Goal: Task Accomplishment & Management: Use online tool/utility

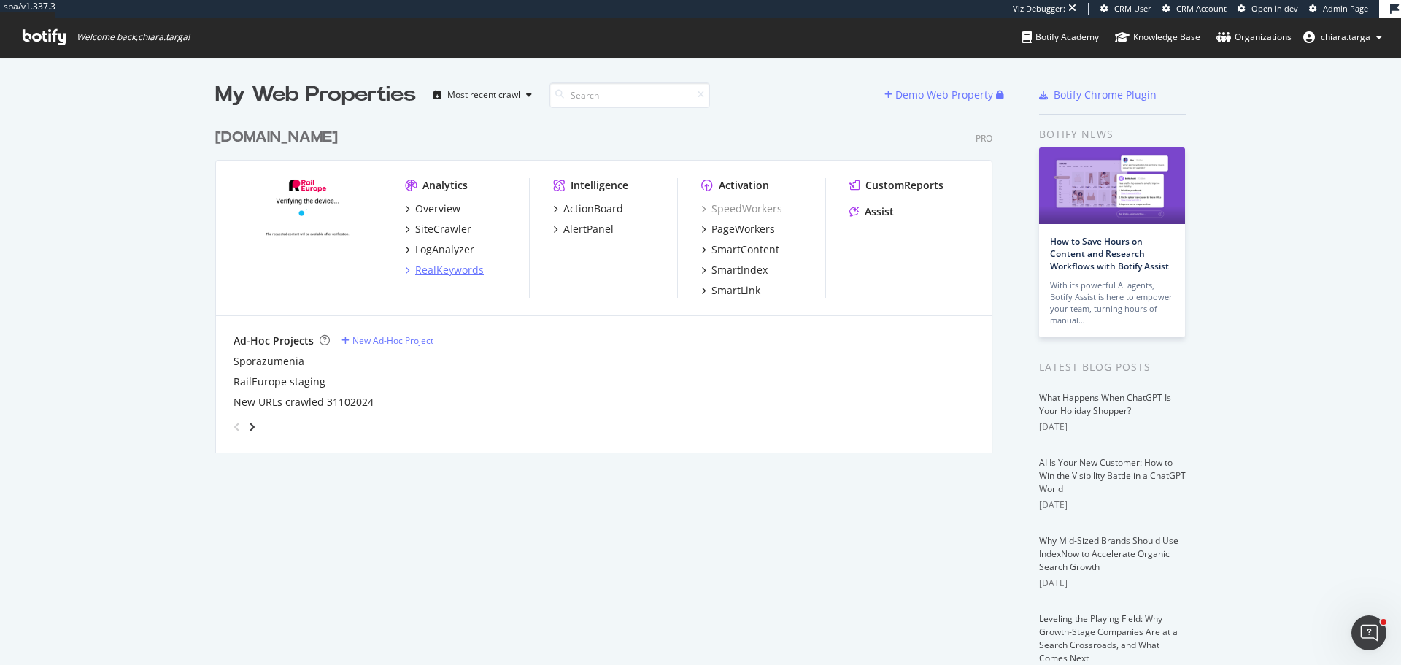
click at [455, 269] on div "RealKeywords" at bounding box center [449, 270] width 69 height 15
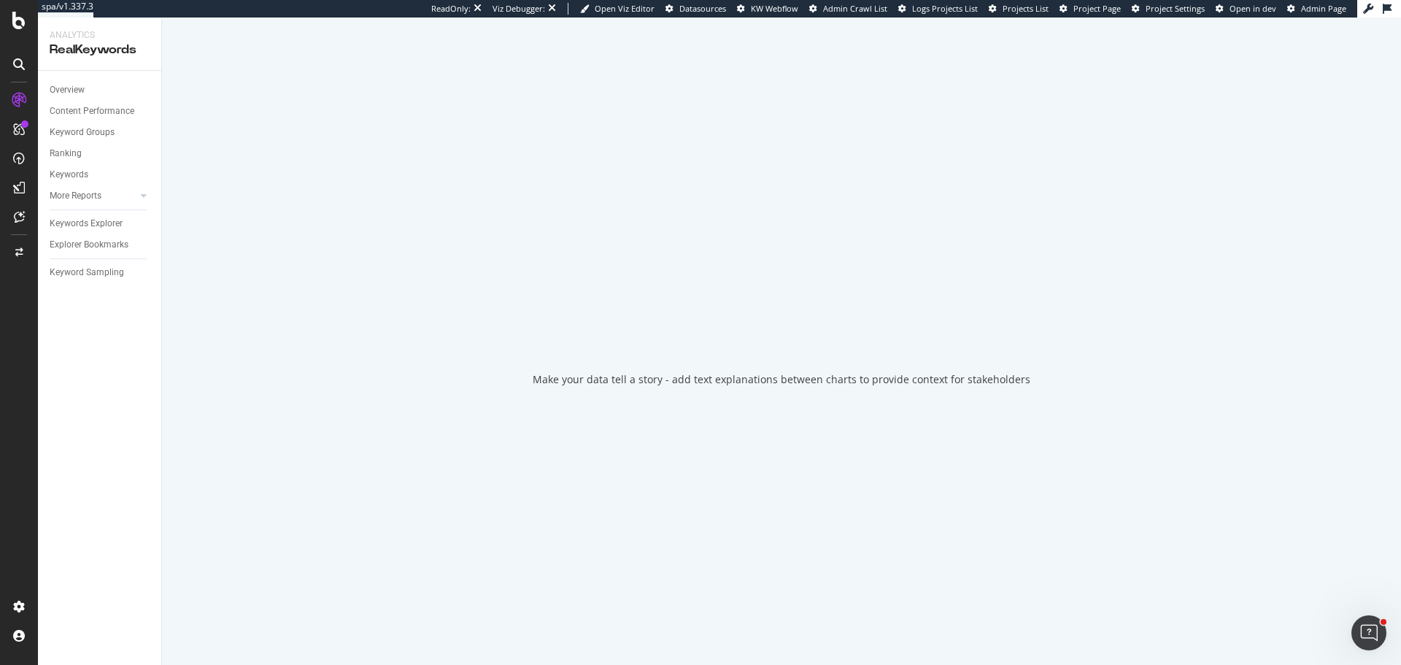
click at [86, 225] on div "Keywords Explorer" at bounding box center [86, 223] width 73 height 15
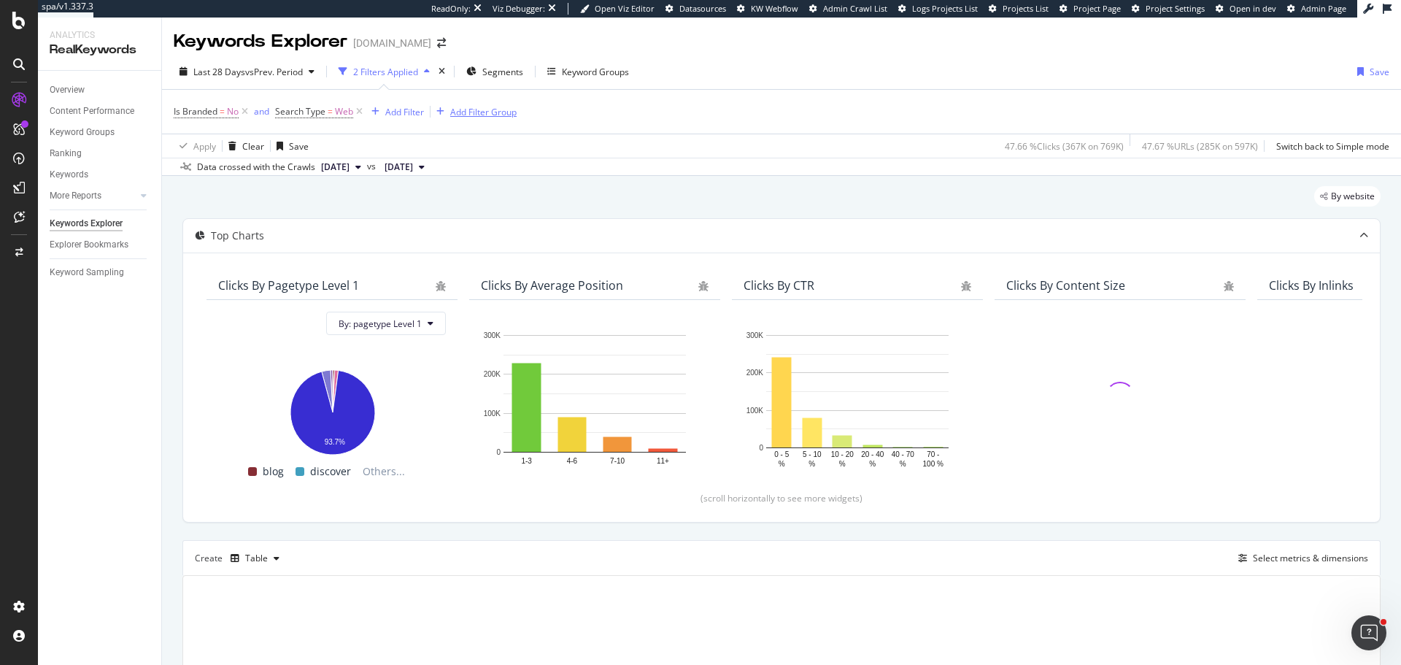
click at [487, 112] on div "Add Filter Group" at bounding box center [483, 112] width 66 height 12
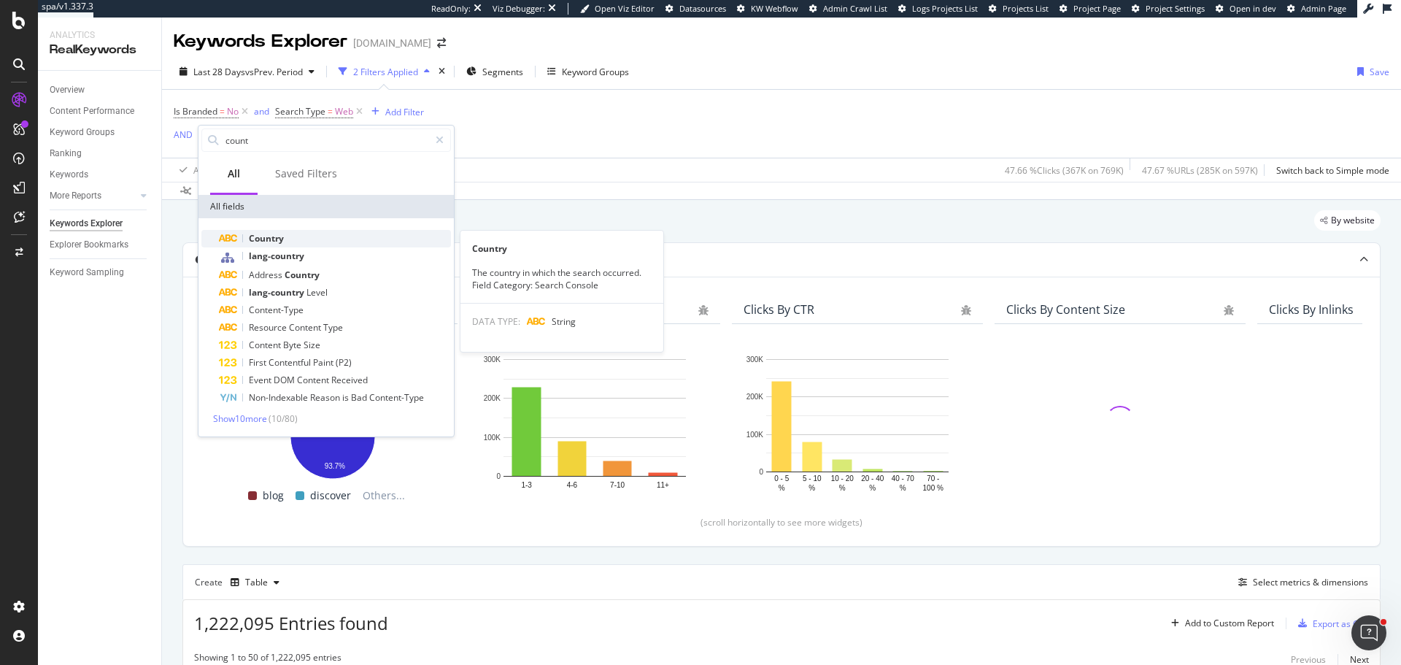
type input "count"
click at [261, 238] on span "Country" at bounding box center [266, 238] width 35 height 12
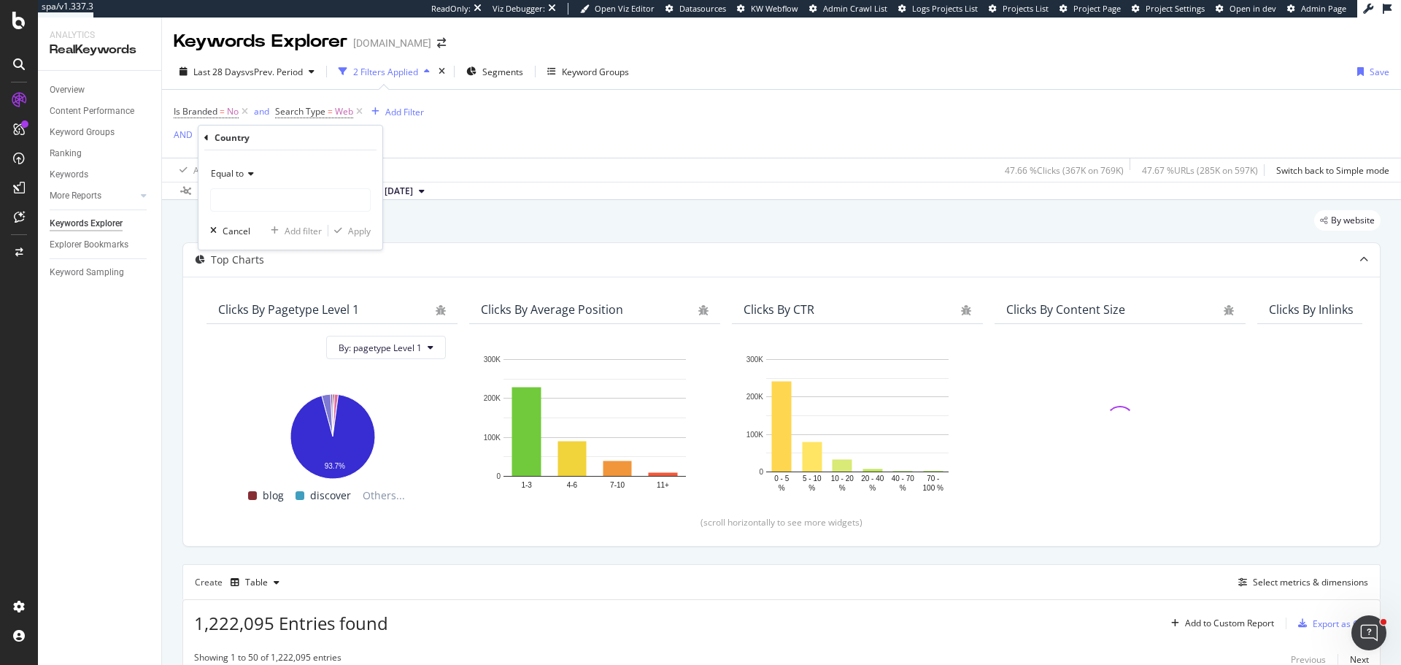
click at [231, 179] on span "Equal to" at bounding box center [227, 173] width 33 height 12
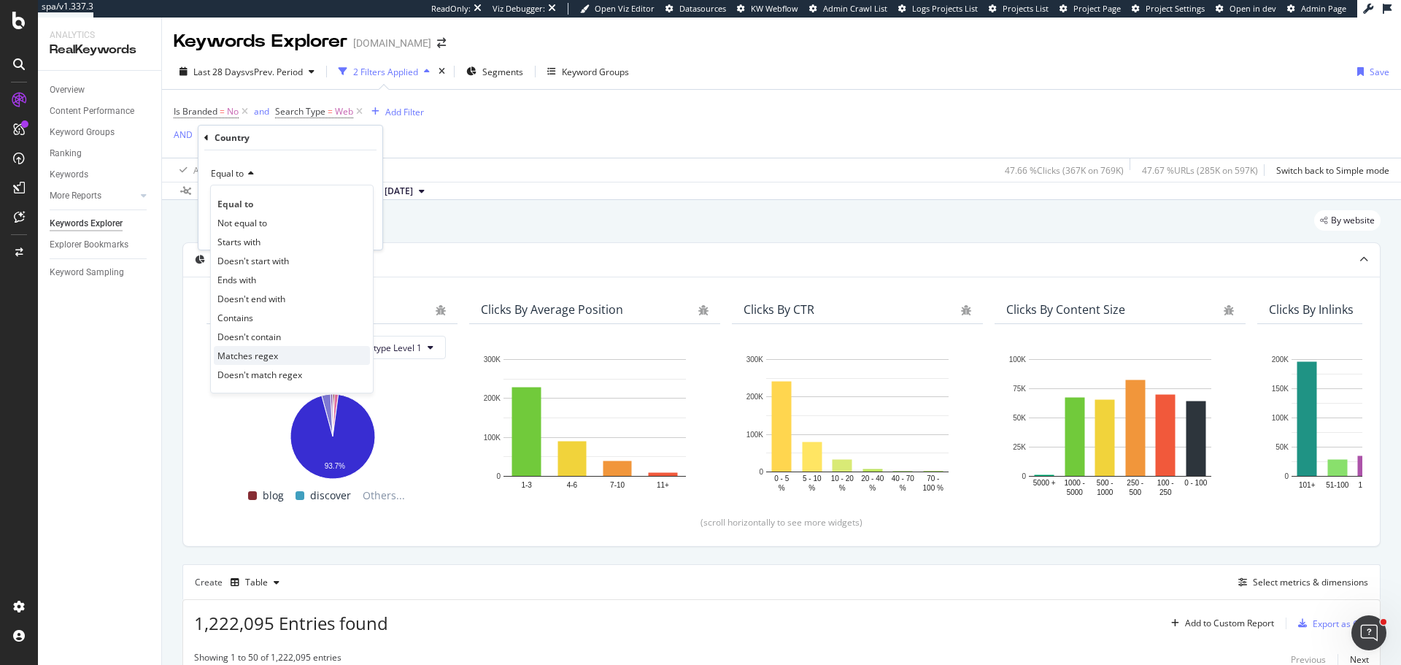
click at [275, 358] on span "Matches regex" at bounding box center [247, 356] width 61 height 12
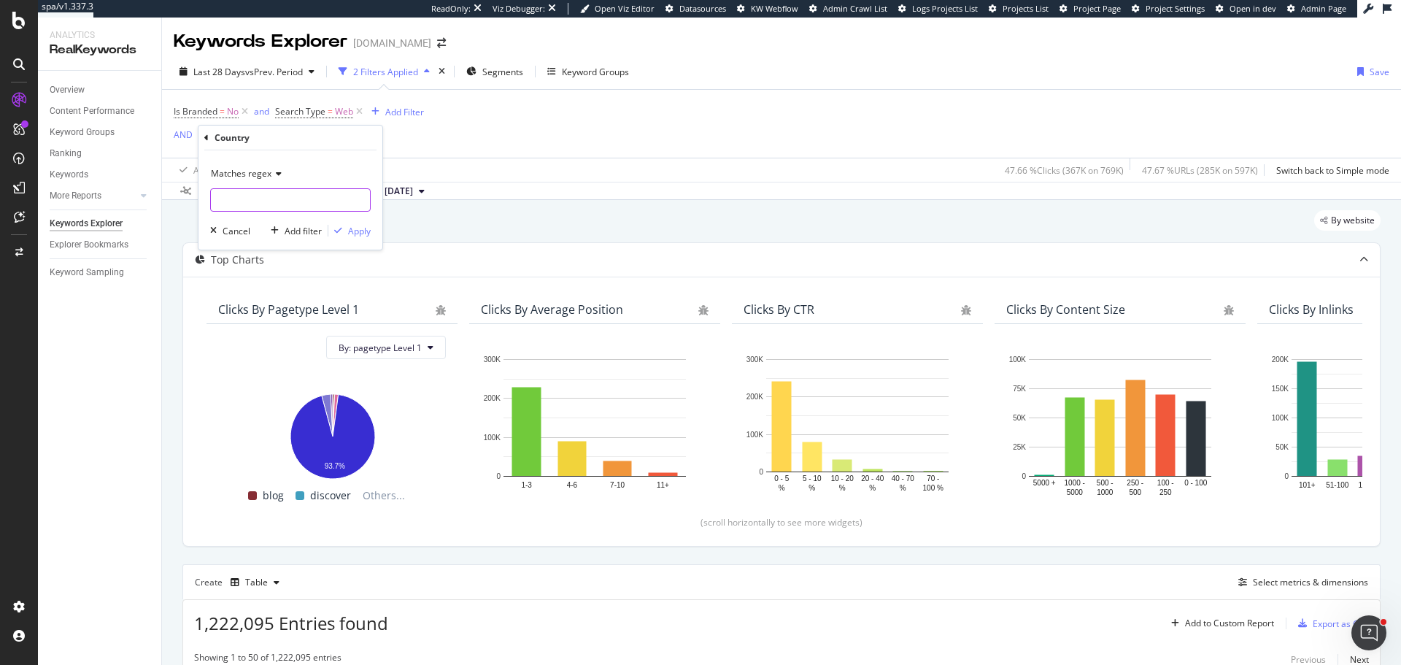
click at [250, 202] on input "text" at bounding box center [290, 199] width 159 height 23
click at [236, 204] on input "(usa-can|" at bounding box center [280, 199] width 138 height 23
click at [319, 201] on input "(usa|can|" at bounding box center [280, 199] width 138 height 23
click at [288, 198] on input "(usa|can|aus-" at bounding box center [280, 199] width 138 height 23
type input "([GEOGRAPHIC_DATA]|can|aus|gbr)"
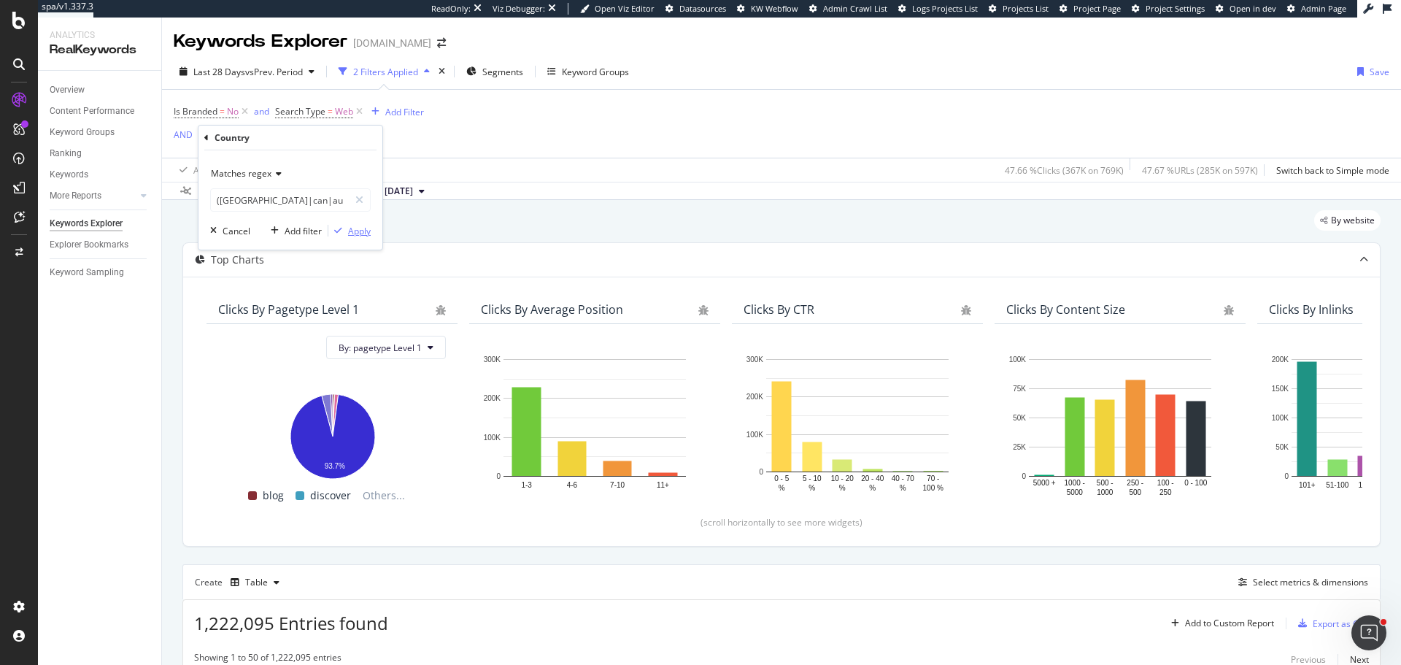
click at [366, 232] on div "Apply" at bounding box center [359, 231] width 23 height 12
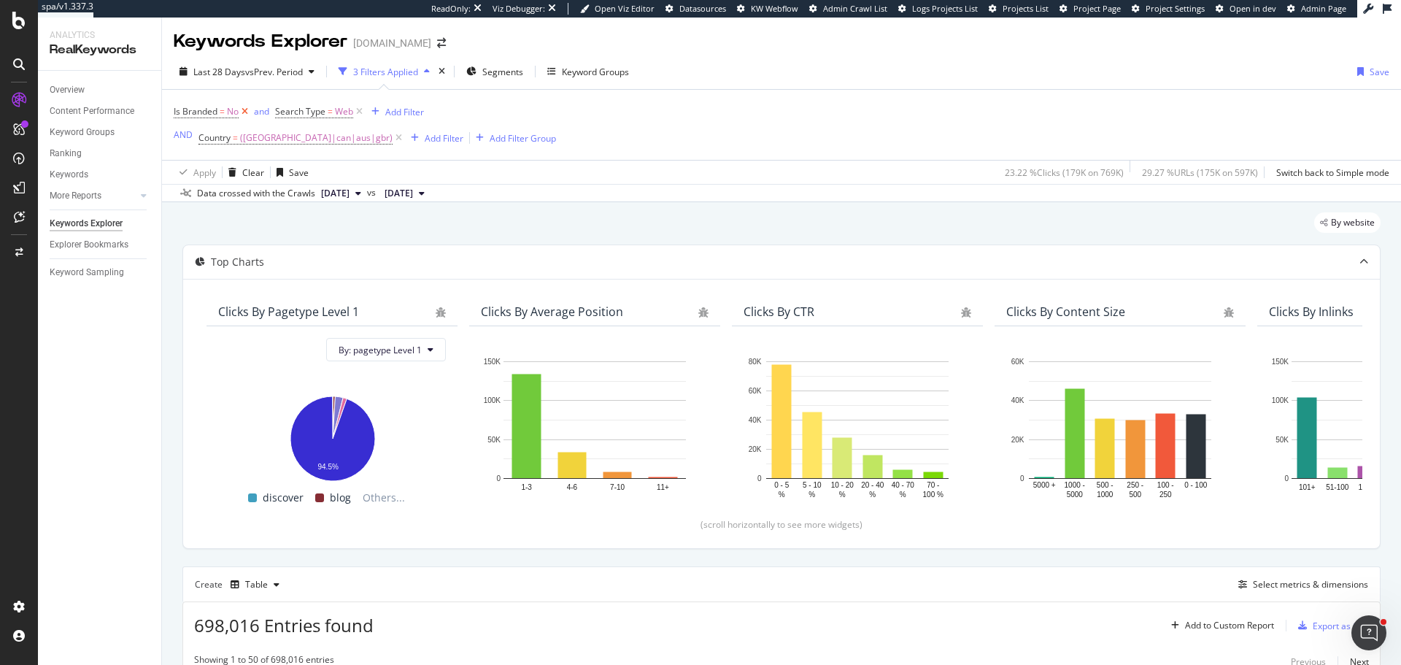
click at [245, 114] on icon at bounding box center [245, 111] width 12 height 15
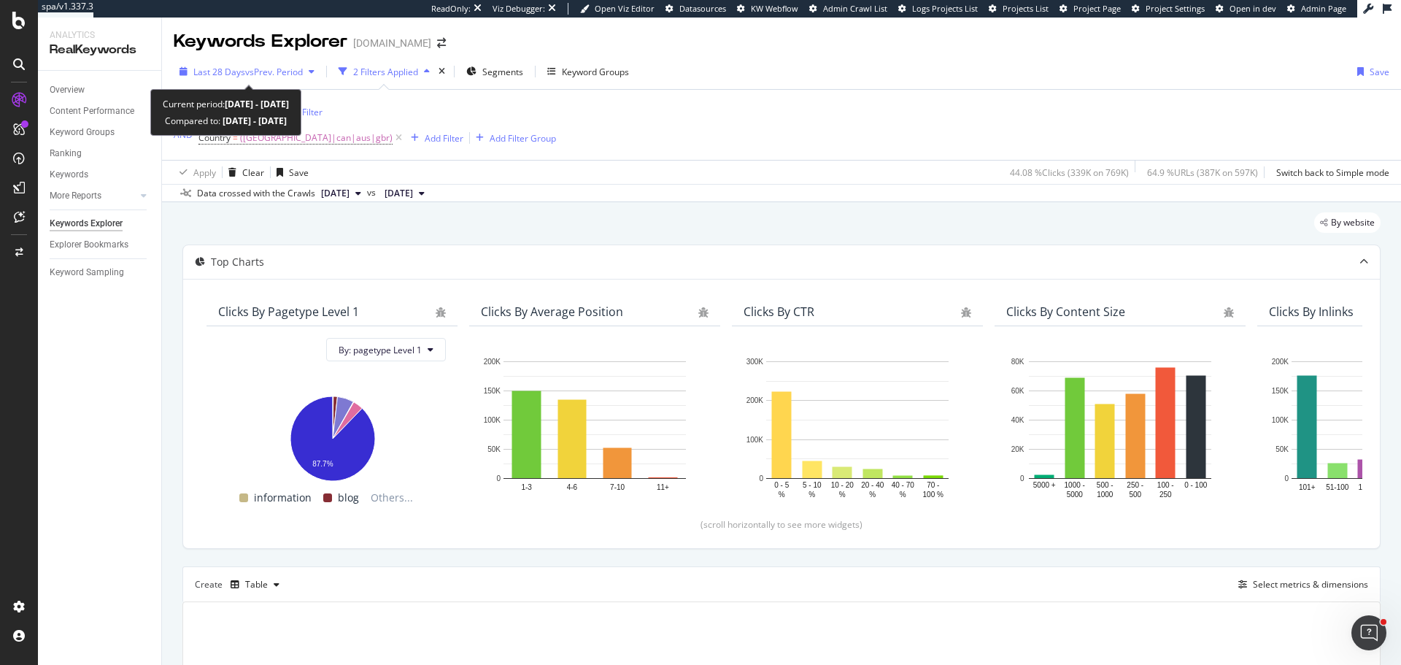
click at [279, 69] on span "vs Prev. Period" at bounding box center [274, 72] width 58 height 12
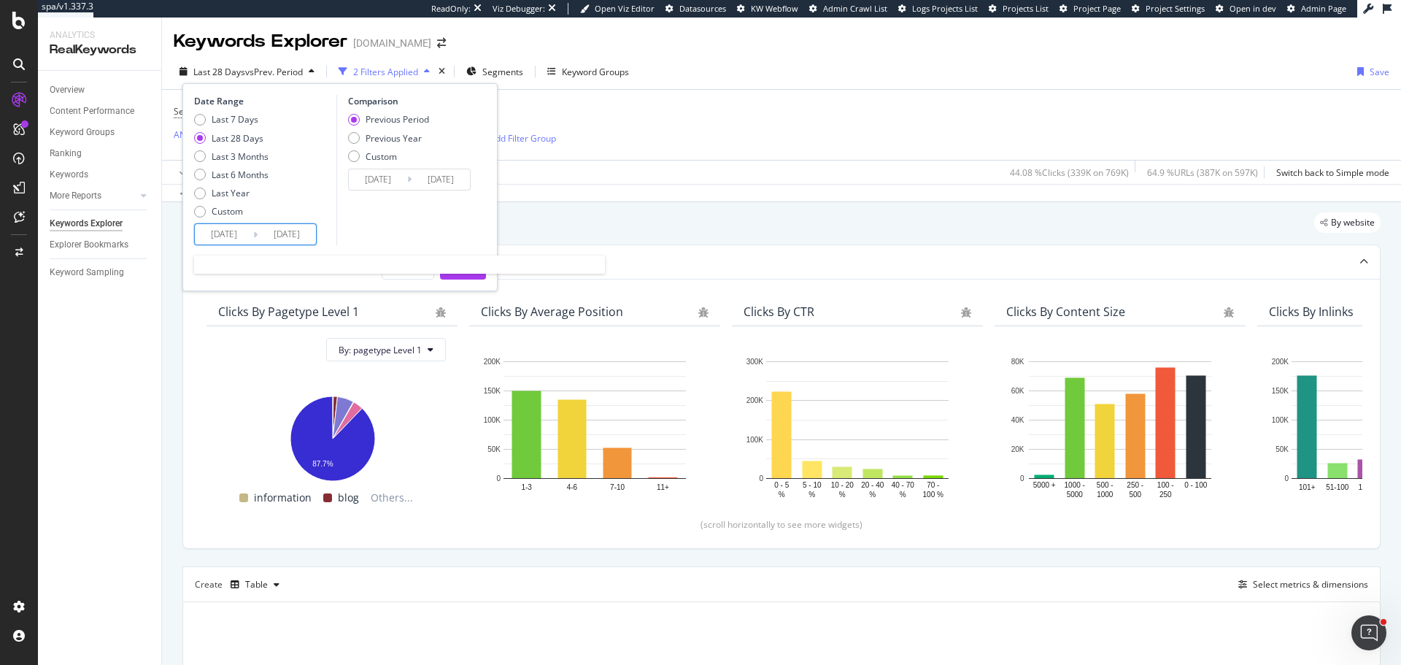
click at [222, 233] on input "2025/07/29" at bounding box center [224, 234] width 58 height 20
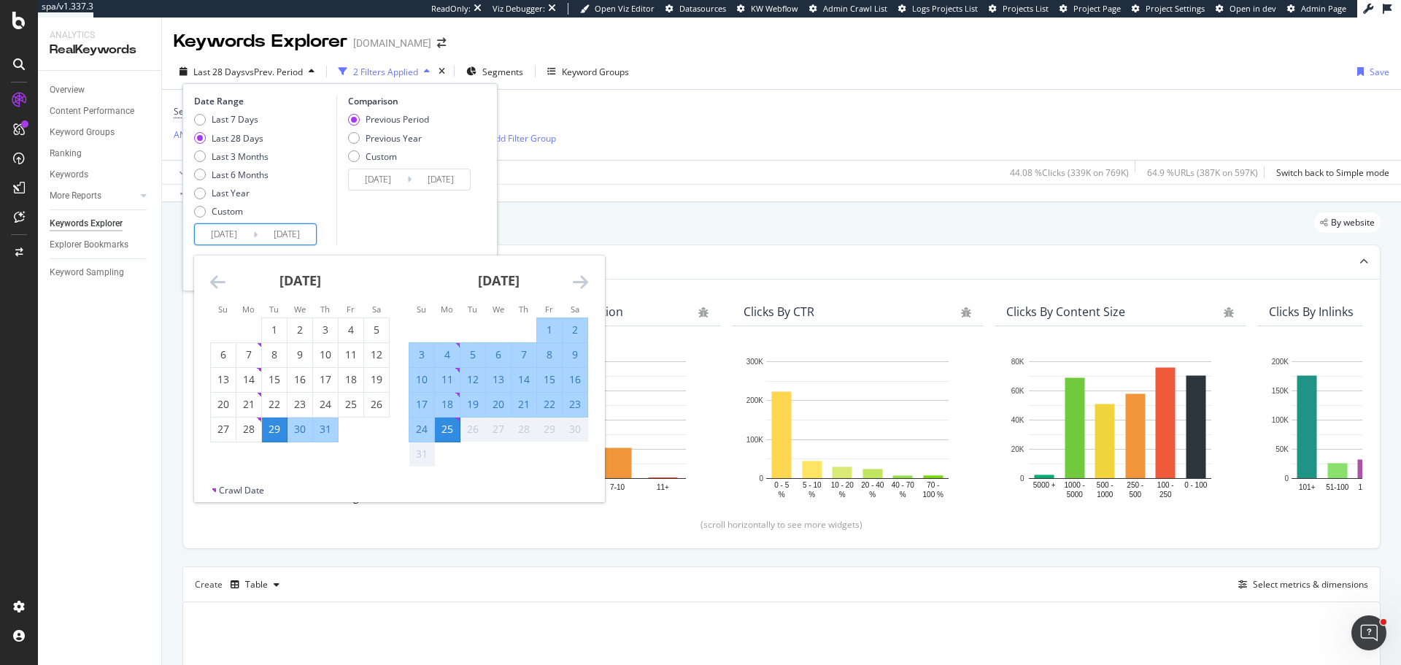
click at [220, 279] on icon "Move backward to switch to the previous month." at bounding box center [217, 282] width 15 height 18
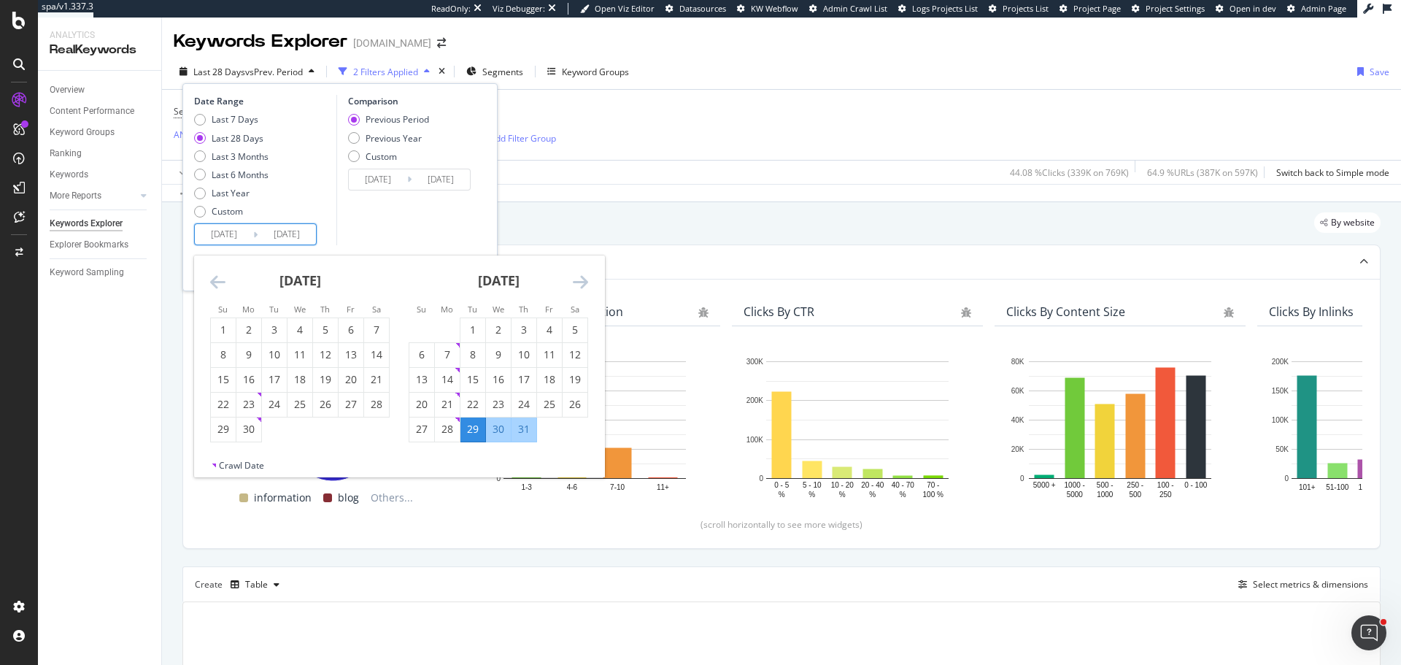
click at [220, 279] on icon "Move backward to switch to the previous month." at bounding box center [217, 282] width 15 height 18
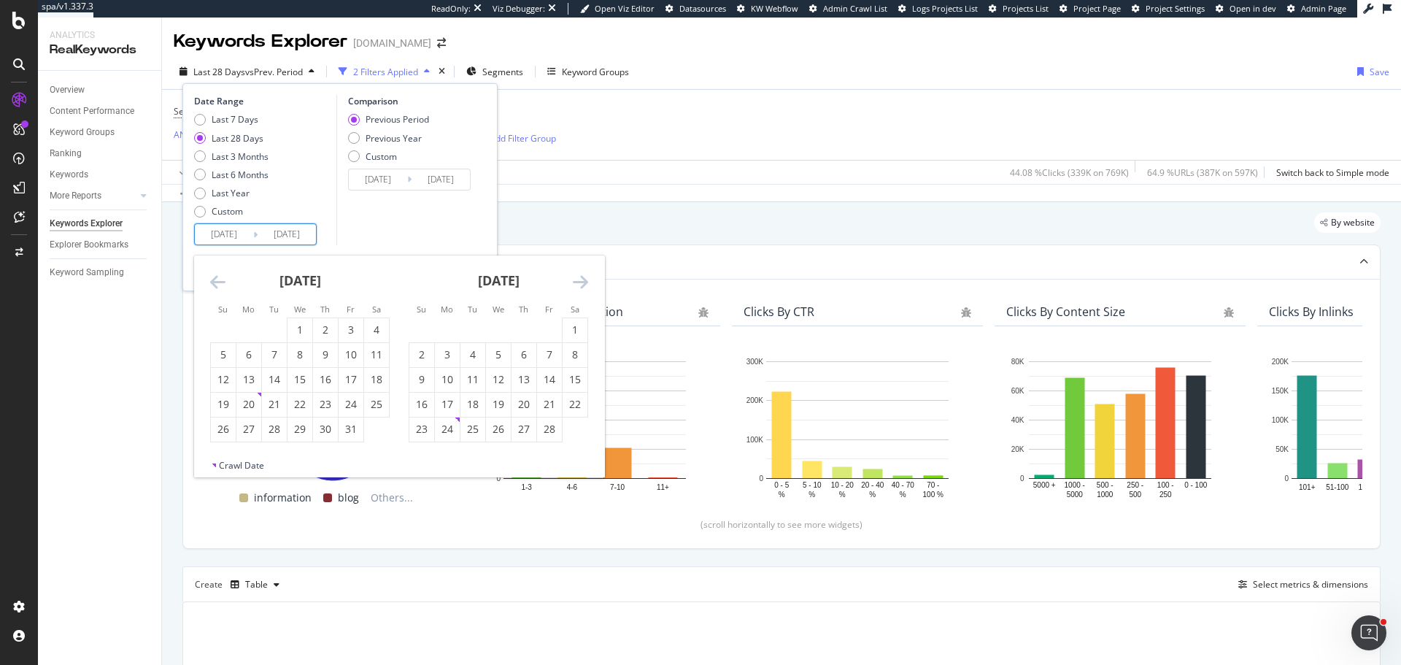
click at [220, 279] on icon "Move backward to switch to the previous month." at bounding box center [217, 282] width 15 height 18
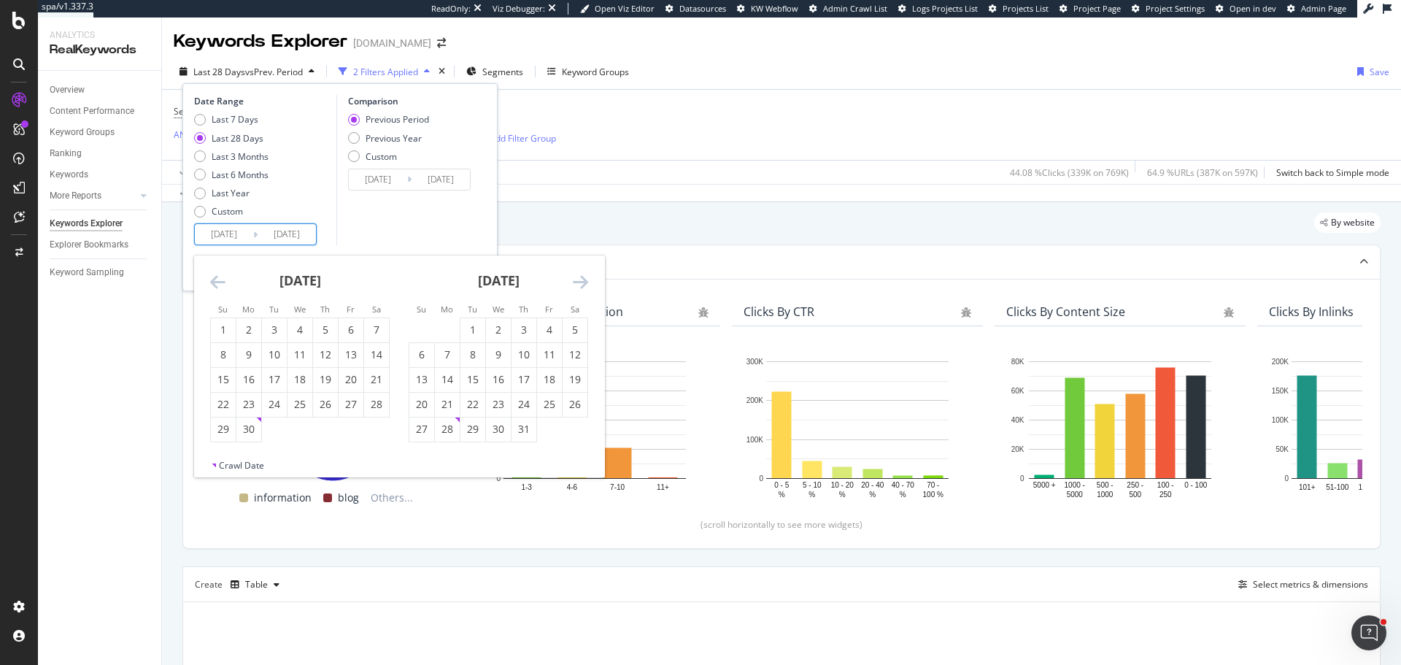
click at [220, 279] on icon "Move backward to switch to the previous month." at bounding box center [217, 282] width 15 height 18
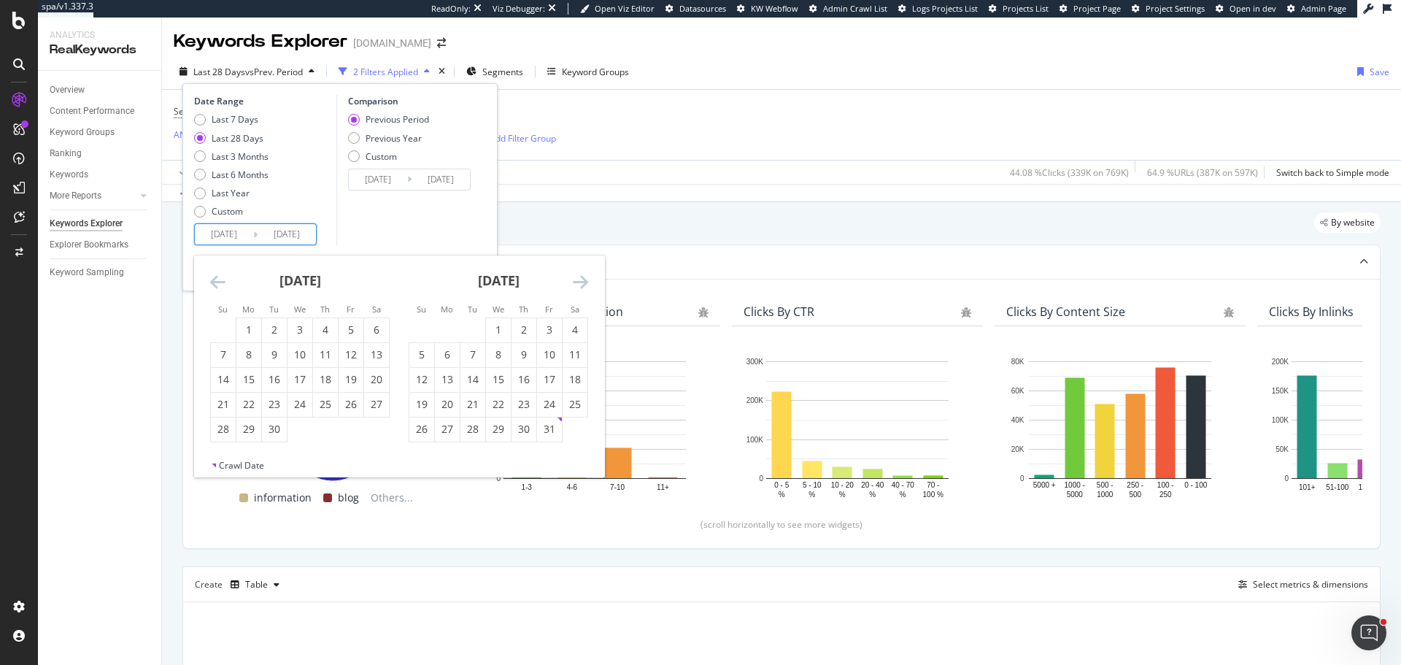
click at [220, 279] on icon "Move backward to switch to the previous month." at bounding box center [217, 282] width 15 height 18
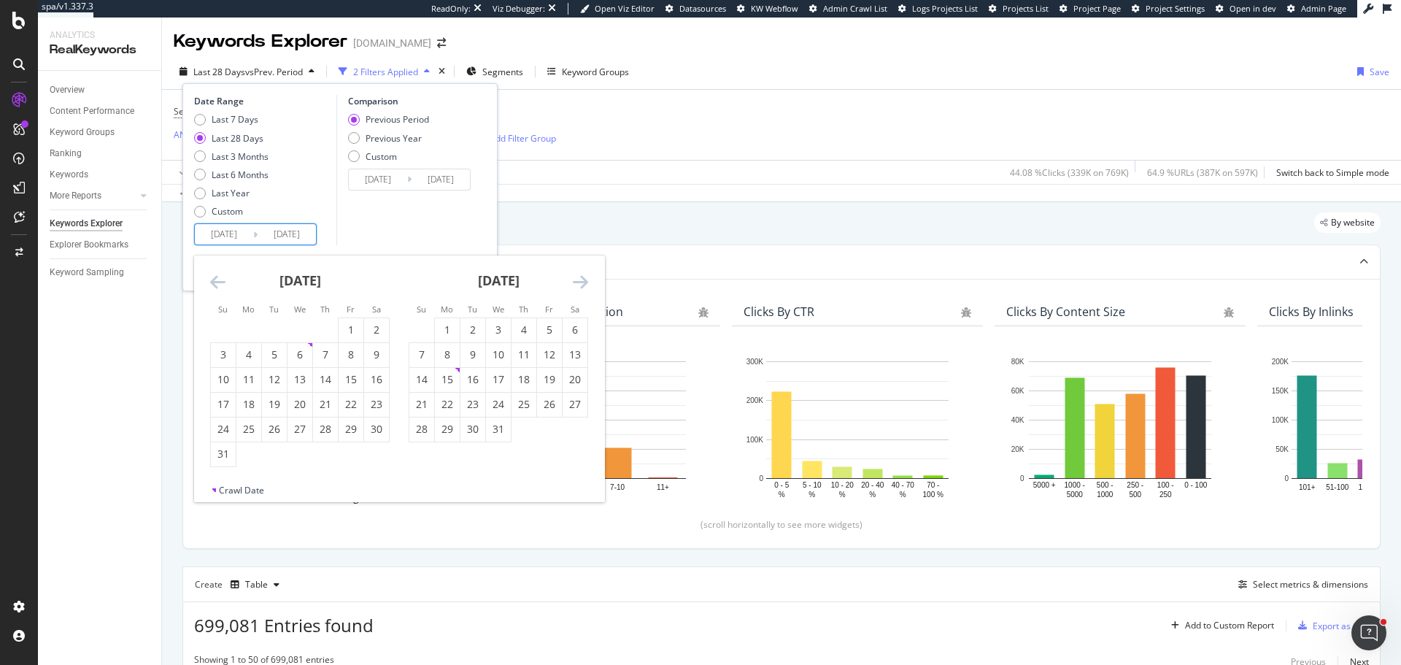
click at [220, 279] on icon "Move backward to switch to the previous month." at bounding box center [217, 282] width 15 height 18
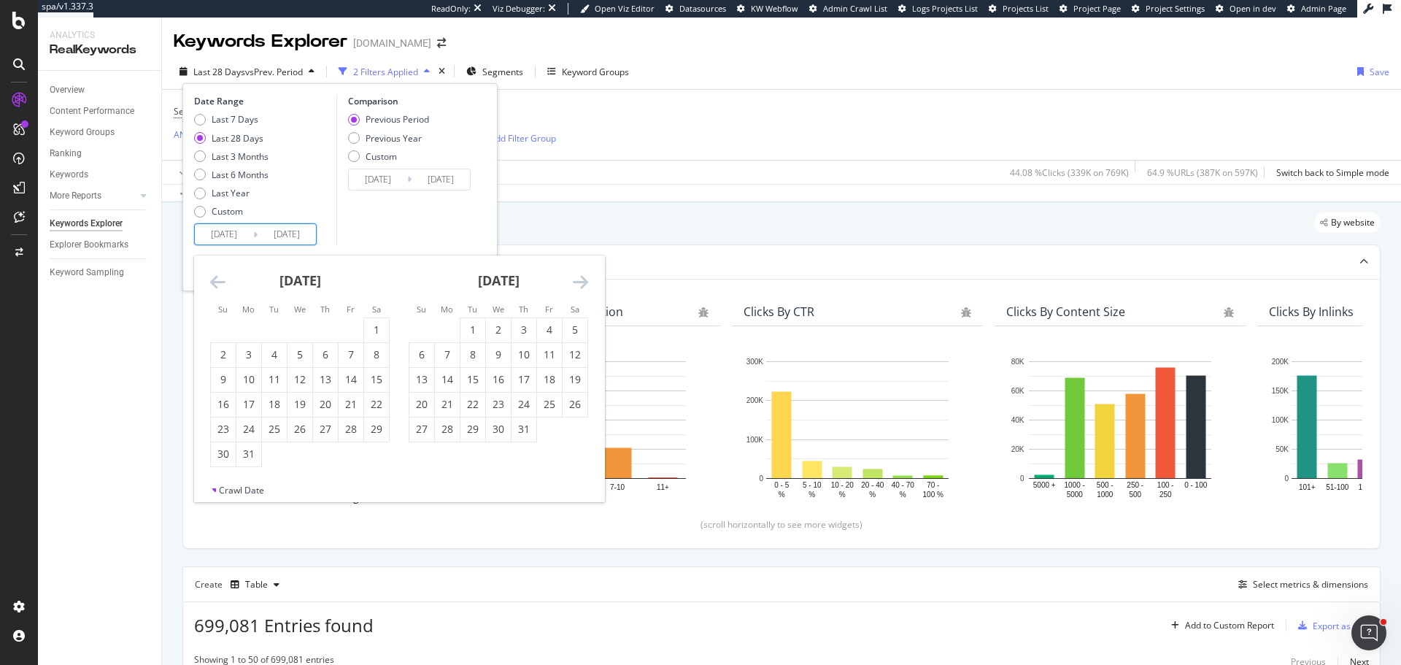
click at [220, 279] on icon "Move backward to switch to the previous month." at bounding box center [217, 282] width 15 height 18
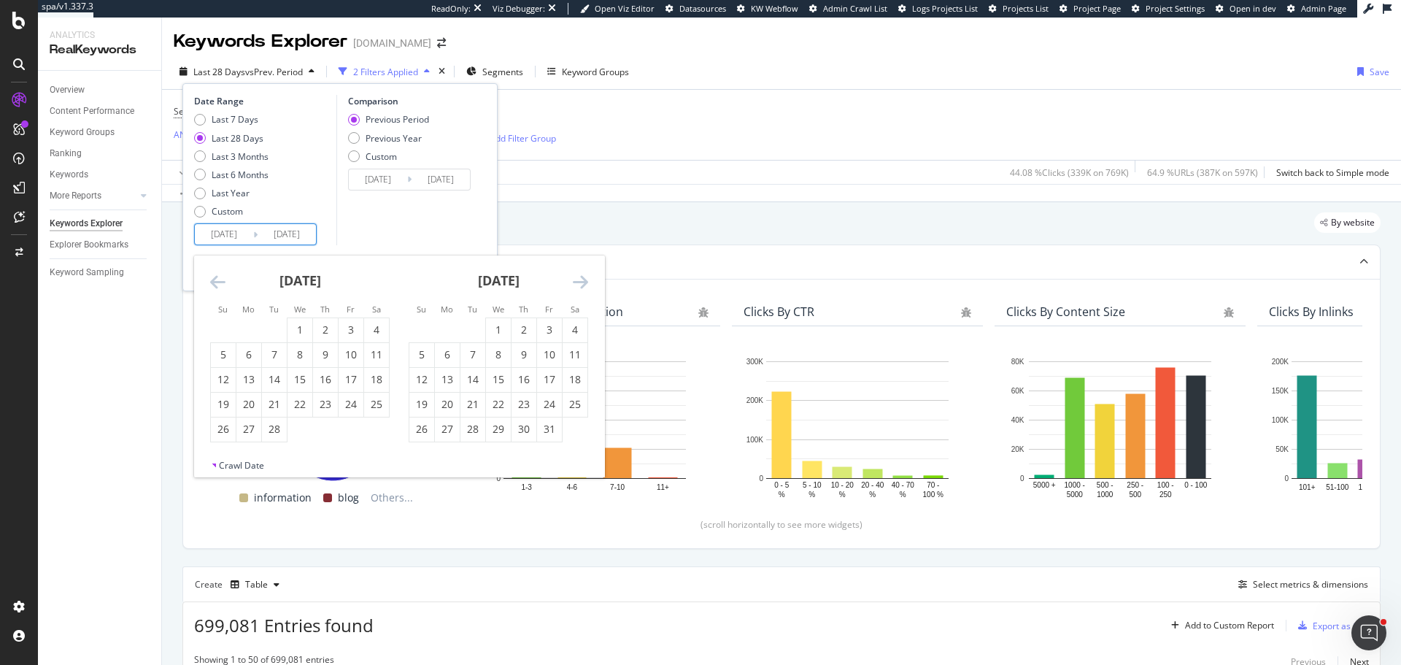
click at [220, 279] on icon "Move backward to switch to the previous month." at bounding box center [217, 282] width 15 height 18
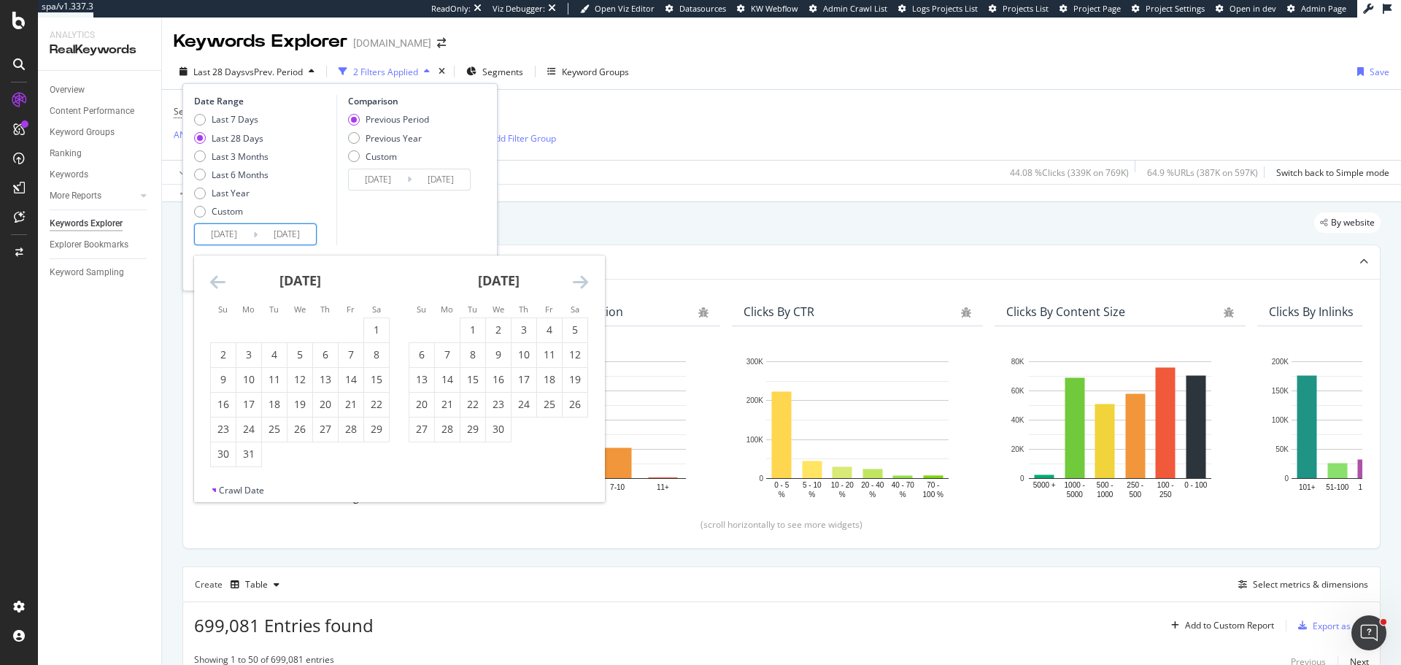
click at [220, 279] on icon "Move backward to switch to the previous month." at bounding box center [217, 282] width 15 height 18
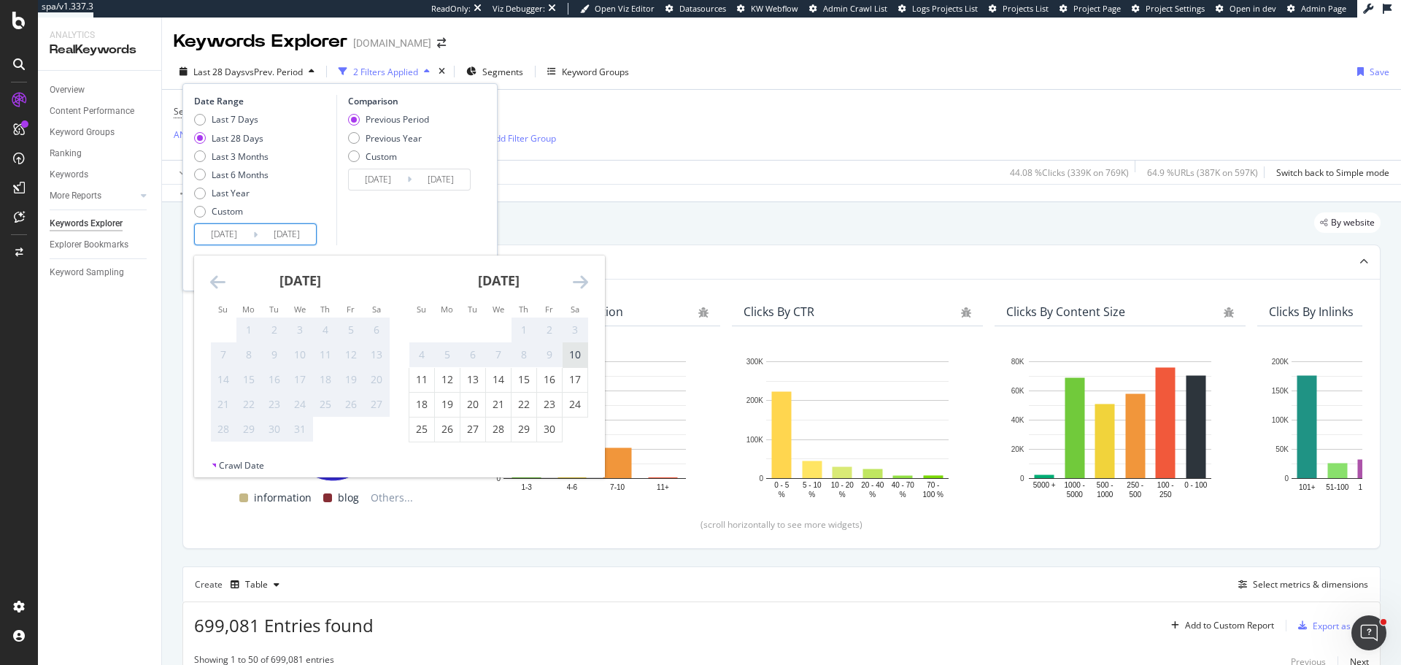
click at [573, 360] on div "10" at bounding box center [575, 354] width 25 height 15
type input "2022/09/10"
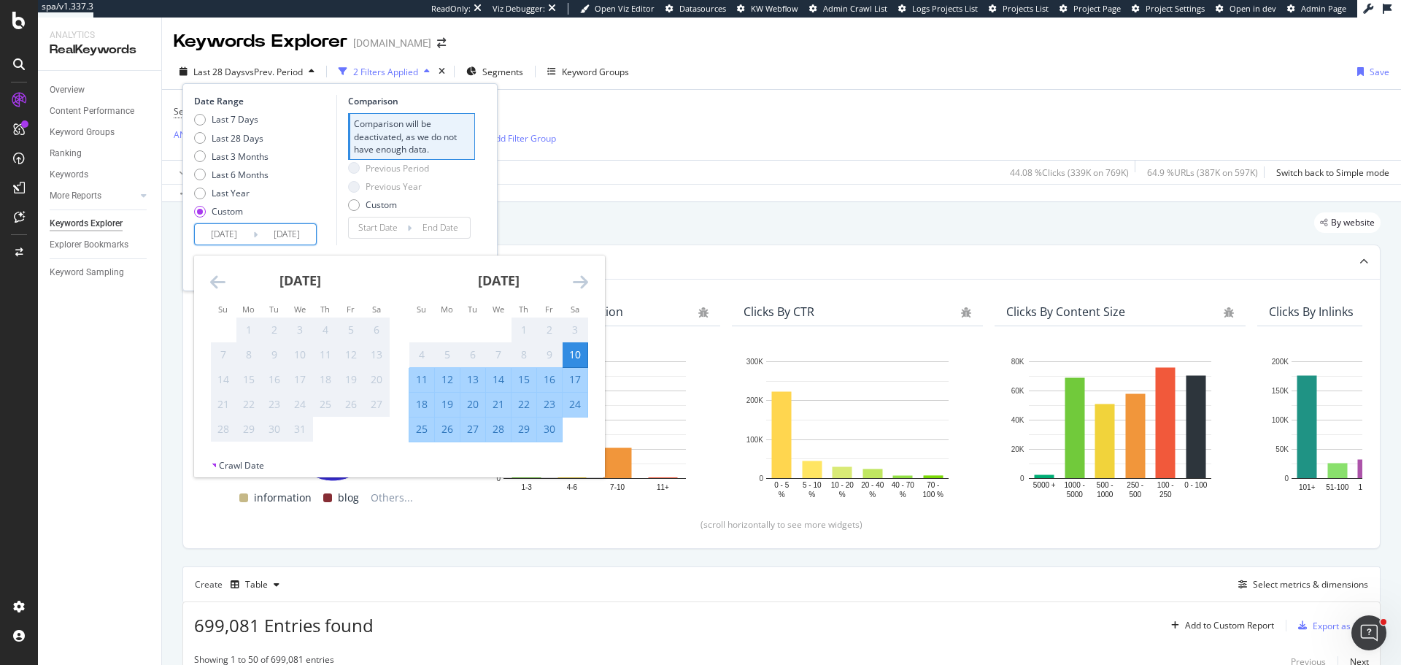
click at [456, 184] on div "Previous Period Previous Year Custom" at bounding box center [411, 189] width 127 height 55
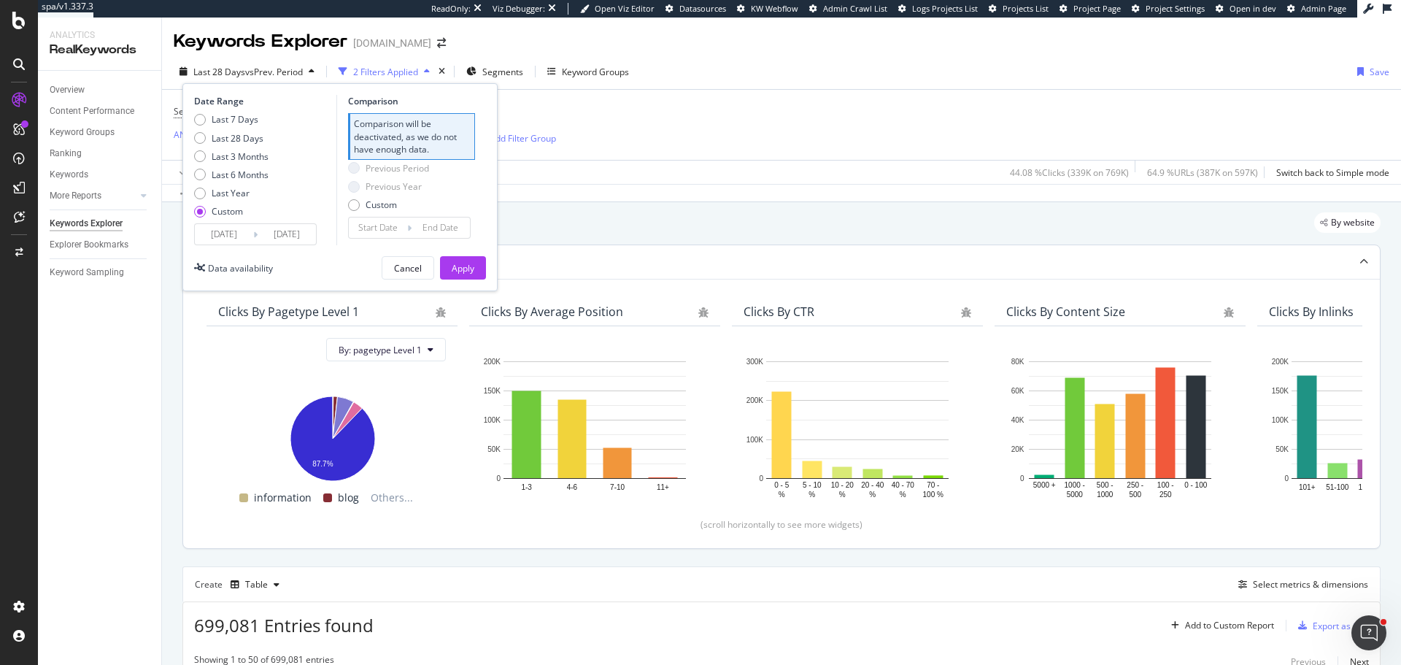
drag, startPoint x: 469, startPoint y: 263, endPoint x: 622, endPoint y: 511, distance: 291.6
click at [469, 263] on div "Apply" at bounding box center [463, 268] width 23 height 12
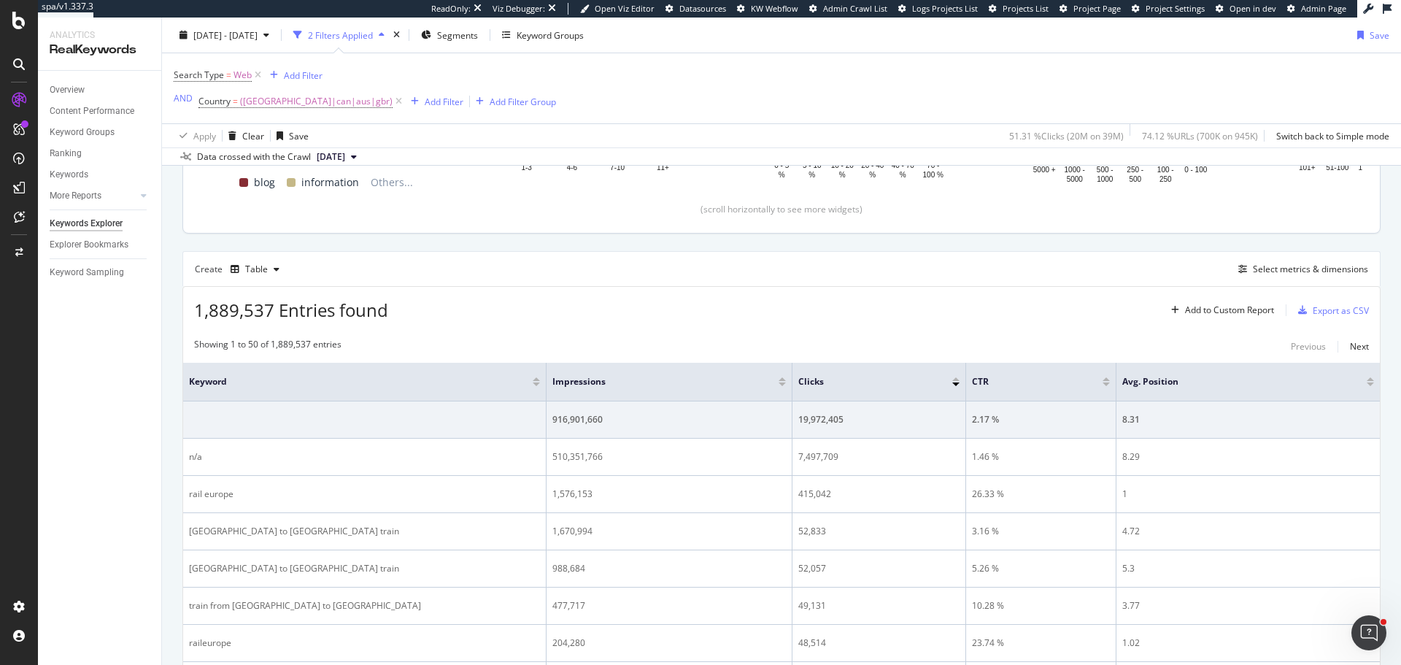
scroll to position [292, 0]
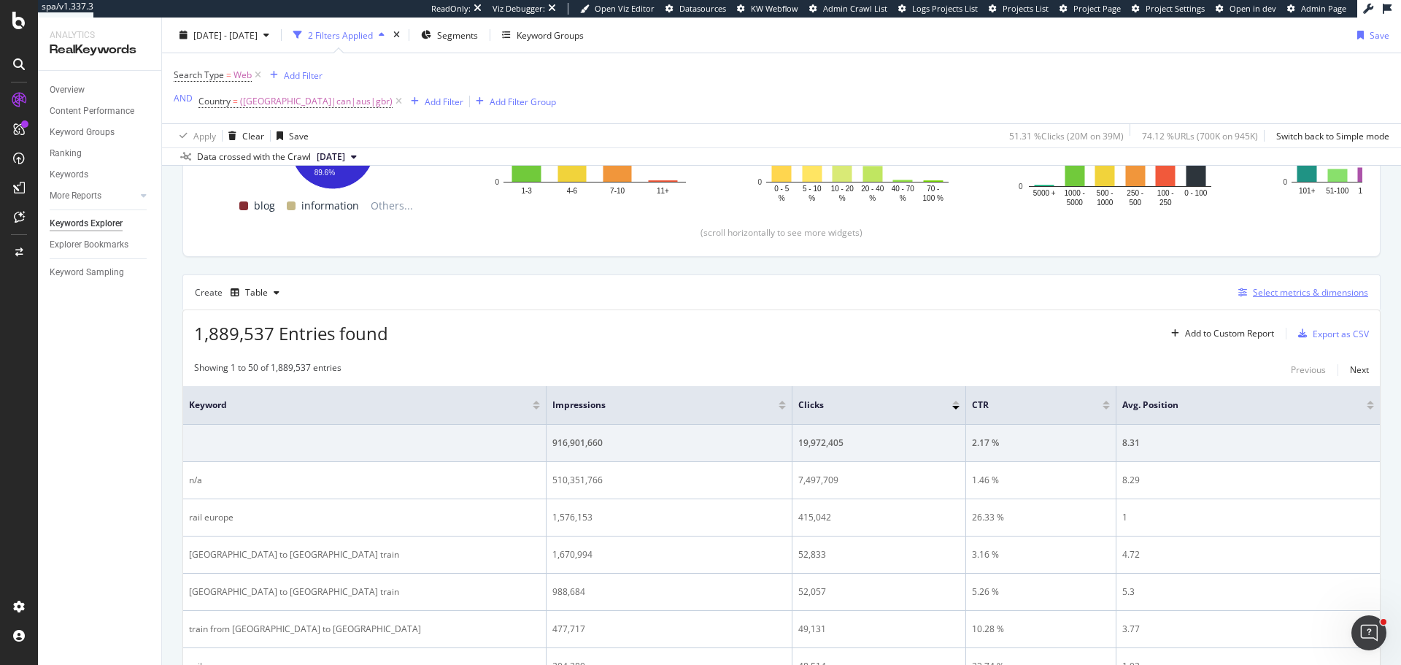
click at [1276, 287] on div "Select metrics & dimensions" at bounding box center [1310, 292] width 115 height 12
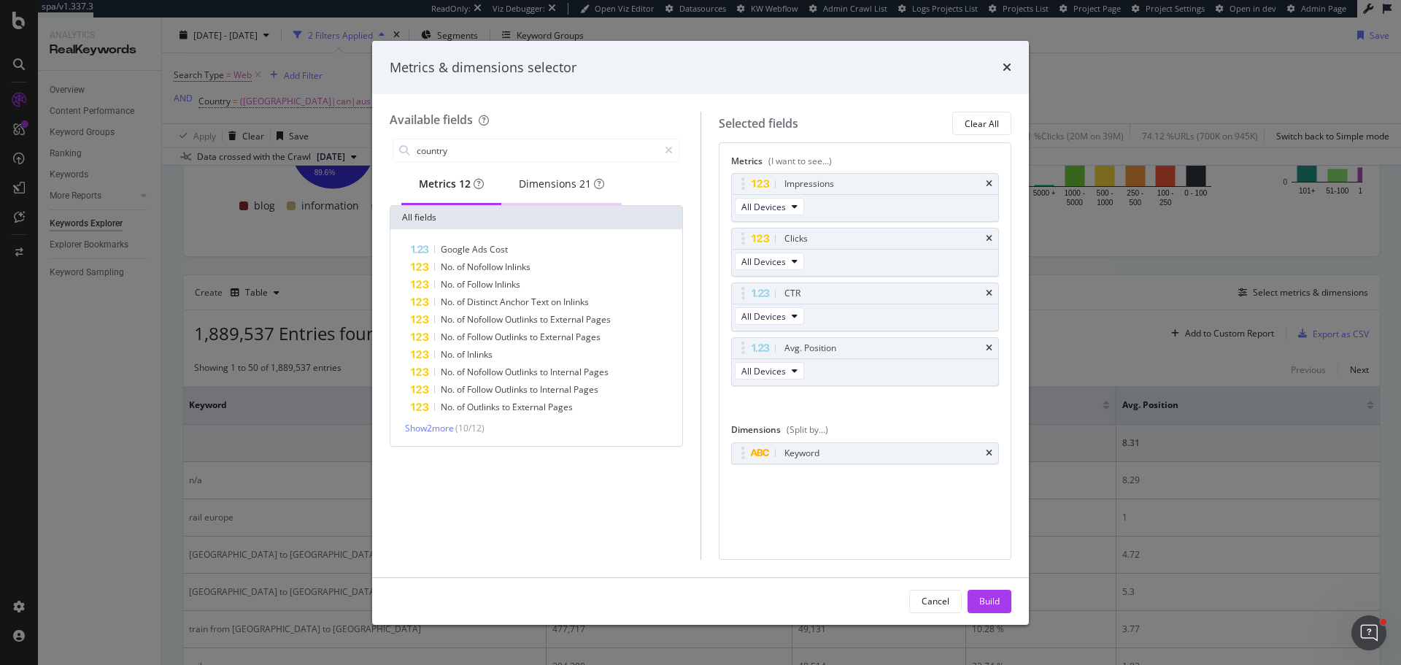
type input "country"
click at [558, 182] on div "Dimensions 21" at bounding box center [561, 184] width 85 height 15
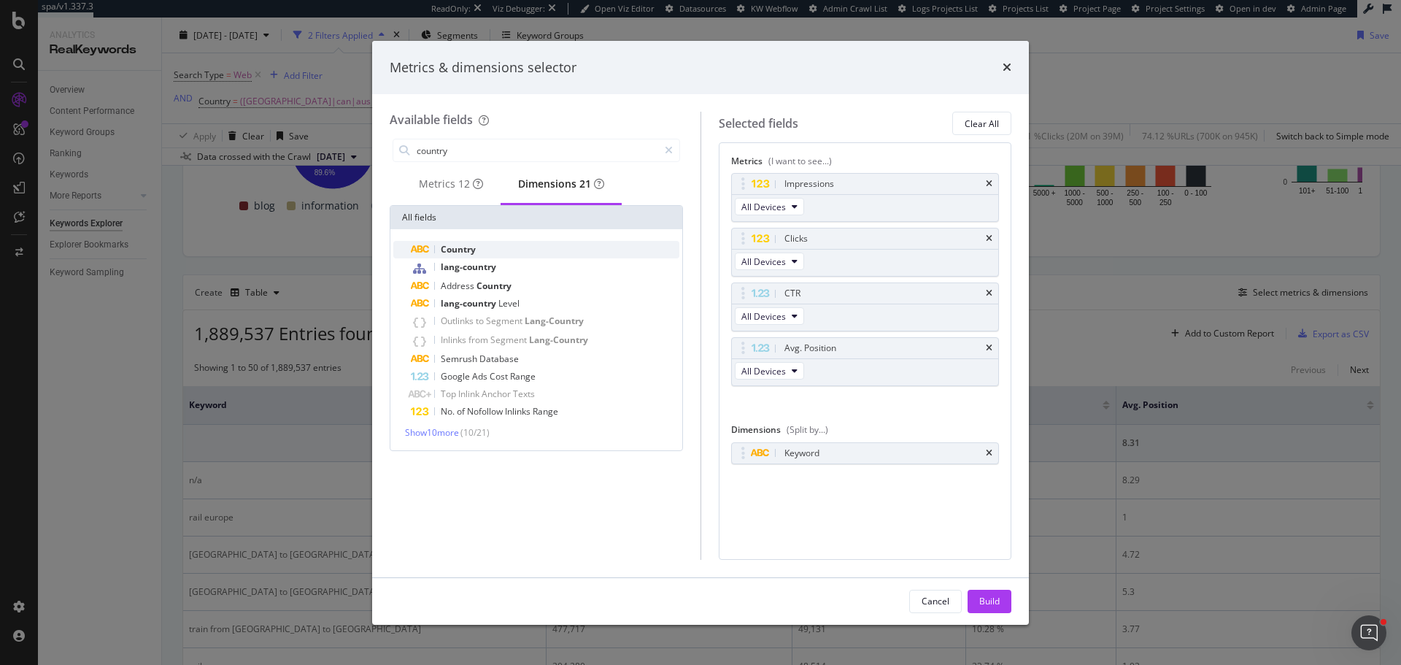
click at [487, 252] on div "Country" at bounding box center [545, 250] width 269 height 18
click at [990, 454] on icon "times" at bounding box center [989, 453] width 7 height 9
click at [1000, 605] on button "Build" at bounding box center [990, 601] width 44 height 23
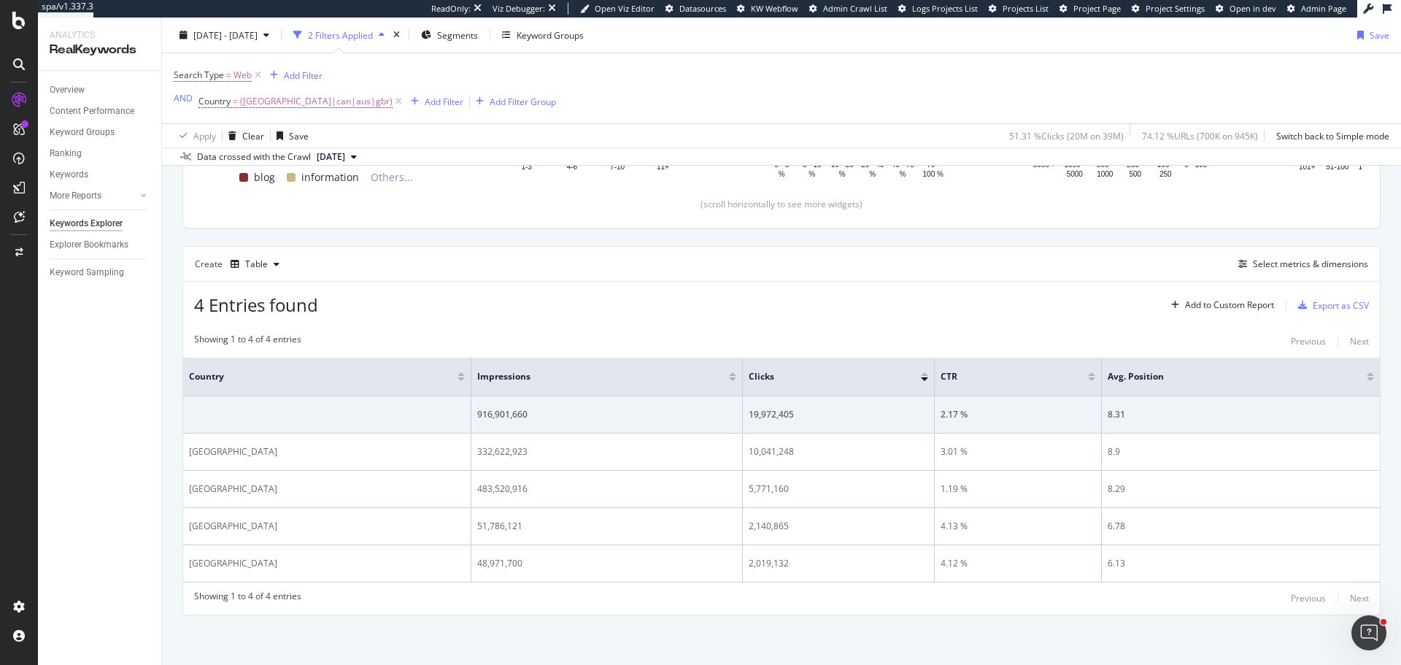
scroll to position [322, 0]
click at [1319, 266] on div "Select metrics & dimensions" at bounding box center [1310, 262] width 115 height 12
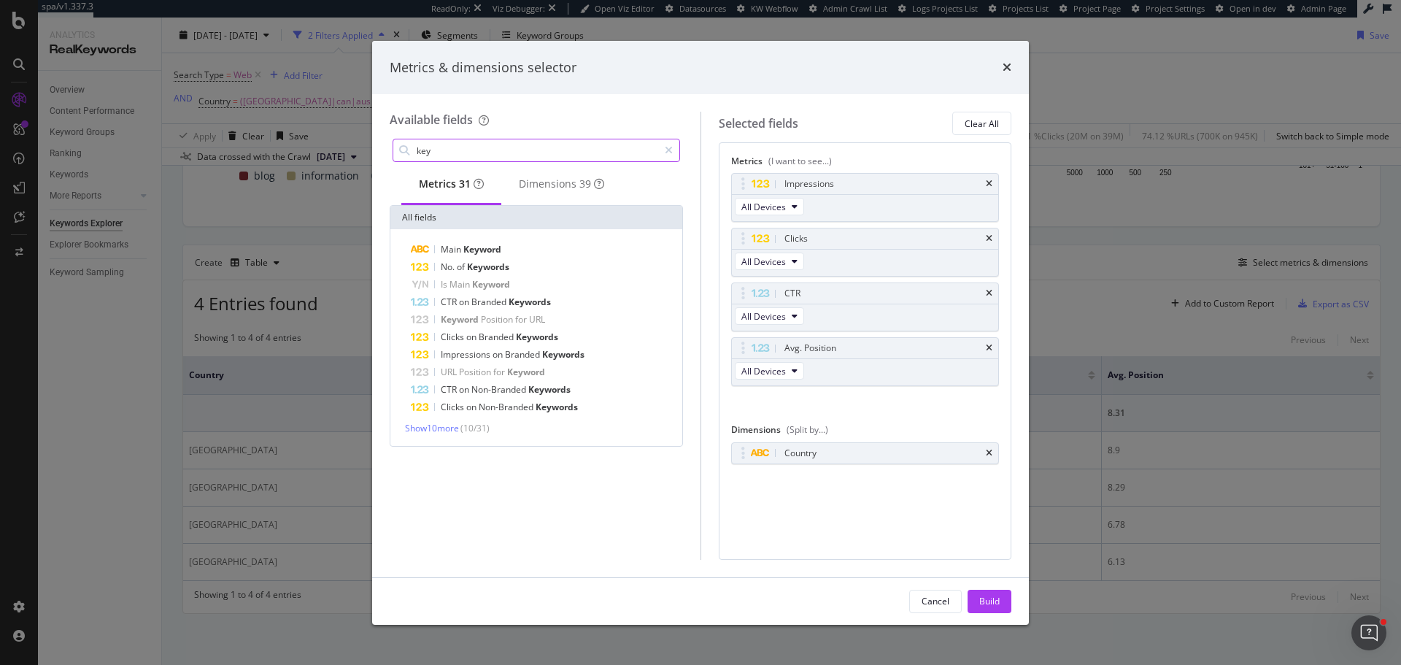
click at [593, 143] on input "key" at bounding box center [536, 150] width 243 height 22
type input "key"
click at [431, 185] on div "Metrics 31" at bounding box center [451, 184] width 65 height 15
click at [440, 147] on input "key" at bounding box center [536, 150] width 243 height 22
click at [542, 180] on div "Dimensions 39" at bounding box center [561, 184] width 85 height 15
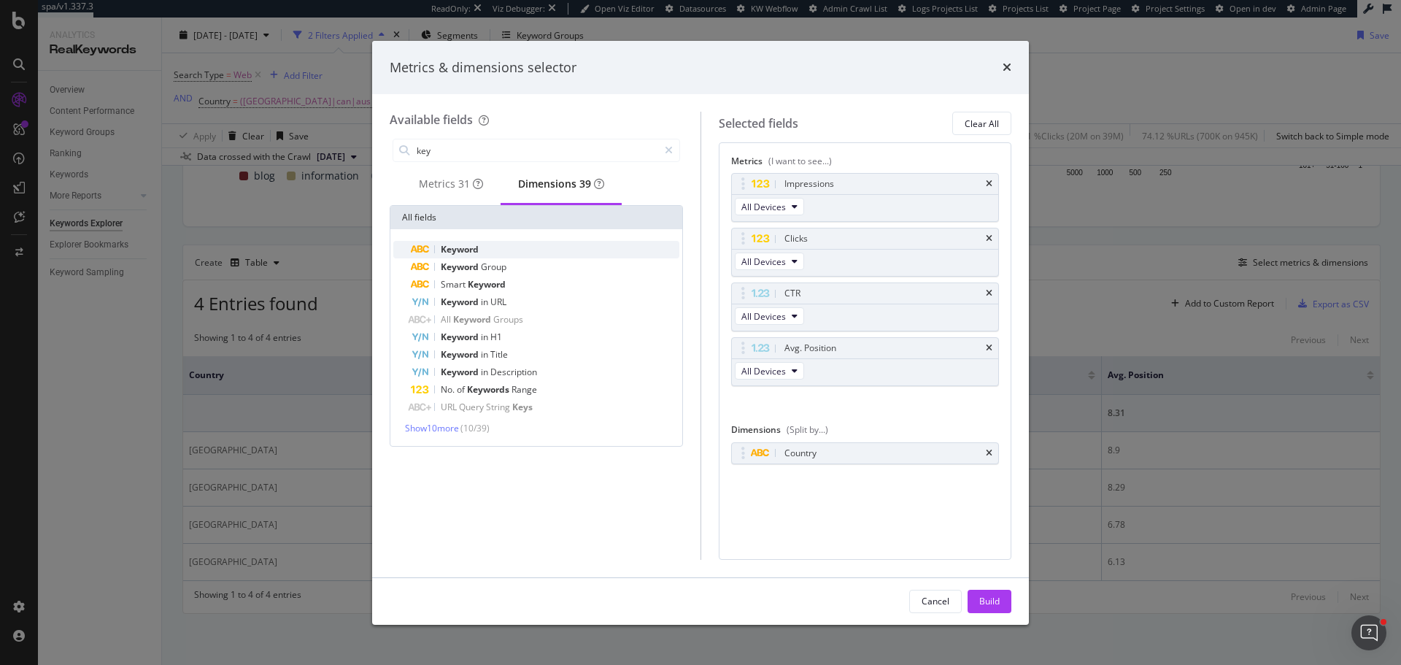
click at [471, 250] on span "Keyword" at bounding box center [460, 249] width 38 height 12
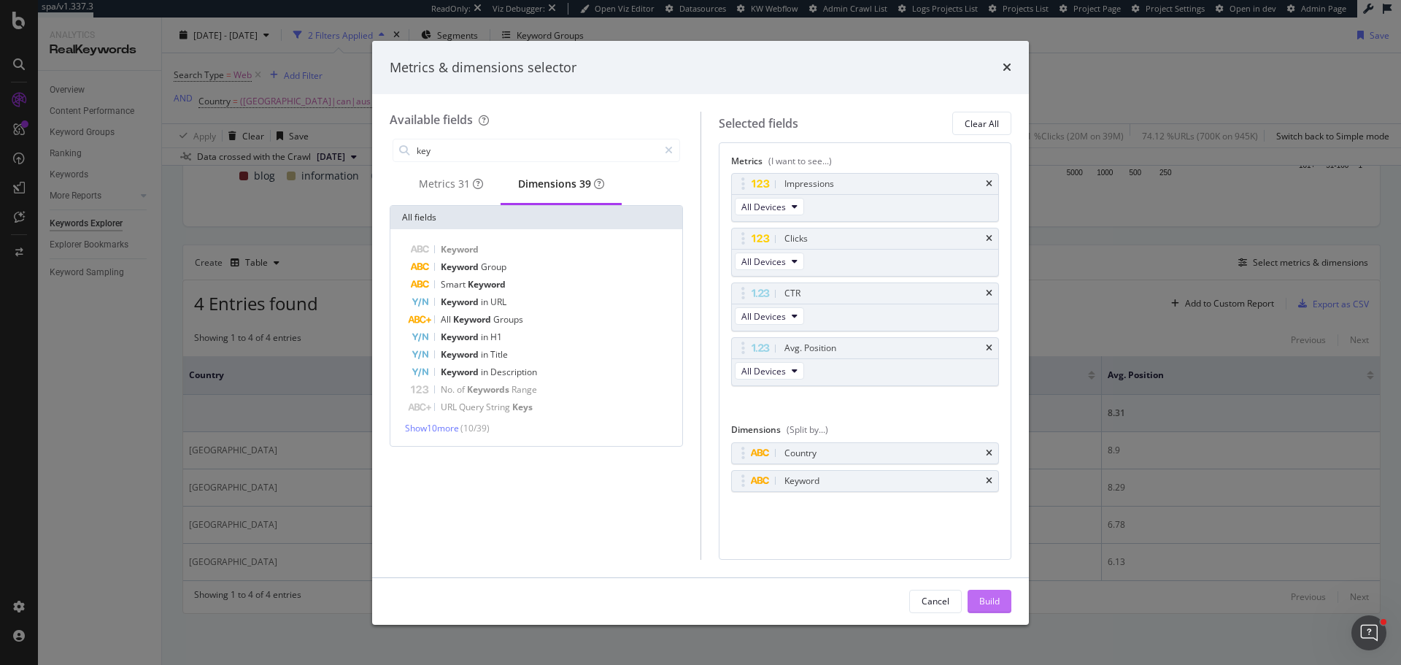
click at [978, 608] on button "Build" at bounding box center [990, 601] width 44 height 23
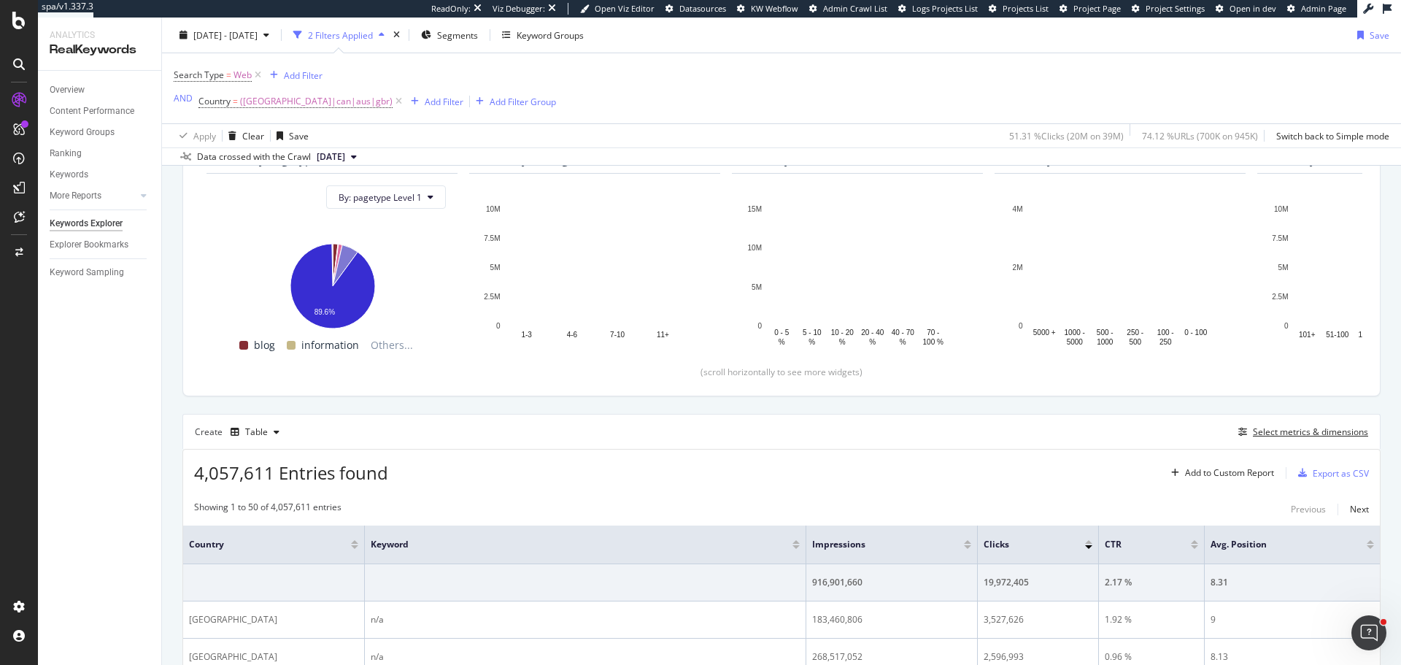
scroll to position [134, 0]
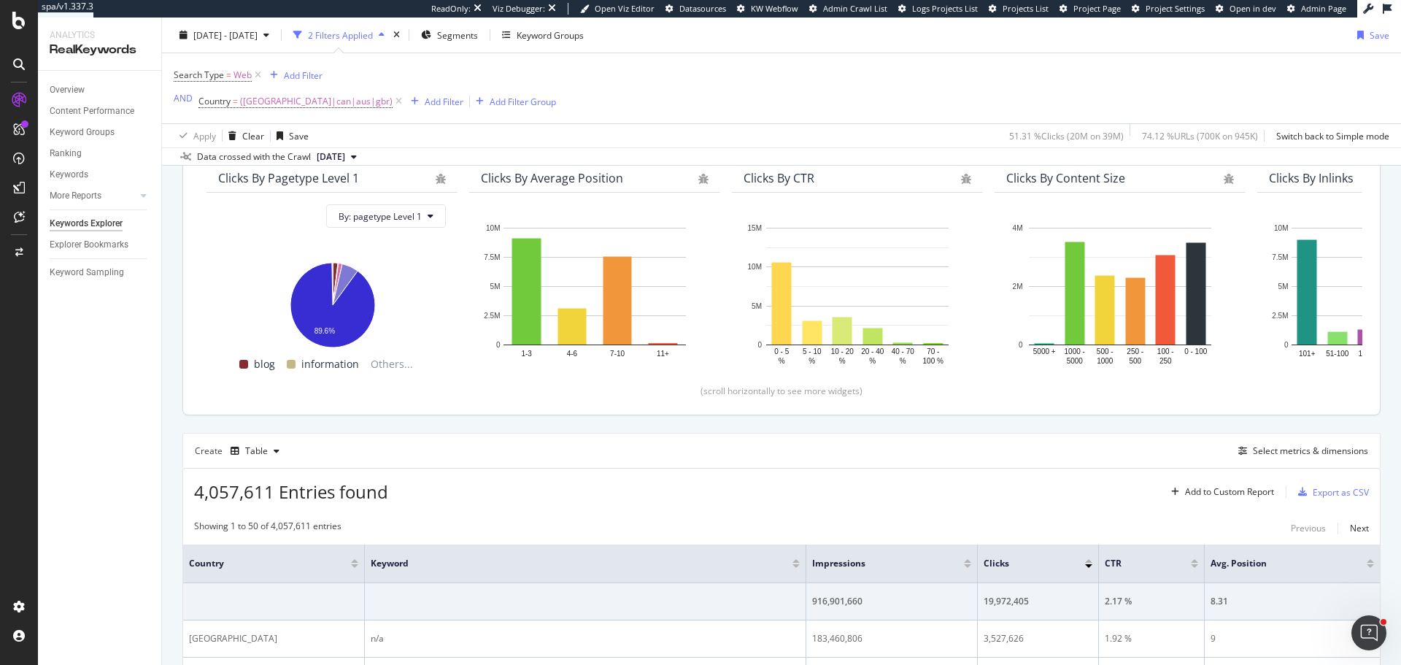
click at [186, 211] on div "Clicks By pagetype Level 1 By: pagetype Level 1 Hold CTRL while clicking to fil…" at bounding box center [781, 279] width 1197 height 269
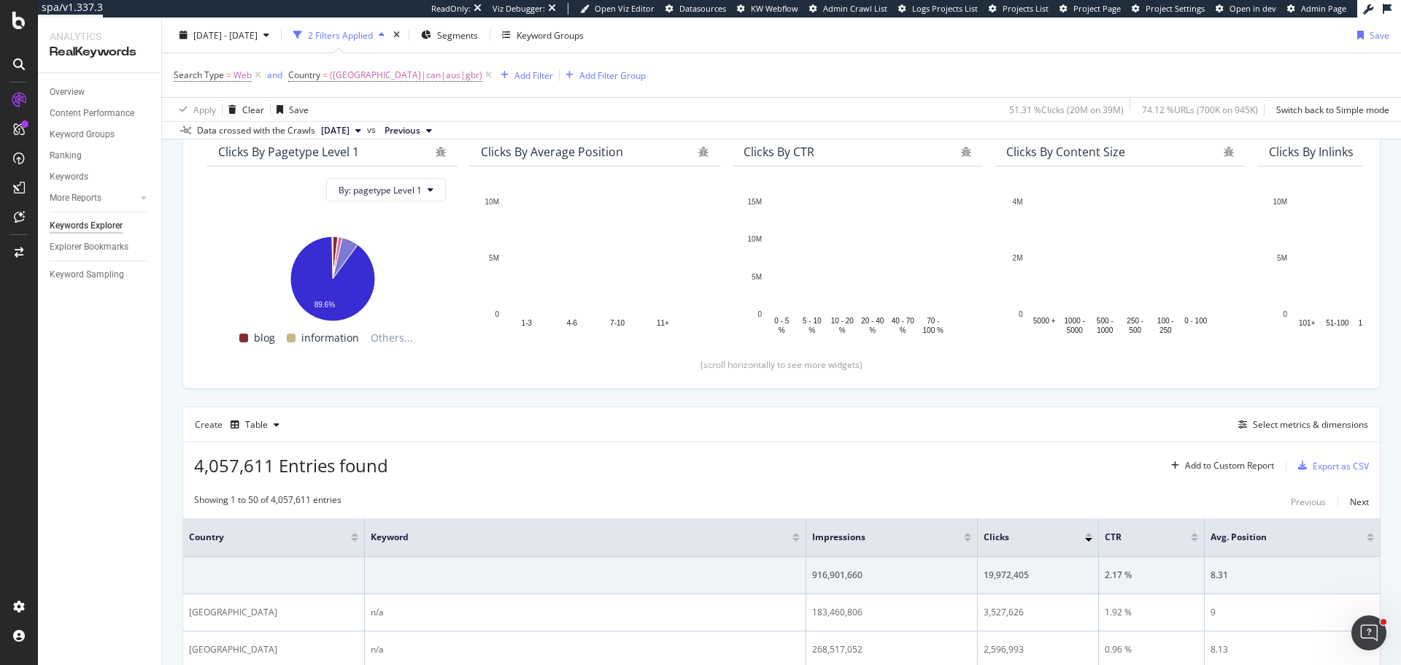
scroll to position [146, 0]
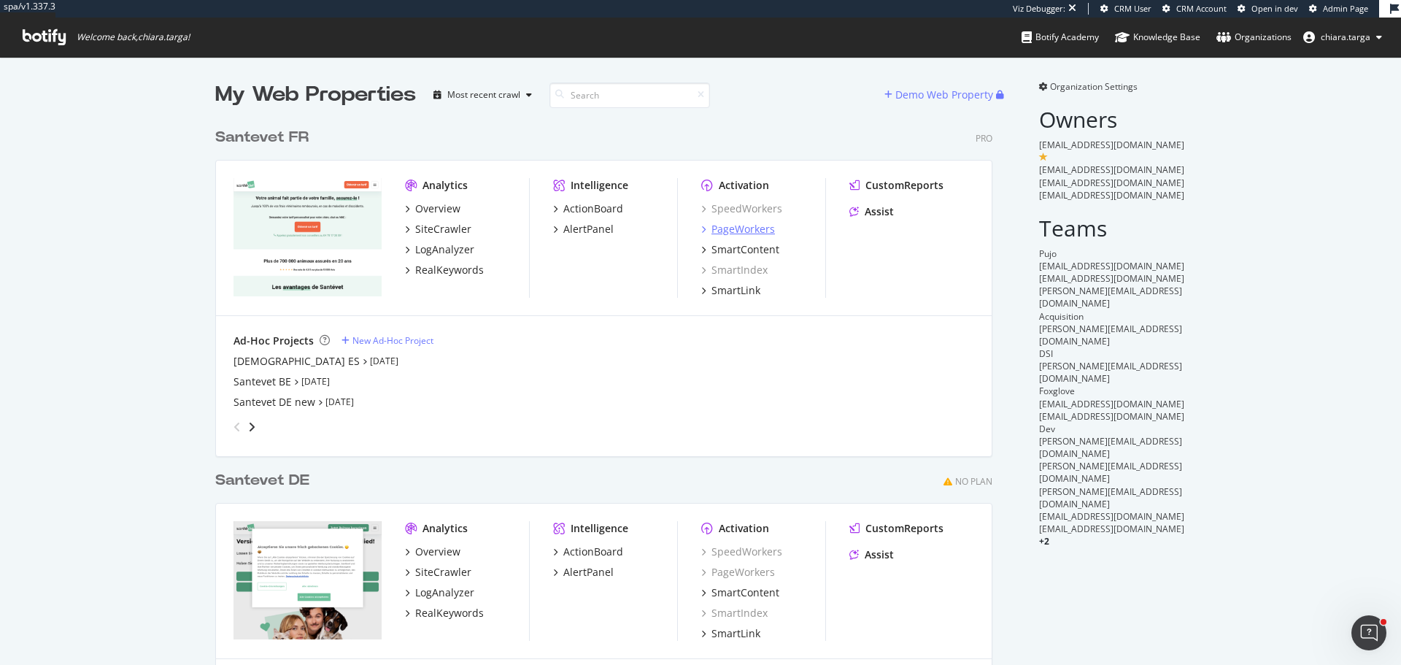
click at [719, 233] on div "PageWorkers" at bounding box center [743, 229] width 63 height 15
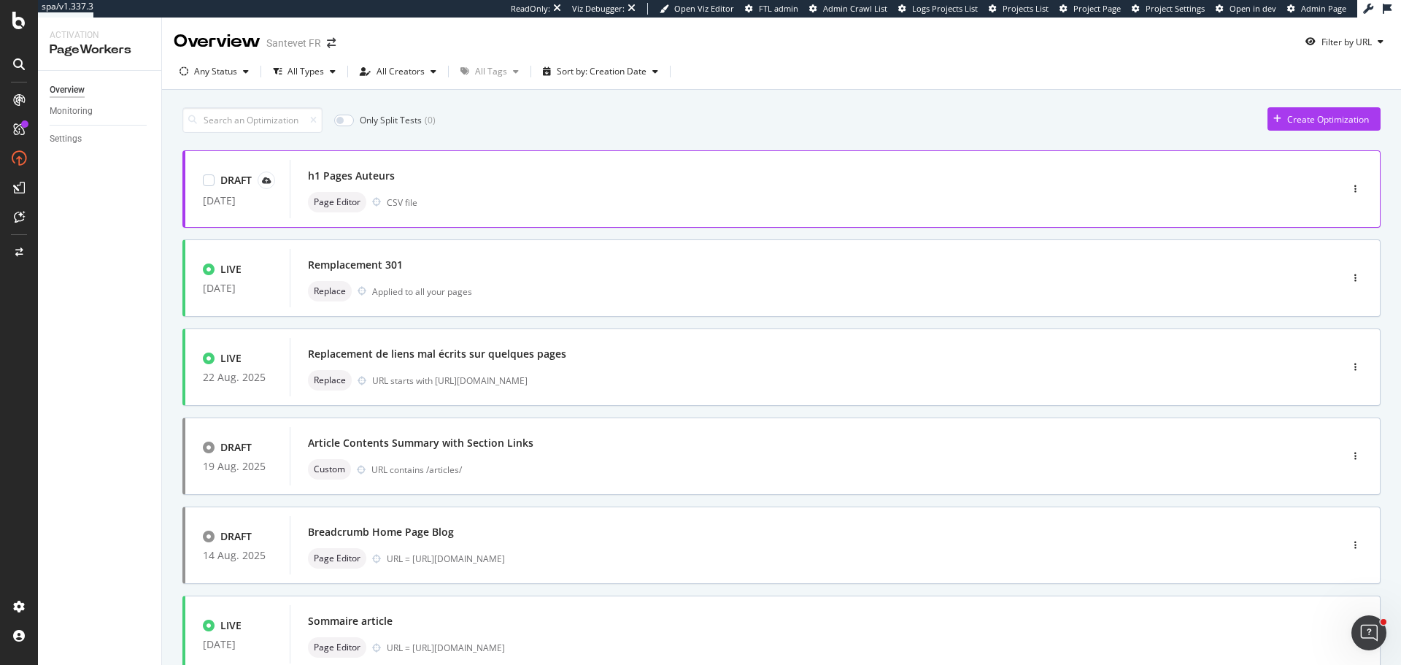
click at [521, 212] on div "Page Editor CSV file" at bounding box center [793, 202] width 971 height 20
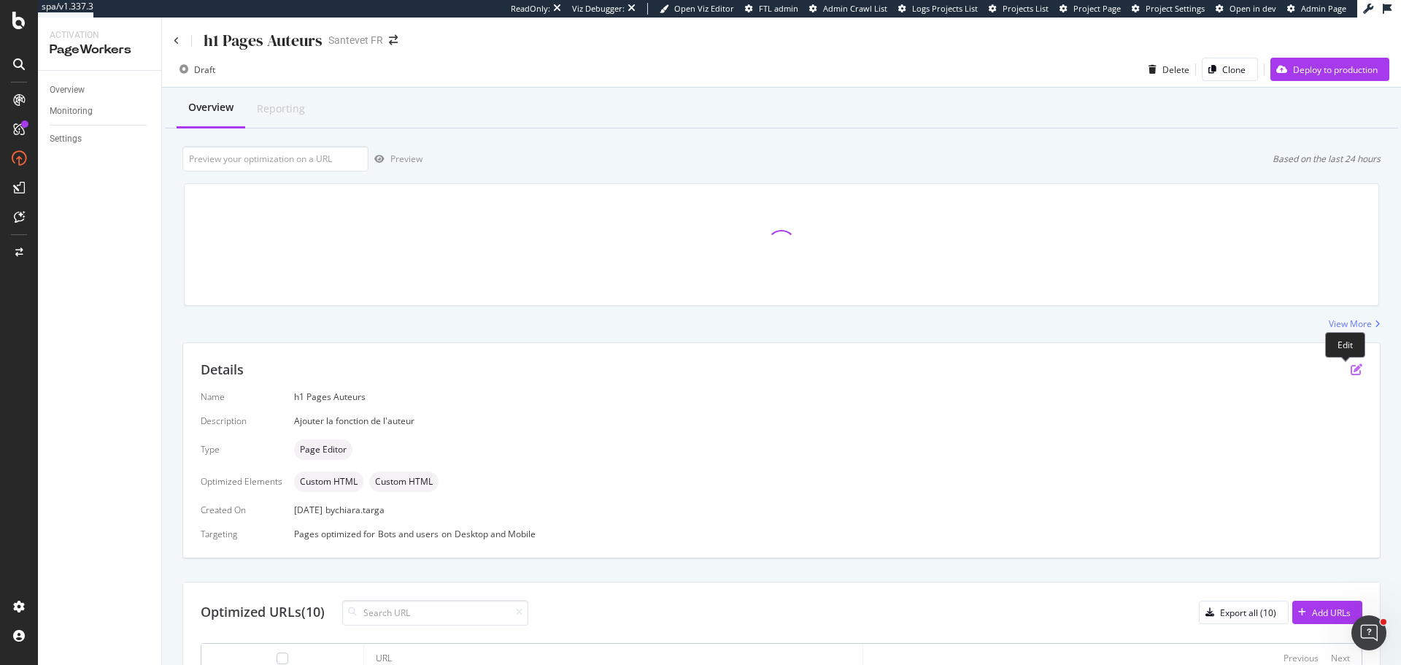
click at [1351, 368] on icon "pen-to-square" at bounding box center [1357, 369] width 12 height 12
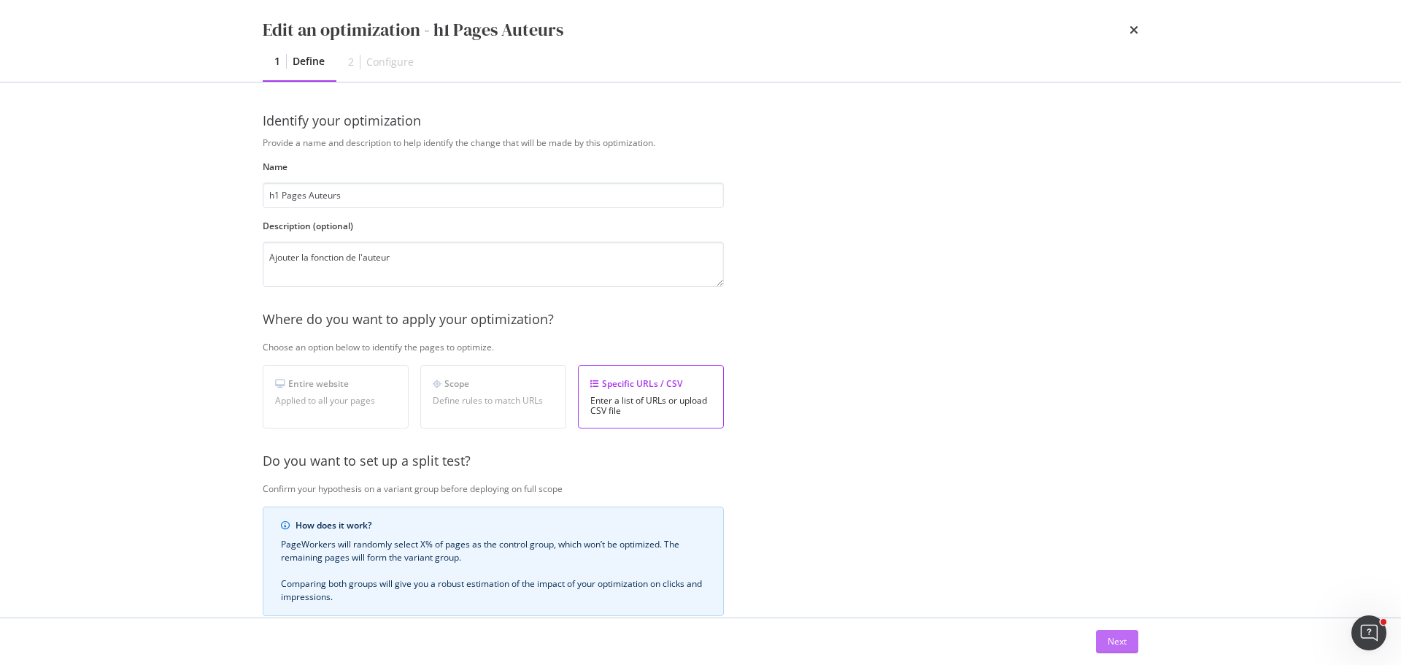
click at [1104, 636] on button "Next" at bounding box center [1117, 641] width 42 height 23
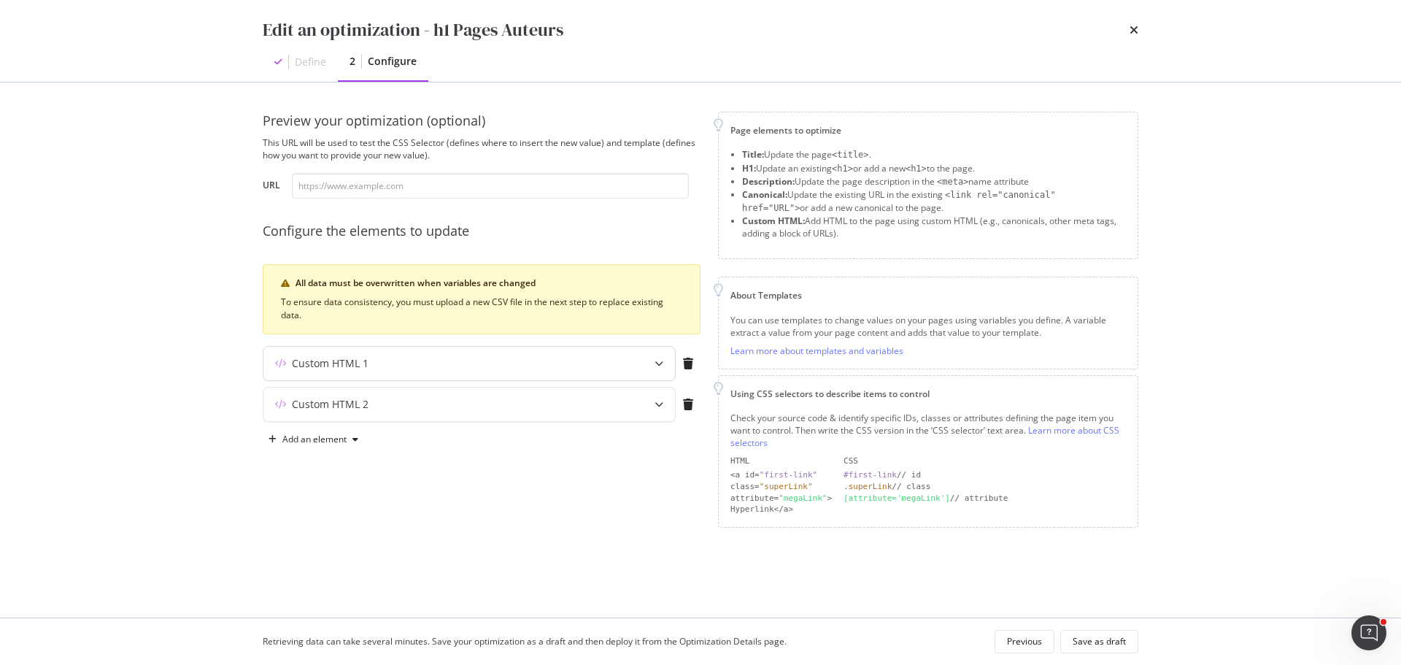
click at [657, 366] on icon "modal" at bounding box center [659, 363] width 9 height 9
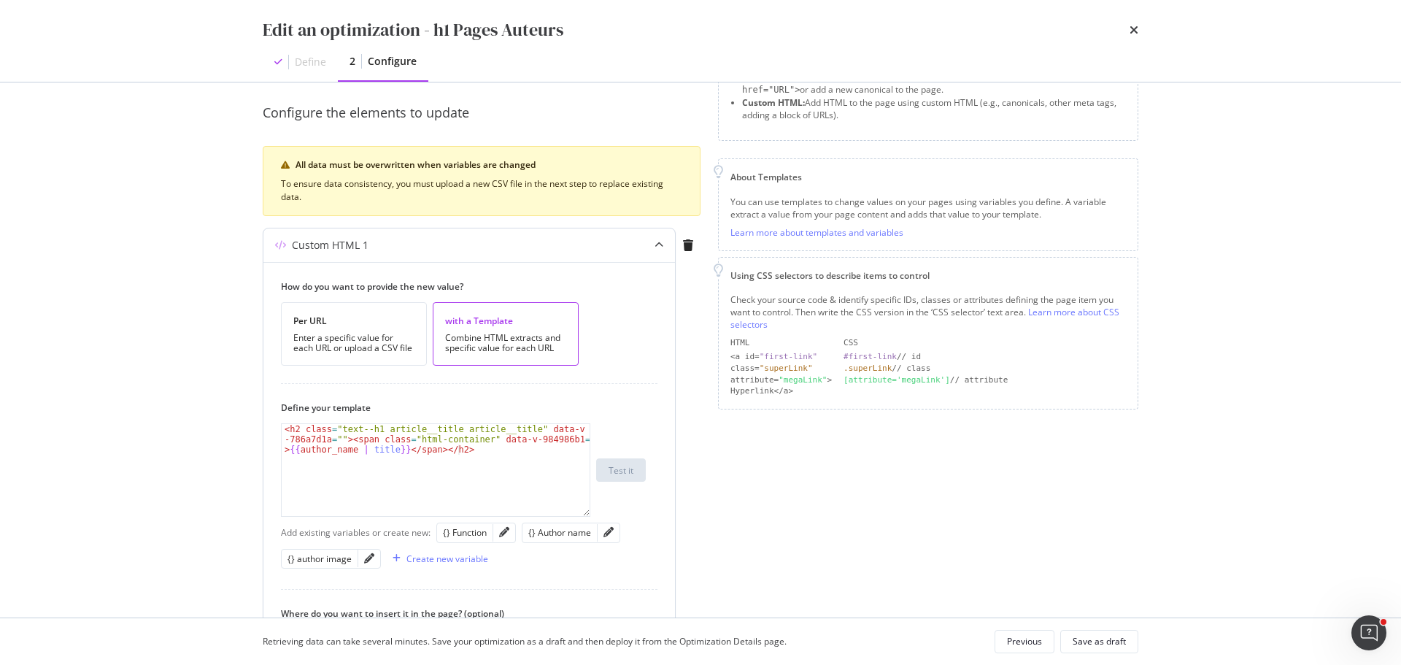
scroll to position [146, 0]
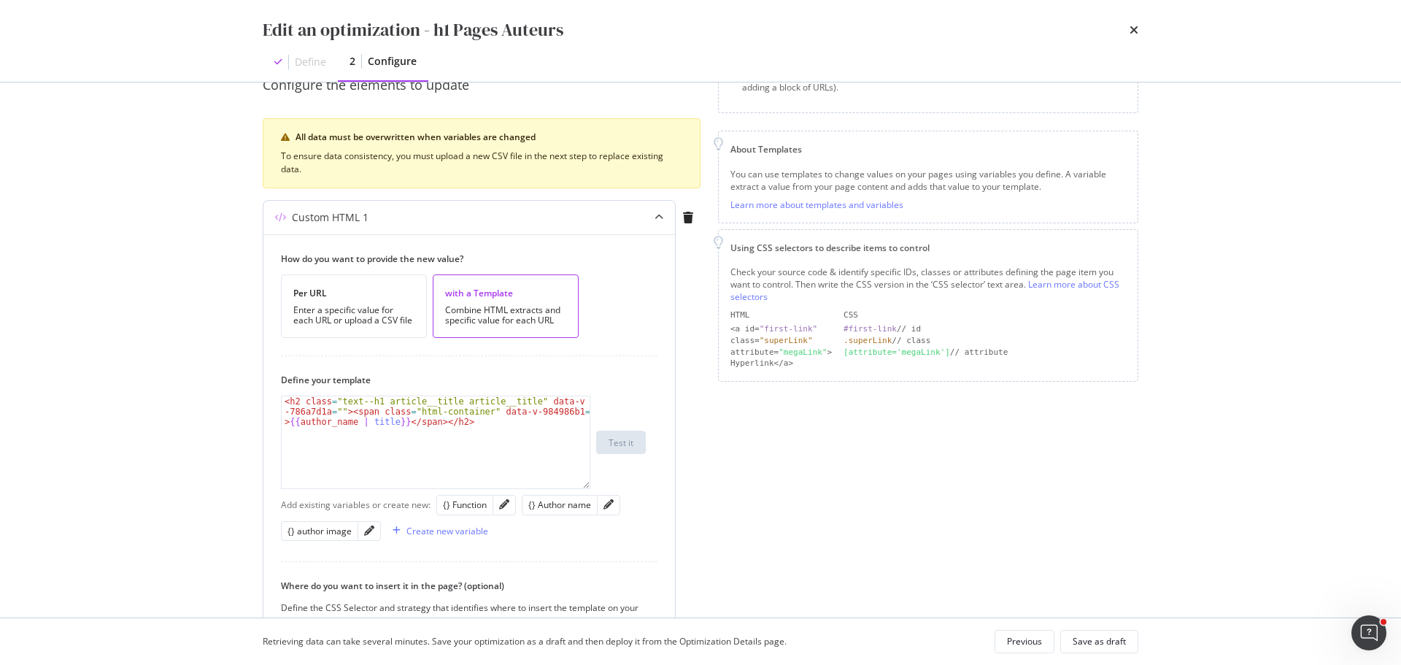
type textarea "<h2 class="text--h1 article__title article__title" data-v-786a7d1a=""><span cla…"
drag, startPoint x: 471, startPoint y: 420, endPoint x: 271, endPoint y: 393, distance: 201.9
click at [271, 393] on div "How do you want to provide the new value? Per URL Enter a specific value for ea…" at bounding box center [469, 516] width 412 height 564
click at [585, 363] on div "How do you want to provide the new value? Per URL Enter a specific value for ea…" at bounding box center [469, 516] width 412 height 564
click at [358, 406] on div "Enter text or insert data" at bounding box center [351, 401] width 138 height 10
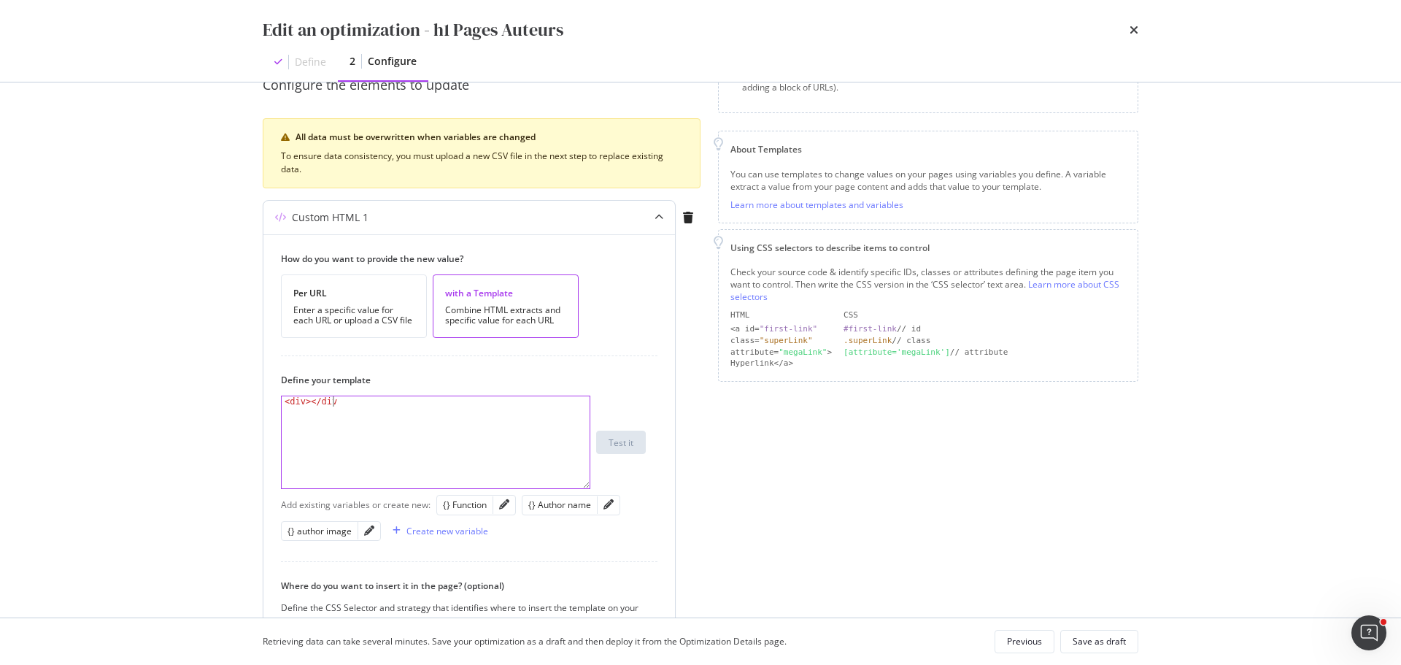
scroll to position [0, 4]
type textarea "<div></div>"
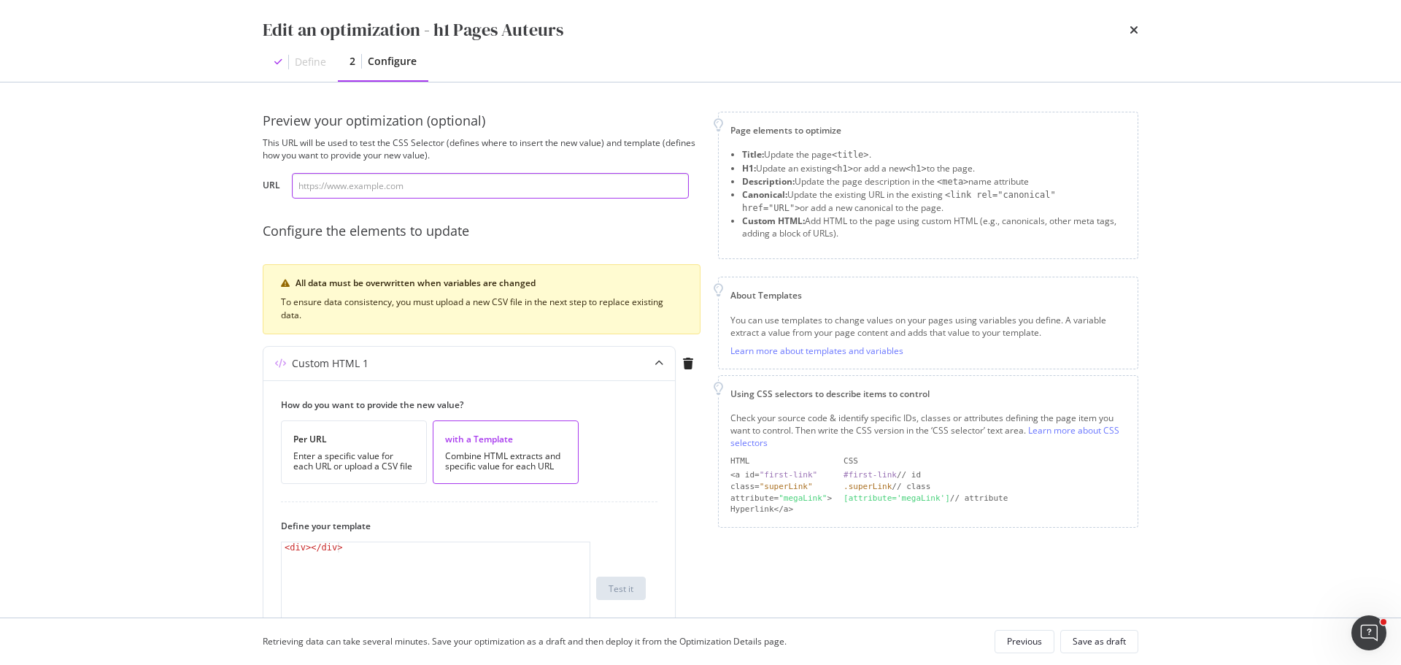
click at [476, 184] on input "modal" at bounding box center [490, 186] width 397 height 26
paste input "https://www.santevet.com/auteurs/claude-pacheteau"
type input "https://www.santevet.com/auteurs/claude-pacheteau"
drag, startPoint x: 420, startPoint y: 552, endPoint x: 247, endPoint y: 544, distance: 173.1
click at [247, 544] on div "Preview your optimization (optional) This URL will be used to test the CSS Sele…" at bounding box center [701, 349] width 934 height 535
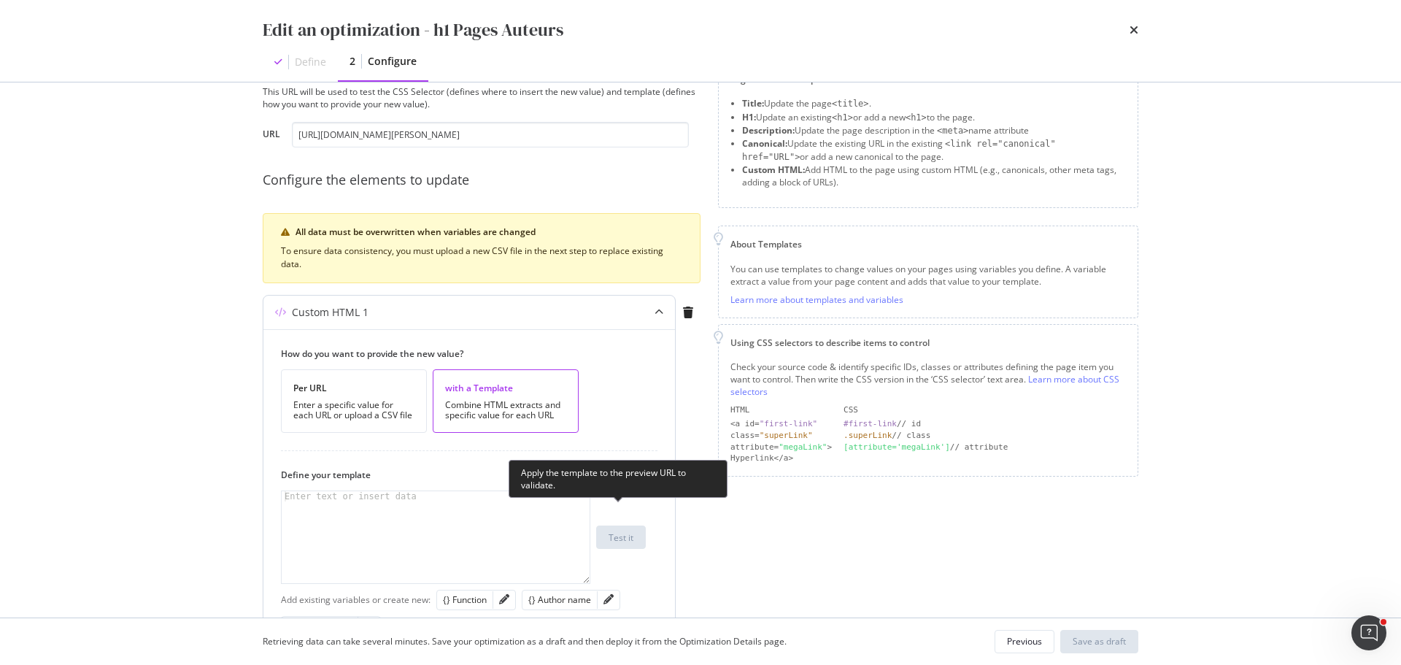
scroll to position [73, 0]
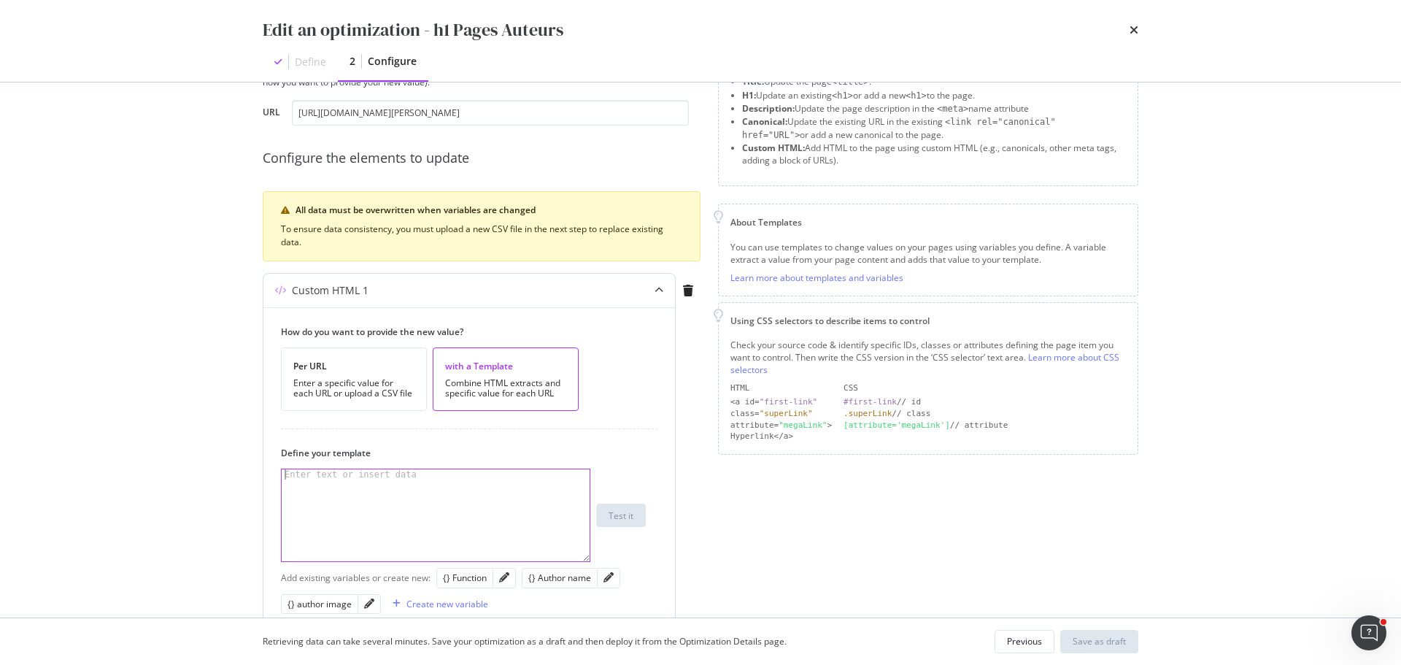
click at [390, 477] on div "Enter text or insert data" at bounding box center [351, 474] width 138 height 10
type textarea "<p></p>"
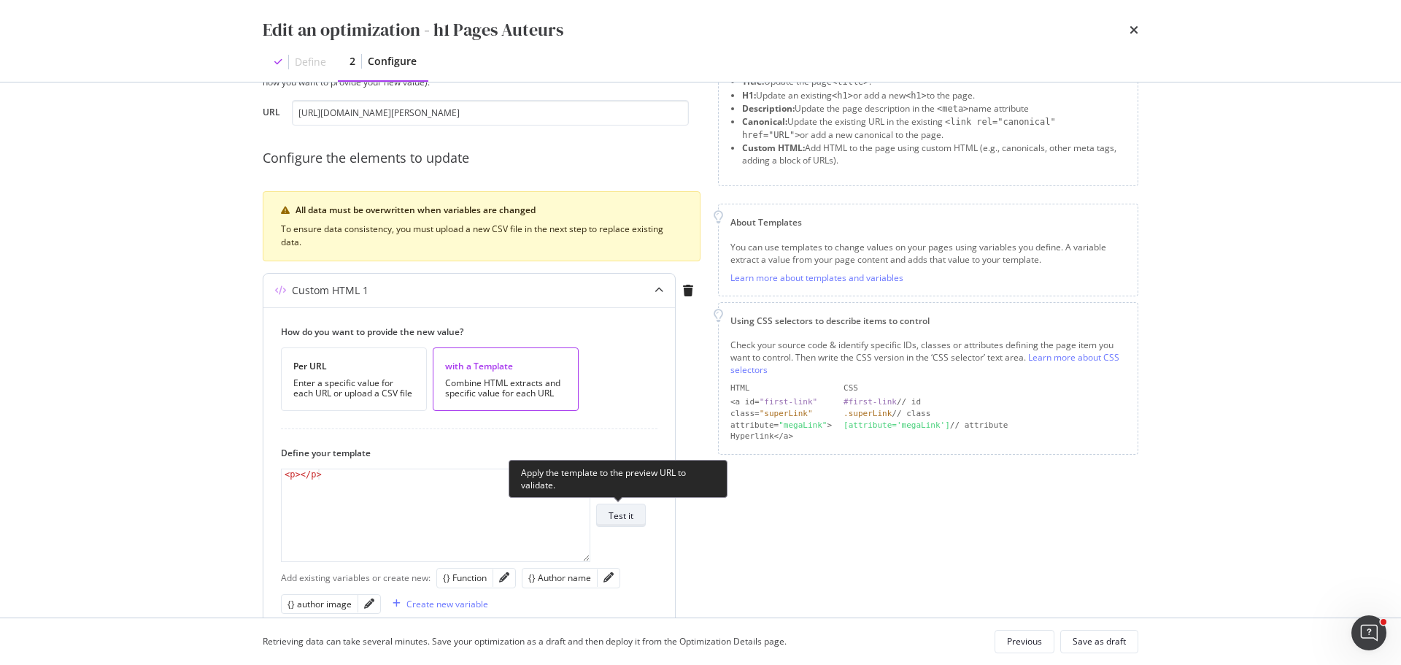
click at [636, 511] on button "Test it" at bounding box center [621, 515] width 50 height 23
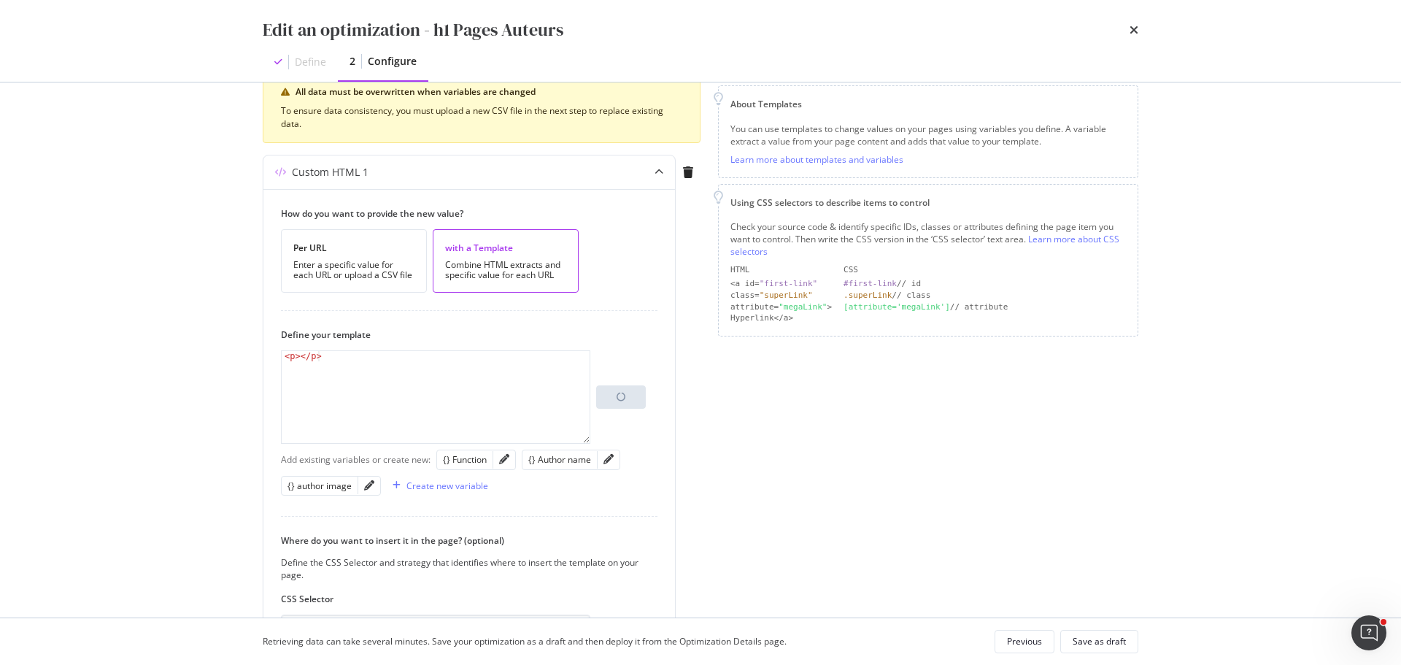
scroll to position [292, 0]
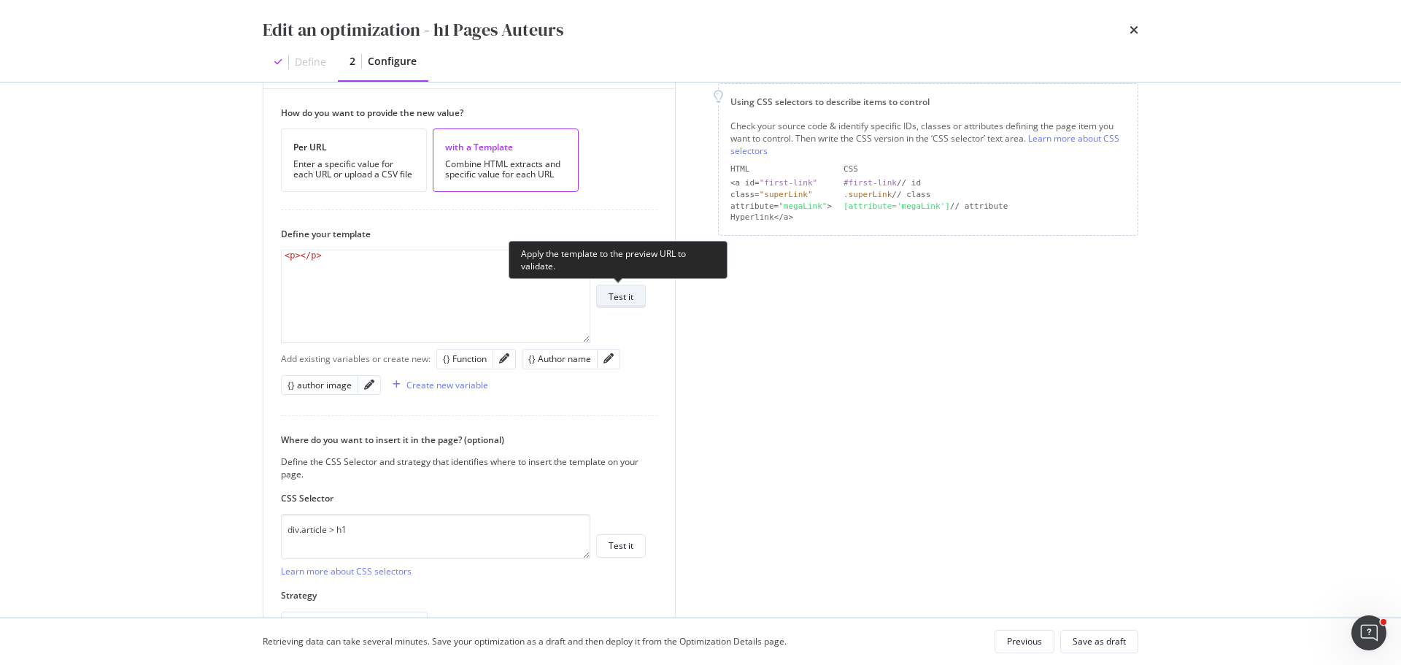
click at [603, 299] on button "Test it" at bounding box center [621, 296] width 50 height 23
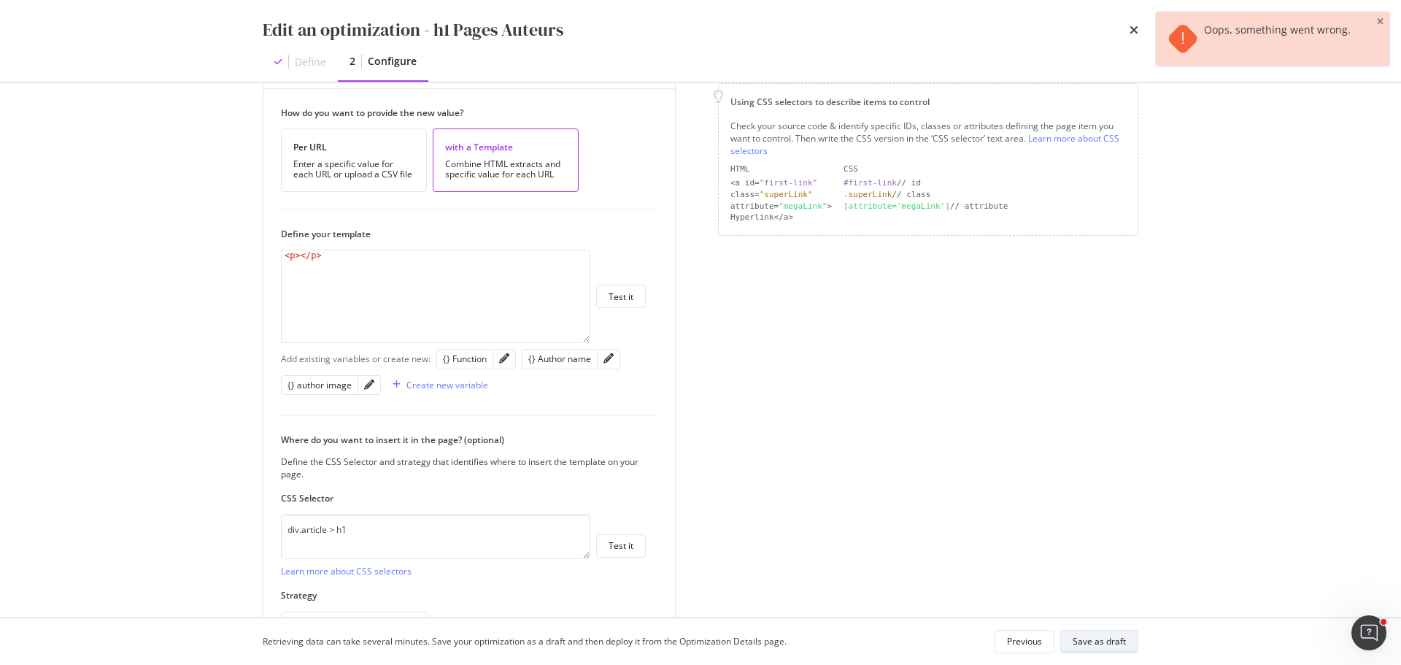
click at [1081, 636] on div "Save as draft" at bounding box center [1099, 641] width 53 height 12
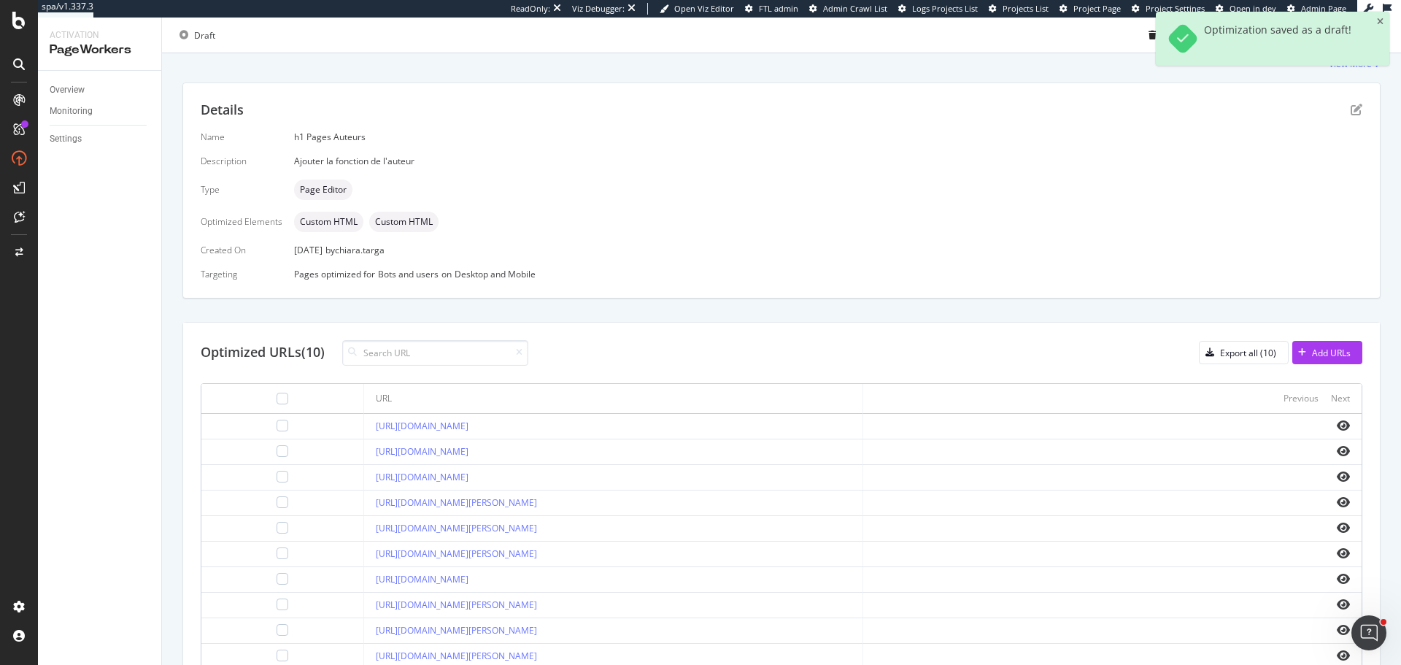
scroll to position [292, 0]
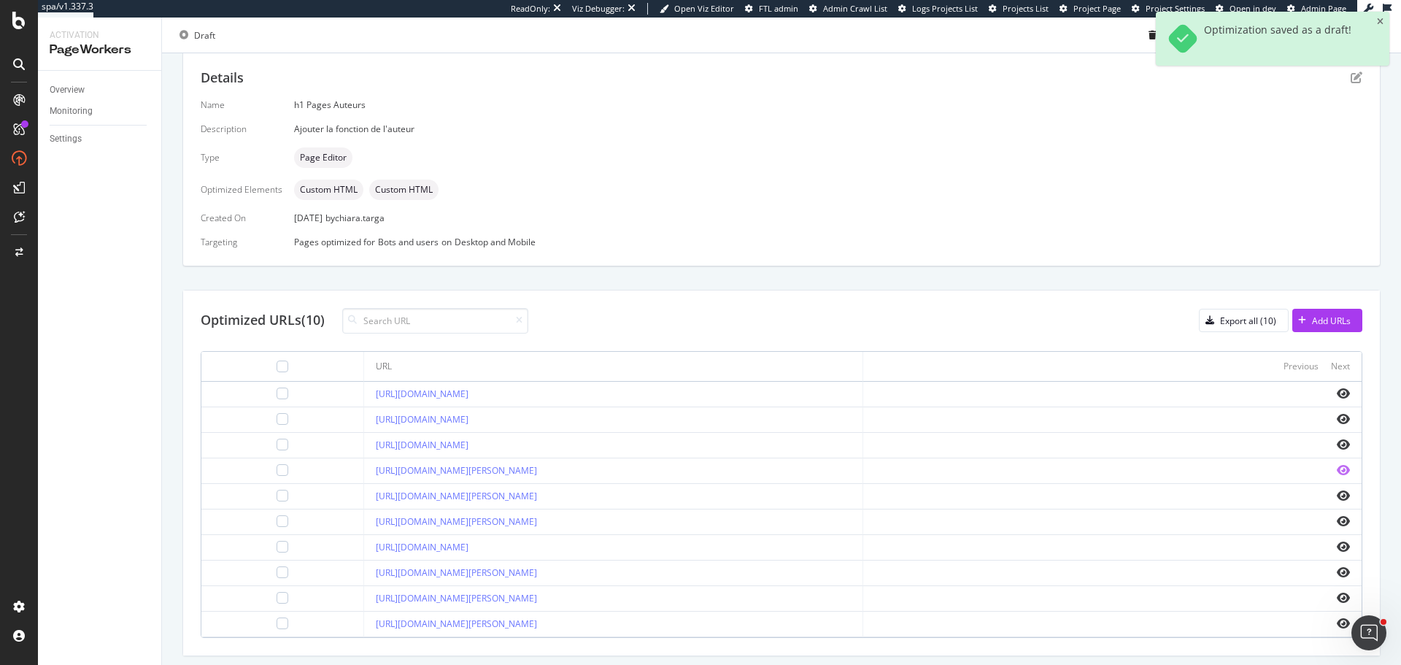
click at [1337, 471] on icon "eye" at bounding box center [1343, 470] width 13 height 12
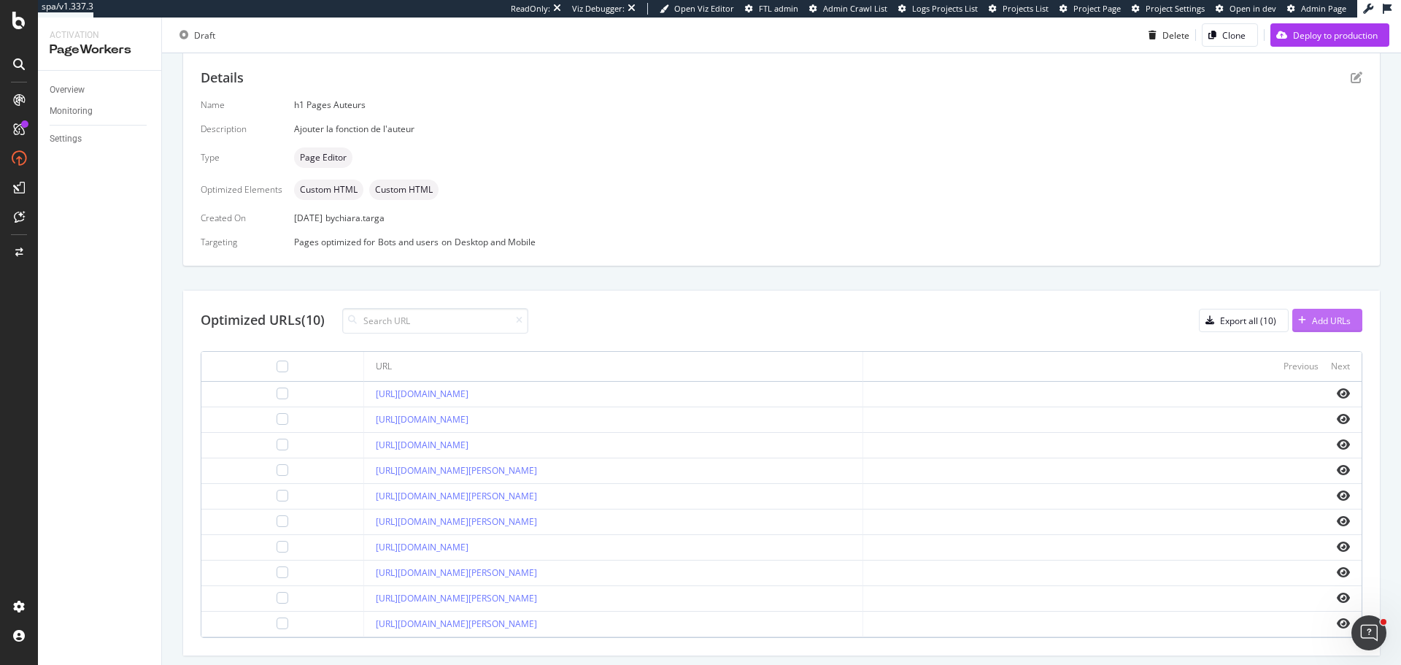
click at [1322, 324] on div "Add URLs" at bounding box center [1331, 321] width 39 height 12
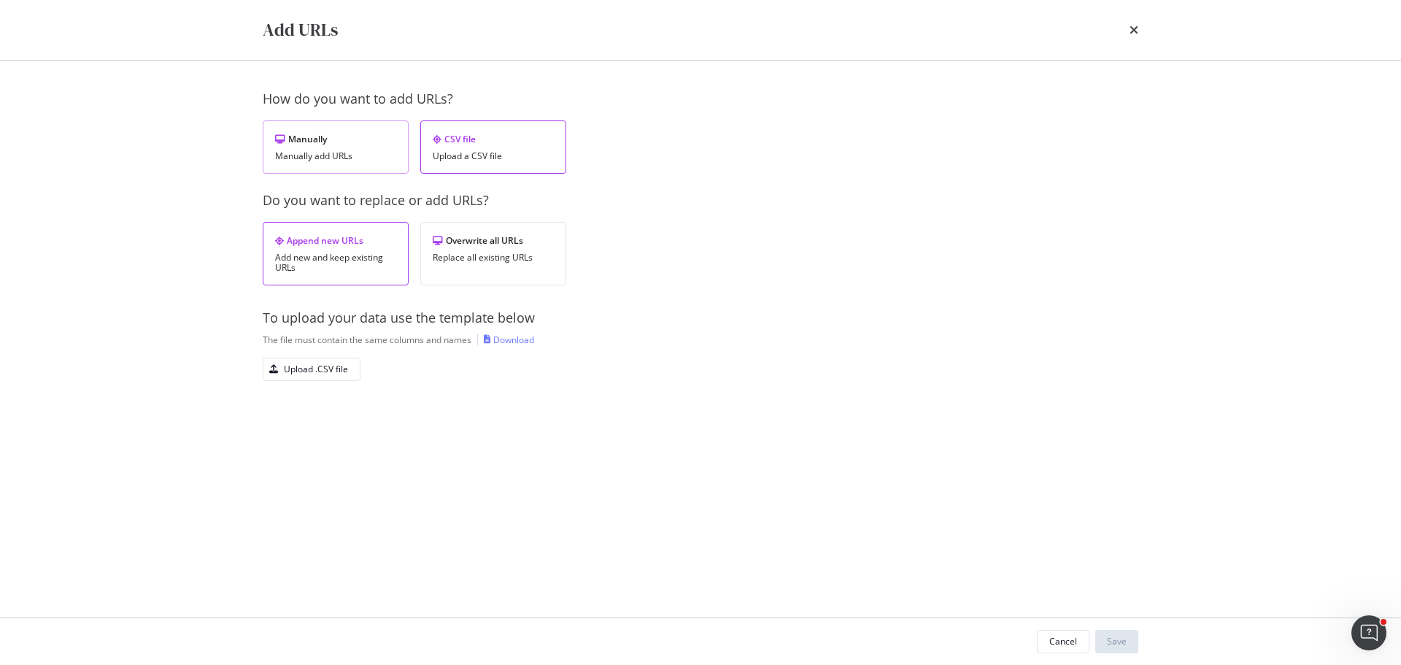
click at [308, 131] on div "Manually Manually add URLs" at bounding box center [336, 146] width 146 height 53
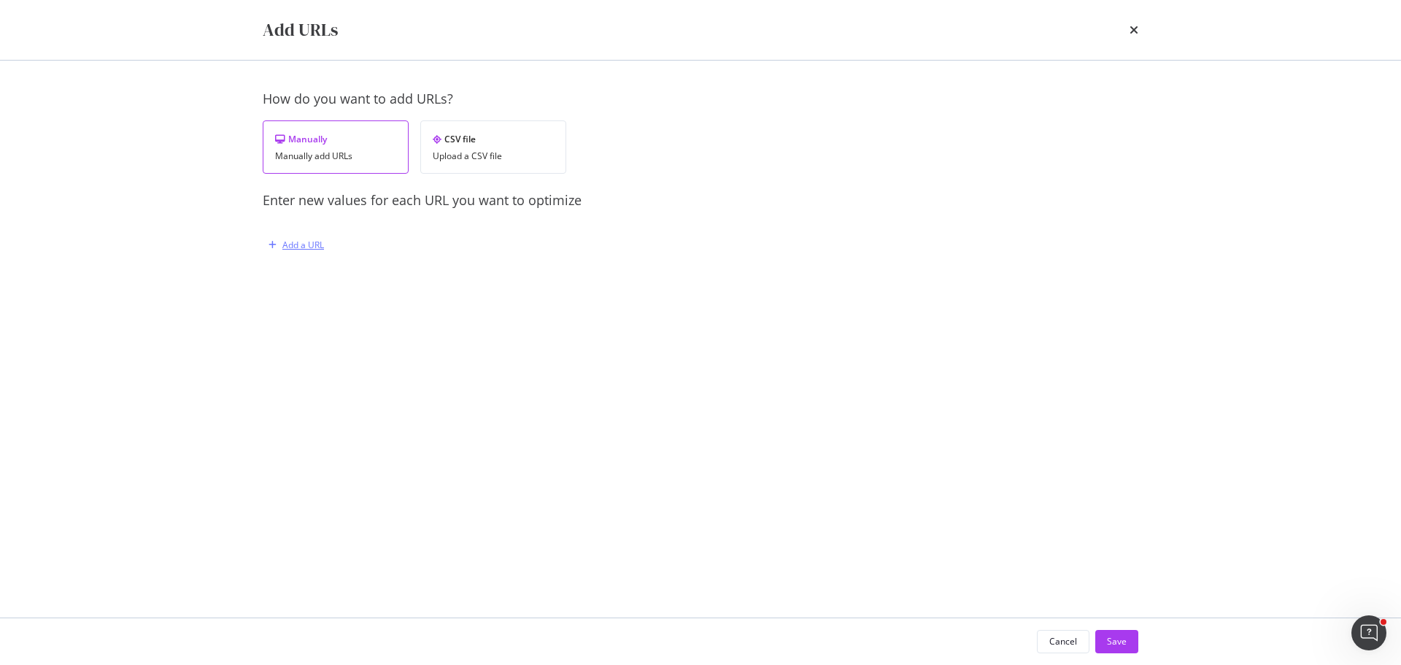
click at [292, 234] on button "Add a URL" at bounding box center [293, 245] width 61 height 23
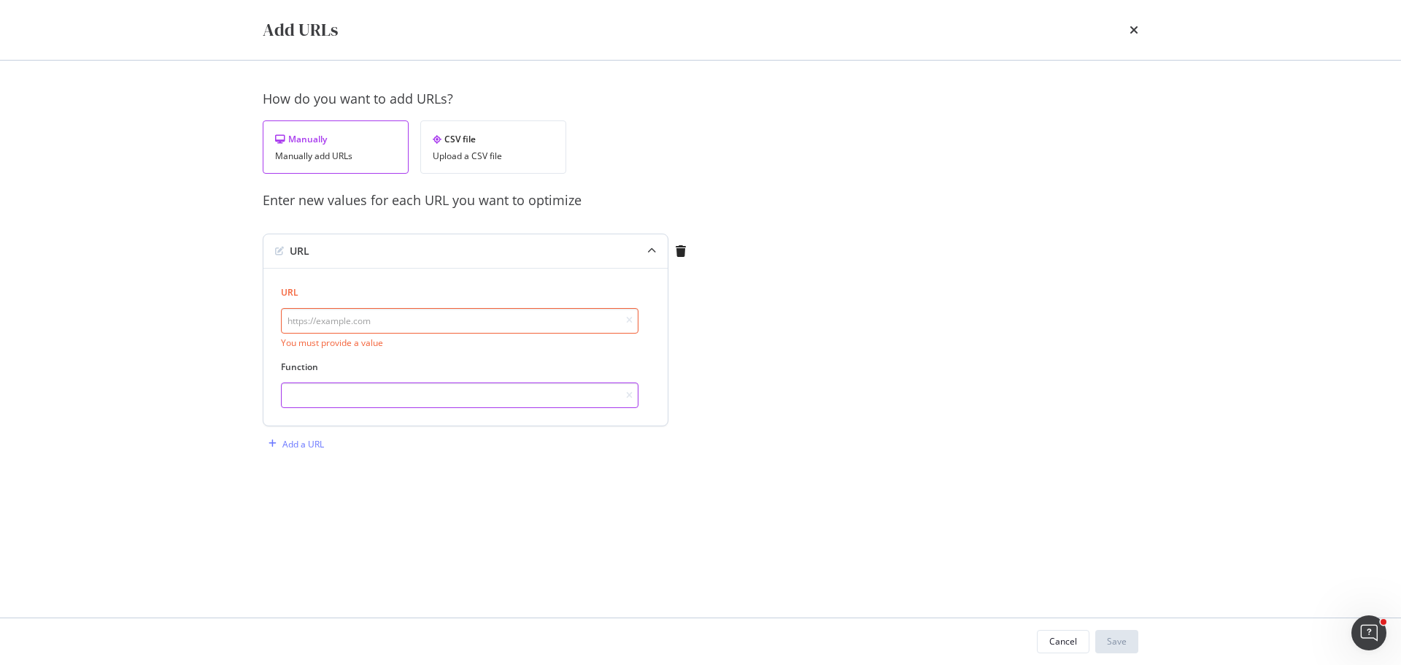
click at [346, 396] on input "modal" at bounding box center [460, 395] width 358 height 26
click at [1127, 30] on div "Add URLs" at bounding box center [701, 30] width 876 height 25
click at [1138, 32] on div "Add URLs" at bounding box center [701, 30] width 934 height 60
click at [1136, 32] on icon "times" at bounding box center [1134, 30] width 9 height 12
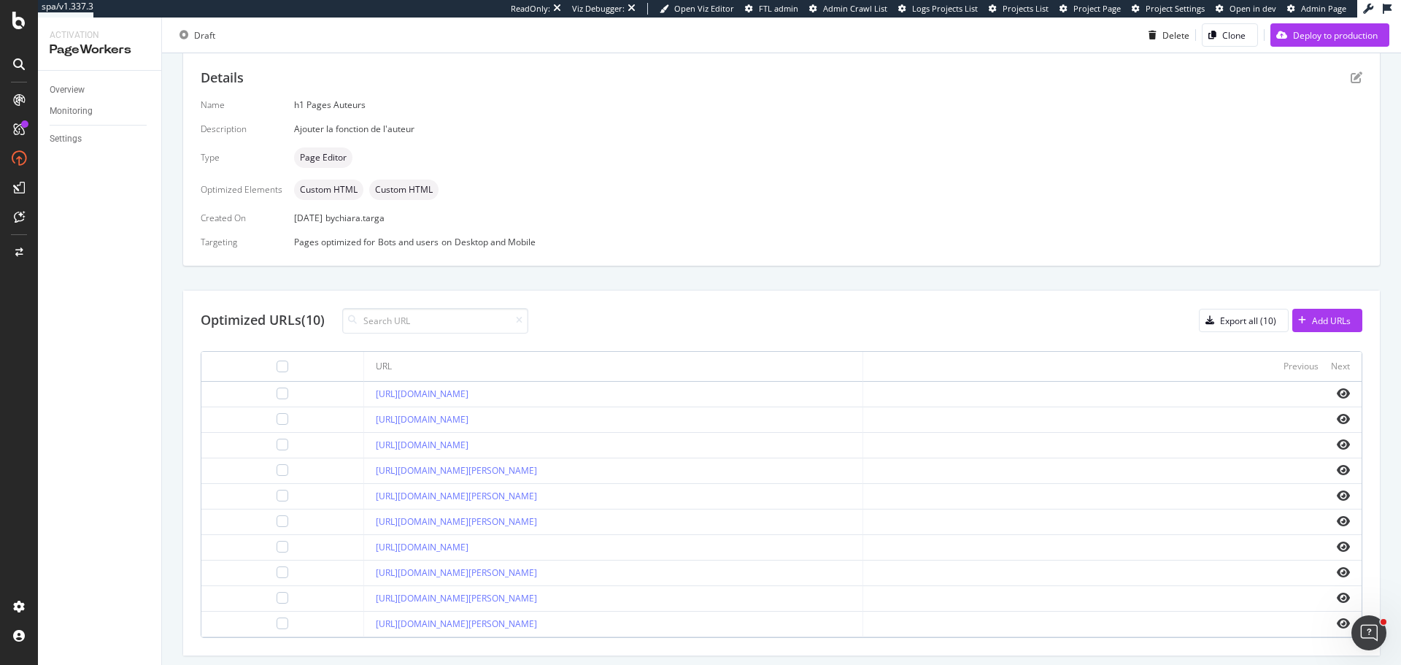
scroll to position [0, 0]
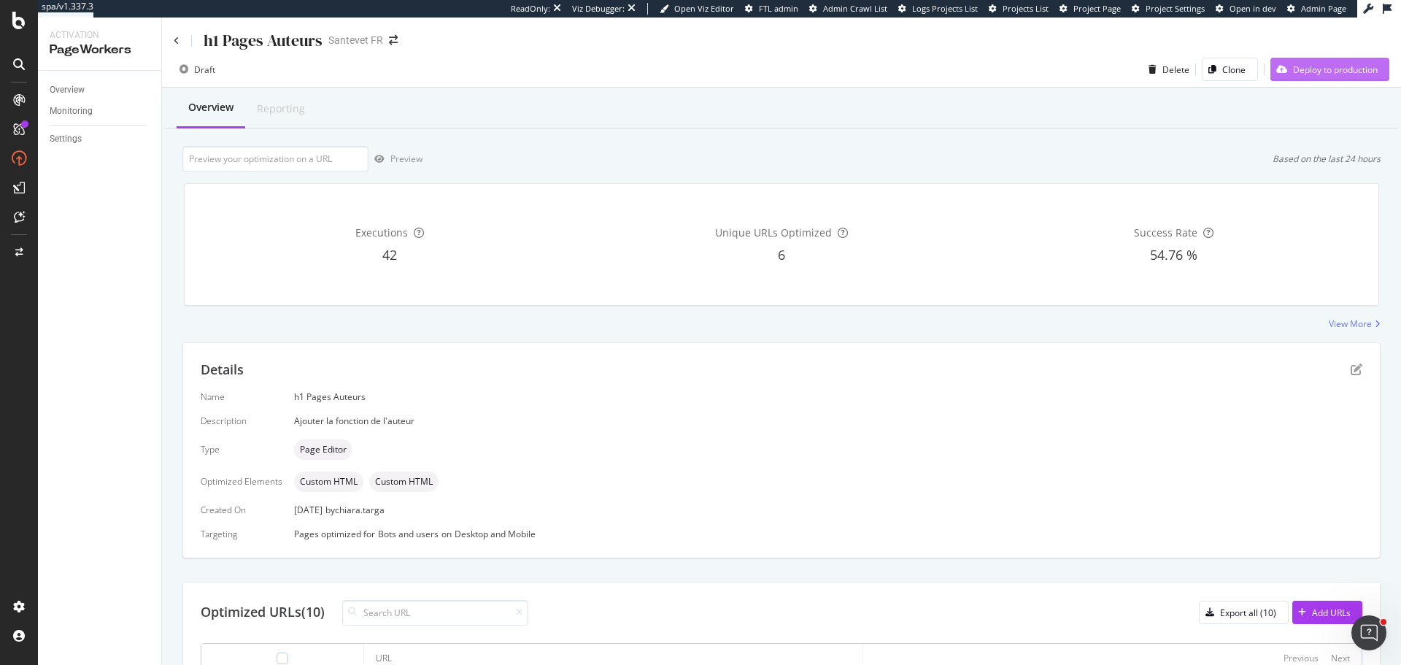
click at [1307, 67] on div "Deploy to production" at bounding box center [1335, 69] width 85 height 12
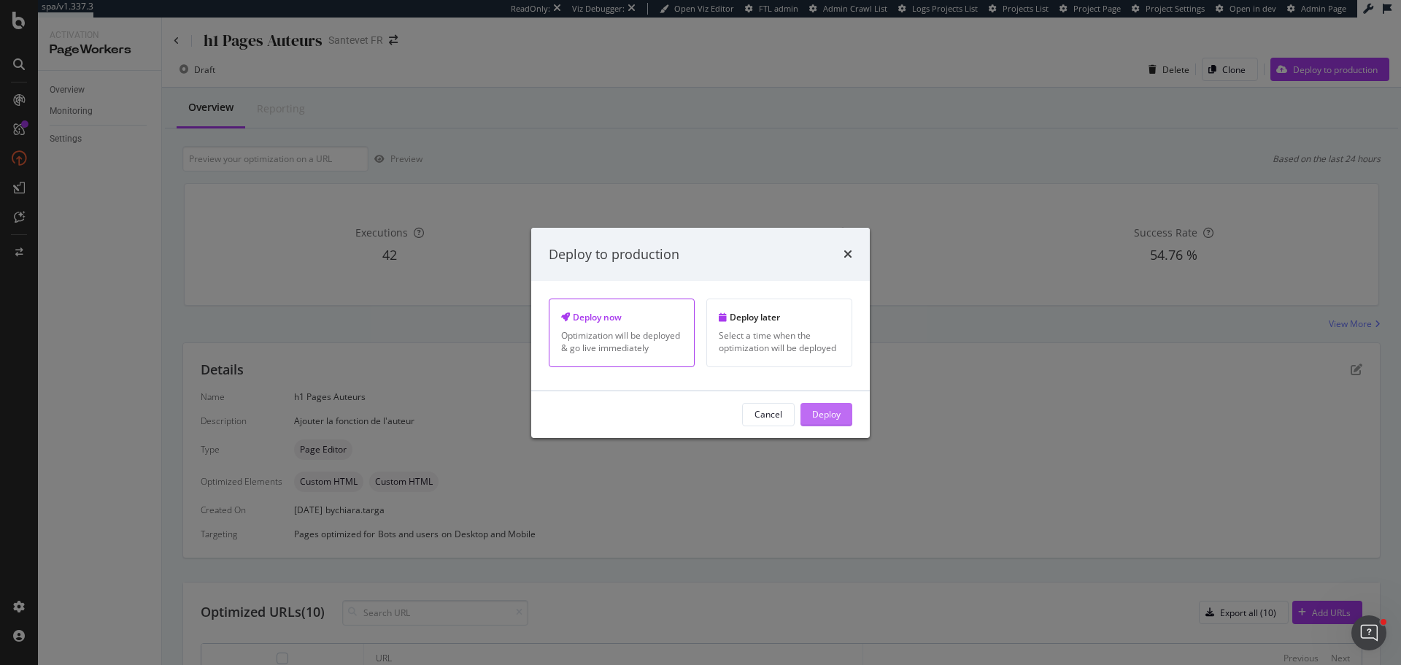
click at [835, 420] on div "Deploy" at bounding box center [826, 414] width 28 height 12
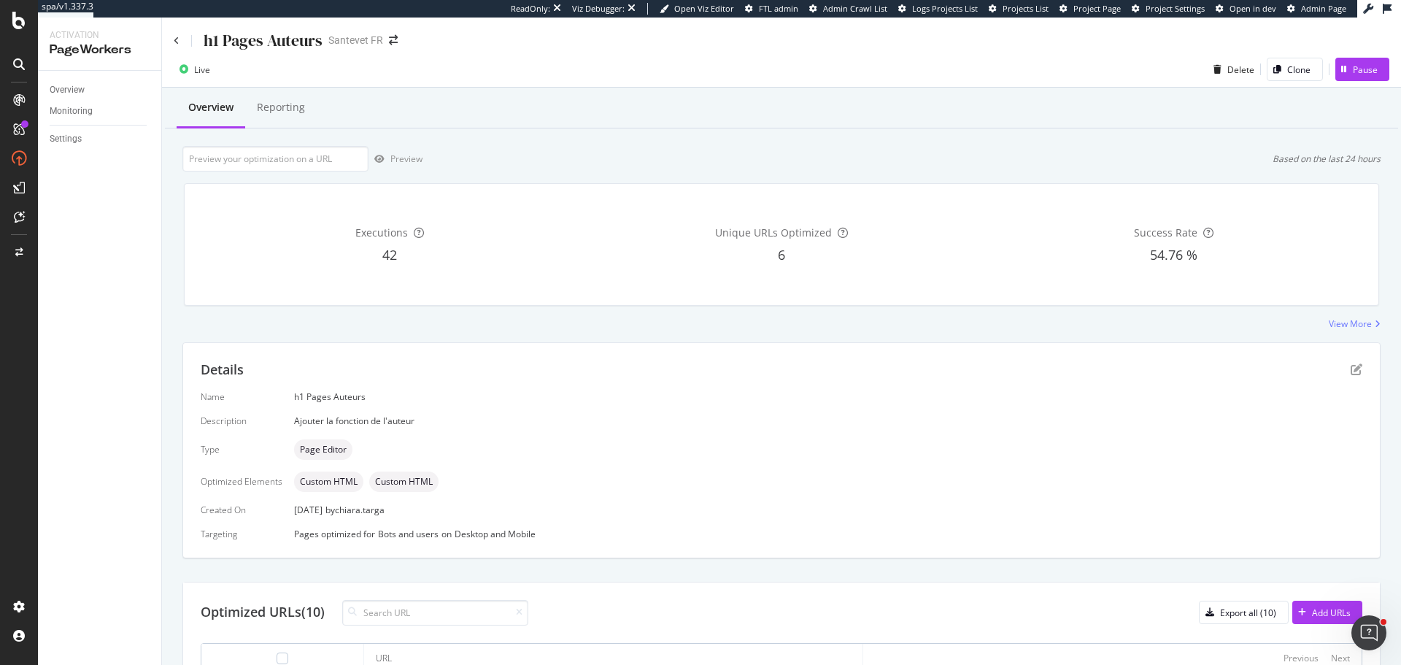
click at [1349, 377] on div "Details" at bounding box center [782, 369] width 1162 height 19
click at [1351, 371] on icon "pen-to-square" at bounding box center [1357, 369] width 12 height 12
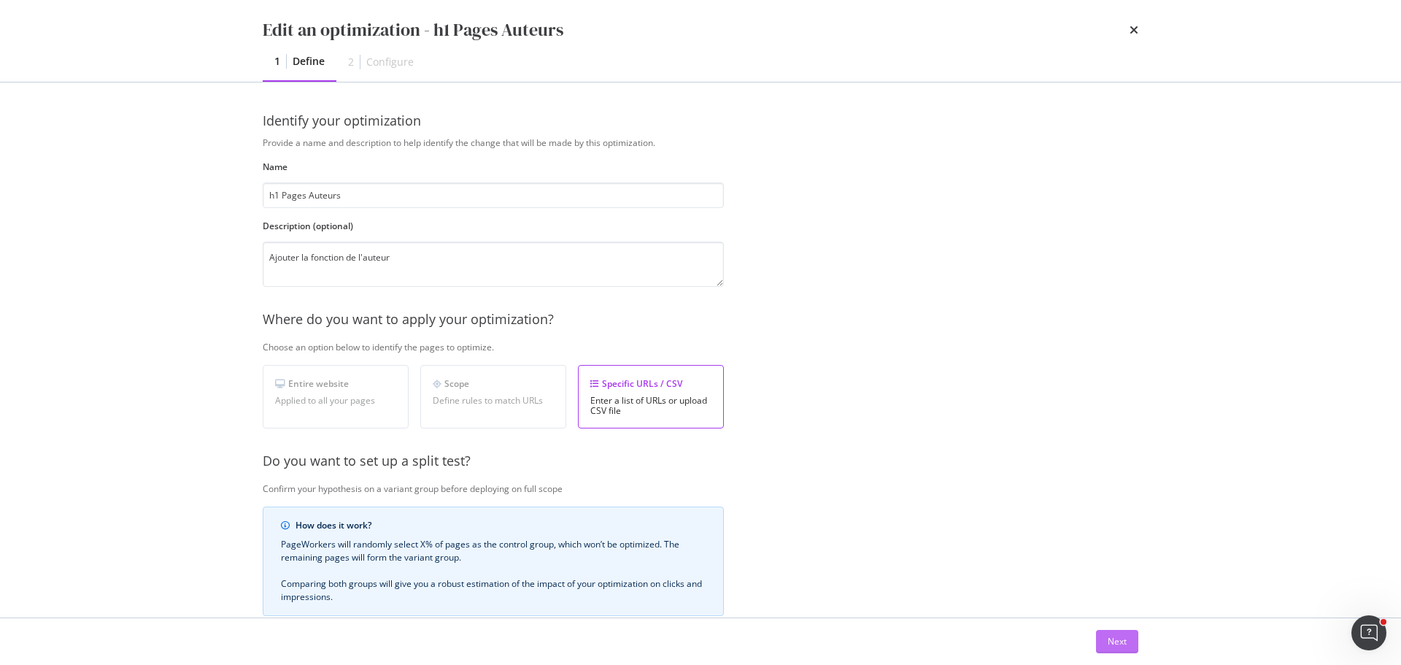
click at [1108, 633] on div "Next" at bounding box center [1117, 642] width 19 height 22
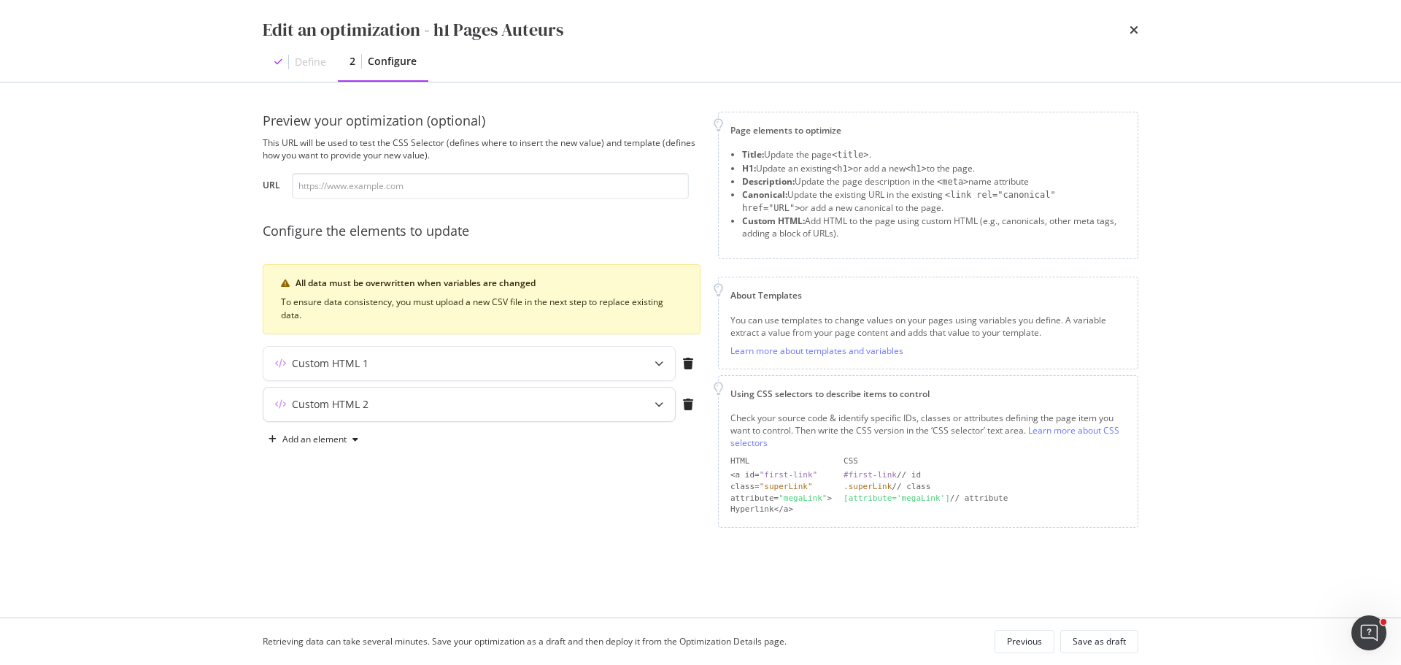
click at [663, 400] on div "modal" at bounding box center [659, 405] width 32 height 34
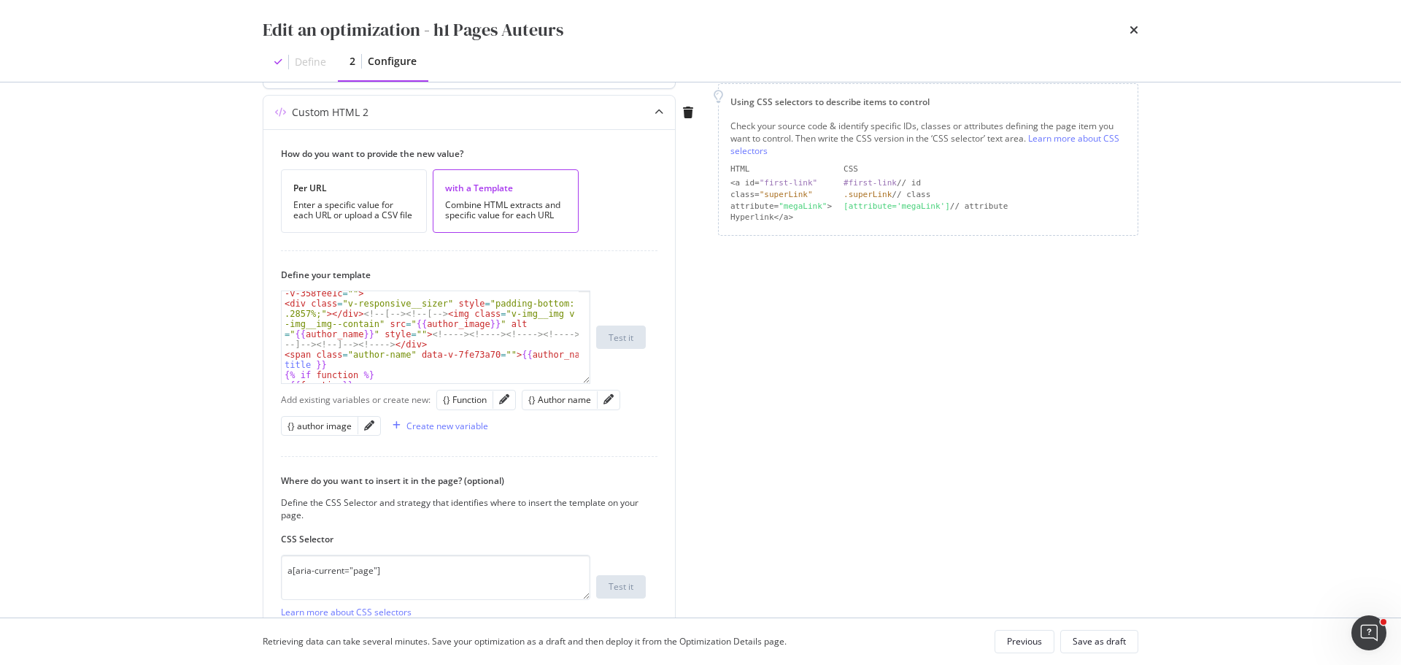
scroll to position [82, 0]
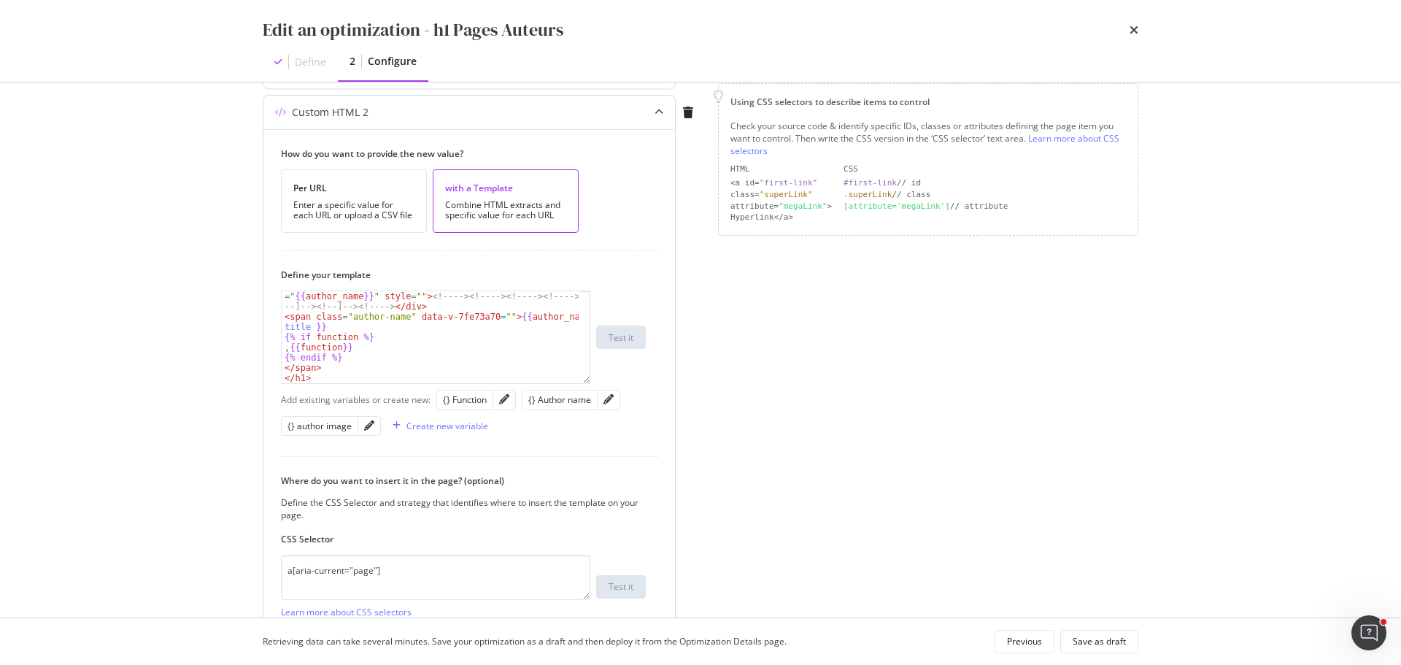
click at [282, 350] on div "< div class = "v-responsive__sizer" style = "padding-bottom: 56 .2857%;" > </ d…" at bounding box center [430, 337] width 297 height 153
click at [356, 334] on div "< div class = "v-responsive__sizer" style = "padding-bottom: 56 .2857%;" > </ d…" at bounding box center [430, 347] width 297 height 153
type textarea "<span class="author-name" data-v-7fe73a70="">{{author_name | title }}"
click at [568, 332] on div "< div class = "v-responsive__sizer" style = "padding-bottom: 56 .2857%;" > </ d…" at bounding box center [430, 347] width 297 height 153
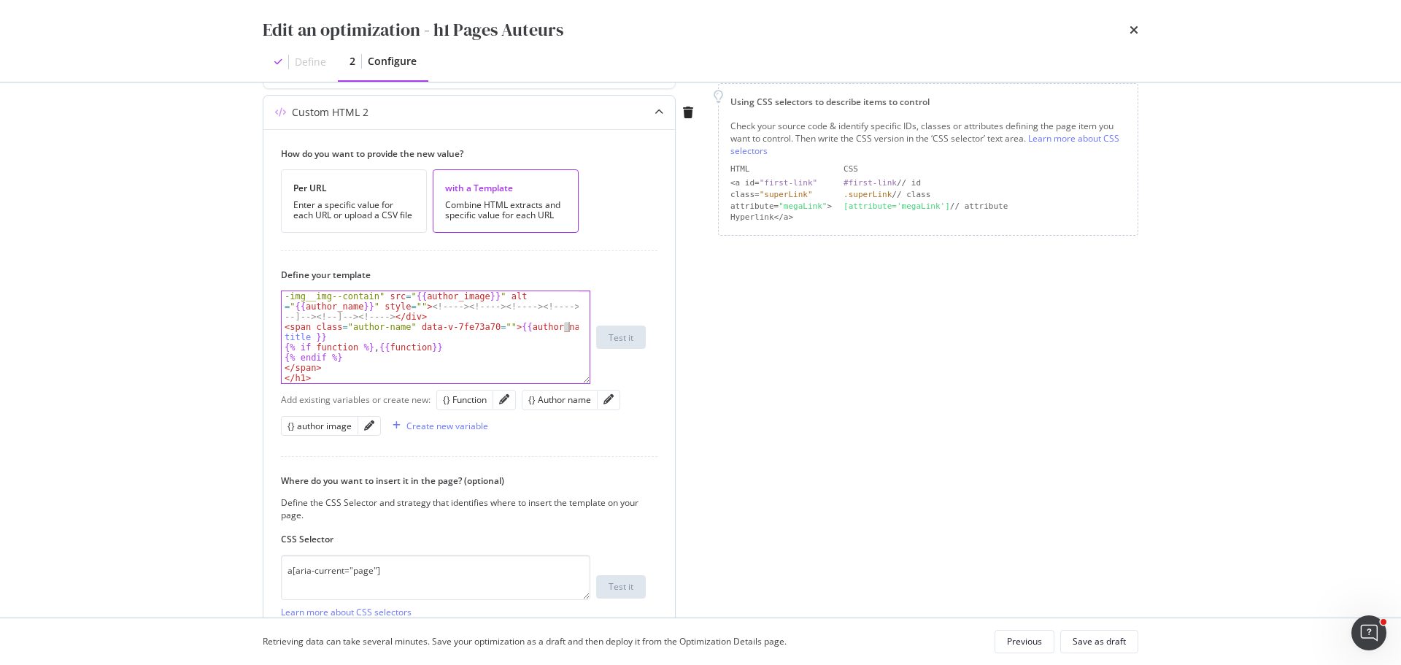
click at [353, 339] on div "< div class = "v-responsive__sizer" style = "padding-bottom: 56 .2857%;" > </ d…" at bounding box center [430, 347] width 297 height 153
click at [1100, 640] on div "Save as draft" at bounding box center [1099, 641] width 53 height 12
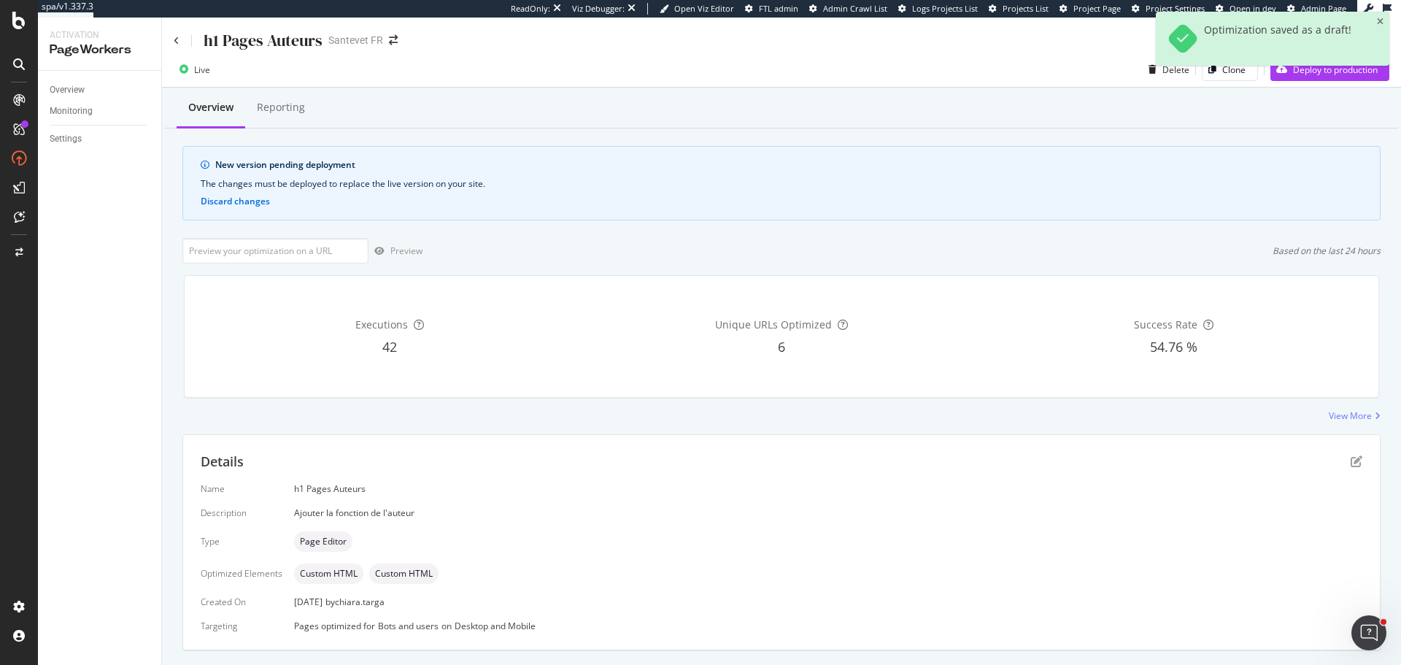
click at [1304, 77] on div "Optimization saved as a draft!" at bounding box center [1273, 45] width 234 height 66
click at [1306, 79] on div "Deploy to production" at bounding box center [1324, 69] width 107 height 22
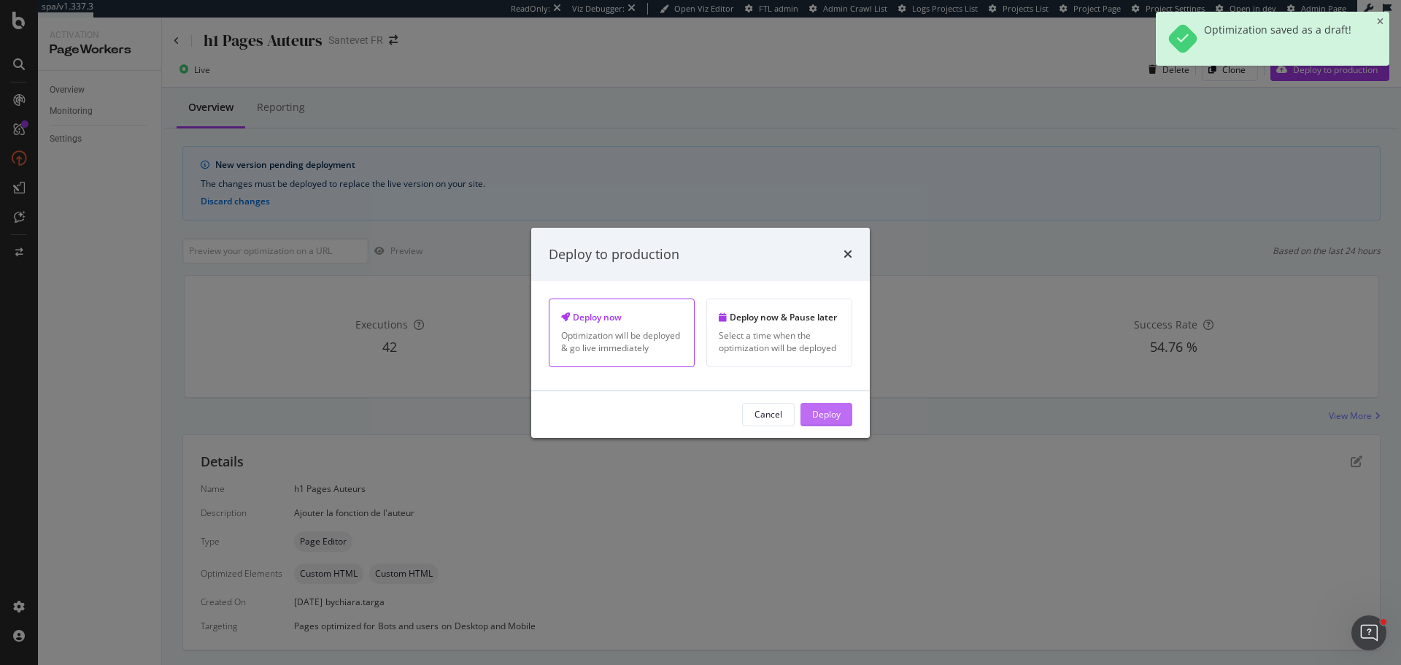
click at [847, 423] on button "Deploy" at bounding box center [827, 414] width 52 height 23
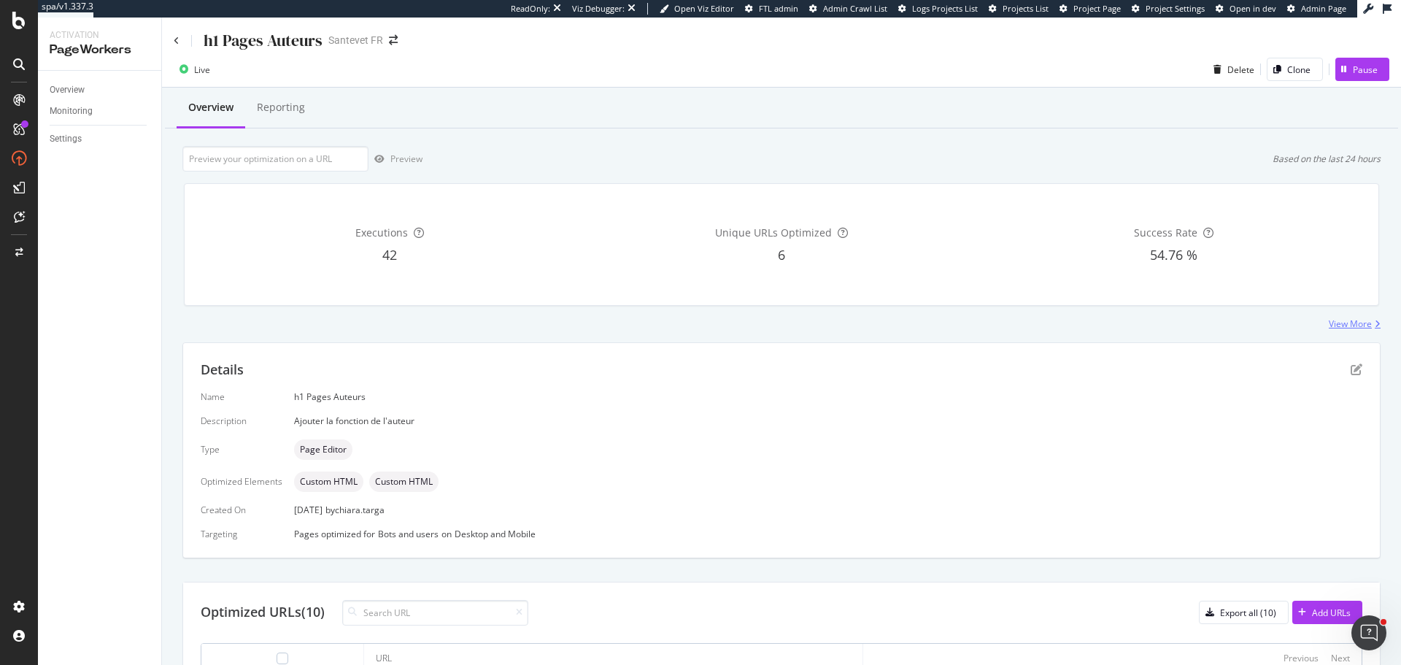
click at [1357, 320] on div "View More" at bounding box center [1350, 323] width 43 height 12
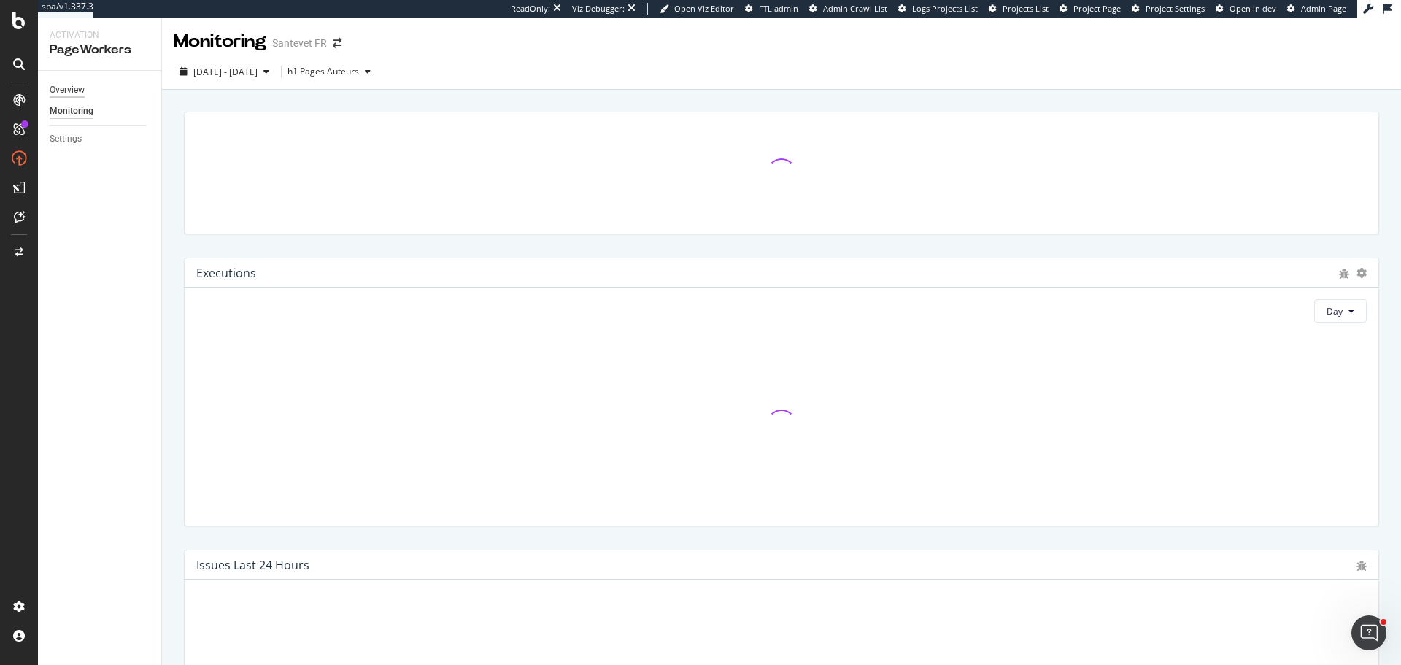
click at [69, 88] on div "Overview" at bounding box center [67, 89] width 35 height 15
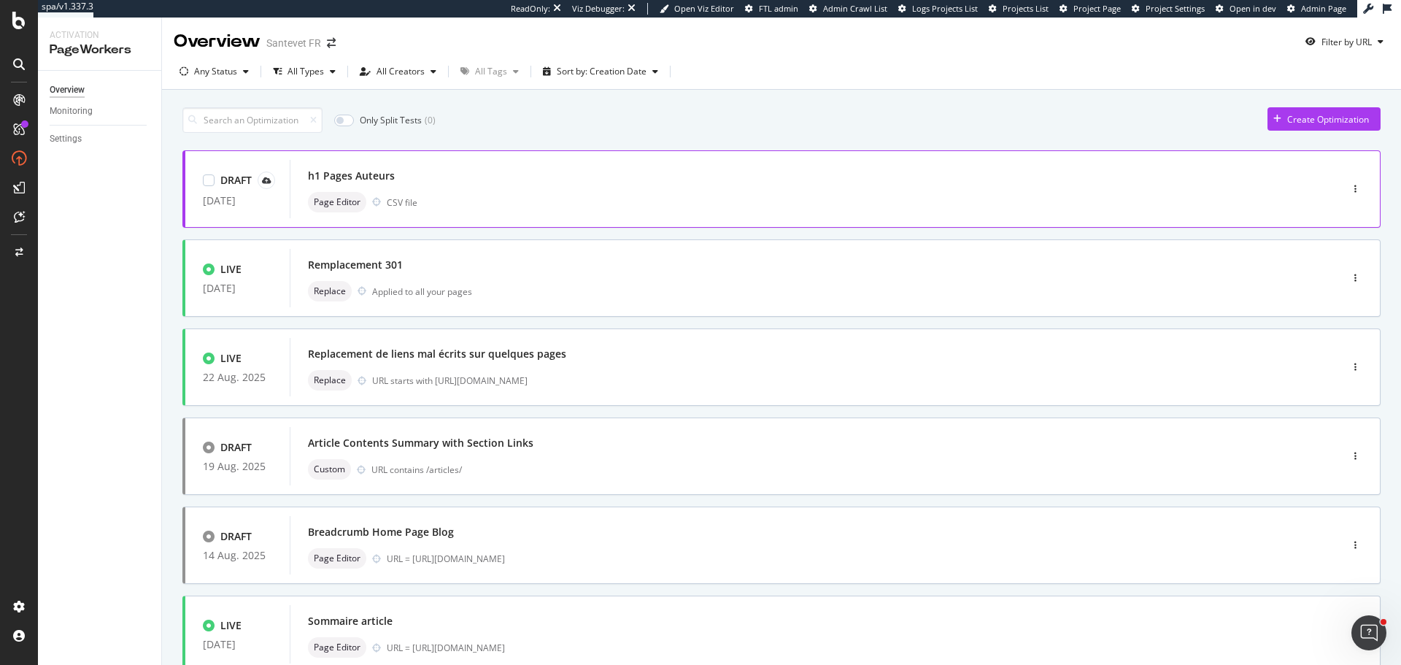
click at [421, 167] on div "h1 Pages Auteurs" at bounding box center [793, 176] width 971 height 20
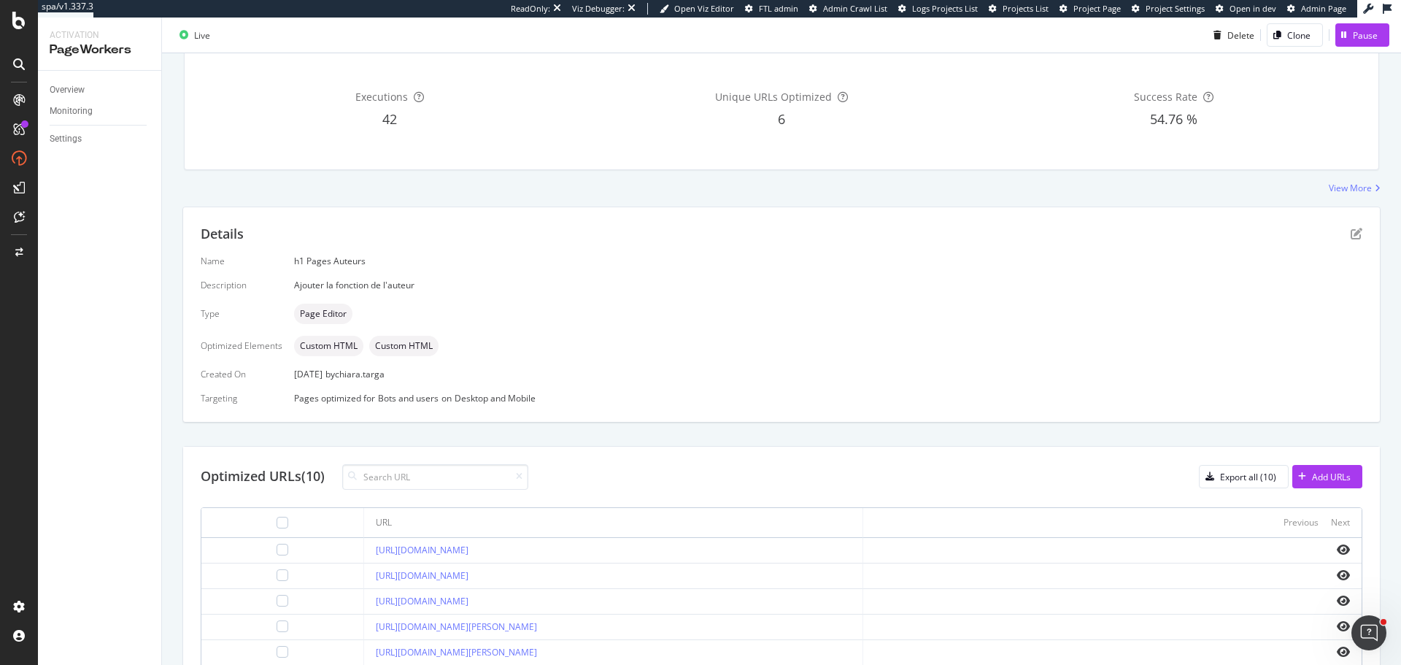
scroll to position [146, 0]
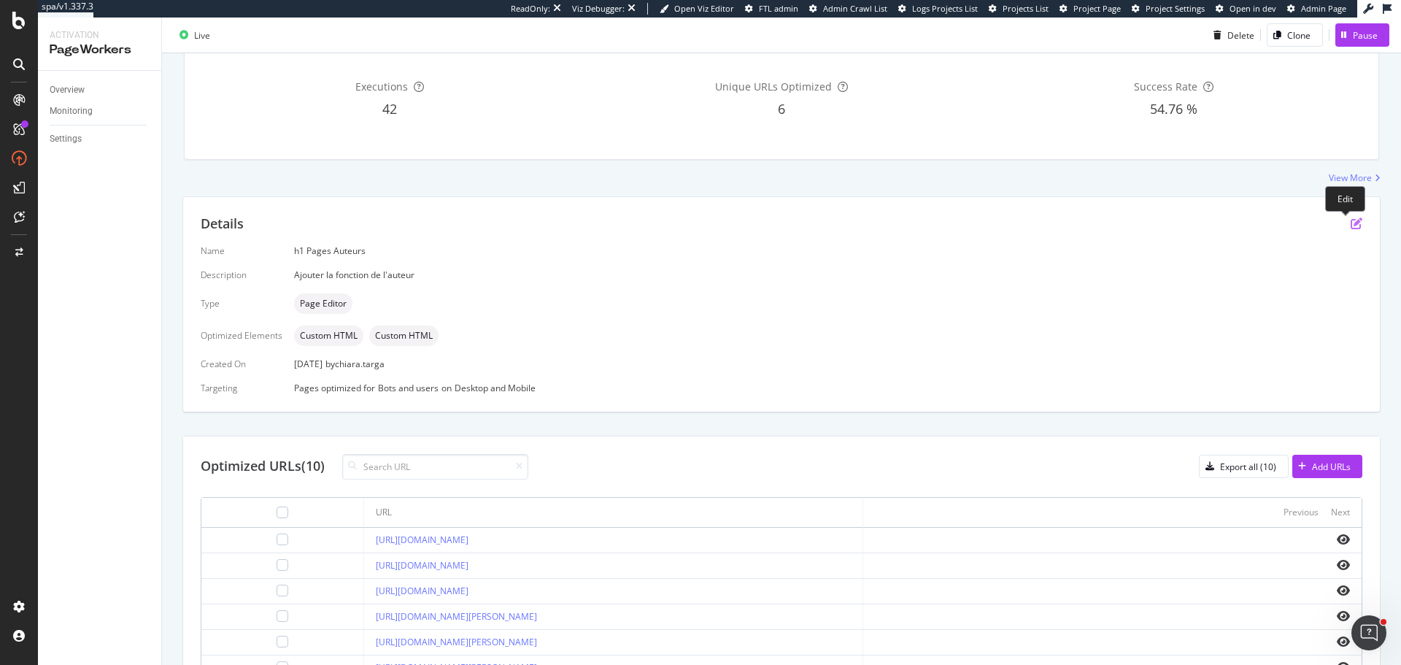
click at [1351, 220] on icon "pen-to-square" at bounding box center [1357, 223] width 12 height 12
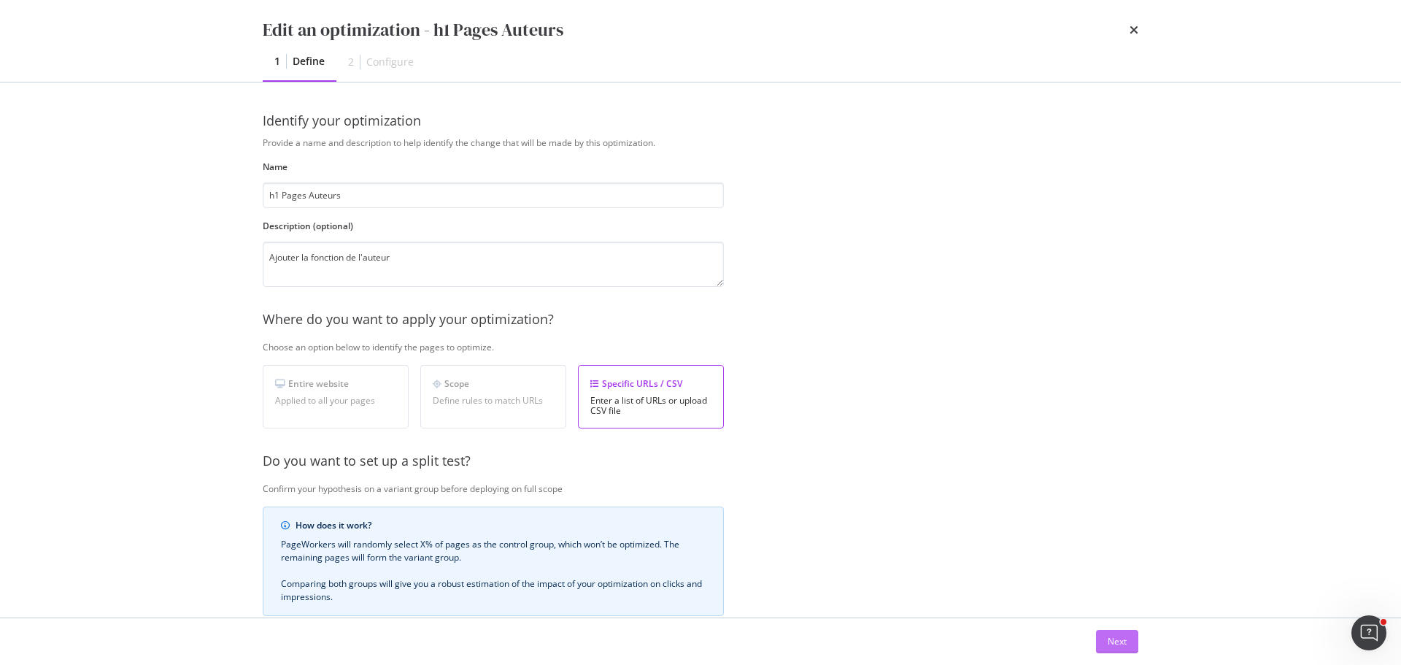
click at [1111, 647] on div "Next" at bounding box center [1117, 641] width 19 height 12
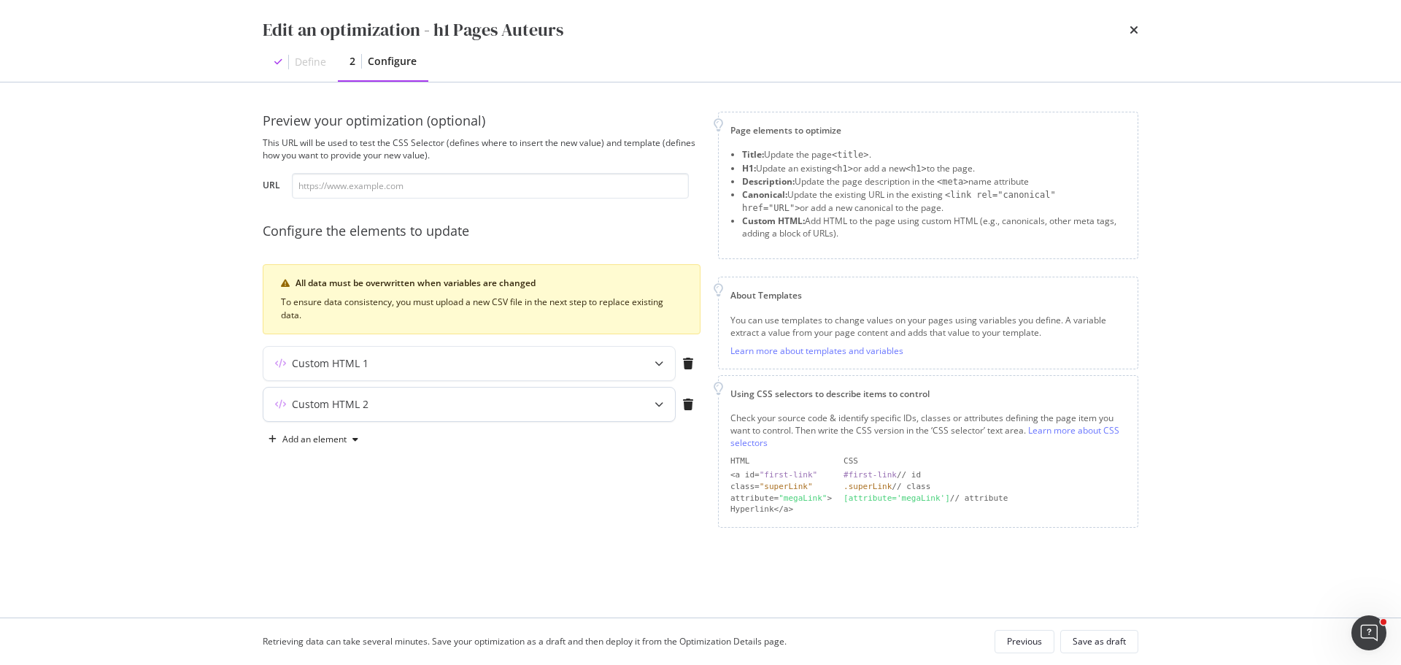
click at [652, 401] on div "modal" at bounding box center [659, 405] width 32 height 34
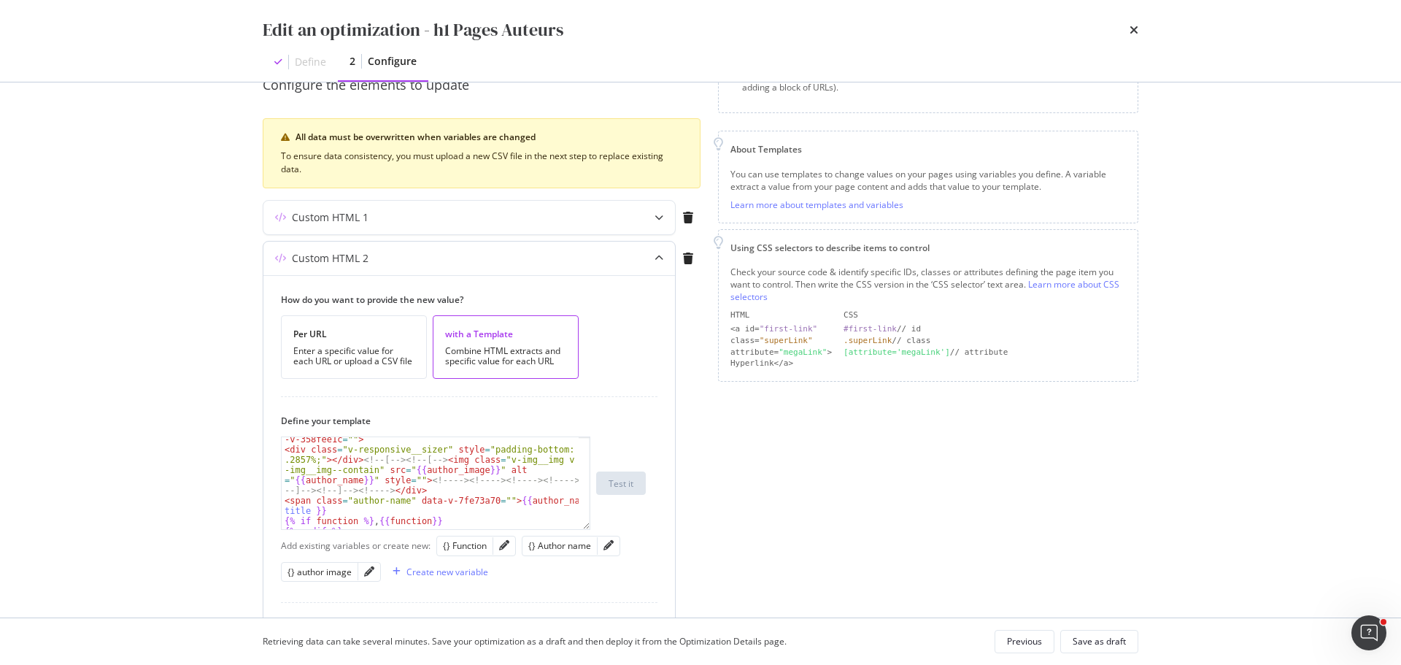
scroll to position [72, 0]
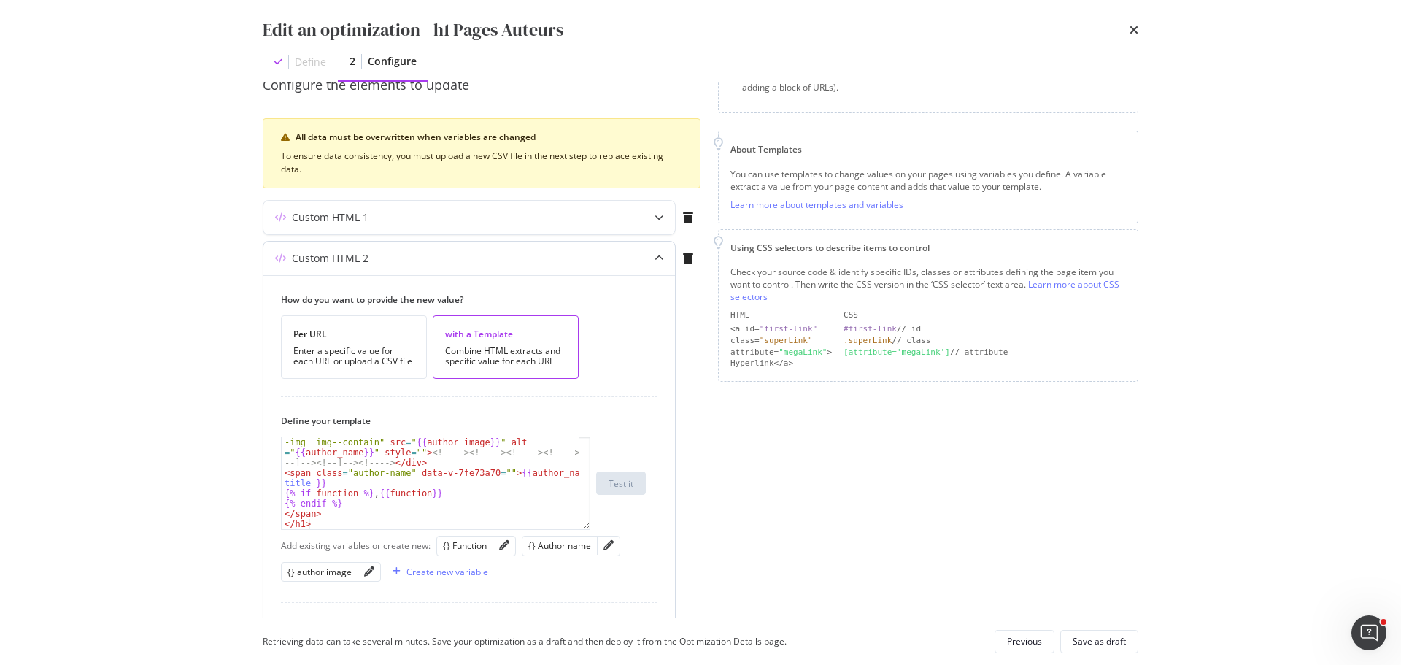
click at [296, 485] on div "< div class = "v-responsive__sizer" style = "padding-bottom: 56 .2857%;" > </ d…" at bounding box center [430, 493] width 297 height 153
type textarea "<span class="author-name" data-v-7fe73a70="">{{author_name | trim }}"
click at [1108, 633] on div "Save as draft" at bounding box center [1099, 641] width 53 height 20
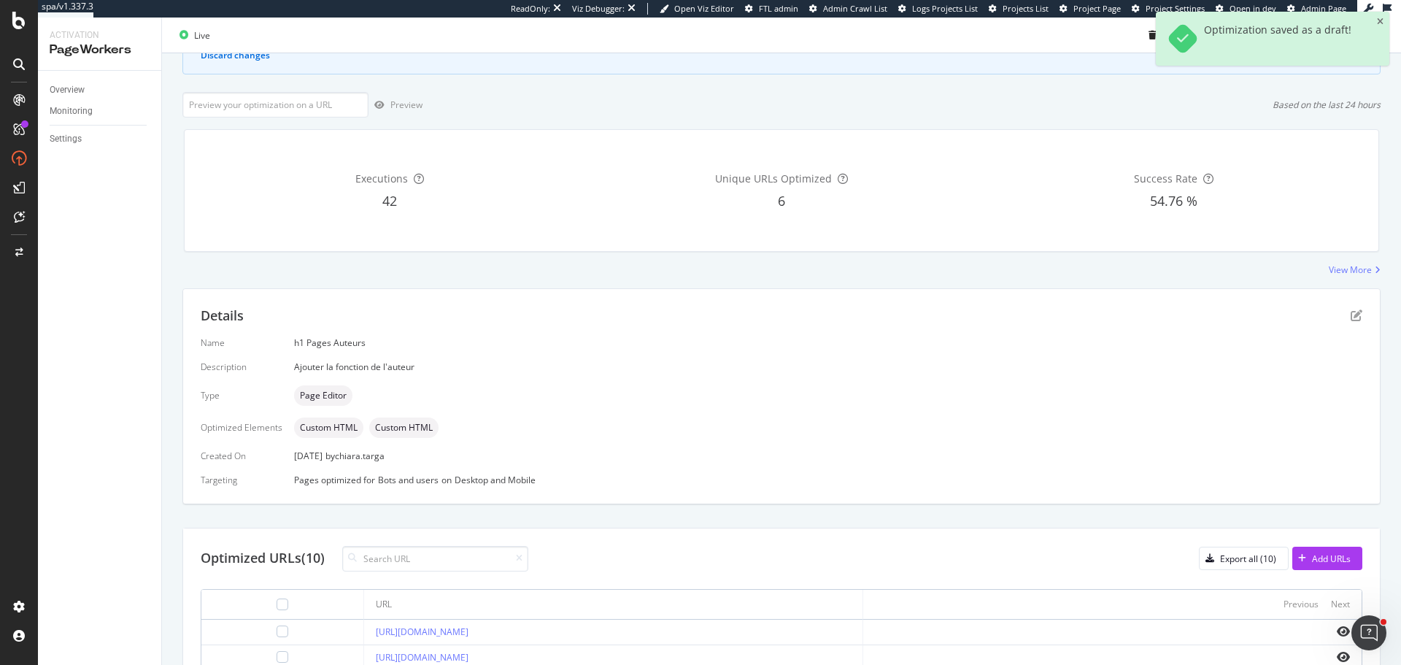
scroll to position [238, 0]
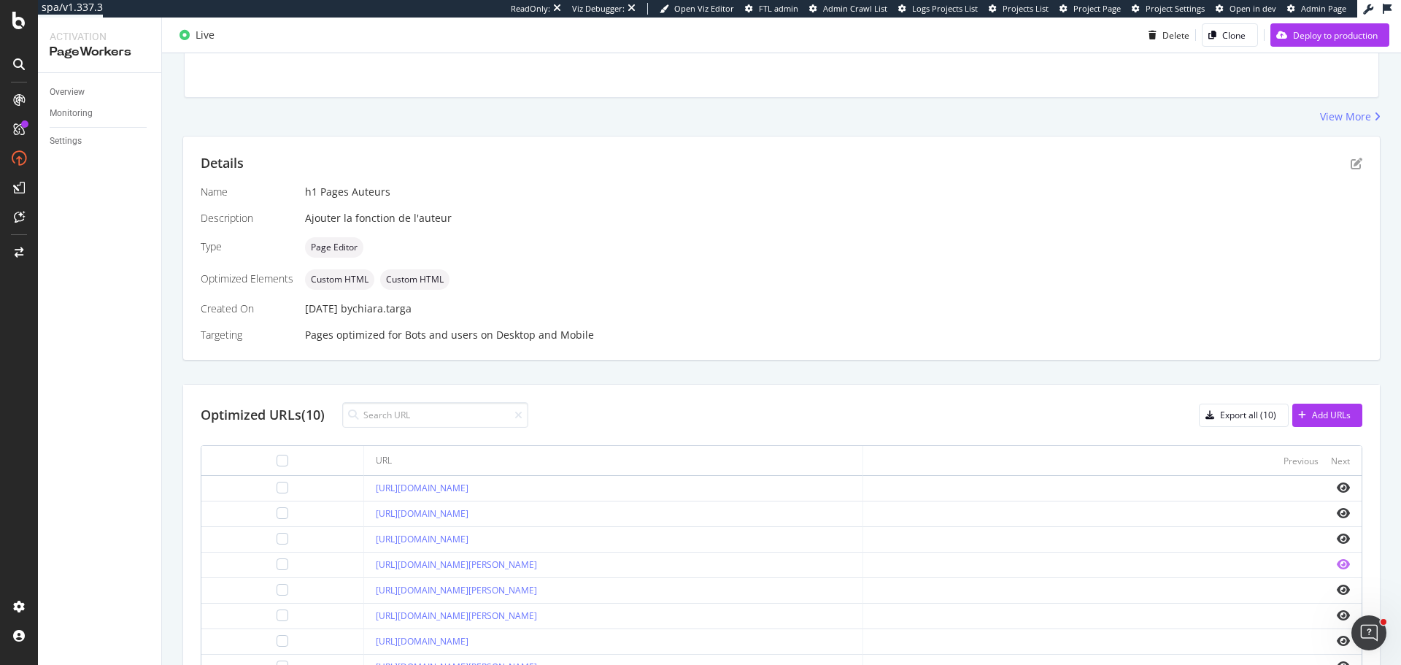
click at [1337, 560] on icon "eye" at bounding box center [1343, 564] width 13 height 12
click at [1351, 168] on icon "pen-to-square" at bounding box center [1357, 164] width 12 height 12
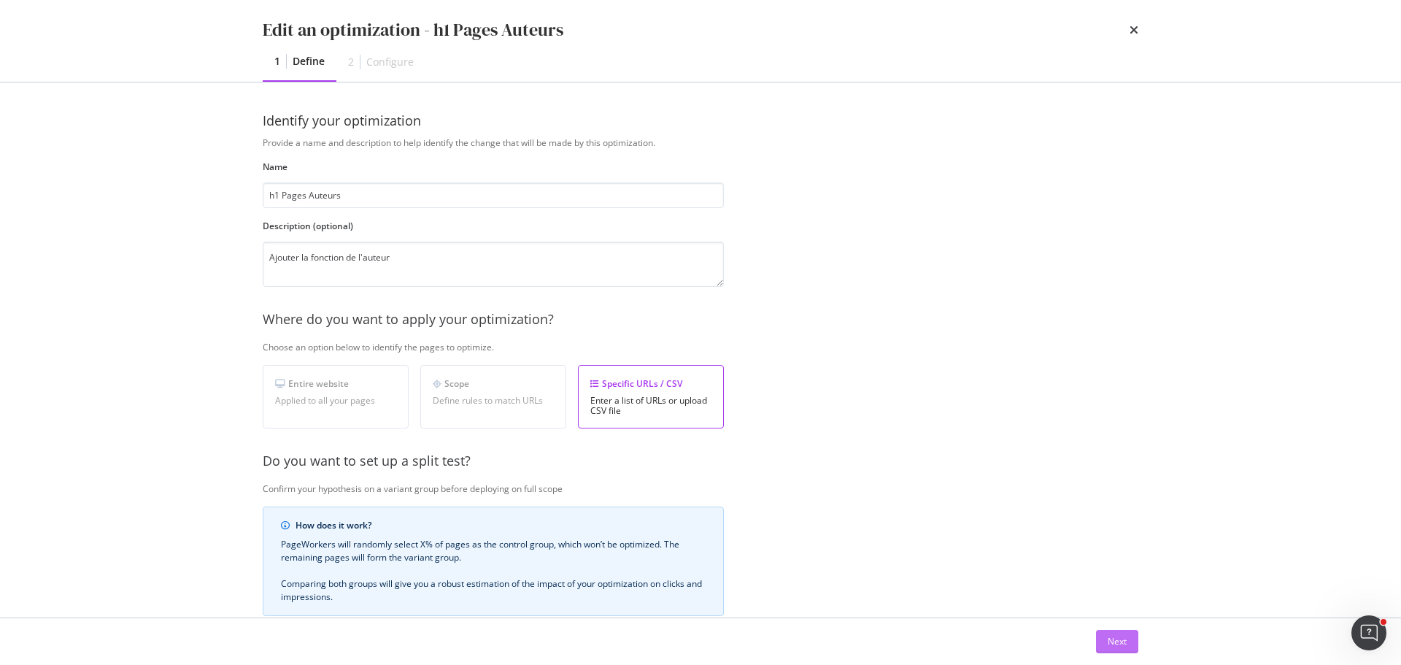
click at [1116, 650] on div "Next" at bounding box center [1117, 642] width 19 height 22
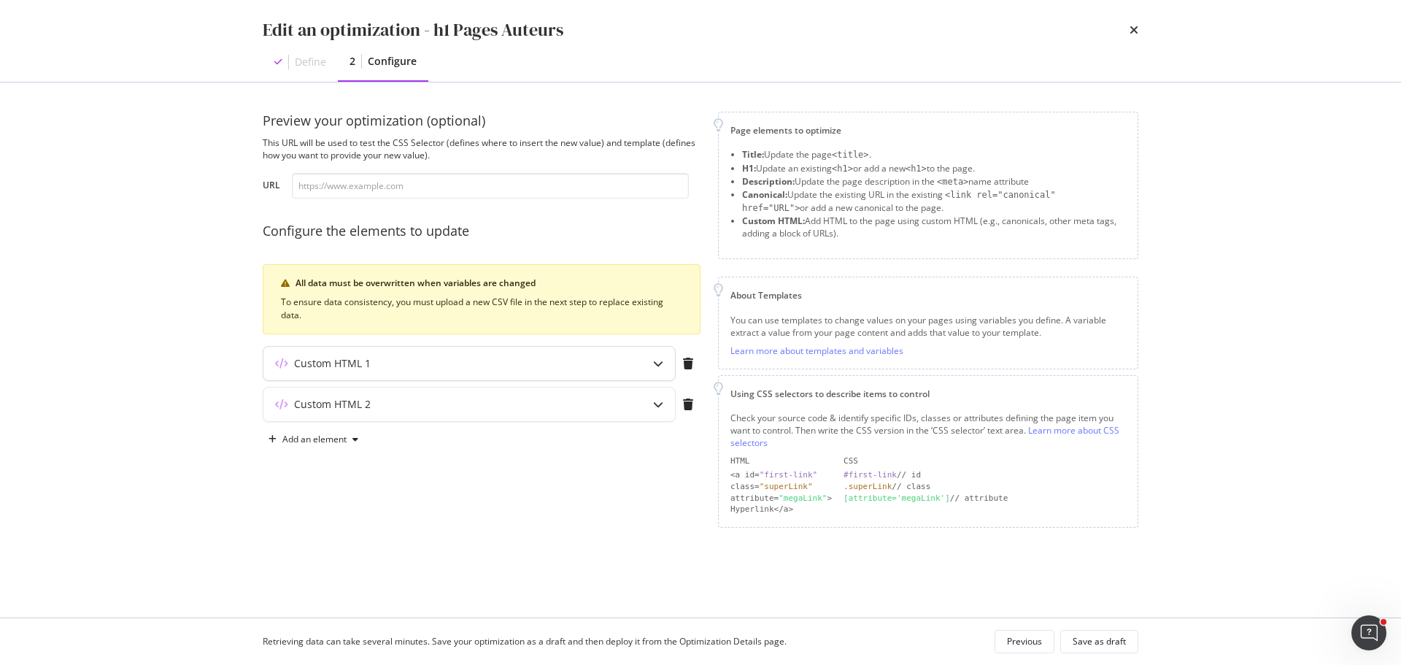
click at [658, 365] on icon "modal" at bounding box center [658, 363] width 10 height 10
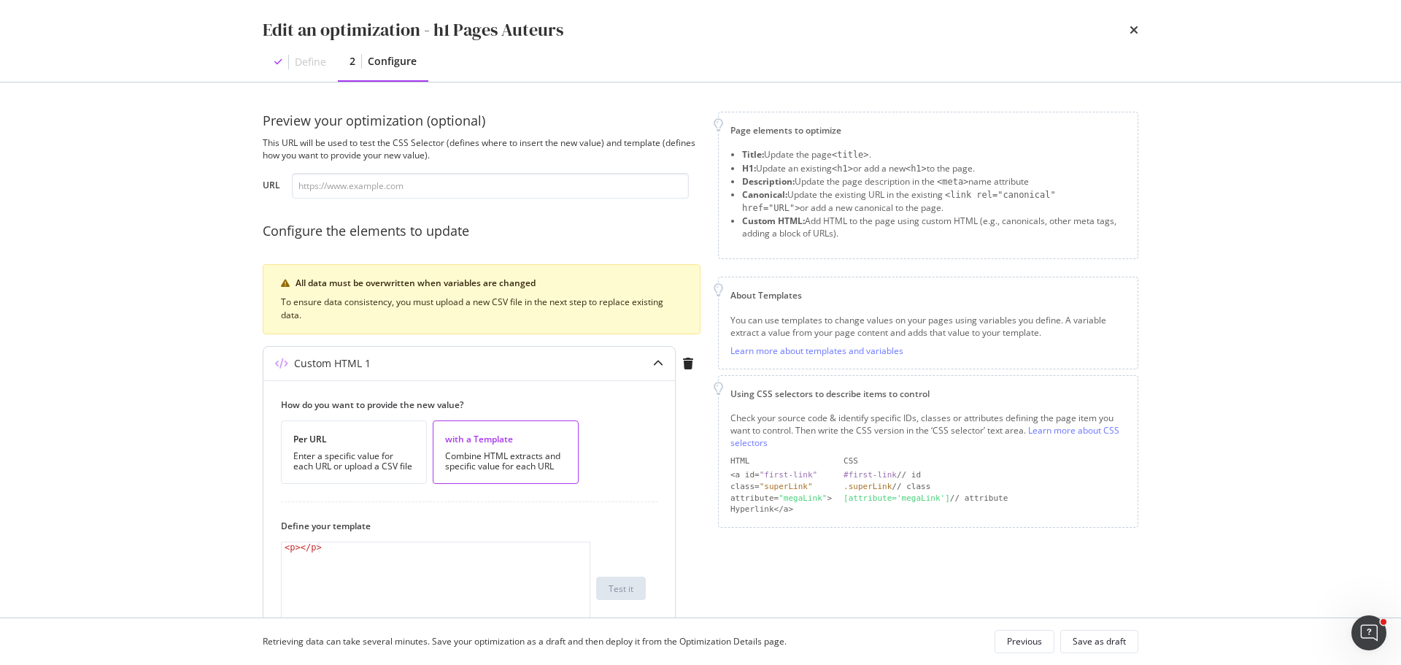
click at [658, 364] on icon "modal" at bounding box center [658, 363] width 10 height 10
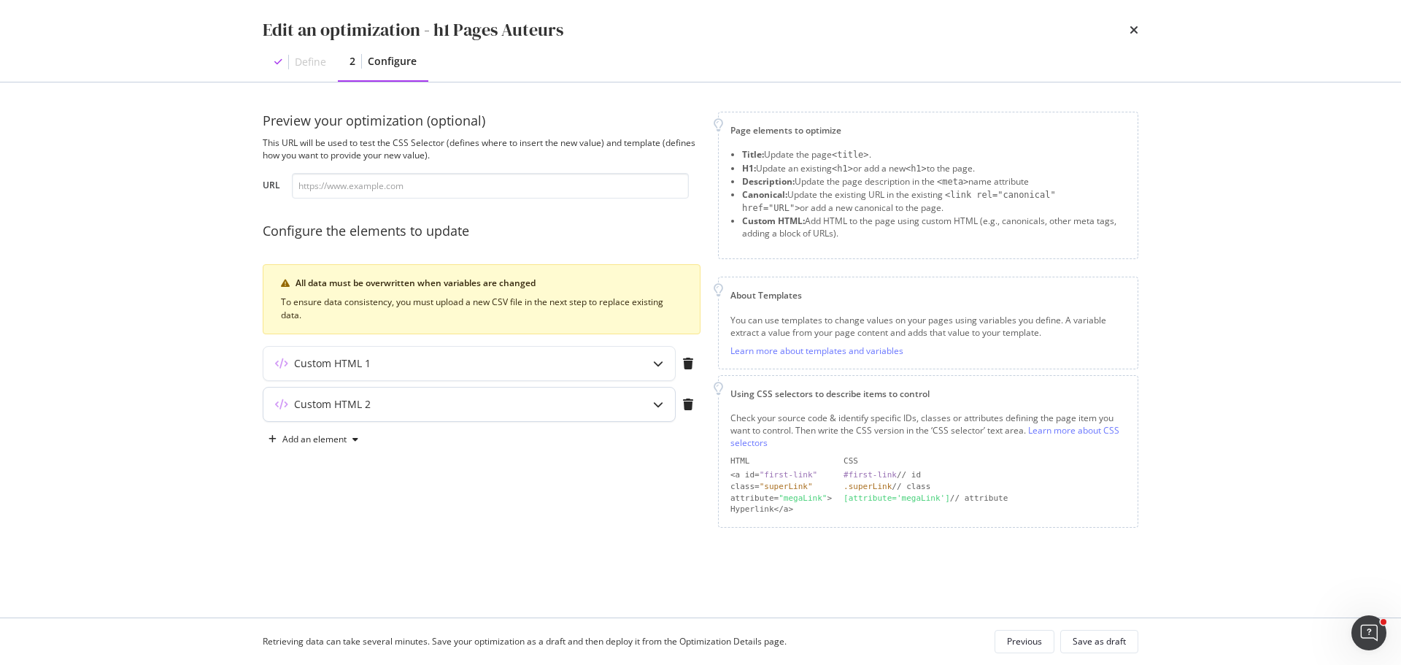
click at [664, 406] on div "modal" at bounding box center [658, 405] width 34 height 34
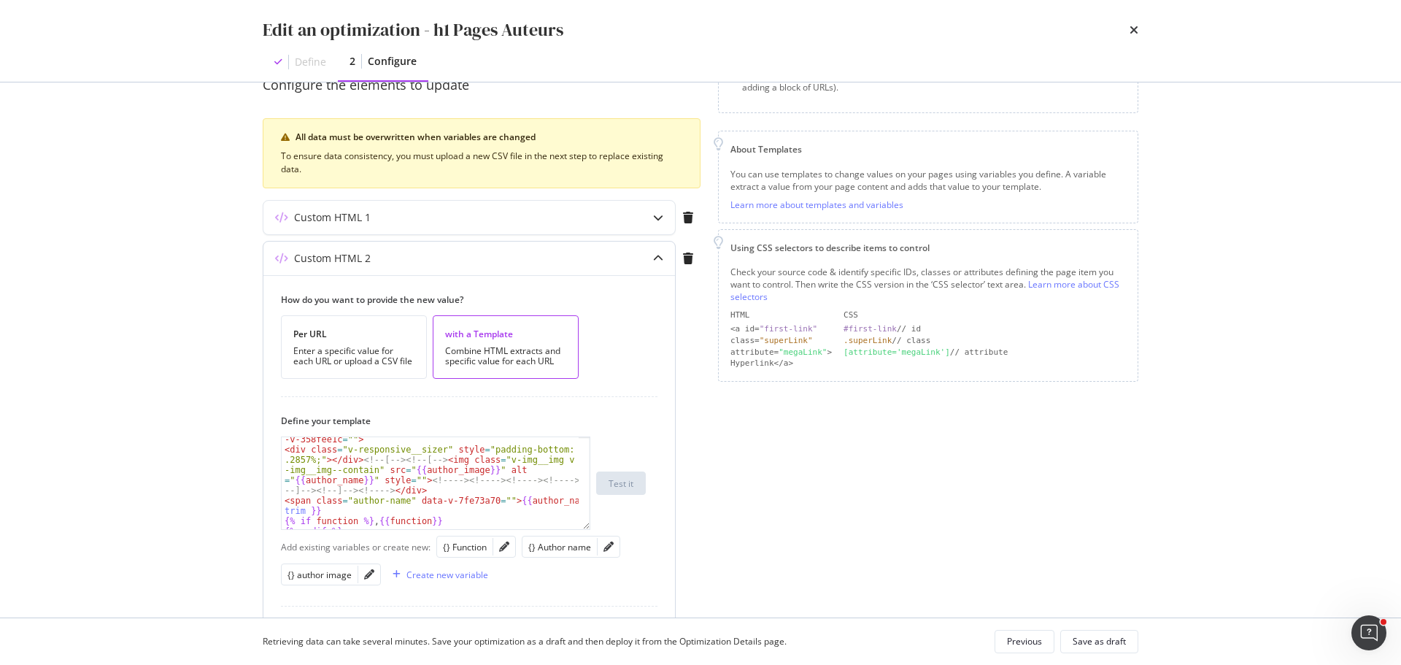
scroll to position [72, 0]
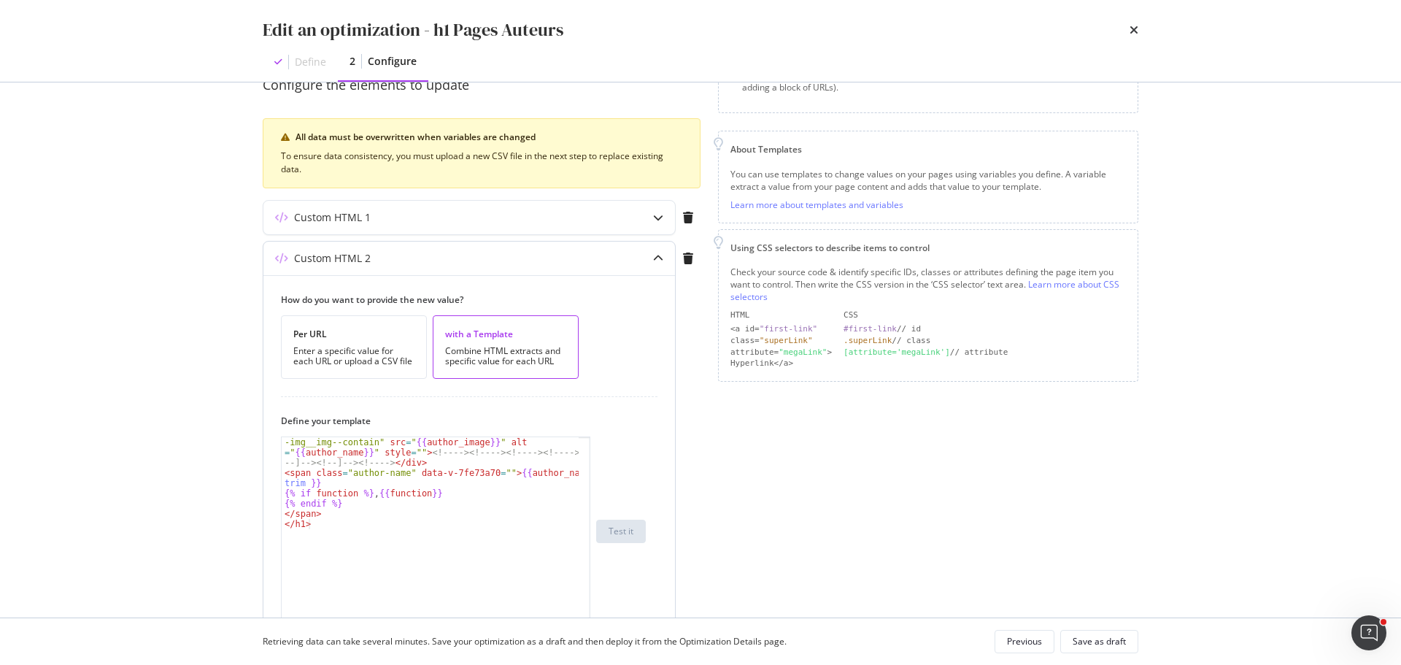
drag, startPoint x: 585, startPoint y: 527, endPoint x: 593, endPoint y: 607, distance: 80.6
click at [599, 625] on div "Edit an optimization - h1 Pages Auteurs Define 2 Configure Preview your optimiz…" at bounding box center [700, 332] width 1401 height 665
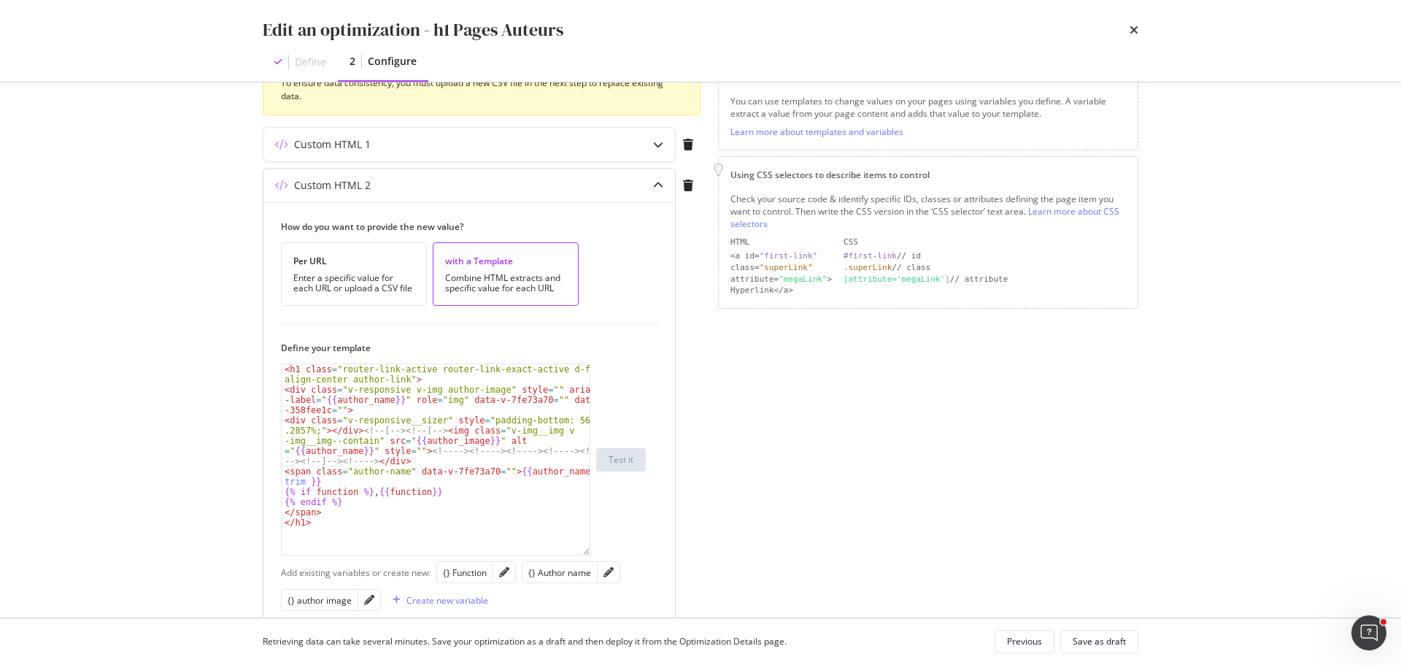
scroll to position [292, 0]
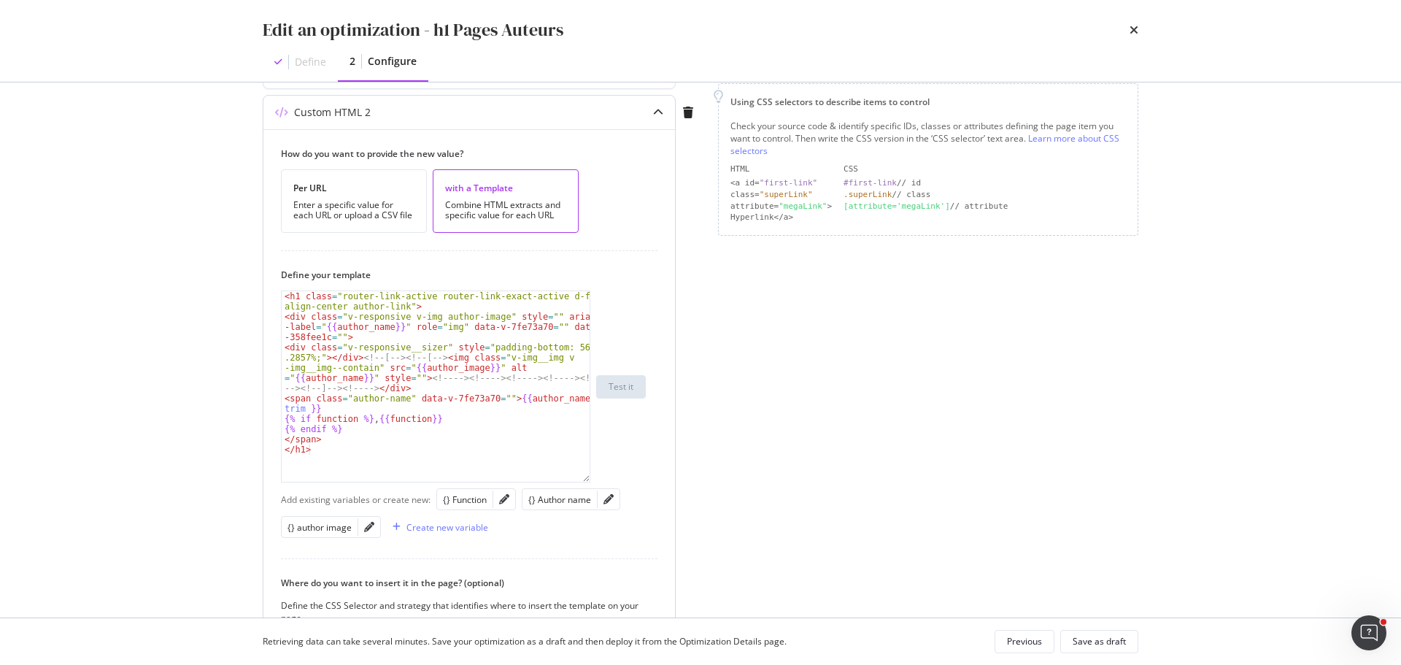
click at [338, 408] on div "< h1 class = "router-link-active router-link-exact-active d-flex align-center a…" at bounding box center [436, 401] width 308 height 221
click at [566, 397] on div "< h1 class = "router-link-active router-link-exact-active d-flex align-center a…" at bounding box center [436, 401] width 308 height 221
click at [525, 366] on div "< h1 class = "router-link-active router-link-exact-active d-flex align-center a…" at bounding box center [436, 401] width 308 height 221
click at [352, 406] on div "< h1 class = "router-link-active router-link-exact-active d-flex align-center a…" at bounding box center [436, 401] width 308 height 221
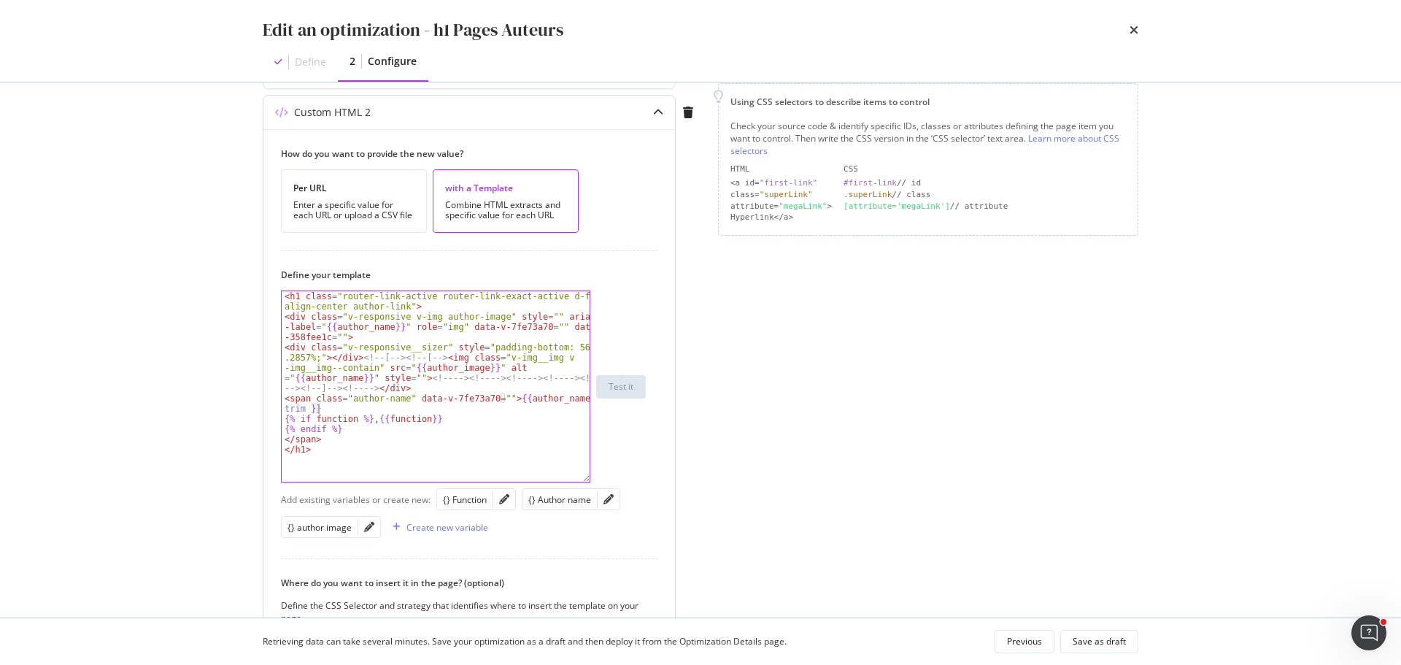
type textarea "<span class="author-name" data-v-7fe73a70="">{{author_name | trim }}{% if funct…"
click at [401, 411] on div "< h1 class = "router-link-active router-link-exact-active d-flex align-center a…" at bounding box center [436, 401] width 308 height 221
click at [407, 411] on div "< h1 class = "router-link-active router-link-exact-active d-flex align-center a…" at bounding box center [436, 401] width 308 height 221
click at [410, 411] on div "< h1 class = "router-link-active router-link-exact-active d-flex align-center a…" at bounding box center [436, 401] width 308 height 221
click at [398, 412] on div "< h1 class = "router-link-active router-link-exact-active d-flex align-center a…" at bounding box center [436, 401] width 308 height 221
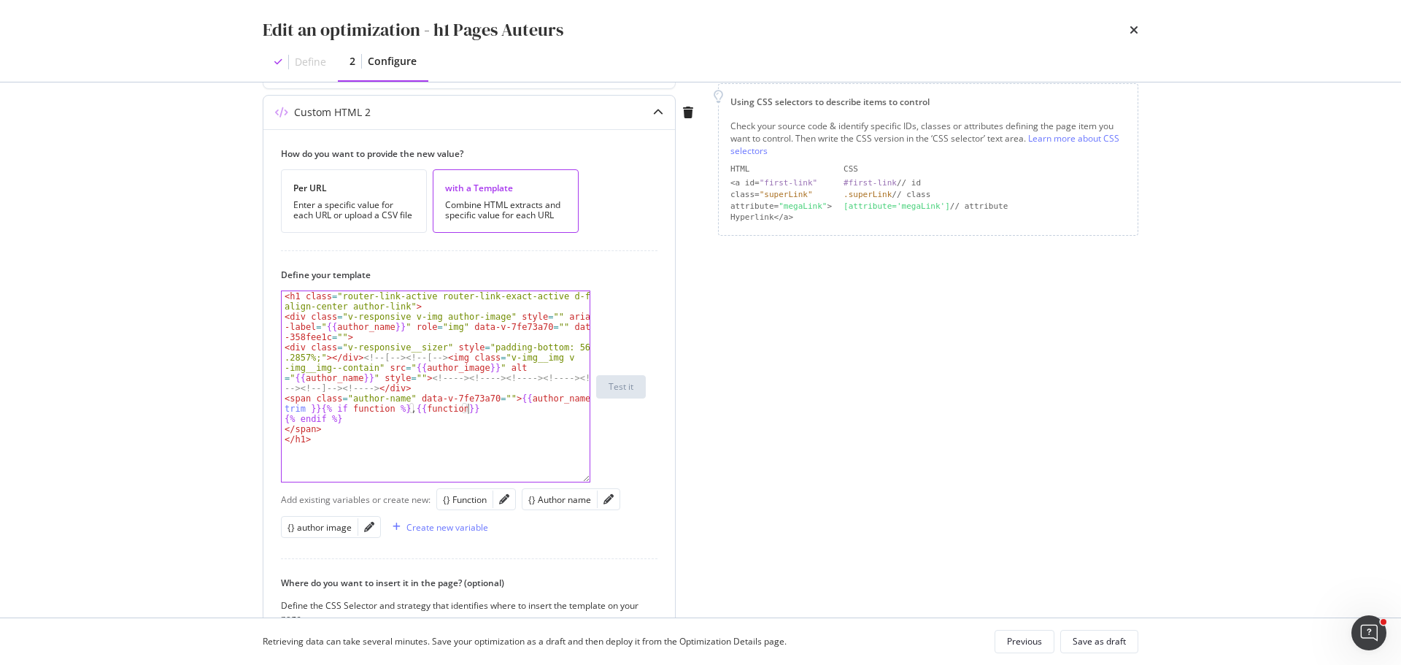
click at [500, 412] on div "< h1 class = "router-link-active router-link-exact-active d-flex align-center a…" at bounding box center [436, 401] width 308 height 221
click at [457, 411] on div "< h1 class = "router-link-active router-link-exact-active d-flex align-center a…" at bounding box center [436, 401] width 308 height 221
click at [1140, 21] on div "Edit an optimization - h1 Pages Auteurs Define 2 Configure" at bounding box center [701, 41] width 934 height 82
click at [1133, 29] on icon "times" at bounding box center [1134, 30] width 9 height 12
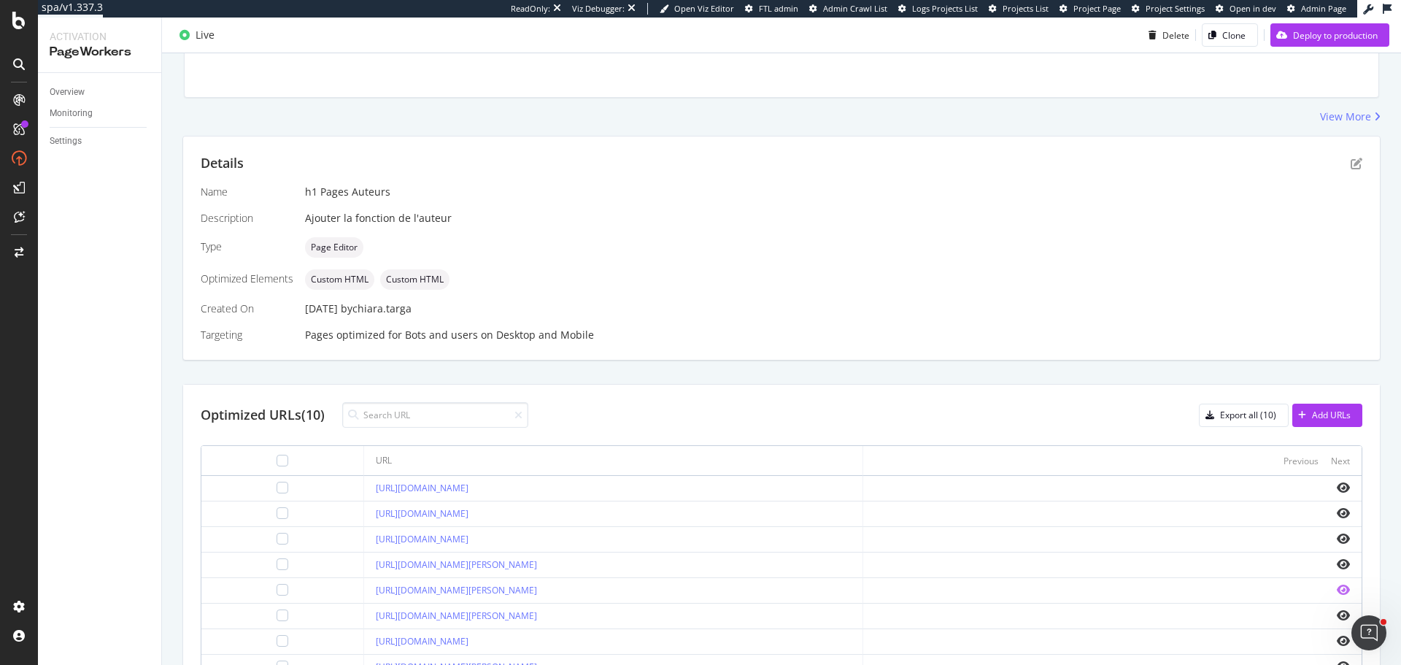
click at [1337, 588] on icon "eye" at bounding box center [1343, 590] width 13 height 12
click at [1355, 163] on div "Details Name h1 Pages Auteurs Description Ajouter la fonction de l'auteur Type …" at bounding box center [781, 247] width 1197 height 223
click at [1351, 162] on icon "pen-to-square" at bounding box center [1357, 164] width 12 height 12
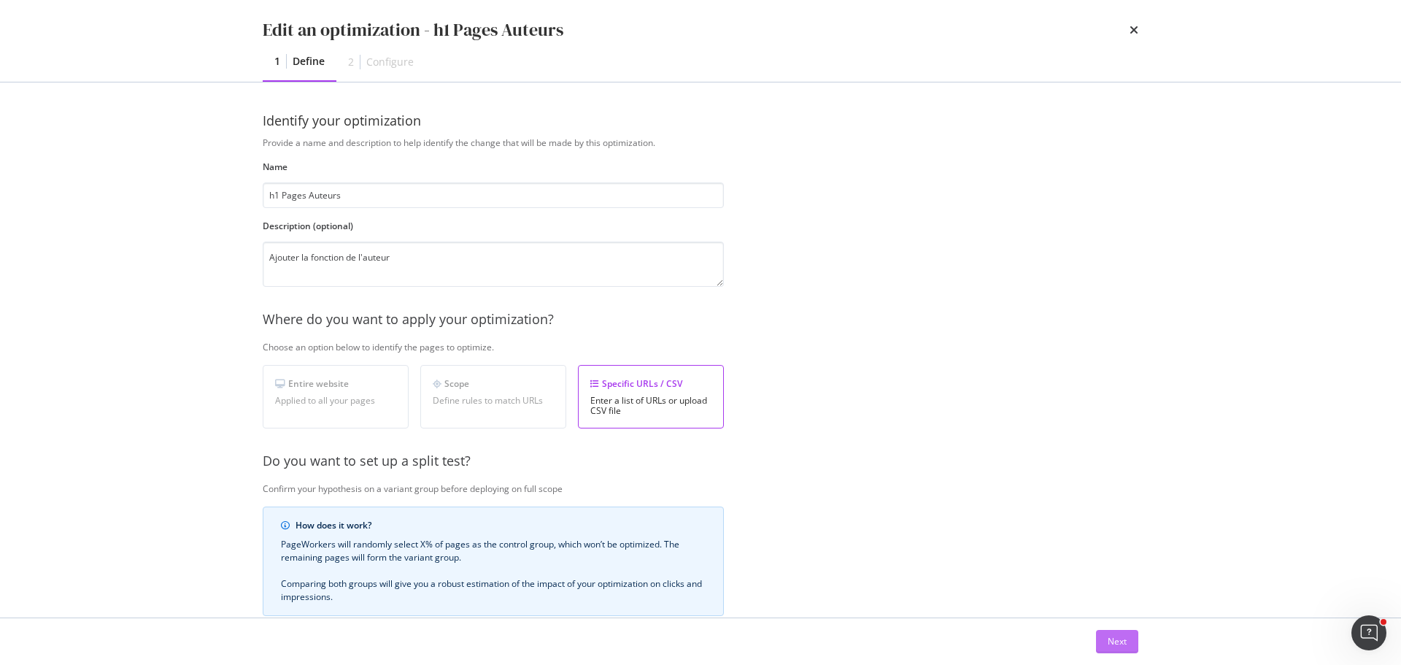
click at [1120, 638] on div "Next" at bounding box center [1117, 641] width 19 height 12
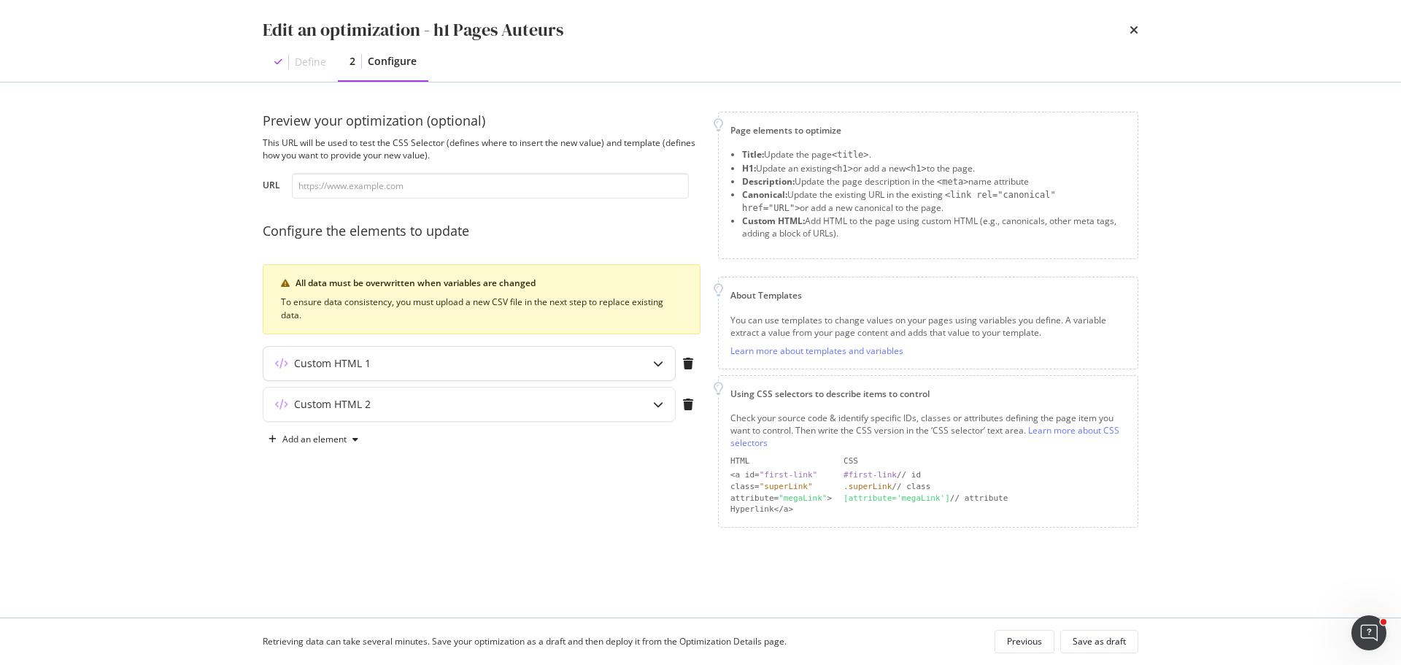
click at [663, 369] on div "modal" at bounding box center [658, 364] width 34 height 34
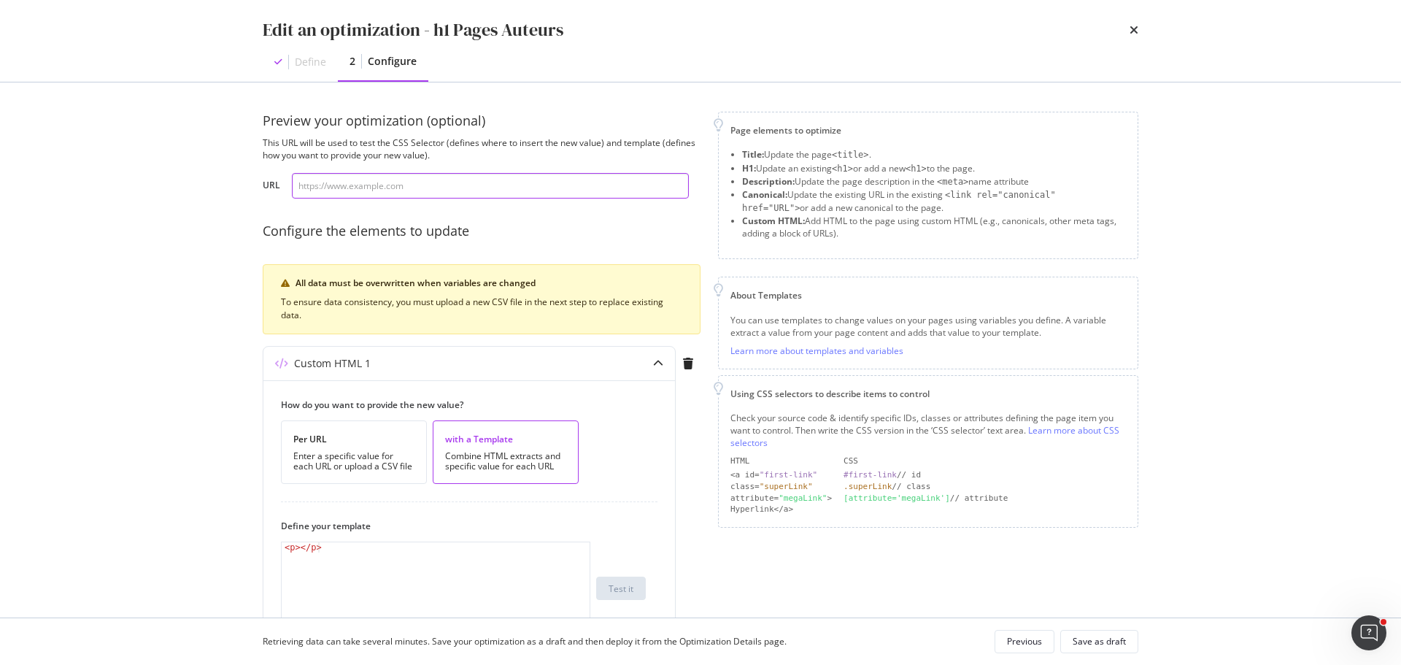
click at [510, 178] on input "modal" at bounding box center [490, 186] width 397 height 26
paste input "https://www.santevet.com/auteurs/corinne-petitfils"
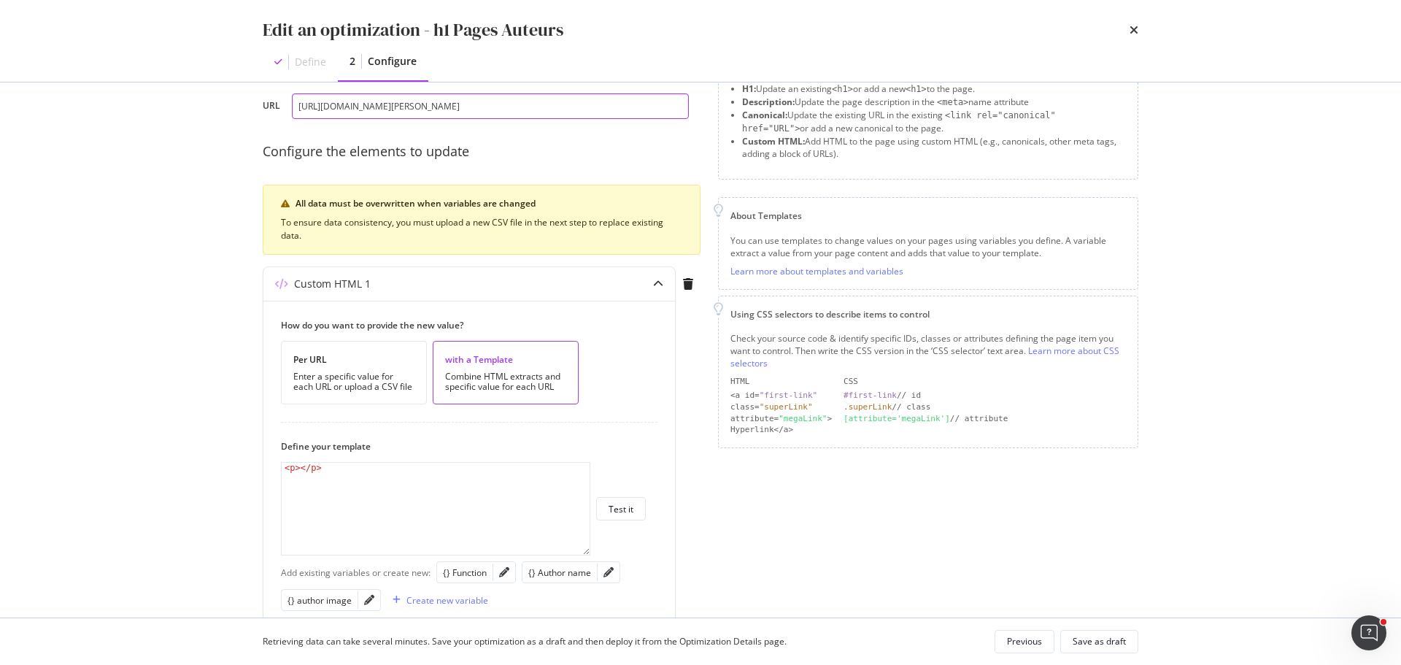
scroll to position [73, 0]
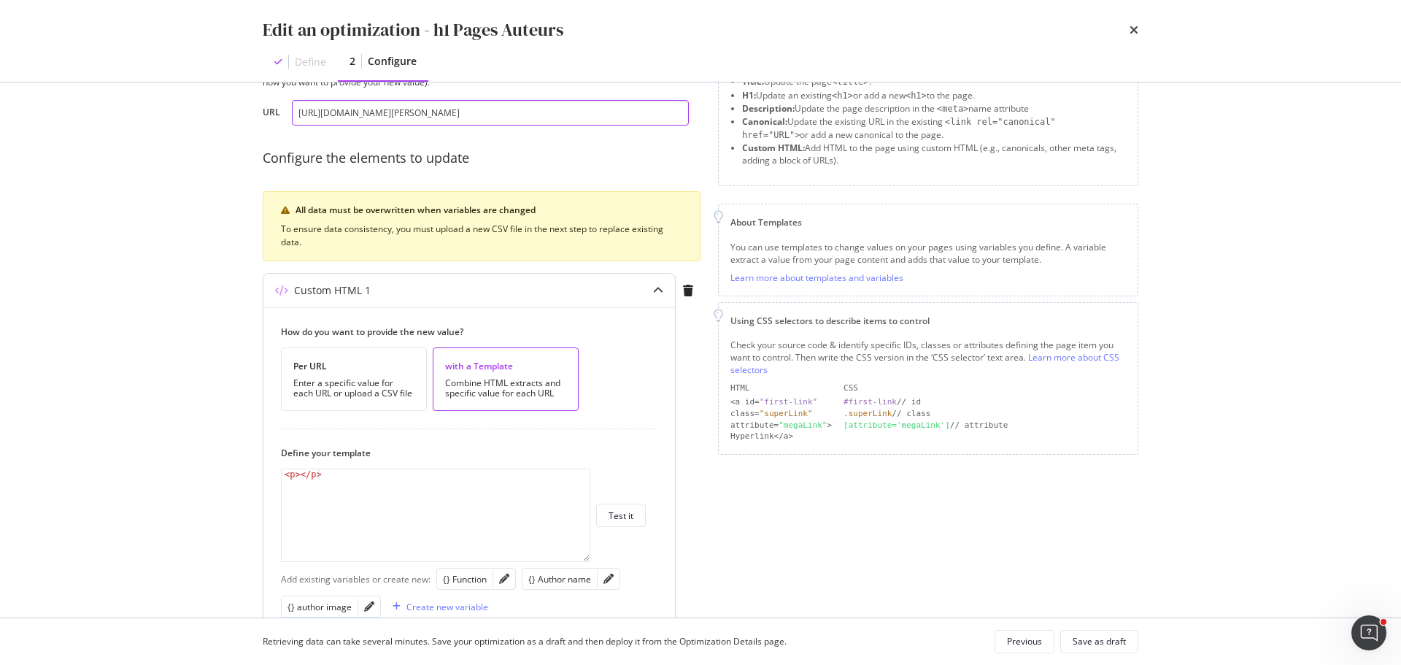
type input "https://www.santevet.com/auteurs/corinne-petitfils"
click at [656, 288] on icon "modal" at bounding box center [658, 290] width 10 height 10
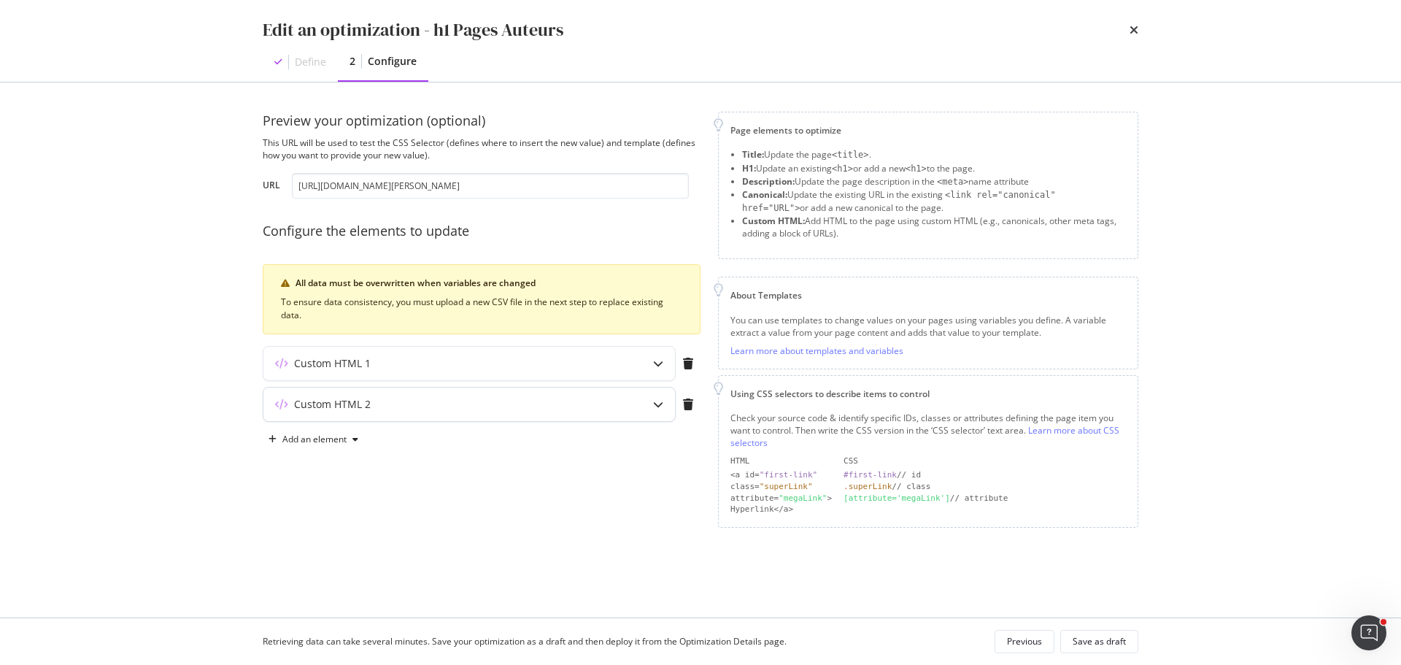
click at [660, 397] on div "modal" at bounding box center [658, 405] width 34 height 34
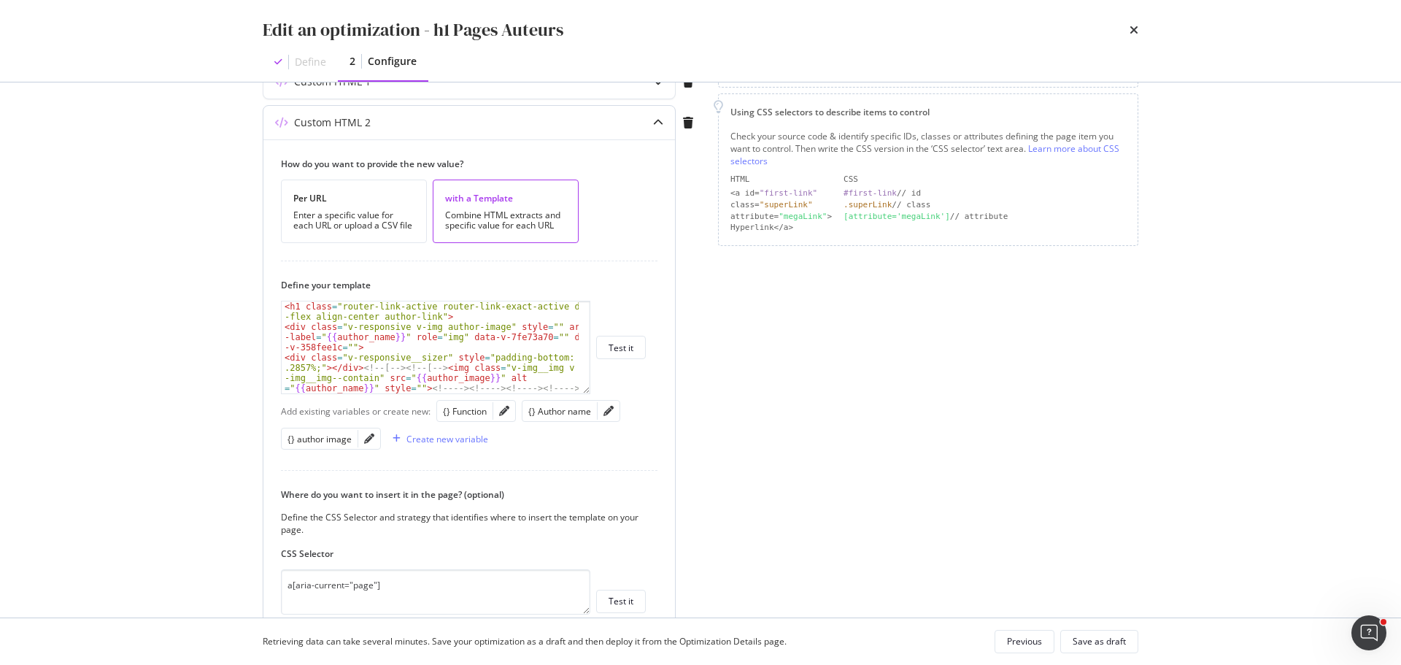
scroll to position [292, 0]
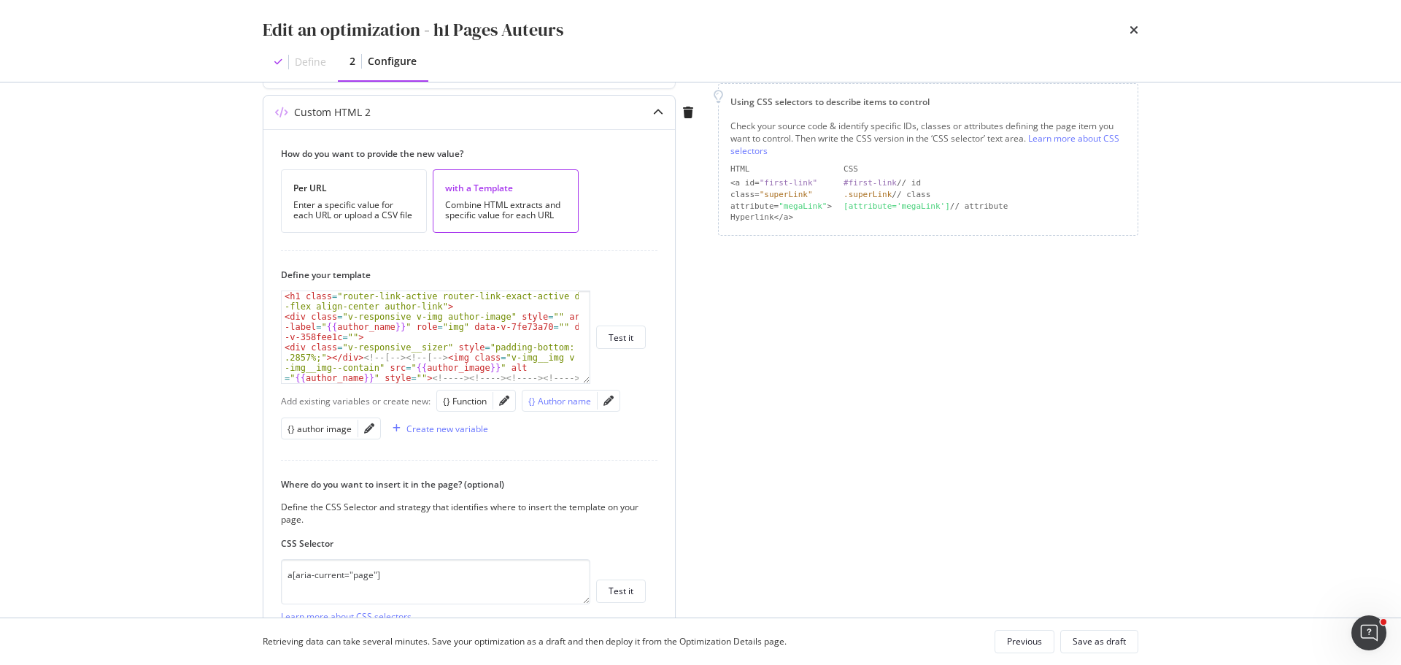
click at [580, 399] on div "{} Author name" at bounding box center [559, 401] width 63 height 12
click at [600, 401] on div "modal" at bounding box center [609, 400] width 22 height 20
click at [609, 401] on icon "pencil" at bounding box center [609, 401] width 10 height 10
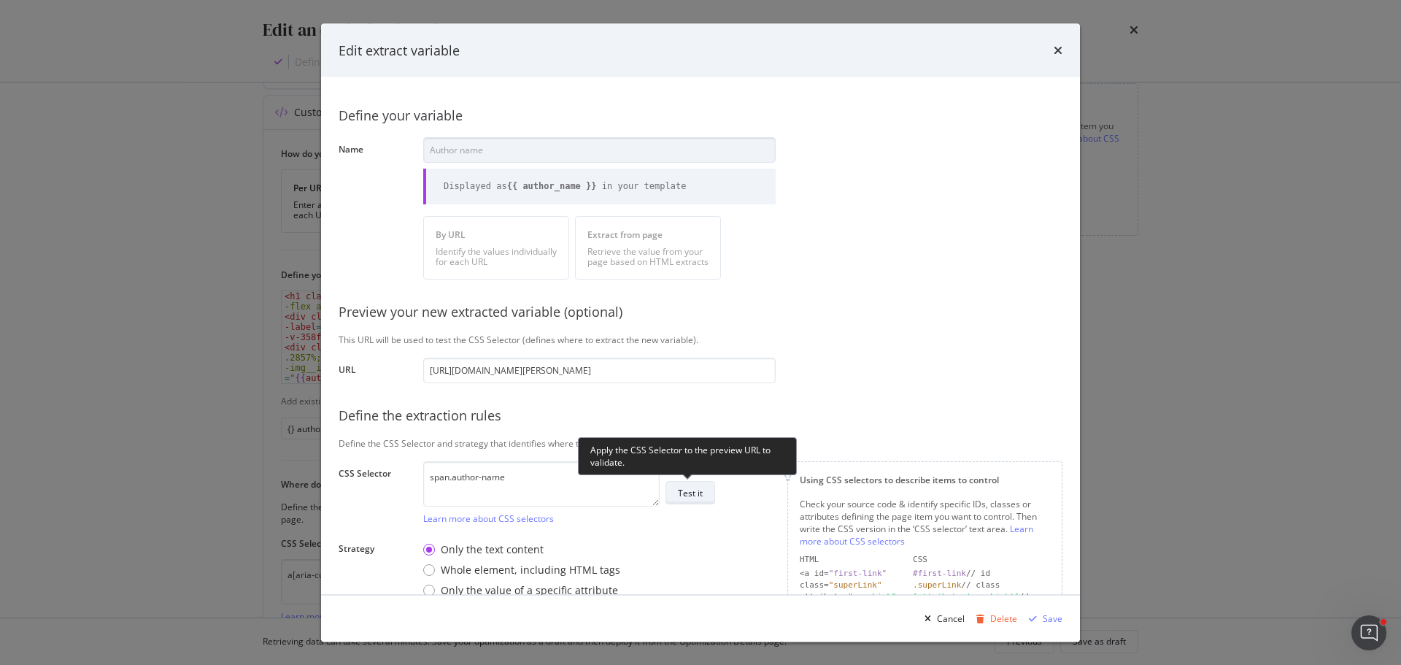
click at [695, 493] on div "Test it" at bounding box center [690, 492] width 25 height 12
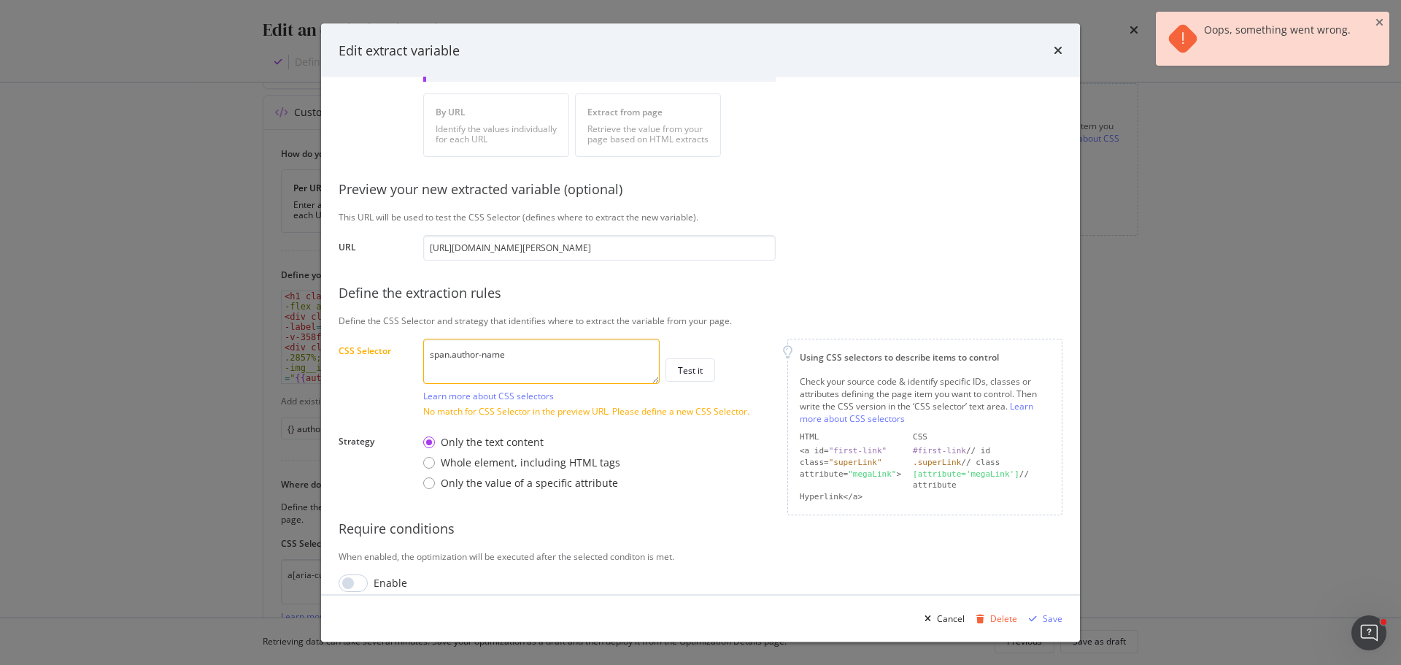
scroll to position [137, 0]
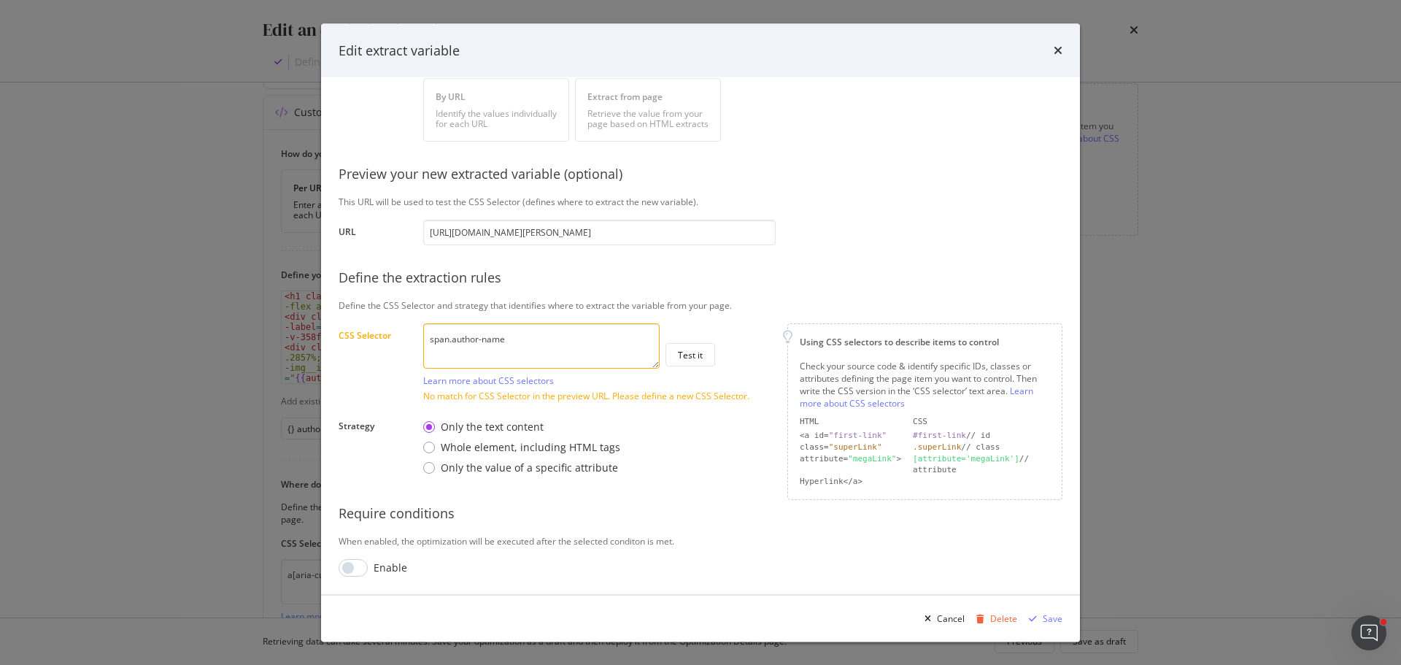
click at [554, 325] on textarea "span.author-name" at bounding box center [541, 345] width 236 height 45
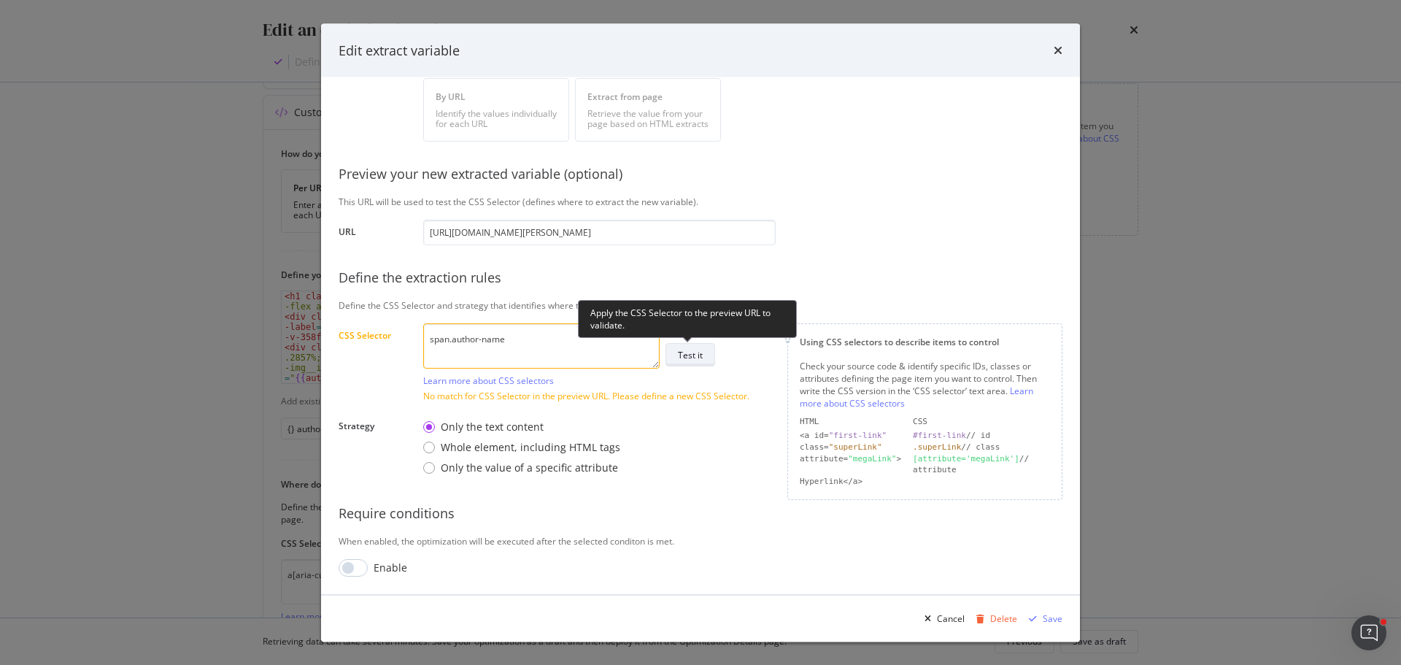
click at [693, 352] on div "Test it" at bounding box center [690, 355] width 25 height 12
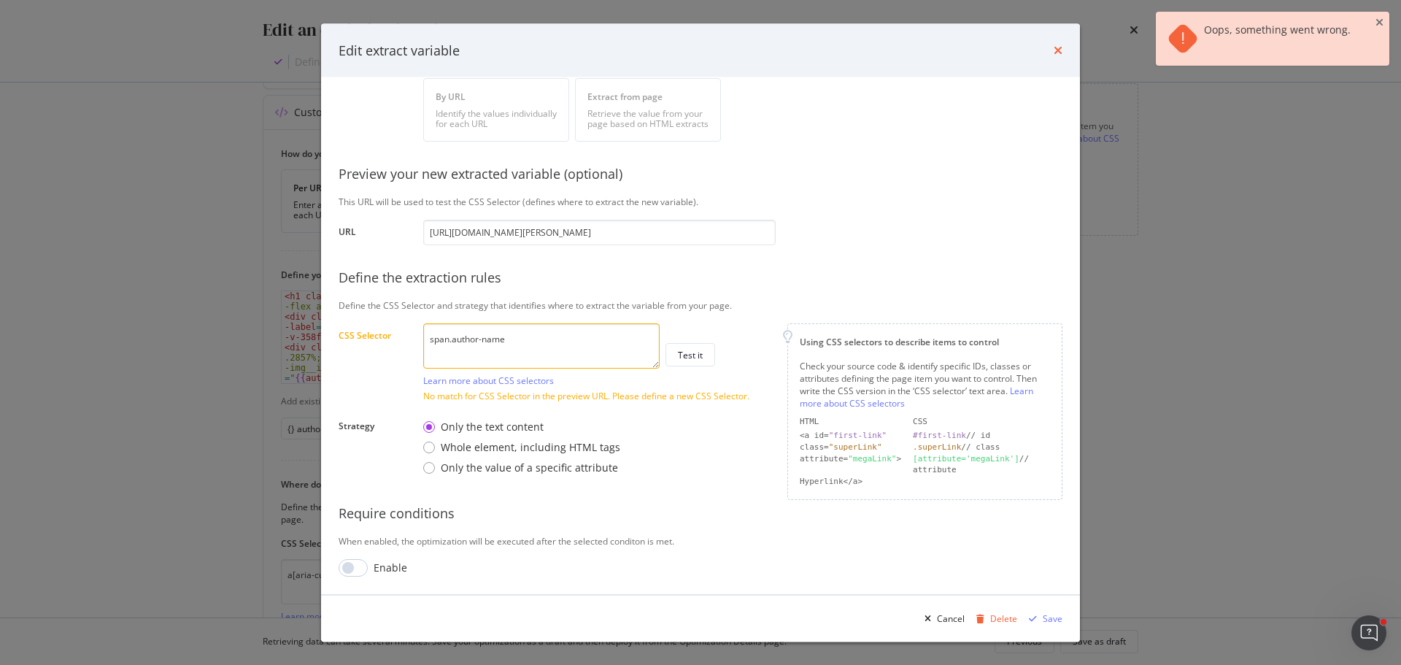
click at [1055, 54] on icon "times" at bounding box center [1058, 51] width 9 height 12
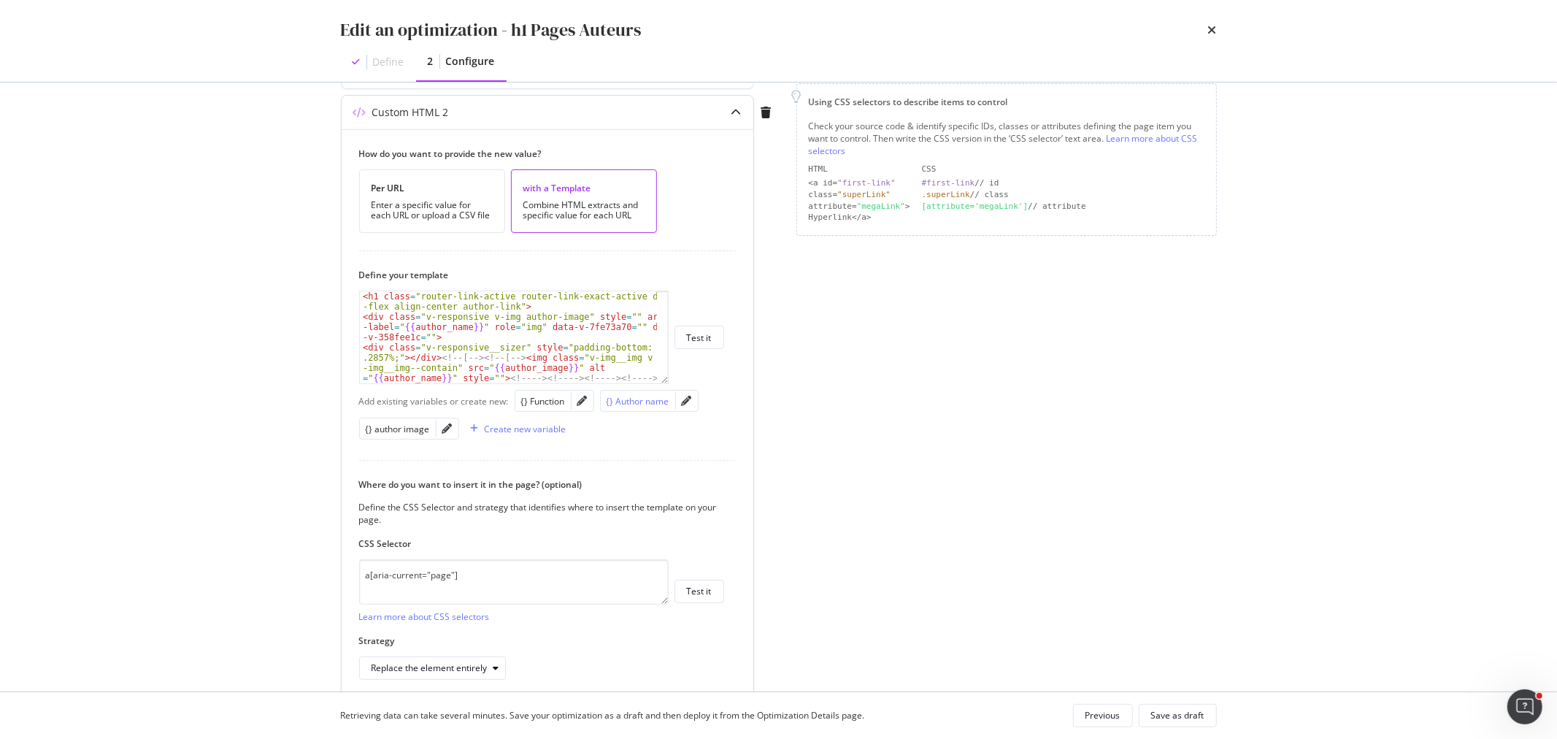
scroll to position [32, 0]
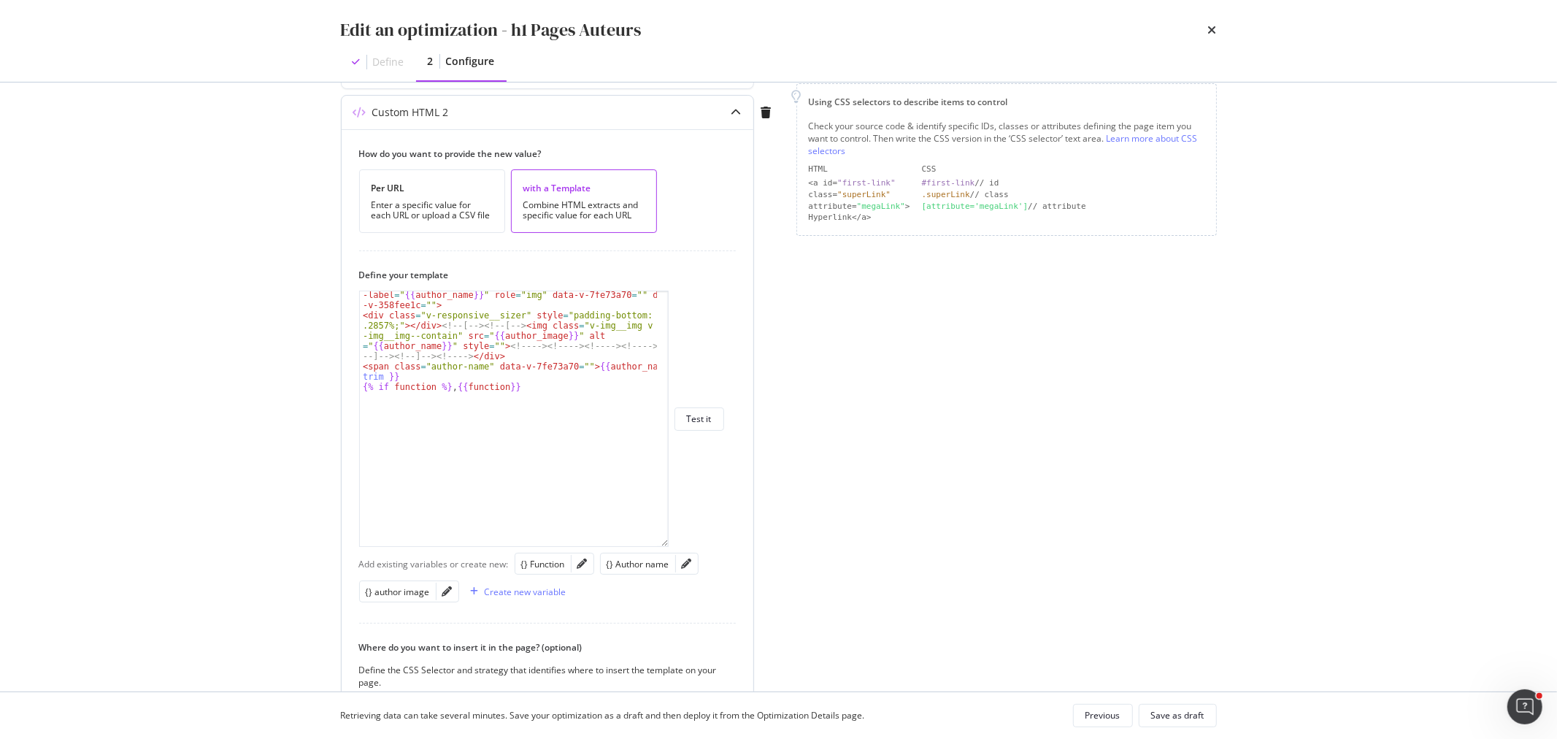
drag, startPoint x: 664, startPoint y: 382, endPoint x: 663, endPoint y: 577, distance: 194.1
click at [663, 547] on div "</h1> {{ author_name }} < div class = "v-responsive v-img author-image" style =…" at bounding box center [513, 418] width 309 height 256
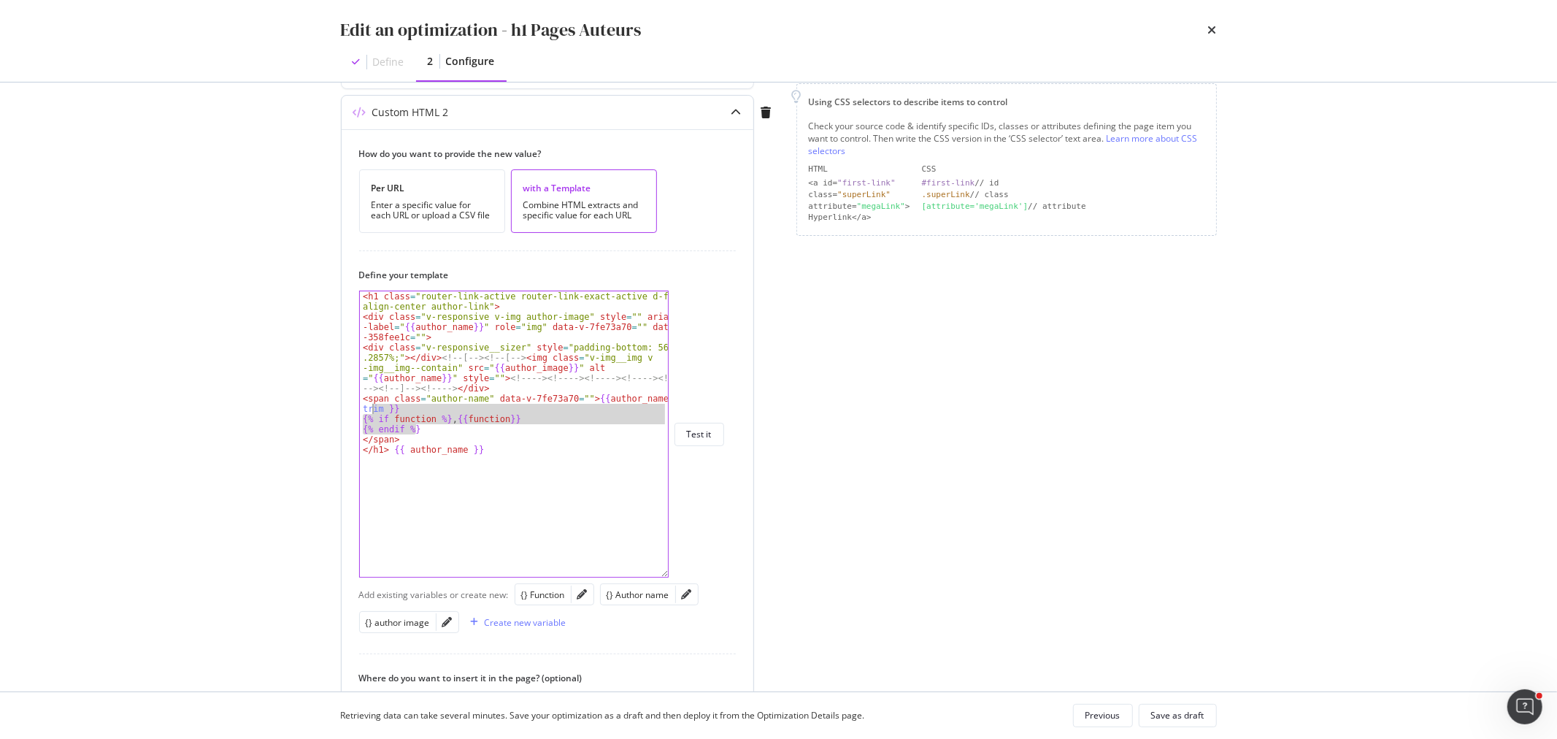
drag, startPoint x: 419, startPoint y: 429, endPoint x: 374, endPoint y: 412, distance: 48.3
click at [374, 412] on div "< h1 class = "router-link-active router-link-exact-active d-flex align-center a…" at bounding box center [514, 449] width 308 height 316
drag, startPoint x: 403, startPoint y: 445, endPoint x: 352, endPoint y: 397, distance: 70.2
click at [352, 397] on div "How do you want to provide the new value? Per URL Enter a specific value for ea…" at bounding box center [548, 509] width 412 height 761
click at [609, 411] on div "< h1 class = "router-link-active router-link-exact-active d-flex align-center a…" at bounding box center [514, 433] width 308 height 285
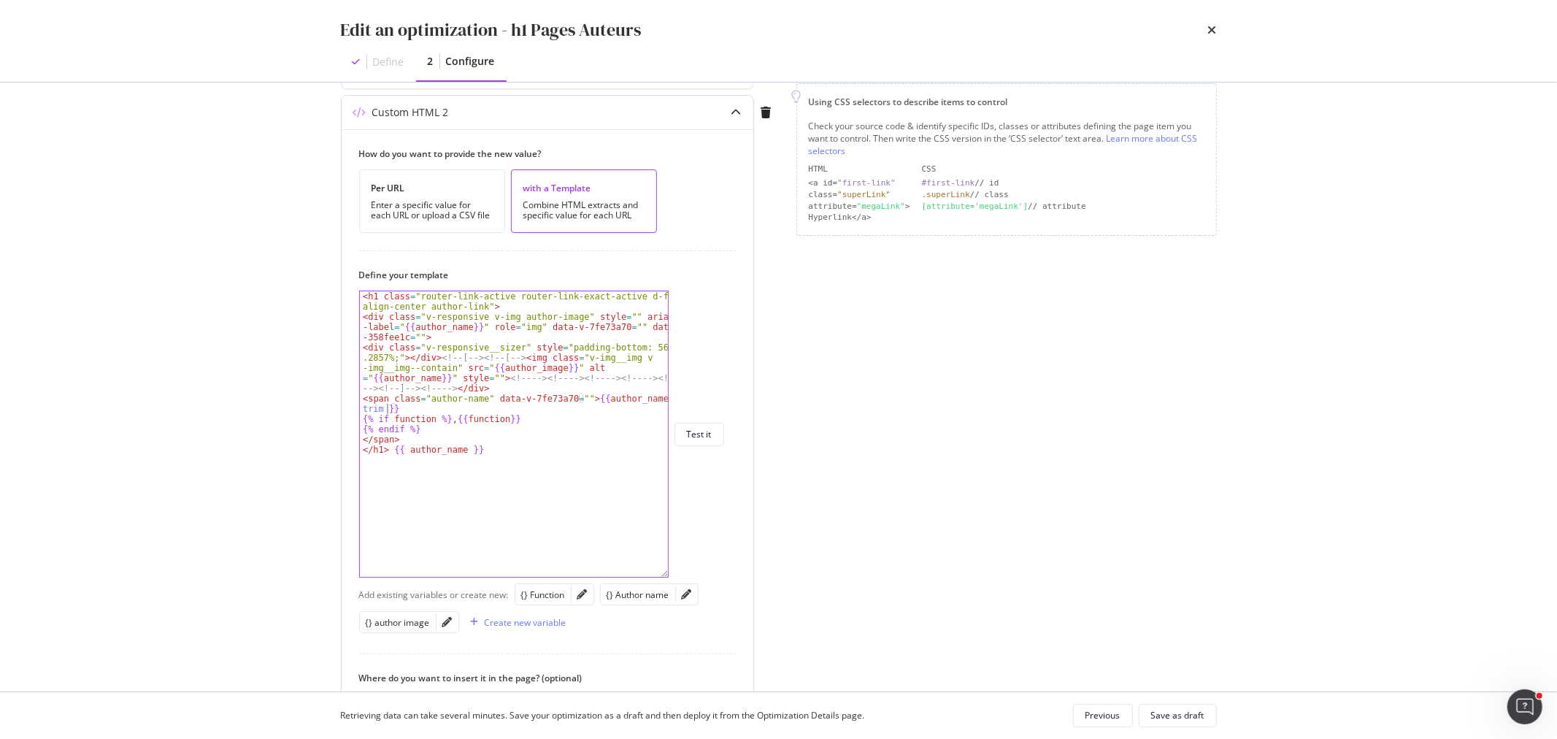
click at [385, 411] on div "< h1 class = "router-link-active router-link-exact-active d-flex align-center a…" at bounding box center [514, 449] width 308 height 316
click at [434, 420] on div "< h1 class = "router-link-active router-link-exact-active d-flex align-center a…" at bounding box center [514, 449] width 308 height 316
type textarea "{% if function -%}, {{function}}"
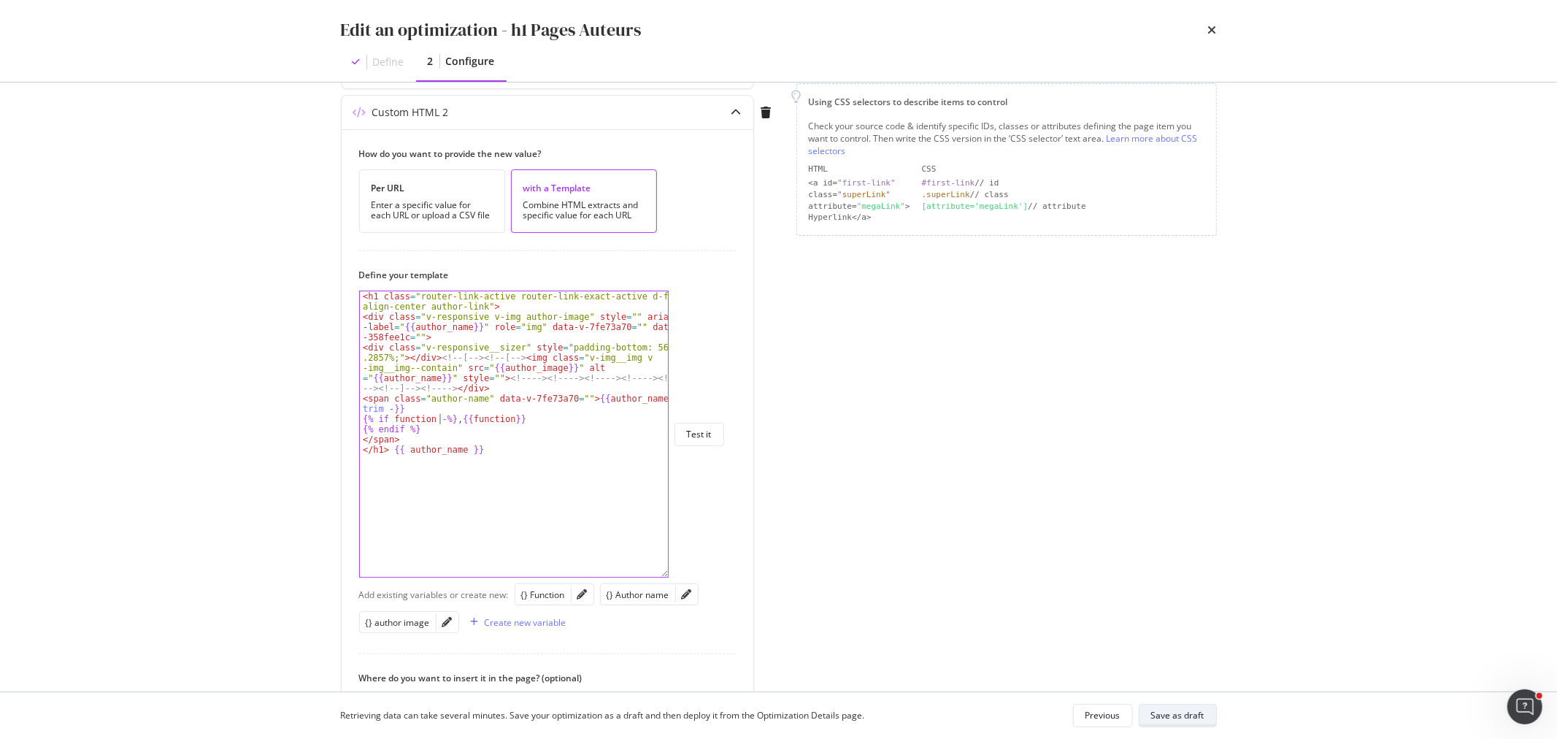
click at [1182, 664] on div "Save as draft" at bounding box center [1177, 715] width 53 height 12
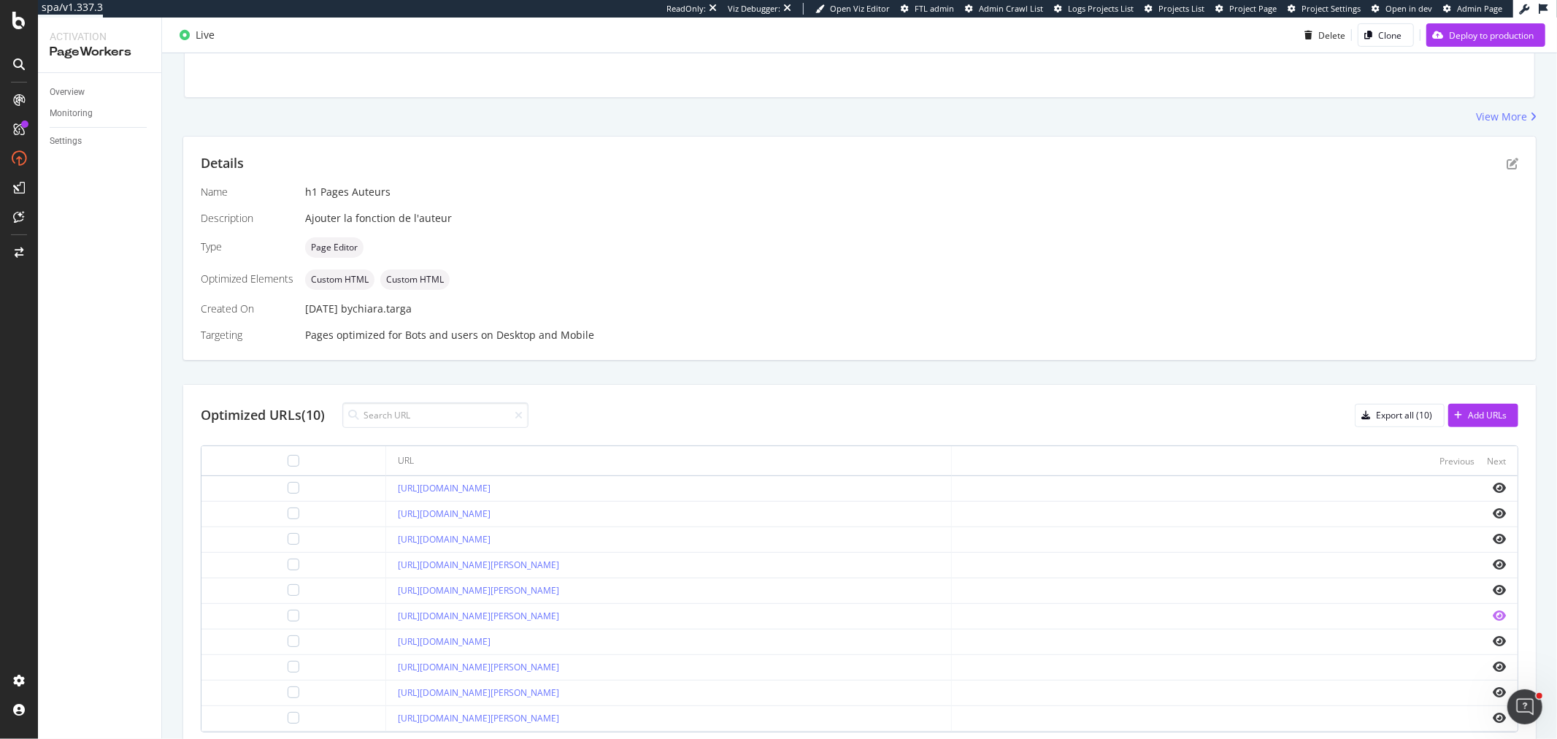
click at [1400, 613] on icon "eye" at bounding box center [1498, 615] width 13 height 12
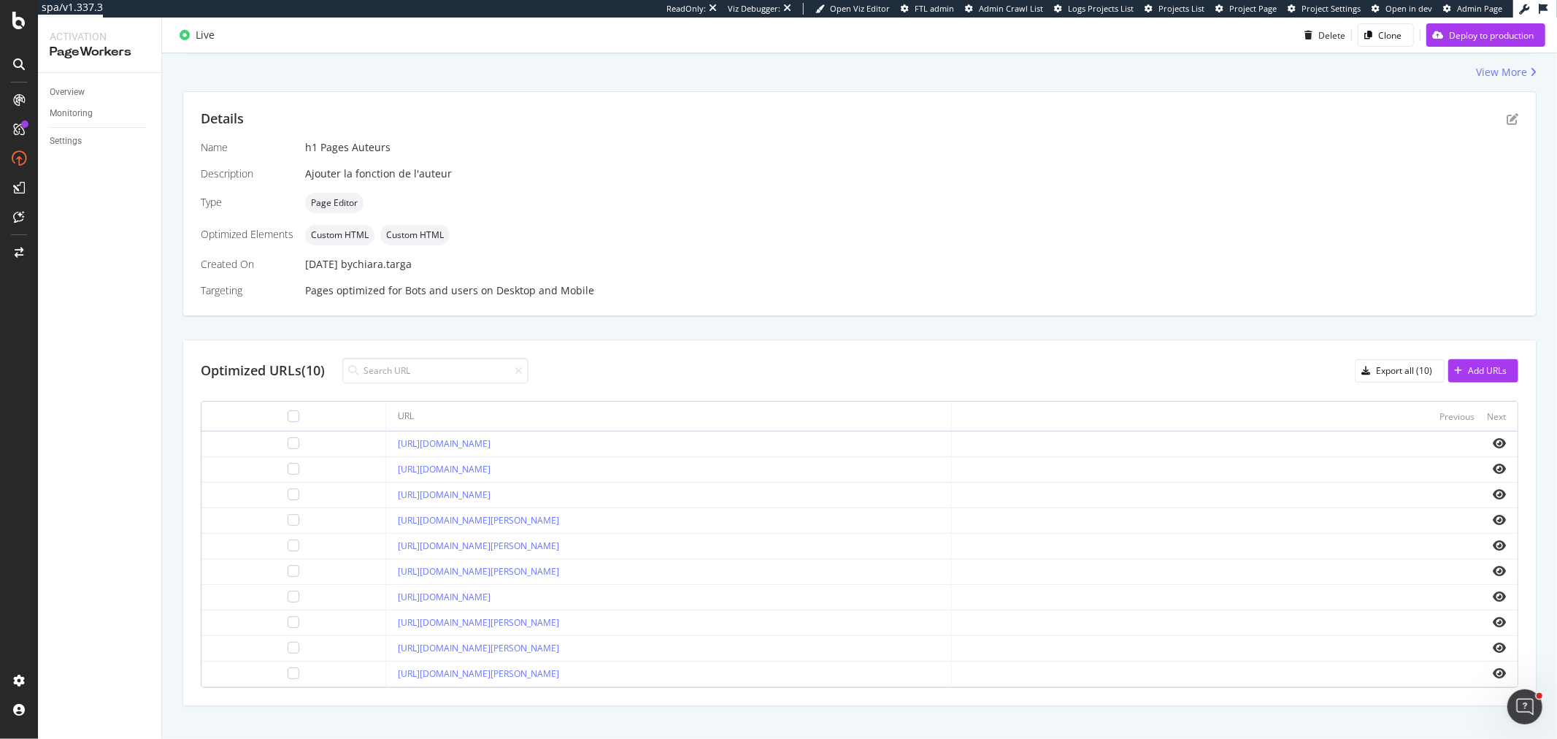
scroll to position [363, 0]
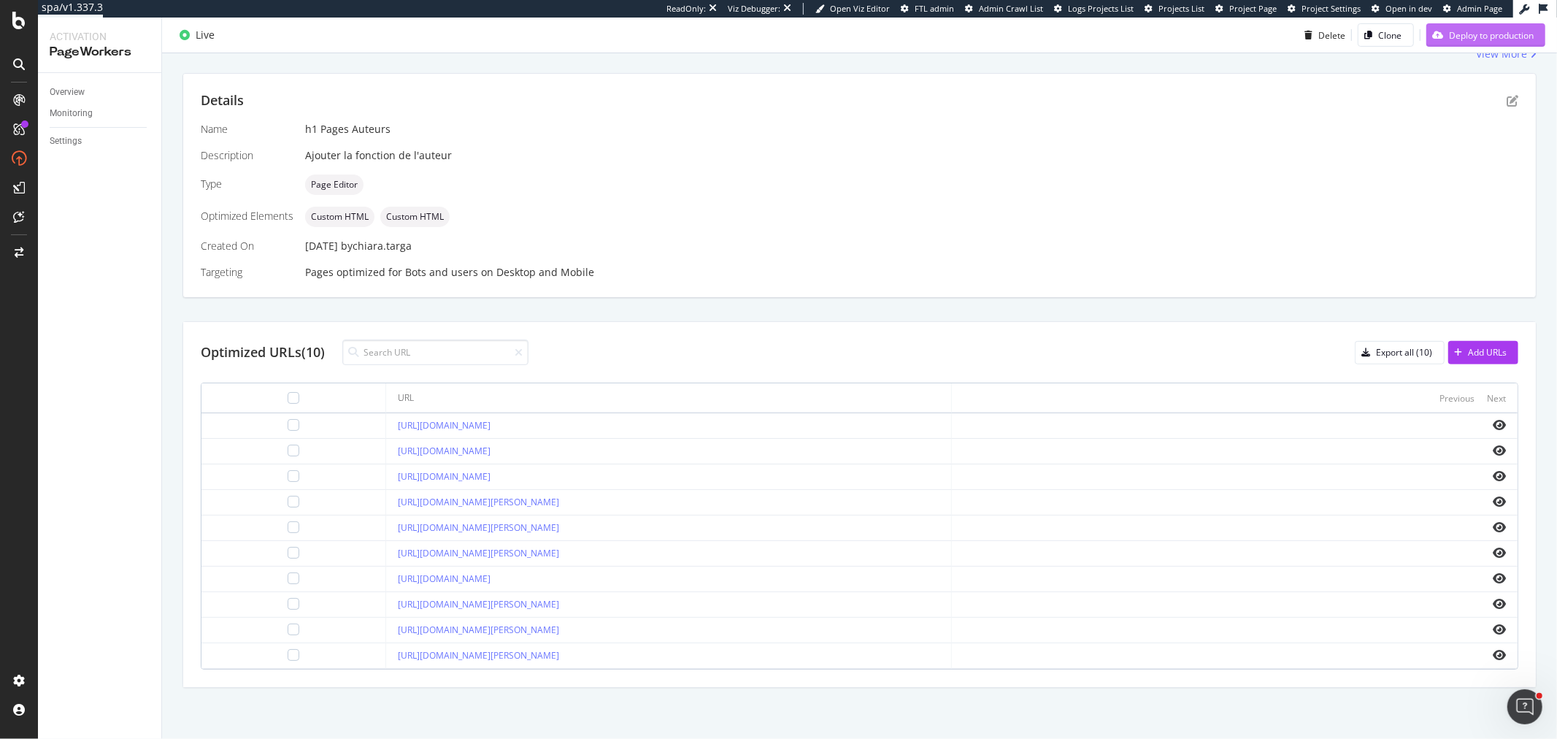
click at [1400, 36] on div "Deploy to production" at bounding box center [1491, 34] width 85 height 12
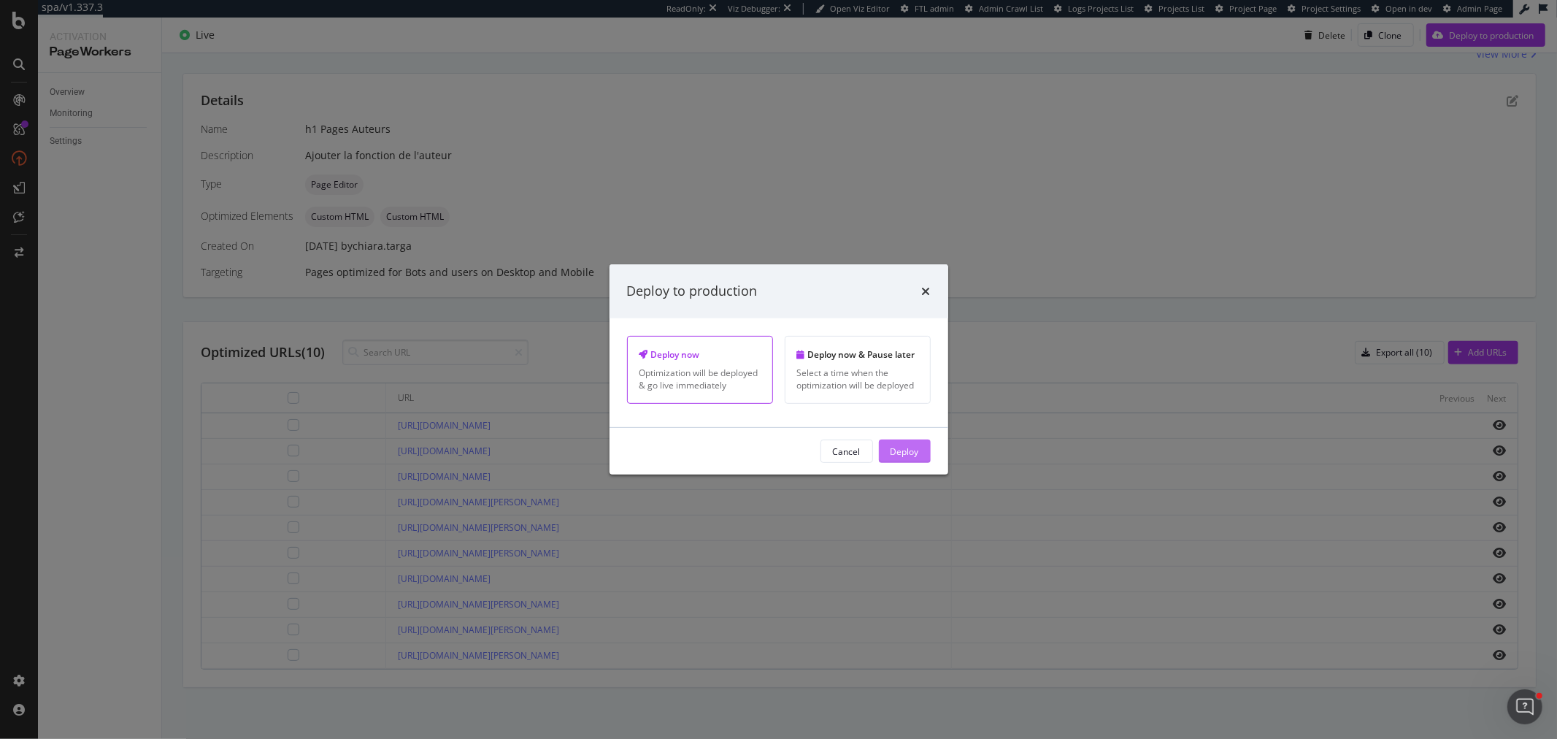
click at [886, 454] on button "Deploy" at bounding box center [905, 450] width 52 height 23
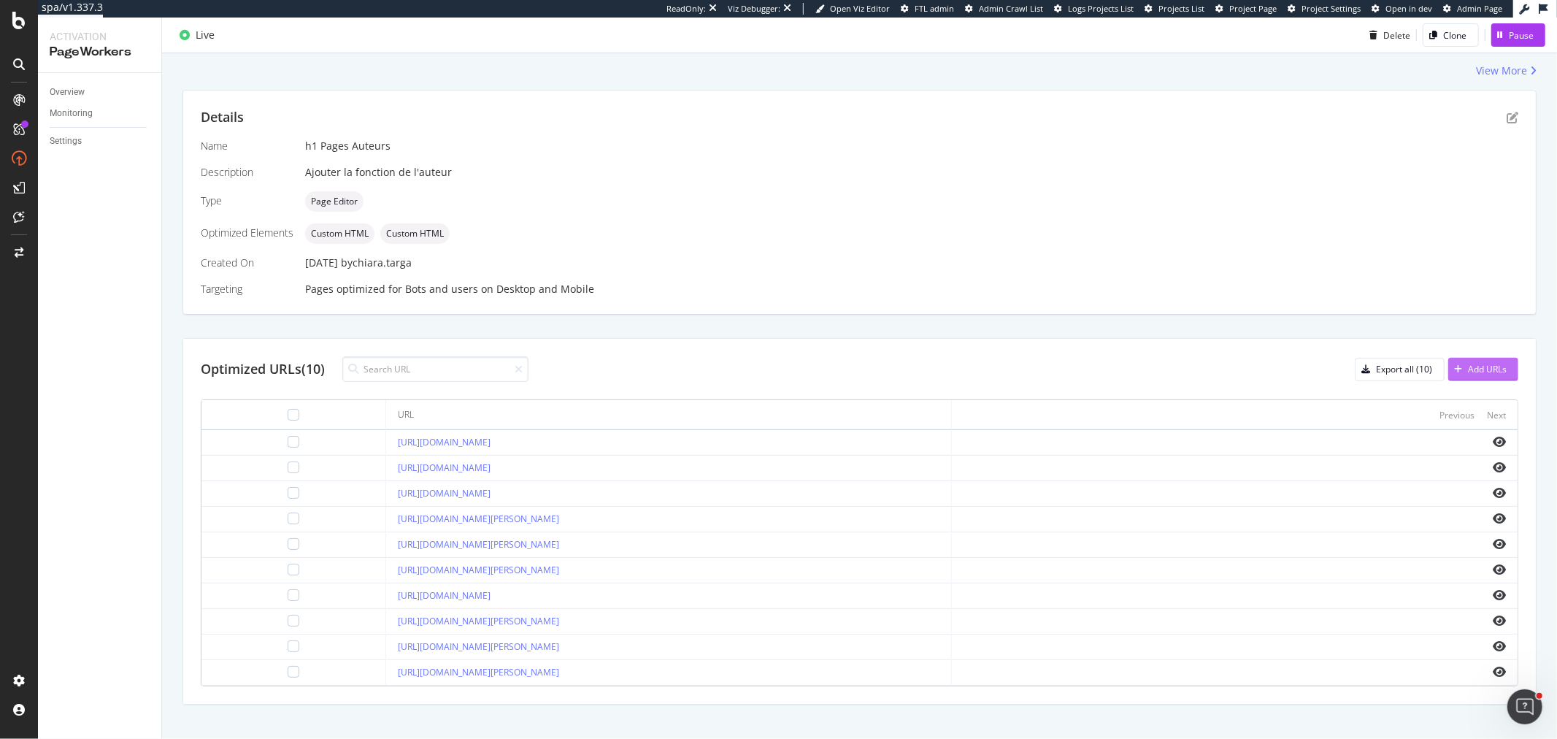
scroll to position [271, 0]
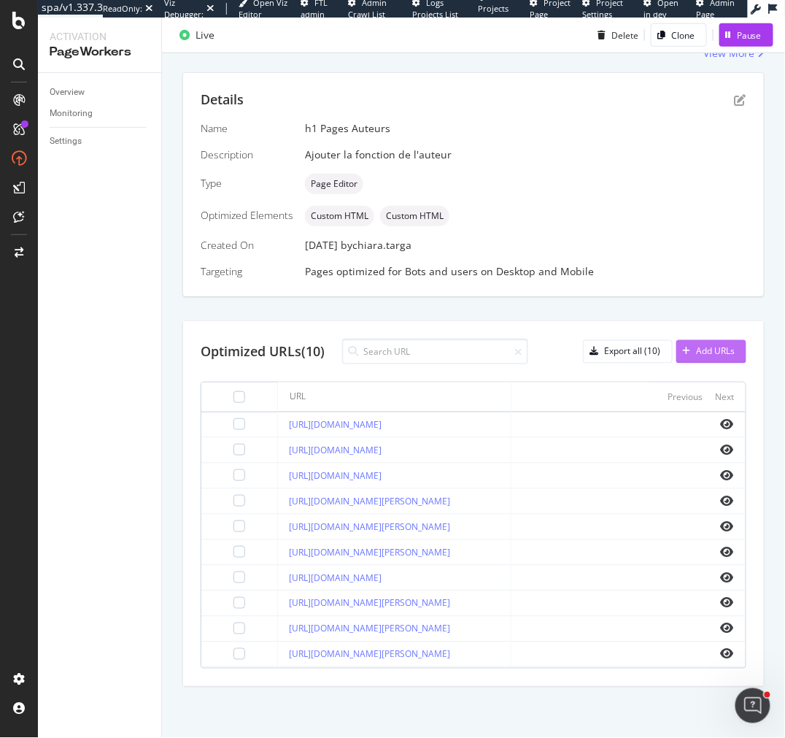
click at [696, 345] on div "Add URLs" at bounding box center [715, 351] width 39 height 12
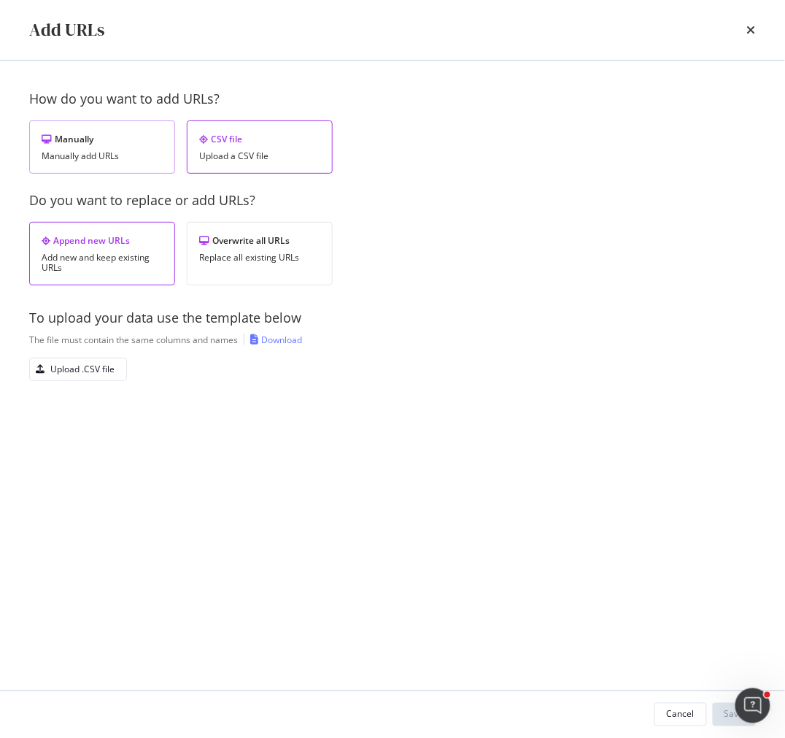
click at [106, 151] on div "Manually add URLs" at bounding box center [102, 156] width 121 height 10
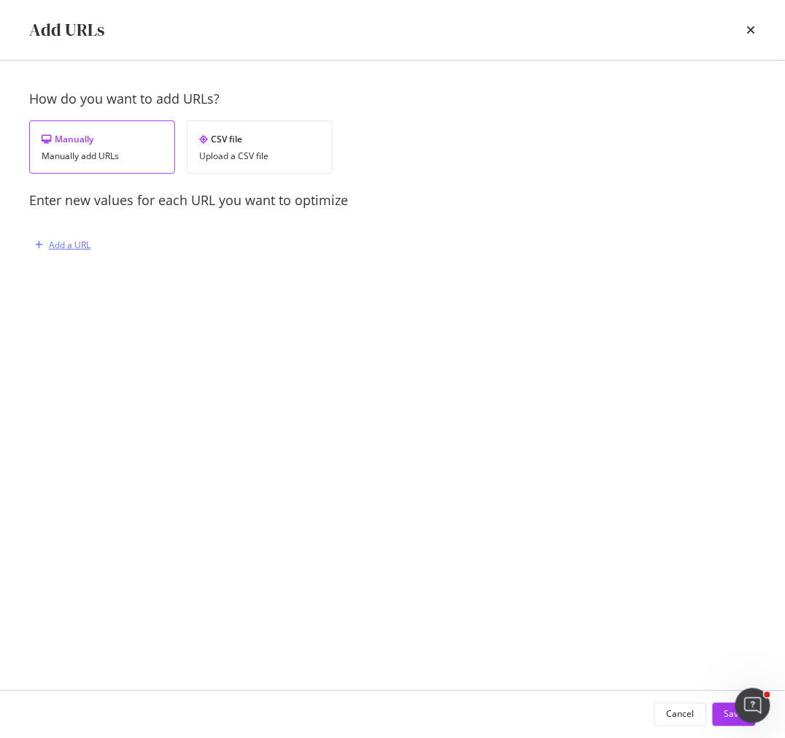
click at [88, 242] on div "Add a URL" at bounding box center [70, 245] width 42 height 12
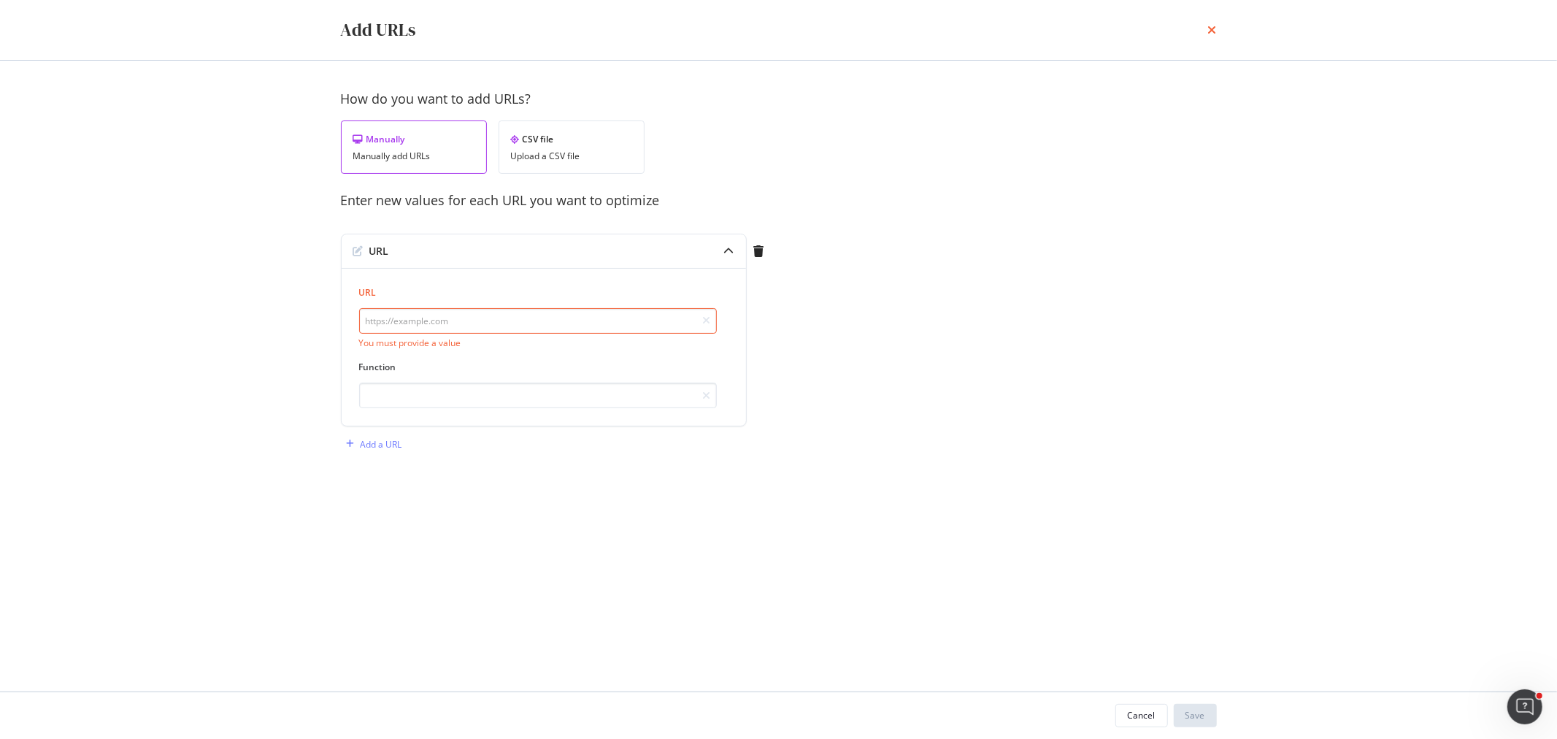
click at [1210, 32] on icon "times" at bounding box center [1212, 30] width 9 height 12
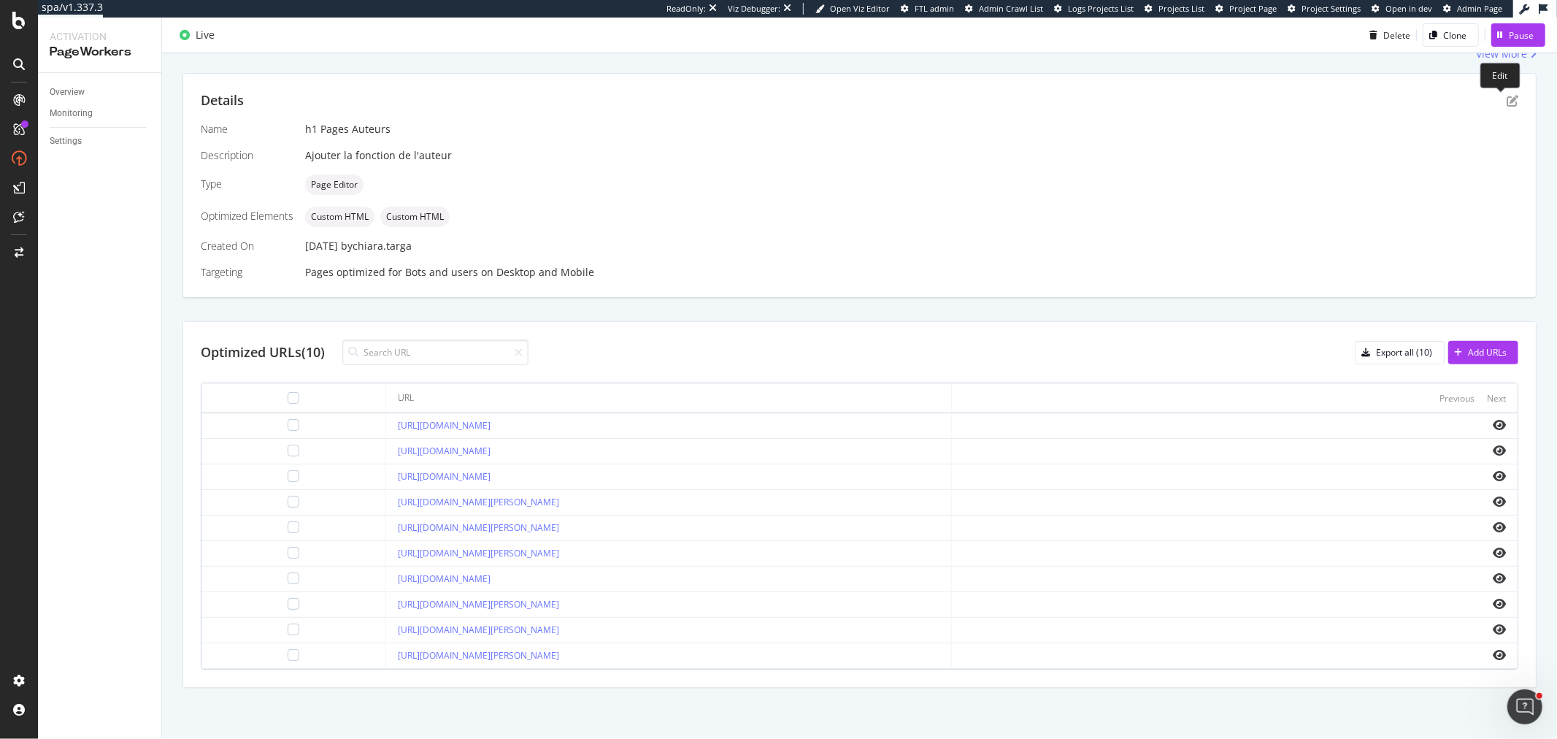
click at [1400, 86] on div "Edit" at bounding box center [1500, 76] width 40 height 26
click at [1400, 99] on icon "pen-to-square" at bounding box center [1512, 101] width 12 height 12
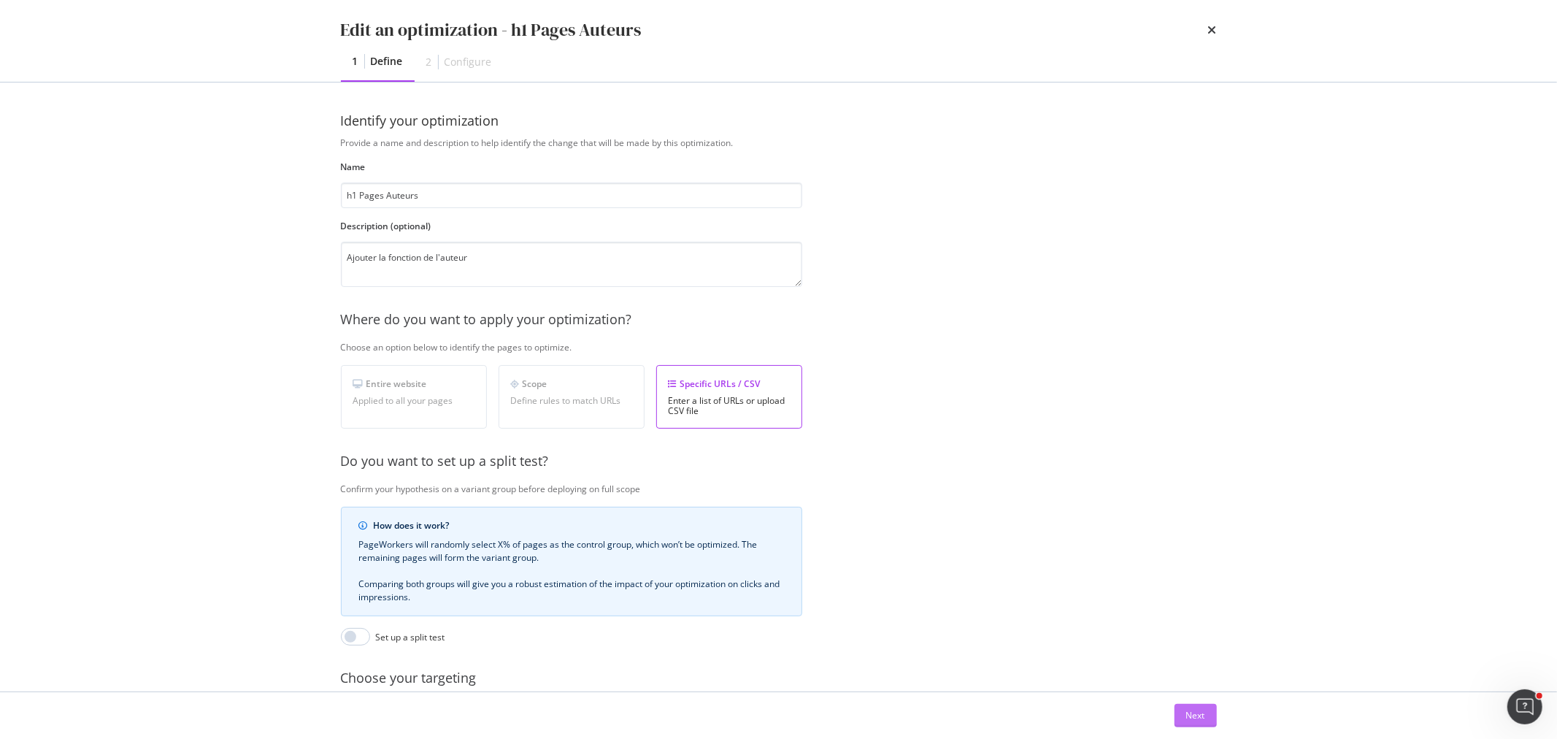
click at [1201, 664] on div "Next" at bounding box center [1195, 715] width 19 height 12
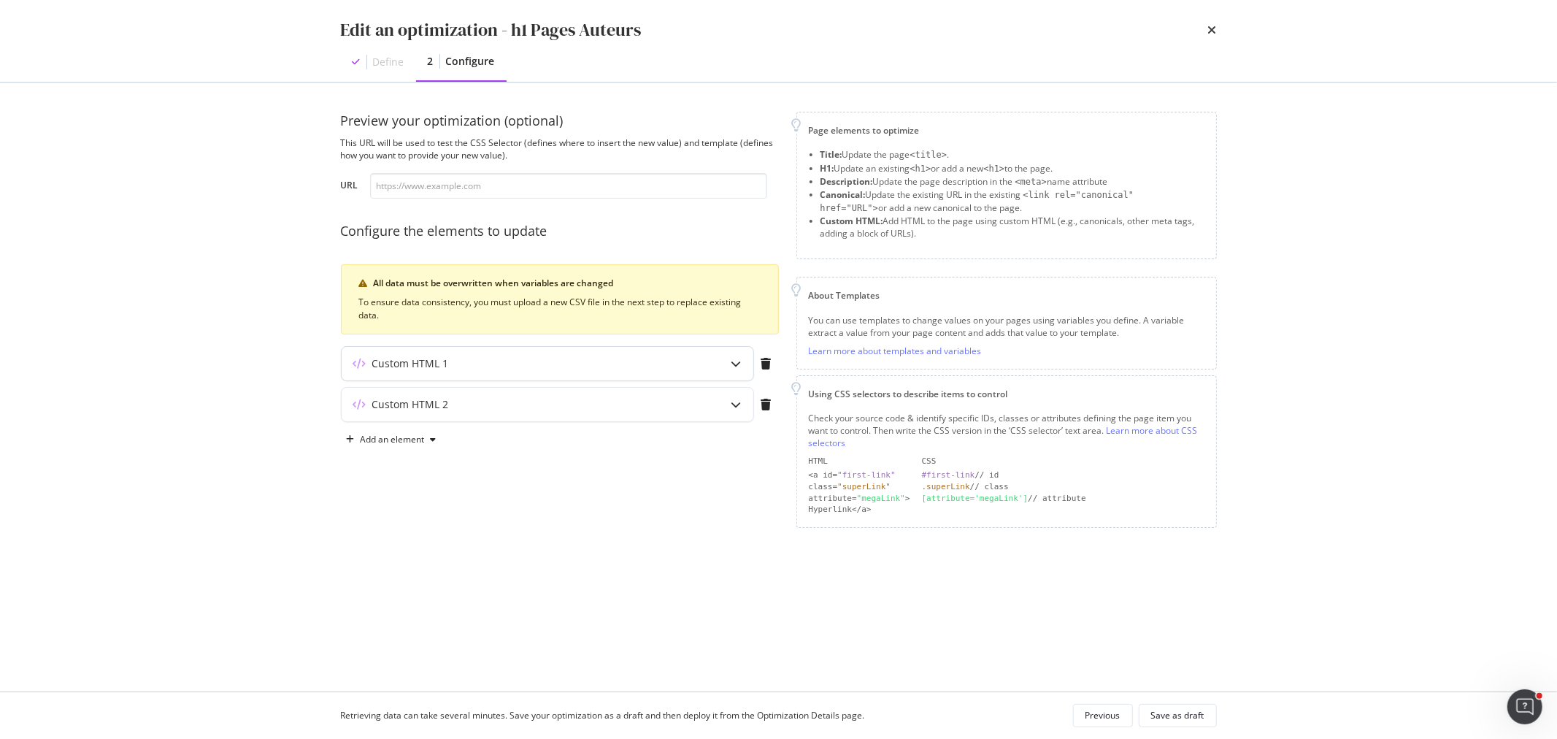
click at [735, 370] on div "modal" at bounding box center [737, 364] width 34 height 34
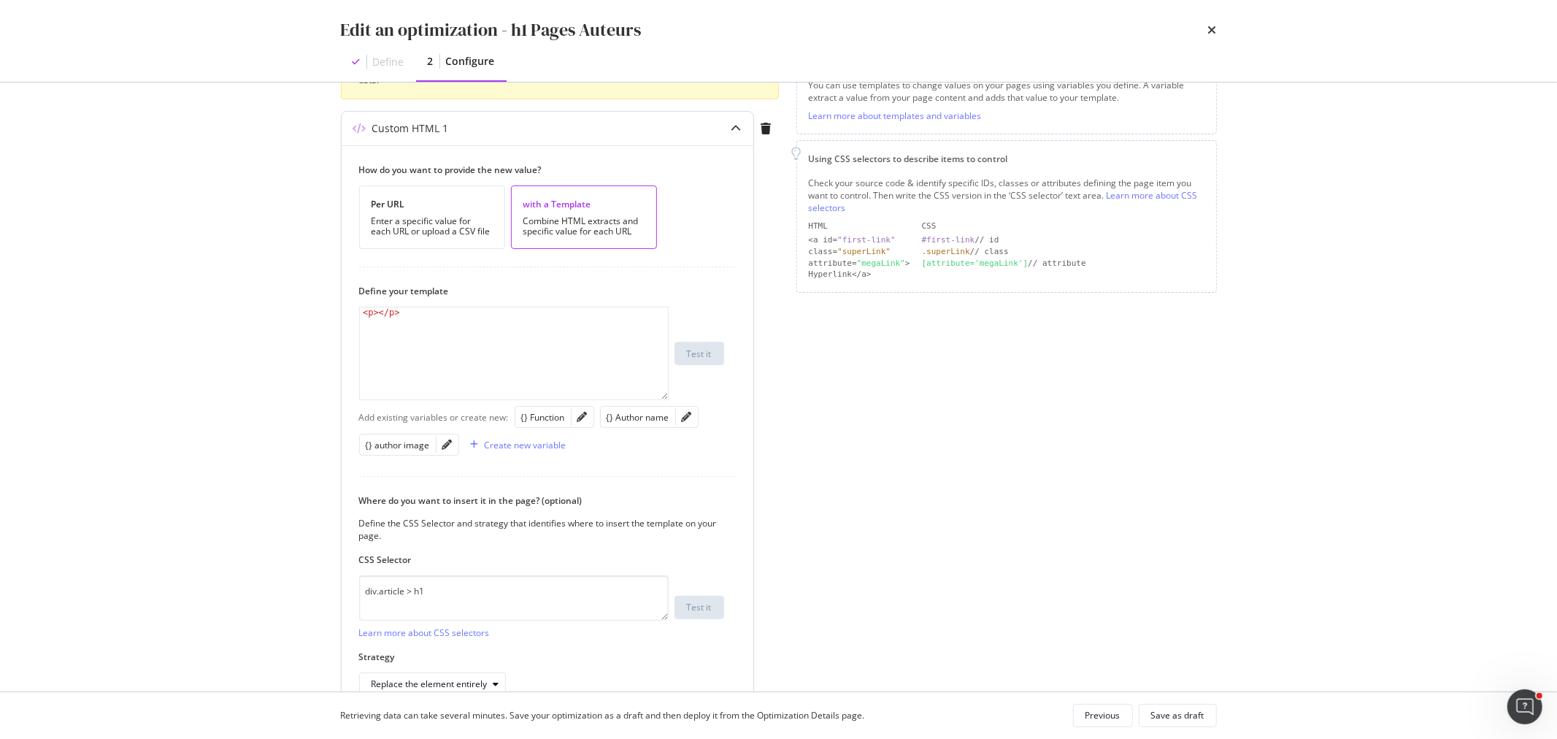
scroll to position [243, 0]
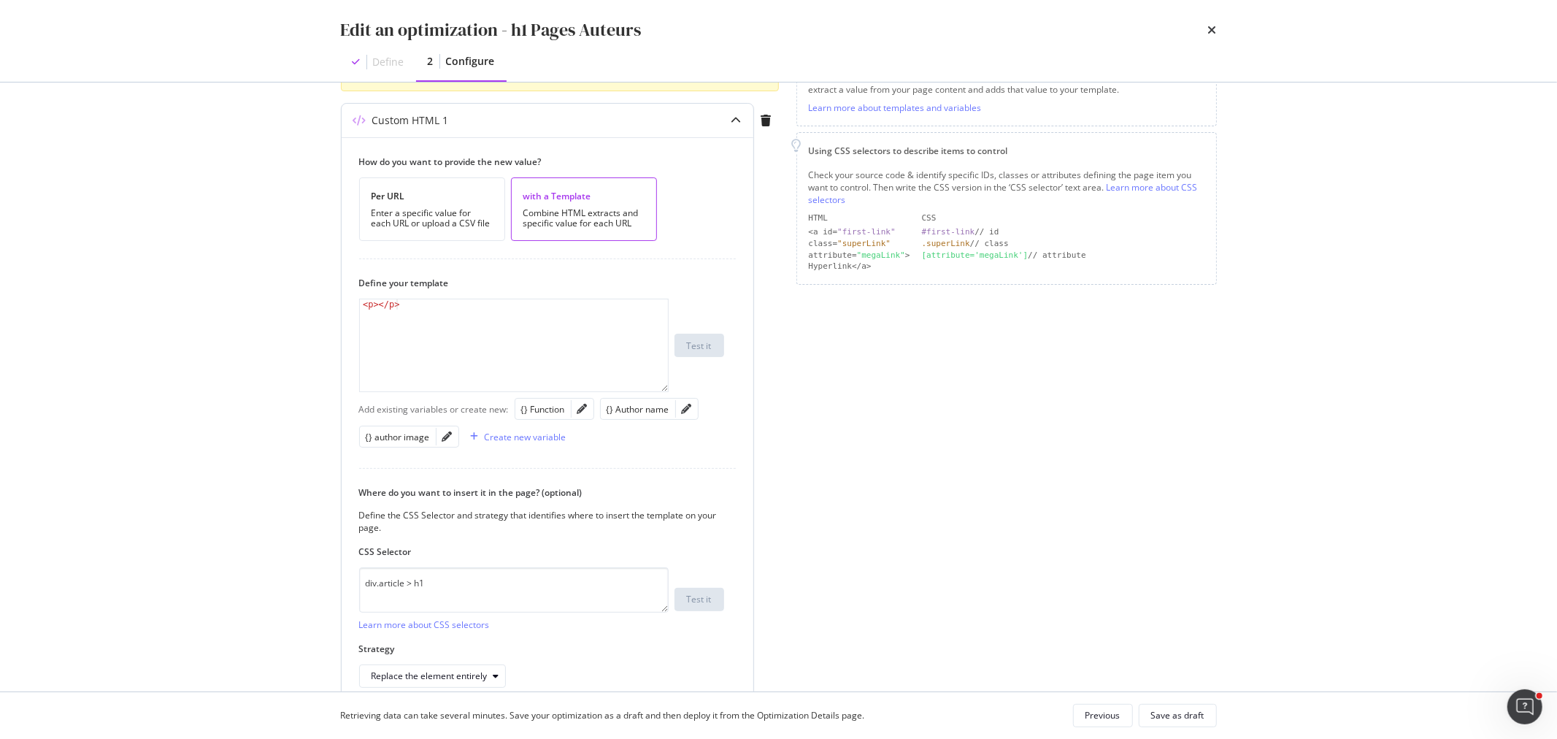
click at [731, 129] on div "modal" at bounding box center [737, 121] width 34 height 34
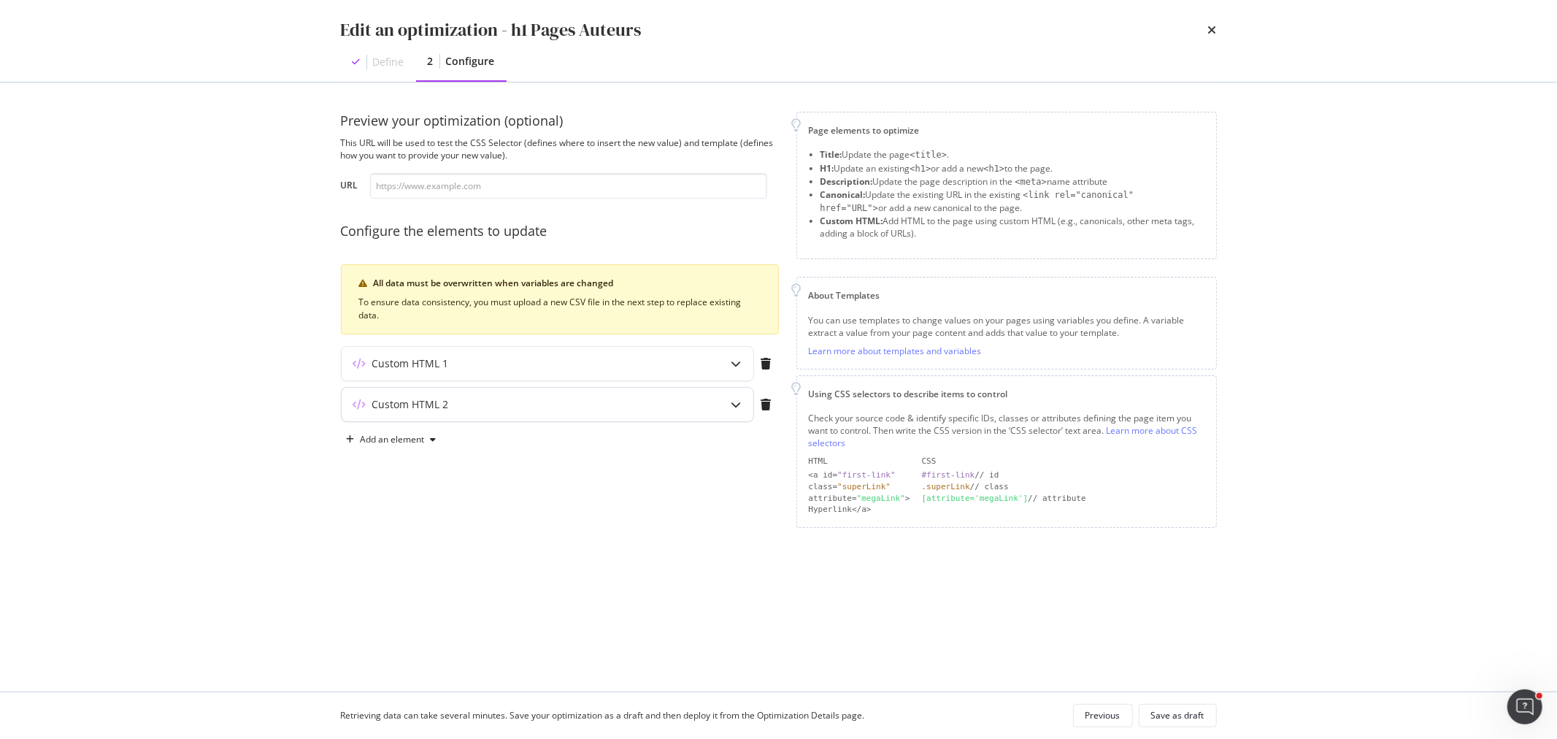
click at [734, 404] on icon "modal" at bounding box center [736, 404] width 10 height 10
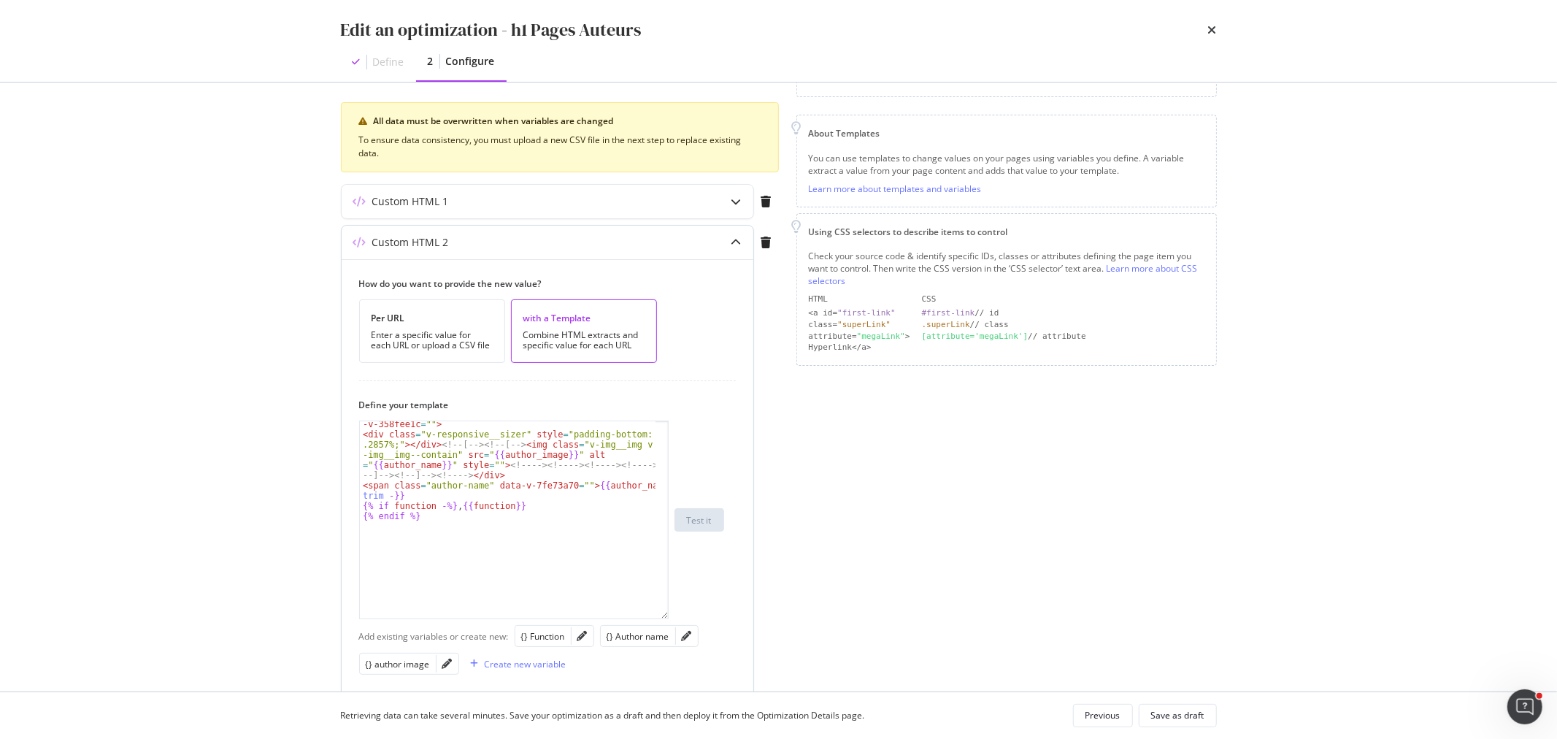
scroll to position [42, 0]
drag, startPoint x: 659, startPoint y: 506, endPoint x: 670, endPoint y: 658, distance: 152.2
click at [670, 658] on div "< div class = "v-responsive v-img author-image" style = "" aria -label = " {{ a…" at bounding box center [541, 542] width 365 height 244
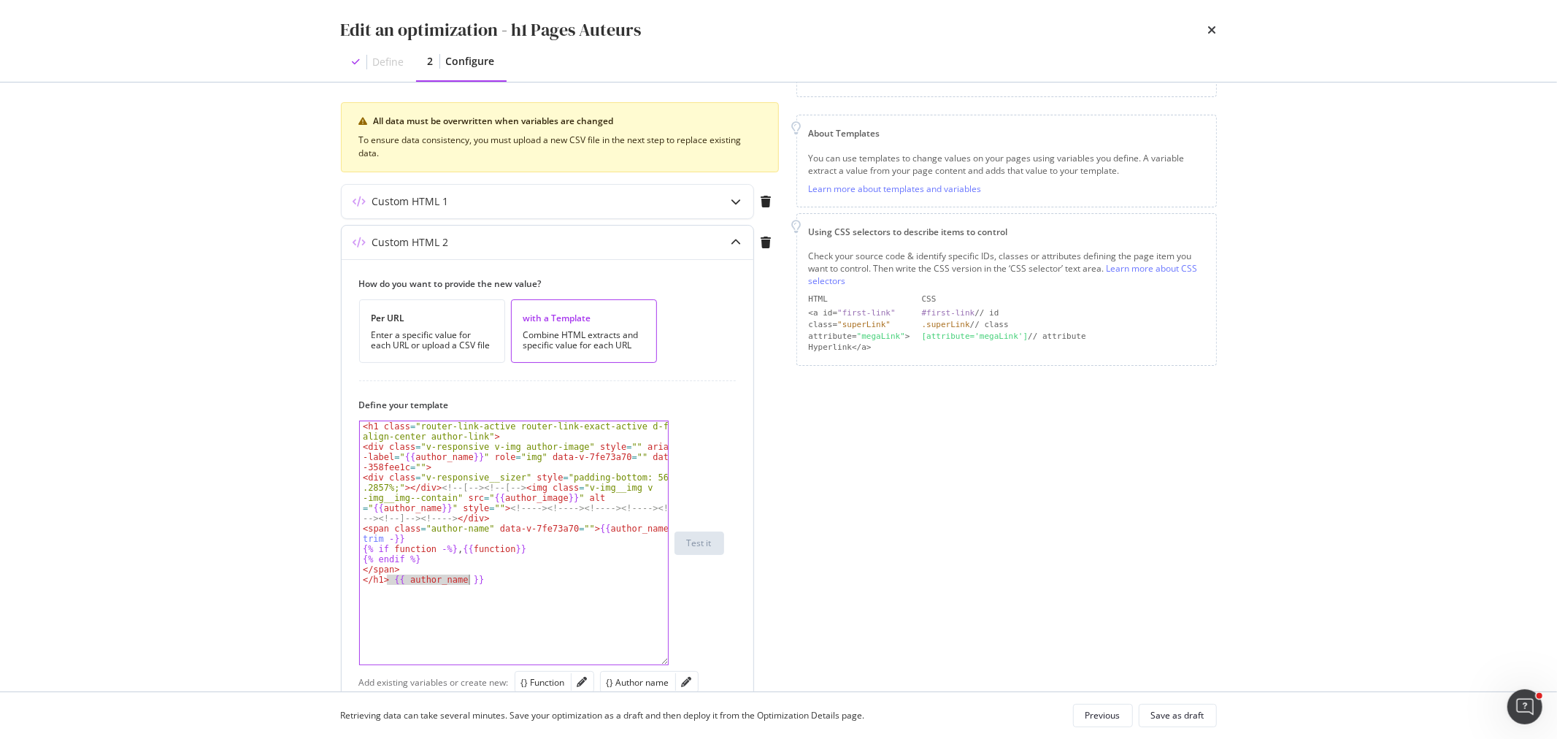
drag, startPoint x: 388, startPoint y: 581, endPoint x: 492, endPoint y: 584, distance: 104.4
click at [492, 584] on div "< h1 class = "router-link-active router-link-exact-active d-flex align-center a…" at bounding box center [514, 558] width 308 height 274
type textarea "</h1>"
click at [1192, 664] on div "Save as draft" at bounding box center [1177, 715] width 53 height 12
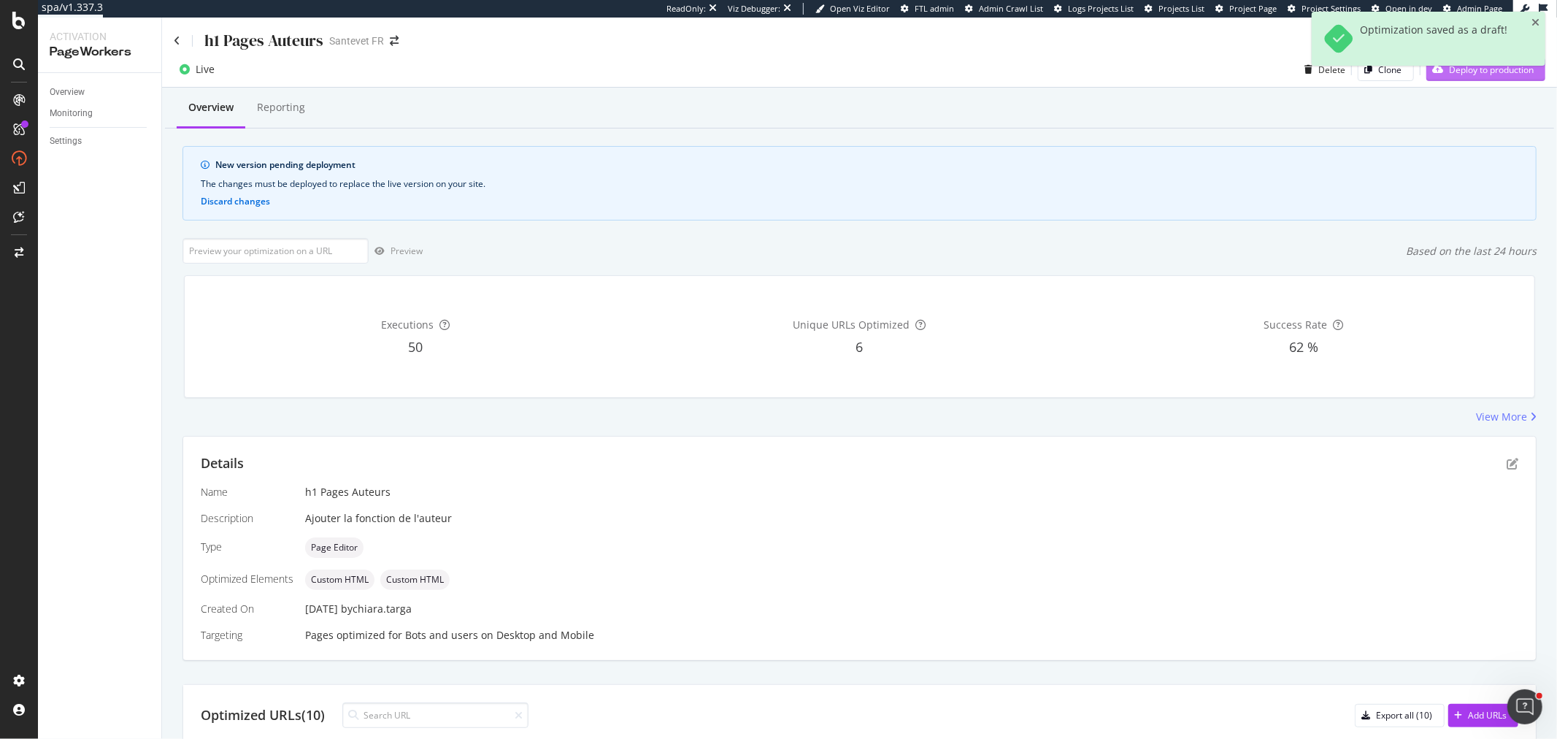
click at [1400, 77] on div "Deploy to production" at bounding box center [1479, 69] width 107 height 22
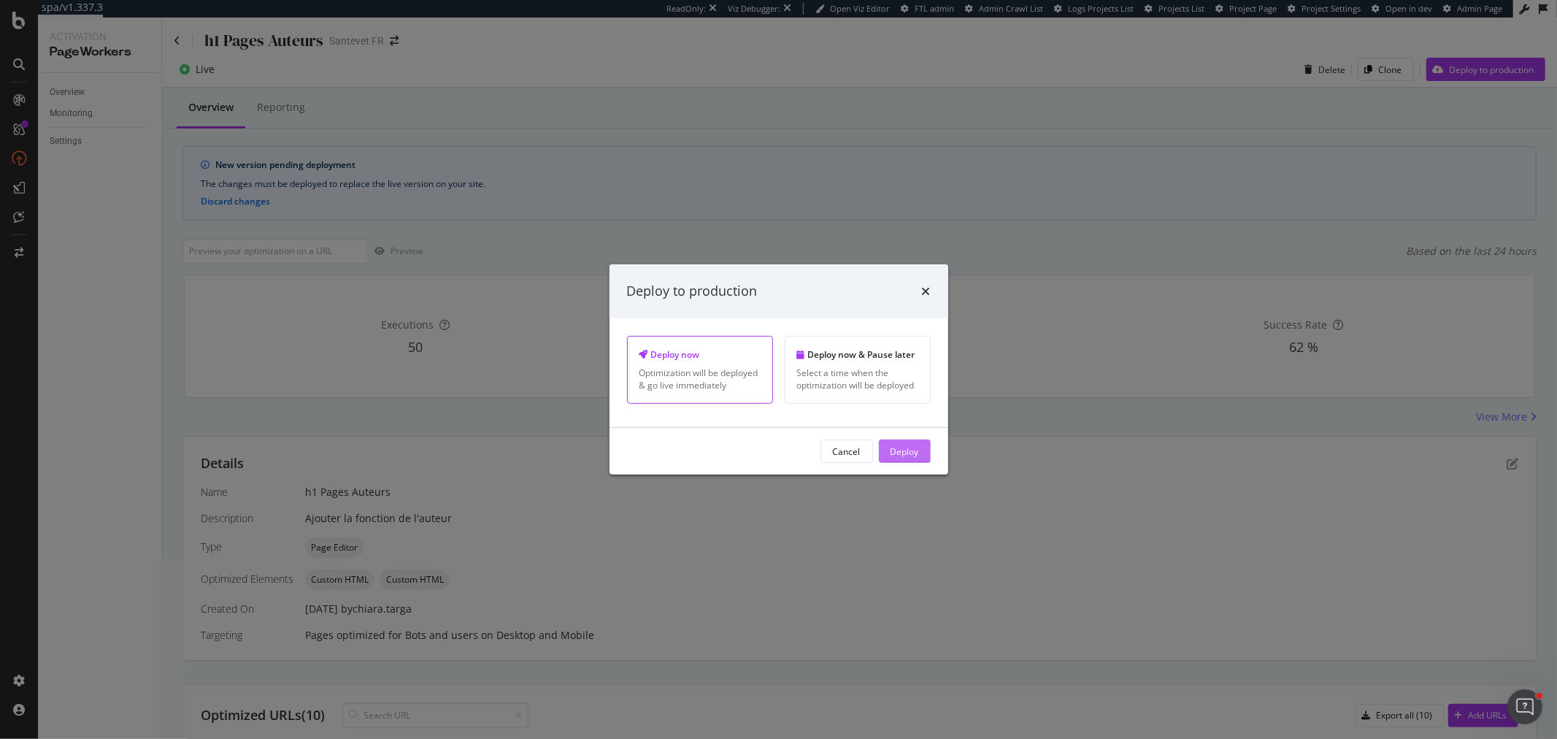
click at [915, 455] on div "Deploy" at bounding box center [904, 450] width 28 height 12
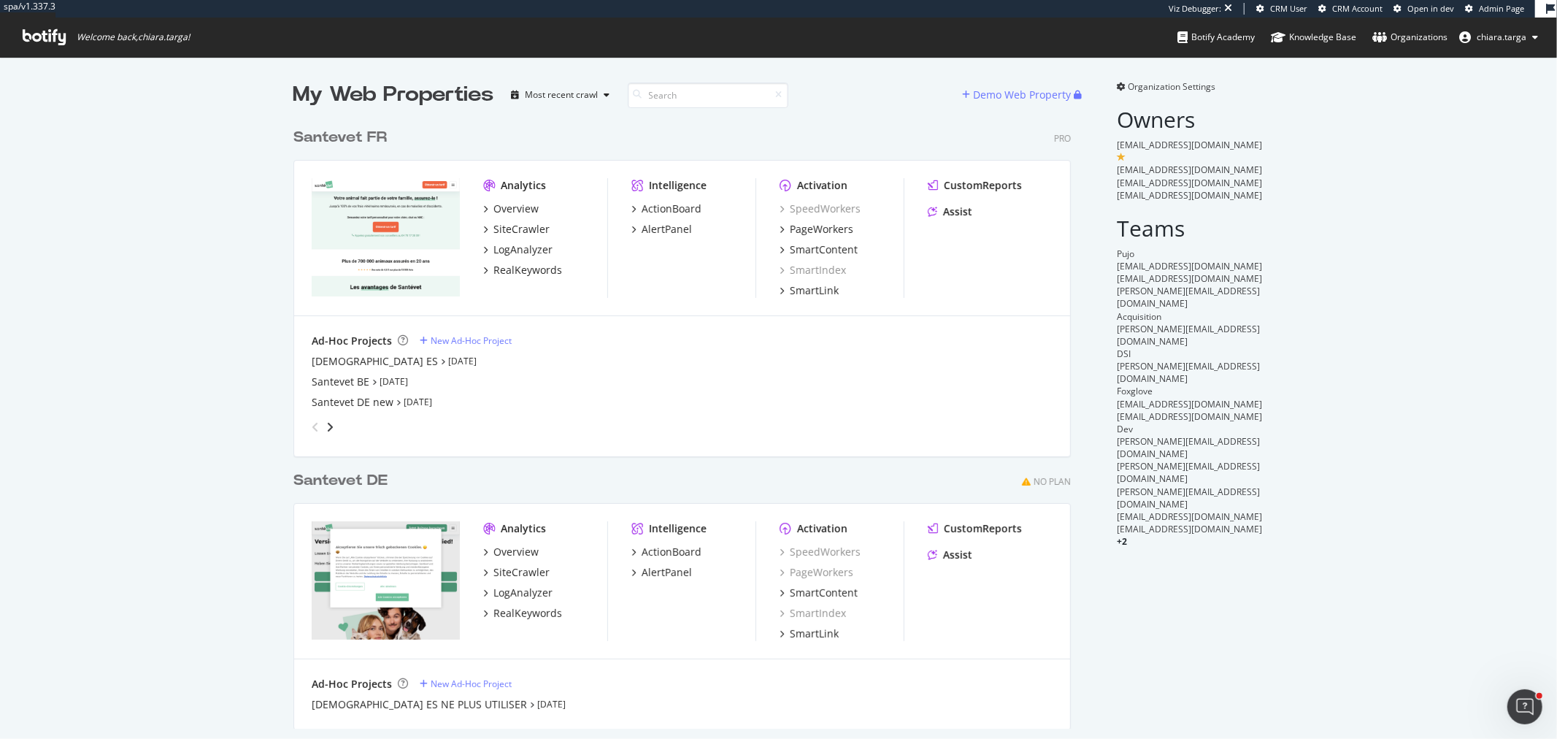
scroll to position [726, 1532]
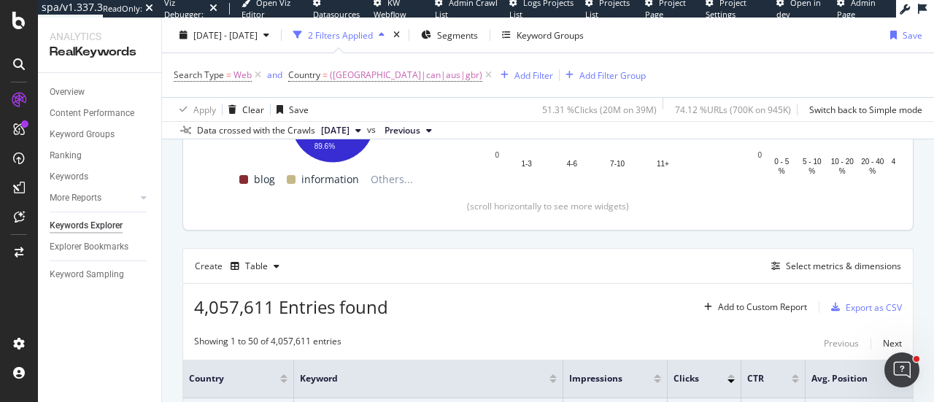
scroll to position [365, 0]
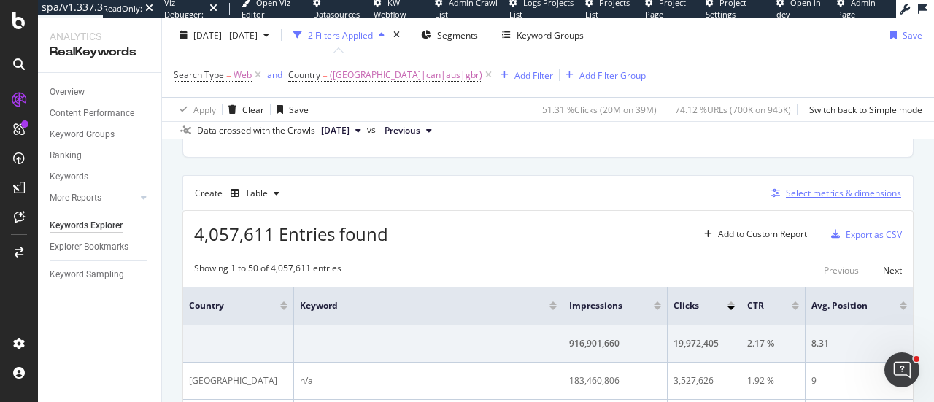
click at [798, 185] on div "Select metrics & dimensions" at bounding box center [834, 193] width 136 height 16
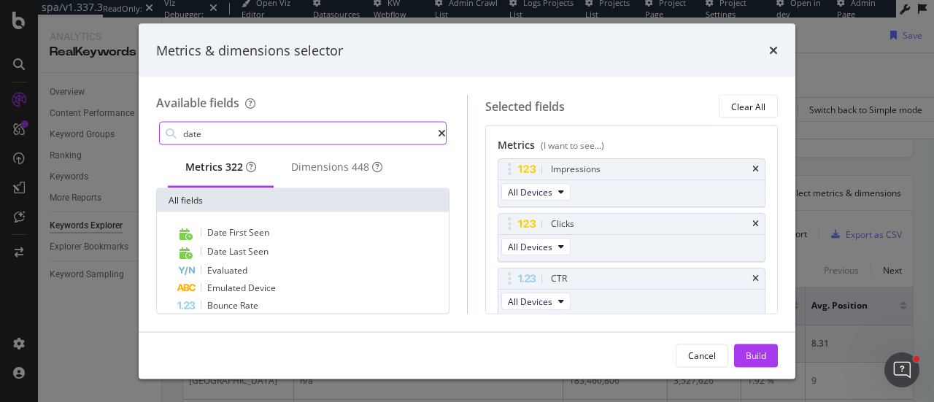
type input "date"
click at [442, 134] on div "modal" at bounding box center [442, 133] width 8 height 10
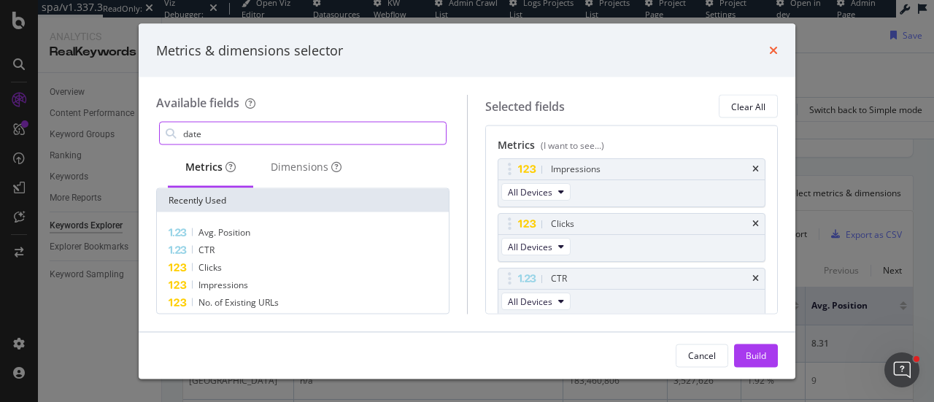
click at [774, 51] on icon "times" at bounding box center [773, 51] width 9 height 12
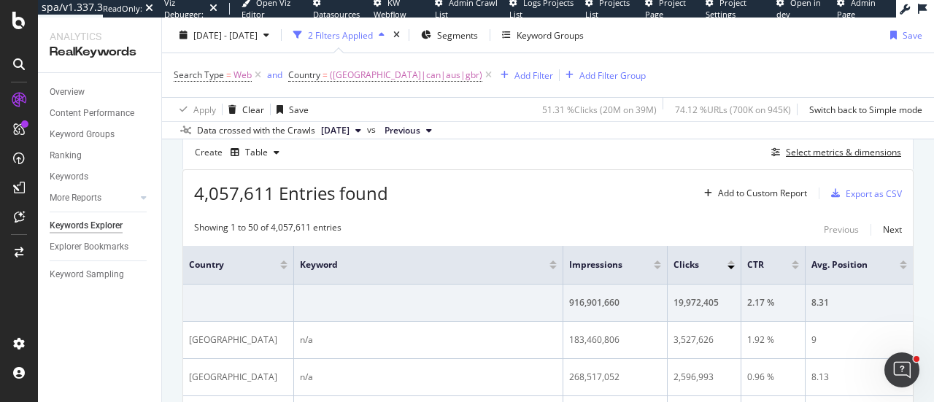
scroll to position [438, 0]
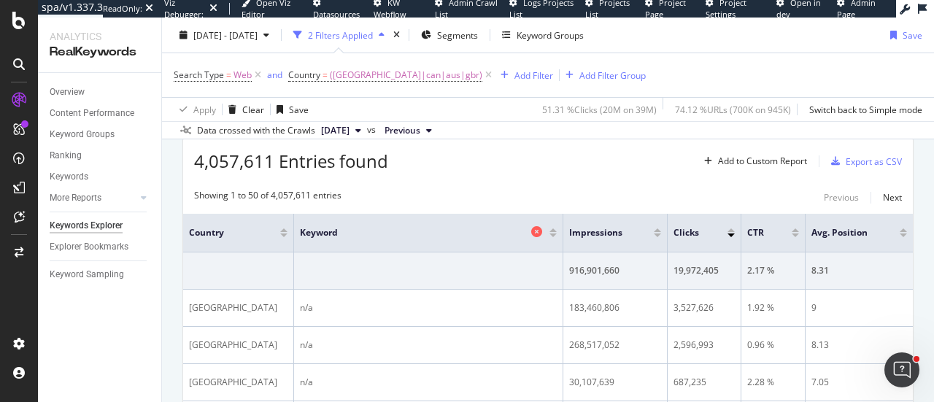
click at [531, 230] on icon at bounding box center [536, 231] width 11 height 11
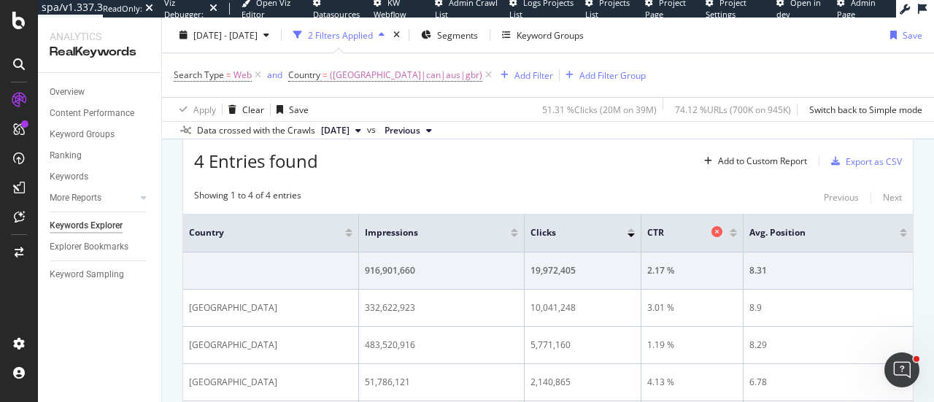
click at [715, 234] on icon at bounding box center [717, 231] width 11 height 11
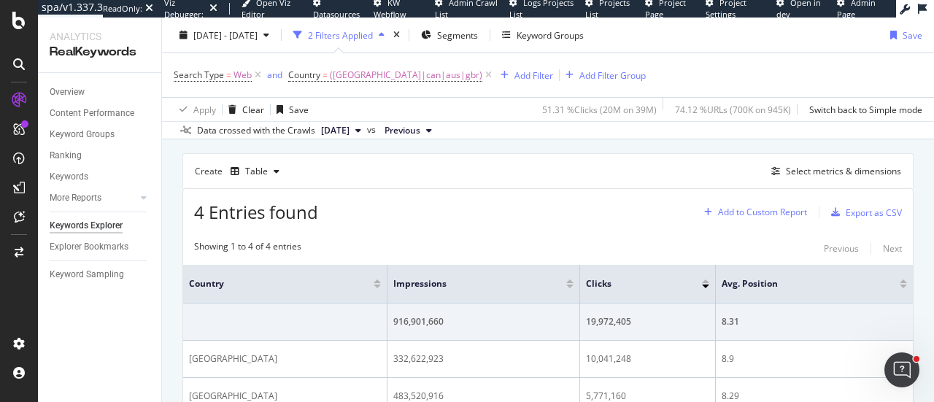
scroll to position [365, 0]
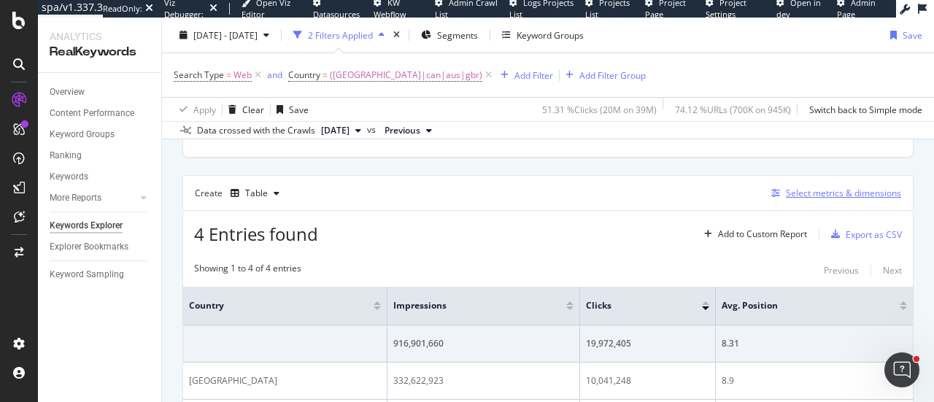
click at [790, 190] on div "Select metrics & dimensions" at bounding box center [843, 193] width 115 height 12
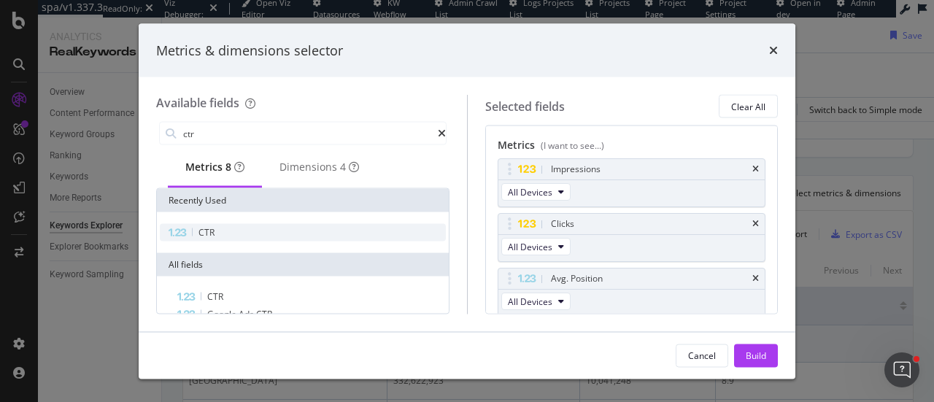
type input "ctr"
click at [274, 237] on div "CTR" at bounding box center [303, 233] width 286 height 18
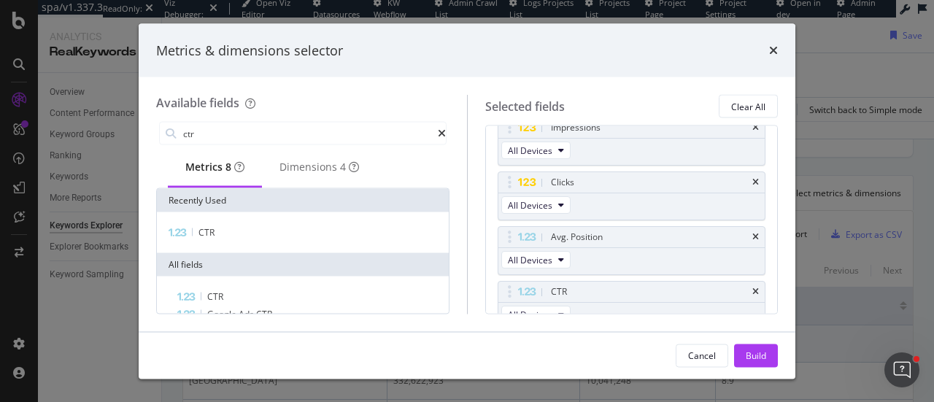
scroll to position [55, 0]
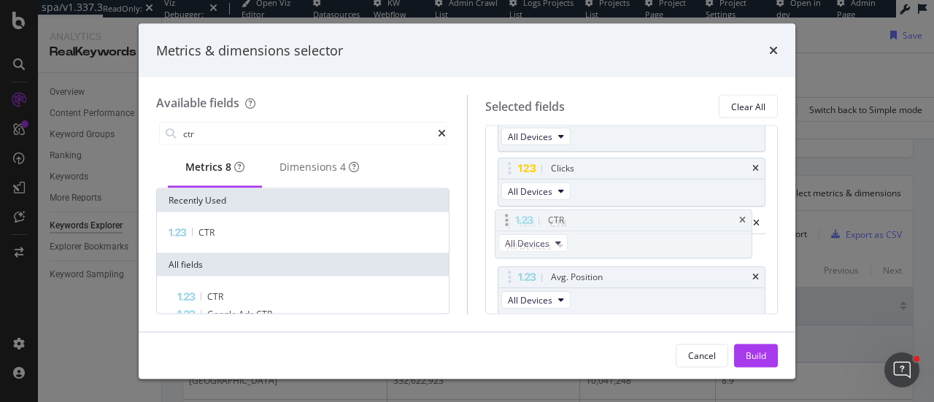
drag, startPoint x: 512, startPoint y: 275, endPoint x: 510, endPoint y: 220, distance: 55.5
click at [510, 220] on body "spa/v1.337.3 ReadOnly: Viz Debugger: Open Viz Editor Datasources KW Webflow Adm…" at bounding box center [467, 201] width 934 height 402
click at [749, 352] on div "Build" at bounding box center [756, 355] width 20 height 12
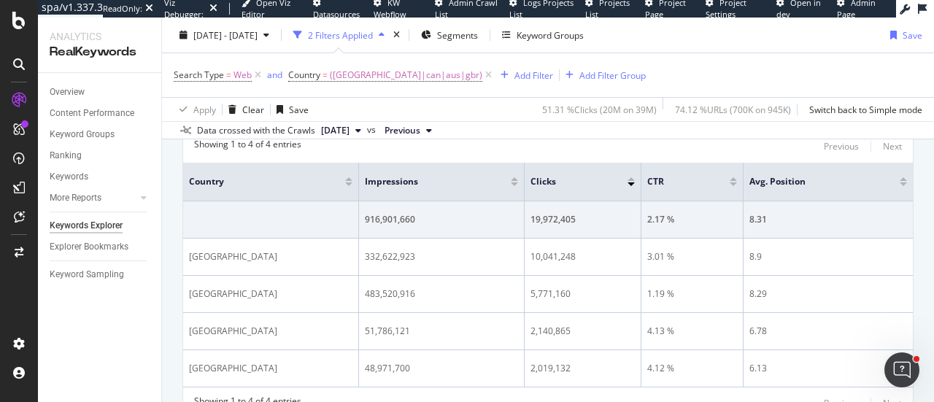
scroll to position [511, 0]
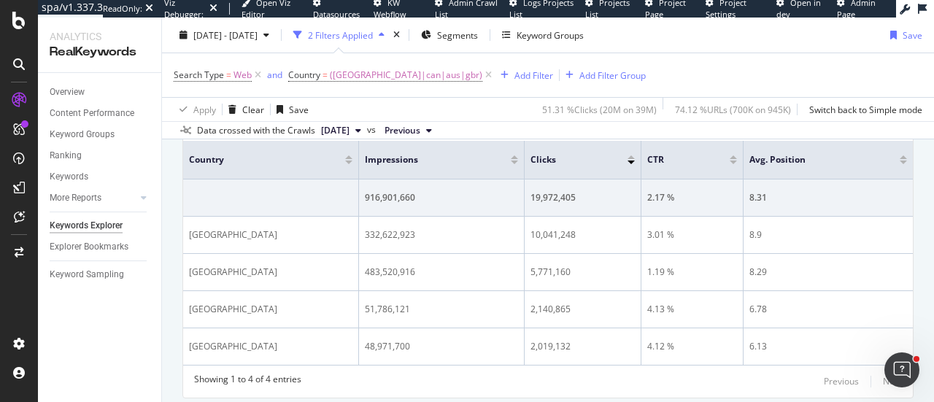
click at [903, 169] on div "By website Top Charts Clicks By pagetype Level 1 By: pagetype Level 1 Hold CTRL…" at bounding box center [548, 57] width 772 height 784
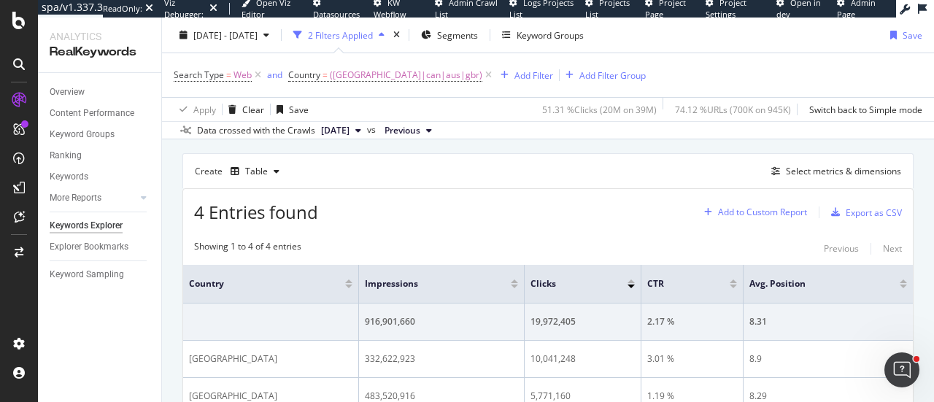
scroll to position [365, 0]
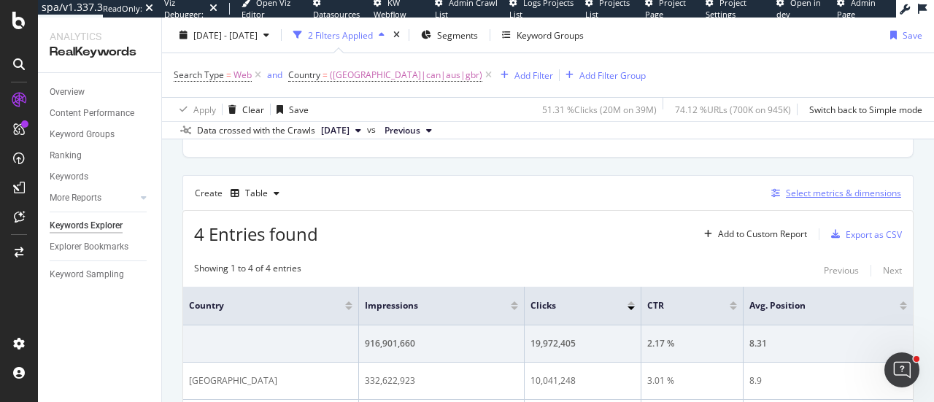
click at [791, 185] on button "Select metrics & dimensions" at bounding box center [834, 194] width 136 height 18
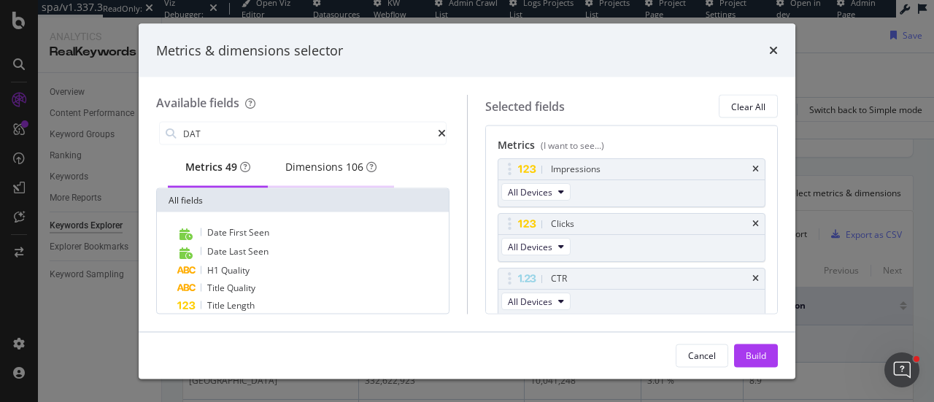
type input "DAT"
click at [348, 174] on div "Dimensions 106" at bounding box center [330, 167] width 91 height 15
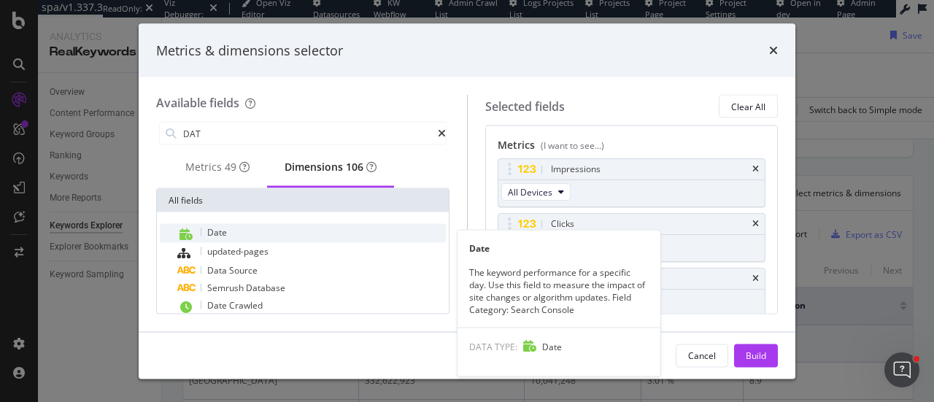
click at [246, 238] on div "Date" at bounding box center [311, 233] width 269 height 19
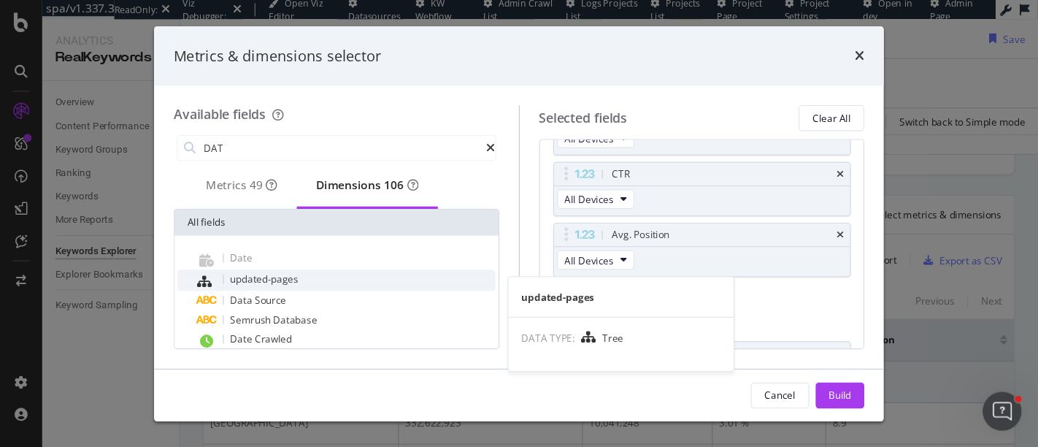
scroll to position [161, 0]
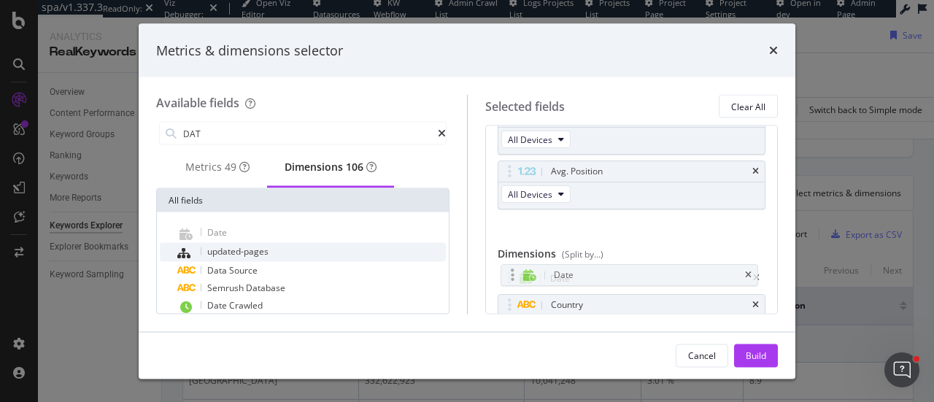
drag, startPoint x: 503, startPoint y: 298, endPoint x: 506, endPoint y: 271, distance: 28.0
click at [506, 271] on body "spa/v1.337.3 ReadOnly: Viz Debugger: Open Viz Editor Datasources KW Webflow Adm…" at bounding box center [467, 201] width 934 height 402
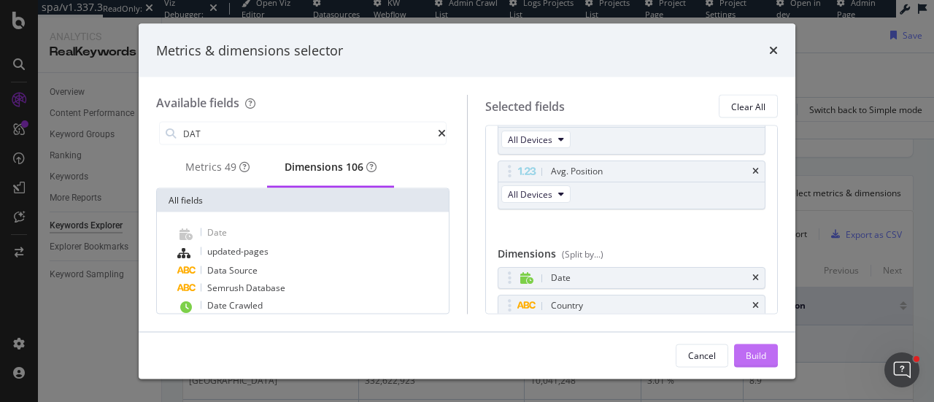
click at [766, 348] on div "Build" at bounding box center [756, 355] width 20 height 22
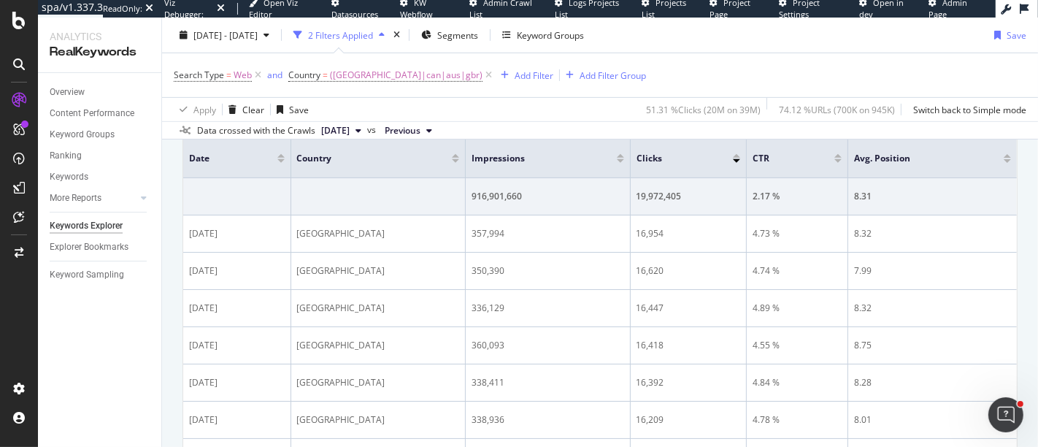
scroll to position [429, 0]
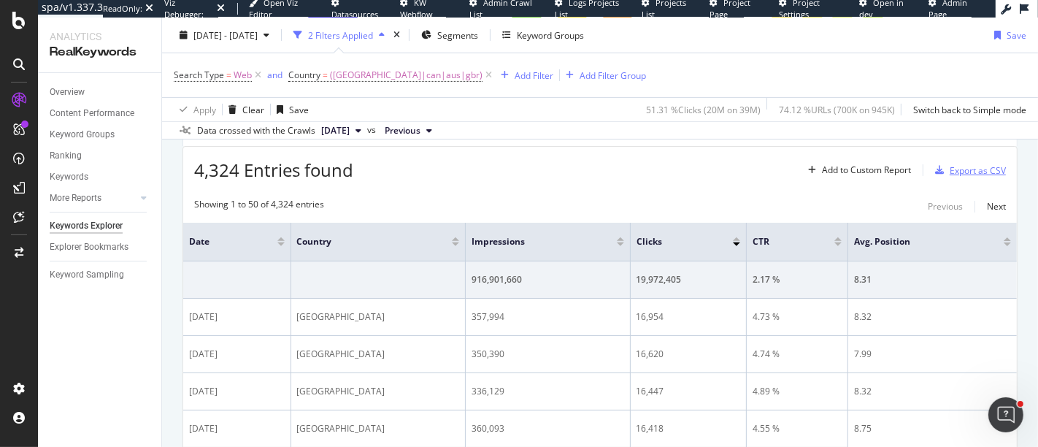
click at [933, 161] on div "Export as CSV" at bounding box center [967, 170] width 77 height 22
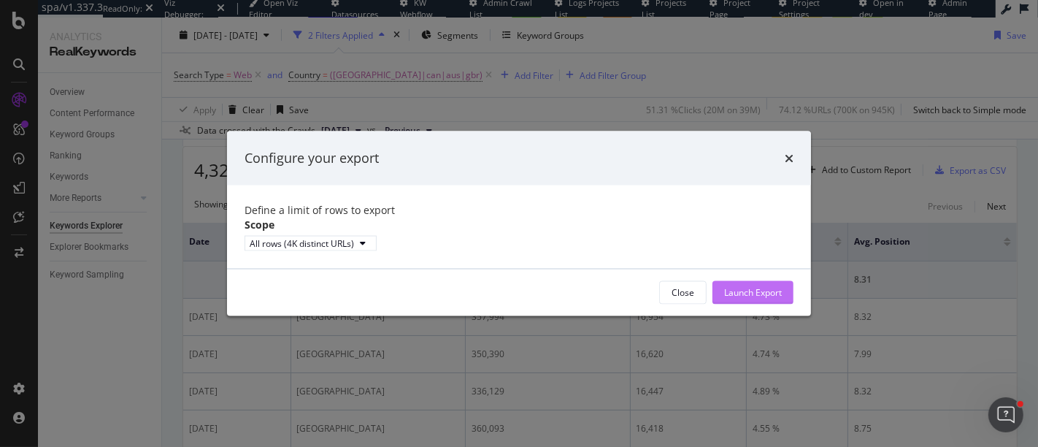
click at [757, 297] on div "Launch Export" at bounding box center [753, 292] width 58 height 12
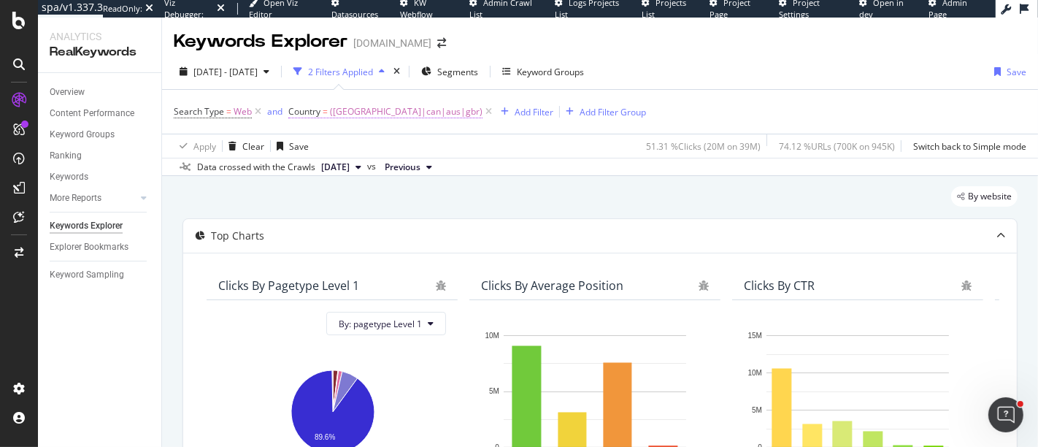
click at [367, 114] on span "([GEOGRAPHIC_DATA]|can|aus|gbr)" at bounding box center [406, 111] width 153 height 20
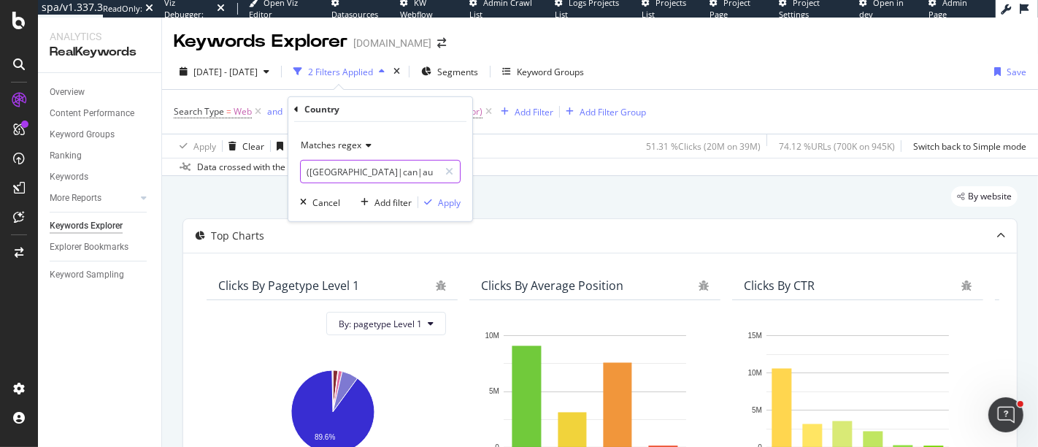
click at [308, 173] on input "([GEOGRAPHIC_DATA]|can|aus|gbr)" at bounding box center [370, 171] width 138 height 23
drag, startPoint x: 308, startPoint y: 173, endPoint x: 379, endPoint y: 173, distance: 71.5
click at [379, 173] on input "([GEOGRAPHIC_DATA]|can|aus|gbr)" at bounding box center [370, 171] width 138 height 23
type input "(bra)"
click at [445, 196] on div "Apply" at bounding box center [449, 202] width 23 height 12
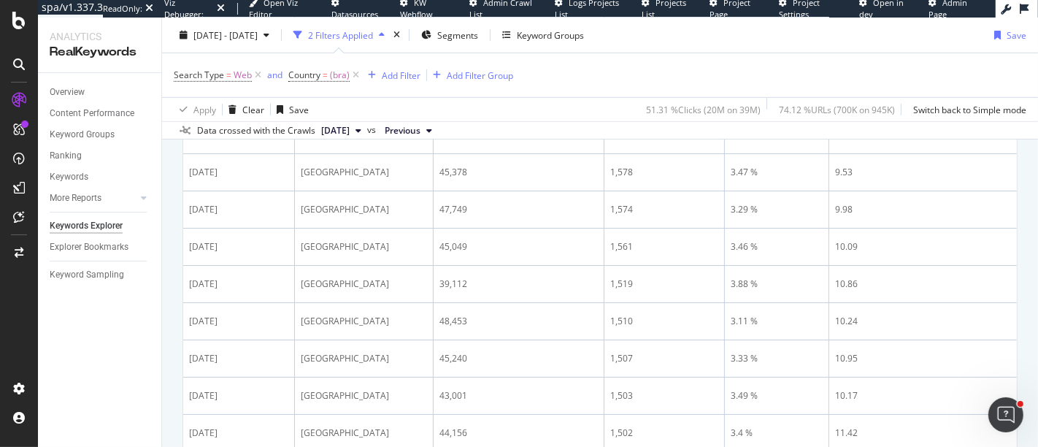
scroll to position [324, 0]
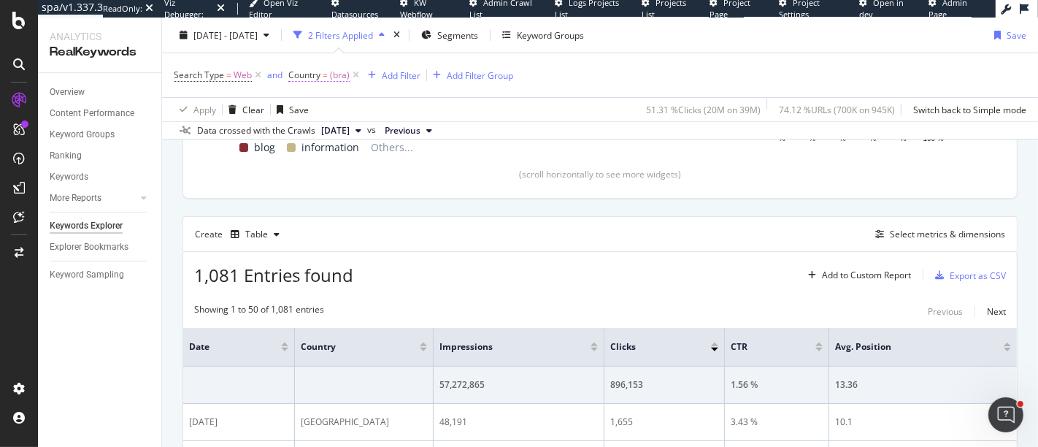
click at [335, 69] on span "(bra)" at bounding box center [340, 75] width 20 height 20
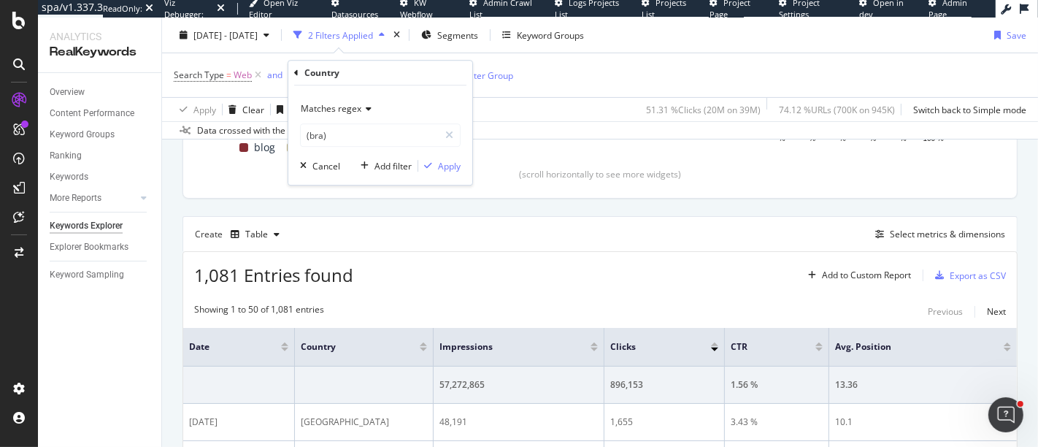
click at [328, 99] on div "Matches regex" at bounding box center [380, 108] width 161 height 23
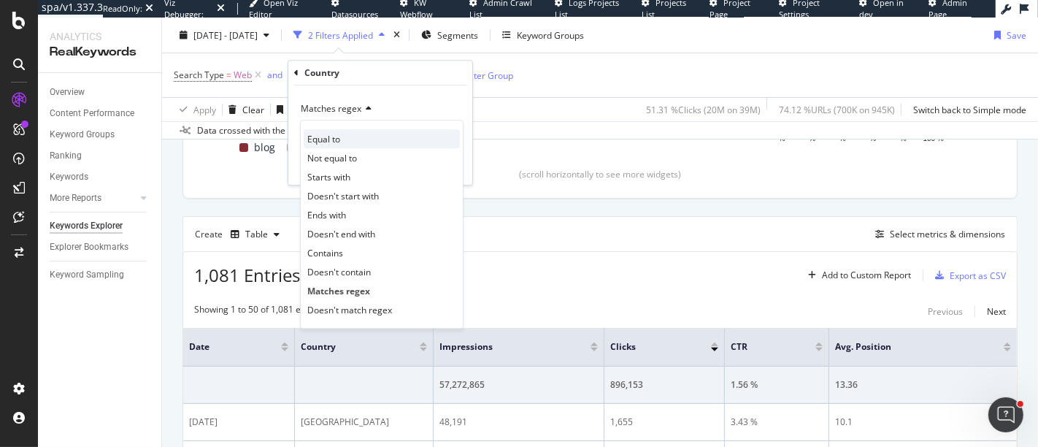
click at [329, 131] on div "Equal to" at bounding box center [382, 138] width 156 height 19
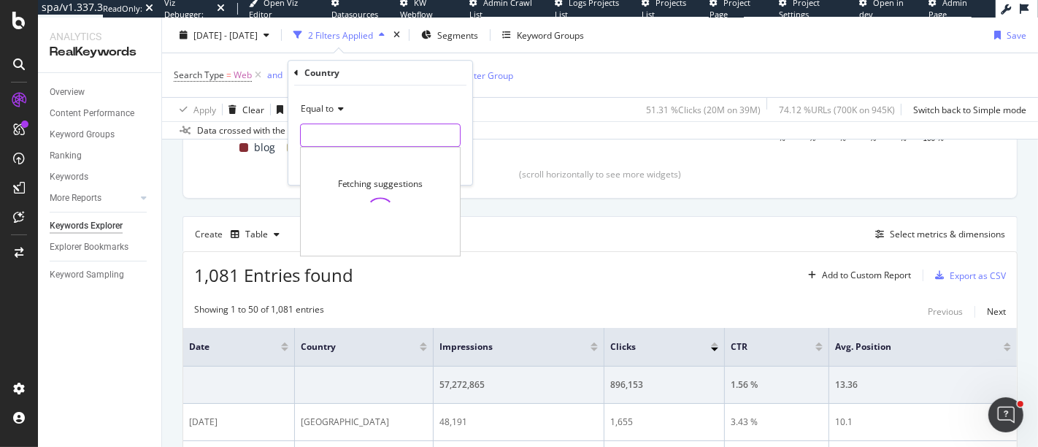
click at [329, 131] on input "text" at bounding box center [380, 134] width 159 height 23
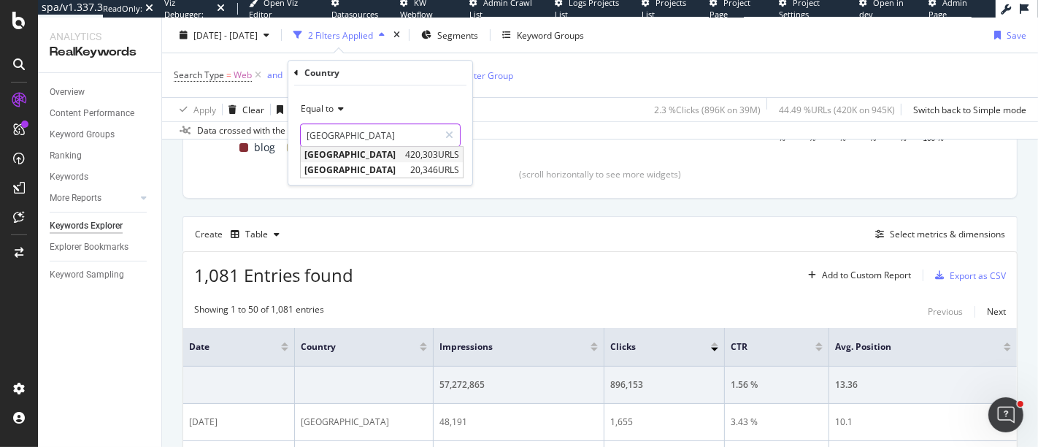
type input "Brazil"
click at [337, 158] on span "Brazil" at bounding box center [352, 154] width 97 height 12
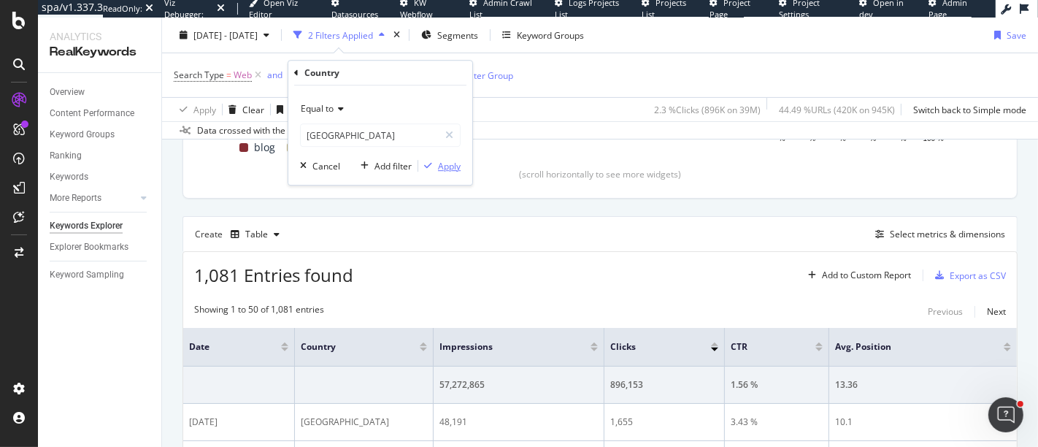
click at [460, 164] on div "Apply" at bounding box center [449, 166] width 23 height 12
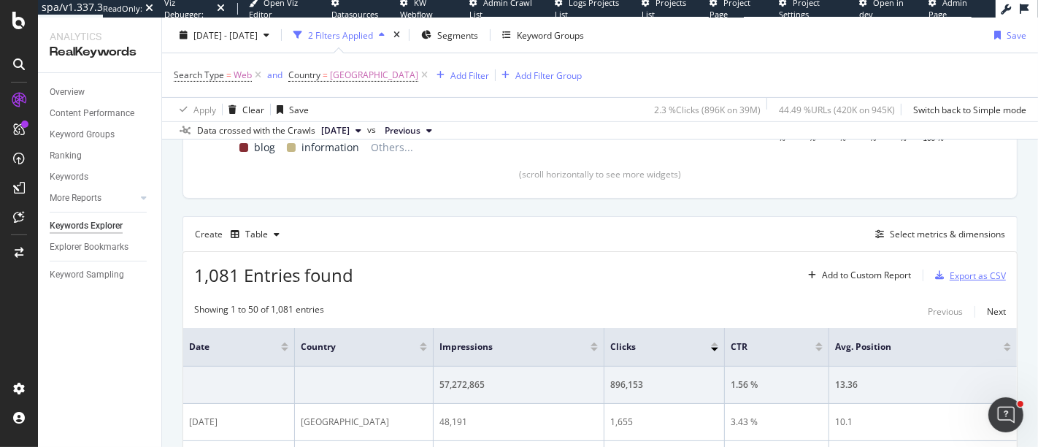
click at [949, 277] on div "Export as CSV" at bounding box center [977, 275] width 56 height 12
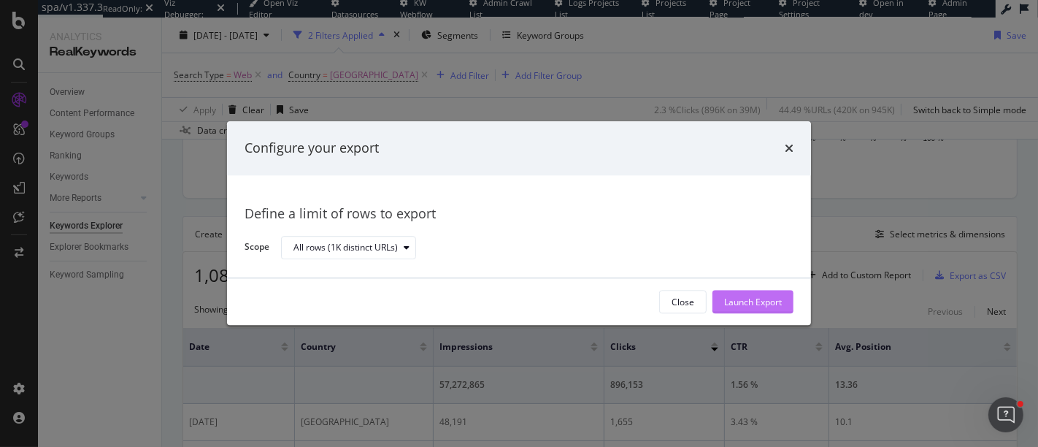
click at [766, 290] on button "Launch Export" at bounding box center [752, 301] width 81 height 23
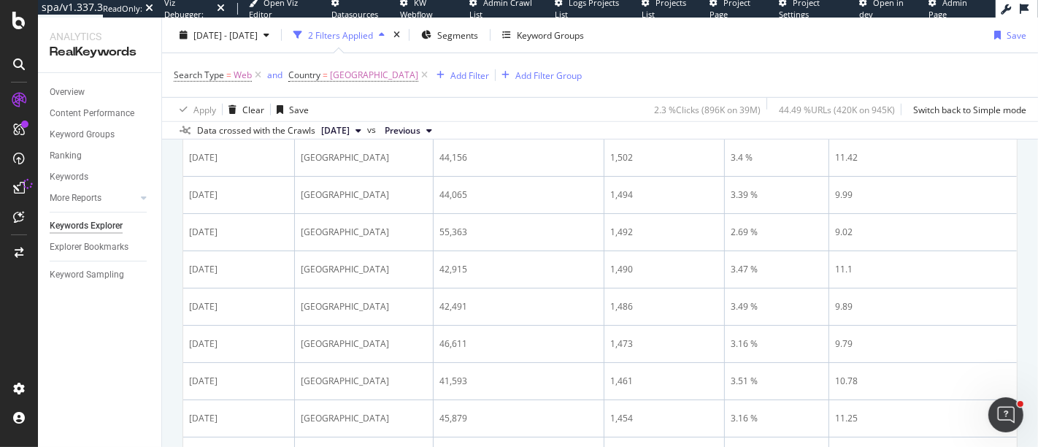
scroll to position [973, 0]
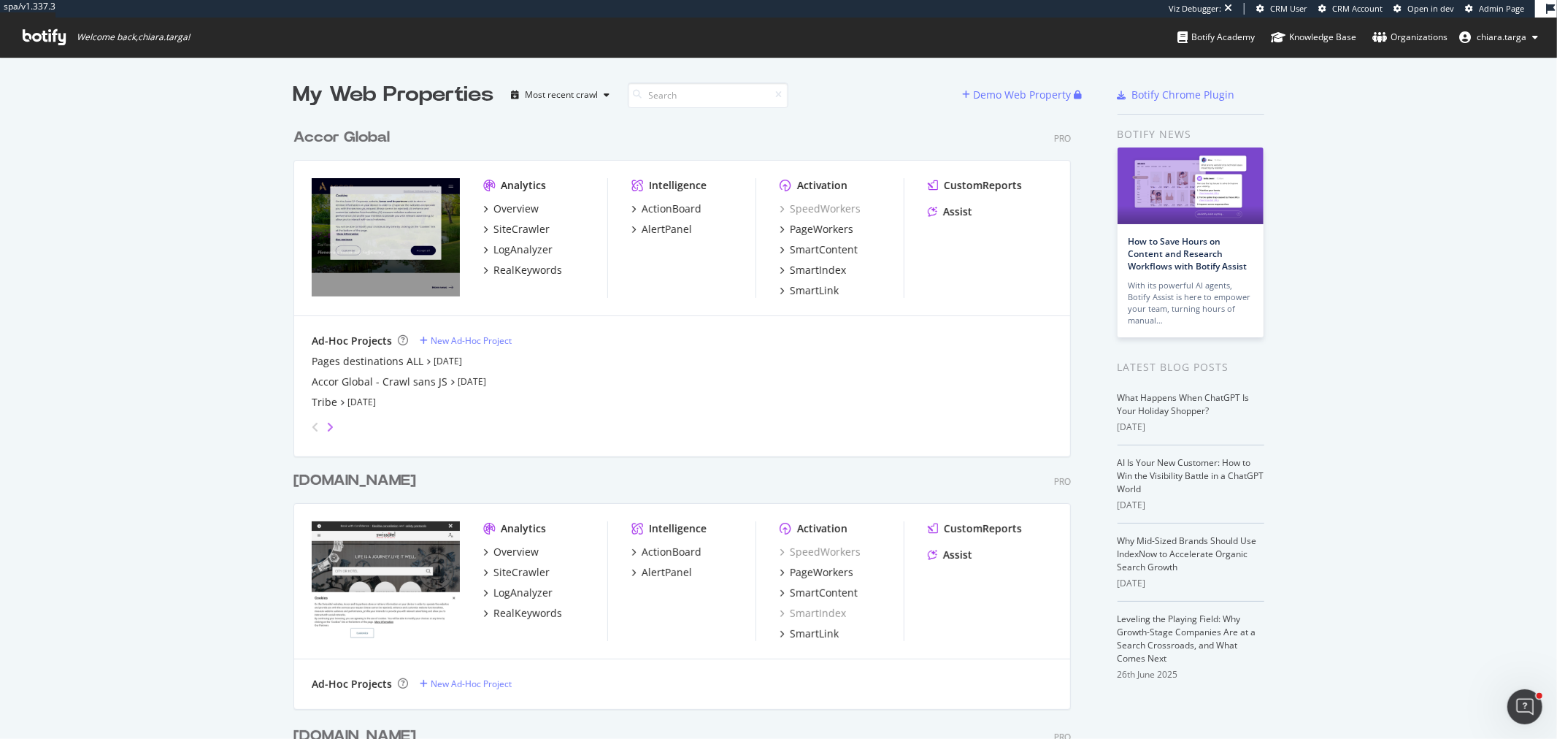
click at [326, 425] on icon "angle-right" at bounding box center [329, 427] width 7 height 12
click at [523, 230] on div "SiteCrawler" at bounding box center [521, 229] width 56 height 15
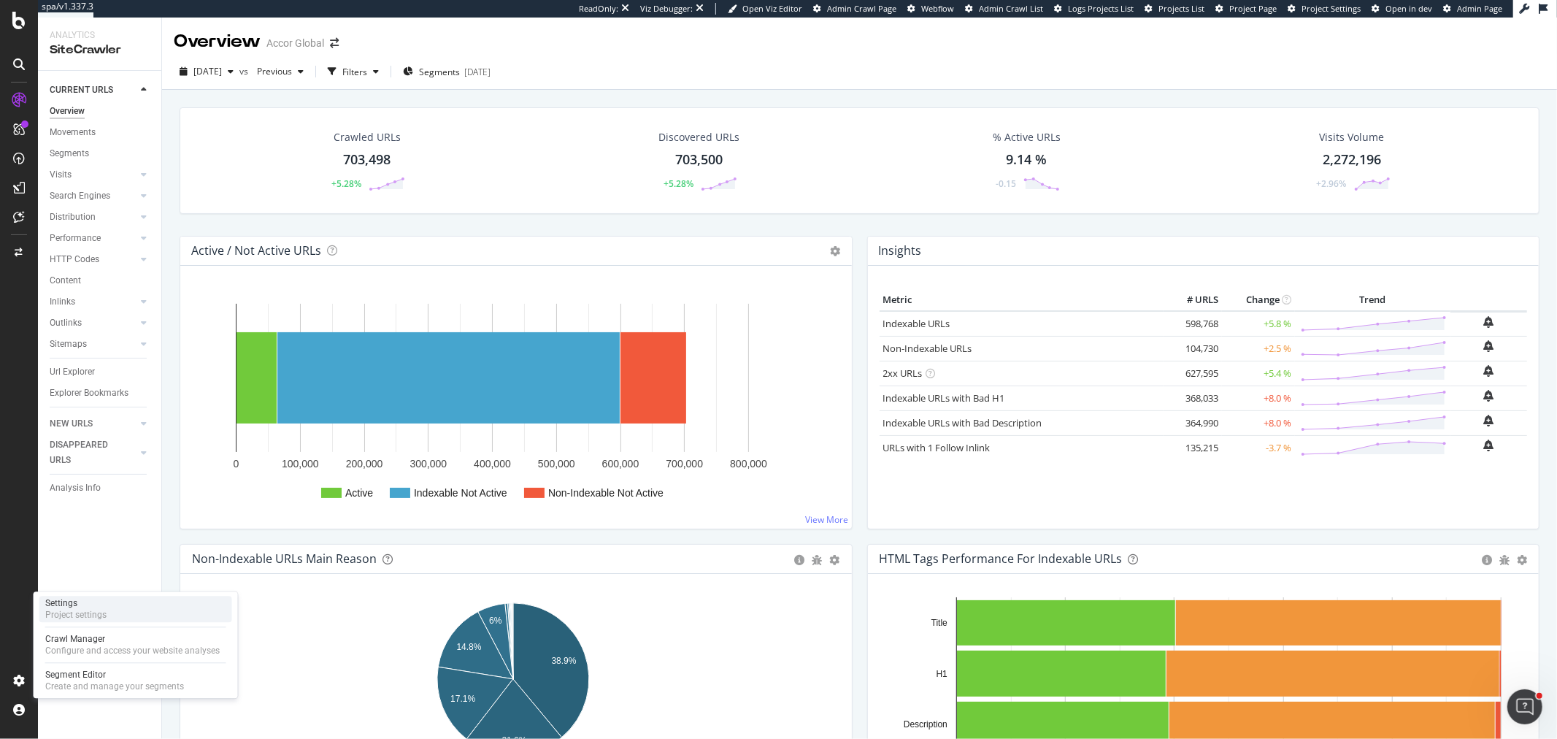
click at [66, 610] on div "Project settings" at bounding box center [75, 615] width 61 height 12
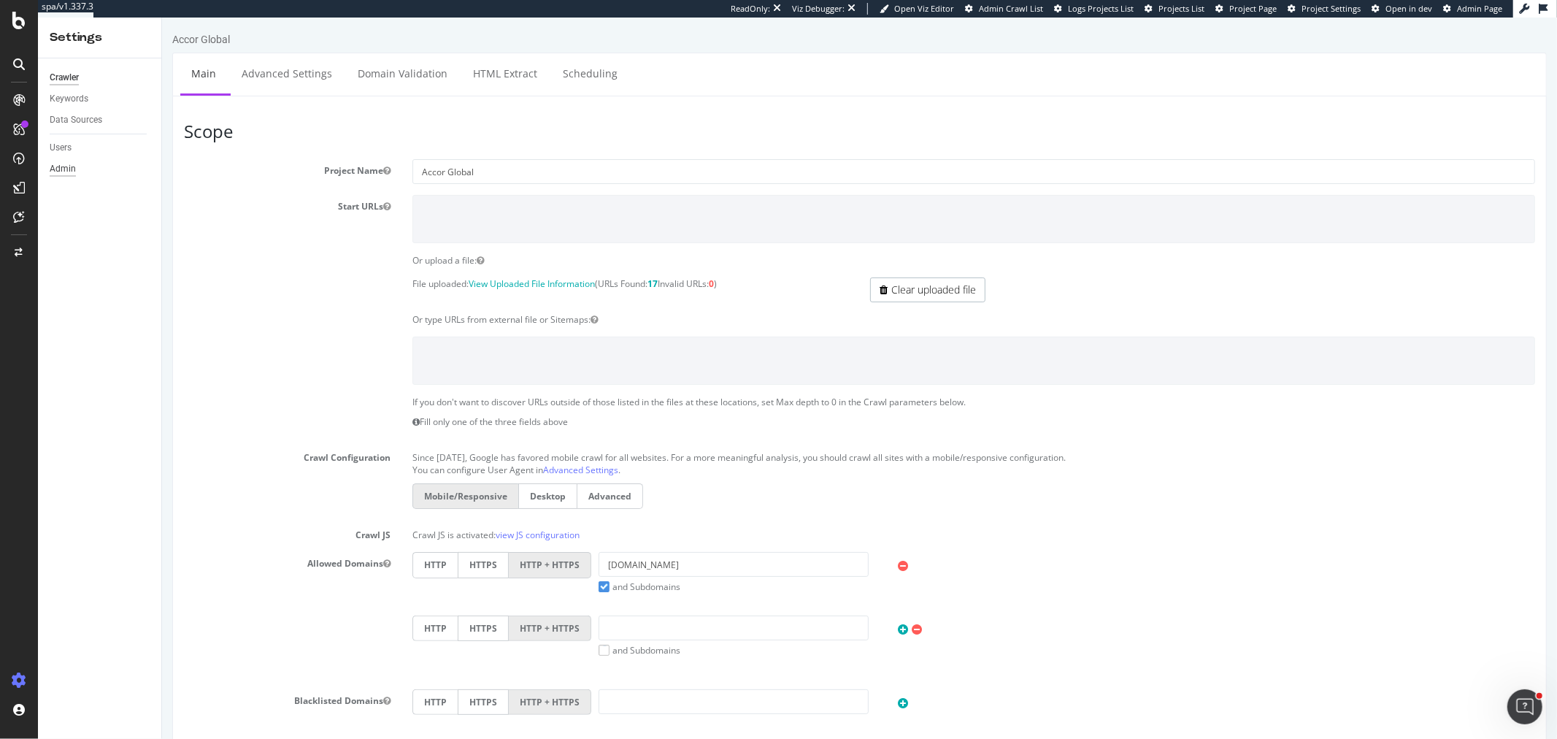
click at [59, 164] on div "Admin" at bounding box center [63, 168] width 26 height 15
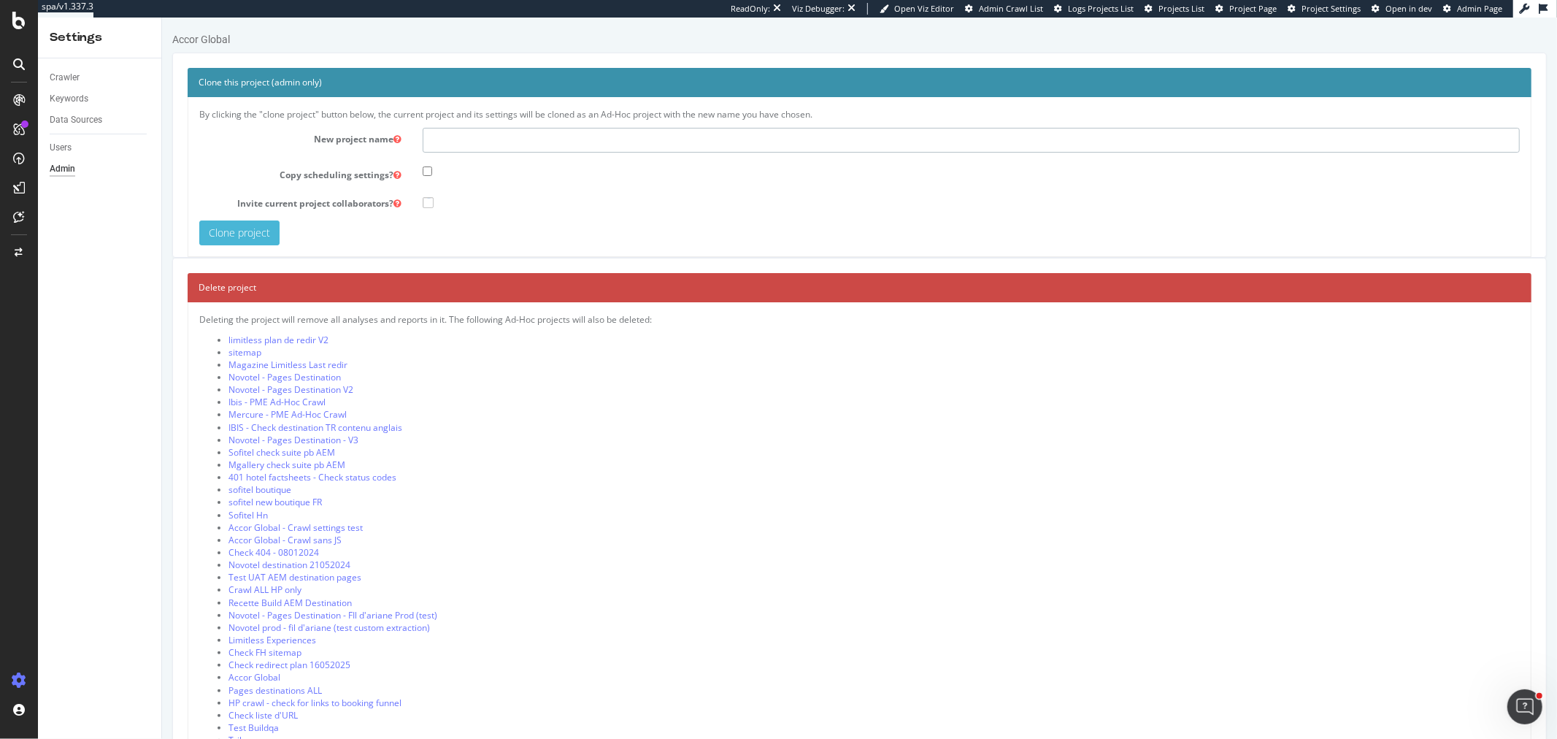
click at [528, 140] on input "text" at bounding box center [970, 140] width 1097 height 25
click at [439, 147] on input "text" at bounding box center [970, 140] width 1097 height 25
type input "R"
click at [435, 139] on input "PReprod ALL Accor" at bounding box center [970, 140] width 1097 height 25
click at [439, 139] on input "PReprod ALL Accor" at bounding box center [970, 140] width 1097 height 25
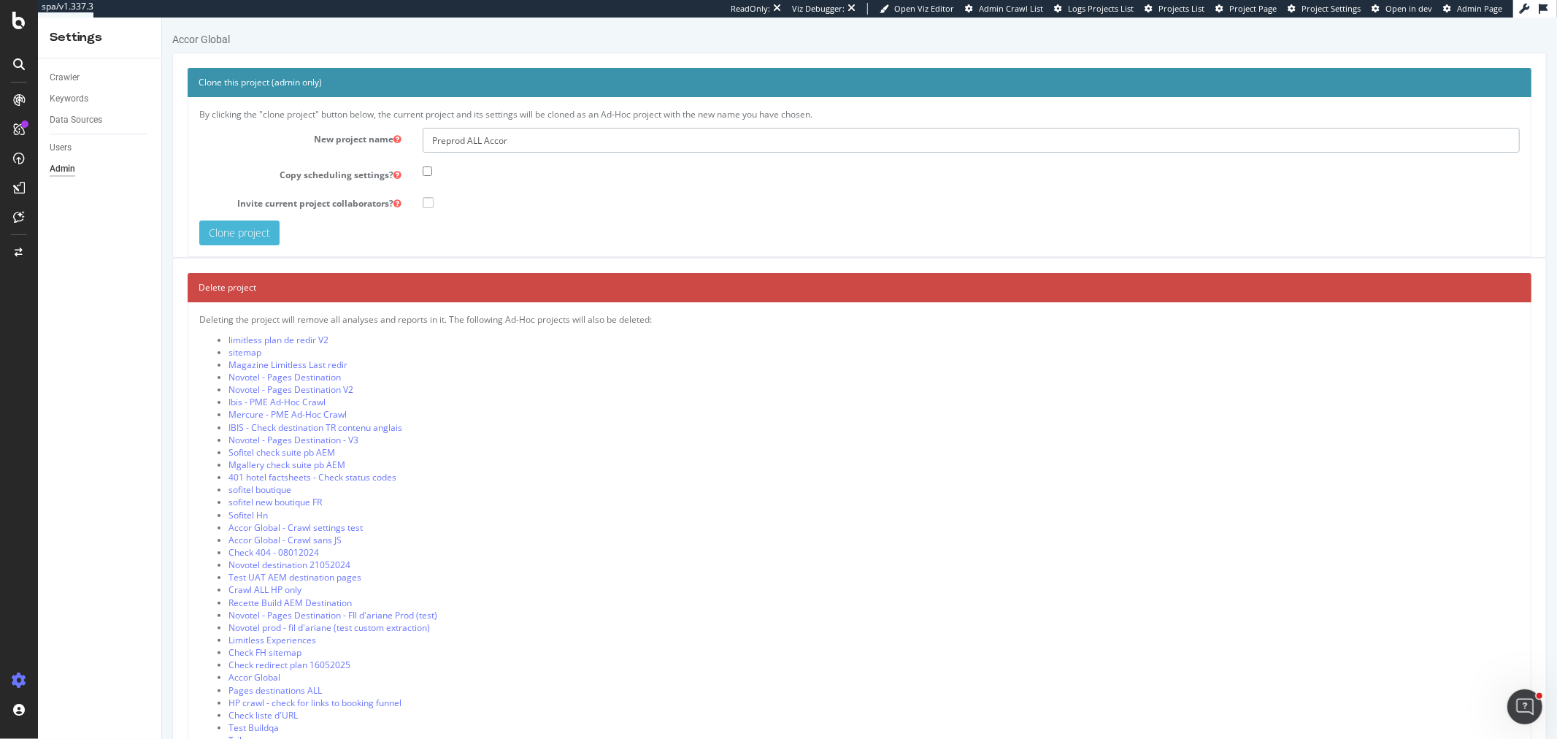
click at [442, 142] on input "Preprod ALL Accor" at bounding box center [970, 140] width 1097 height 25
type input "Pre-prod ALL Accor"
click at [269, 229] on input "Clone project" at bounding box center [238, 232] width 80 height 25
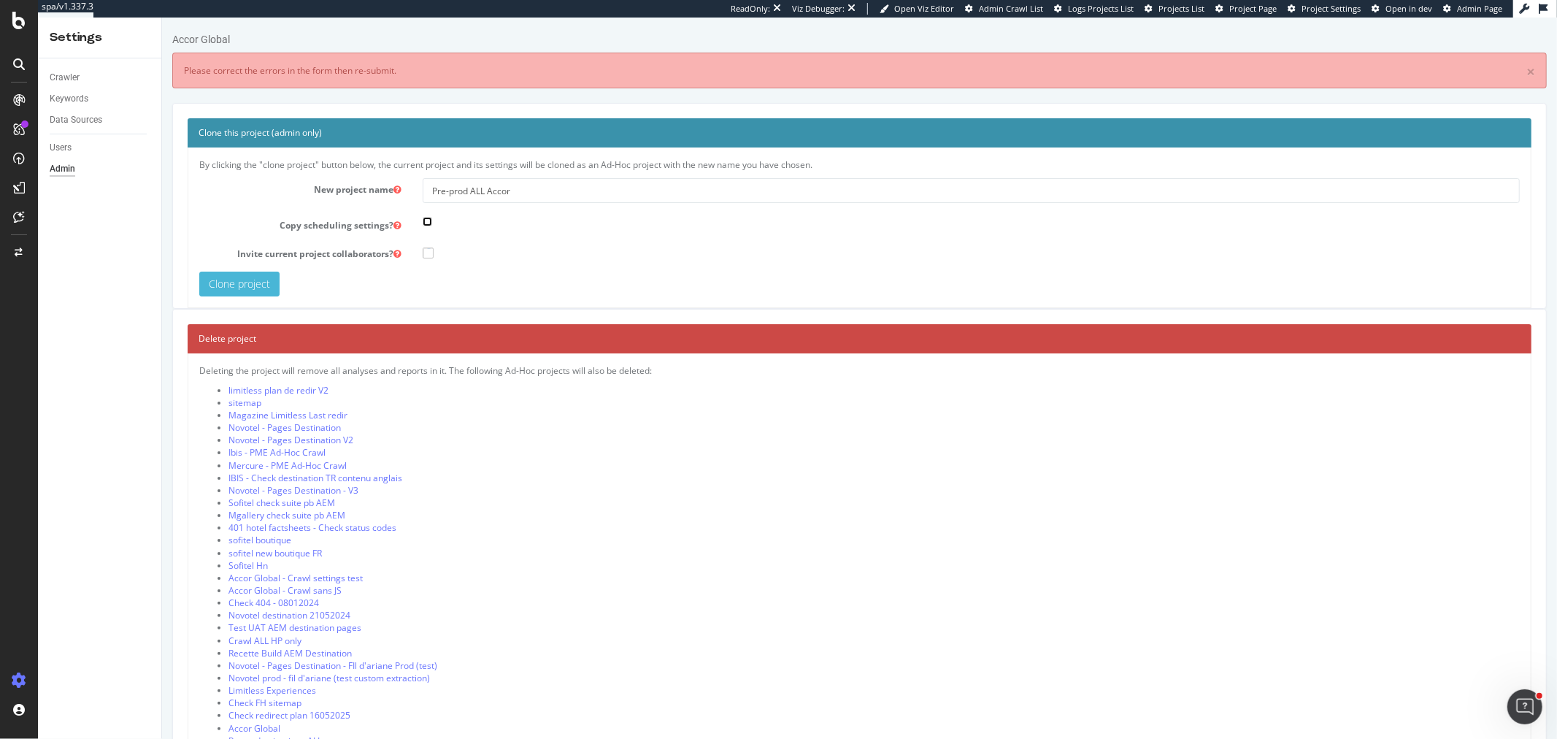
click at [425, 220] on input "checkbox" at bounding box center [426, 221] width 9 height 9
click at [425, 224] on input "checkbox" at bounding box center [426, 221] width 9 height 9
checkbox input "false"
click at [505, 185] on input "Pre-prod ALL Accor" at bounding box center [970, 190] width 1097 height 25
click at [521, 195] on input "Pre-prod ALL Accor" at bounding box center [970, 190] width 1097 height 25
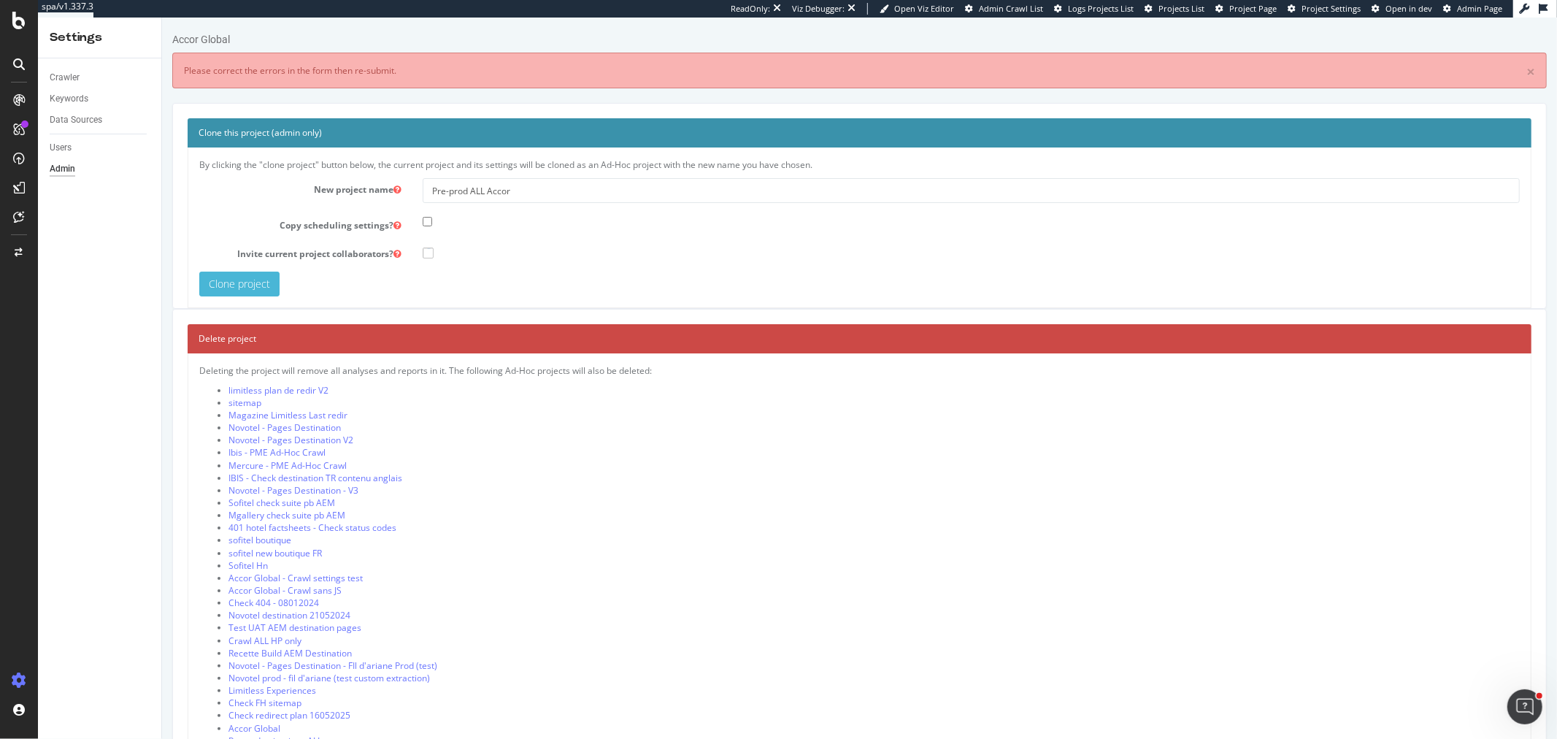
click at [423, 252] on span at bounding box center [427, 252] width 11 height 11
click at [161, 18] on input "Invite current project collaborators?" at bounding box center [161, 18] width 0 height 0
click at [519, 186] on input "Pre-prod ALL Accor" at bounding box center [970, 190] width 1097 height 25
click at [260, 286] on input "Clone project" at bounding box center [238, 283] width 80 height 25
click at [20, 19] on icon at bounding box center [18, 21] width 13 height 18
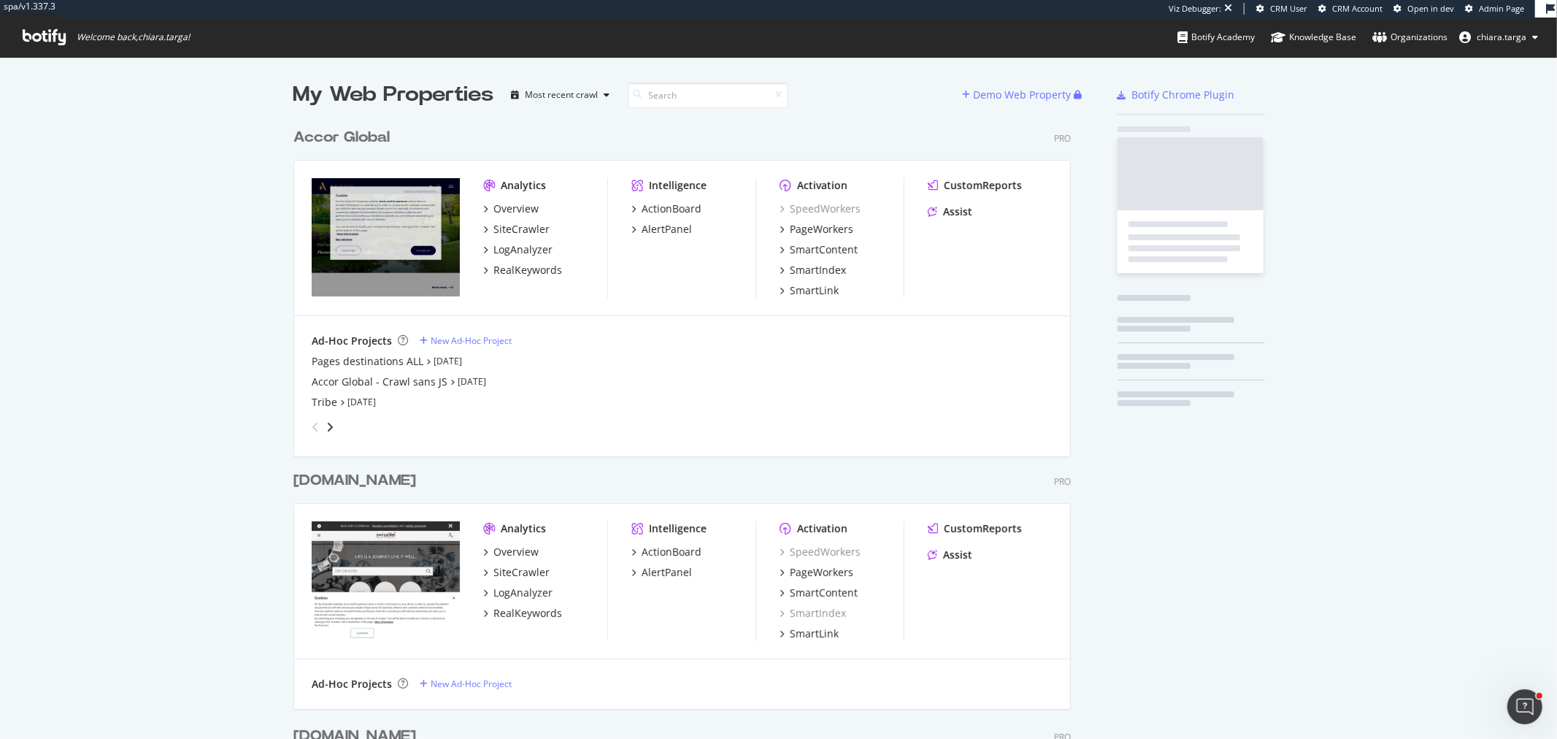
scroll to position [3140, 776]
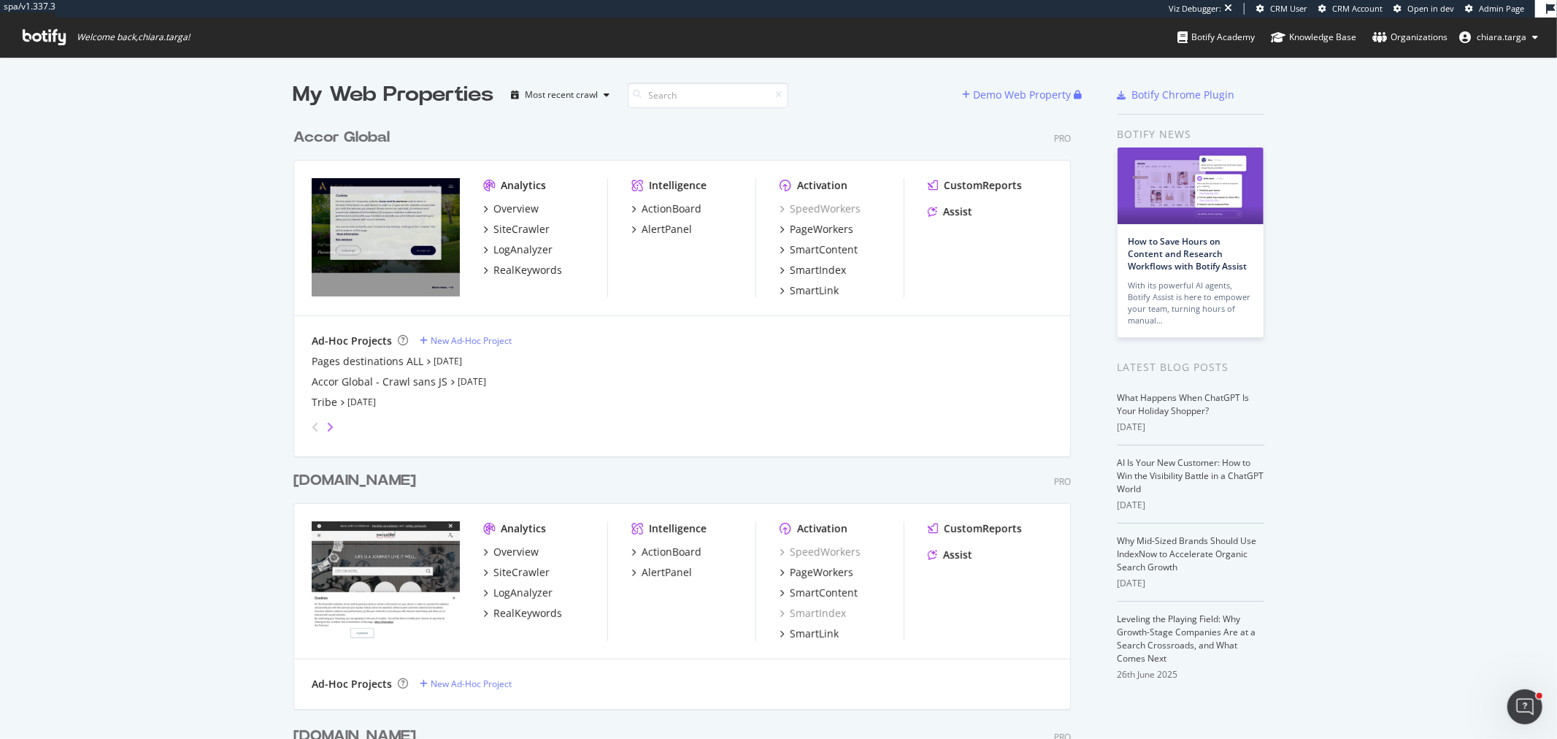
click at [326, 426] on icon "angle-right" at bounding box center [329, 427] width 7 height 12
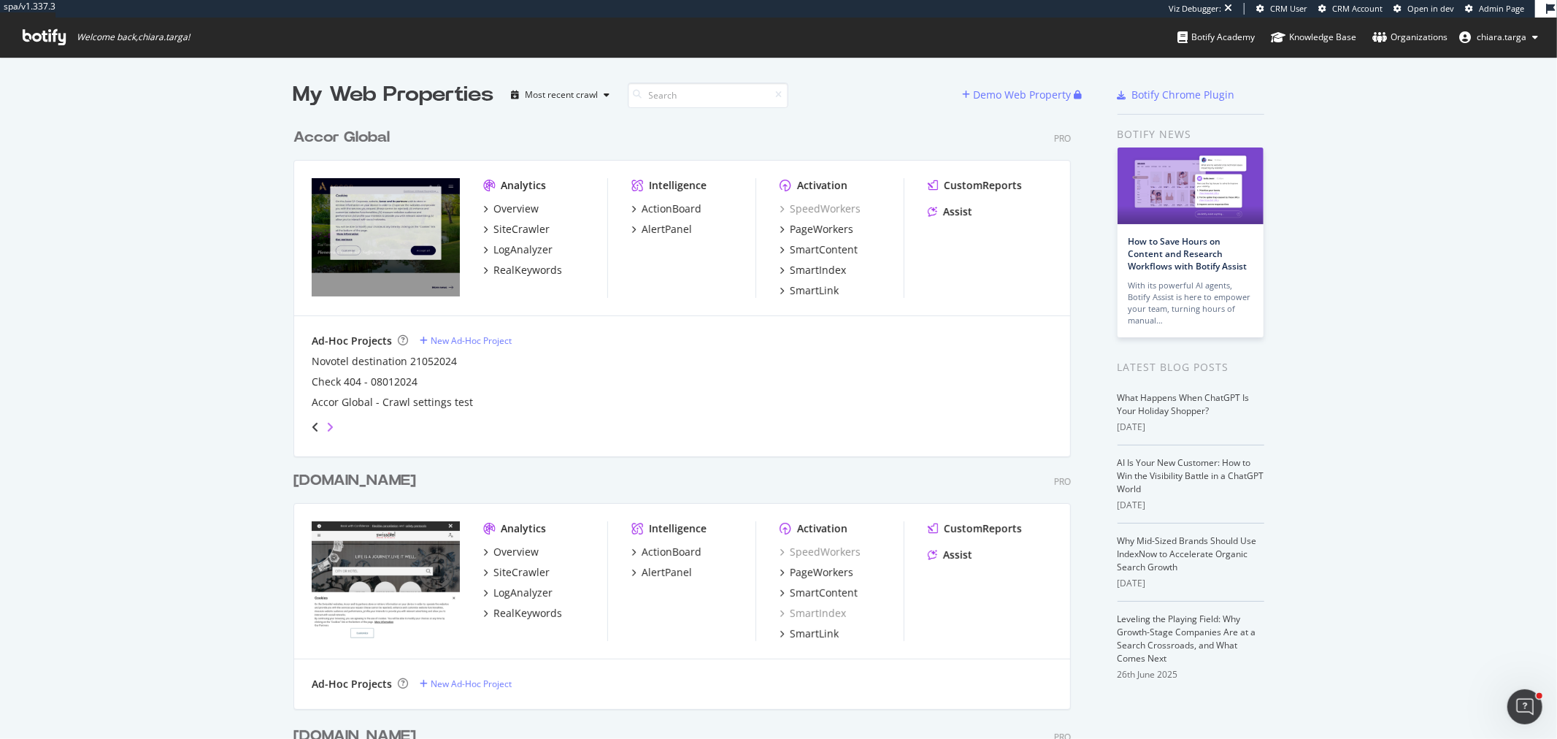
click at [326, 426] on icon "angle-right" at bounding box center [329, 427] width 7 height 12
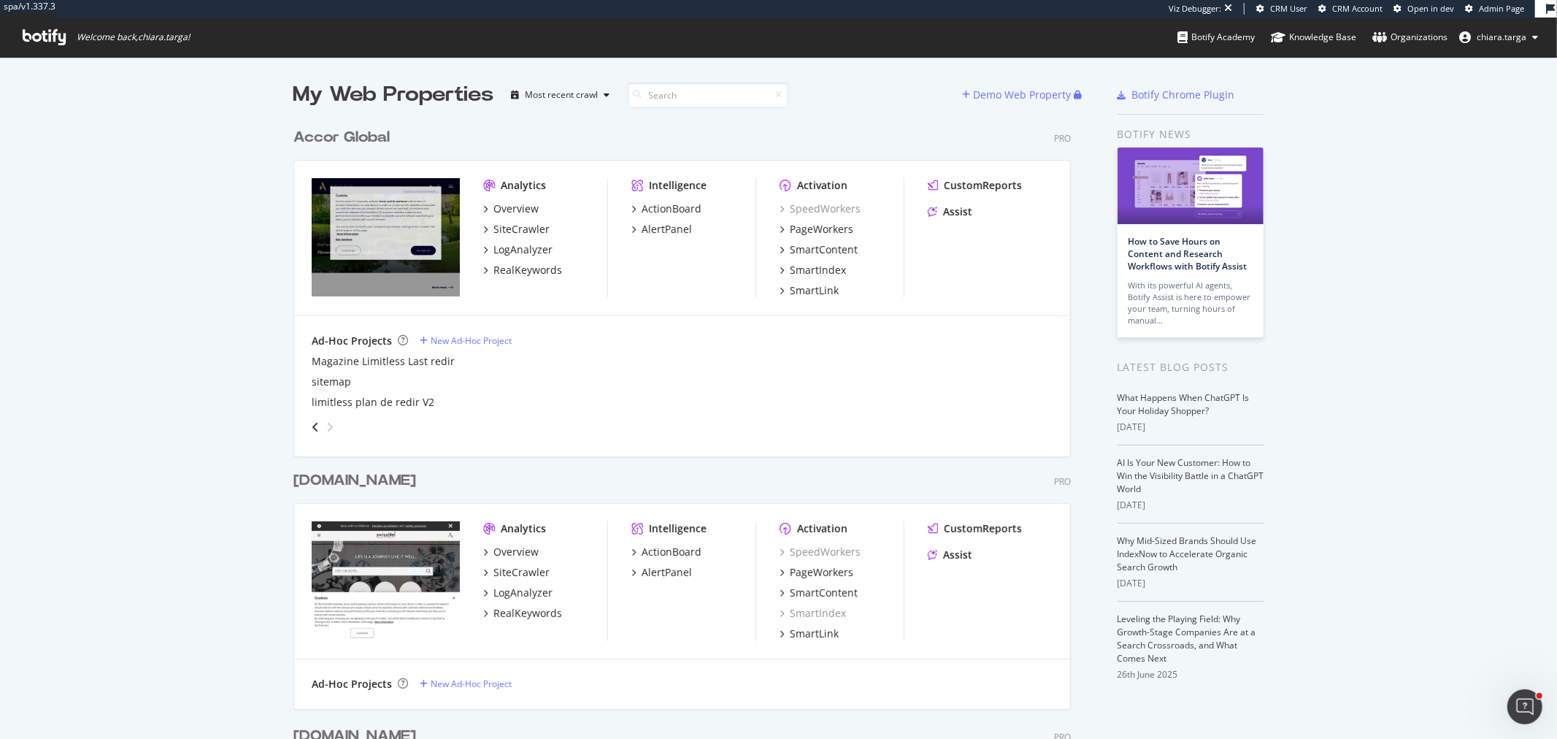
click at [326, 426] on icon "angle-right" at bounding box center [329, 427] width 7 height 12
click at [470, 344] on div "New Ad-Hoc Project" at bounding box center [471, 340] width 81 height 12
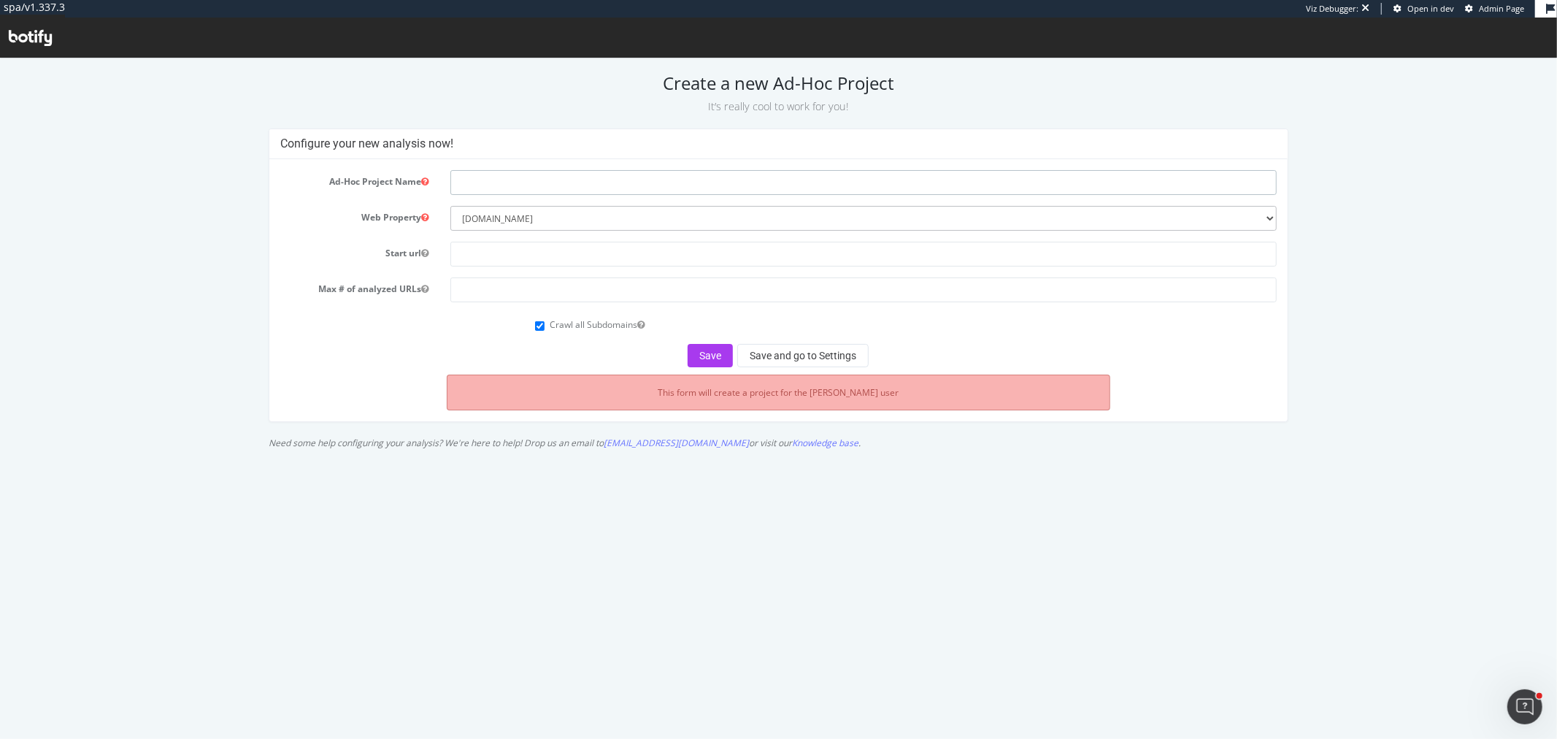
click at [506, 180] on input "text" at bounding box center [863, 181] width 826 height 25
type input "Pre-prod ALL Accor"
click at [518, 245] on input "text" at bounding box center [863, 253] width 826 height 25
paste input "[URL][DOMAIN_NAME]"
type input "[URL][DOMAIN_NAME]"
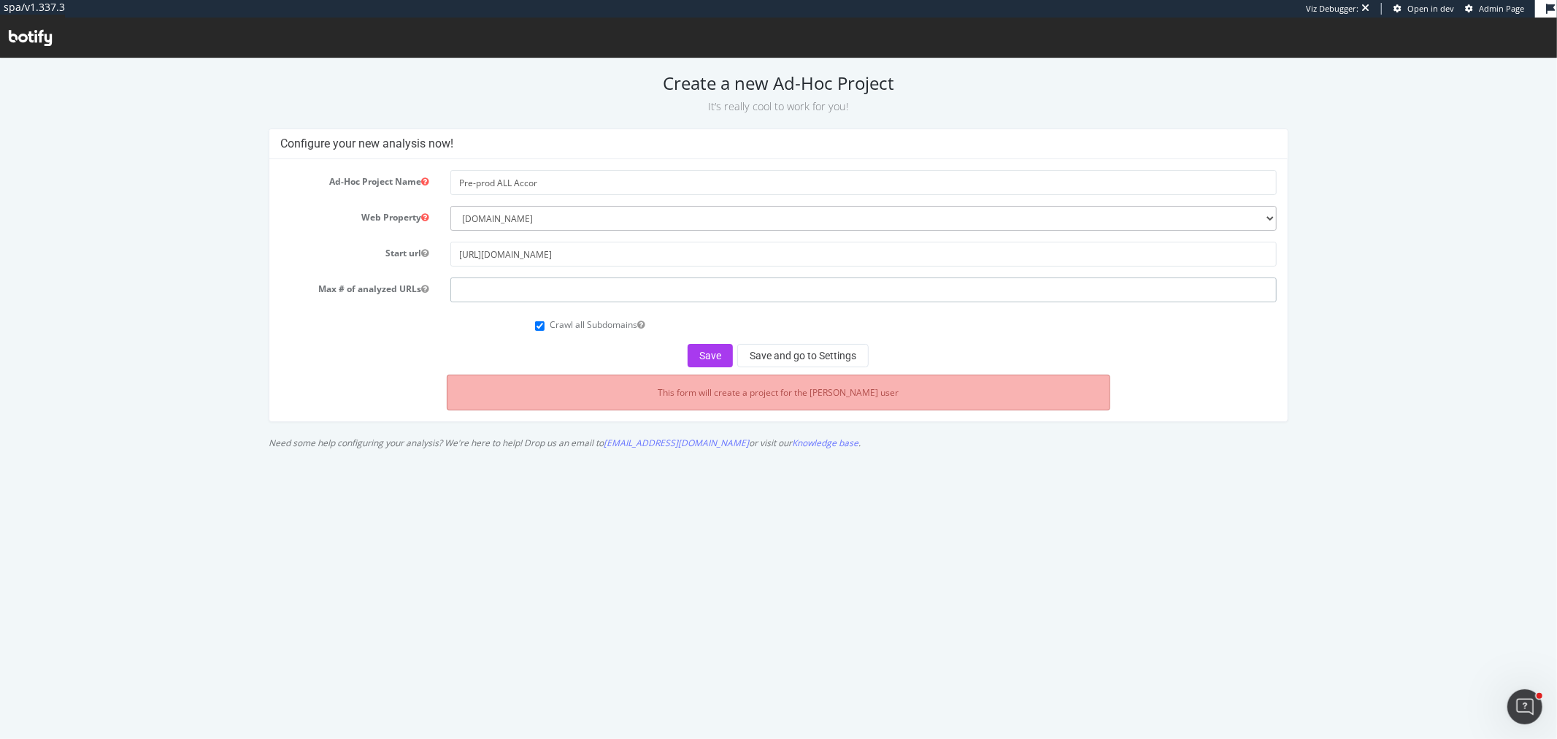
click at [516, 296] on input "number" at bounding box center [863, 289] width 826 height 25
type input "300000"
click at [537, 323] on input "Crawl all Subdomains" at bounding box center [539, 324] width 9 height 9
checkbox input "false"
click at [782, 352] on button "Save and go to Settings" at bounding box center [802, 354] width 131 height 23
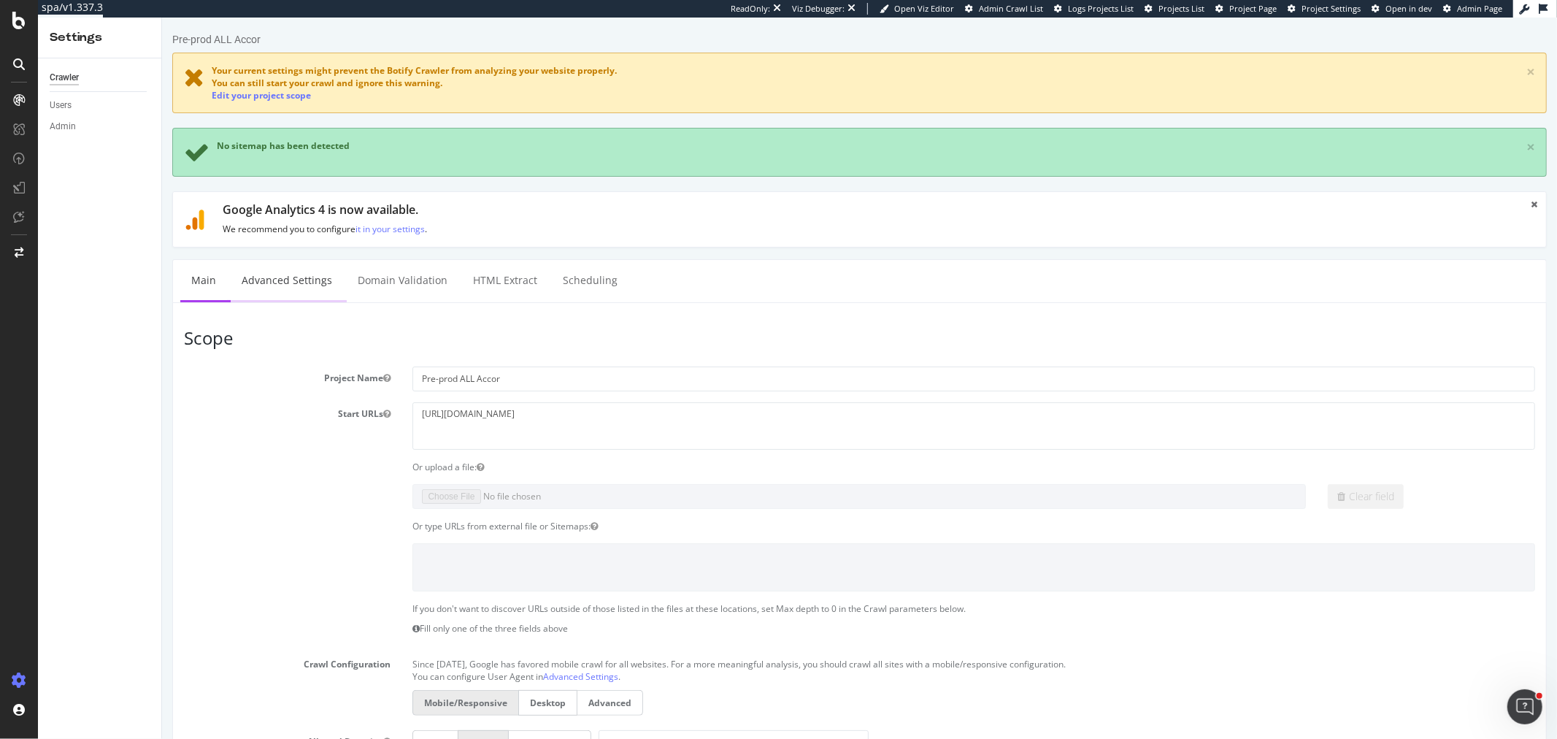
click at [292, 269] on link "Advanced Settings" at bounding box center [286, 280] width 112 height 40
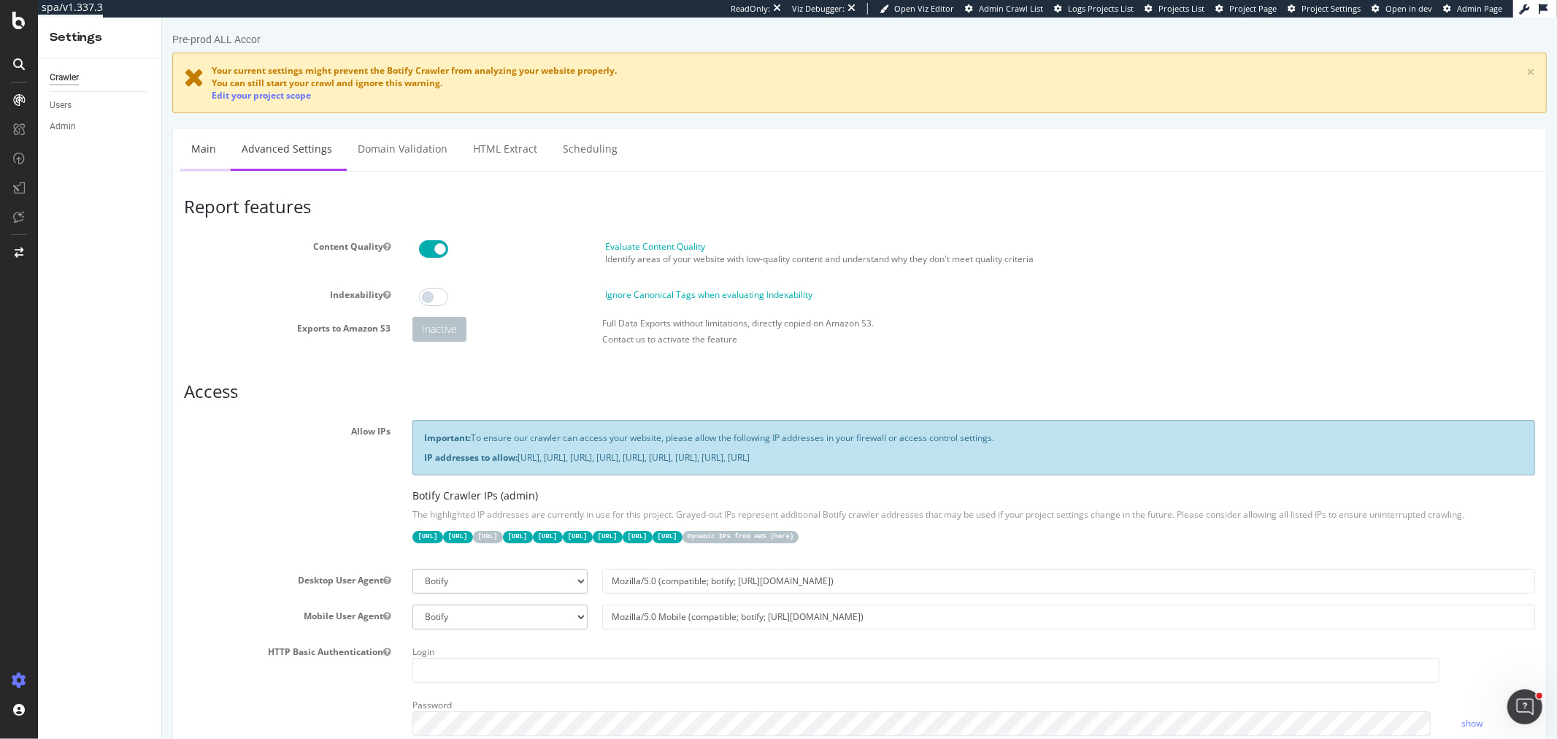
click at [198, 142] on link "Main" at bounding box center [203, 148] width 47 height 40
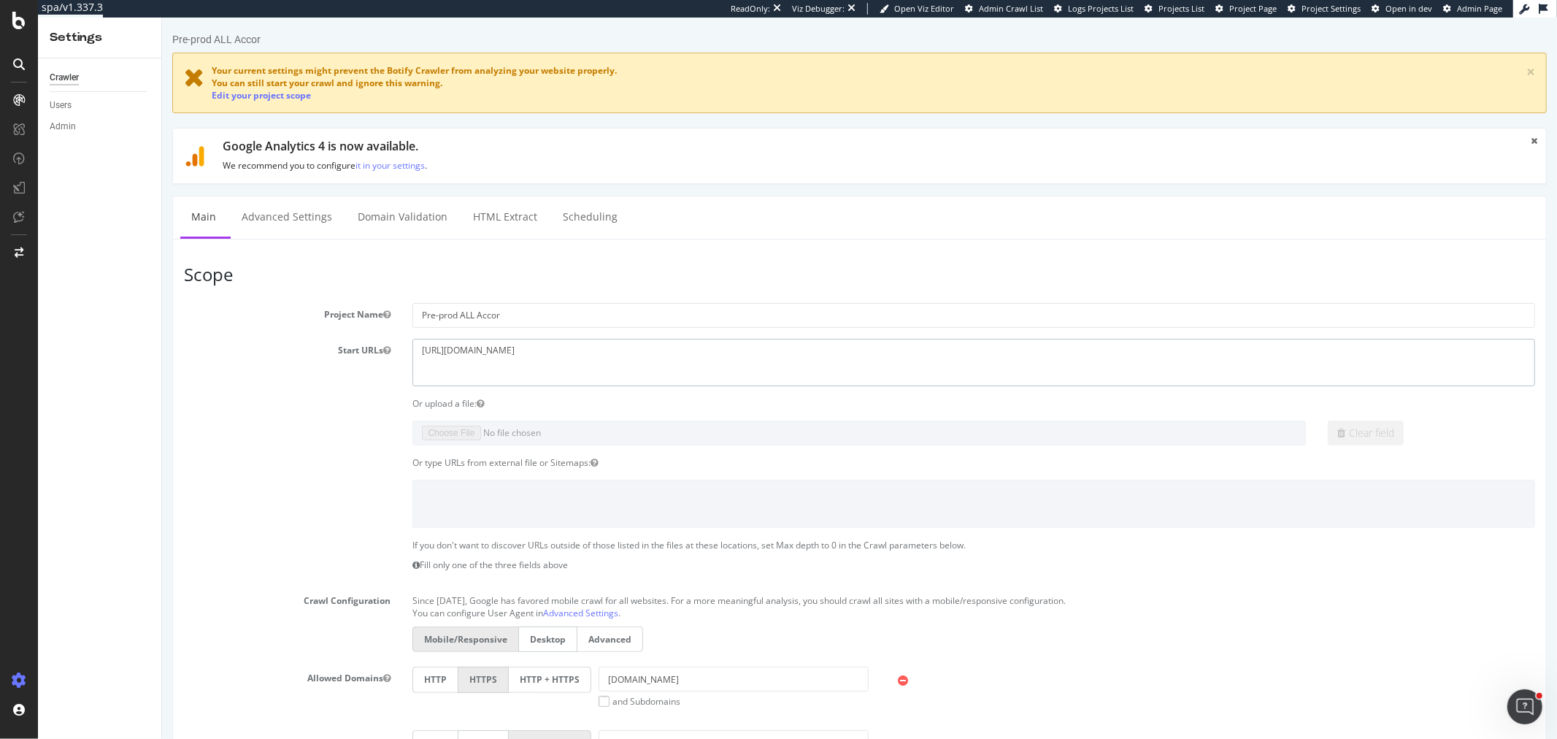
drag, startPoint x: 529, startPoint y: 349, endPoint x: 398, endPoint y: 351, distance: 130.6
click at [401, 351] on div "https://pre-all.accor.com/" at bounding box center [973, 362] width 1144 height 47
click at [320, 212] on link "Advanced Settings" at bounding box center [286, 216] width 112 height 40
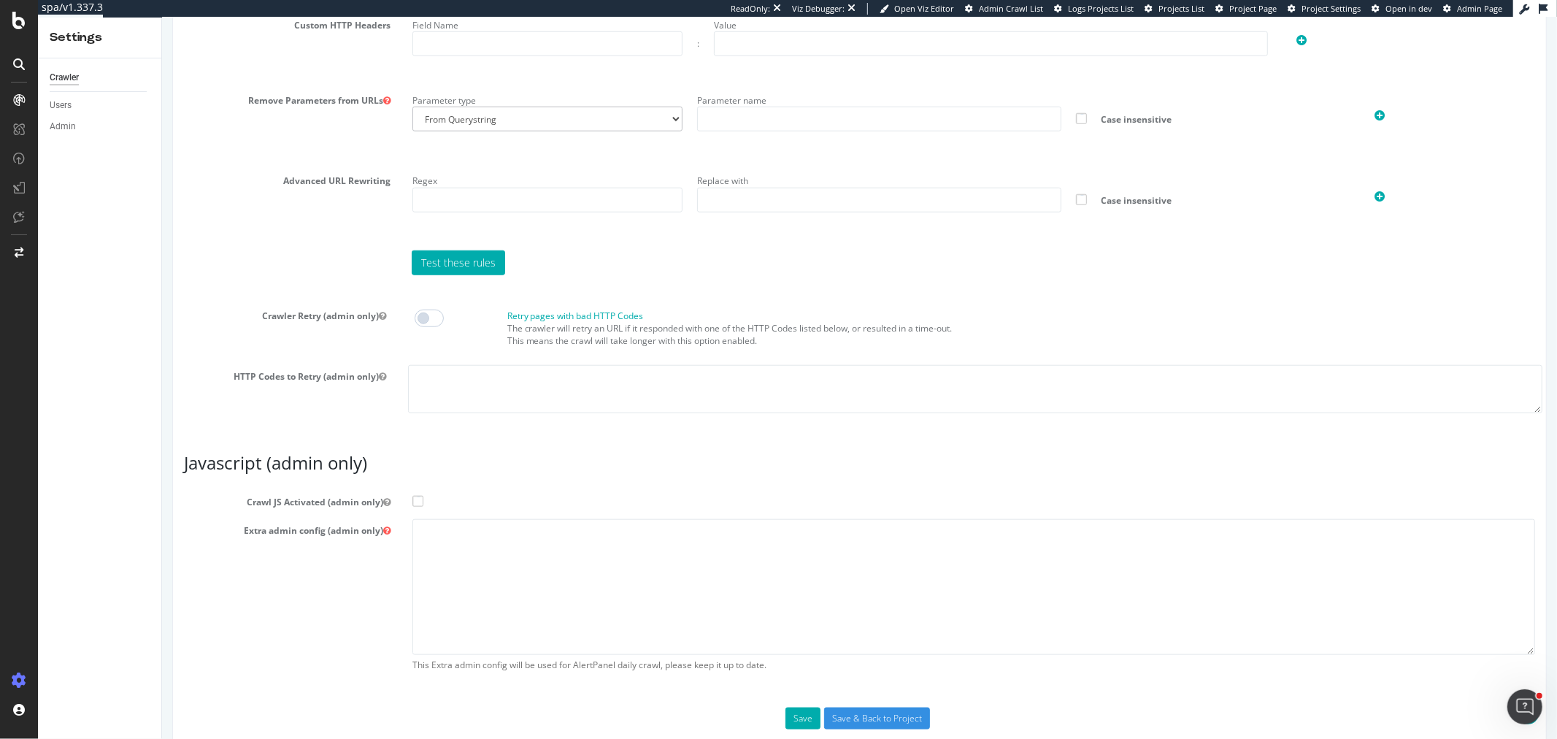
scroll to position [1100, 0]
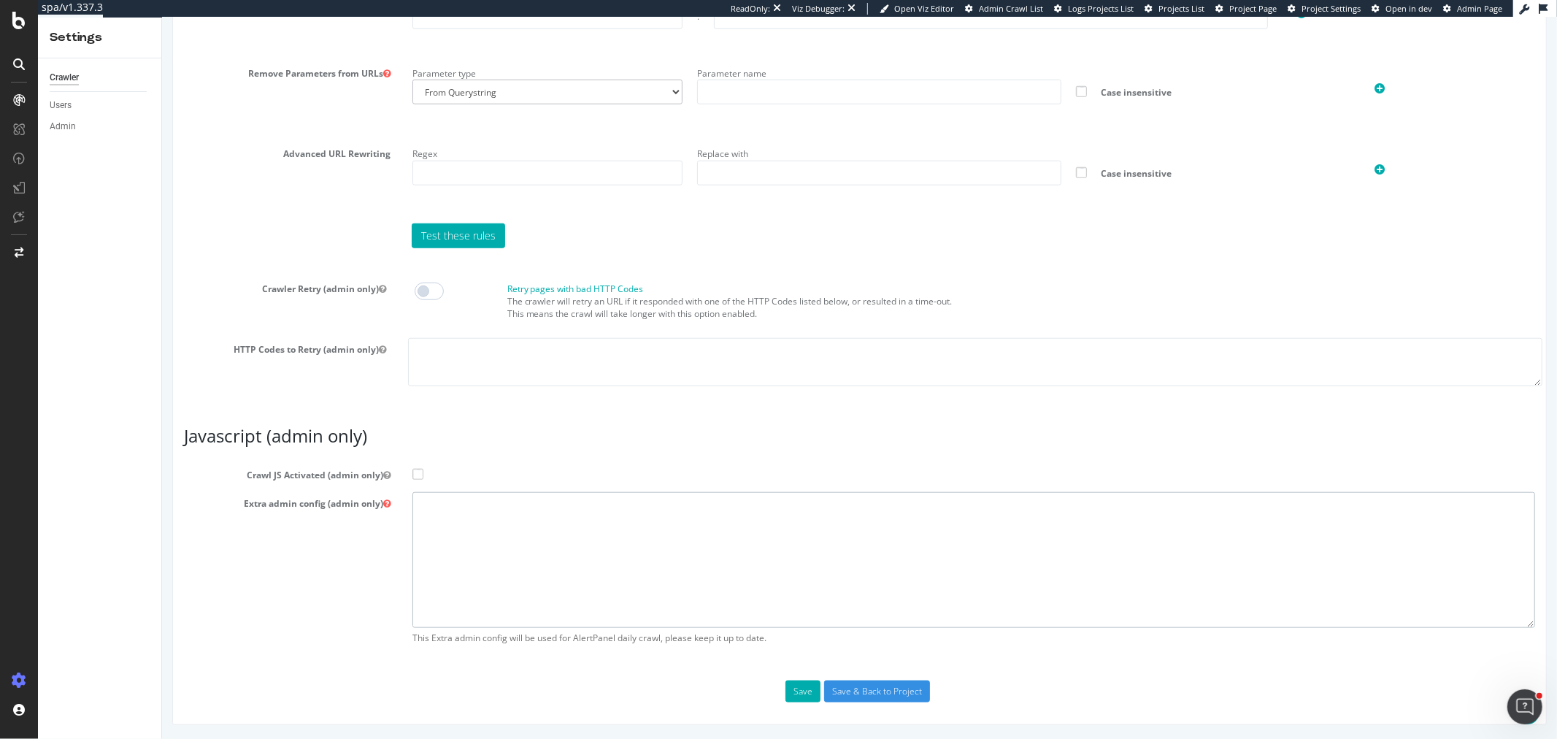
click at [477, 528] on textarea at bounding box center [973, 559] width 1122 height 135
paste textarea "{ "flags": [ "cube", "prr_retry_on_client_error" ], "beta": { "pap_mini_rules":…"
type textarea "{ "flags": [ "cube", "prr_retry_on_client_error" ], "beta": { "pap_mini_rules":…"
click at [417, 476] on span at bounding box center [417, 474] width 11 height 11
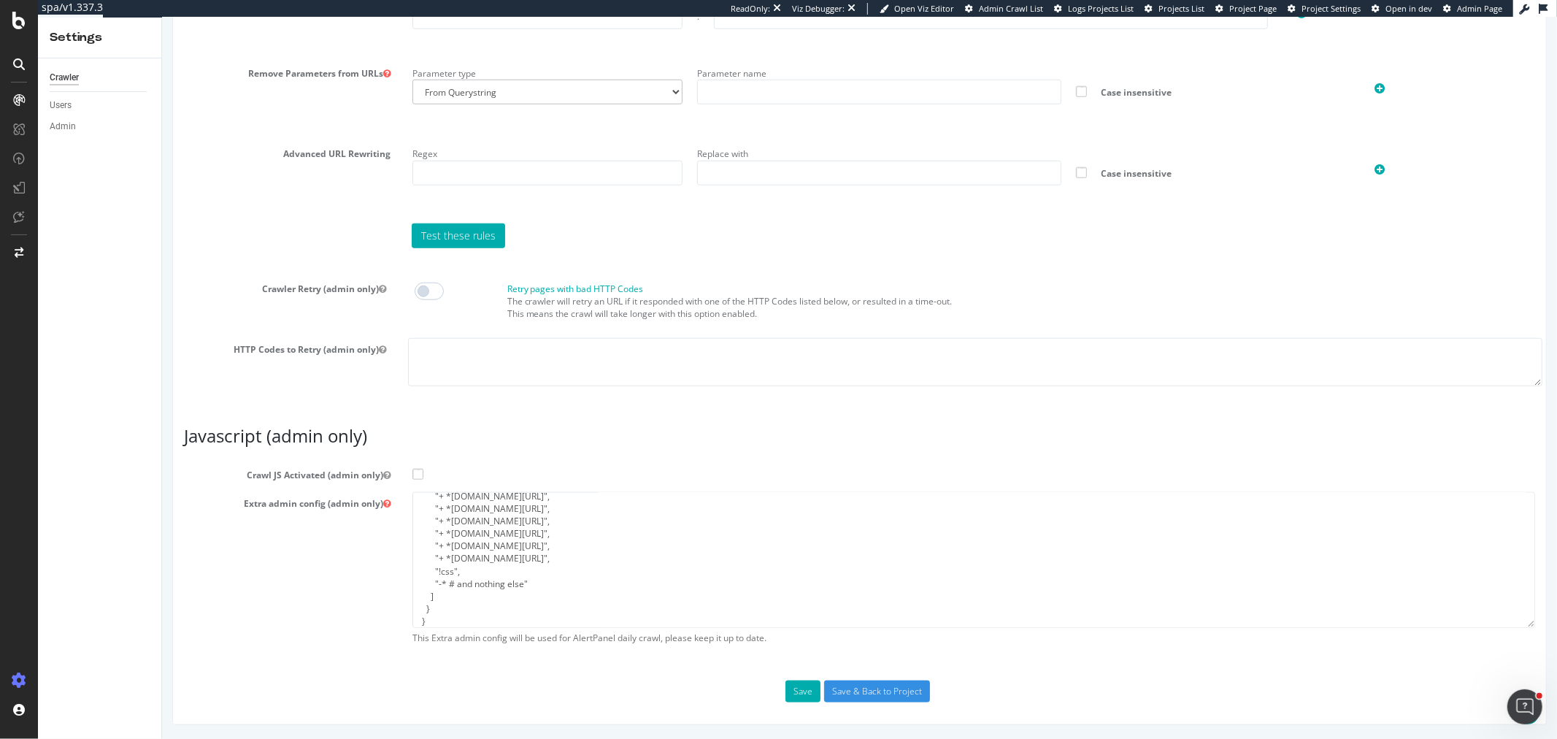
click at [161, 18] on input "Crawl JS Activated (admin only)" at bounding box center [161, 18] width 0 height 0
click at [775, 688] on div "Save Save & Back to Project" at bounding box center [858, 691] width 1373 height 22
click at [784, 689] on button "Save" at bounding box center [801, 691] width 35 height 22
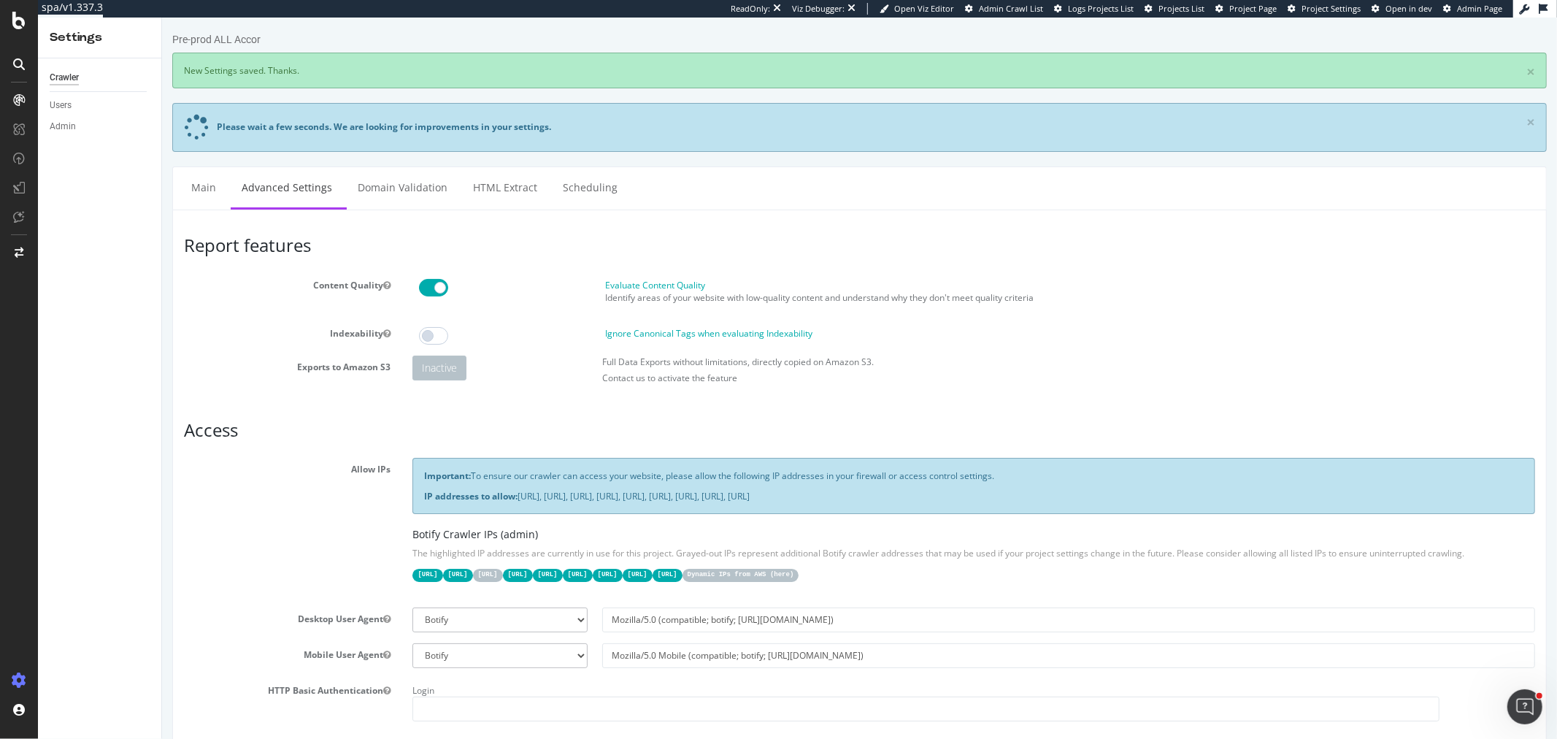
scroll to position [0, 0]
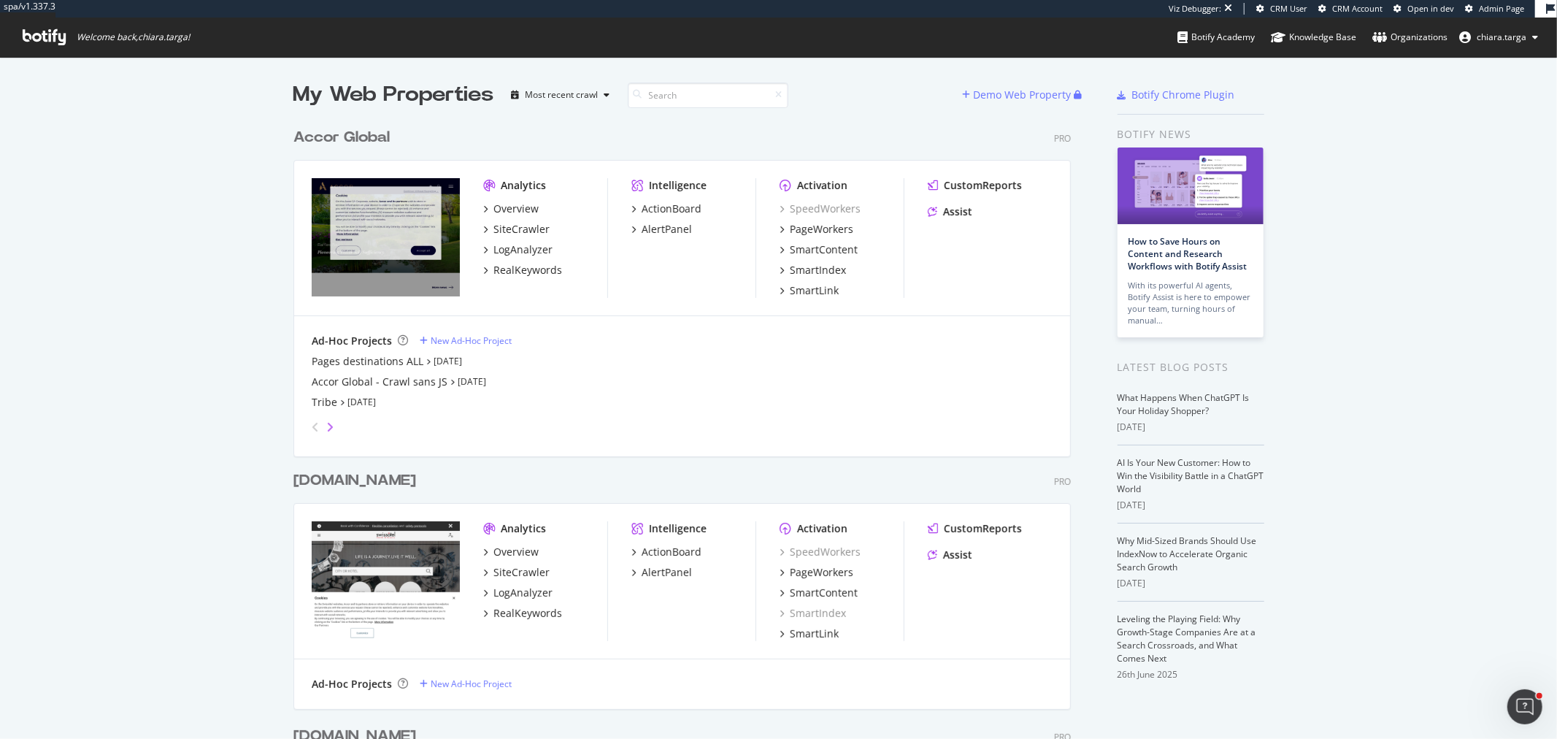
click at [326, 423] on icon "angle-right" at bounding box center [329, 427] width 7 height 12
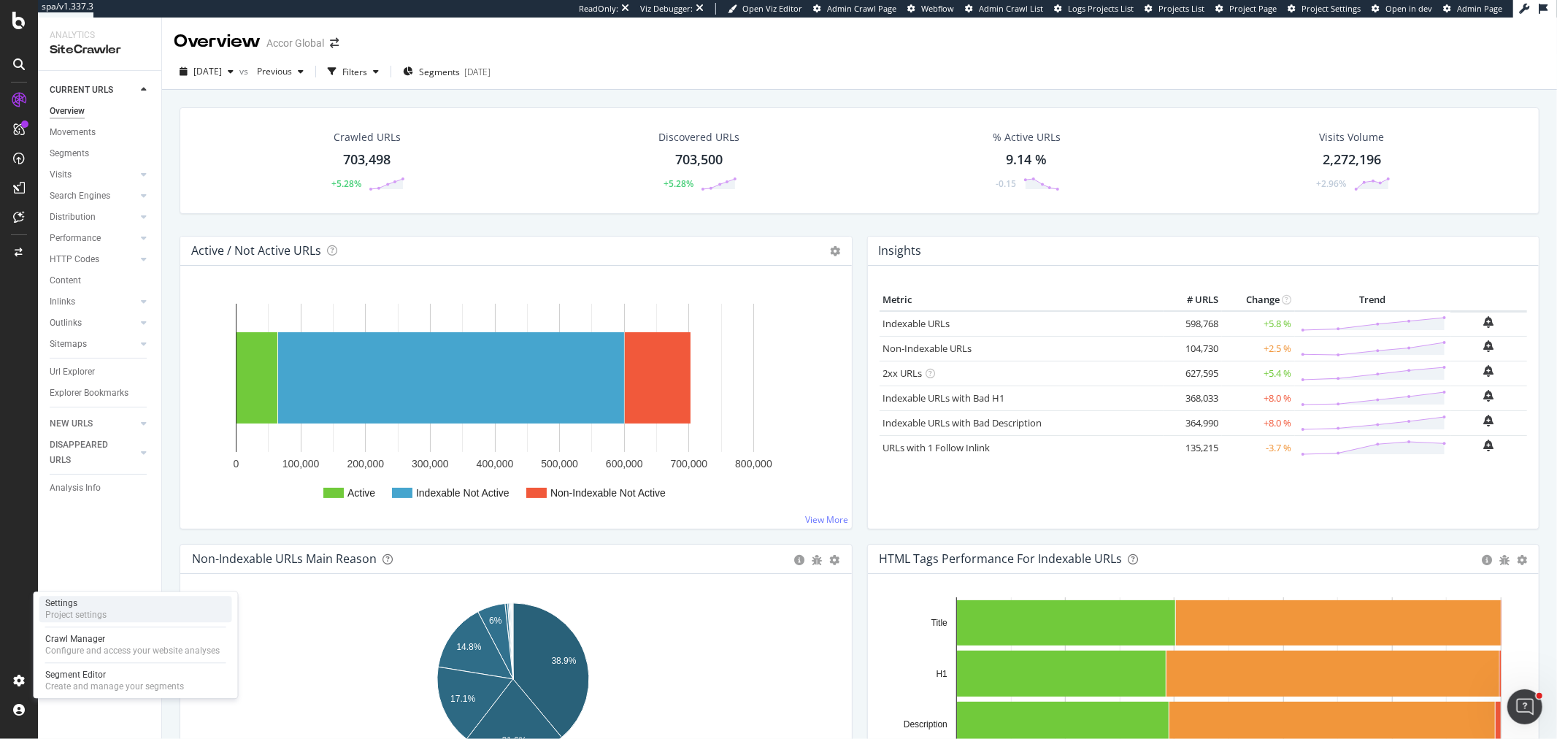
click at [90, 619] on div "Project settings" at bounding box center [75, 615] width 61 height 12
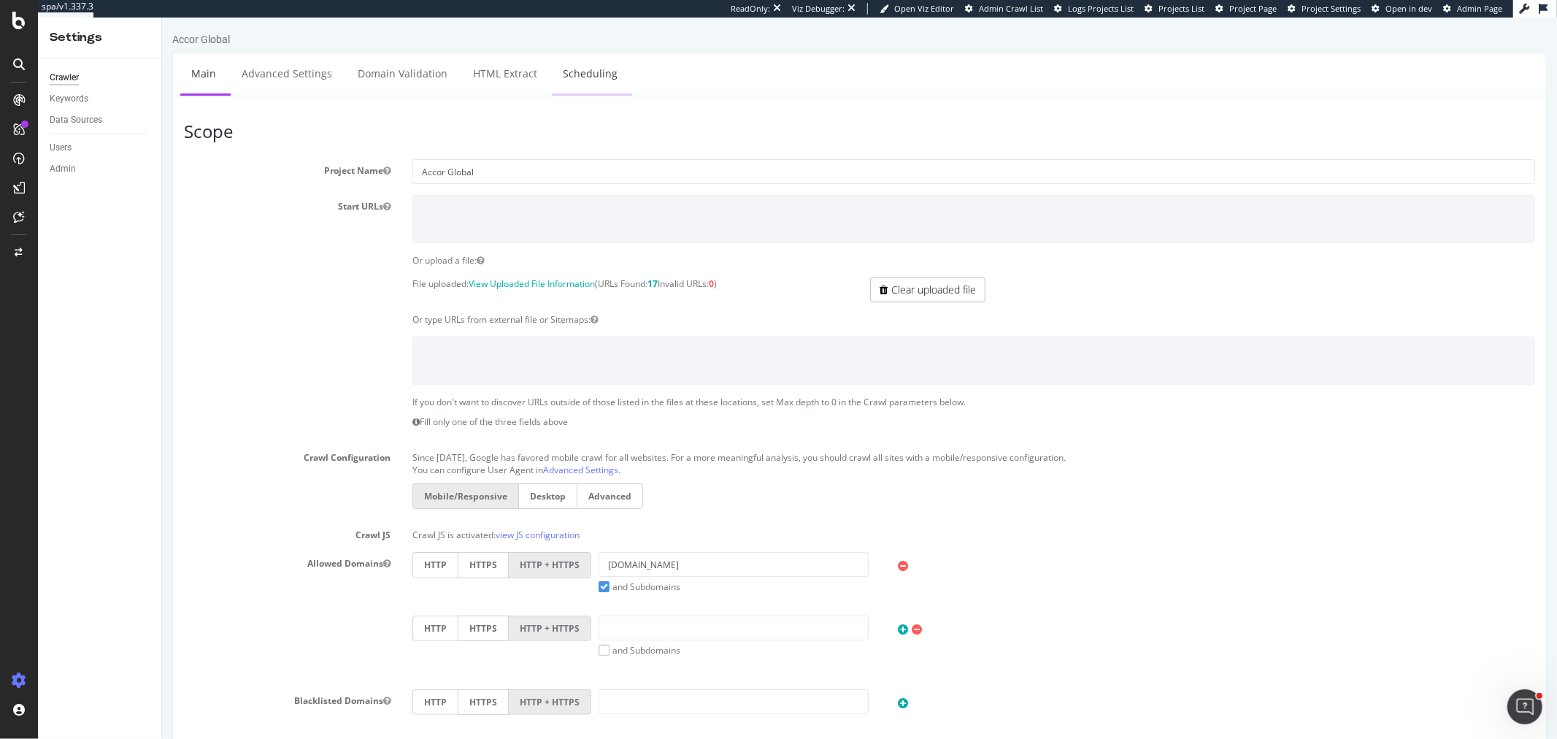
click at [568, 70] on link "Scheduling" at bounding box center [589, 73] width 77 height 40
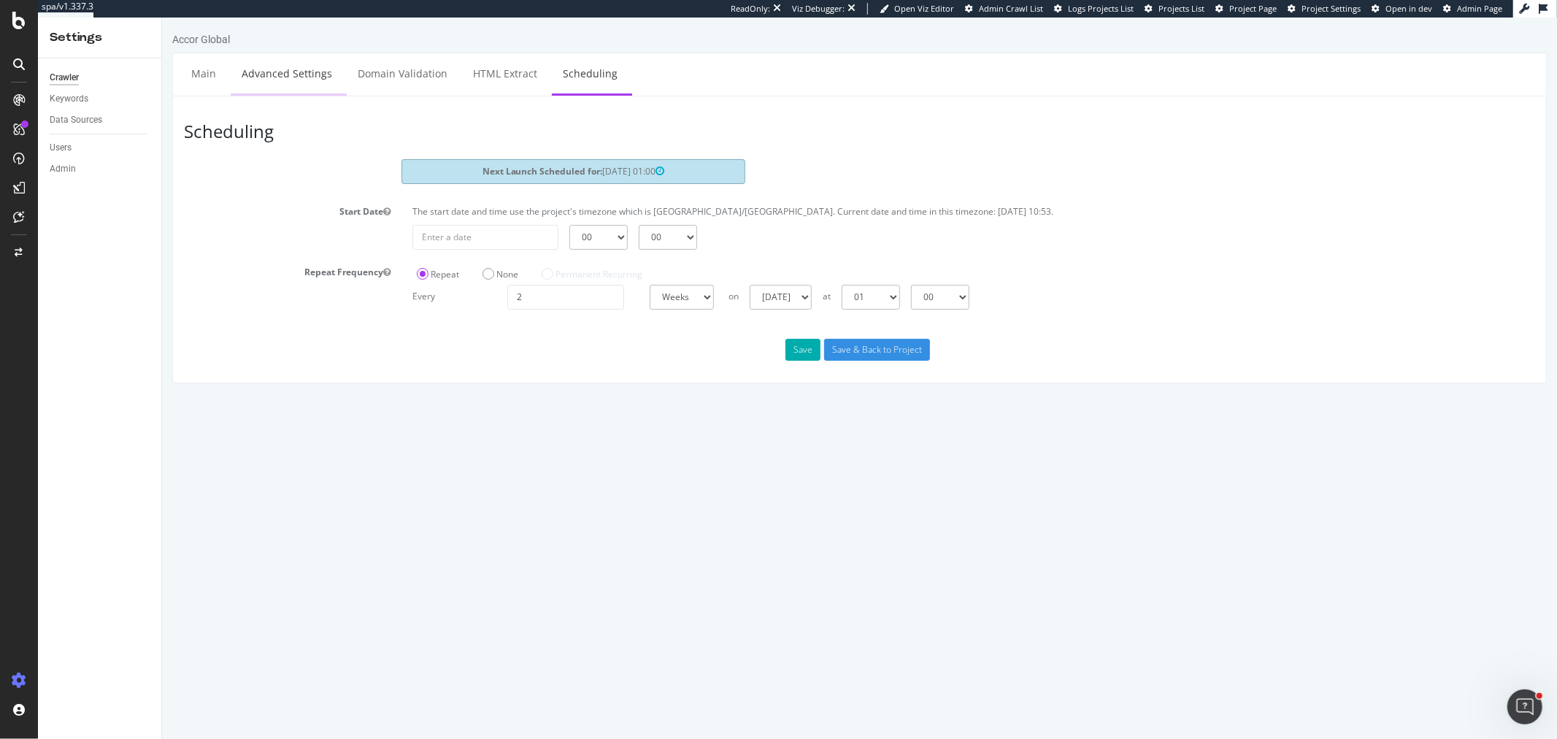
click at [293, 73] on link "Advanced Settings" at bounding box center [286, 73] width 112 height 40
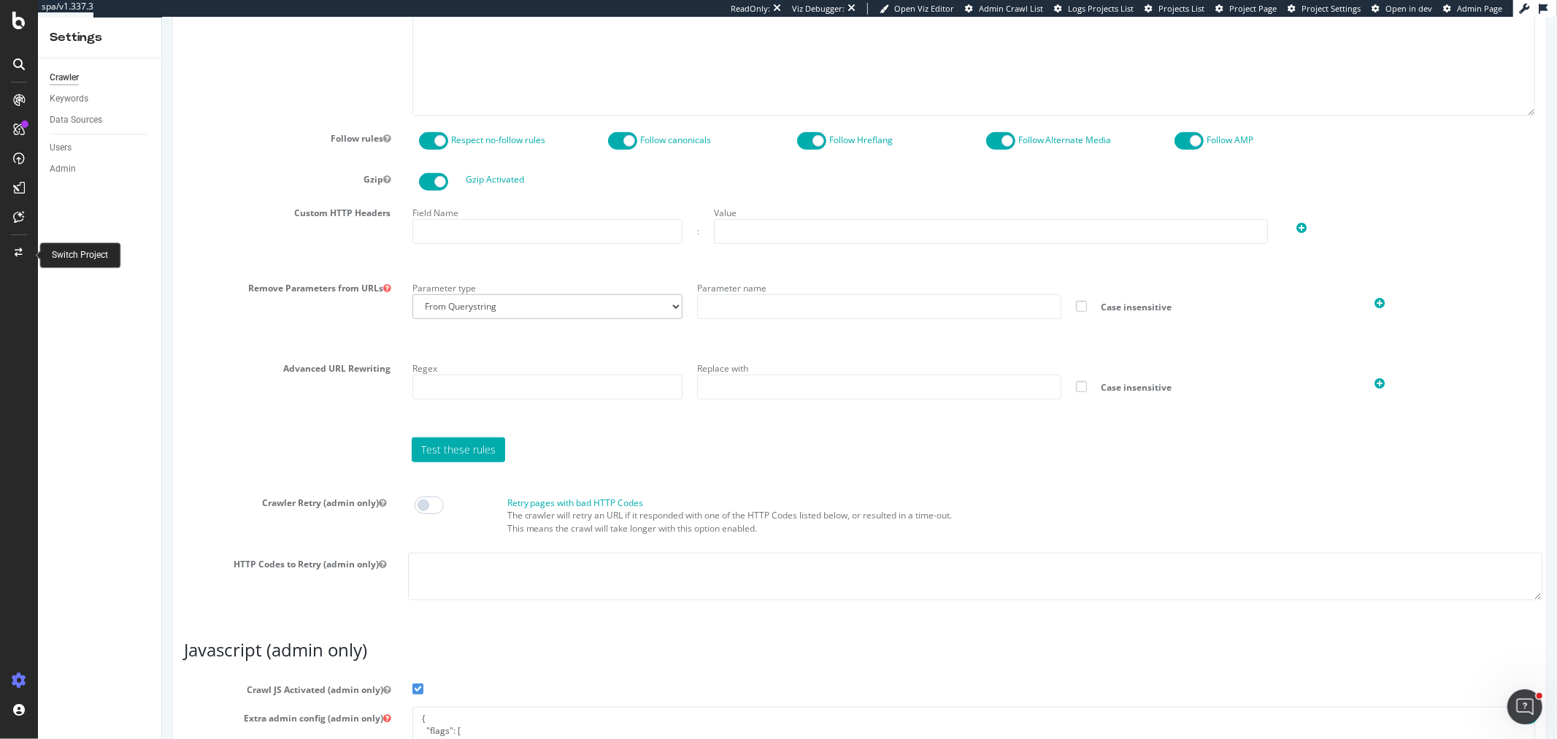
scroll to position [1025, 0]
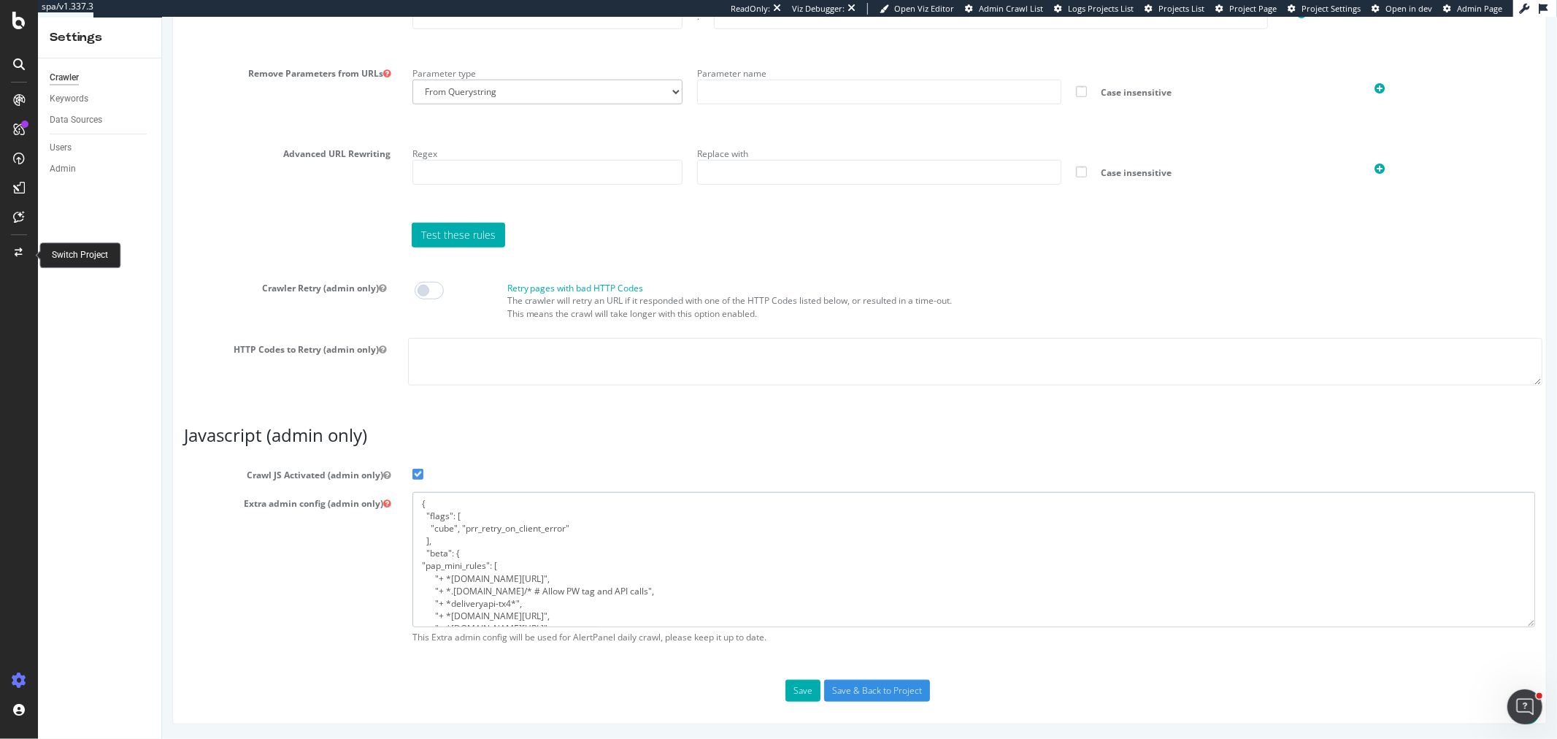
click at [644, 552] on textarea "{ "flags": [ "cube", "prr_retry_on_client_error" ], "beta": { "pap_mini_rules":…" at bounding box center [973, 559] width 1122 height 135
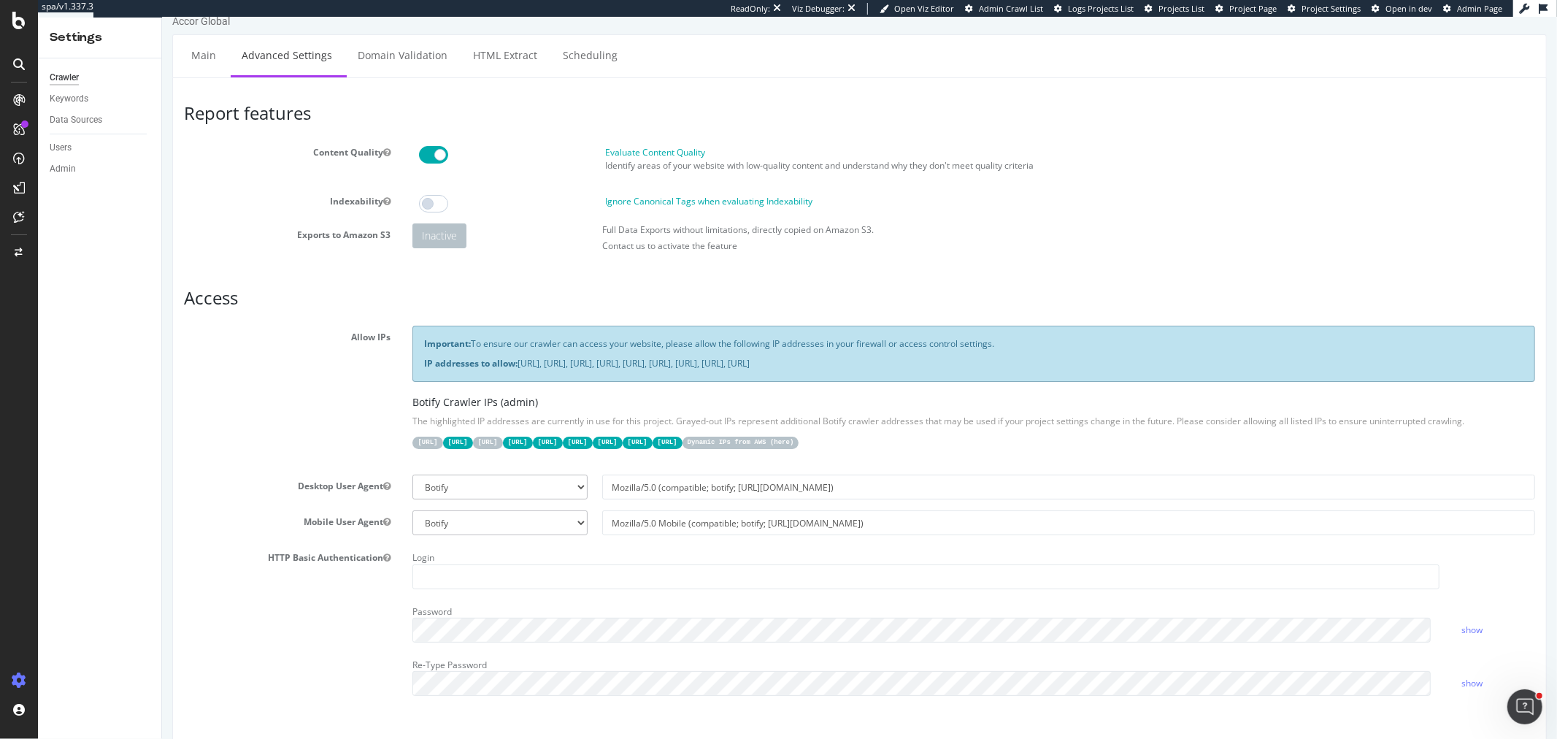
scroll to position [0, 0]
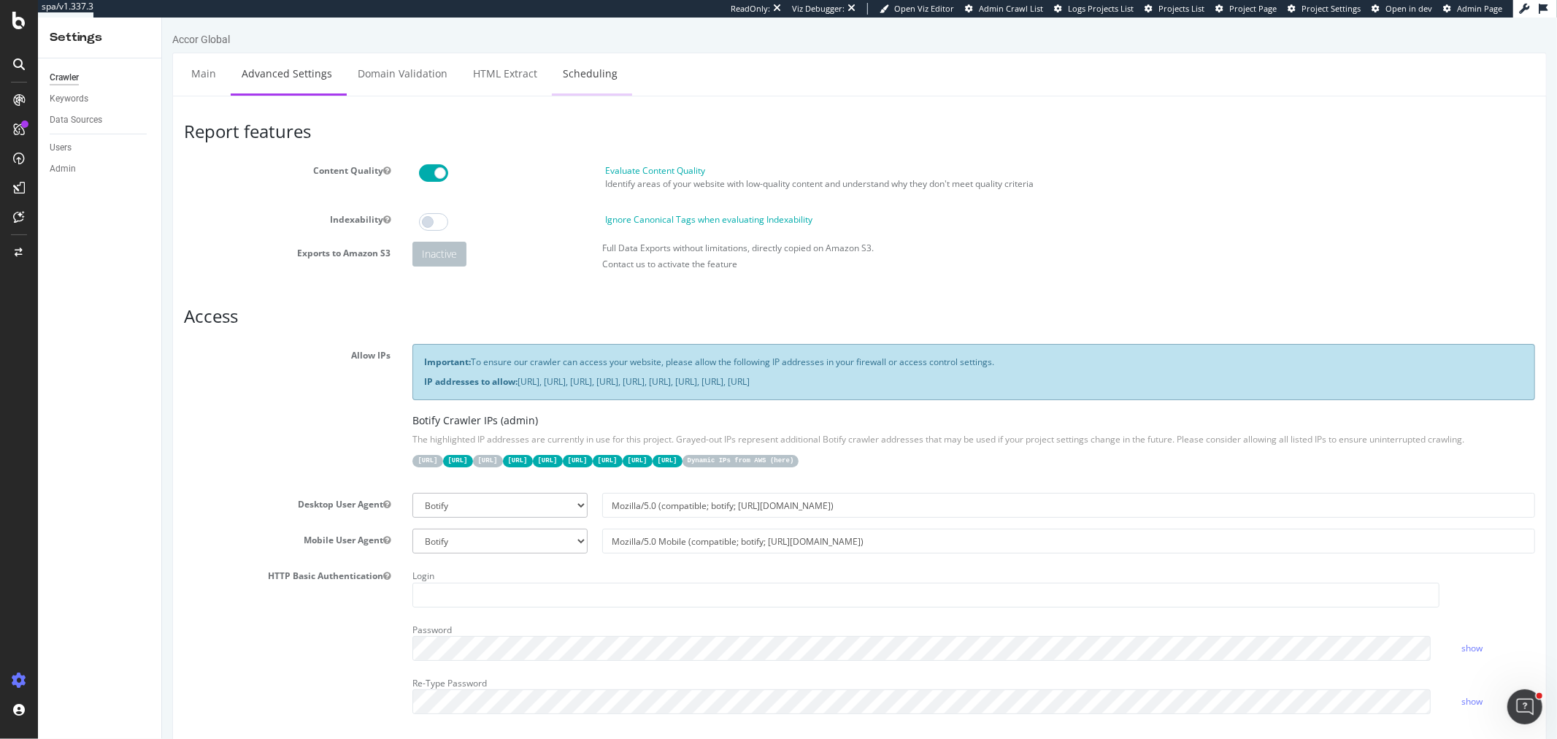
click at [604, 58] on link "Scheduling" at bounding box center [589, 73] width 77 height 40
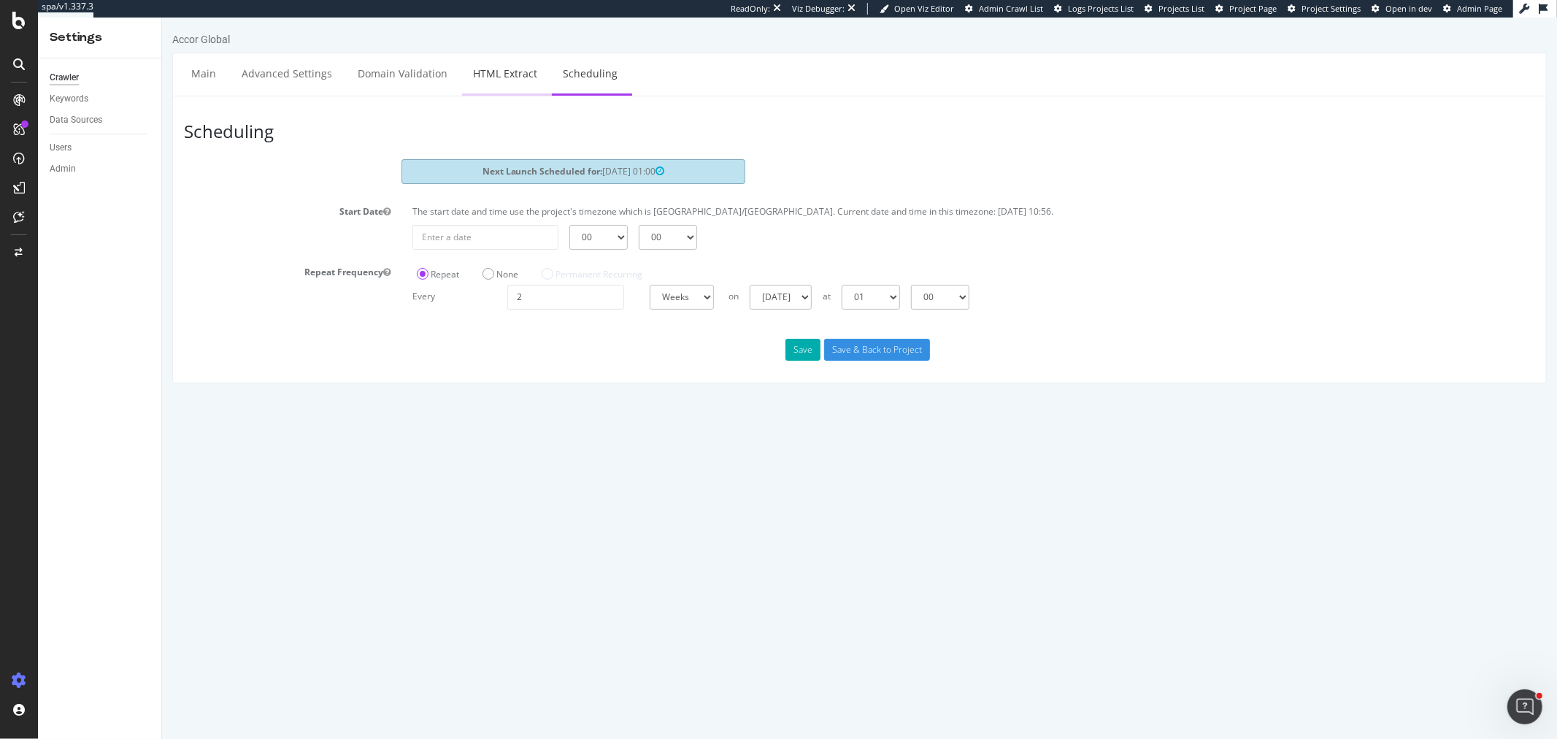
click at [521, 69] on link "HTML Extract" at bounding box center [504, 73] width 86 height 40
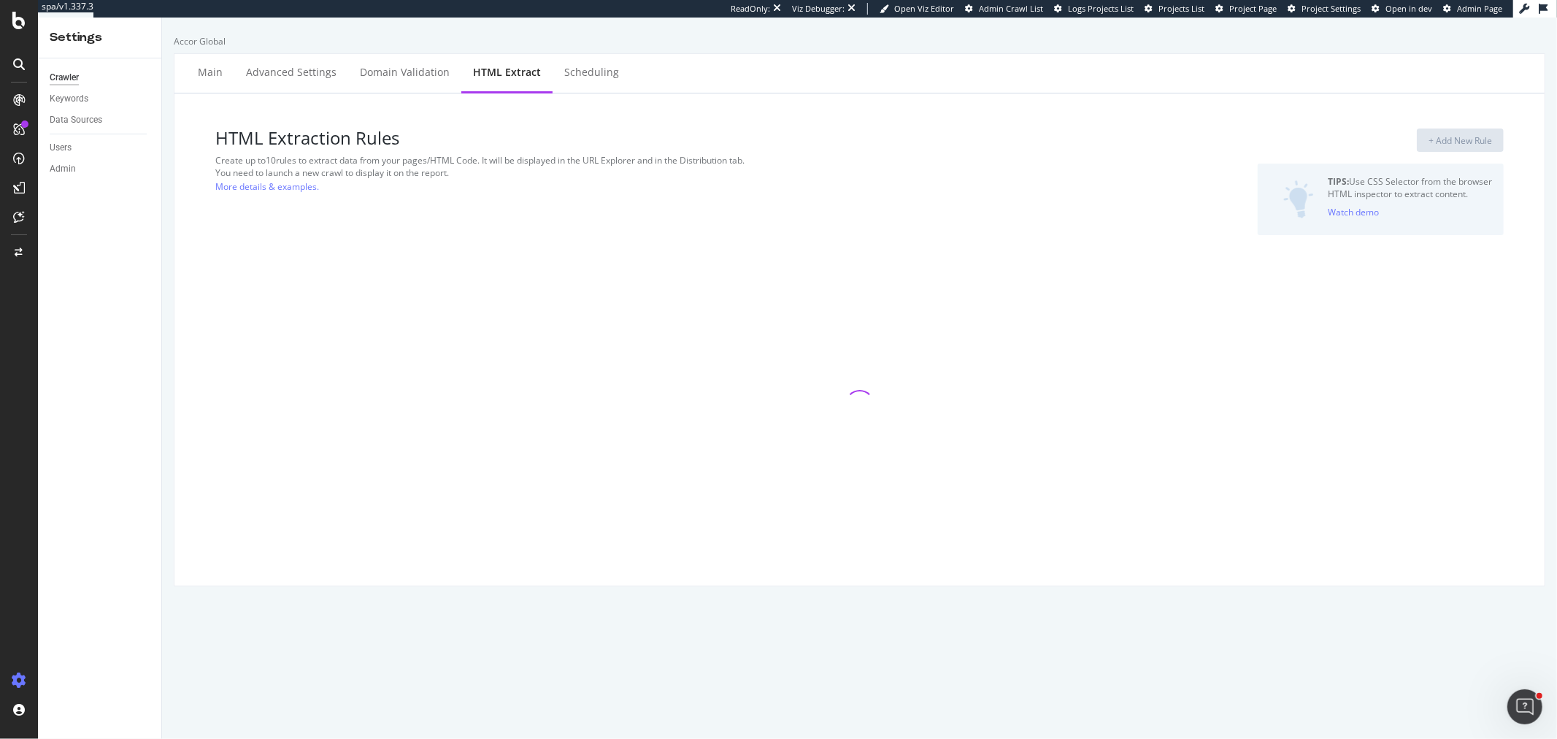
select select "html.length"
select select "i"
select select "count"
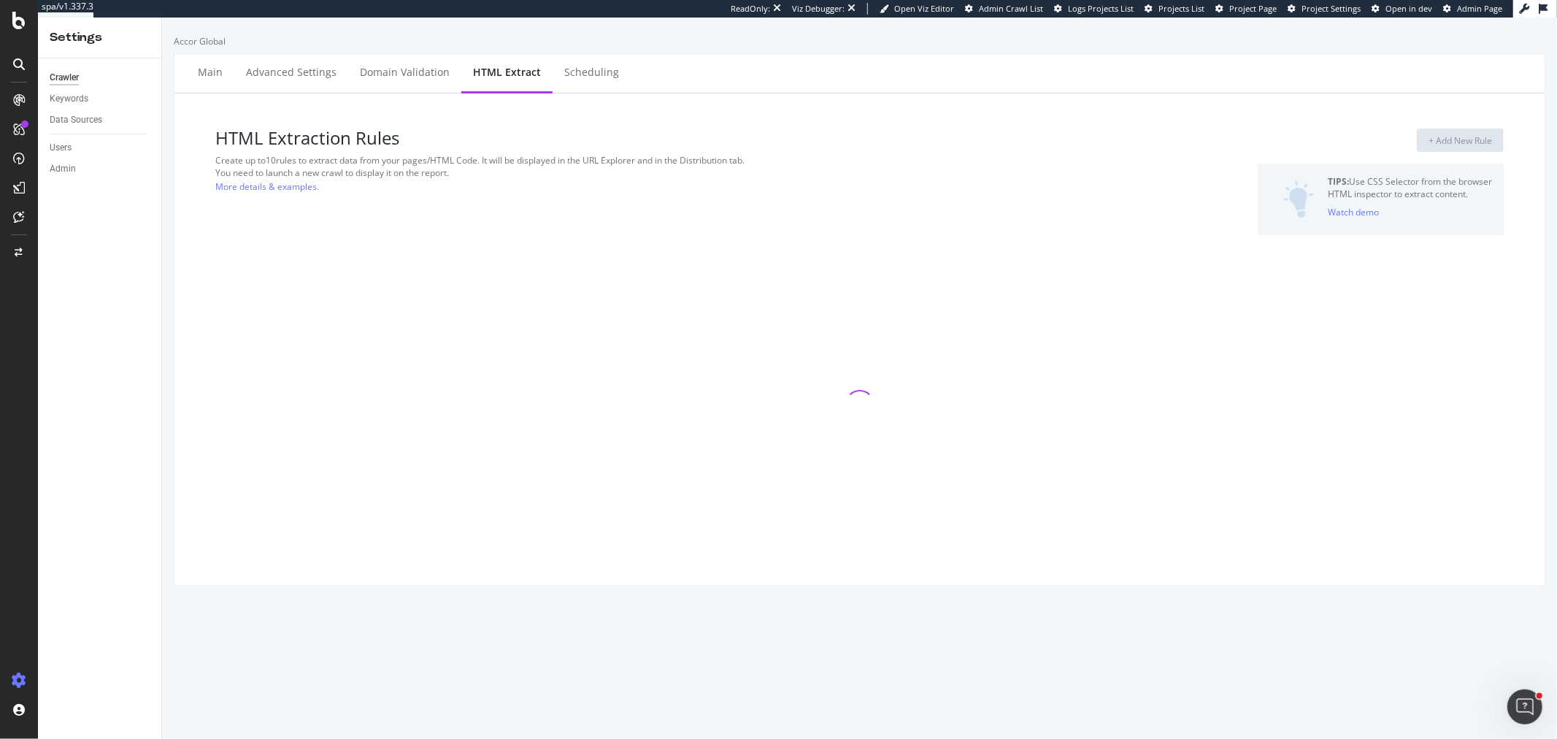
select select "exist"
select select "count"
select select "html.length"
select select "count"
select select "f"
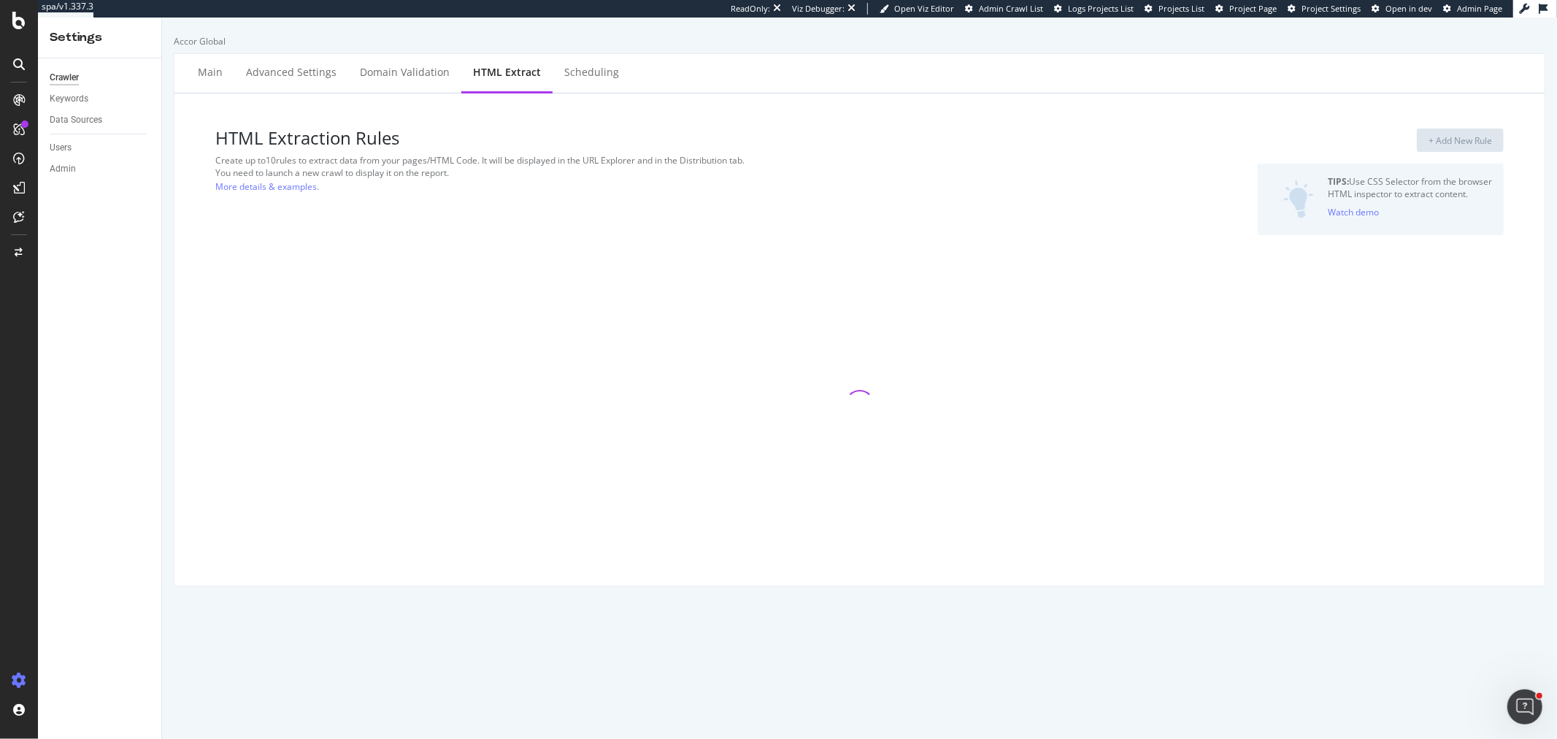
select select "p"
select select "count"
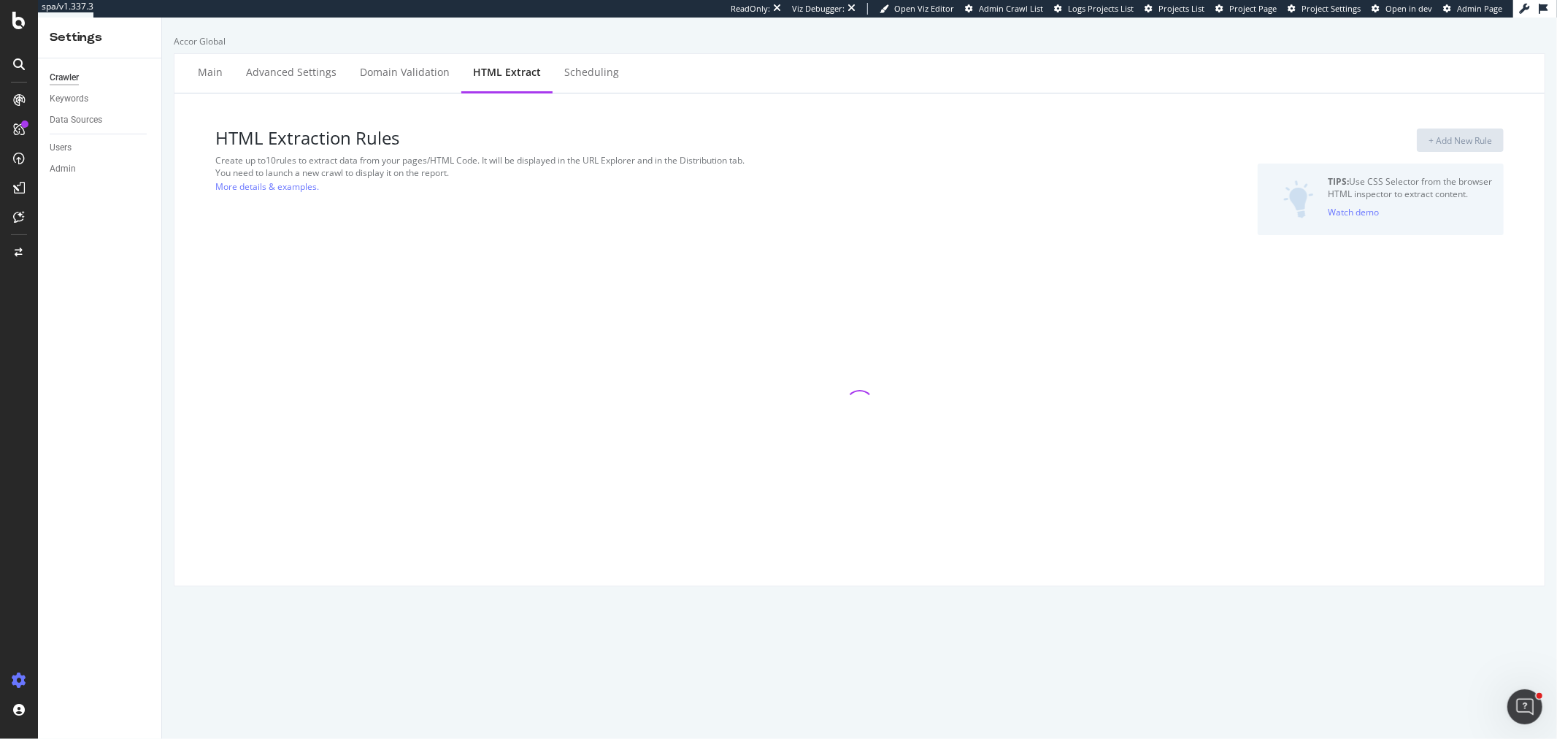
select select "count"
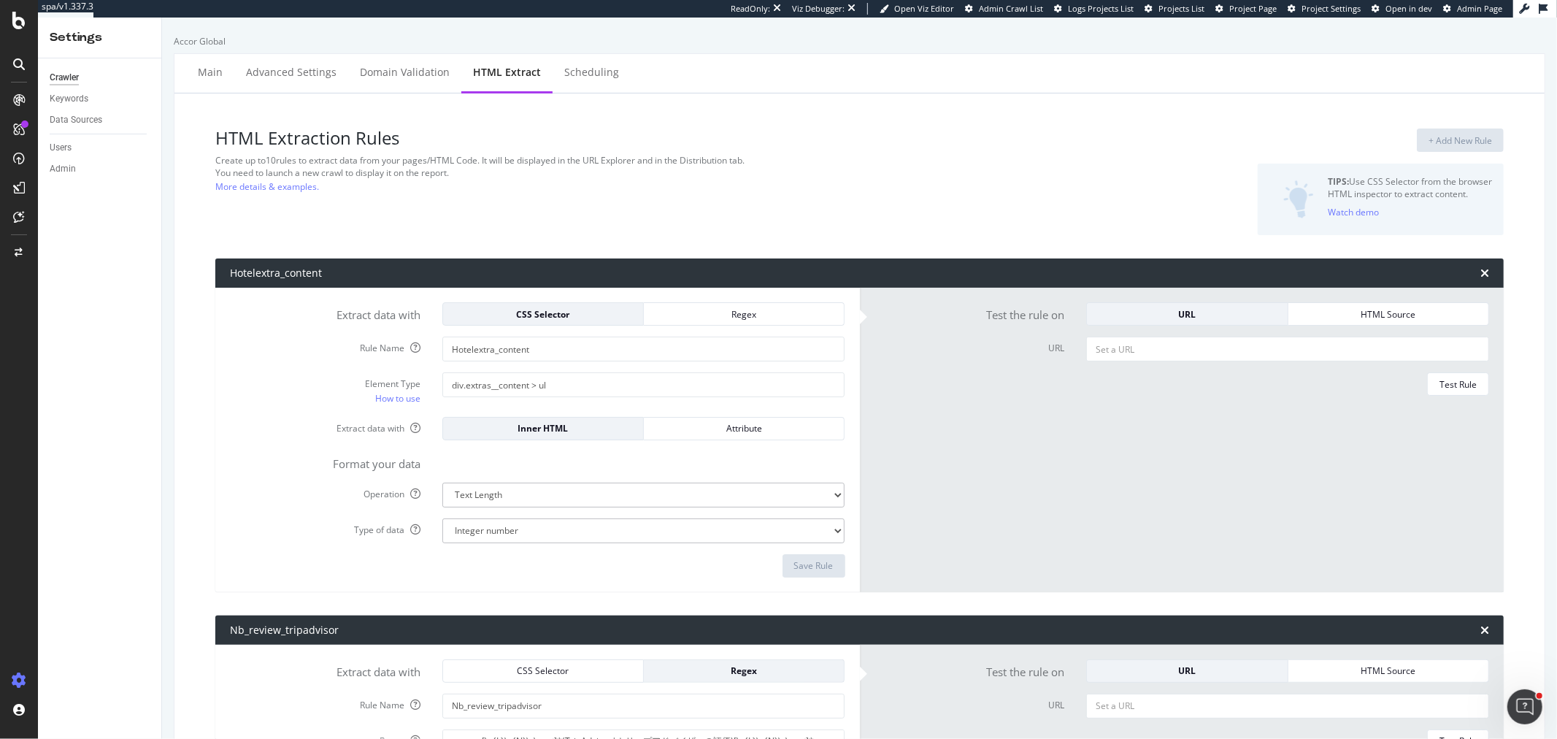
click at [77, 81] on div "Crawler" at bounding box center [64, 77] width 29 height 15
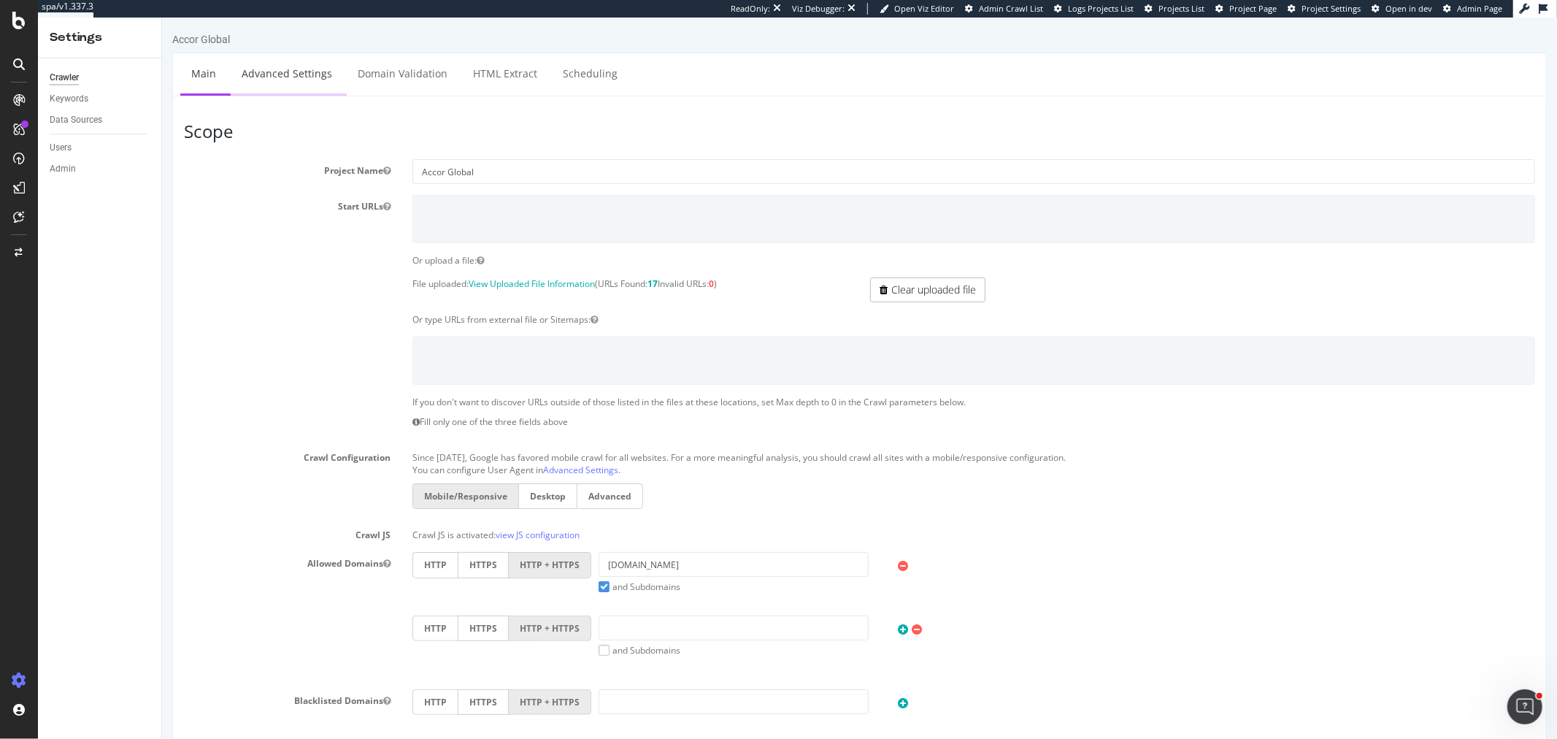
click at [293, 91] on link "Advanced Settings" at bounding box center [286, 73] width 112 height 40
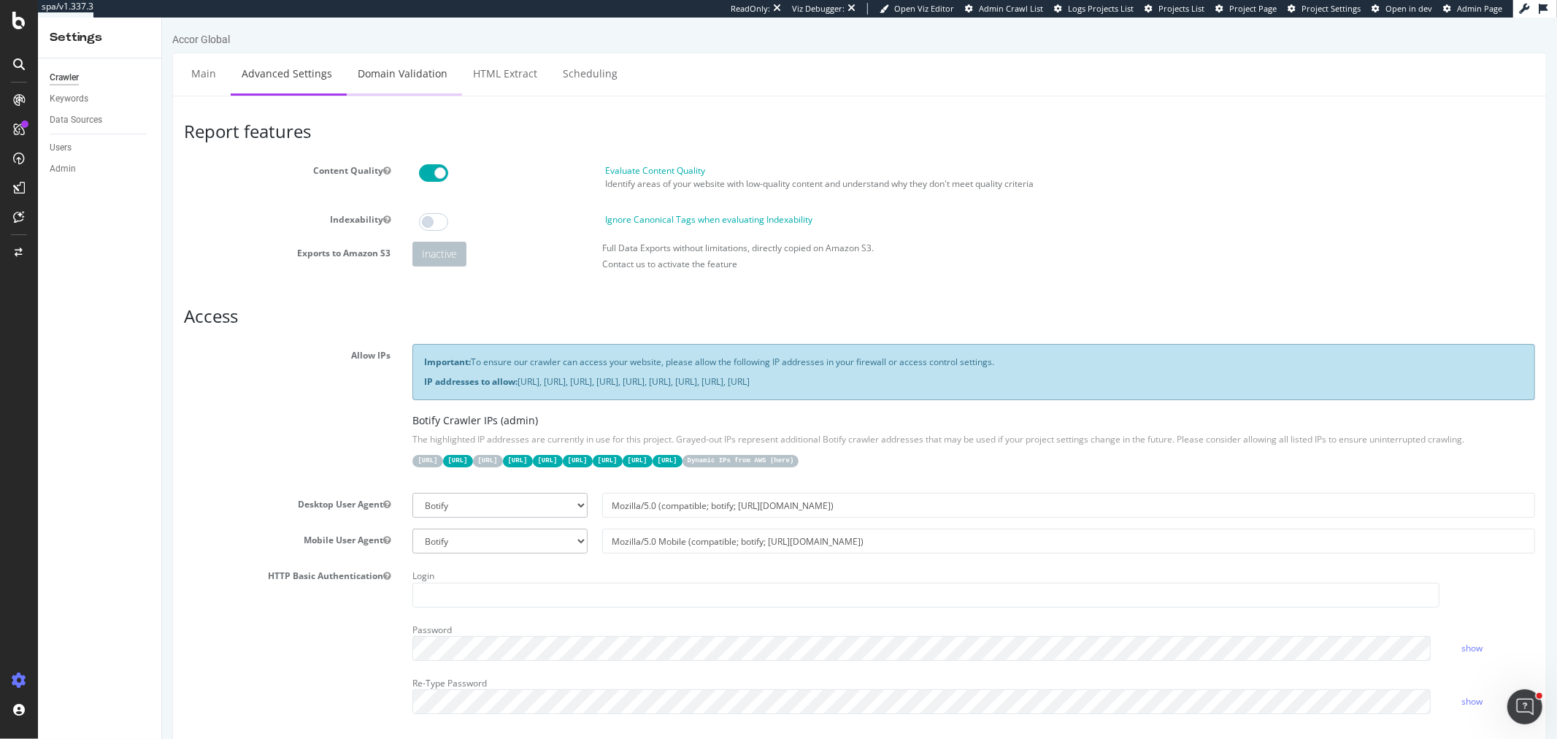
click at [370, 83] on link "Domain Validation" at bounding box center [402, 73] width 112 height 40
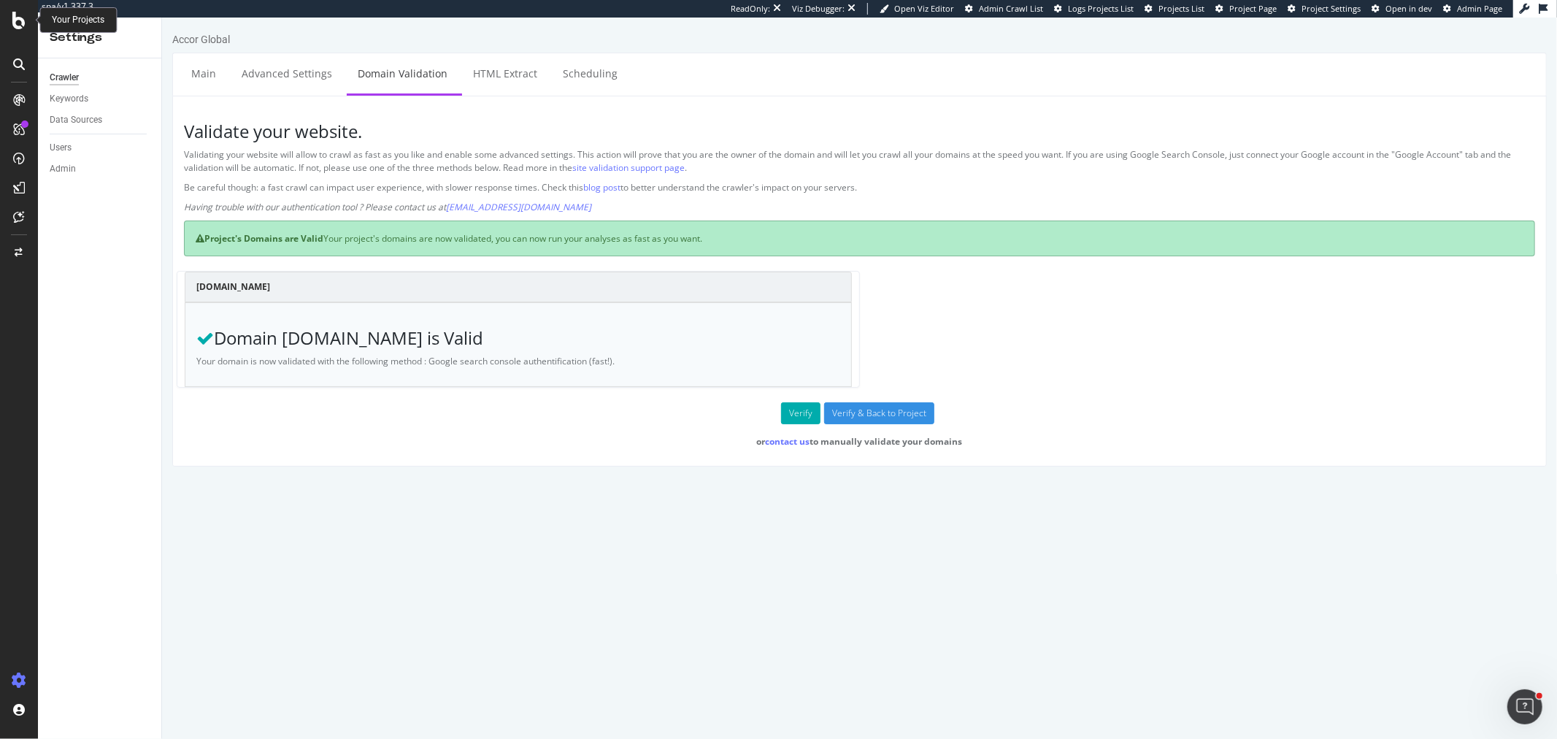
click at [23, 25] on icon at bounding box center [18, 21] width 13 height 18
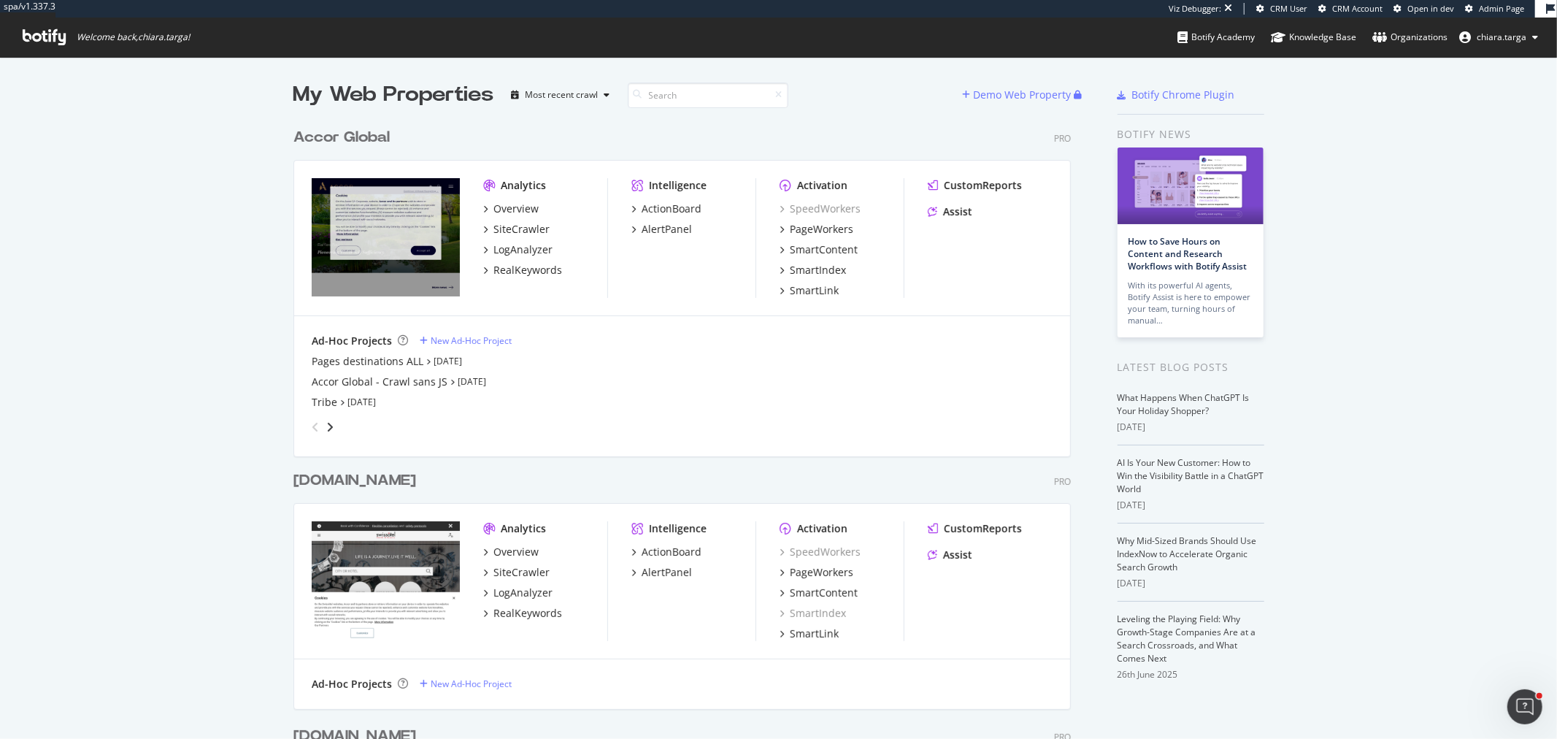
scroll to position [3140, 776]
click at [326, 424] on icon "angle-right" at bounding box center [329, 427] width 7 height 12
click at [361, 375] on div "Pre-prod ALL Accor" at bounding box center [358, 381] width 93 height 15
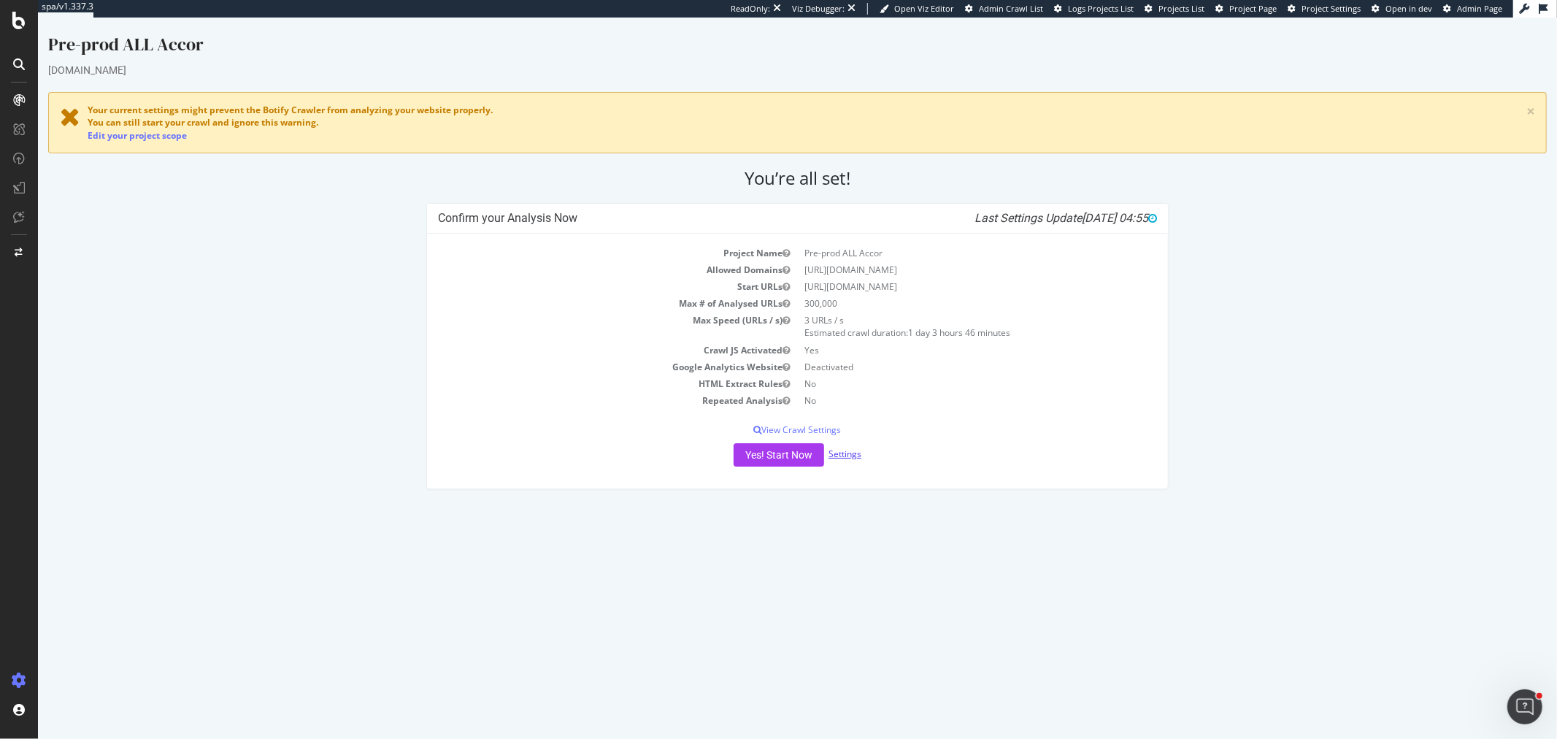
click at [837, 449] on link "Settings" at bounding box center [844, 453] width 33 height 12
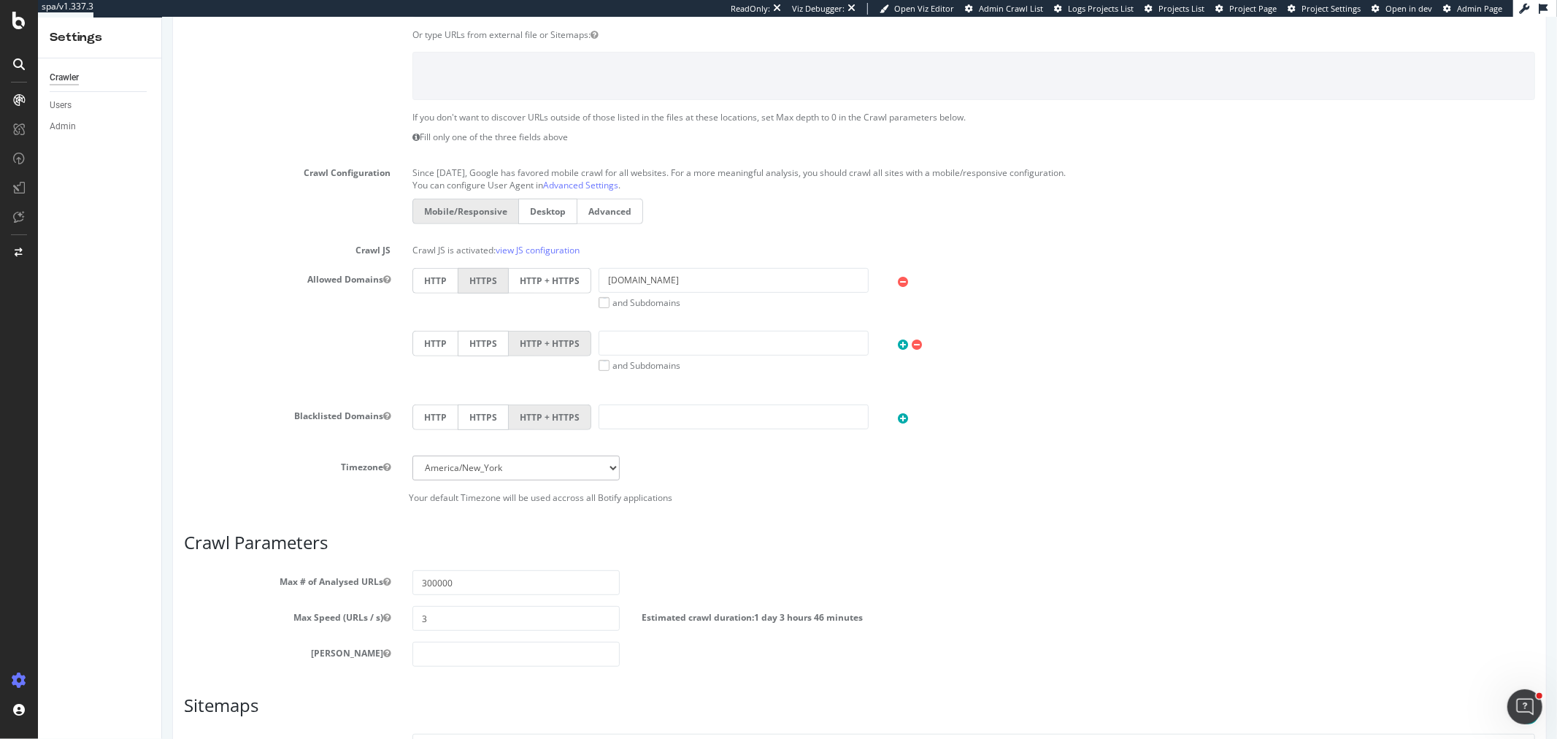
scroll to position [131, 0]
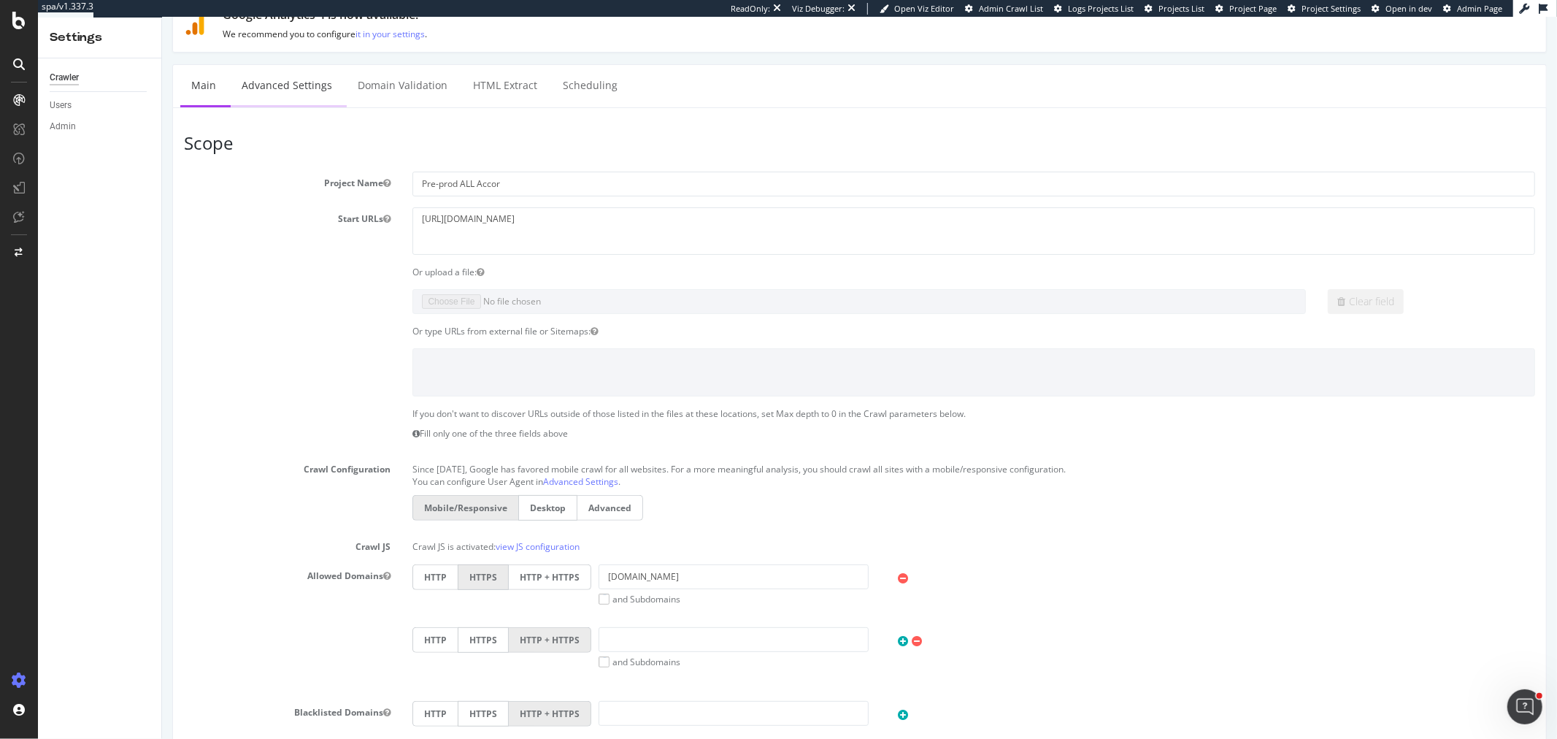
click at [282, 81] on link "Advanced Settings" at bounding box center [286, 85] width 112 height 40
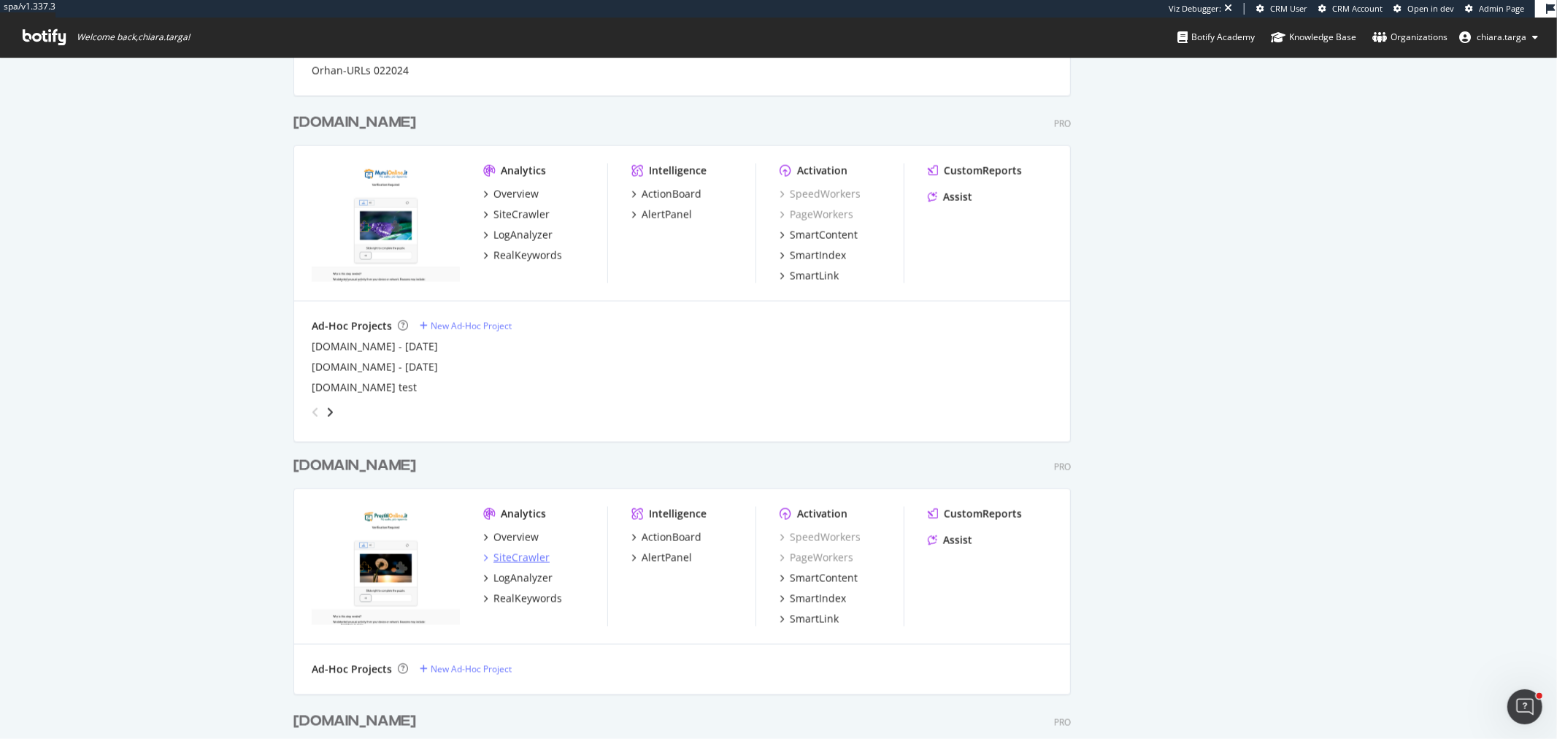
scroll to position [2027, 0]
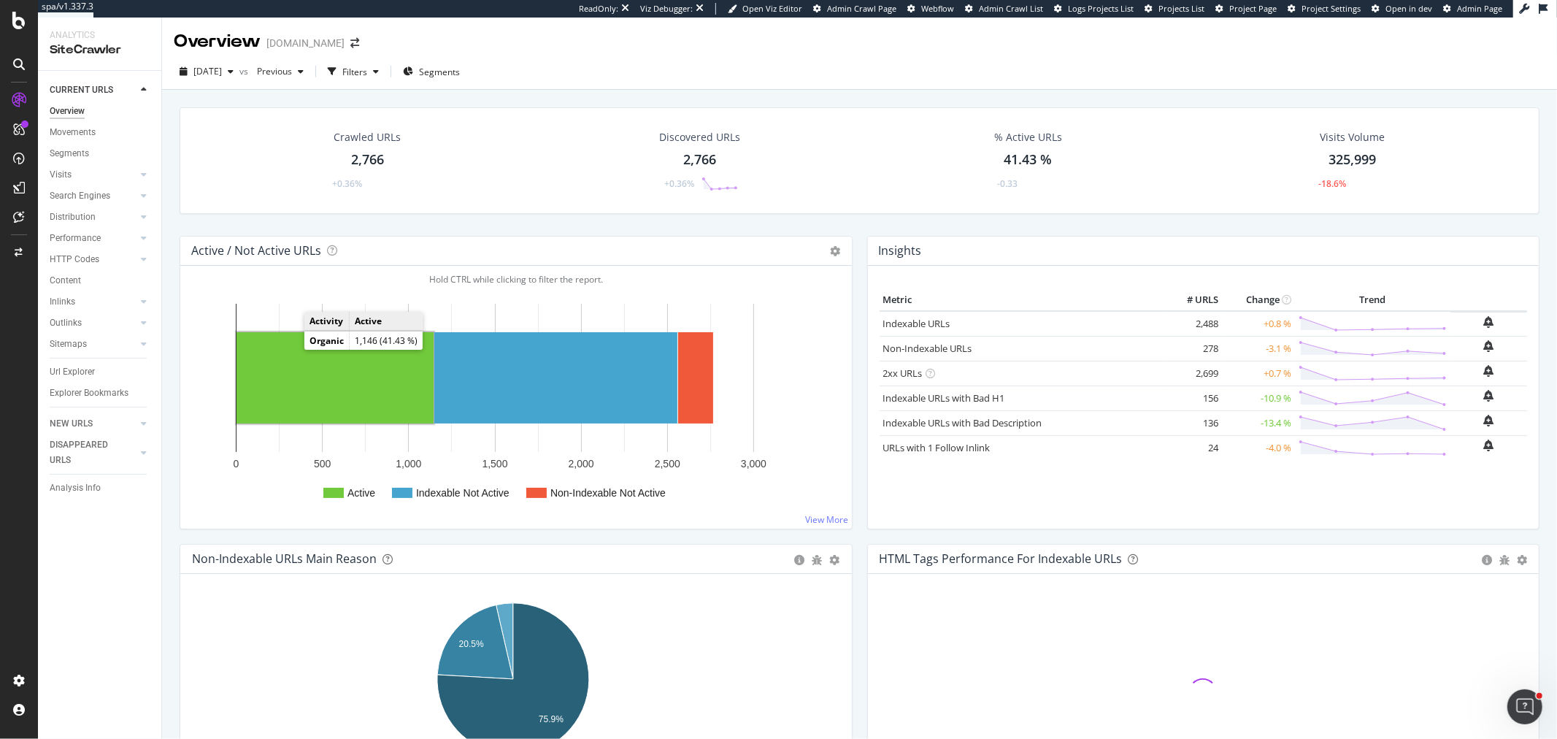
click at [59, 362] on div "Url Explorer" at bounding box center [106, 371] width 112 height 21
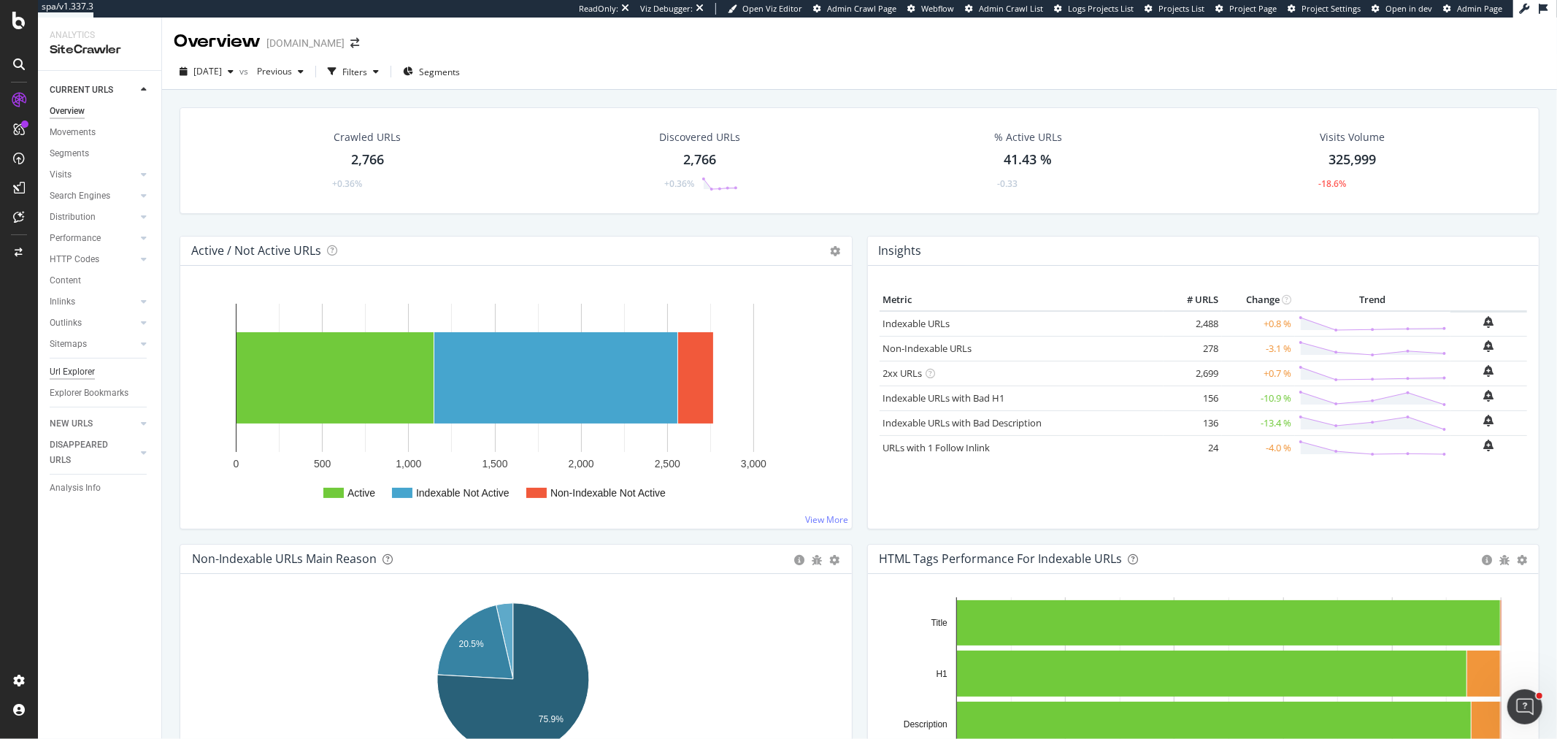
click at [61, 367] on div "Url Explorer" at bounding box center [72, 371] width 45 height 15
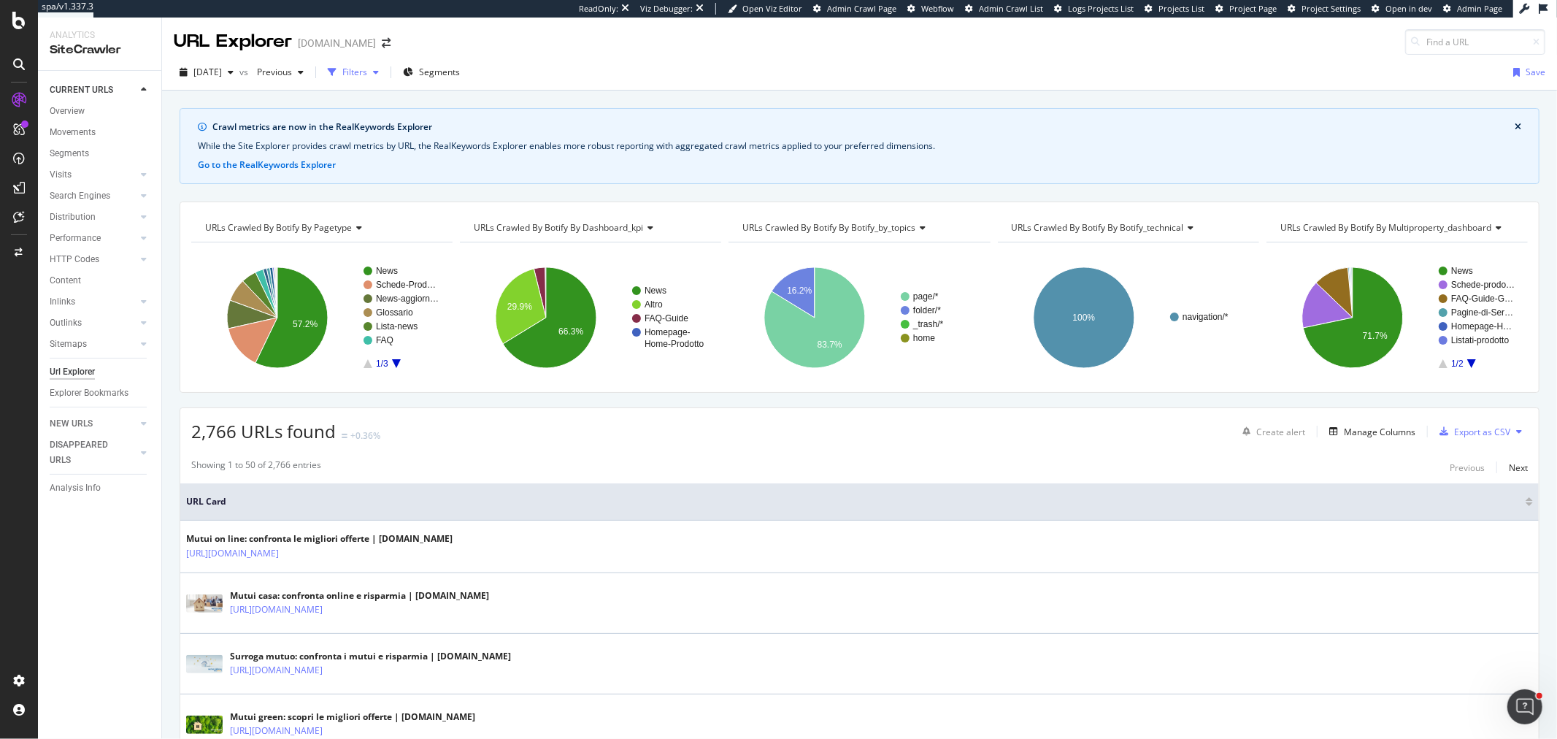
click at [373, 63] on div "Filters" at bounding box center [353, 72] width 63 height 22
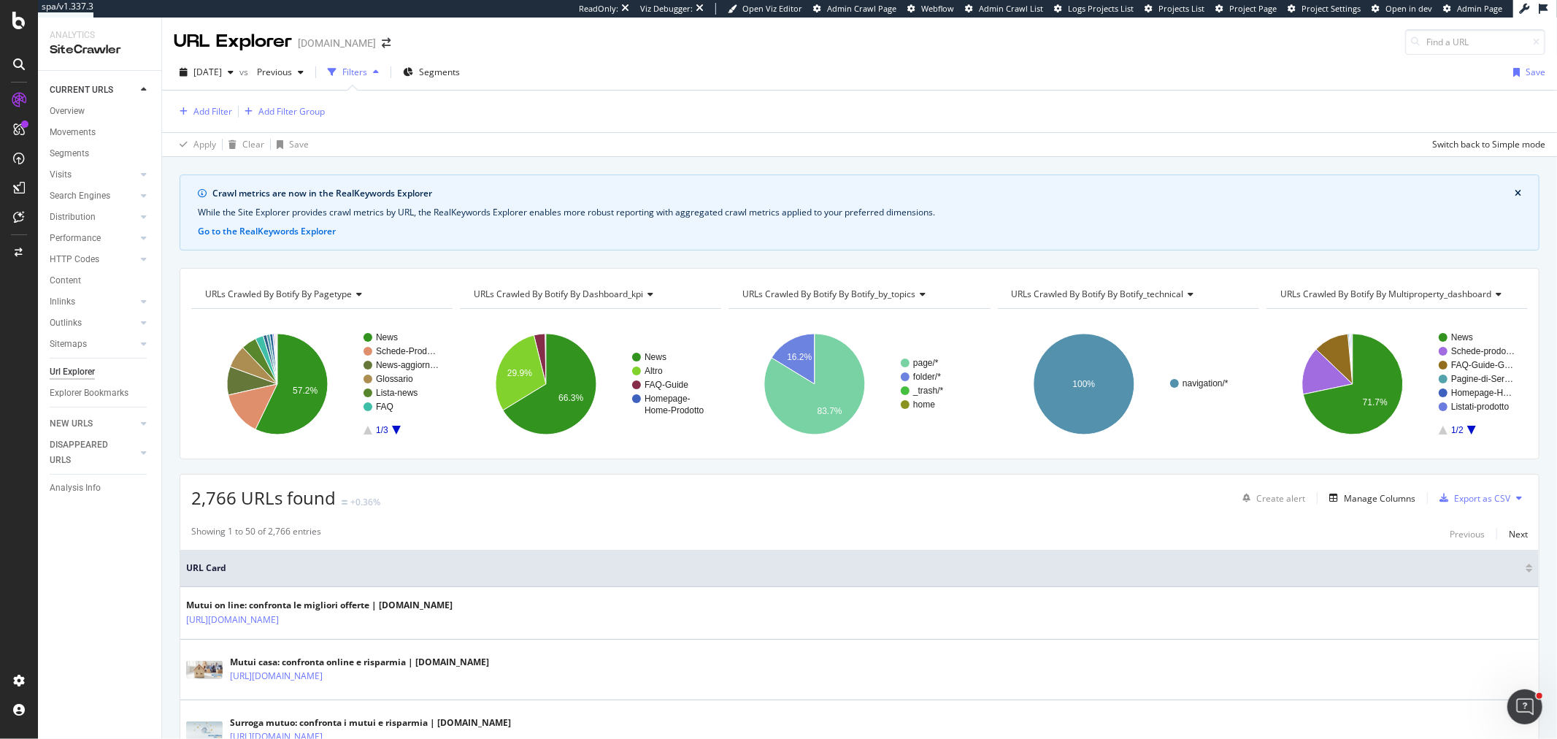
click at [238, 113] on div at bounding box center [238, 112] width 1 height 12
click at [228, 112] on div "Add Filter" at bounding box center [212, 111] width 39 height 12
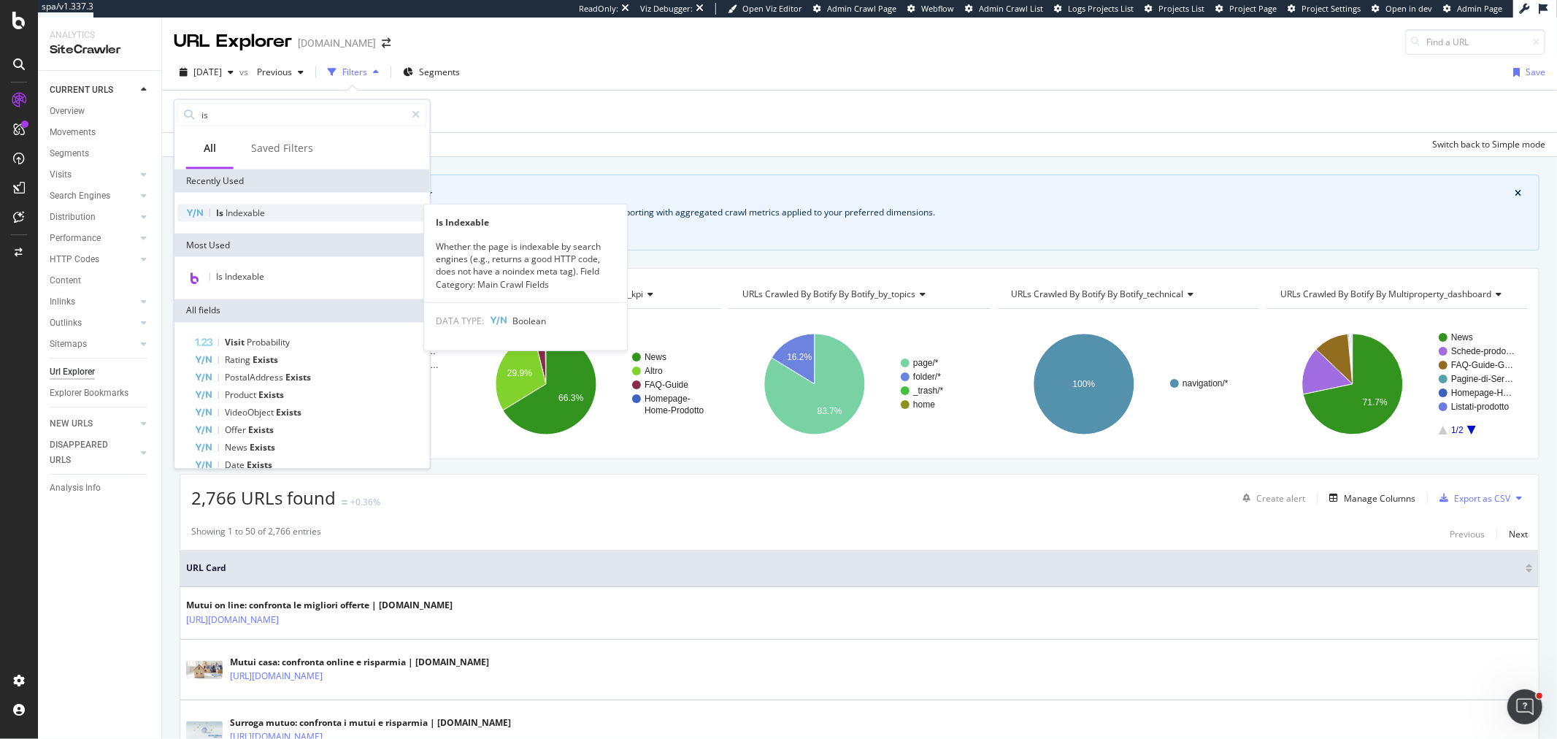
type input "is"
click at [252, 208] on span "Indexable" at bounding box center [244, 213] width 39 height 12
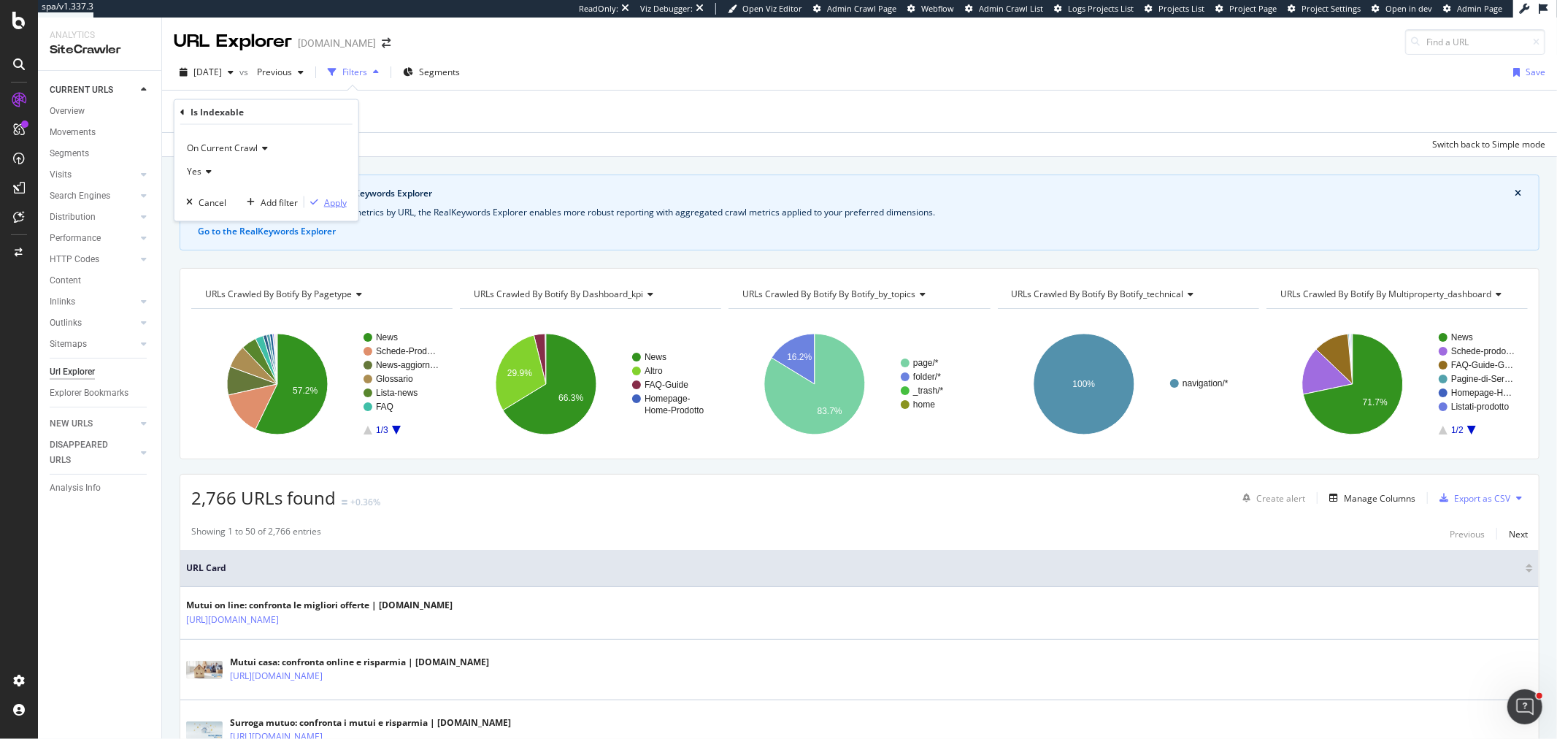
click at [331, 202] on div "Apply" at bounding box center [335, 202] width 23 height 12
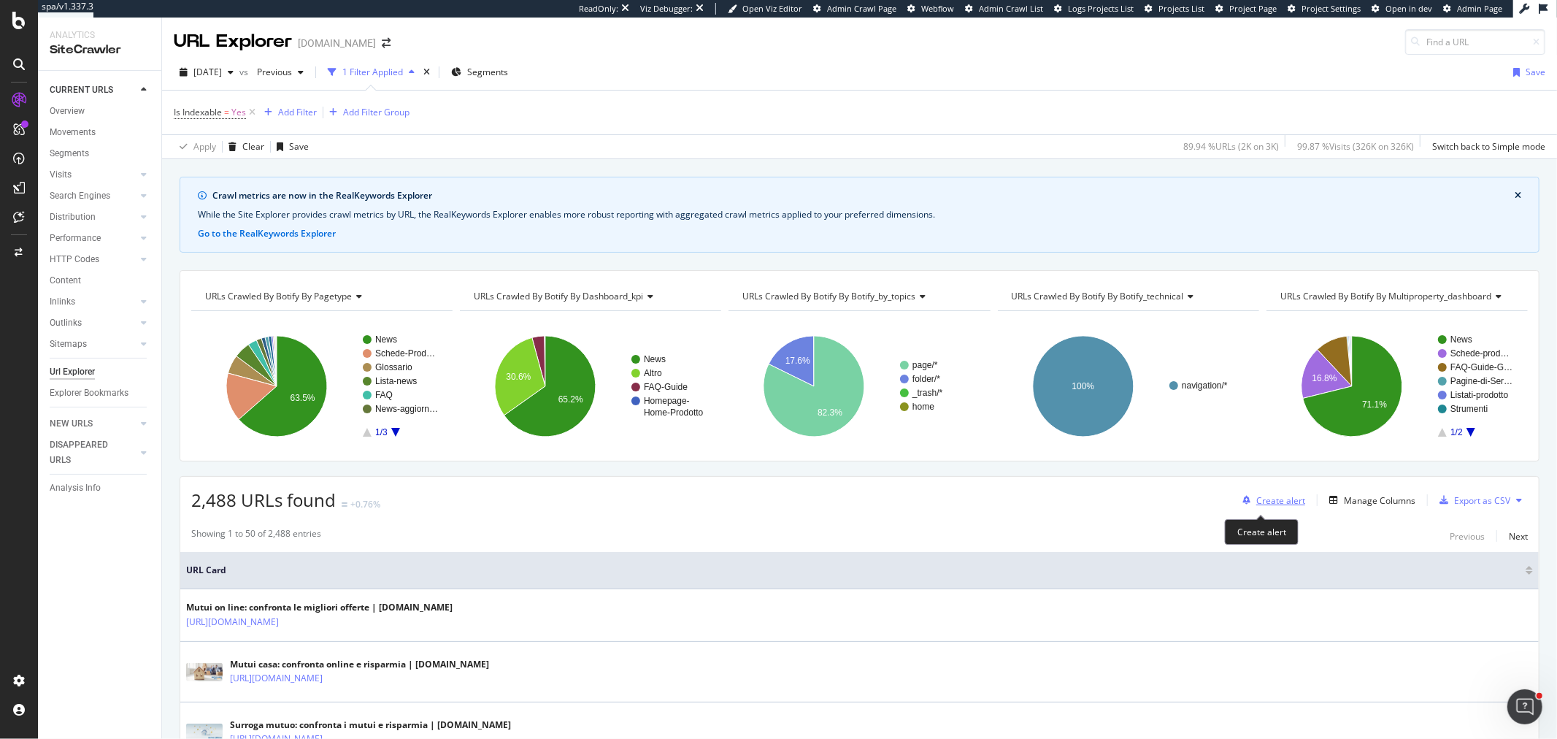
click at [1289, 502] on div "Create alert" at bounding box center [1280, 500] width 49 height 12
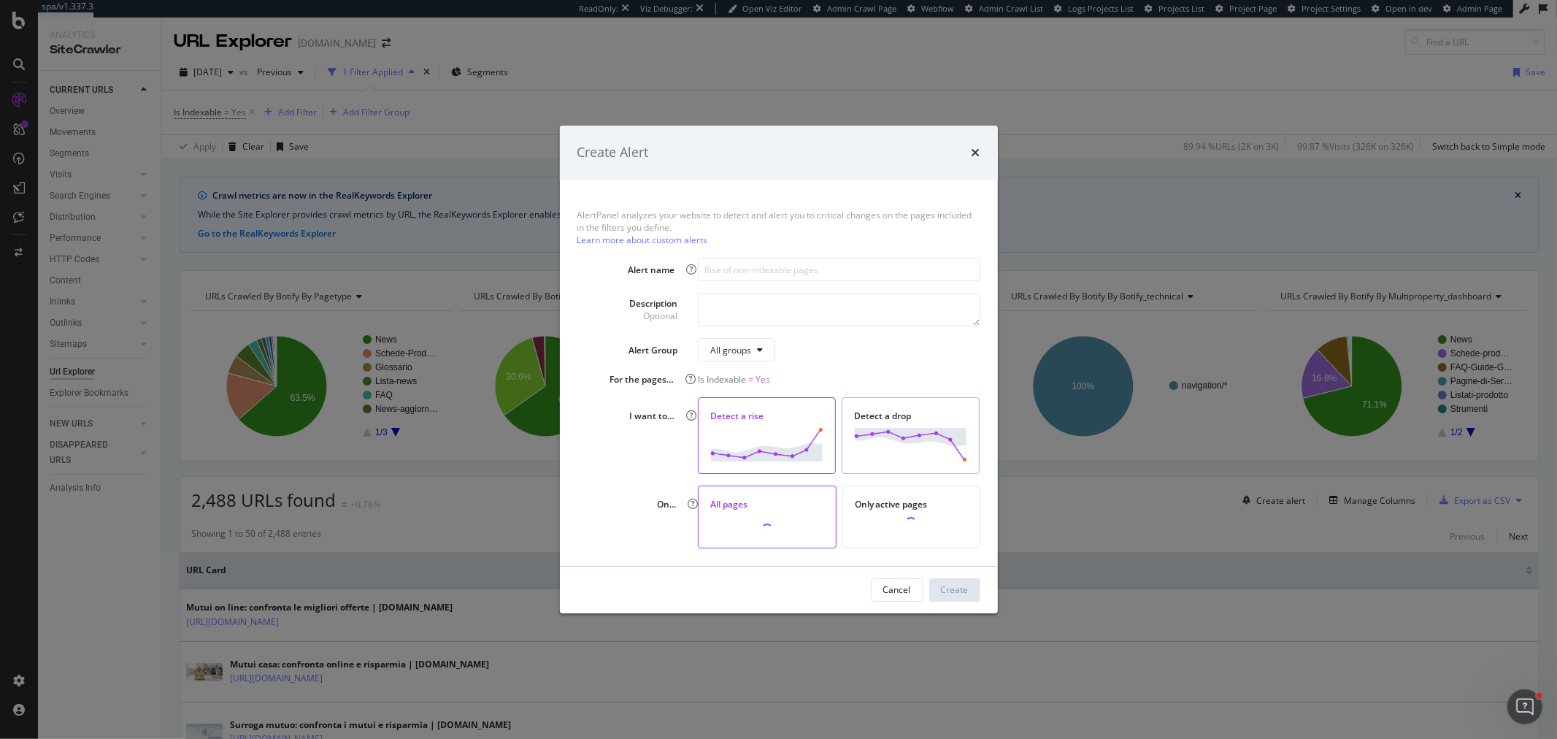
click at [885, 439] on img "modal" at bounding box center [910, 444] width 113 height 33
click at [744, 271] on input "modal" at bounding box center [839, 269] width 282 height 23
click at [859, 269] on input "Drop di pagine indicizzabili scansionate" at bounding box center [839, 269] width 282 height 23
drag, startPoint x: 872, startPoint y: 269, endPoint x: 686, endPoint y: 258, distance: 186.4
click at [686, 258] on div "Alert name Drop di pagine indicizzabili scansionate" at bounding box center [778, 269] width 403 height 23
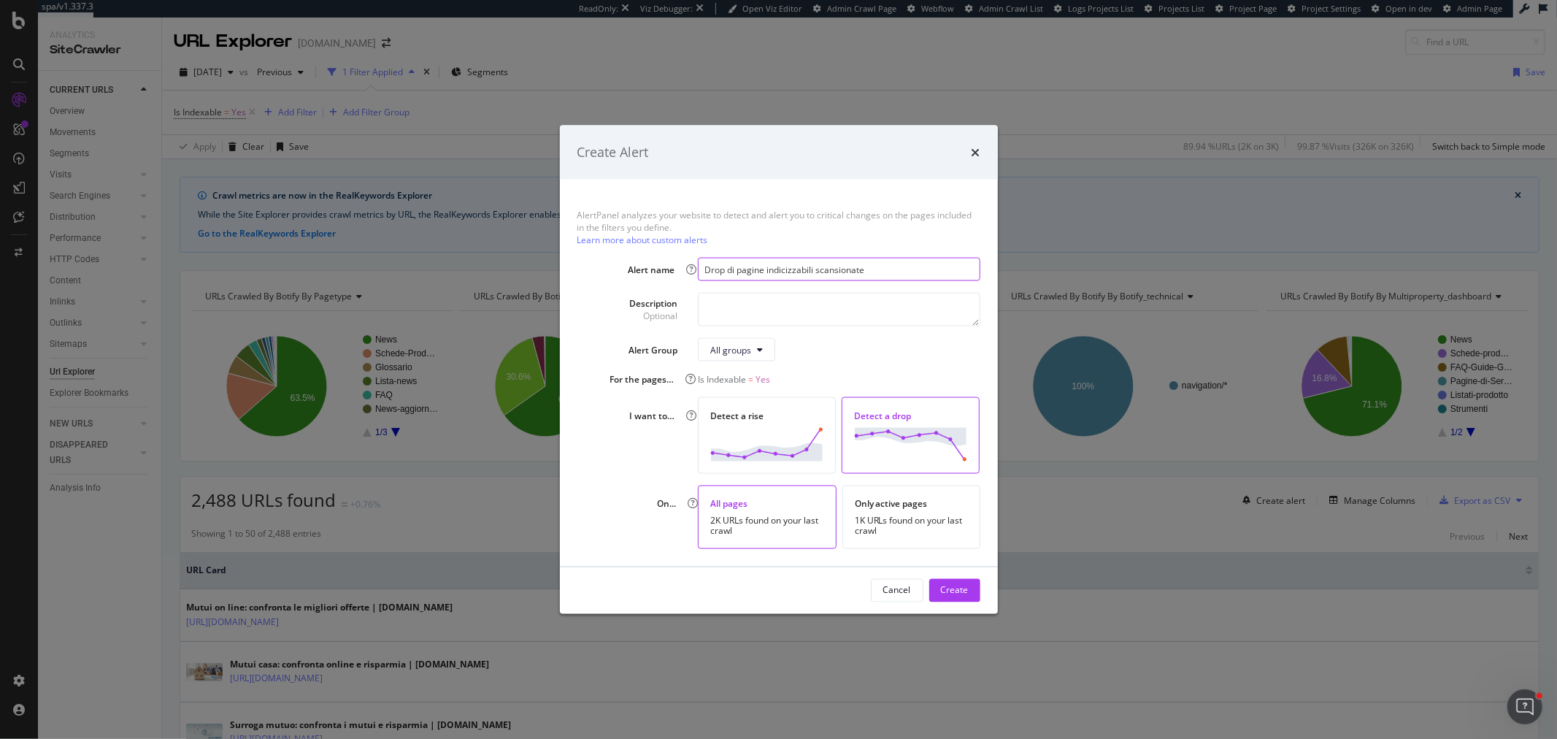
type input "Drop di pagine indicizzabili scansionate"
click at [772, 317] on textarea "modal" at bounding box center [839, 310] width 282 height 34
paste textarea "Drop di pagine indicizzabili scansionate"
type textarea "Drop di pagine indicizzabili scansionate da Botify"
click at [749, 354] on div "All groups" at bounding box center [730, 349] width 41 height 12
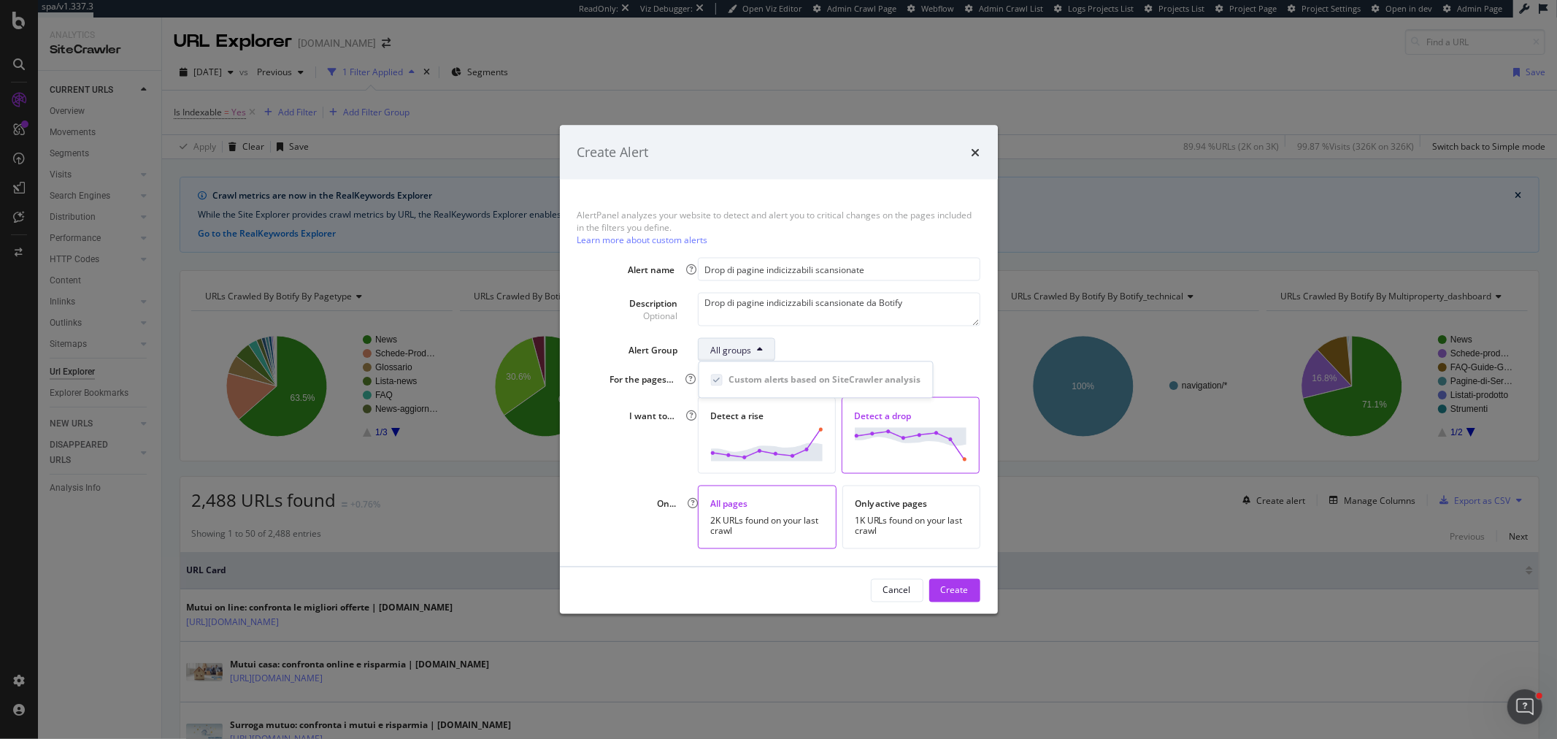
click at [749, 354] on div "All groups" at bounding box center [730, 349] width 41 height 12
drag, startPoint x: 937, startPoint y: 304, endPoint x: 693, endPoint y: 293, distance: 244.0
click at [693, 293] on div "Description Optional Drop di pagine indicizzabili scansionate da Botify" at bounding box center [778, 310] width 403 height 34
click at [704, 274] on input "Drop di pagine indicizzabili scansionate" at bounding box center [839, 269] width 282 height 23
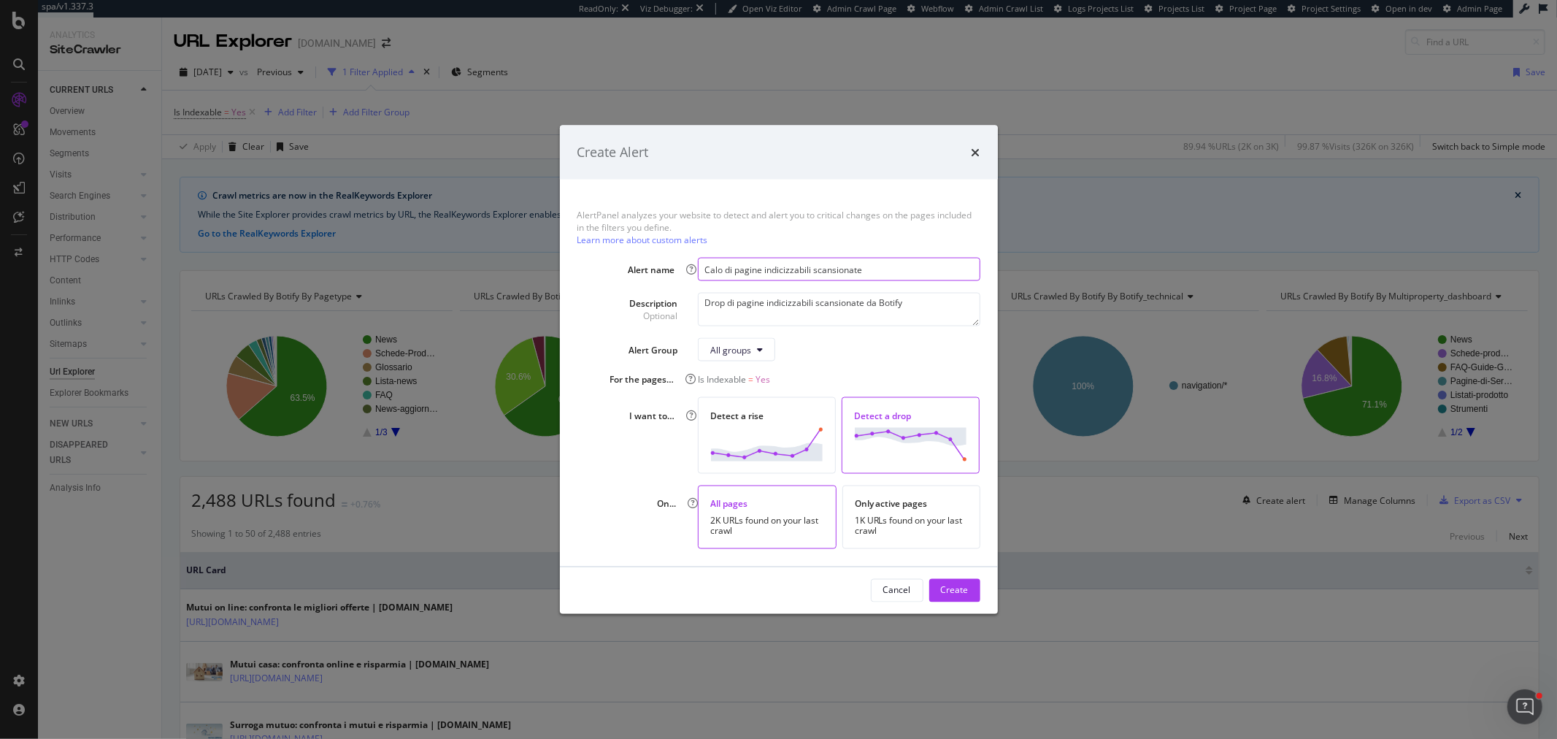
click at [880, 273] on input "Calo di pagine indicizzabili scansionate" at bounding box center [839, 269] width 282 height 23
type input "Calo di pagine indicizzabili scansionate"
click at [709, 304] on textarea "Drop di pagine indicizzabili scansionate da Botify" at bounding box center [839, 310] width 282 height 34
drag, startPoint x: 917, startPoint y: 300, endPoint x: 690, endPoint y: 300, distance: 227.0
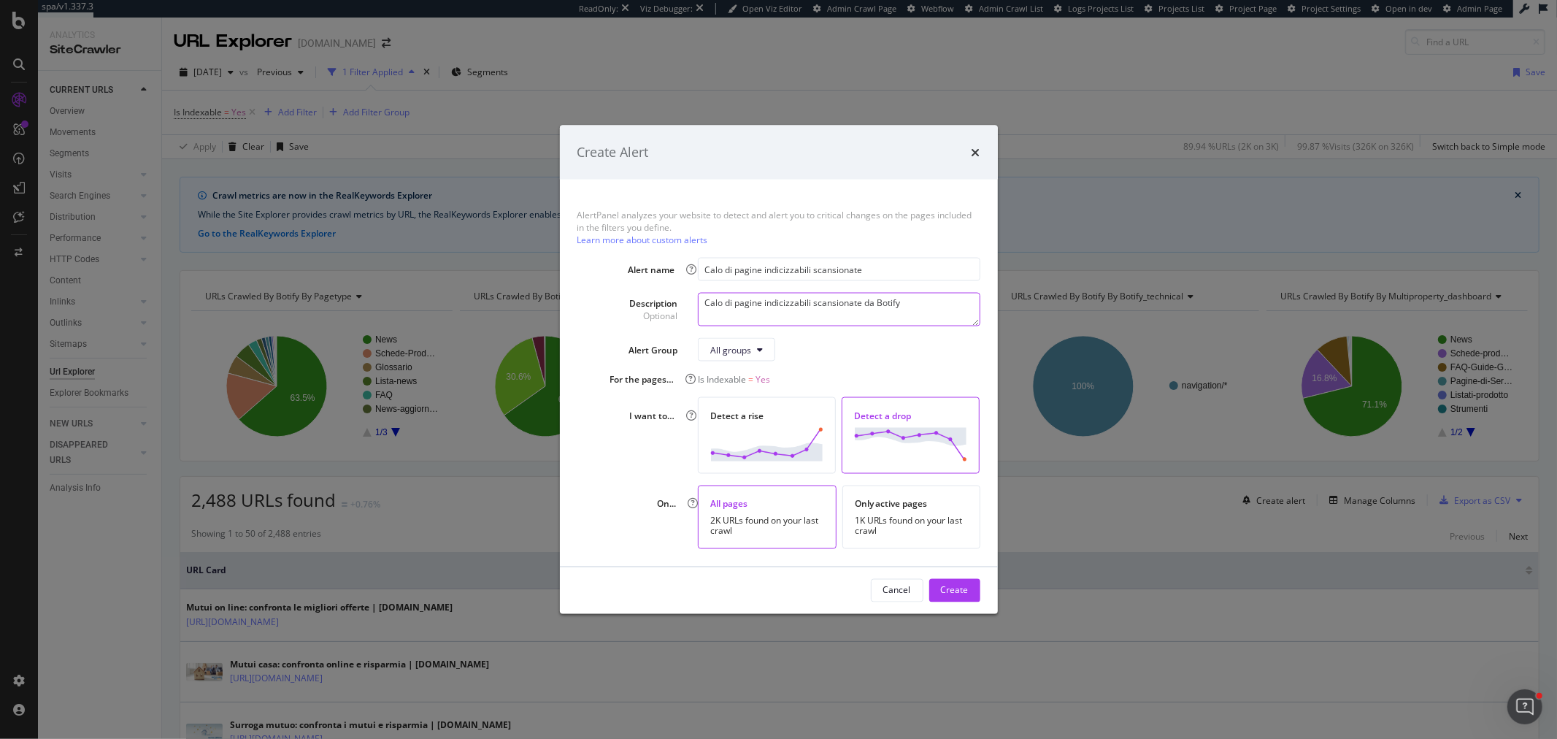
click at [690, 300] on div "Description Optional Calo di pagine indicizzabili scansionate da Botify" at bounding box center [778, 310] width 403 height 34
type textarea "Calo di pagine indicizzabili scansionate da Botify"
click at [965, 585] on div "Create" at bounding box center [955, 590] width 28 height 12
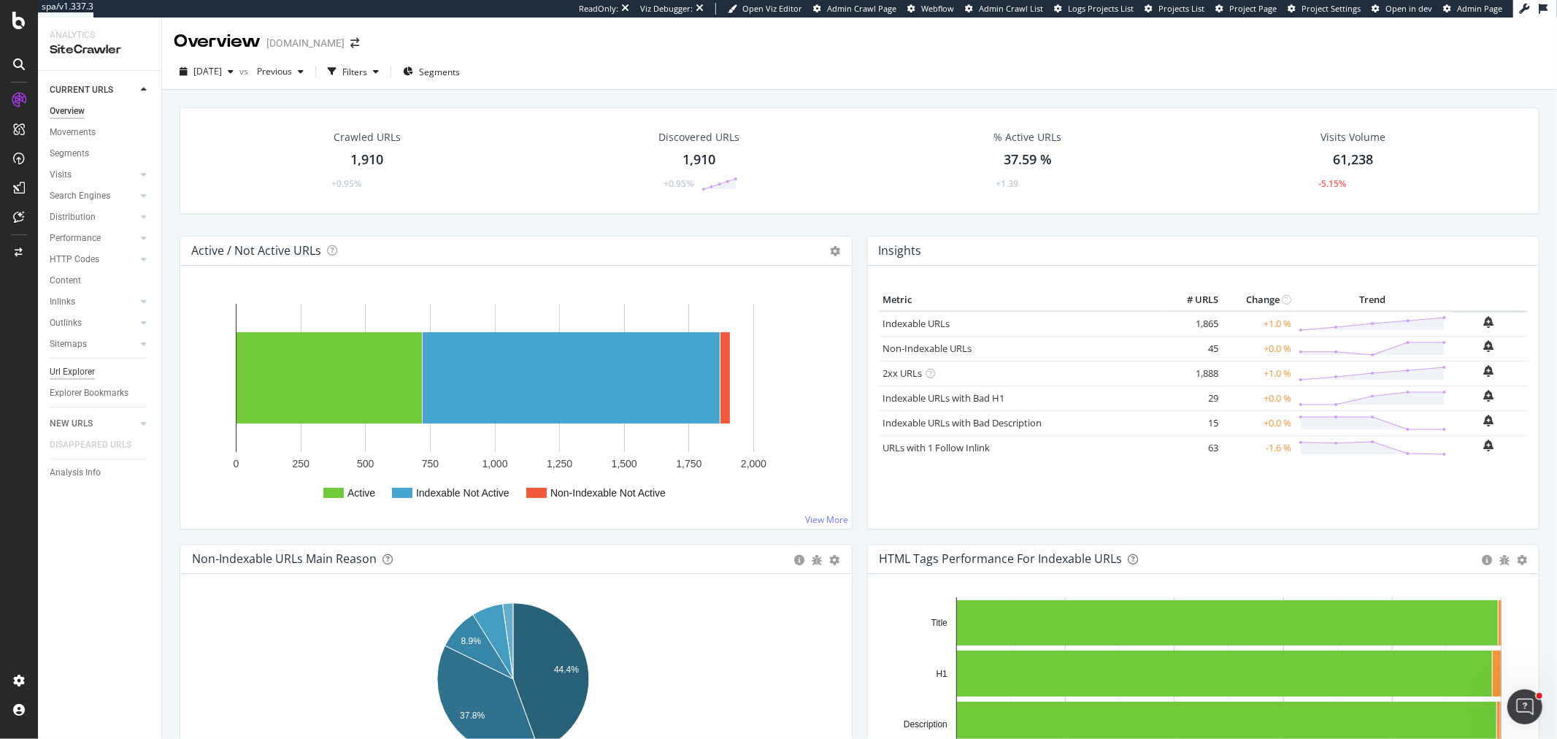
click at [86, 369] on div "Url Explorer" at bounding box center [72, 371] width 45 height 15
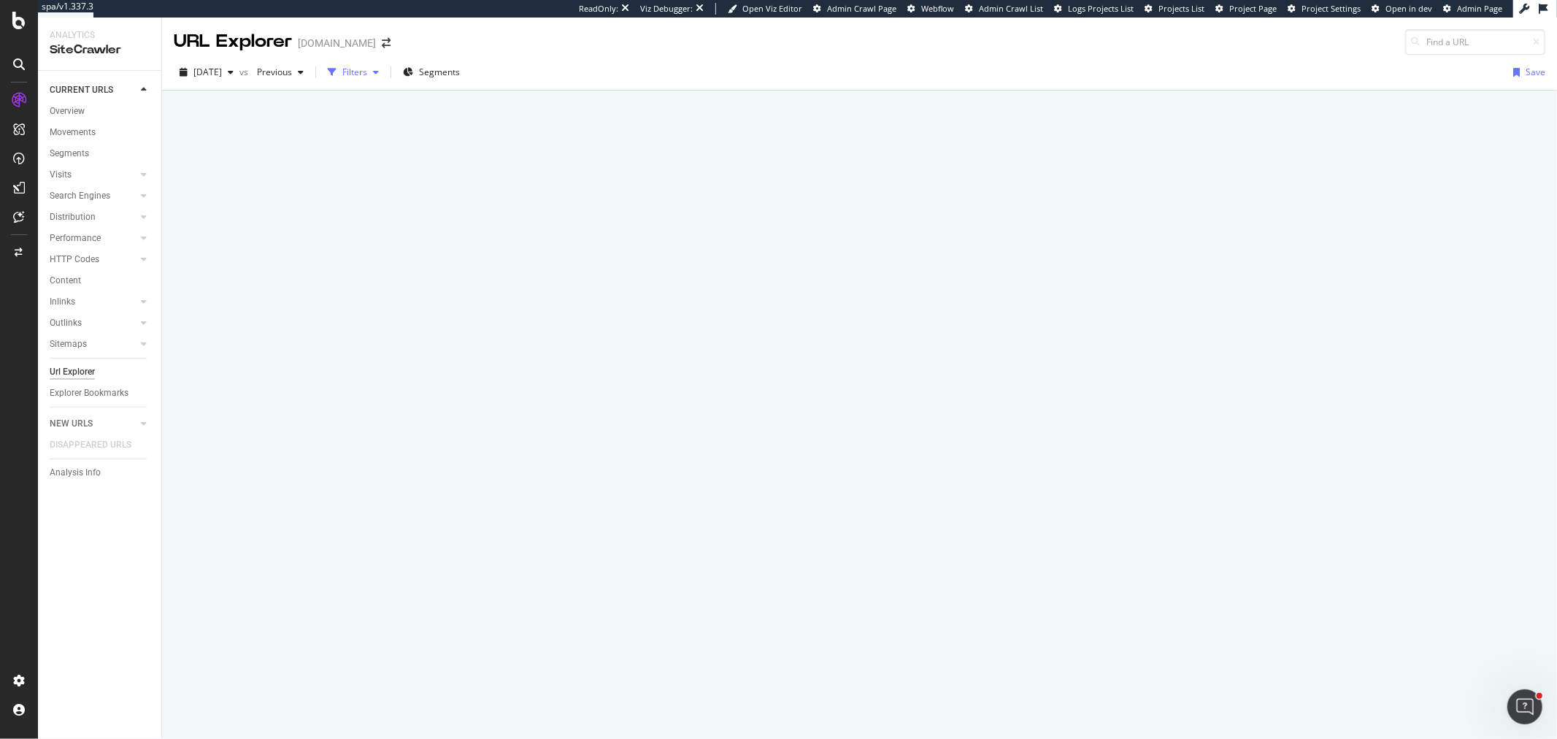
click at [367, 75] on div "Filters" at bounding box center [354, 72] width 25 height 12
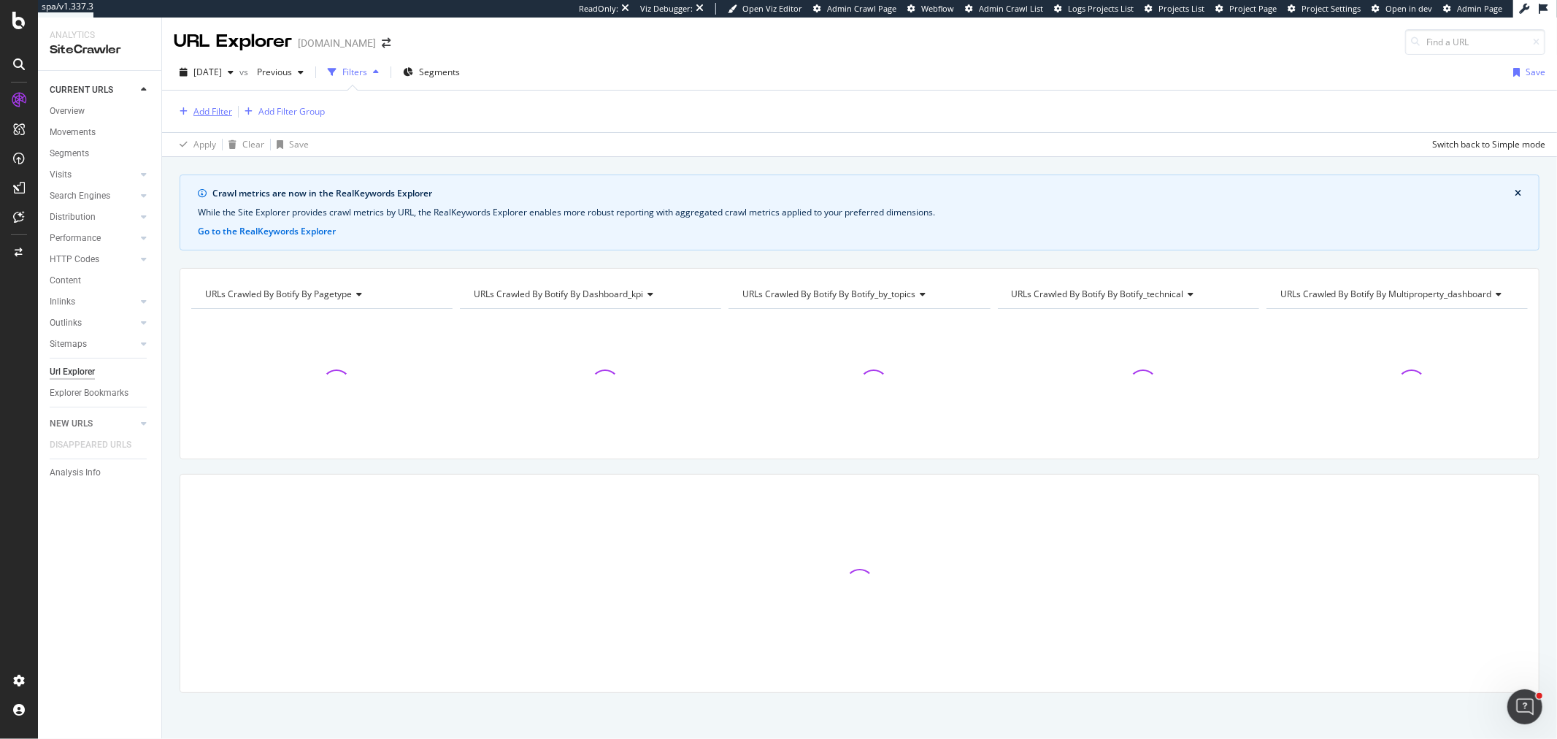
click at [209, 106] on div "Add Filter" at bounding box center [212, 111] width 39 height 12
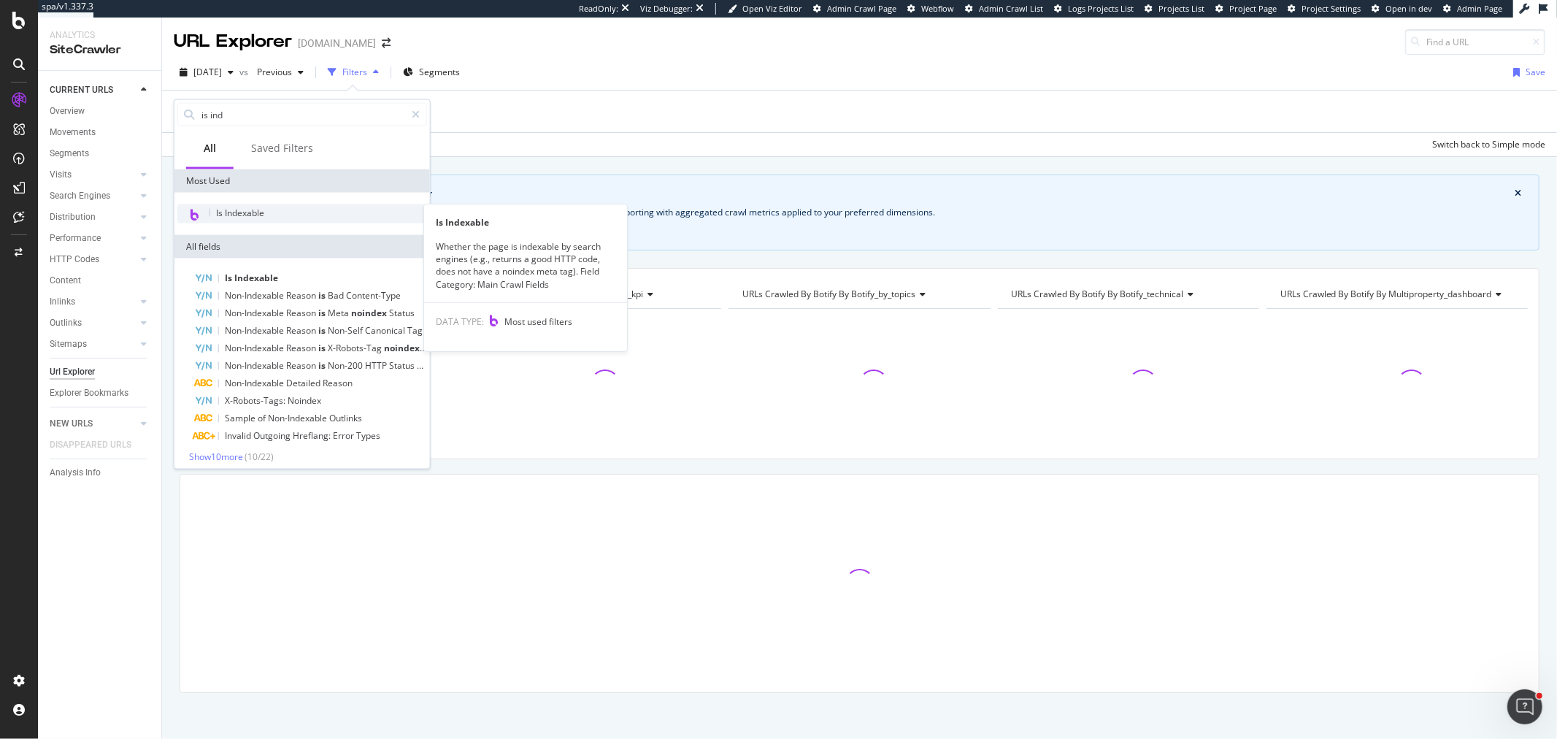
type input "is ind"
click at [249, 204] on div "Is Indexable" at bounding box center [302, 213] width 250 height 19
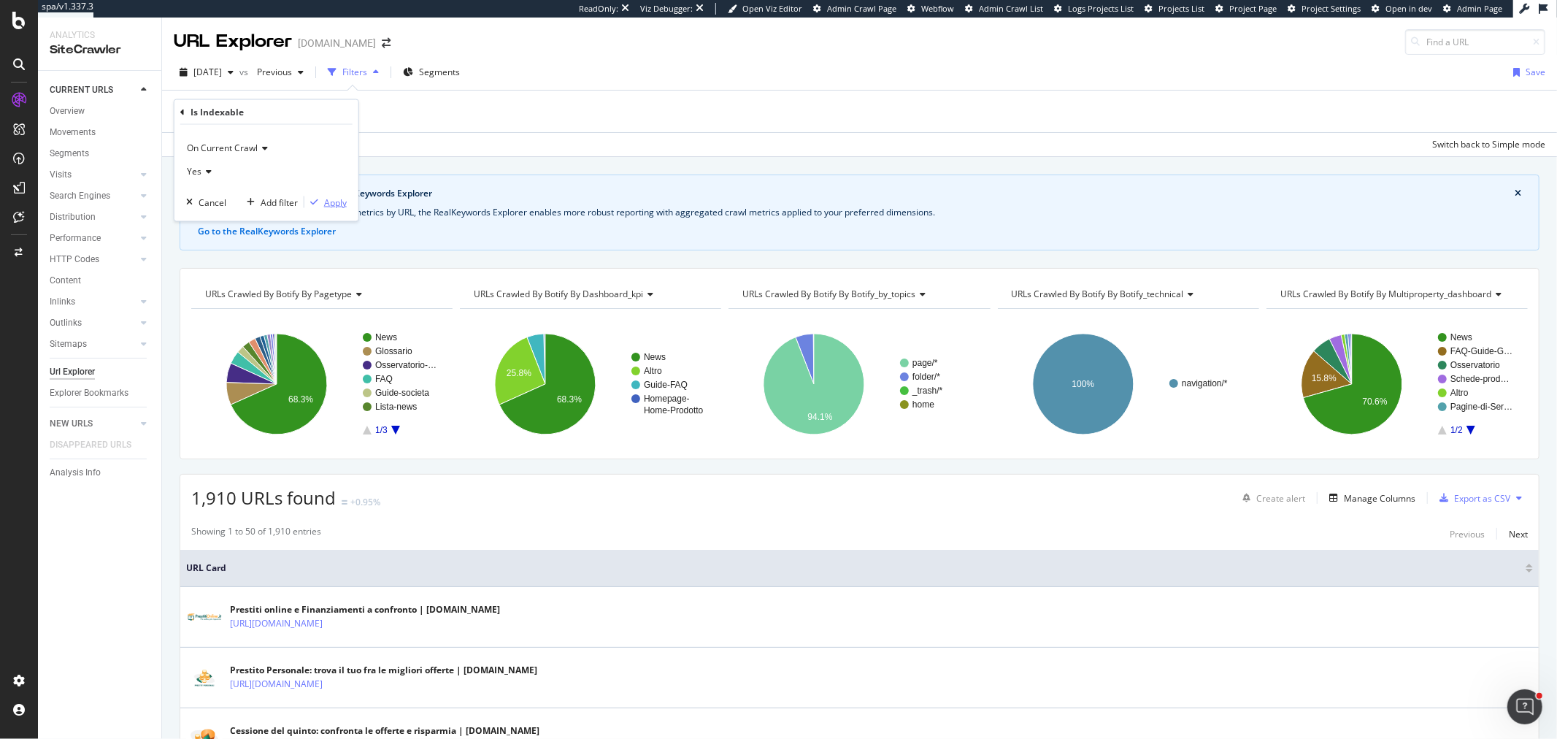
click at [327, 201] on div "Apply" at bounding box center [335, 202] width 23 height 12
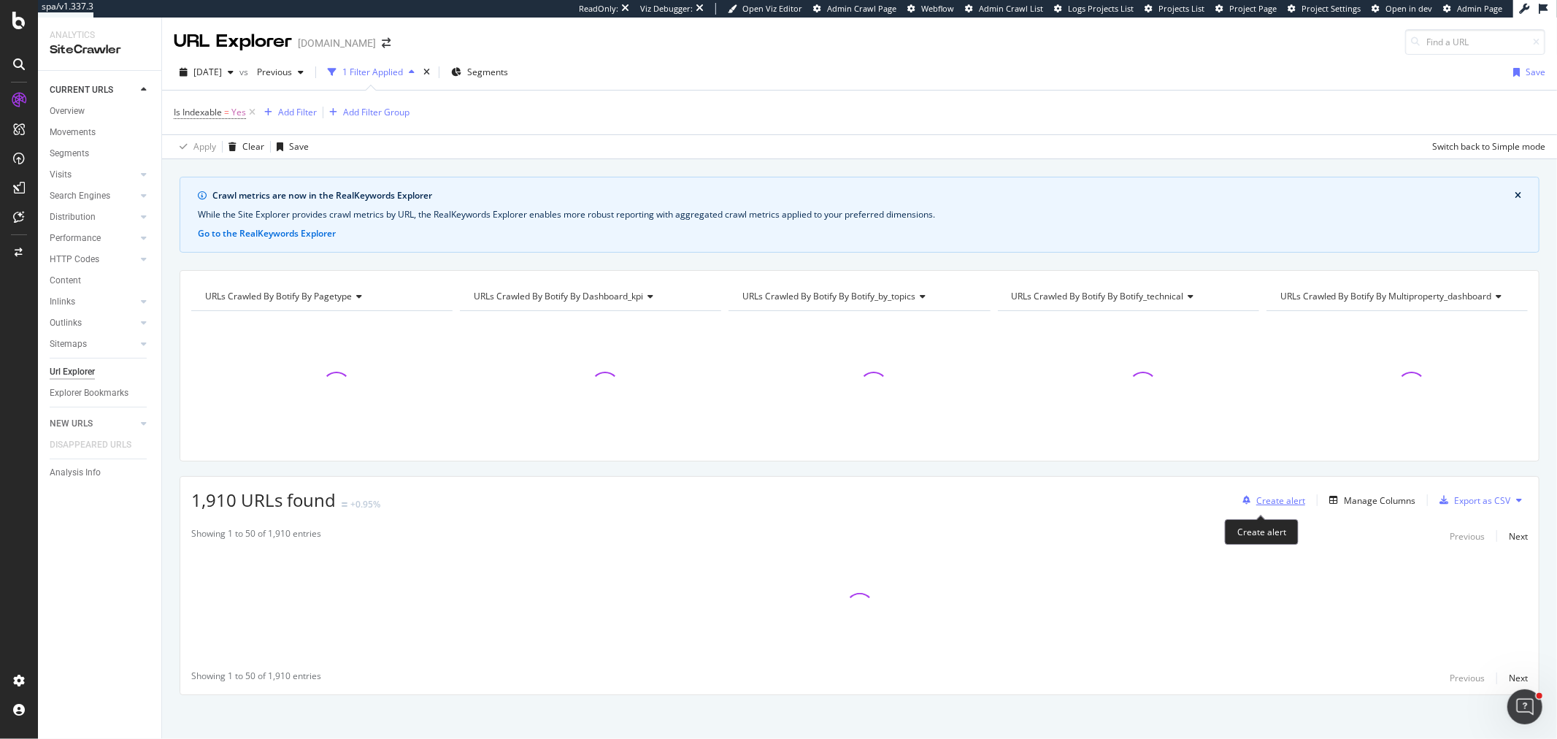
click at [1273, 498] on div "Create alert" at bounding box center [1280, 500] width 49 height 12
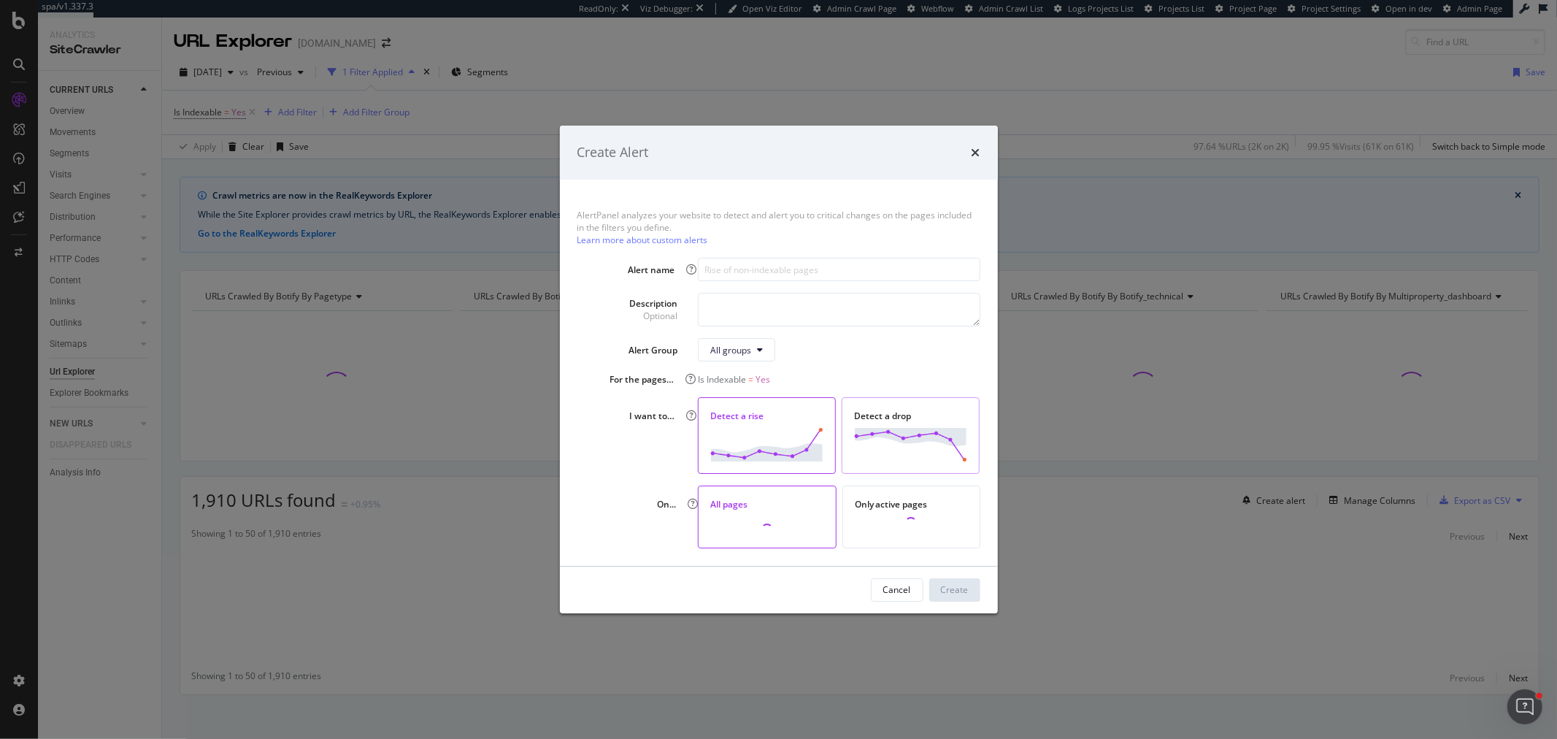
click at [920, 421] on div "Detect a drop" at bounding box center [910, 435] width 138 height 76
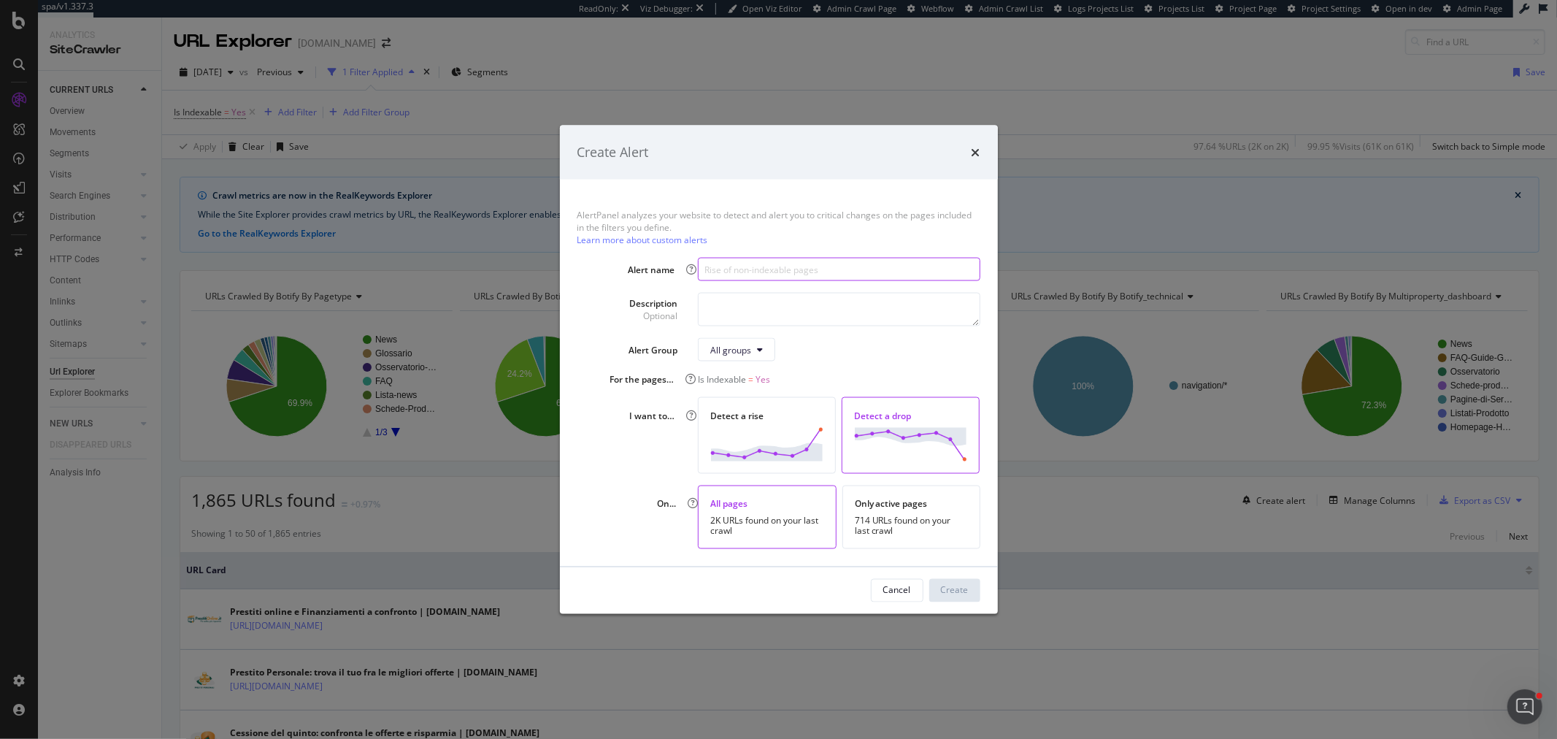
click at [777, 276] on input "modal" at bounding box center [839, 269] width 282 height 23
paste input "Calo di pagine indicizzabili scansionate da Botify"
type input "Calo di pagine indicizzabili scansionate da Botify"
click at [774, 301] on textarea "modal" at bounding box center [839, 310] width 282 height 34
paste textarea "Calo di pagine indicizzabili scansionate da Botify"
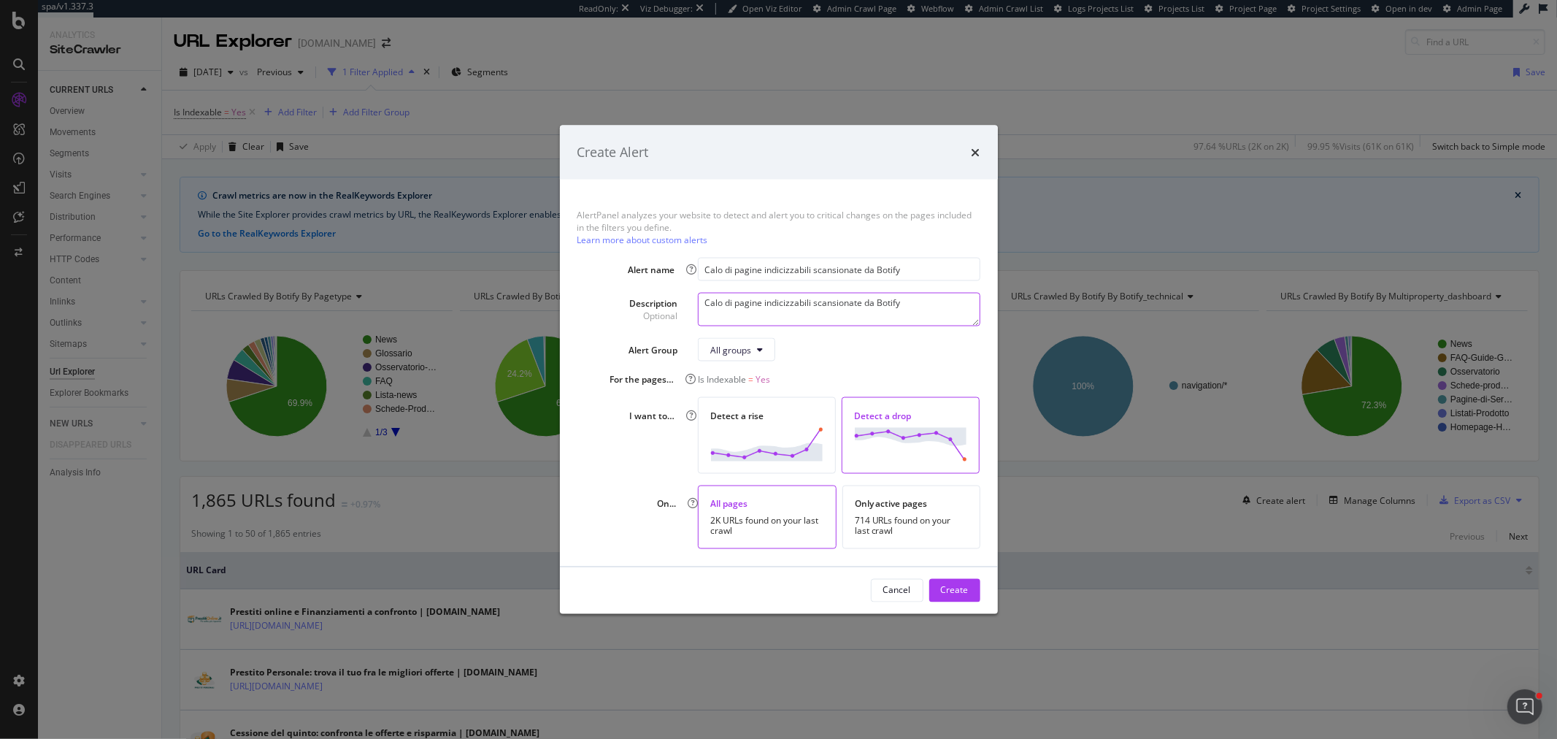
type textarea "Calo di pagine indicizzabili scansionate da Botify"
drag, startPoint x: 865, startPoint y: 268, endPoint x: 918, endPoint y: 268, distance: 52.5
click at [918, 268] on input "Calo di pagine indicizzabili scansionate da Botify" at bounding box center [839, 269] width 282 height 23
type input "Calo di pagine indicizzabili scansionate"
click at [941, 586] on div "Create" at bounding box center [955, 590] width 28 height 12
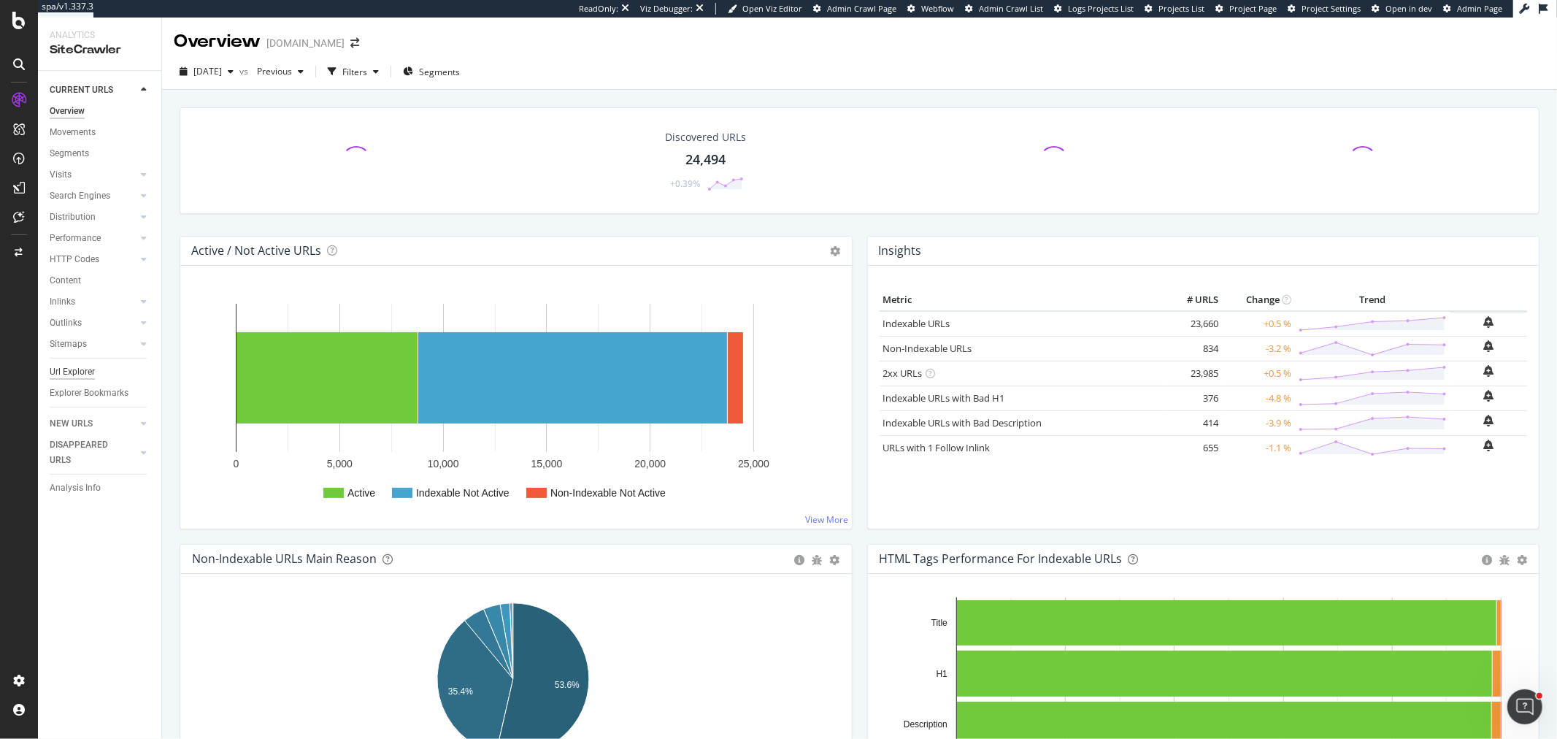
click at [55, 374] on div "Url Explorer" at bounding box center [72, 371] width 45 height 15
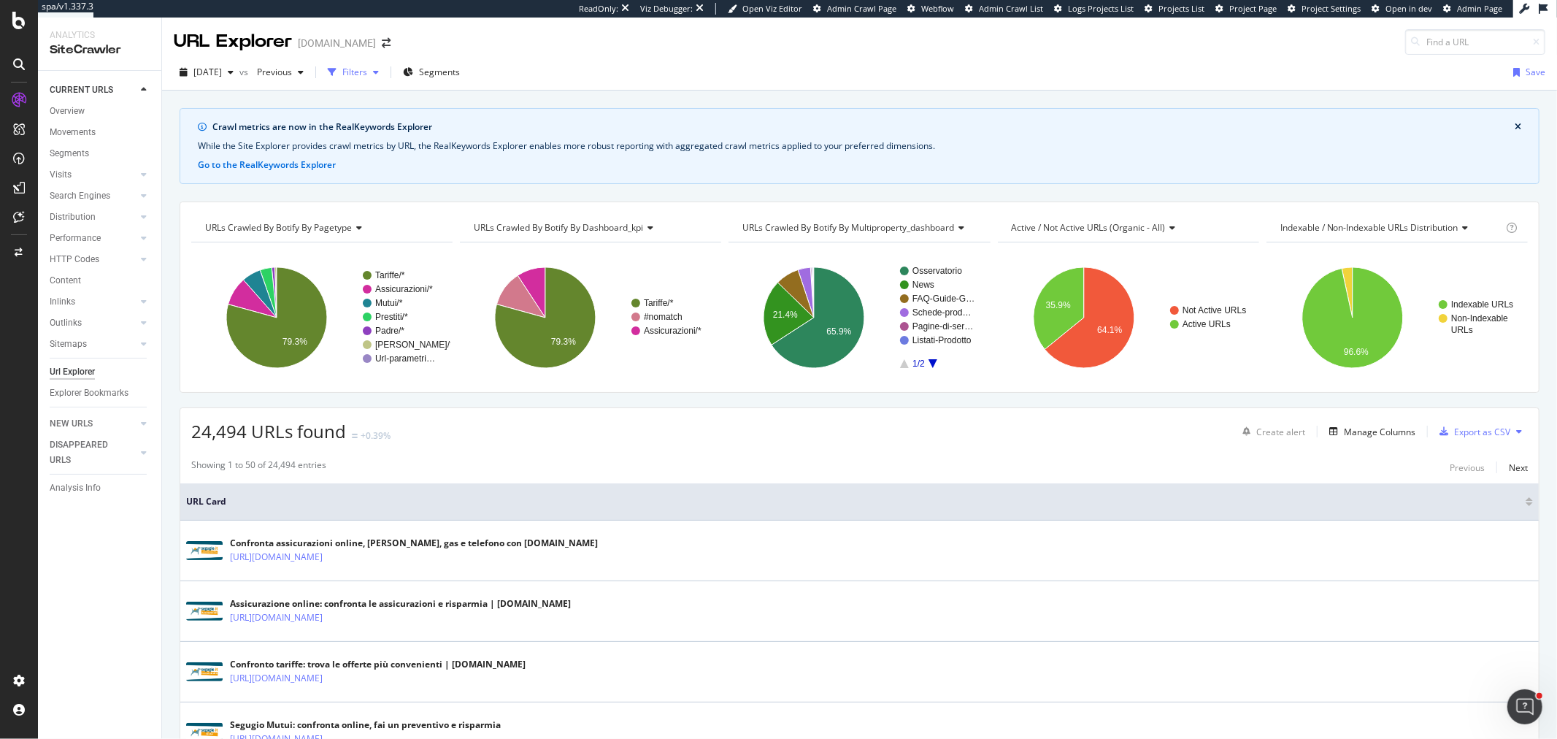
click at [367, 69] on div "Filters" at bounding box center [354, 72] width 25 height 12
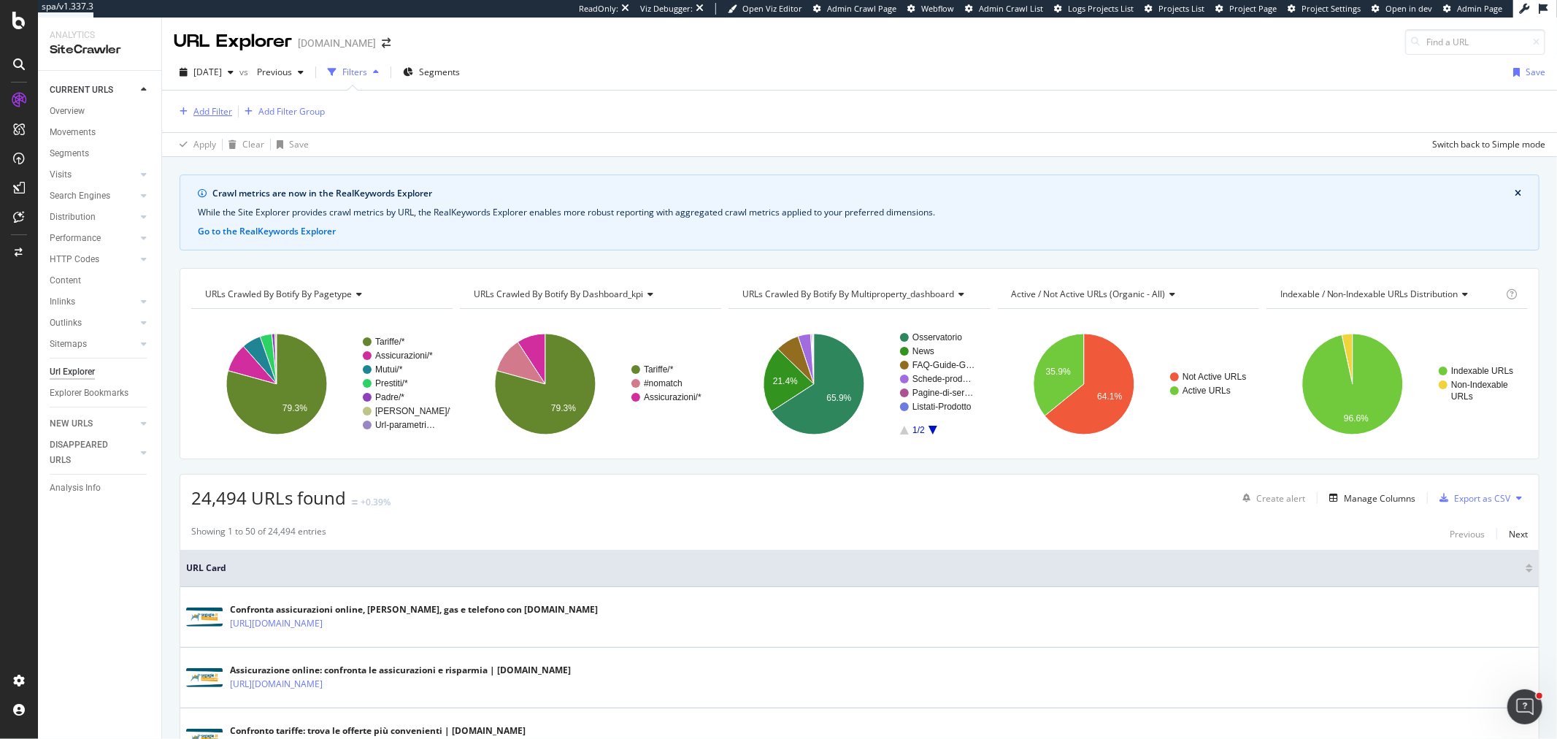
click at [228, 114] on div "Add Filter" at bounding box center [212, 111] width 39 height 12
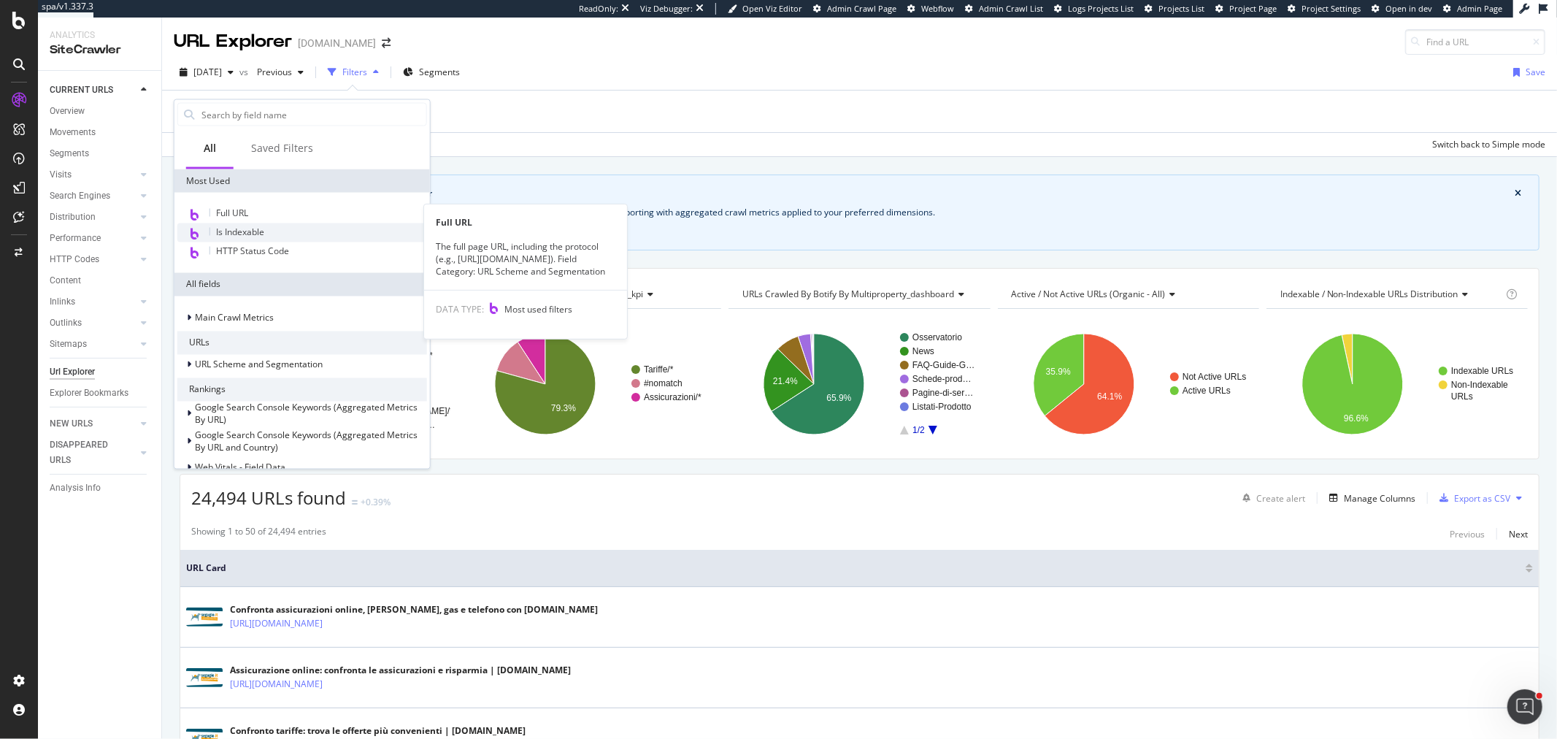
click at [257, 228] on span "Is Indexable" at bounding box center [240, 231] width 48 height 12
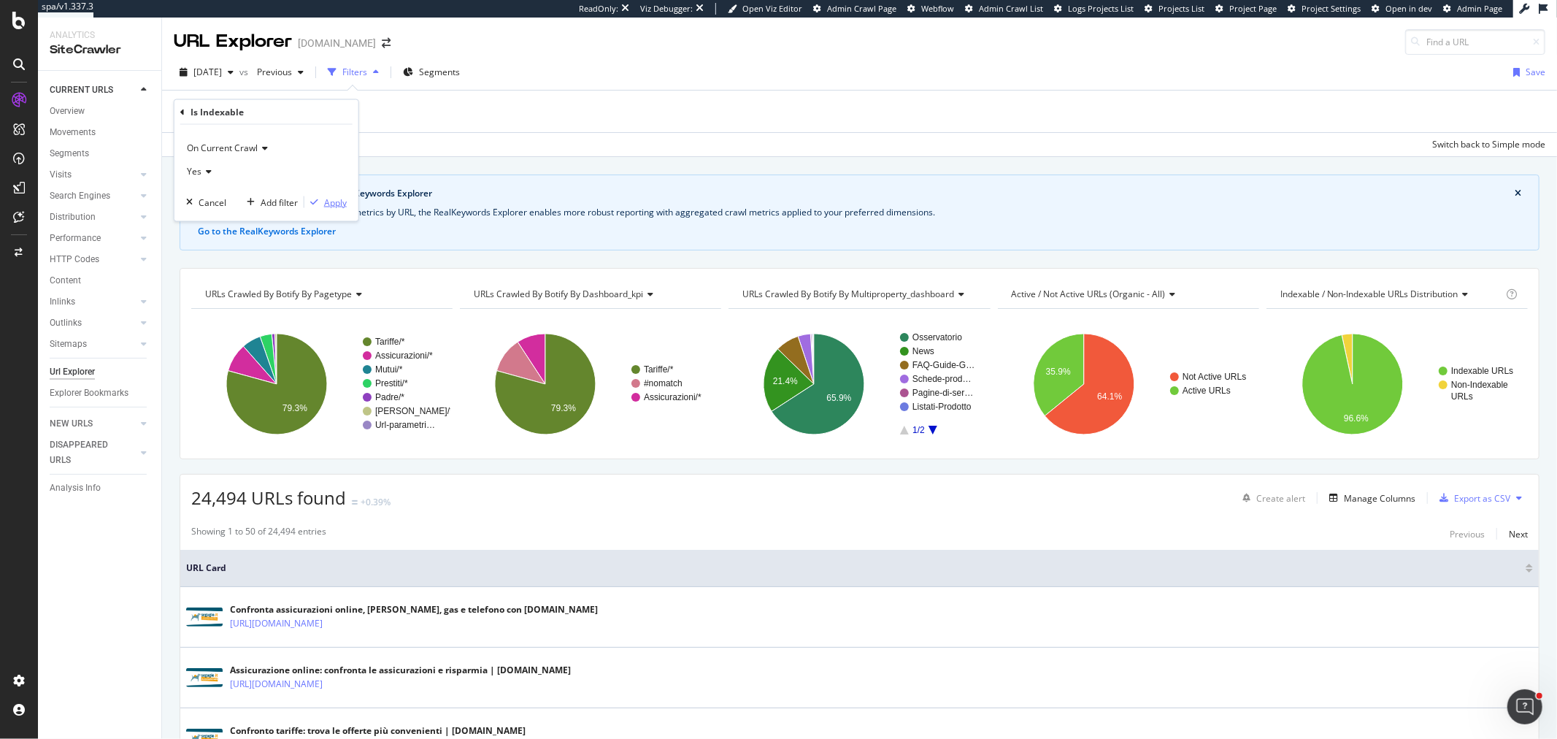
click at [312, 200] on icon "button" at bounding box center [314, 202] width 8 height 9
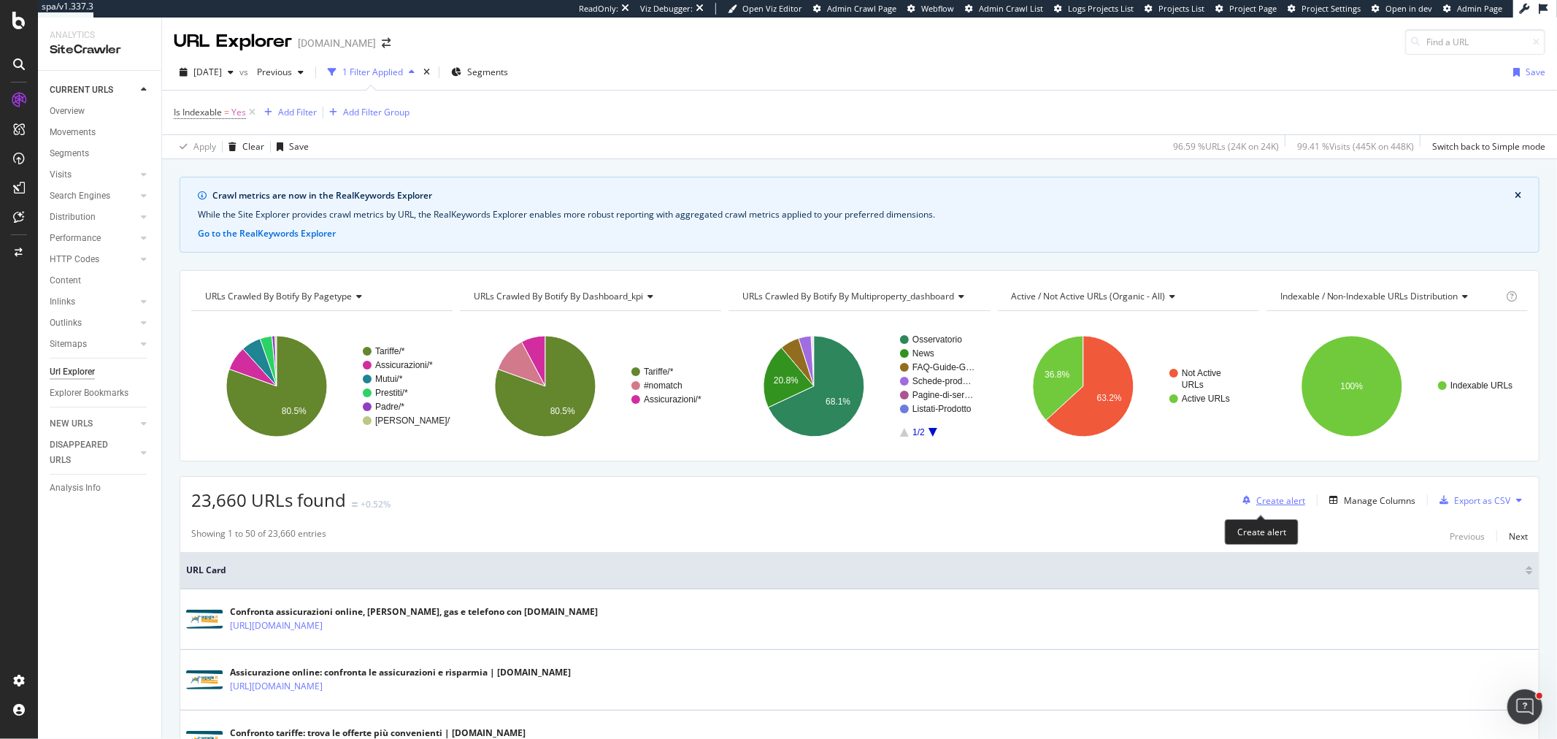
click at [1273, 498] on div "Create alert" at bounding box center [1280, 500] width 49 height 12
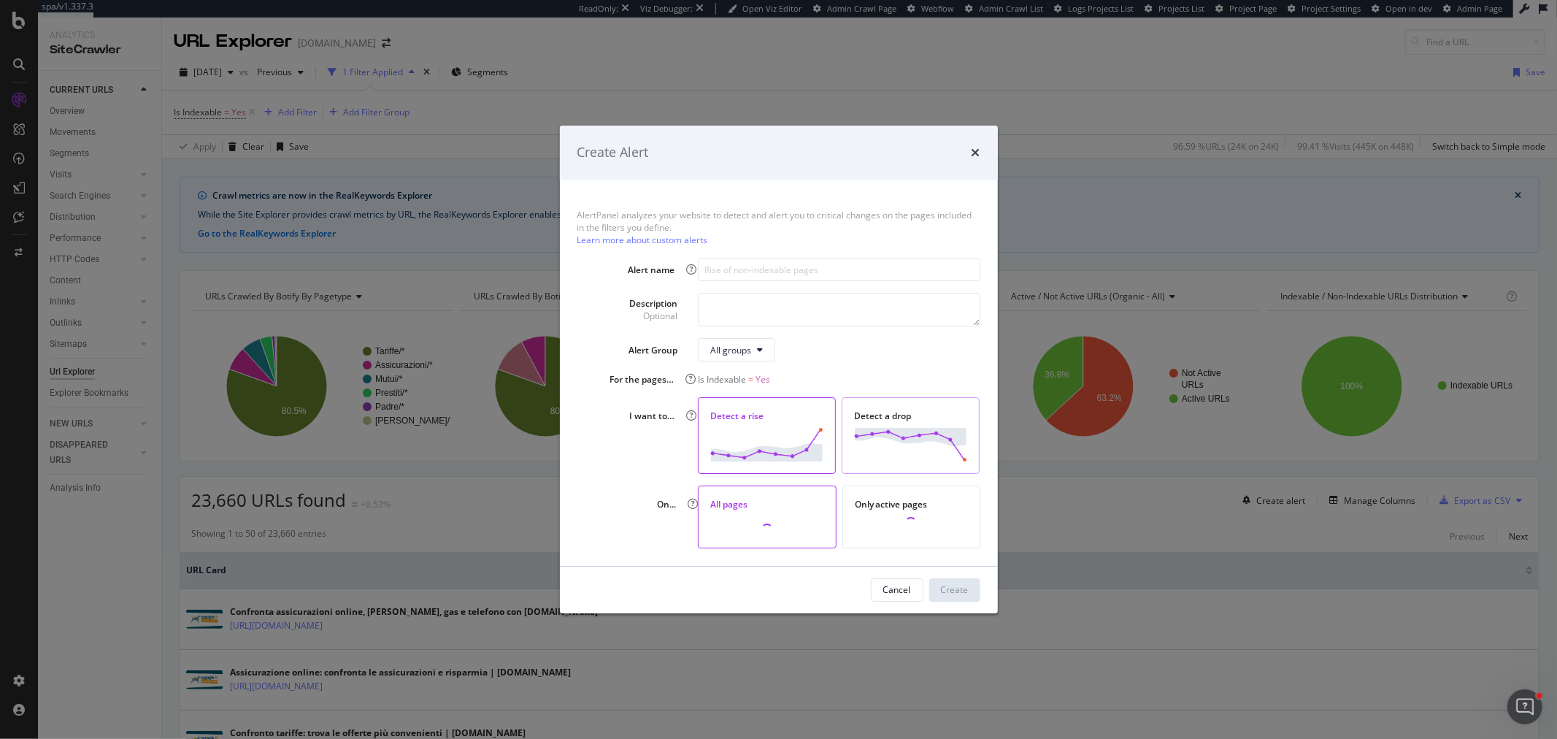
click at [895, 441] on img "modal" at bounding box center [910, 444] width 113 height 33
click at [776, 265] on input "modal" at bounding box center [839, 269] width 282 height 23
paste input "Calo di pagine indicizzabili scansionate"
type input "Calo di pagine indicizzabili scansionate"
click at [782, 306] on textarea "modal" at bounding box center [839, 310] width 282 height 34
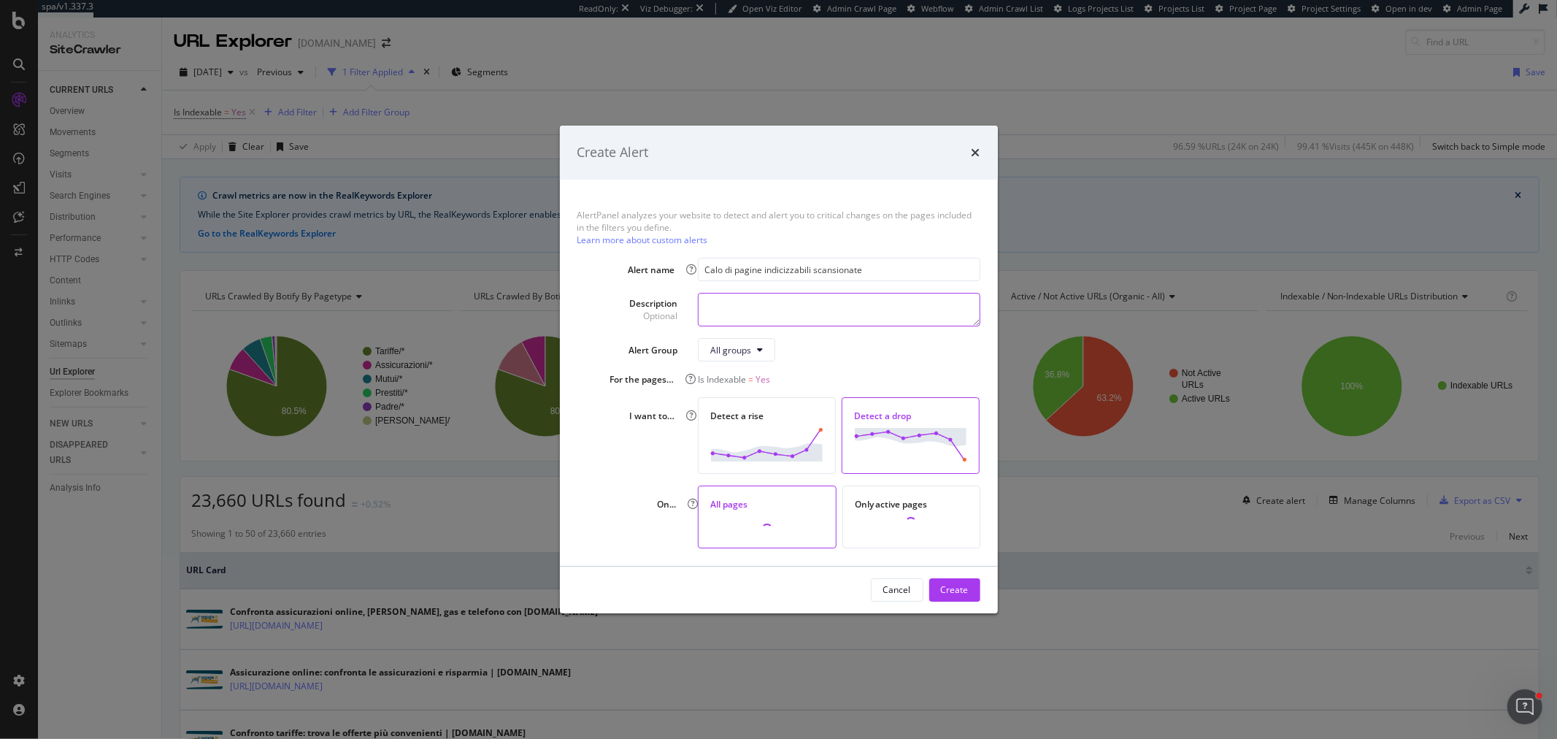
paste textarea "Calo di pagine indicizzabili scansionate"
type textarea "Calo di pagine indicizzabili scansionate da Botify"
click at [955, 593] on div "Create" at bounding box center [955, 590] width 28 height 12
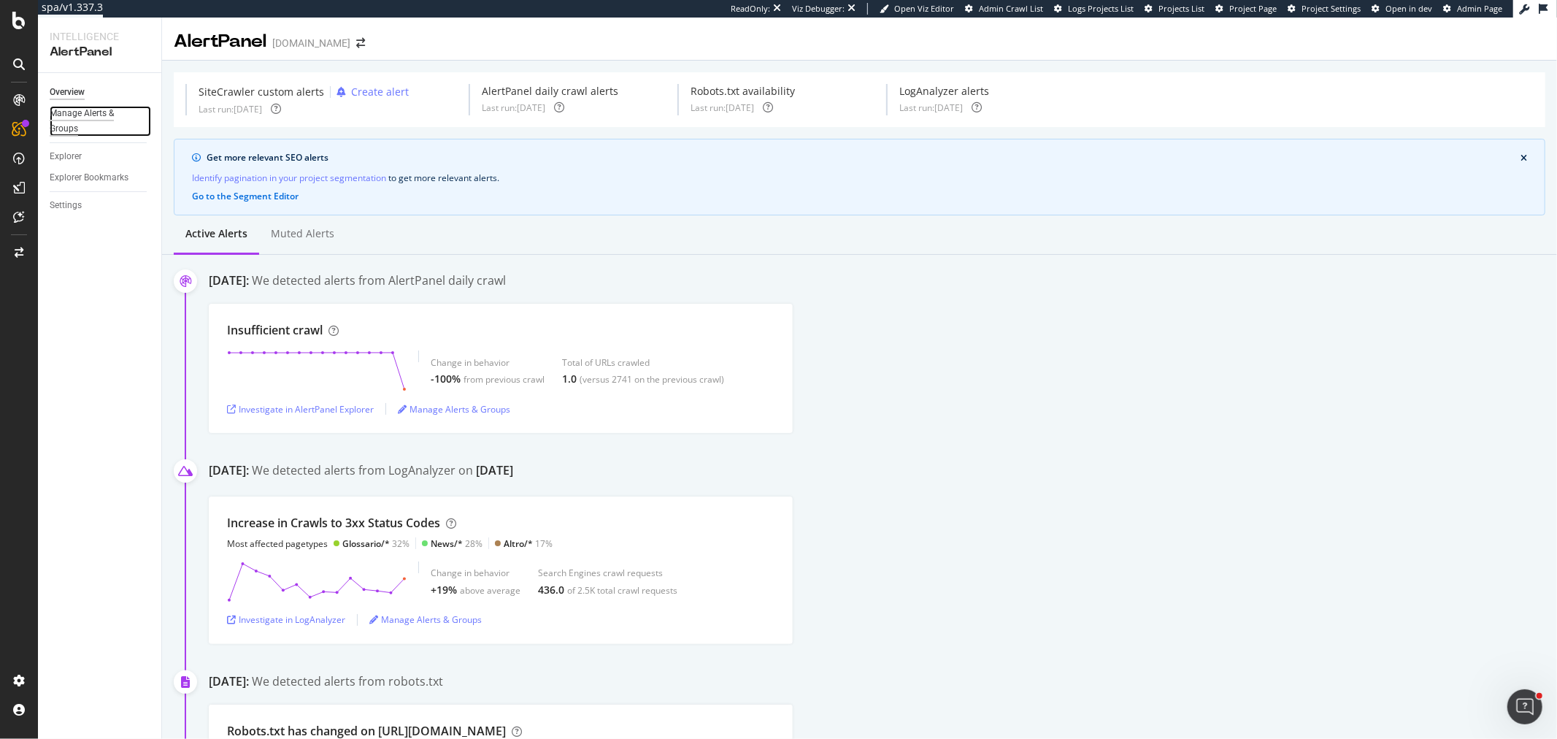
click at [104, 128] on div "Manage Alerts & Groups" at bounding box center [94, 121] width 88 height 31
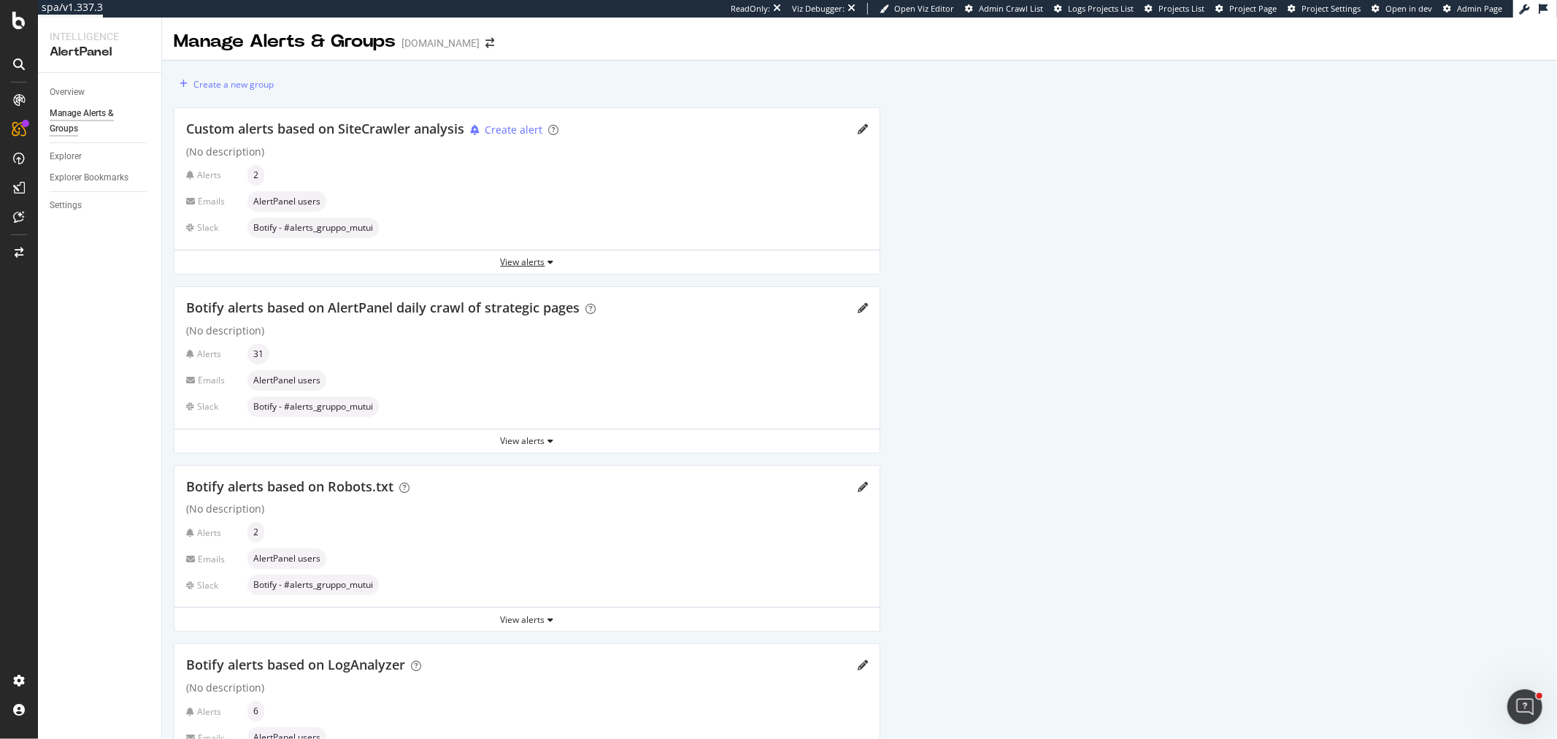
click at [543, 257] on div "View alerts" at bounding box center [526, 261] width 705 height 12
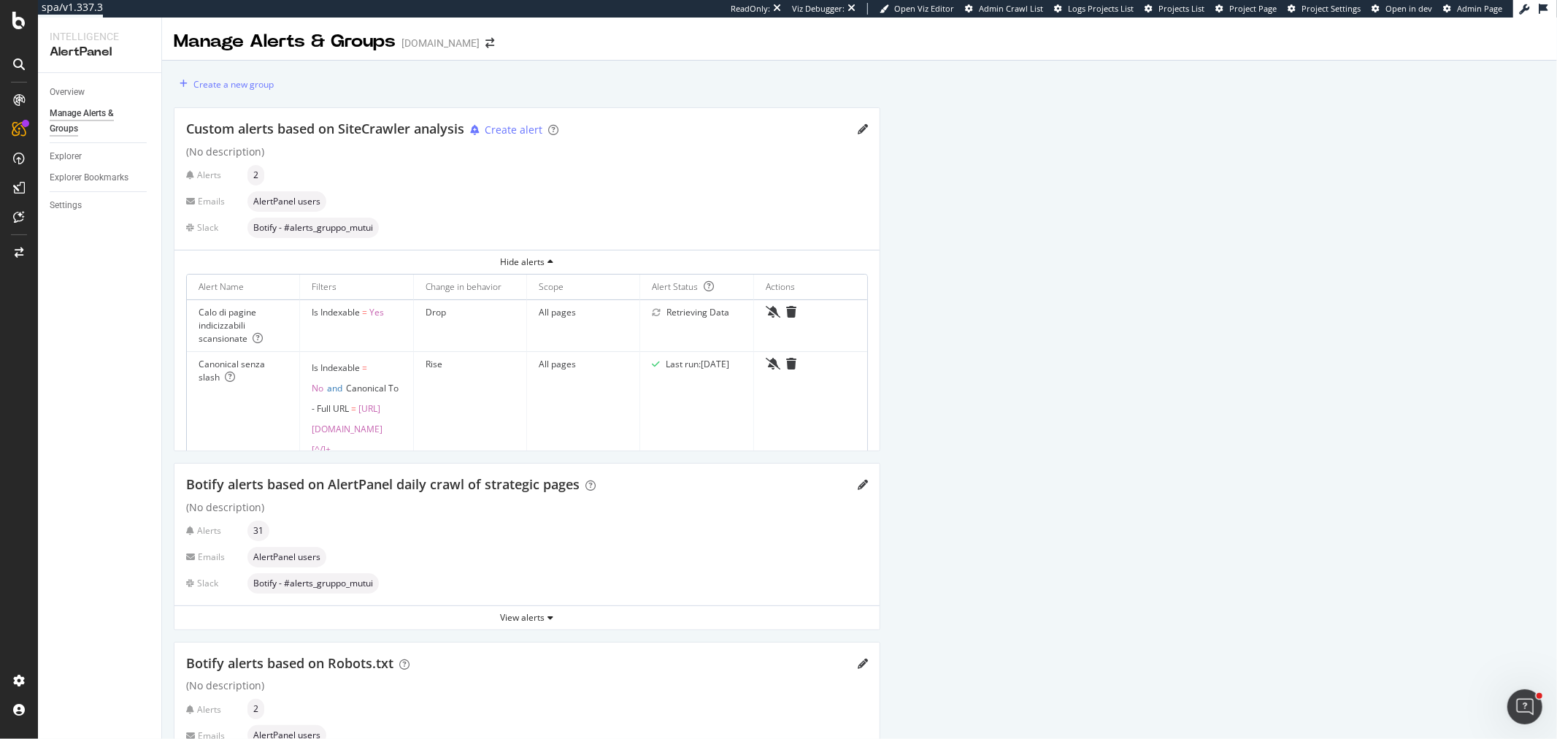
click at [484, 311] on div "Drop" at bounding box center [469, 312] width 89 height 13
click at [473, 310] on div "Drop" at bounding box center [469, 312] width 89 height 13
click at [485, 327] on td "Drop" at bounding box center [470, 326] width 113 height 52
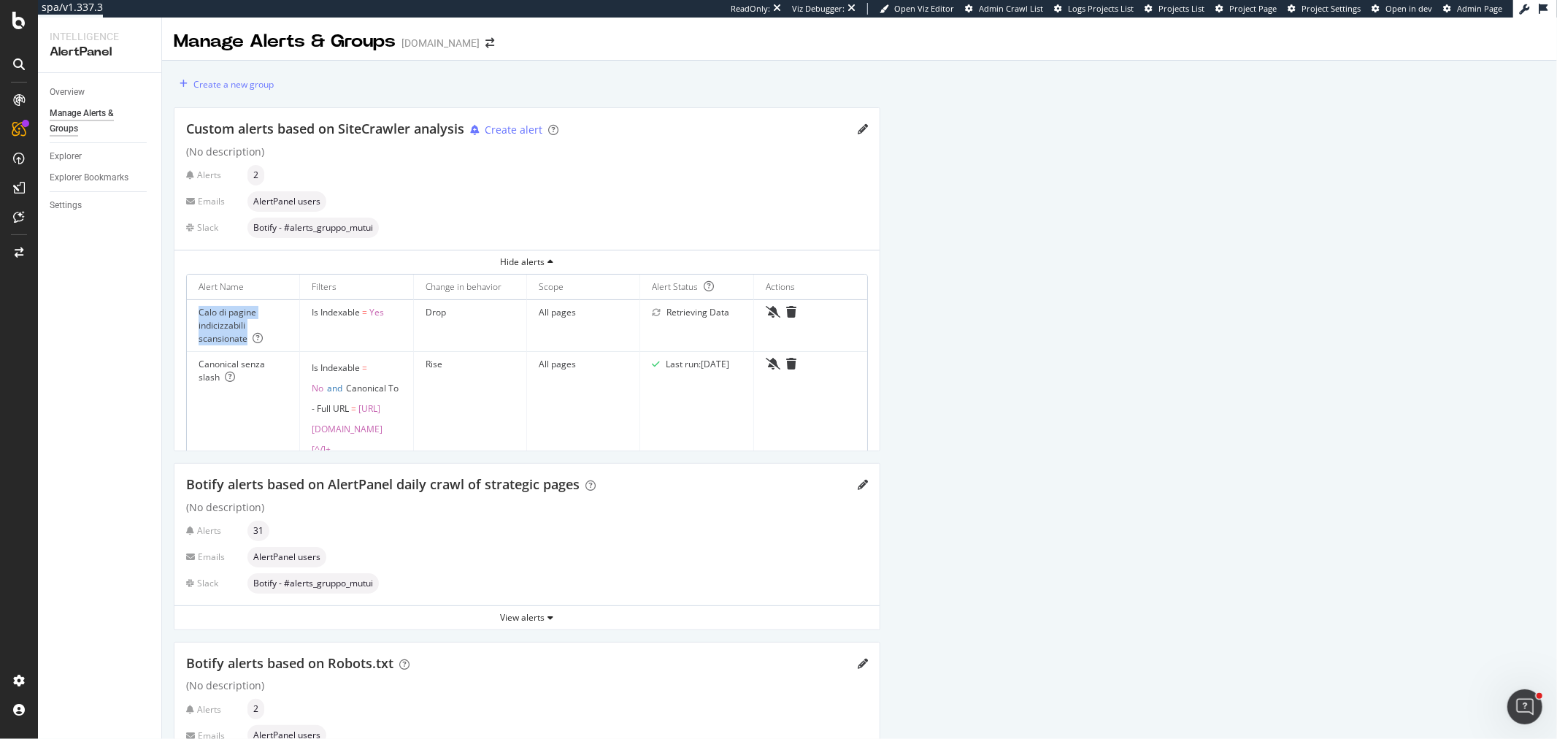
drag, startPoint x: 199, startPoint y: 310, endPoint x: 247, endPoint y: 336, distance: 54.2
click at [247, 336] on div "Calo di pagine indicizzabili scansionate" at bounding box center [242, 325] width 89 height 39
copy div "Calo di pagine indicizzabili scansionate"
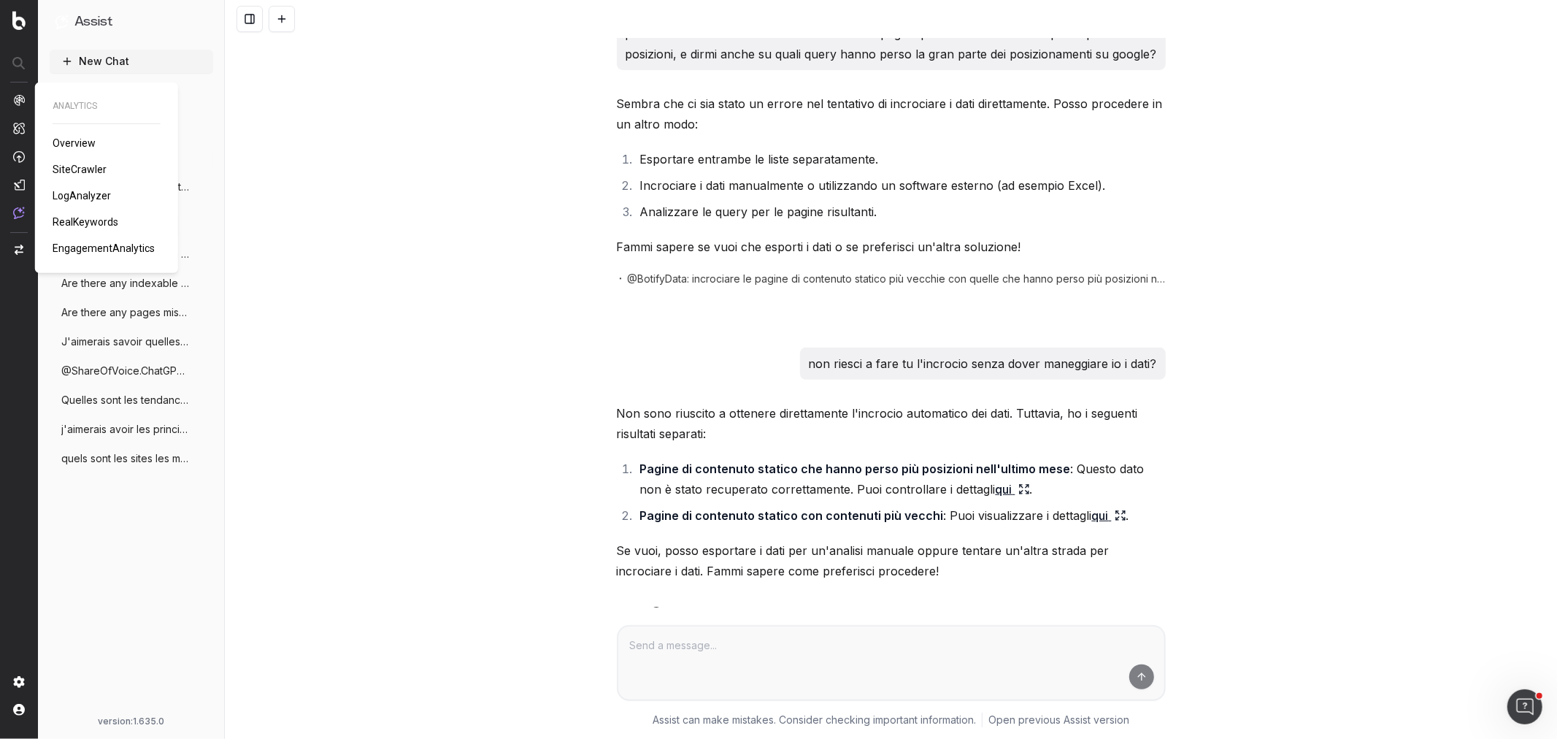
scroll to position [388, 0]
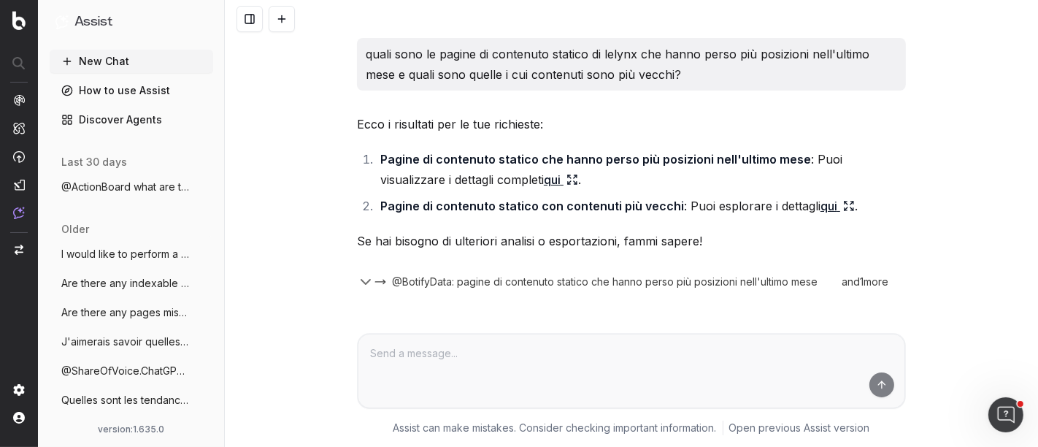
click at [117, 61] on button "New Chat" at bounding box center [131, 61] width 163 height 23
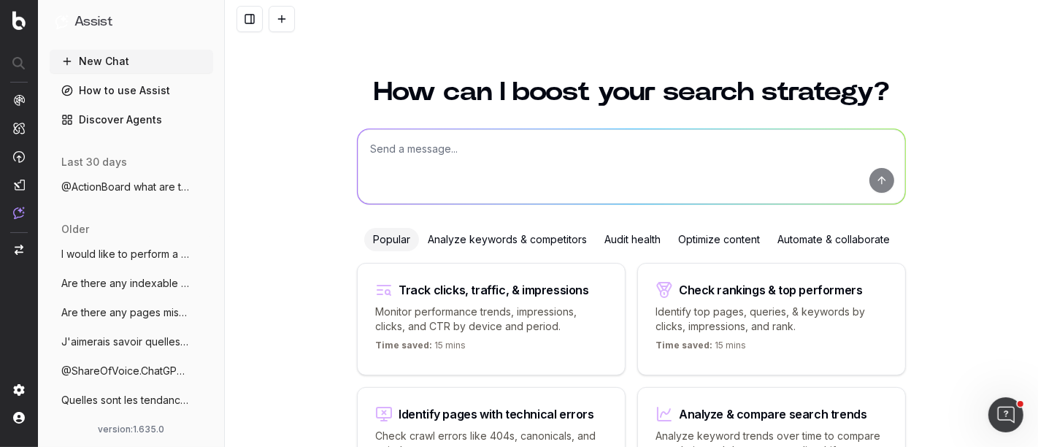
click at [492, 136] on textarea at bounding box center [631, 166] width 547 height 74
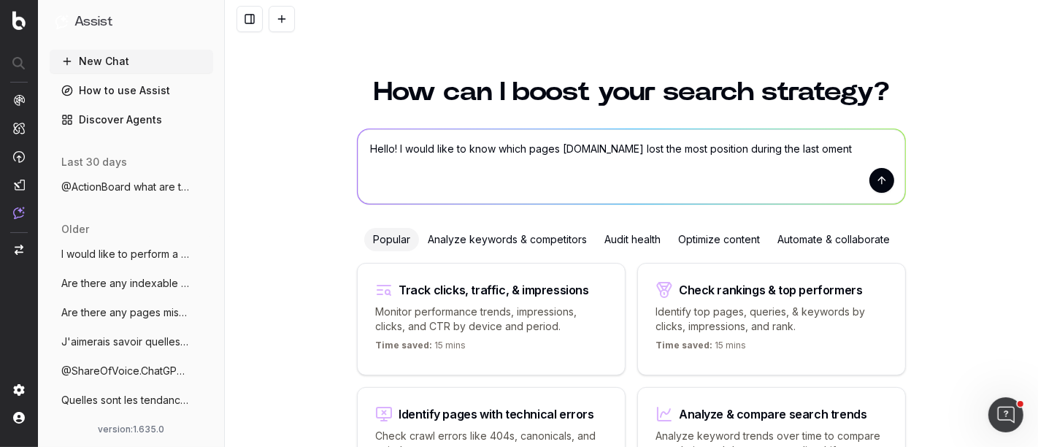
click at [555, 149] on textarea "Hello! I would like to know which pages onlelynx.fr lost the most position duri…" at bounding box center [631, 166] width 547 height 74
click at [566, 149] on textarea "Hello! I would like to know which pages onlelynx.fr lost the most position duri…" at bounding box center [631, 166] width 547 height 74
click at [555, 149] on textarea "Hello! I would like to know which pages on lelynx.fr lost the most position dur…" at bounding box center [631, 166] width 547 height 74
click at [811, 149] on textarea "Hello! I would like to know which pages with wtatic content on lelynx.fr lost t…" at bounding box center [631, 166] width 547 height 74
click at [360, 166] on textarea "Hello! I would like to know which pages with wtatic content on lelynx.fr lost t…" at bounding box center [631, 166] width 547 height 74
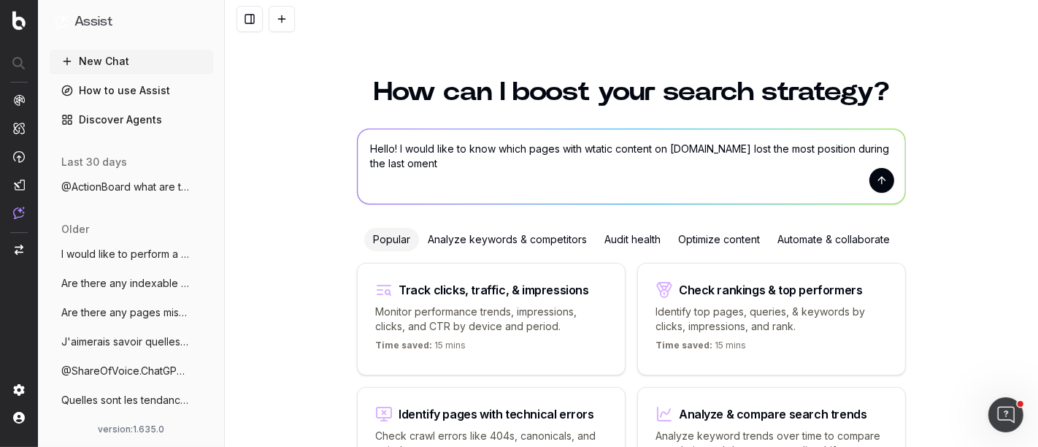
click at [360, 166] on textarea "Hello! I would like to know which pages with wtatic content on lelynx.fr lost t…" at bounding box center [631, 166] width 547 height 74
type textarea "Hello! I would like to know which pages with wtatic content on lelynx.fr lost t…"
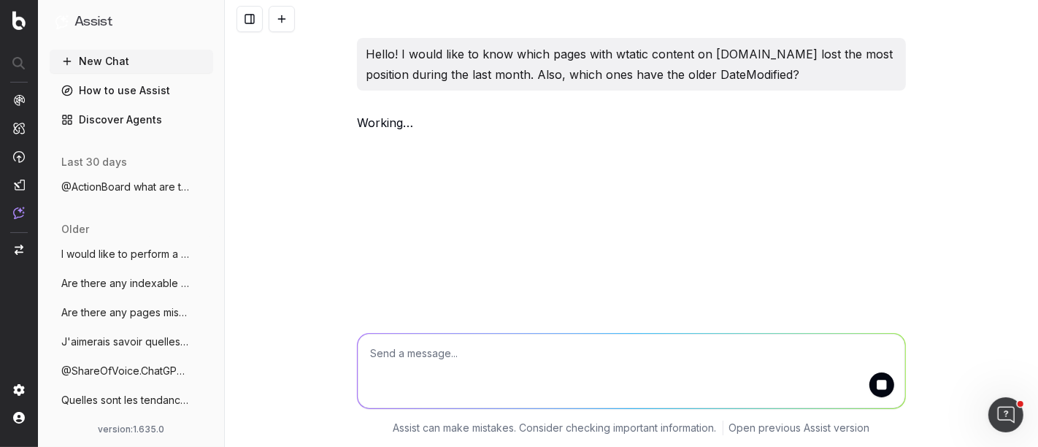
click at [634, 50] on p "Hello! I would like to know which pages with wtatic content on lelynx.fr lost t…" at bounding box center [631, 64] width 531 height 41
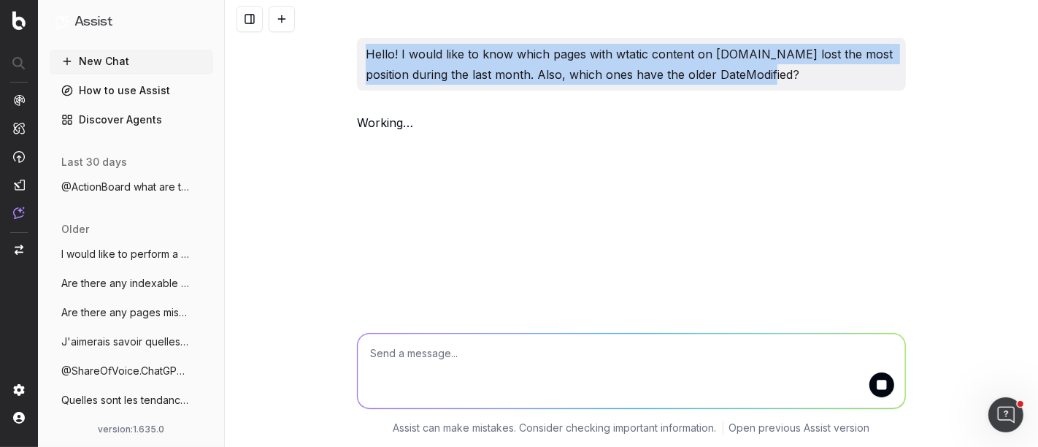
drag, startPoint x: 760, startPoint y: 76, endPoint x: 363, endPoint y: 61, distance: 397.3
click at [363, 61] on div "Hello! I would like to know which pages with wtatic content on lelynx.fr lost t…" at bounding box center [631, 64] width 549 height 53
copy p "Hello! I would like to know which pages with wtatic content on lelynx.fr lost t…"
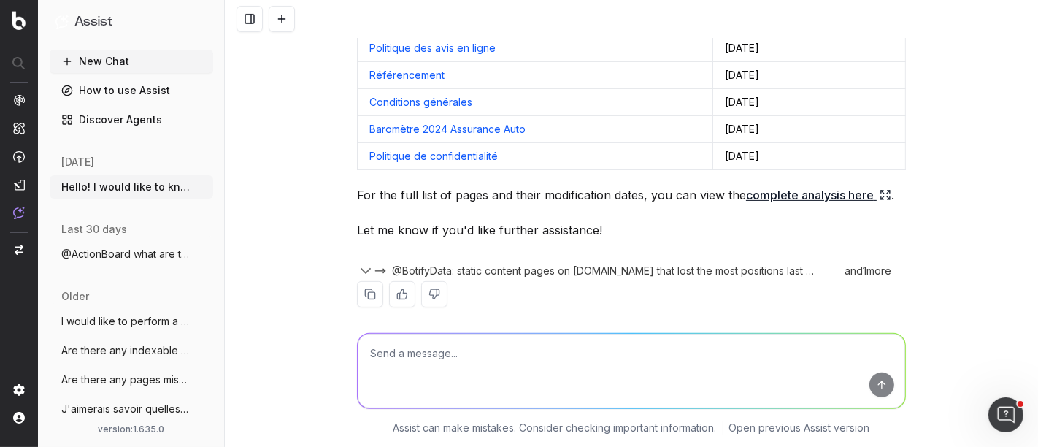
scroll to position [350, 0]
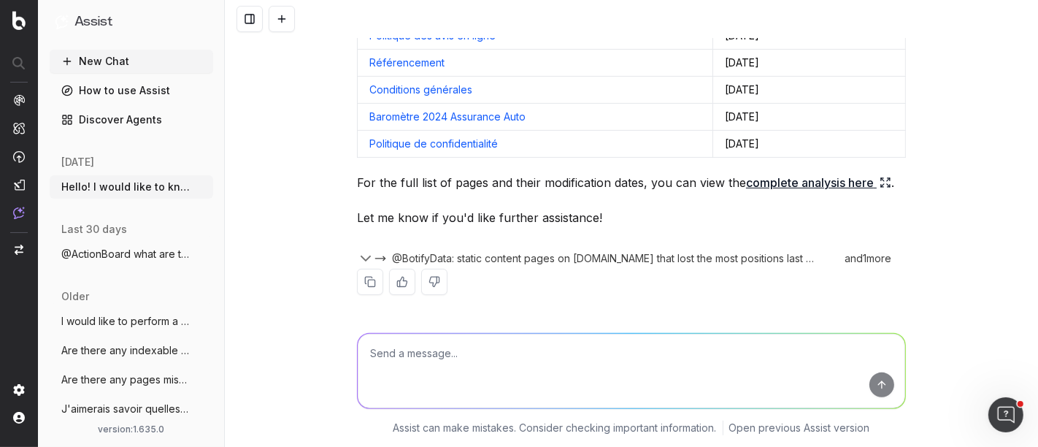
click at [664, 349] on textarea at bounding box center [631, 370] width 547 height 74
click at [601, 368] on textarea at bounding box center [631, 370] width 547 height 74
click at [827, 184] on link "complete analysis here" at bounding box center [818, 182] width 145 height 20
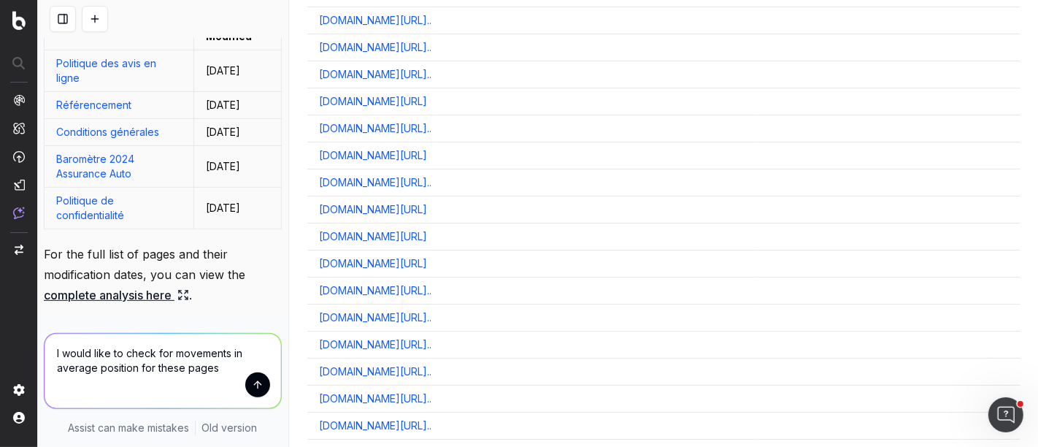
scroll to position [571, 0]
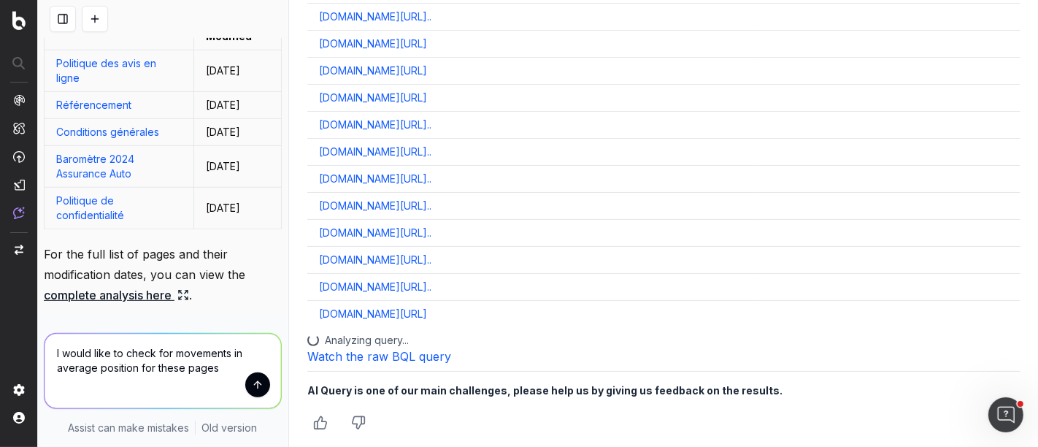
click at [214, 372] on textarea "I would like to check for movements in average position for these pages" at bounding box center [163, 370] width 236 height 74
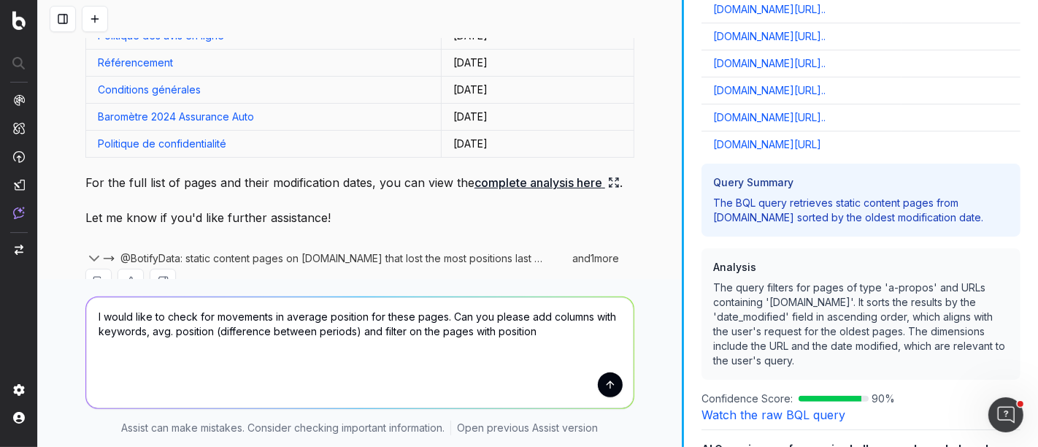
scroll to position [763, 0]
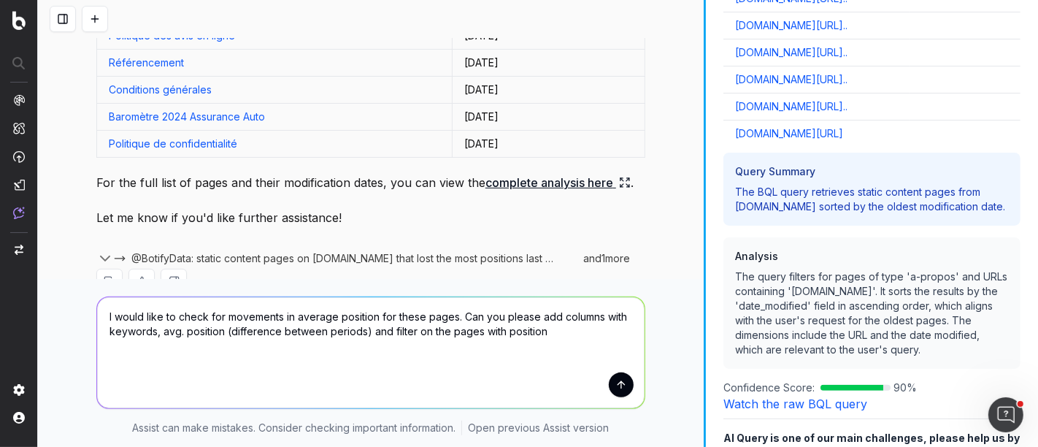
click at [705, 129] on div at bounding box center [704, 223] width 2 height 447
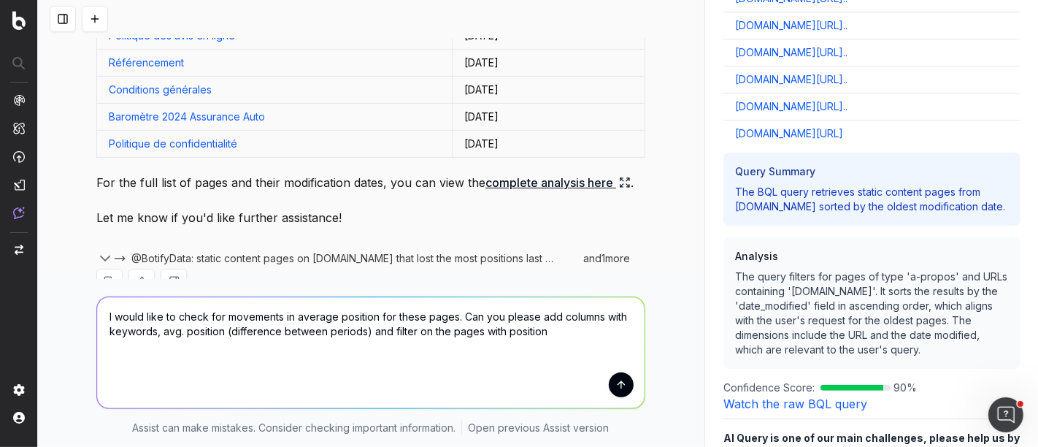
click at [514, 331] on textarea "I would like to check for movements in average position for these pages. Can yo…" at bounding box center [370, 352] width 547 height 111
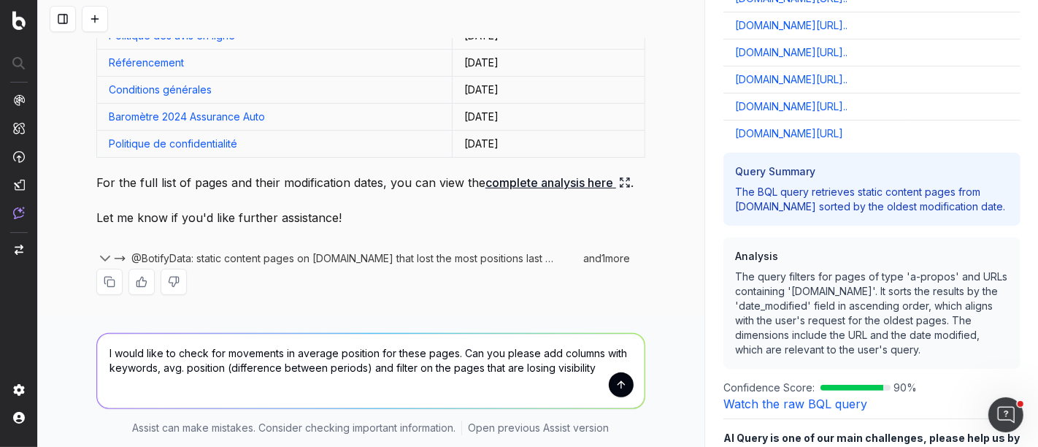
type textarea "I would like to check for movements in average position for these pages. Can yo…"
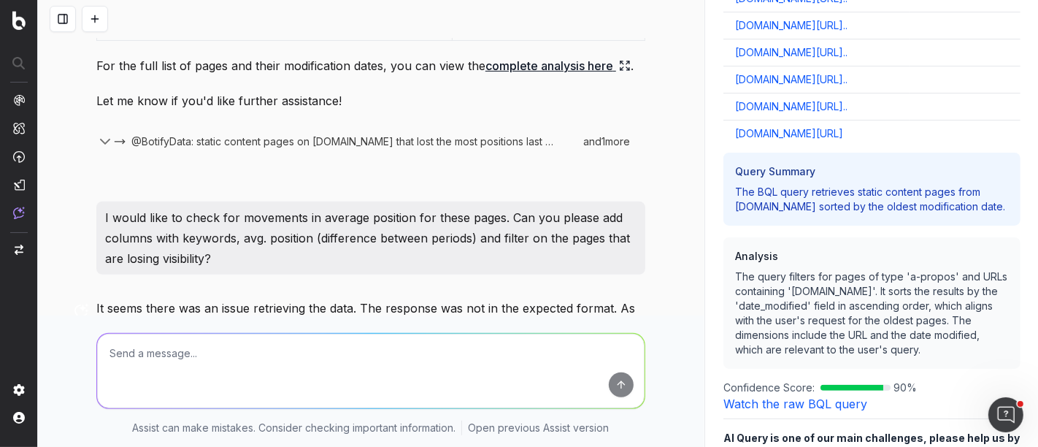
scroll to position [619, 0]
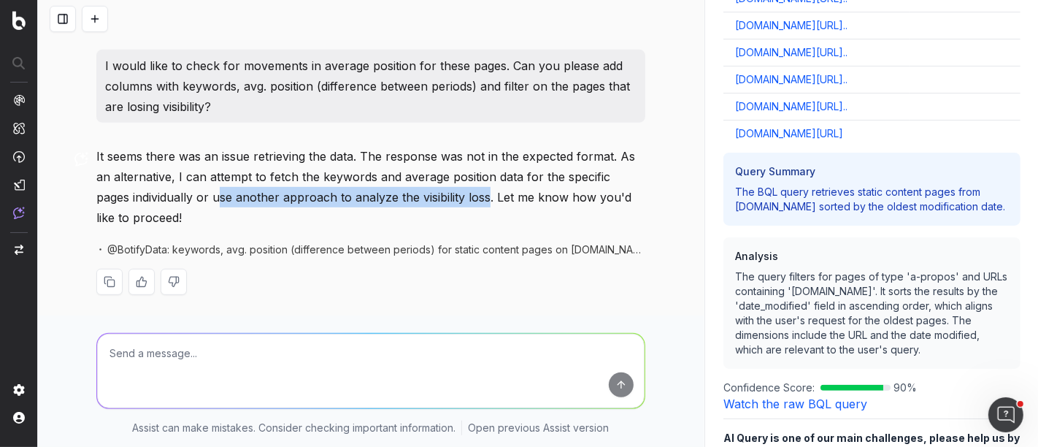
drag, startPoint x: 174, startPoint y: 192, endPoint x: 442, endPoint y: 193, distance: 267.1
click at [442, 193] on p "It seems there was an issue retrieving the data. The response was not in the ex…" at bounding box center [370, 187] width 549 height 82
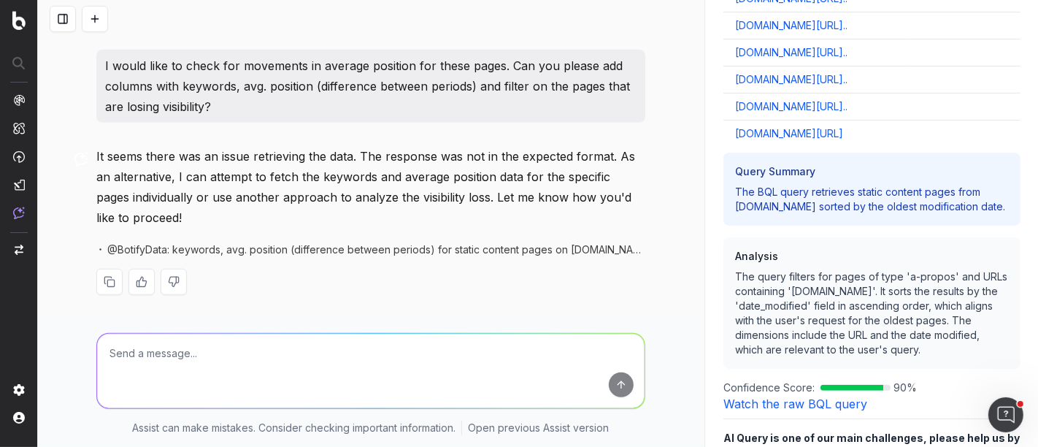
click at [365, 352] on textarea at bounding box center [370, 370] width 547 height 74
paste textarea "Hello! I would like to know which pages with wtatic content on lelynx.fr lost t…"
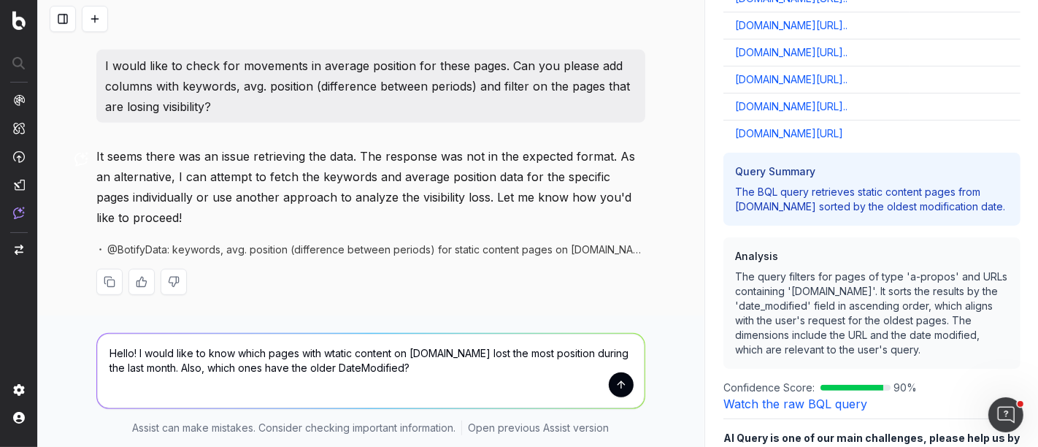
drag, startPoint x: 376, startPoint y: 364, endPoint x: 82, endPoint y: 325, distance: 296.6
click at [82, 325] on div "Hello! I would like to know which pages with wtatic content on lelynx.fr lost t…" at bounding box center [371, 380] width 666 height 131
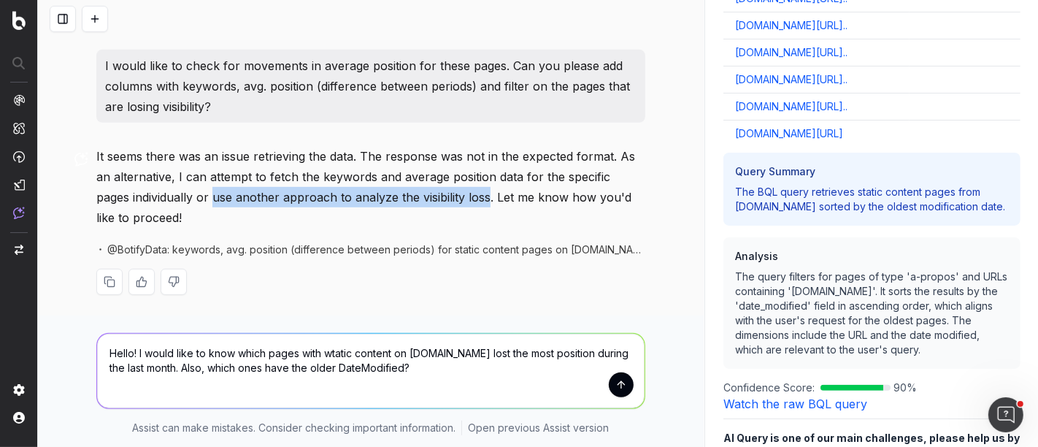
drag, startPoint x: 171, startPoint y: 192, endPoint x: 444, endPoint y: 193, distance: 272.2
click at [444, 193] on p "It seems there was an issue retrieving the data. The response was not in the ex…" at bounding box center [370, 187] width 549 height 82
copy p "use another approach to analyze the visibility loss"
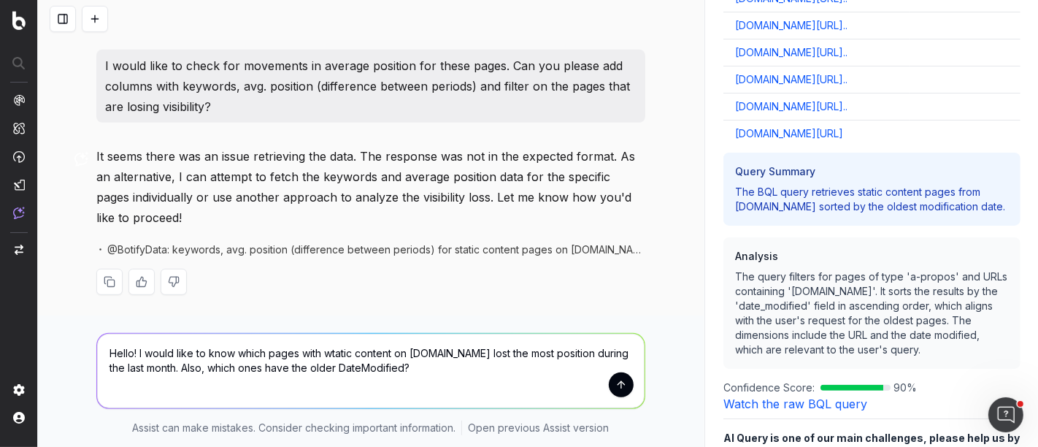
drag, startPoint x: 382, startPoint y: 363, endPoint x: 0, endPoint y: 306, distance: 386.6
click at [0, 306] on div "Assist New Chat How to use Assist Discover Agents today Hello! I would like to …" at bounding box center [519, 223] width 1038 height 447
paste textarea "use another approach to analyze the visibility loss"
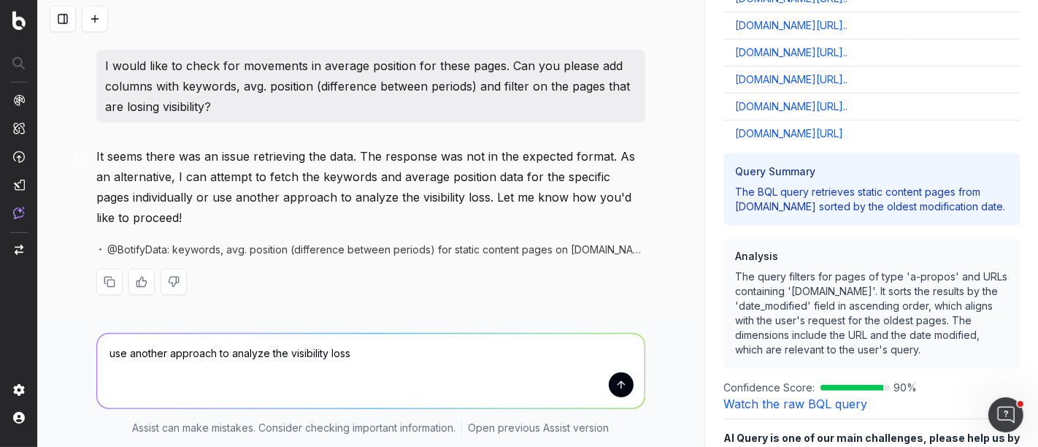
click at [629, 392] on textarea "use another approach to analyze the visibility loss" at bounding box center [370, 370] width 547 height 74
type textarea "use another approach to analyze the visibility loss"
click at [614, 386] on button "submit" at bounding box center [621, 384] width 25 height 25
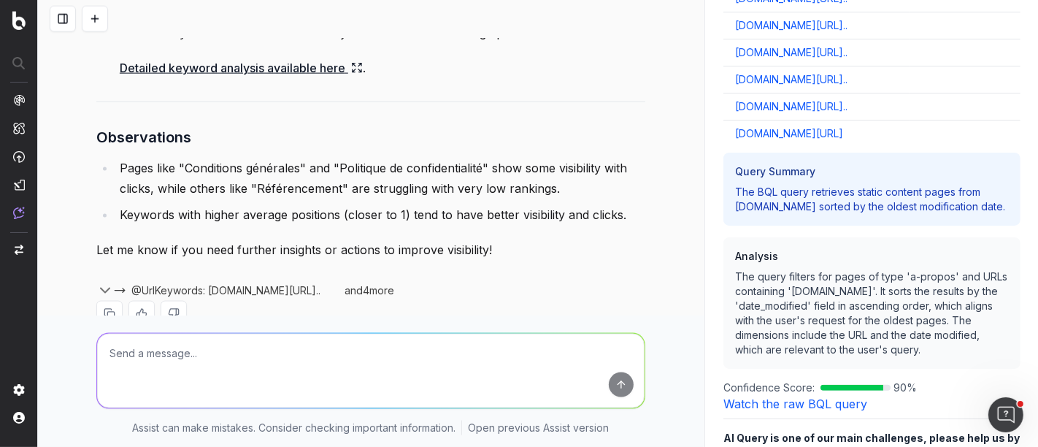
scroll to position [1781, 0]
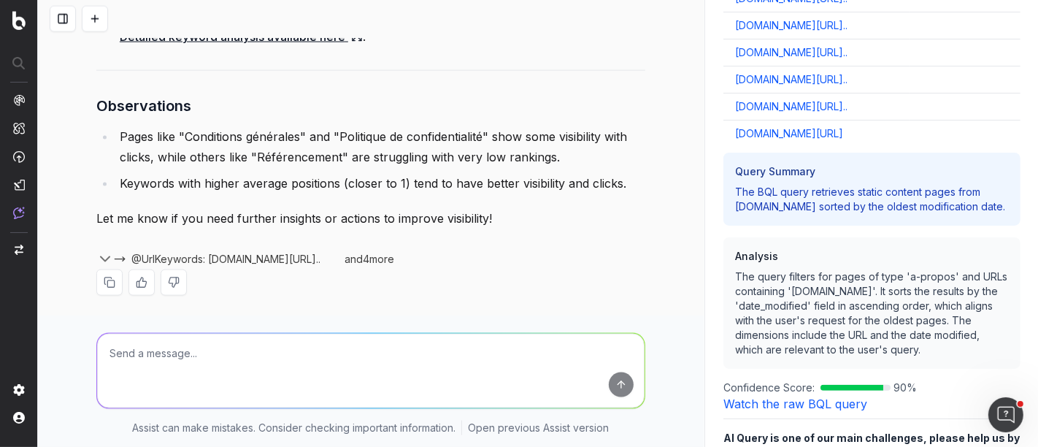
click at [88, 21] on button at bounding box center [95, 19] width 26 height 26
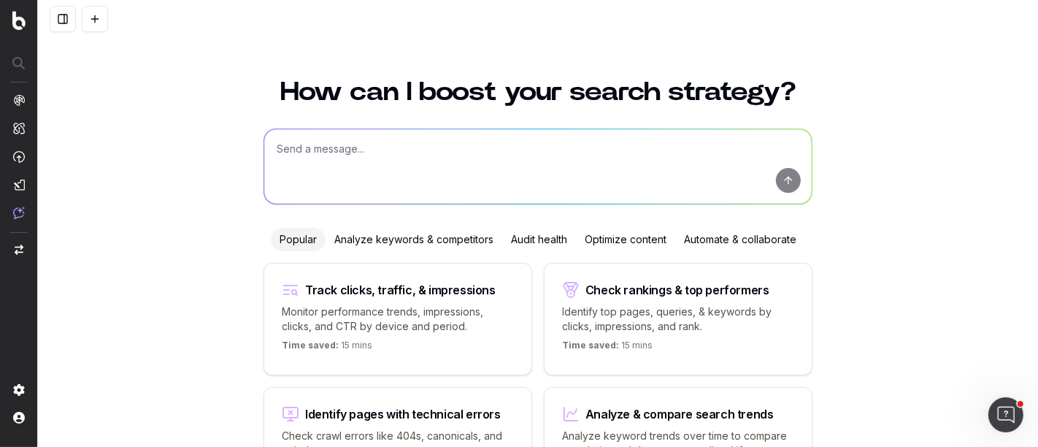
click at [428, 161] on textarea at bounding box center [537, 166] width 547 height 74
click at [211, 242] on div "How can I boost your search strategy? Vorrei Vorrei Popular Analyze keywords & …" at bounding box center [538, 284] width 1000 height 447
click at [432, 331] on div "Track clicks, traffic, & impressions Monitor performance trends, impressions, c…" at bounding box center [397, 319] width 269 height 112
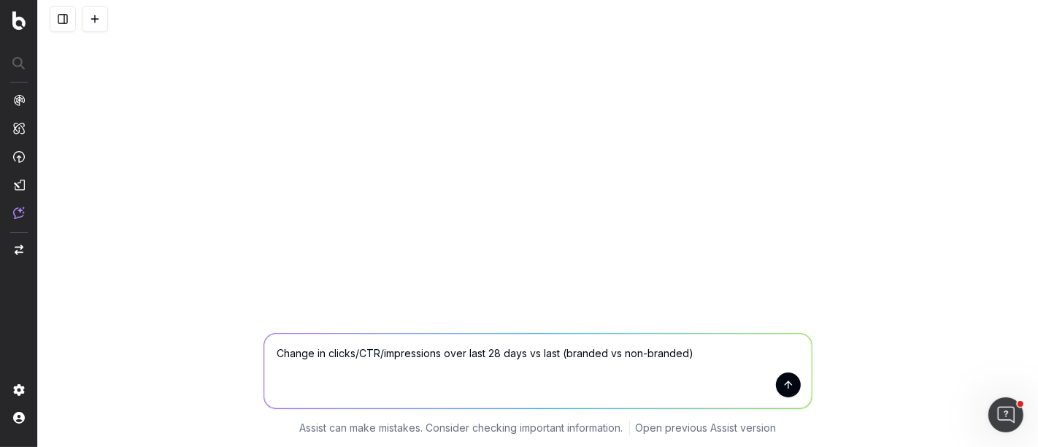
drag, startPoint x: 567, startPoint y: 353, endPoint x: 730, endPoint y: 355, distance: 162.8
click at [730, 355] on textarea "Change in clicks/CTR/impressions over last 28 days vs last (branded vs non-bran…" at bounding box center [537, 370] width 547 height 74
click at [283, 355] on textarea "Change in clicks/CTR/impressions over last 28 days vs last. Filter on" at bounding box center [537, 370] width 547 height 74
drag, startPoint x: 407, startPoint y: 355, endPoint x: 521, endPoint y: 358, distance: 113.9
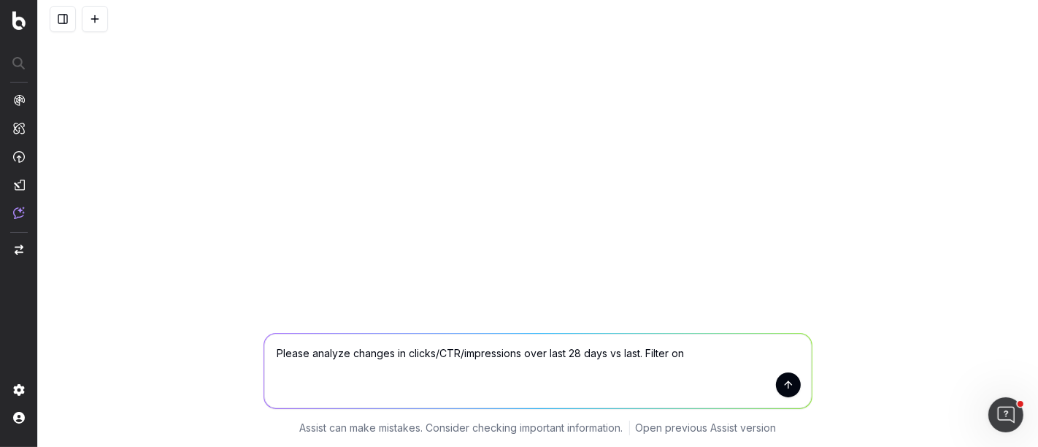
click at [521, 358] on textarea "Please analyze changes in clicks/CTR/impressions over last 28 days vs last. Fil…" at bounding box center [537, 370] width 547 height 74
click at [646, 352] on textarea "Please analyze changes in avg position over last 28 days vs last. Filter on" at bounding box center [537, 370] width 547 height 74
click at [581, 353] on textarea "Please analyze changes in avg position over last 28 days vs last. Filter on" at bounding box center [537, 370] width 547 height 74
click at [716, 350] on textarea "Please analyze changes in avg position over last 28 days vs previous period. Fi…" at bounding box center [537, 370] width 547 height 74
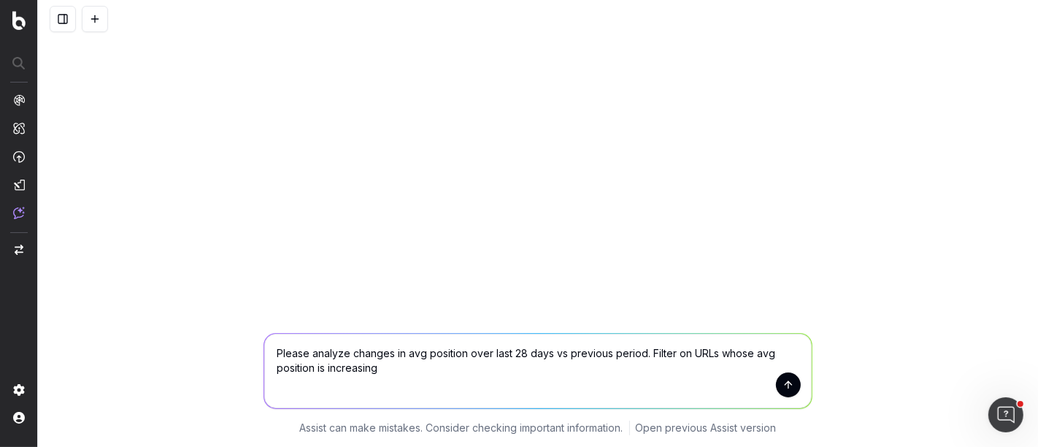
click at [690, 355] on textarea "Please analyze changes in avg position over last 28 days vs previous period. Fi…" at bounding box center [537, 370] width 547 height 74
click at [458, 369] on textarea "Please analyze changes in avg position over last 28 days vs previous period. Fi…" at bounding box center [537, 370] width 547 height 74
click at [397, 369] on textarea "Please analyze changes in avg position over last 28 days vs previous period. Fi…" at bounding box center [537, 370] width 547 height 74
type textarea "Please analyze changes in avg position over last 28 days vs previous period. Fi…"
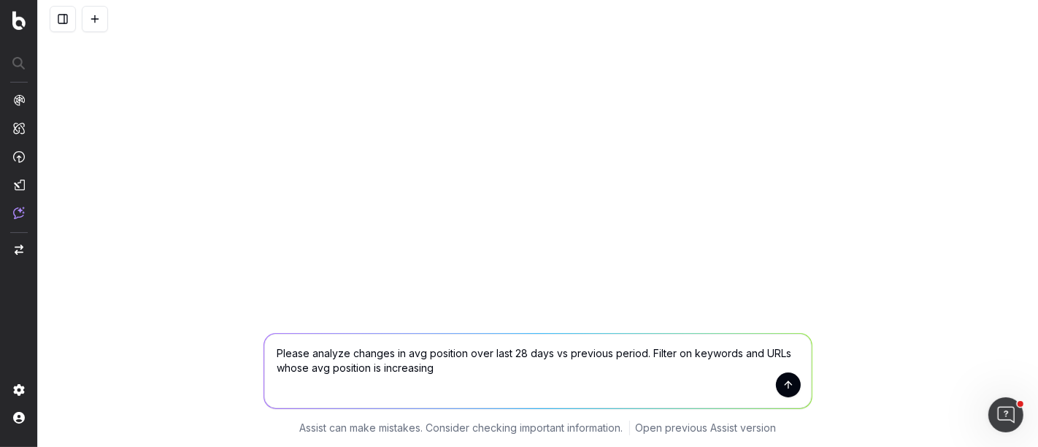
click at [787, 378] on button "submit" at bounding box center [788, 384] width 25 height 25
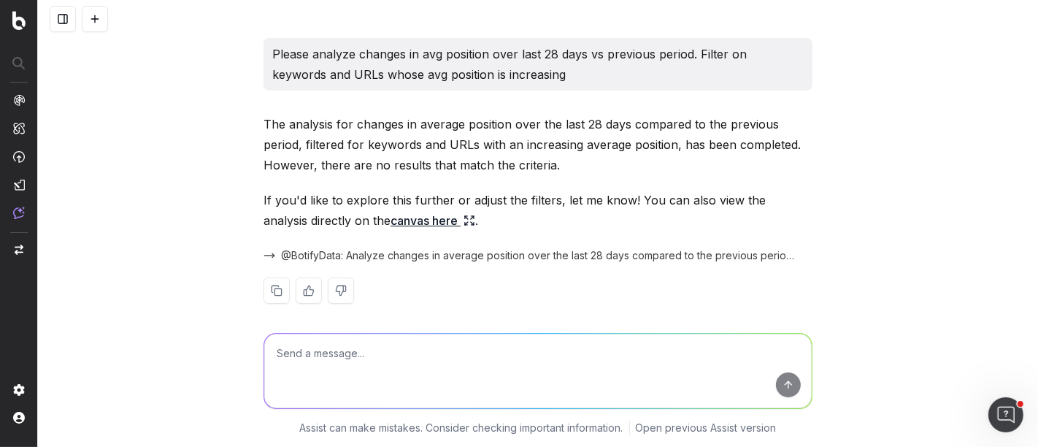
click at [463, 215] on icon at bounding box center [469, 221] width 12 height 12
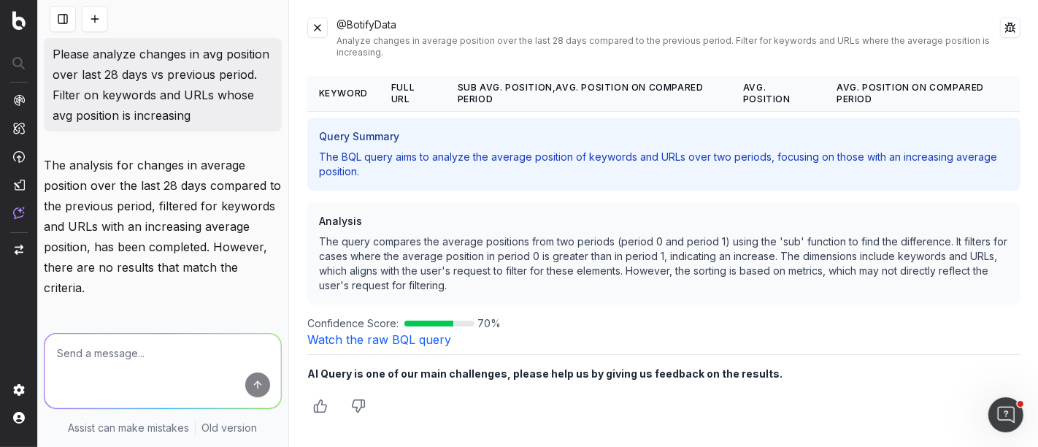
click at [372, 342] on link "Watch the raw BQL query" at bounding box center [379, 339] width 144 height 15
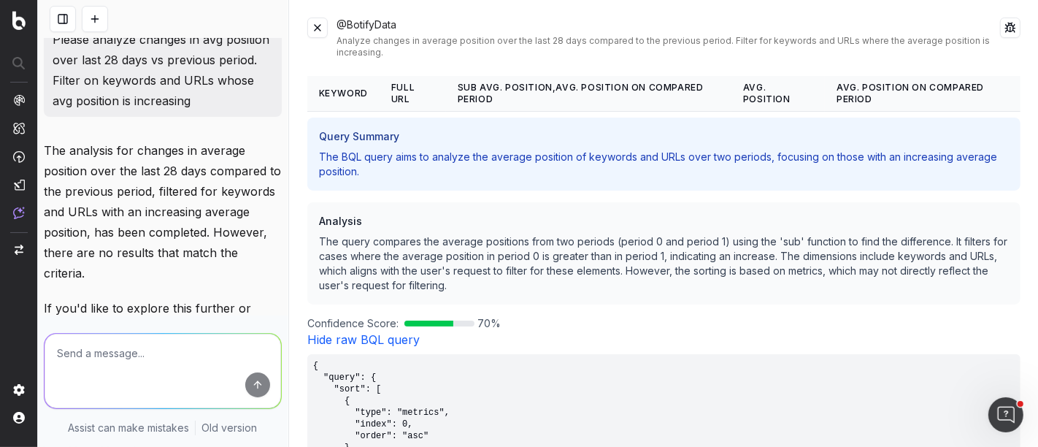
scroll to position [12, 0]
click at [147, 363] on textarea at bounding box center [163, 370] width 236 height 74
type textarea "what about pages with avg position decreasing?"
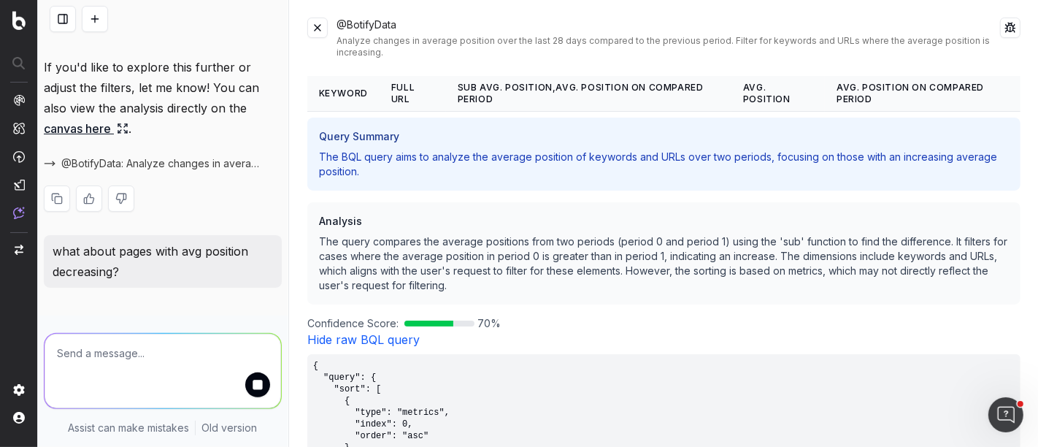
scroll to position [271, 0]
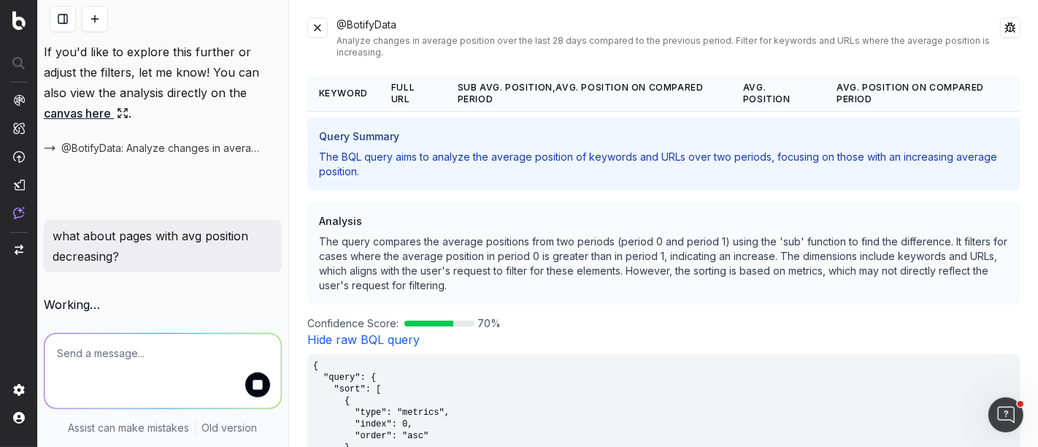
click at [314, 28] on button at bounding box center [317, 28] width 20 height 20
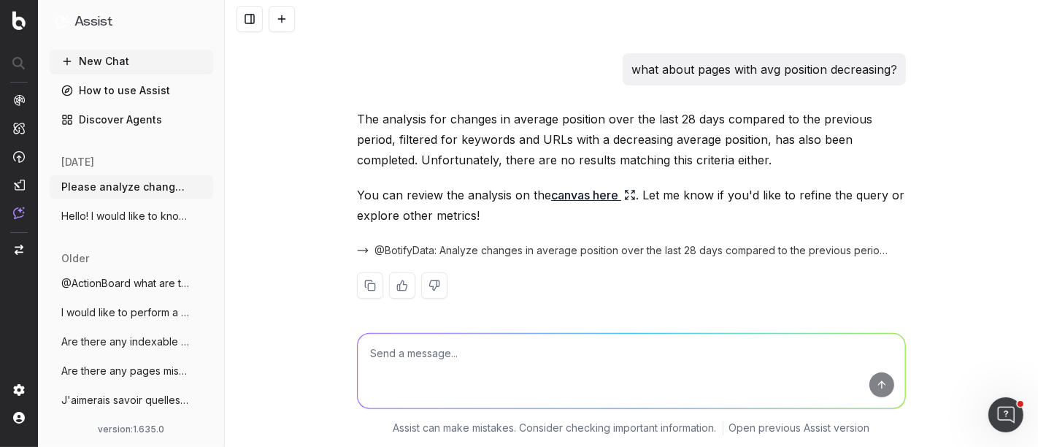
scroll to position [279, 0]
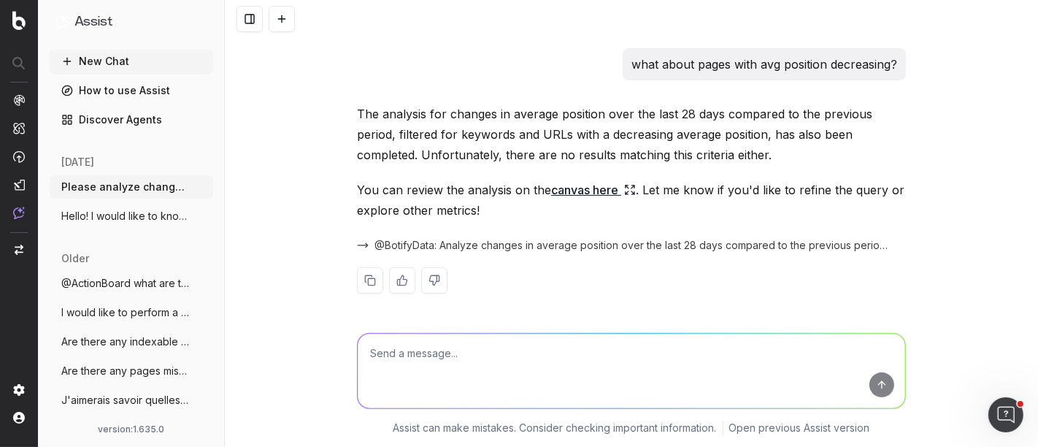
click at [518, 382] on textarea at bounding box center [631, 370] width 547 height 74
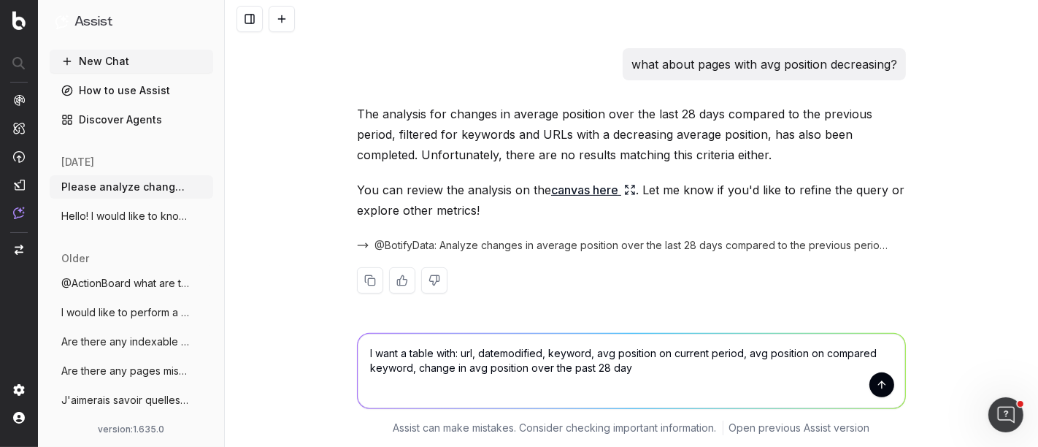
type textarea "I want a table with: url, datemodified, keyword, avg position on current period…"
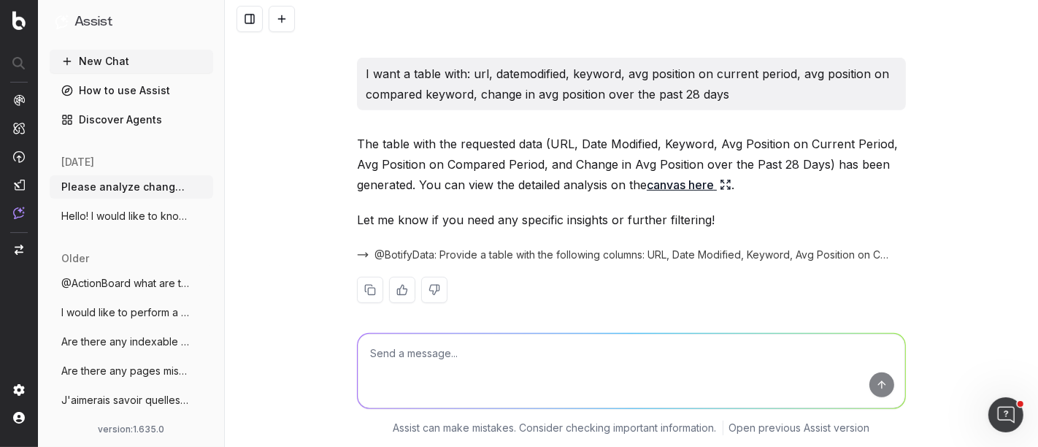
scroll to position [548, 0]
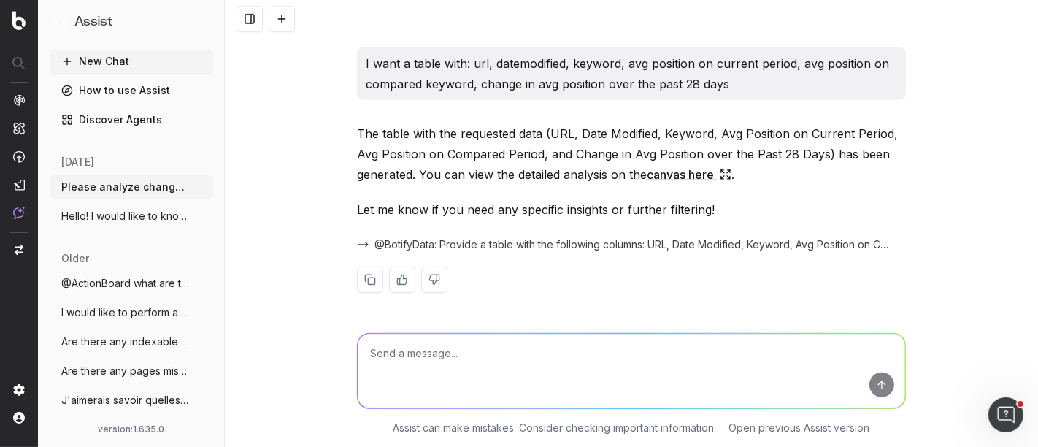
click at [655, 171] on link "canvas here" at bounding box center [689, 174] width 85 height 20
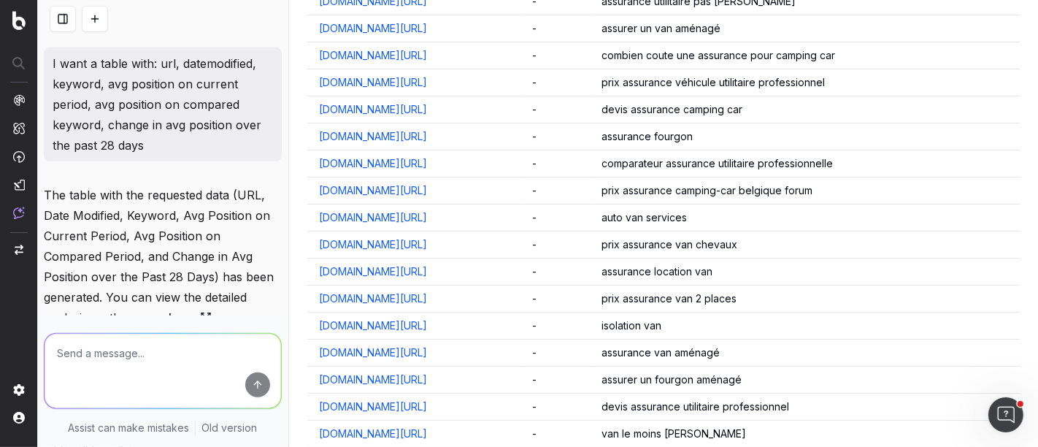
scroll to position [1622, 0]
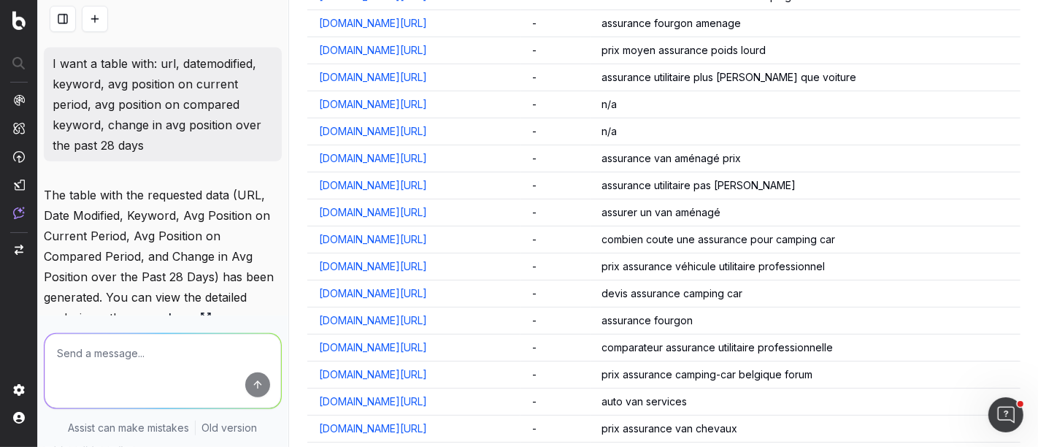
click at [182, 356] on textarea at bounding box center [163, 370] width 236 height 74
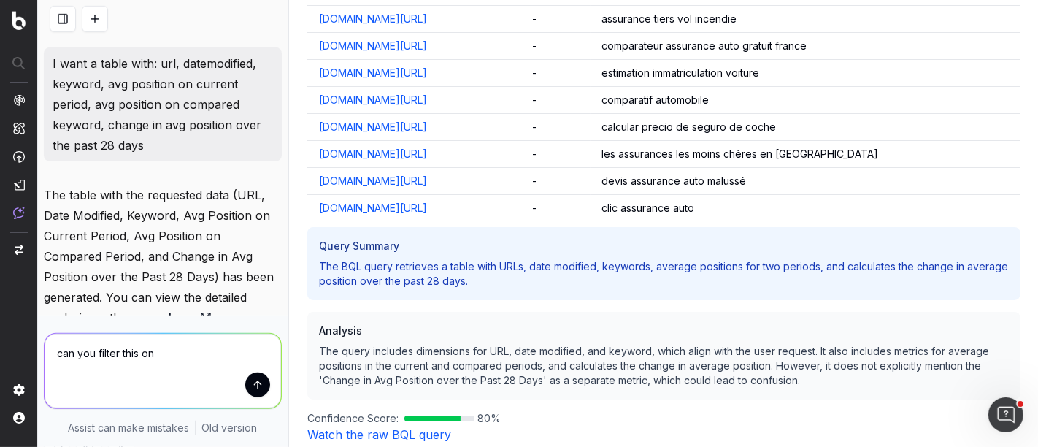
scroll to position [1017, 0]
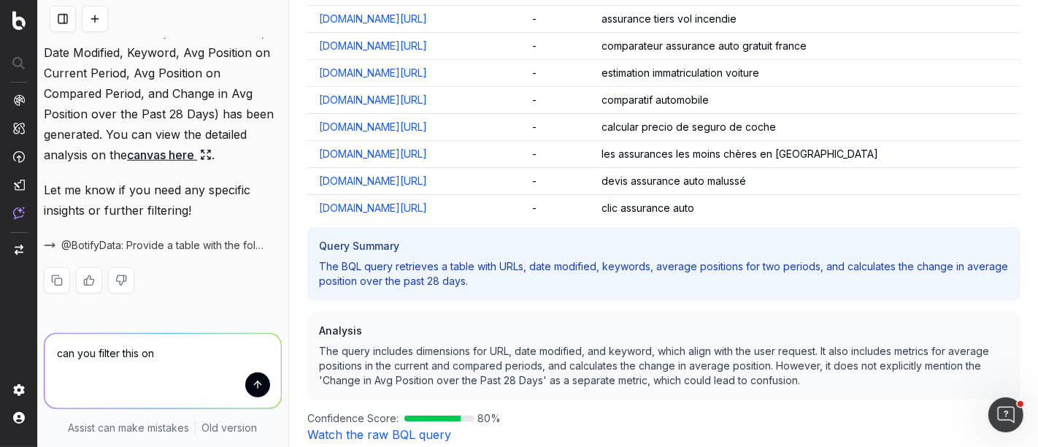
click at [186, 353] on textarea "can you filter this on" at bounding box center [163, 370] width 236 height 74
click at [77, 367] on textarea "can you filter this on pages with dateodified" at bounding box center [163, 370] width 236 height 74
click at [214, 348] on textarea "can you filter this on pages with datemodified" at bounding box center [163, 370] width 236 height 74
click at [196, 363] on textarea "can you filter this on pages with the oldesr datemodified" at bounding box center [163, 370] width 236 height 74
type textarea "can you filter this on pages with the oldesr datemodified ? For example, before…"
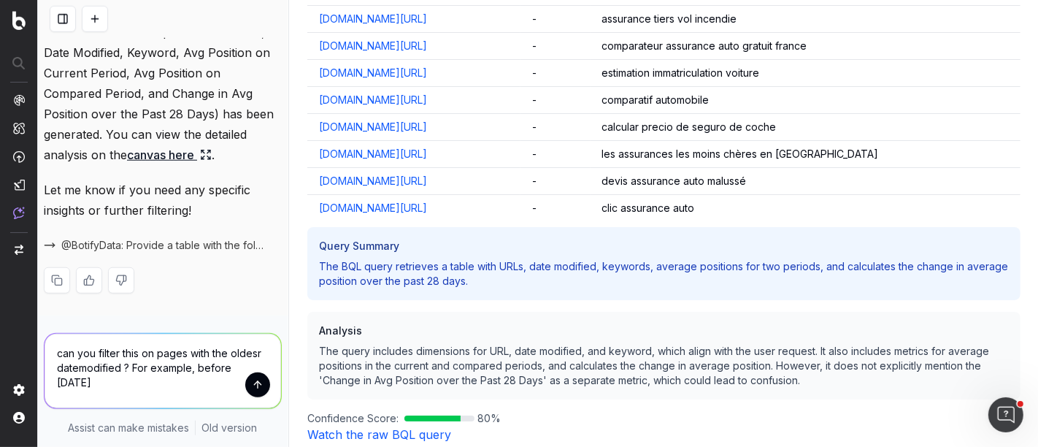
click at [245, 388] on button "submit" at bounding box center [257, 384] width 25 height 25
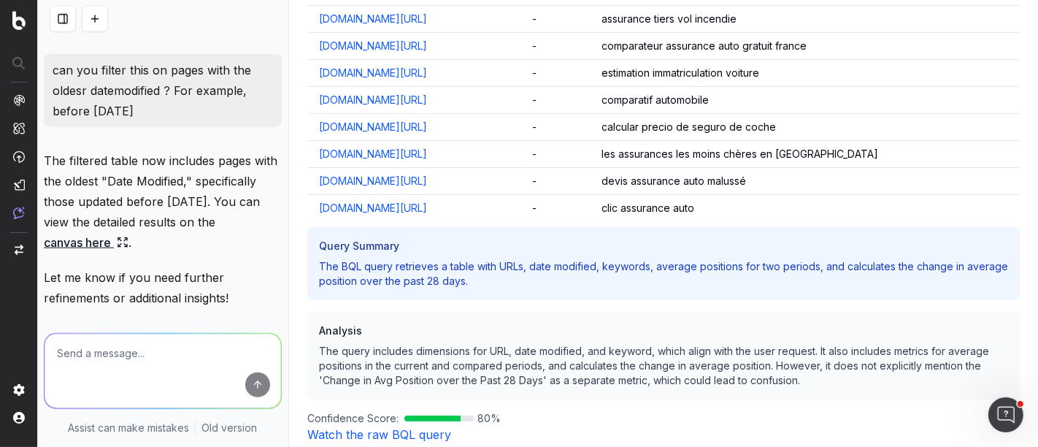
scroll to position [1292, 0]
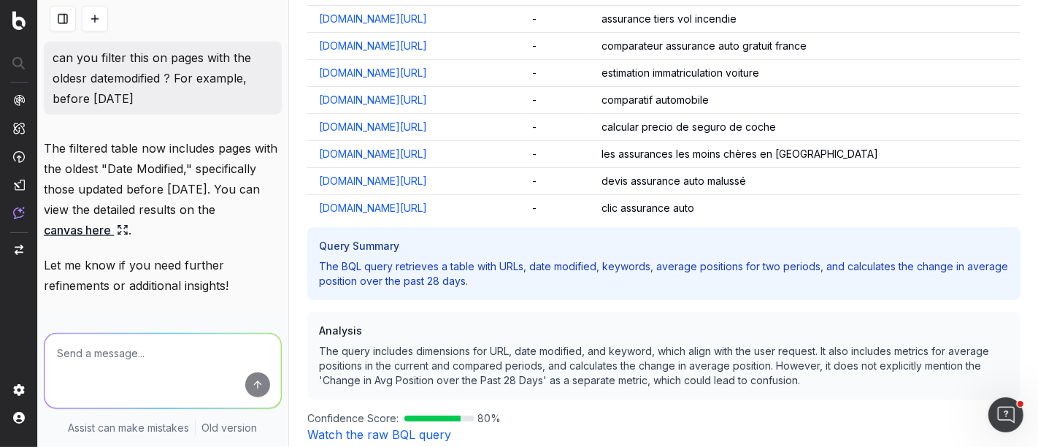
click at [128, 231] on icon at bounding box center [123, 230] width 12 height 12
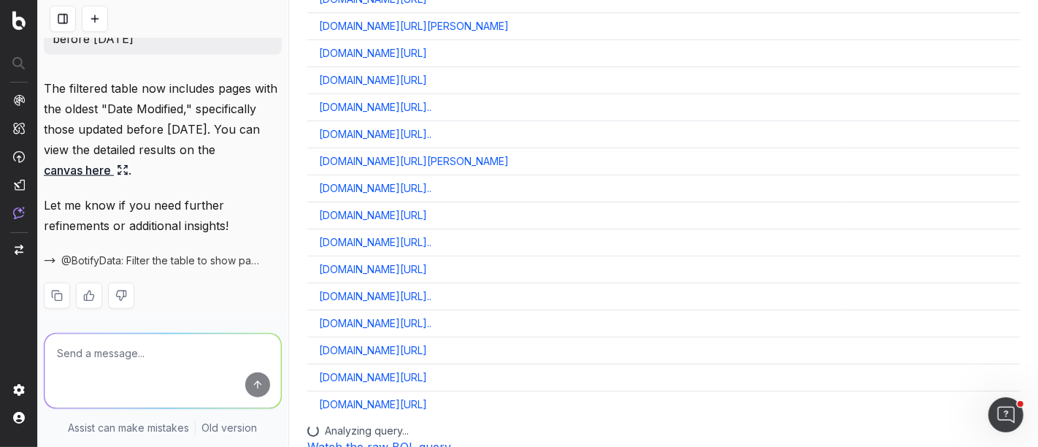
scroll to position [1368, 0]
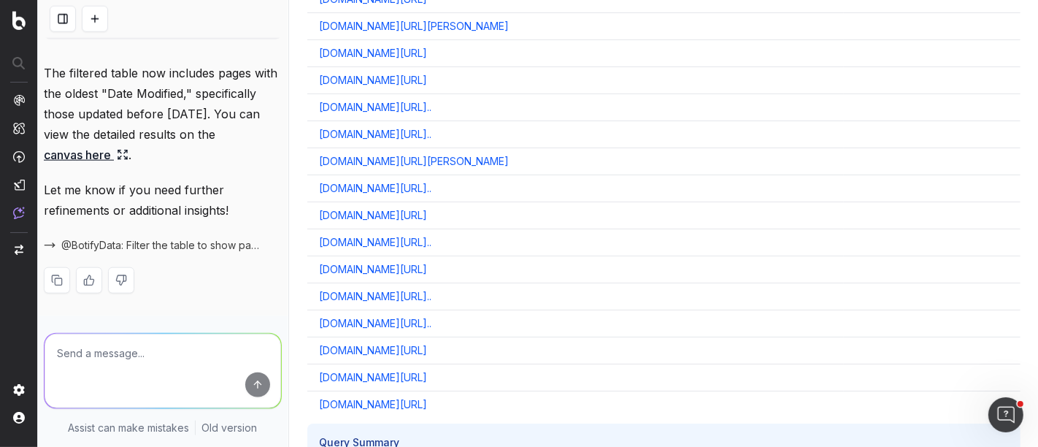
click at [678, 423] on div "Query Summary The BQL query filters pages based on the Date Modified field, sho…" at bounding box center [663, 452] width 713 height 58
click at [699, 386] on div "Query Summary The BQL query filters pages based on the Date Modified field, sho…" at bounding box center [663, 452] width 715 height 133
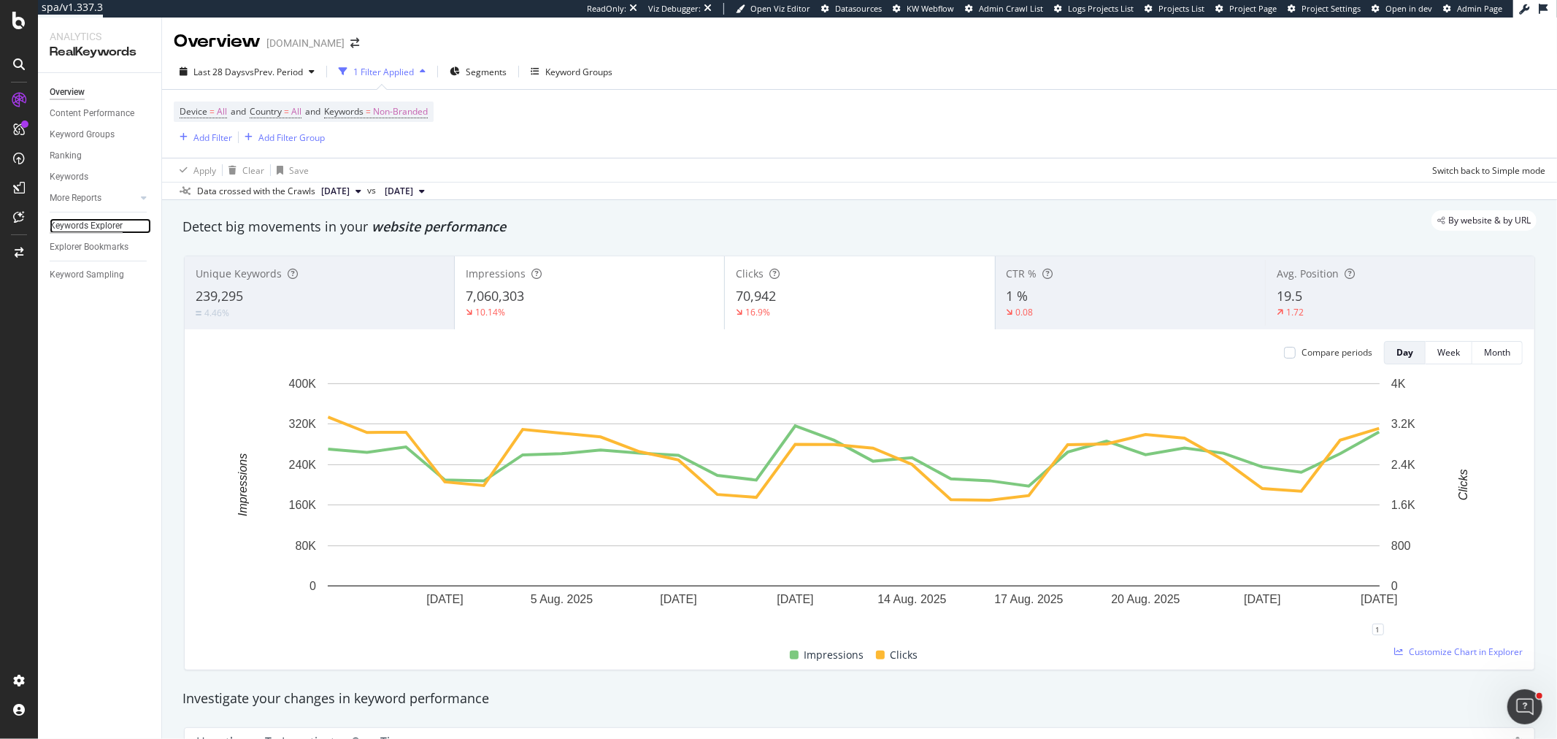
click at [80, 228] on div "Keywords Explorer" at bounding box center [86, 225] width 73 height 15
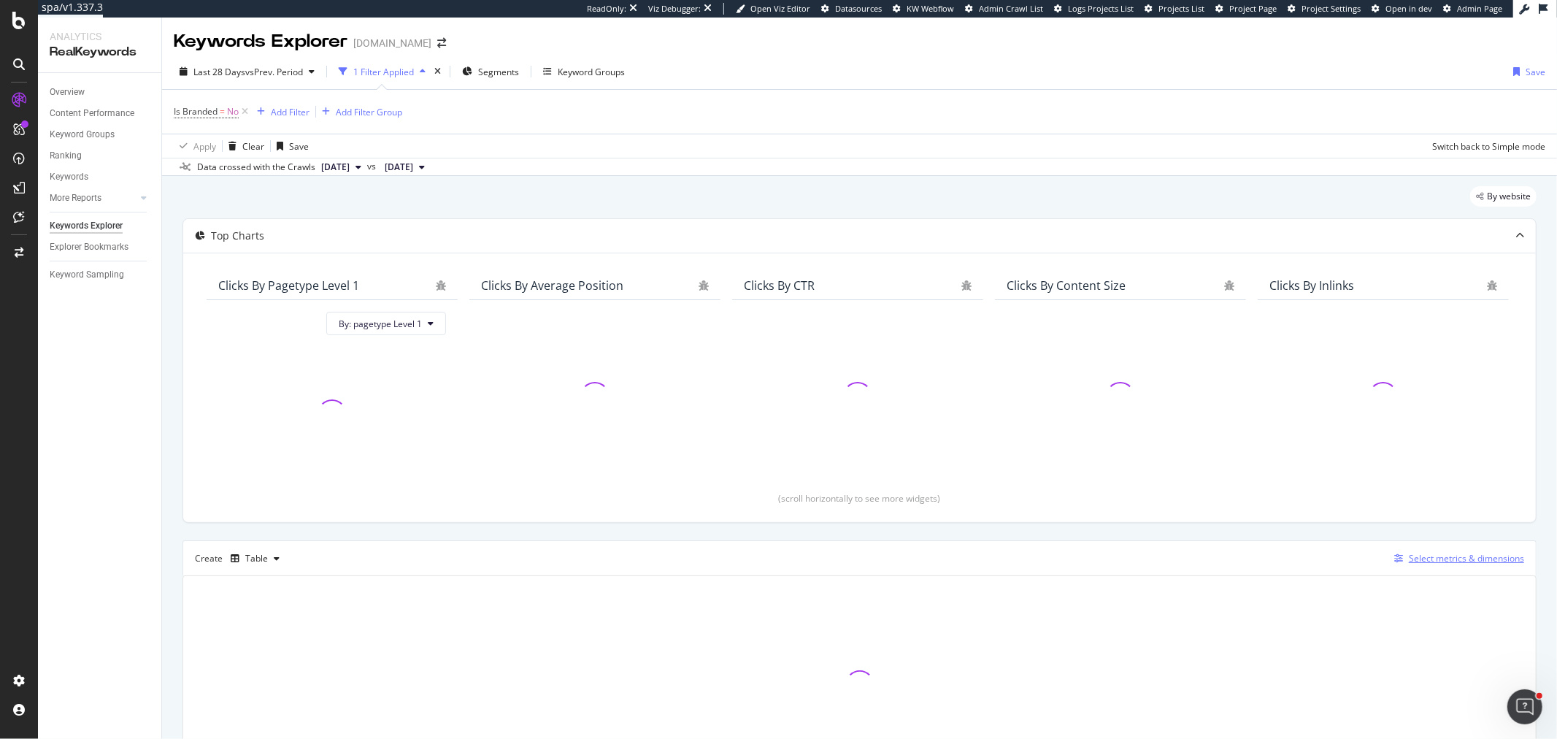
click at [1400, 557] on div "Select metrics & dimensions" at bounding box center [1465, 558] width 115 height 12
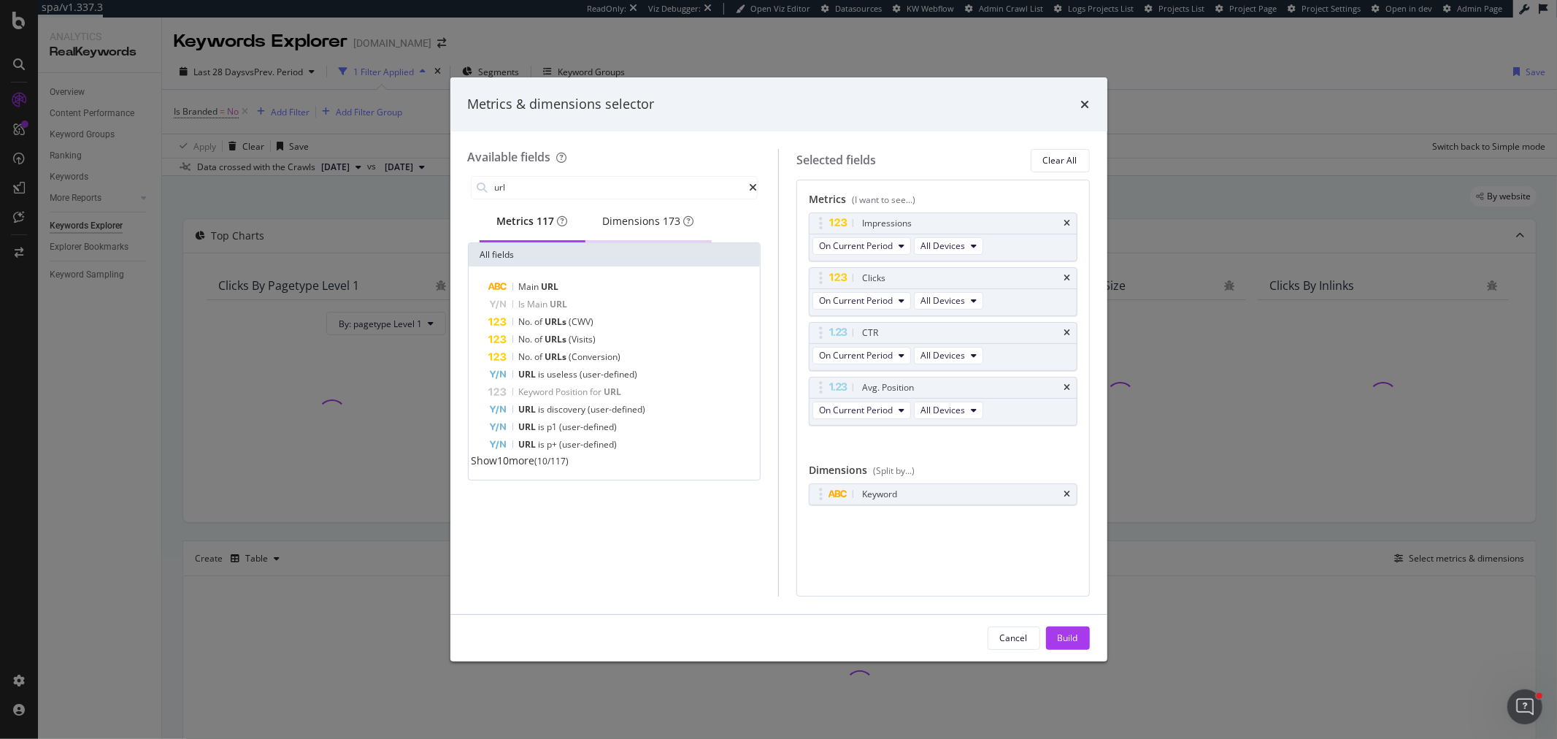
click at [614, 220] on div "Dimensions 173" at bounding box center [648, 221] width 91 height 15
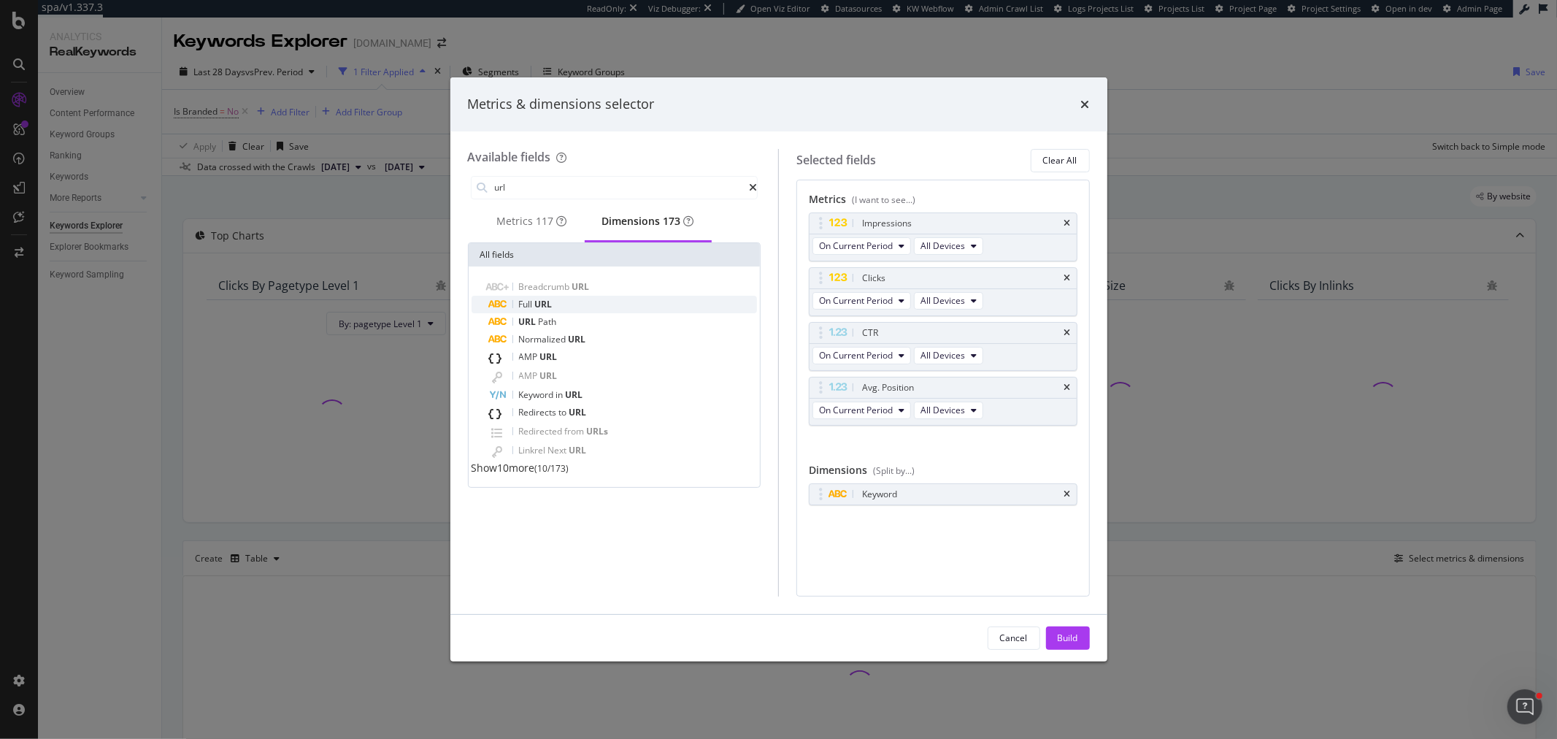
click at [547, 308] on span "URL" at bounding box center [544, 304] width 18 height 12
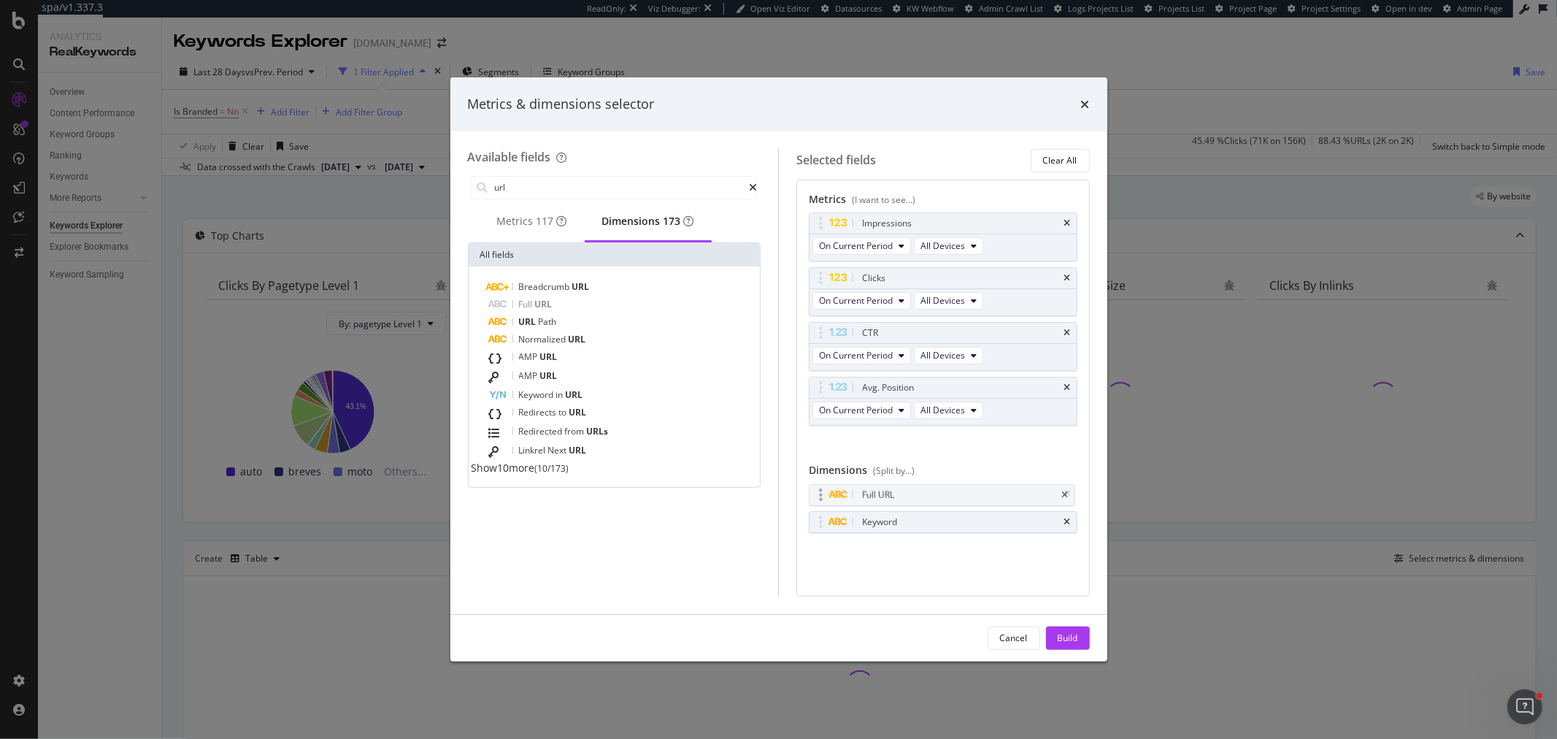
drag, startPoint x: 820, startPoint y: 520, endPoint x: 817, endPoint y: 492, distance: 27.8
click at [817, 492] on body "spa/v1.337.3 ReadOnly: Viz Debugger: Open Viz Editor Datasources KW Webflow Adm…" at bounding box center [778, 369] width 1557 height 739
click at [562, 183] on input "url" at bounding box center [621, 188] width 256 height 22
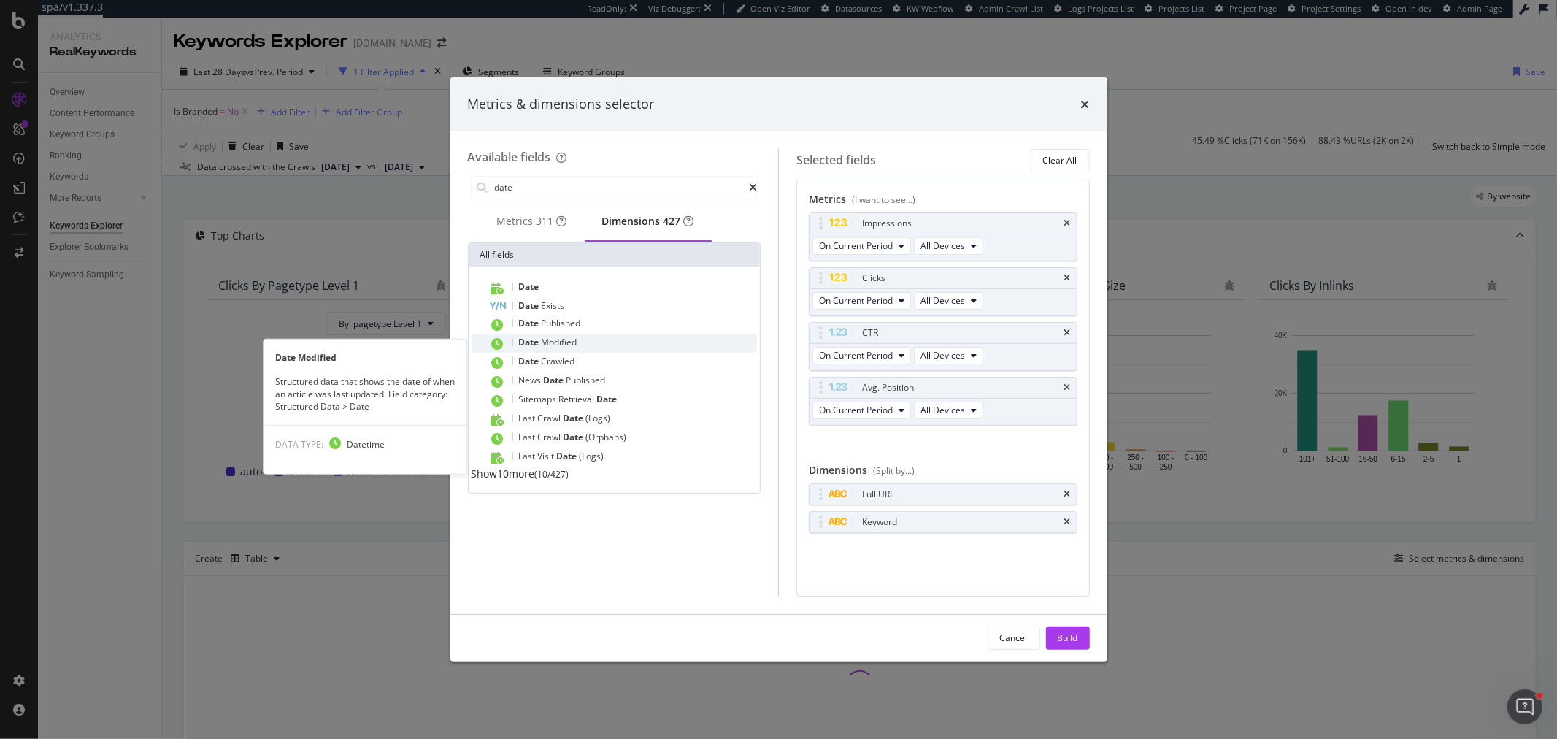
click at [582, 346] on div "Date Modified" at bounding box center [623, 342] width 269 height 19
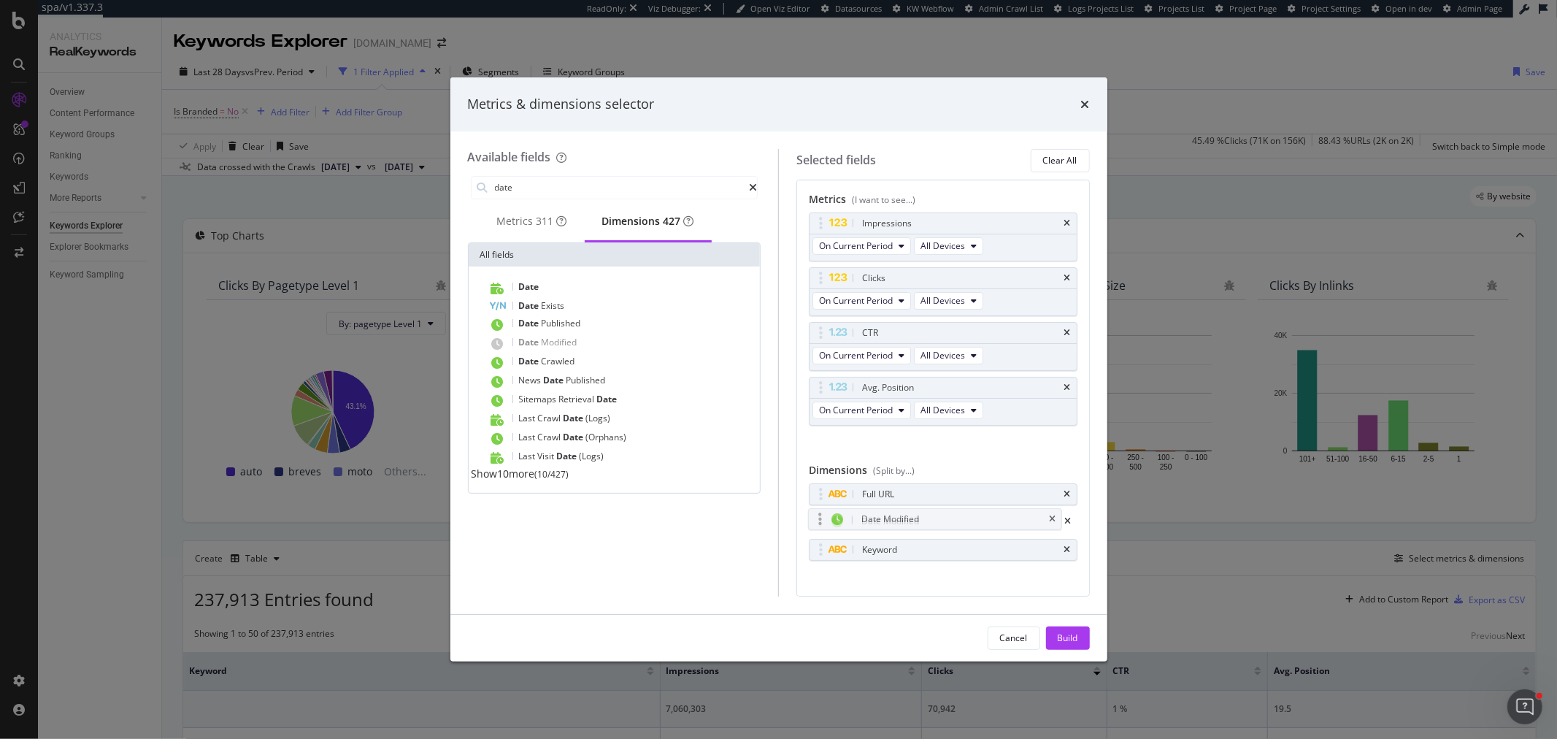
drag, startPoint x: 819, startPoint y: 555, endPoint x: 816, endPoint y: 524, distance: 31.5
click at [816, 524] on body "spa/v1.337.3 ReadOnly: Viz Debugger: Open Viz Editor Datasources KW Webflow Adm…" at bounding box center [778, 369] width 1557 height 739
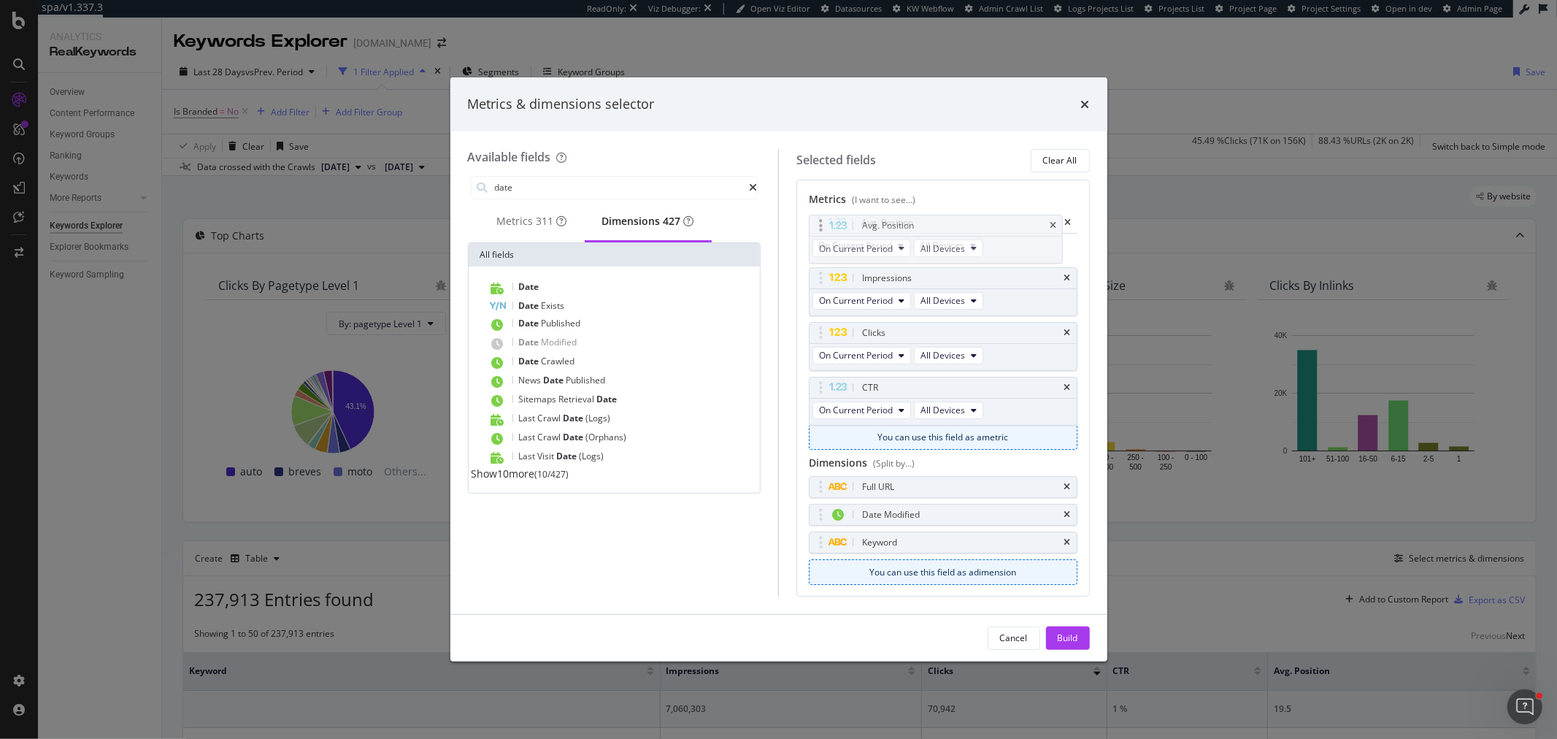
drag, startPoint x: 823, startPoint y: 383, endPoint x: 821, endPoint y: 221, distance: 162.0
click at [821, 221] on body "spa/v1.337.3 ReadOnly: Viz Debugger: Open Viz Editor Datasources KW Webflow Adm…" at bounding box center [778, 369] width 1557 height 739
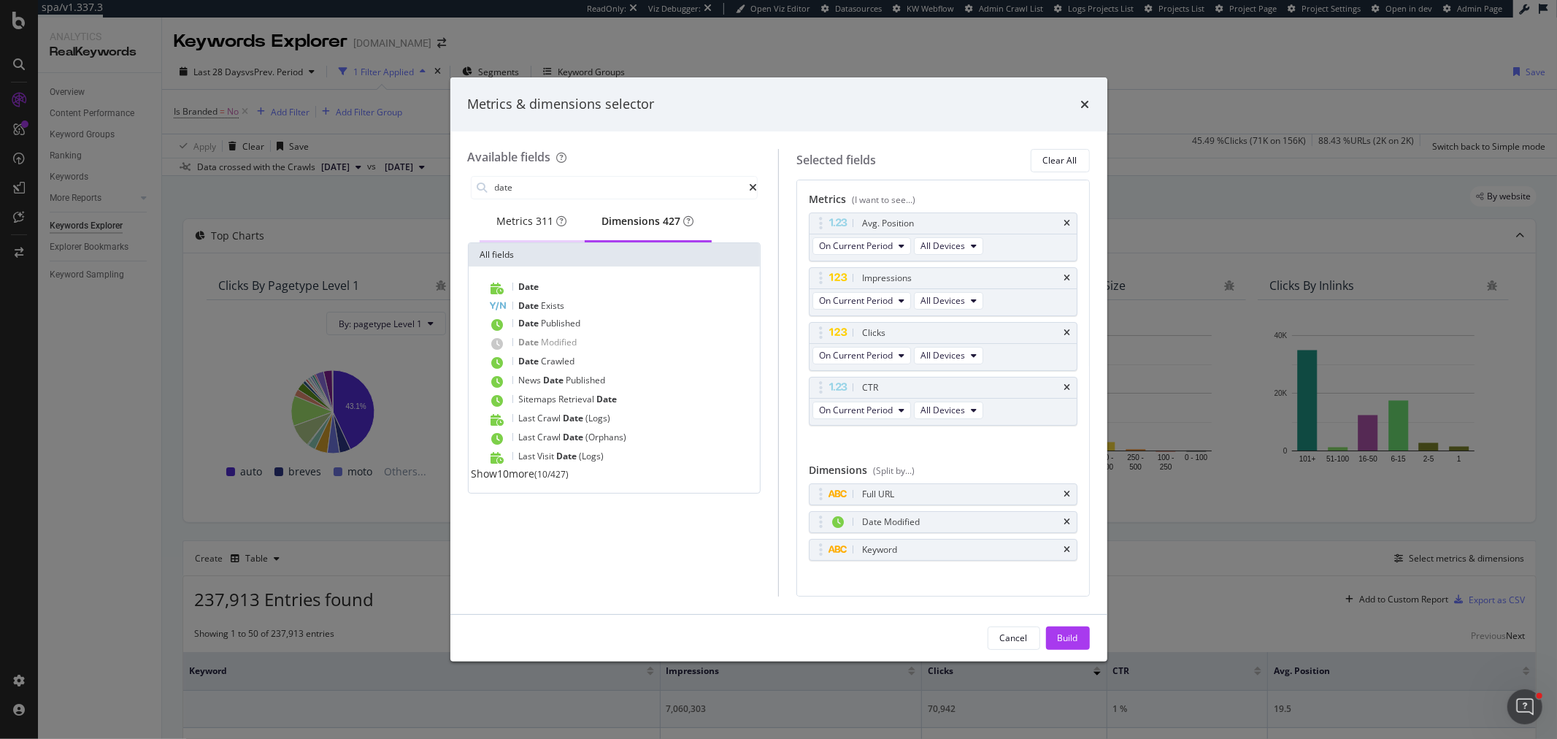
click at [529, 217] on div "Metrics 311" at bounding box center [532, 221] width 70 height 15
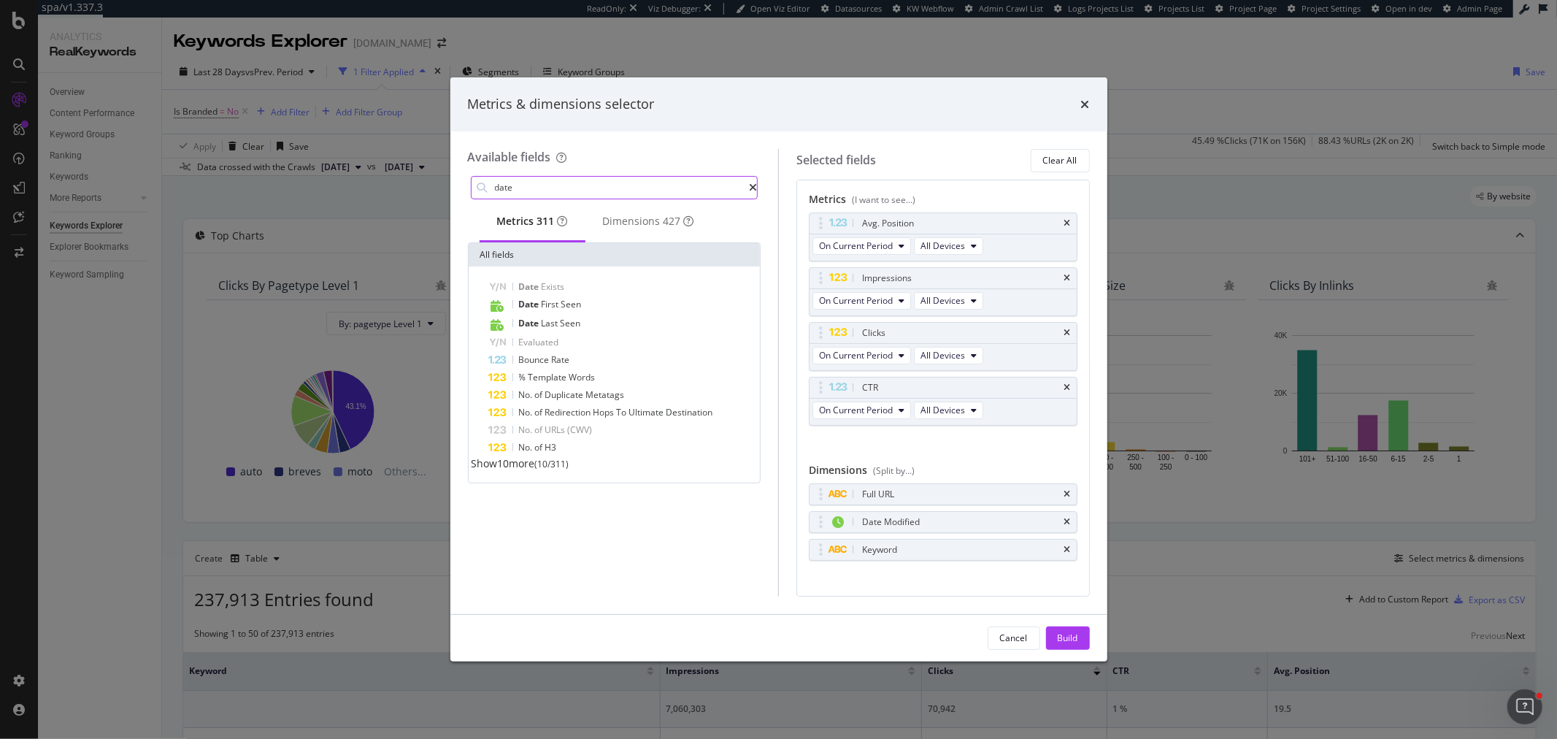
click at [522, 185] on input "date" at bounding box center [621, 188] width 256 height 22
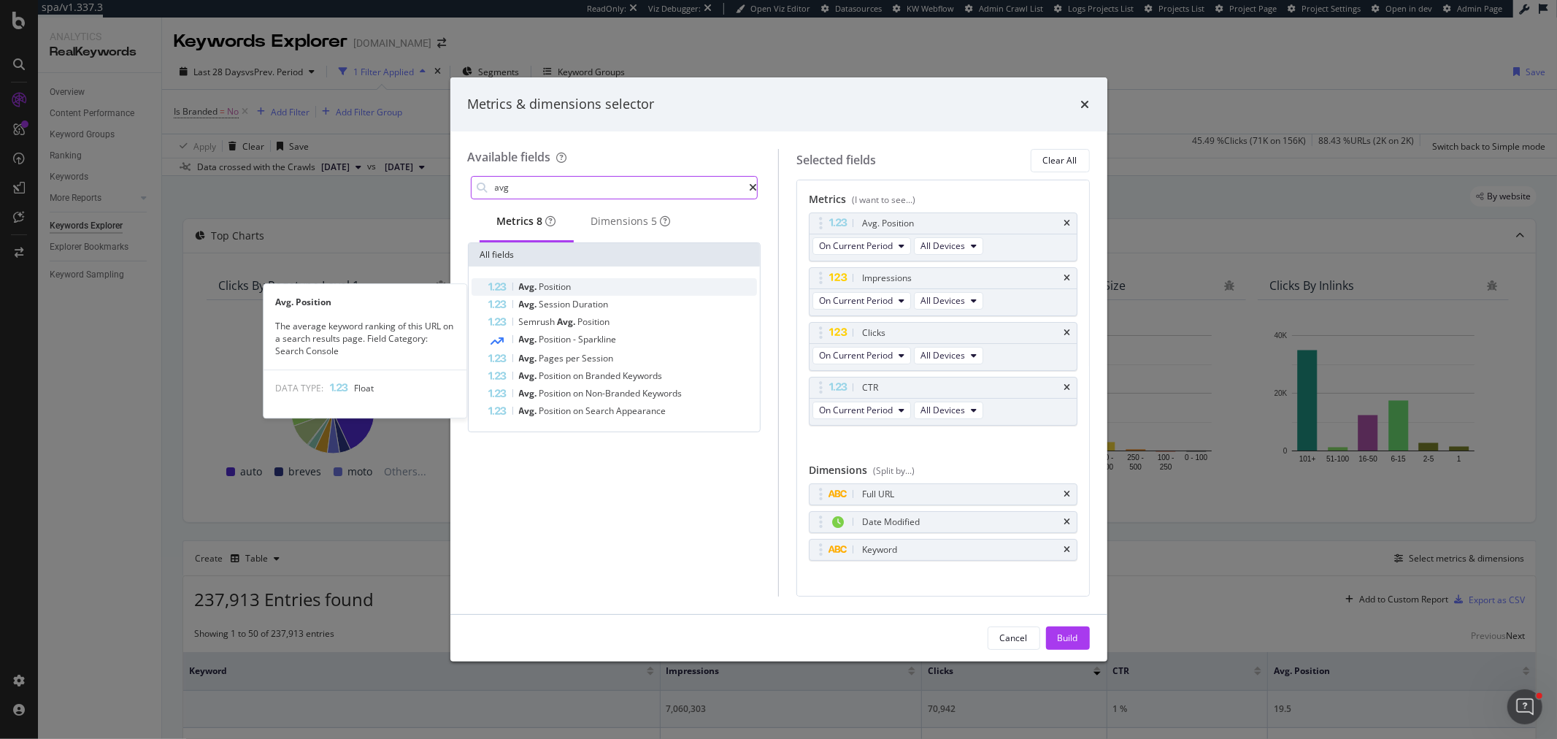
type input "avg"
click at [557, 288] on span "Position" at bounding box center [555, 286] width 32 height 12
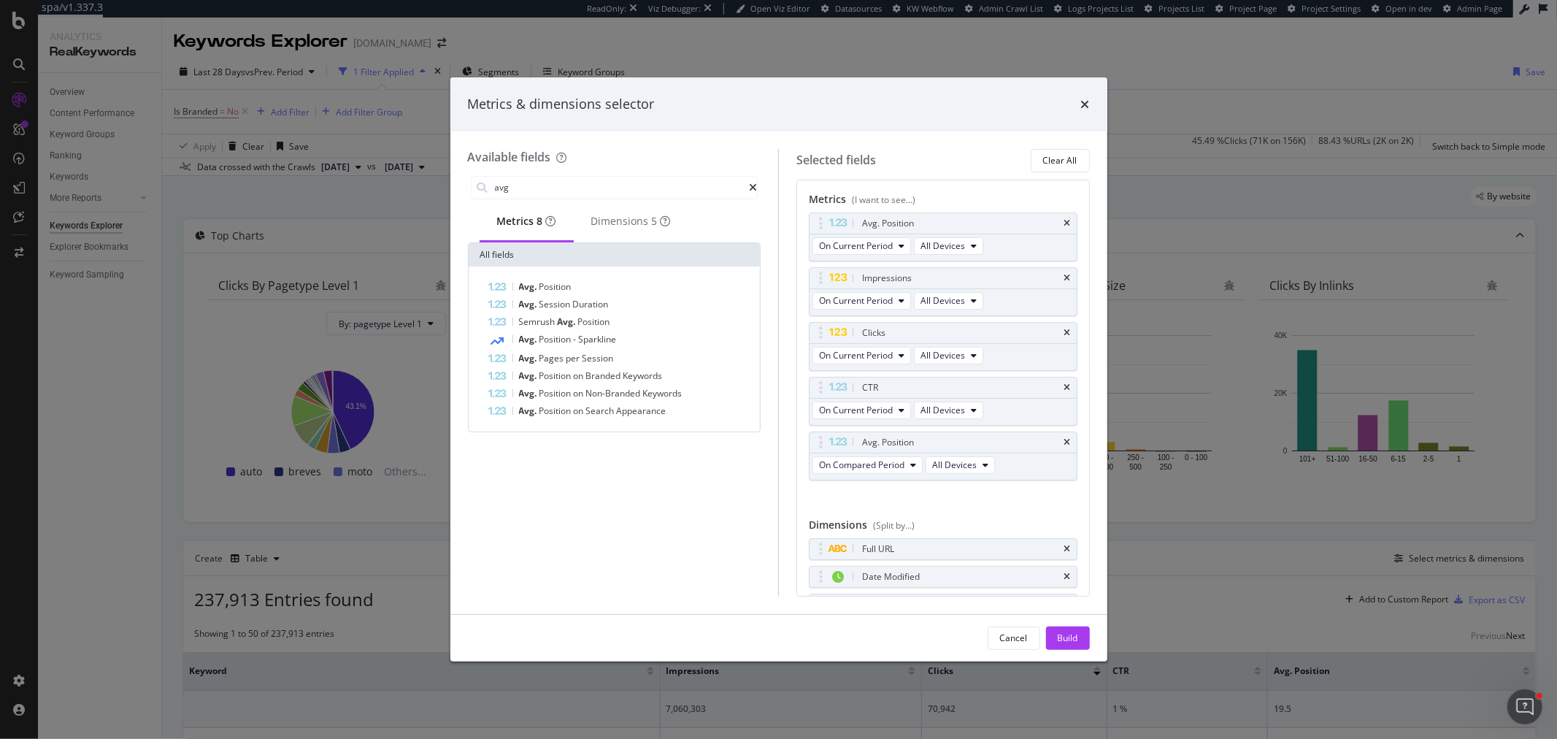
click at [557, 288] on span "Position" at bounding box center [555, 286] width 32 height 12
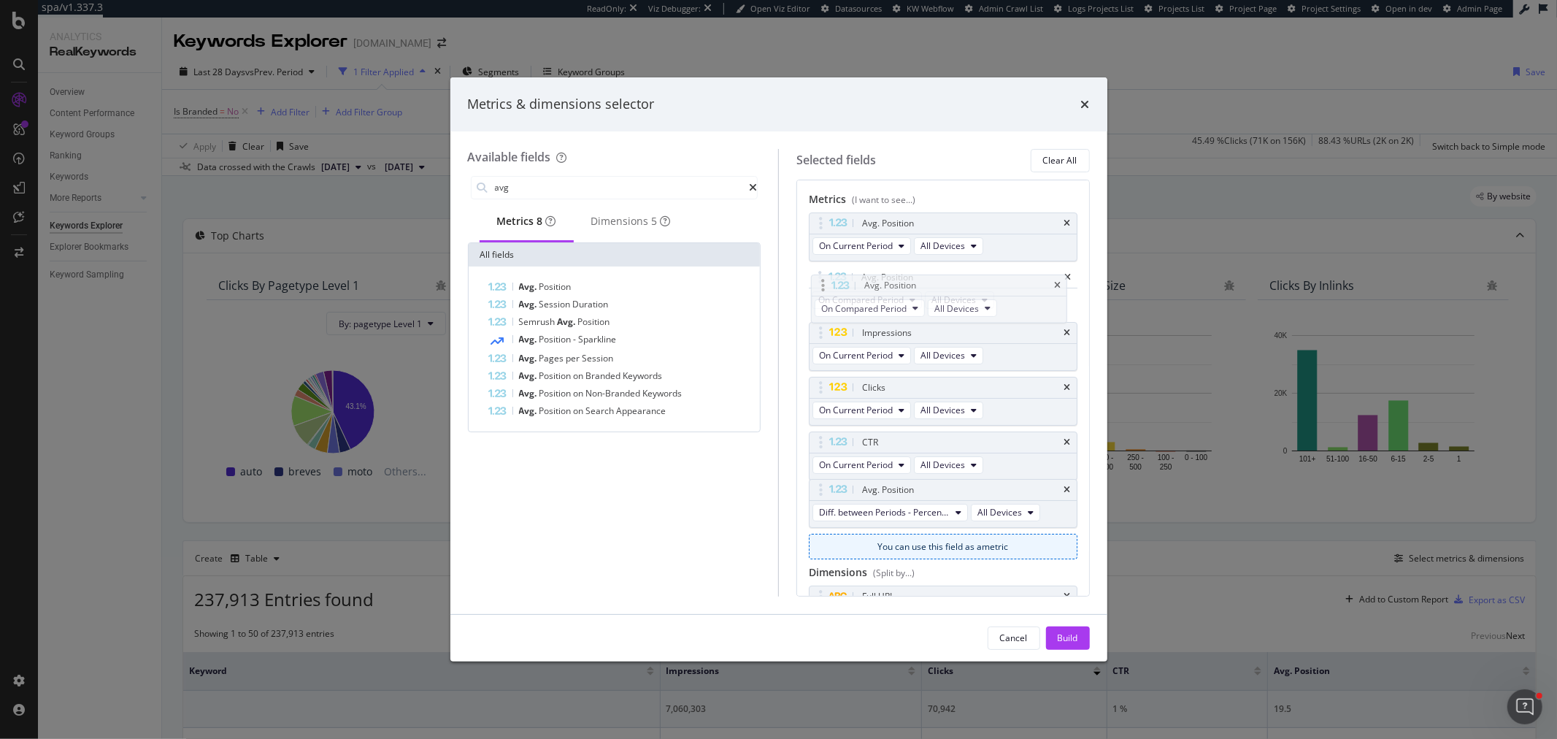
drag, startPoint x: 817, startPoint y: 444, endPoint x: 820, endPoint y: 287, distance: 156.9
click at [820, 287] on body "spa/v1.337.3 ReadOnly: Viz Debugger: Open Viz Editor Datasources KW Webflow Adm…" at bounding box center [778, 369] width 1557 height 739
drag, startPoint x: 812, startPoint y: 493, endPoint x: 805, endPoint y: 339, distance: 154.2
click at [805, 339] on body "spa/v1.337.3 ReadOnly: Viz Debugger: Open Viz Editor Datasources KW Webflow Adm…" at bounding box center [778, 369] width 1557 height 739
click at [1064, 389] on icon "times" at bounding box center [1067, 387] width 7 height 9
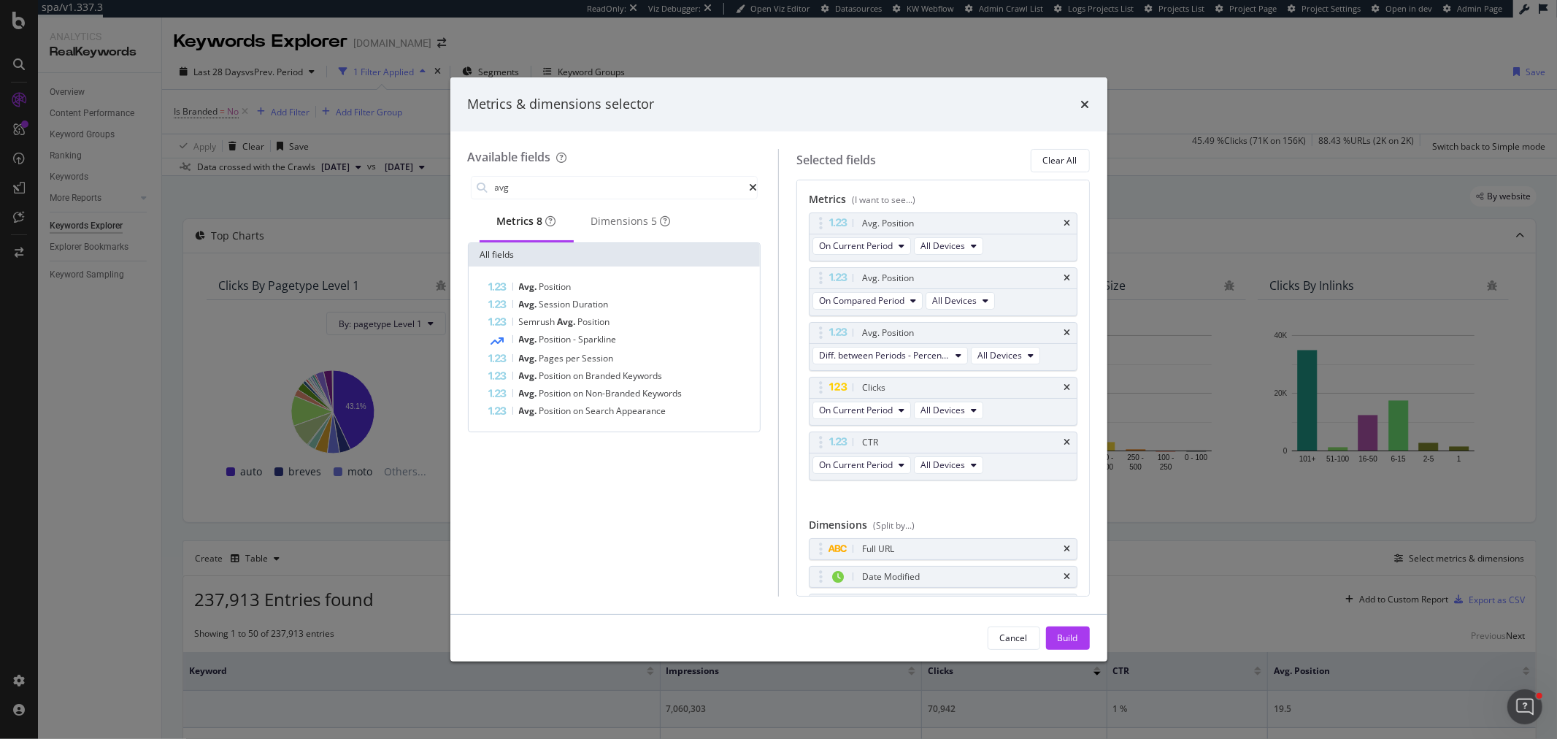
click at [1064, 389] on icon "times" at bounding box center [1067, 387] width 7 height 9
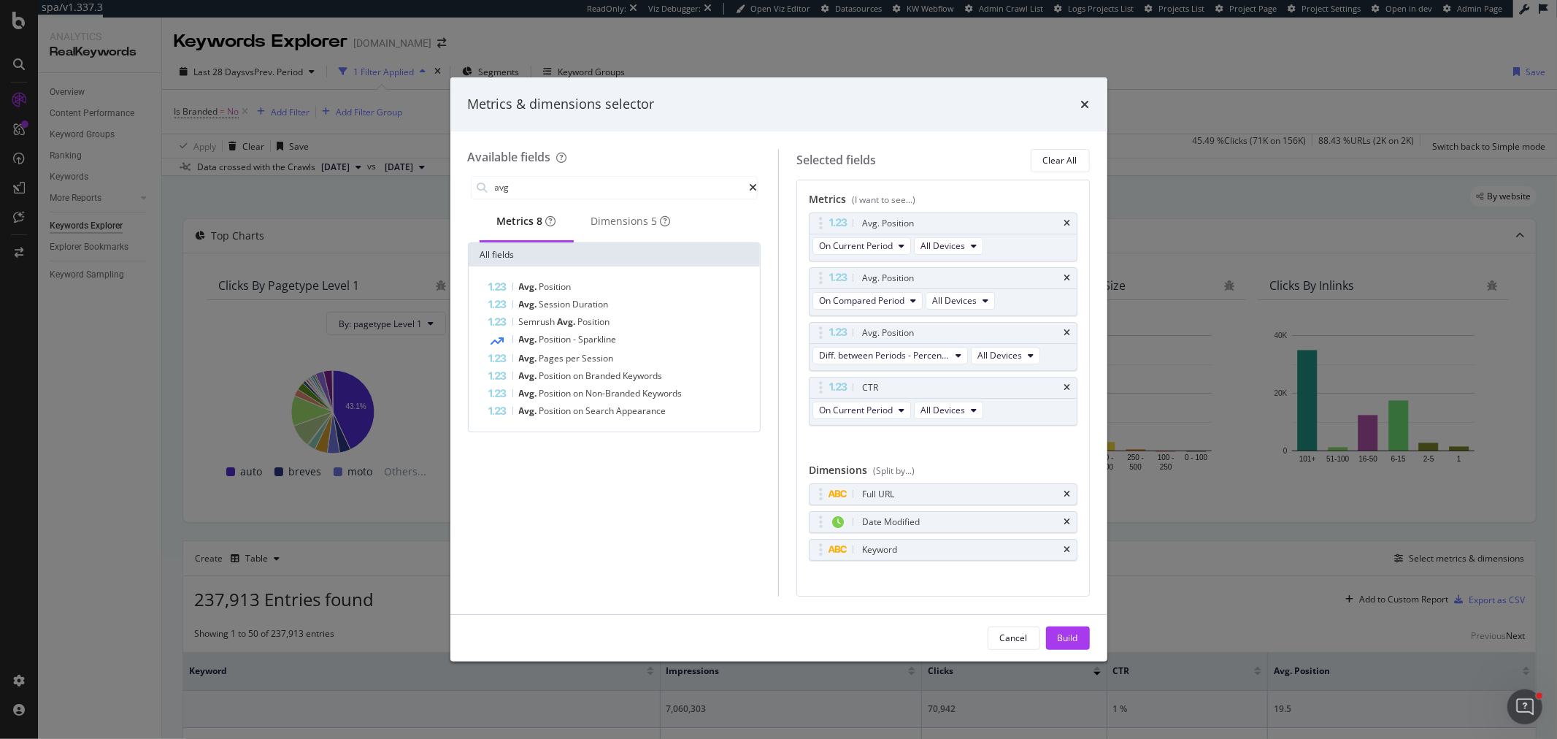
click at [1064, 389] on icon "times" at bounding box center [1067, 387] width 7 height 9
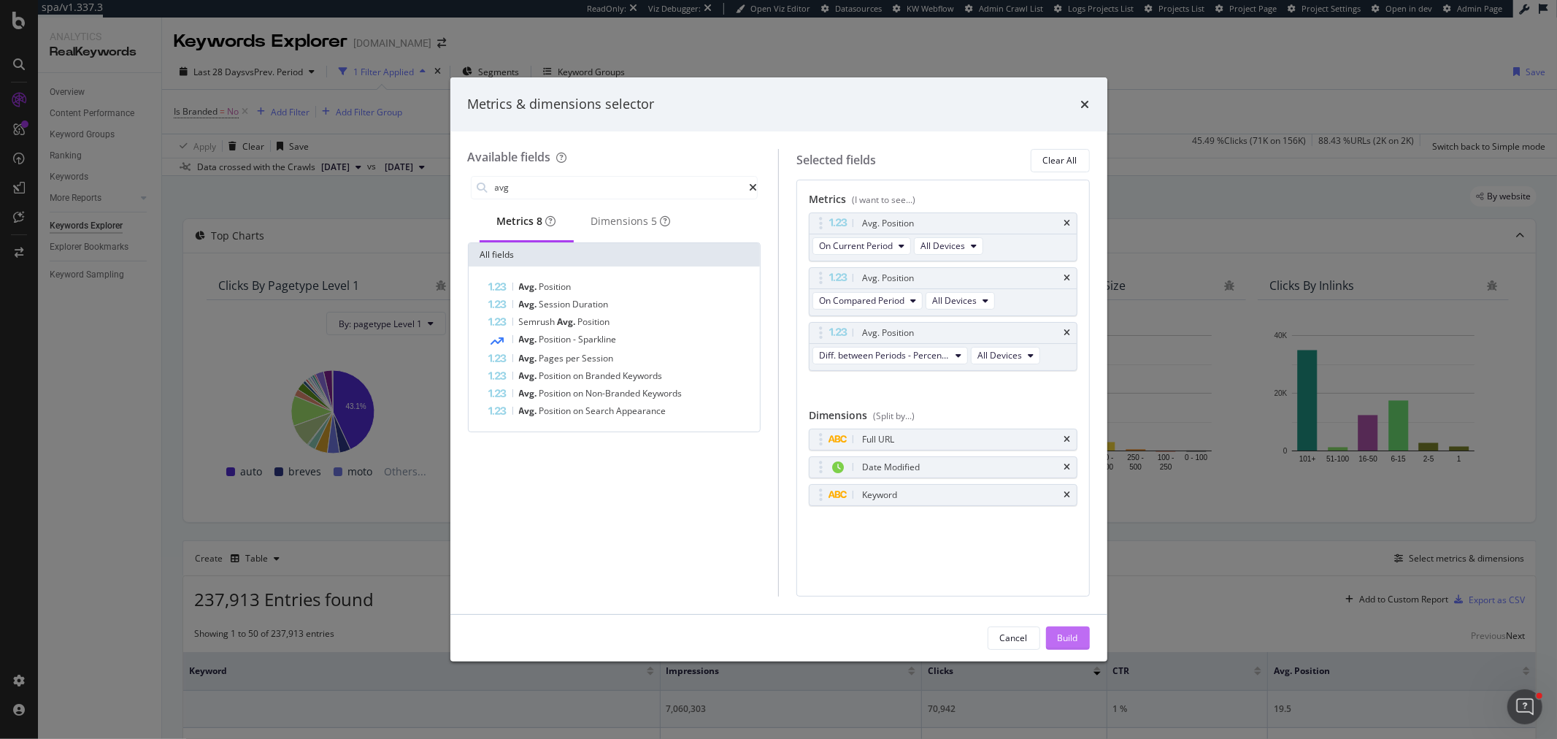
click at [1060, 640] on div "Build" at bounding box center [1067, 637] width 20 height 12
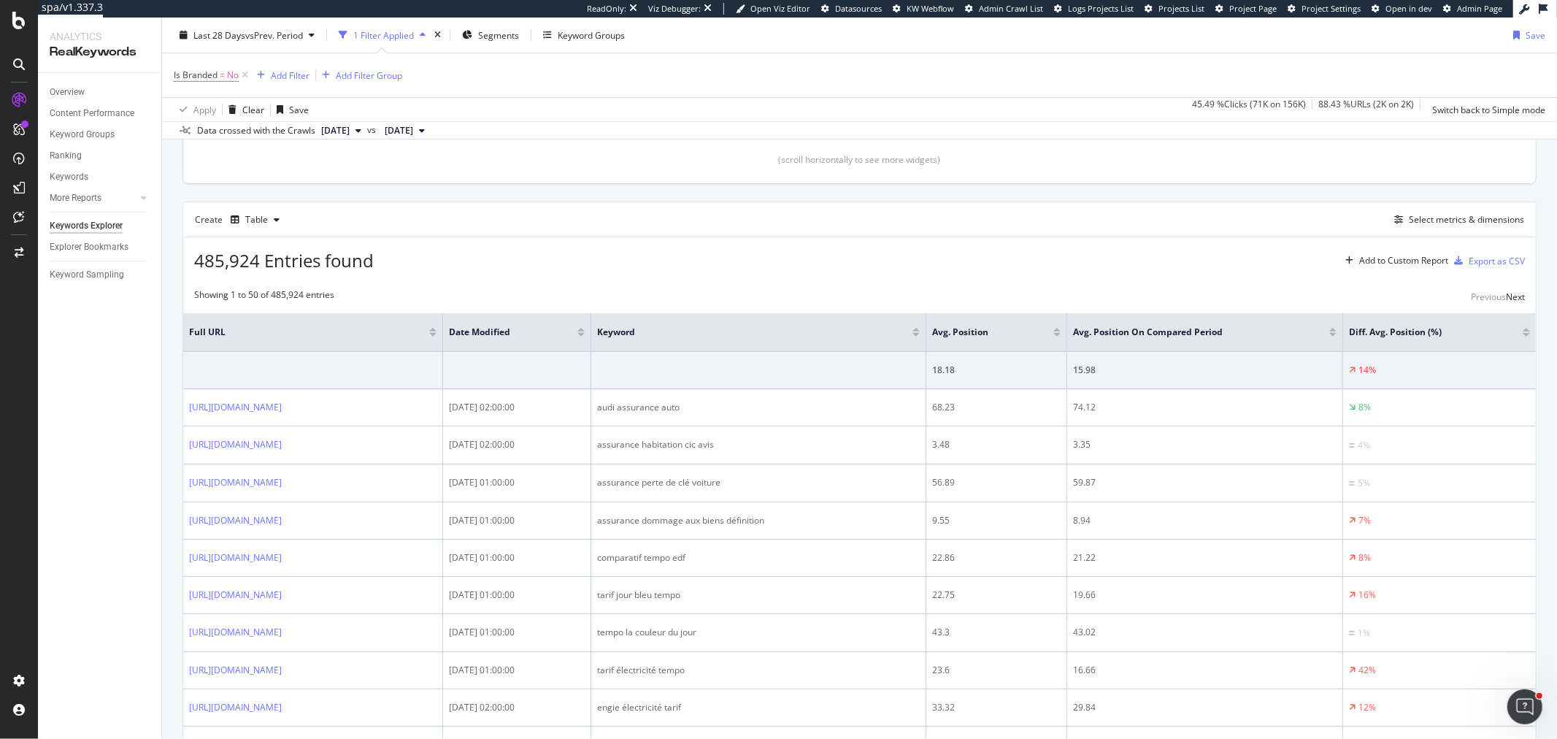
scroll to position [405, 0]
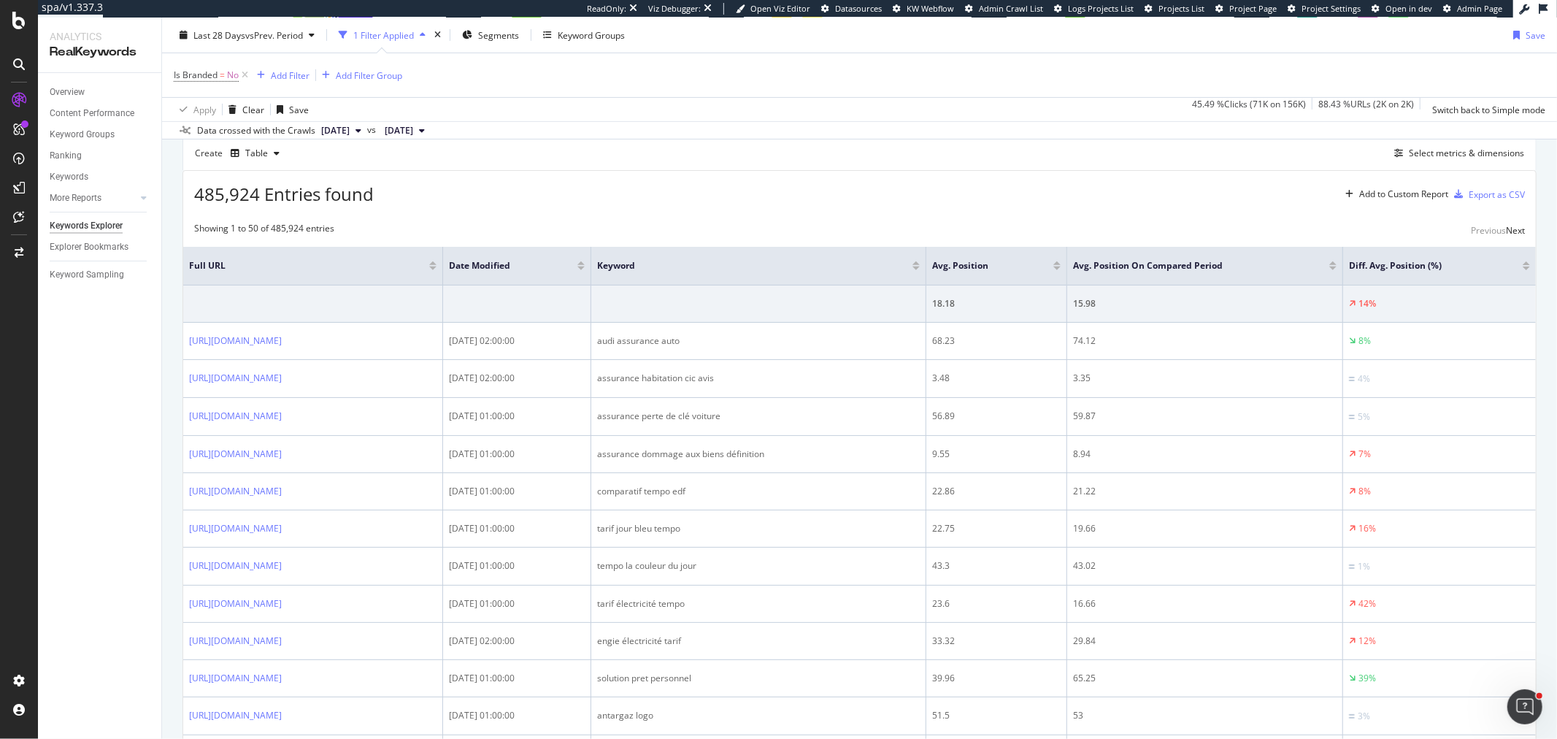
drag, startPoint x: 245, startPoint y: 77, endPoint x: 16, endPoint y: 163, distance: 244.5
click at [245, 77] on icon at bounding box center [245, 75] width 12 height 15
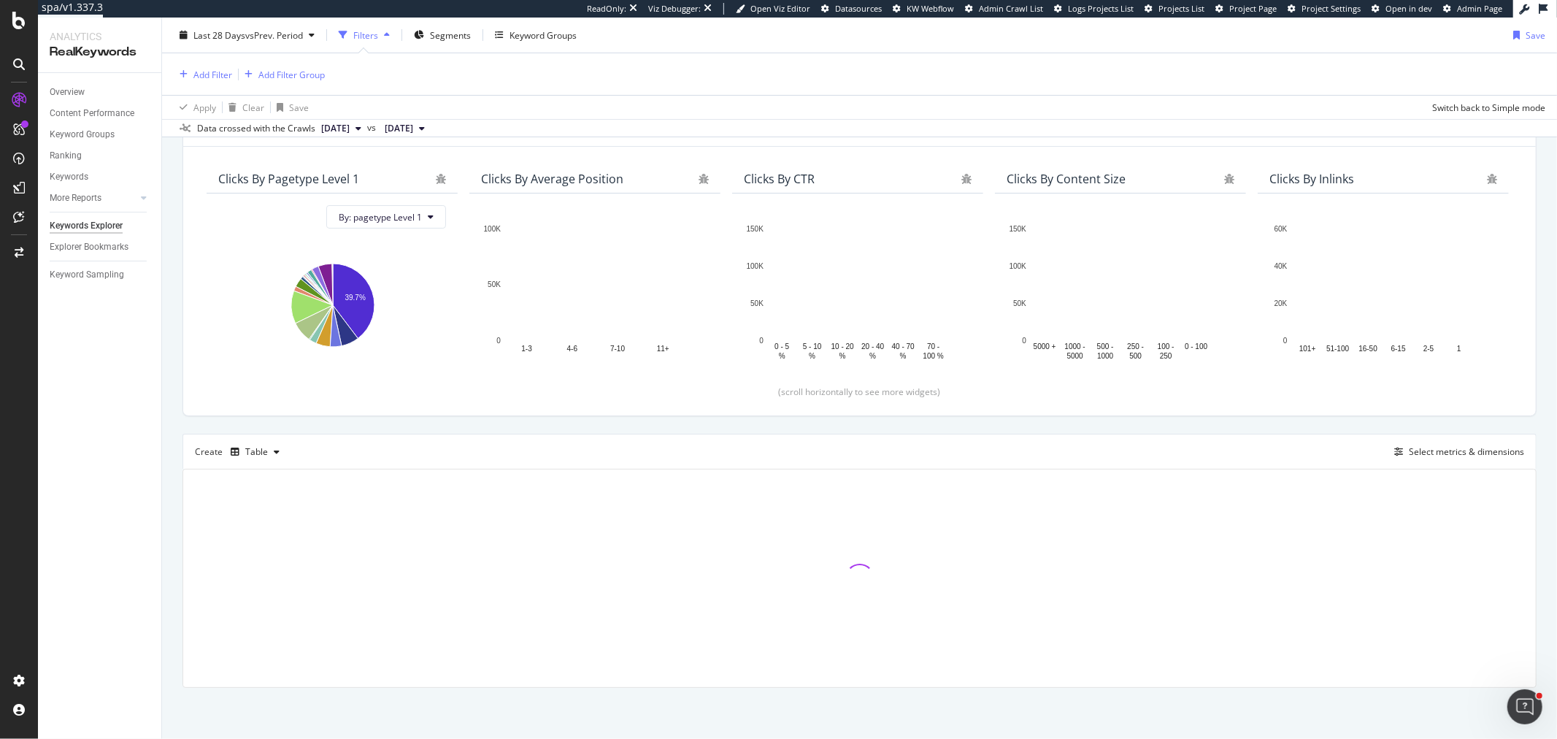
scroll to position [105, 0]
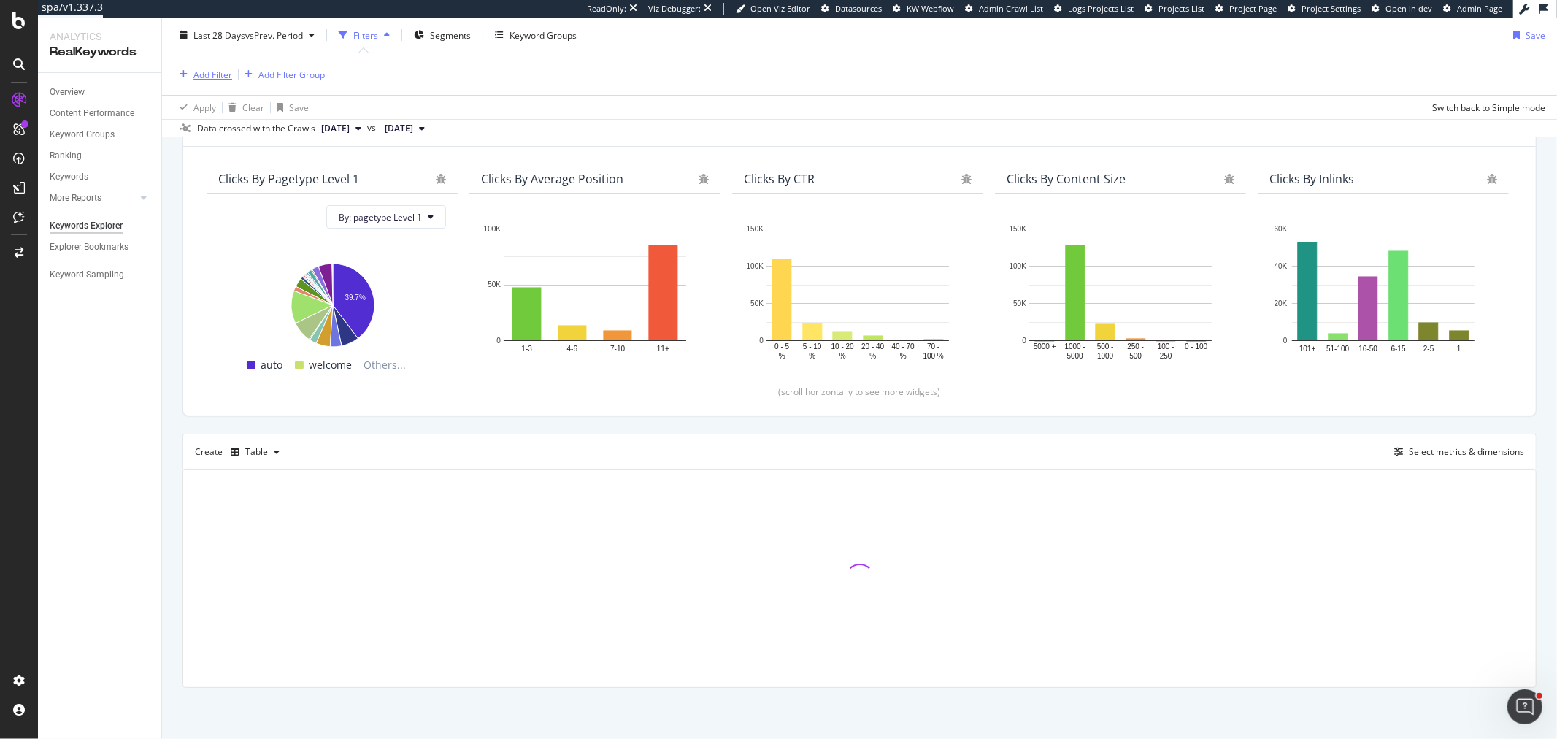
click at [212, 76] on div "Add Filter" at bounding box center [212, 74] width 39 height 12
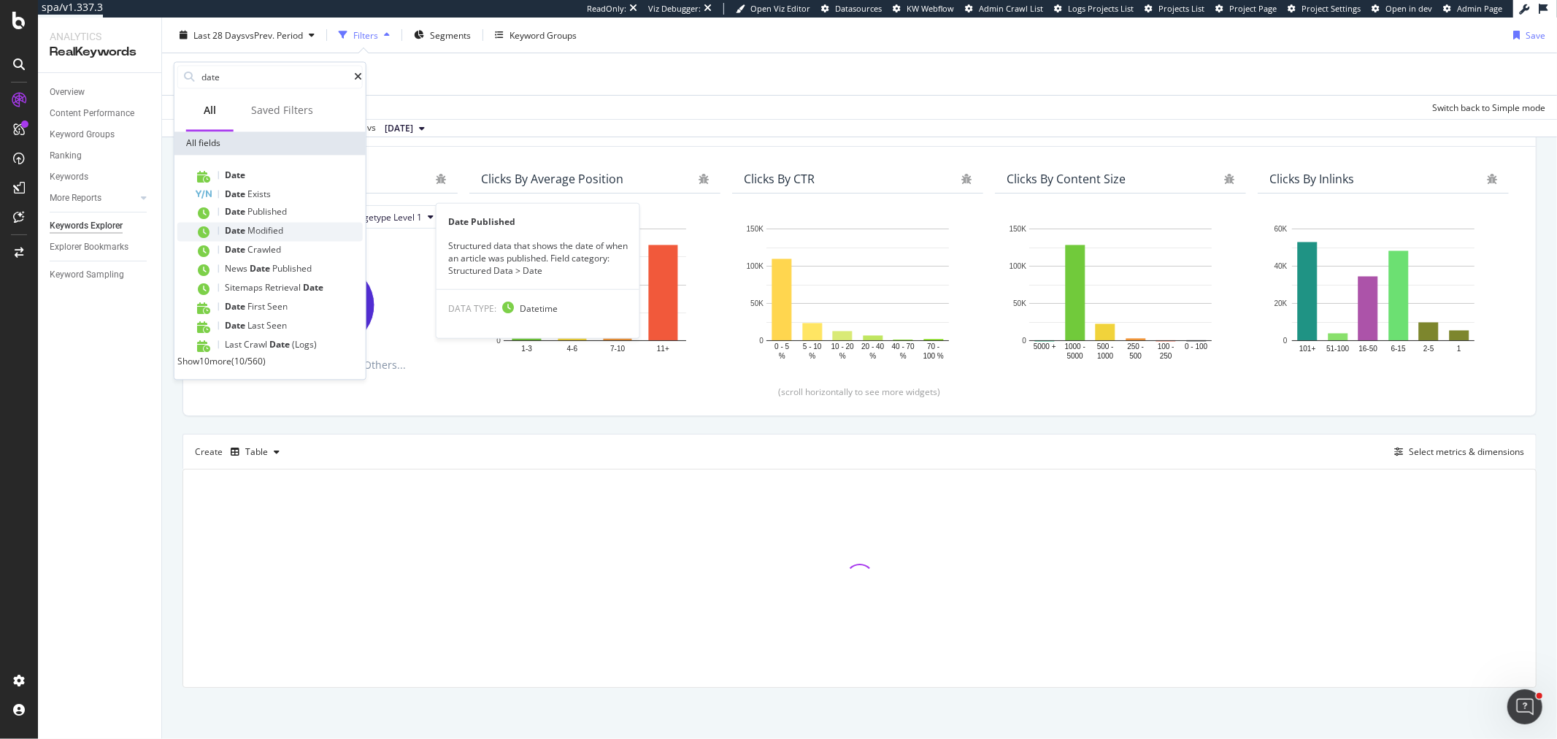
type input "date"
click at [289, 229] on div "Date Modified" at bounding box center [279, 231] width 168 height 19
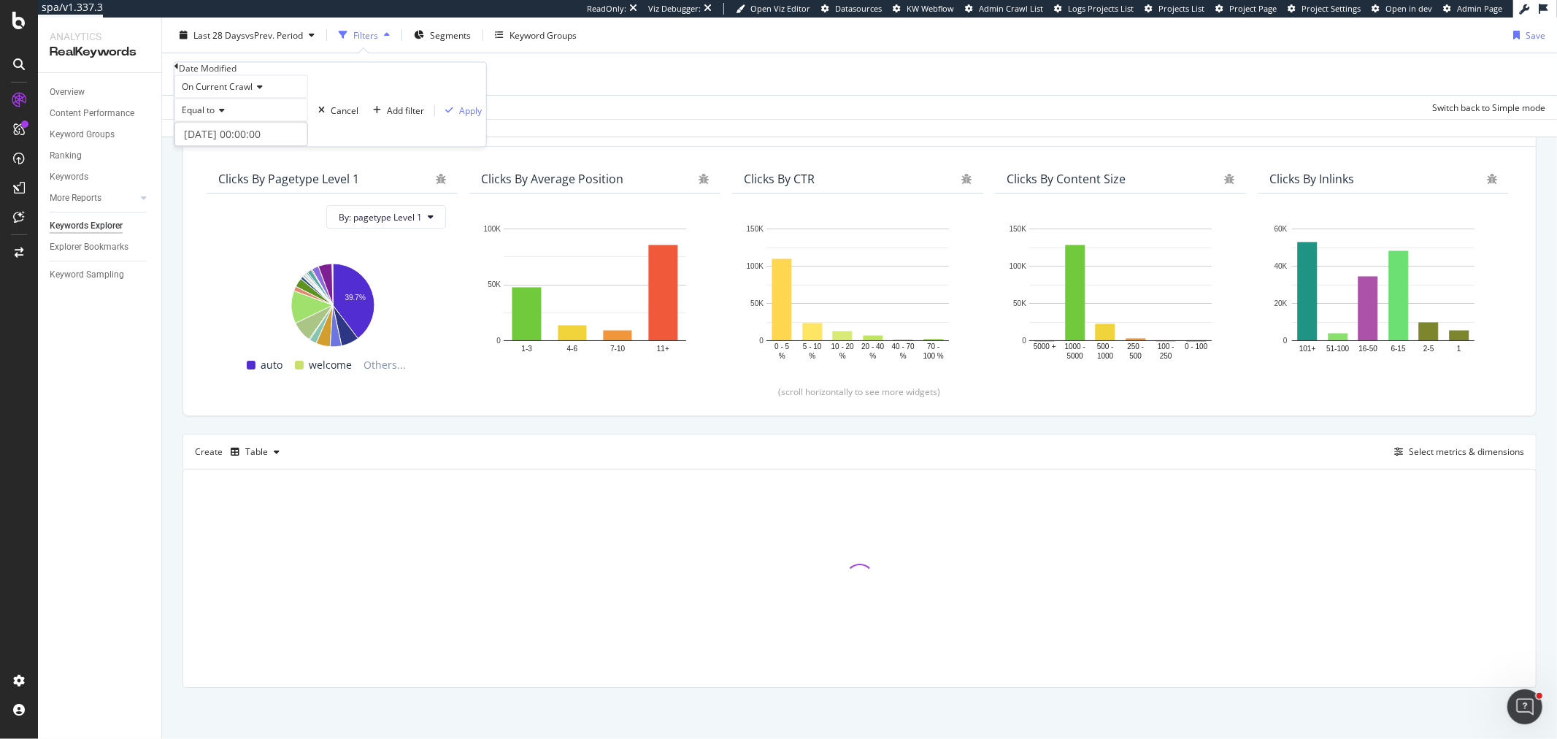
click at [234, 122] on div "Equal to" at bounding box center [241, 110] width 134 height 23
click at [252, 197] on span "Before or equal to" at bounding box center [216, 191] width 74 height 12
click at [253, 147] on input "2025-08-29 00:00:00" at bounding box center [241, 134] width 134 height 25
click at [219, 186] on link at bounding box center [217, 188] width 11 height 25
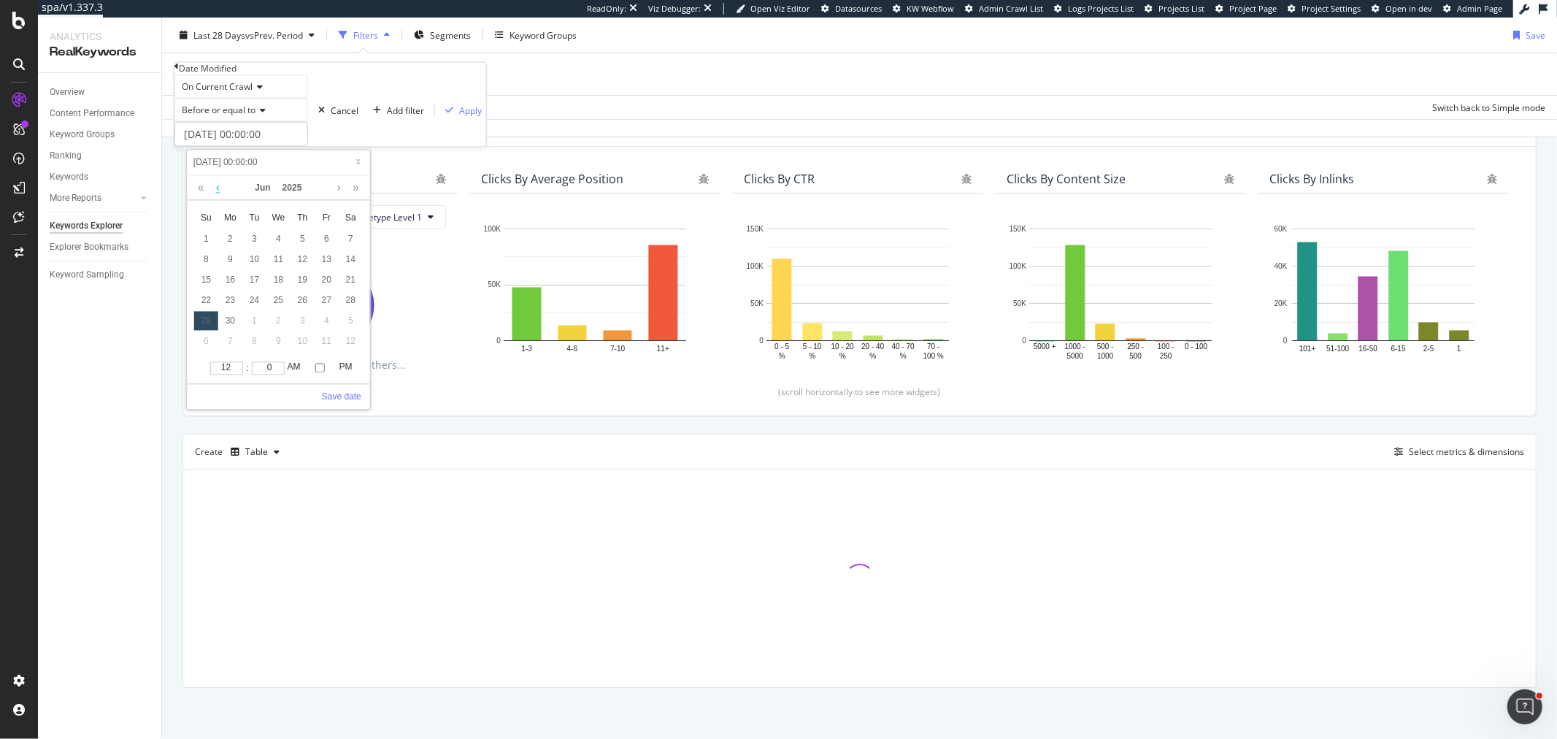
click at [219, 186] on link at bounding box center [217, 188] width 11 height 25
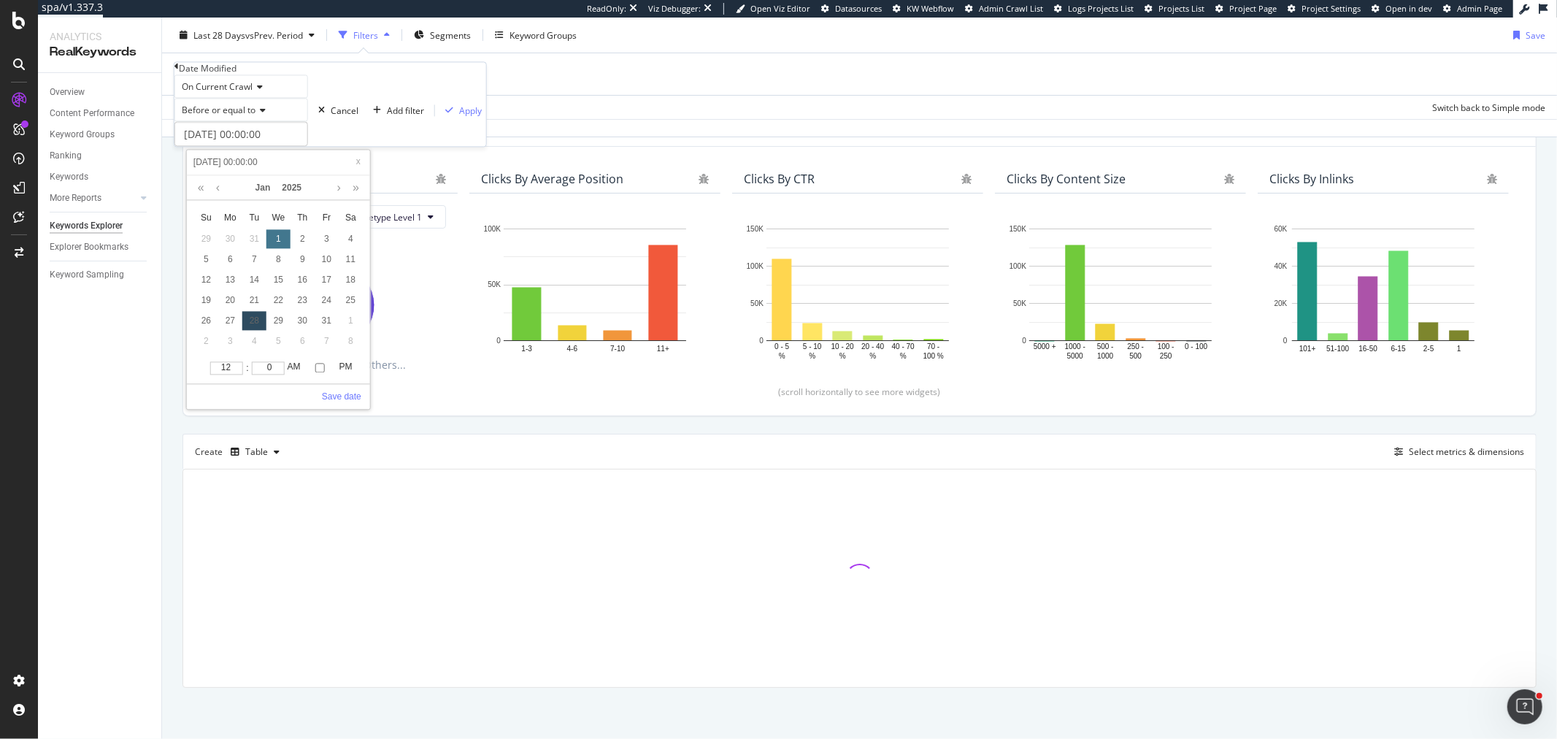
click at [272, 236] on div "1" at bounding box center [278, 239] width 24 height 19
type input "2025-01-01 00:00:00"
click at [263, 115] on icon at bounding box center [260, 111] width 10 height 9
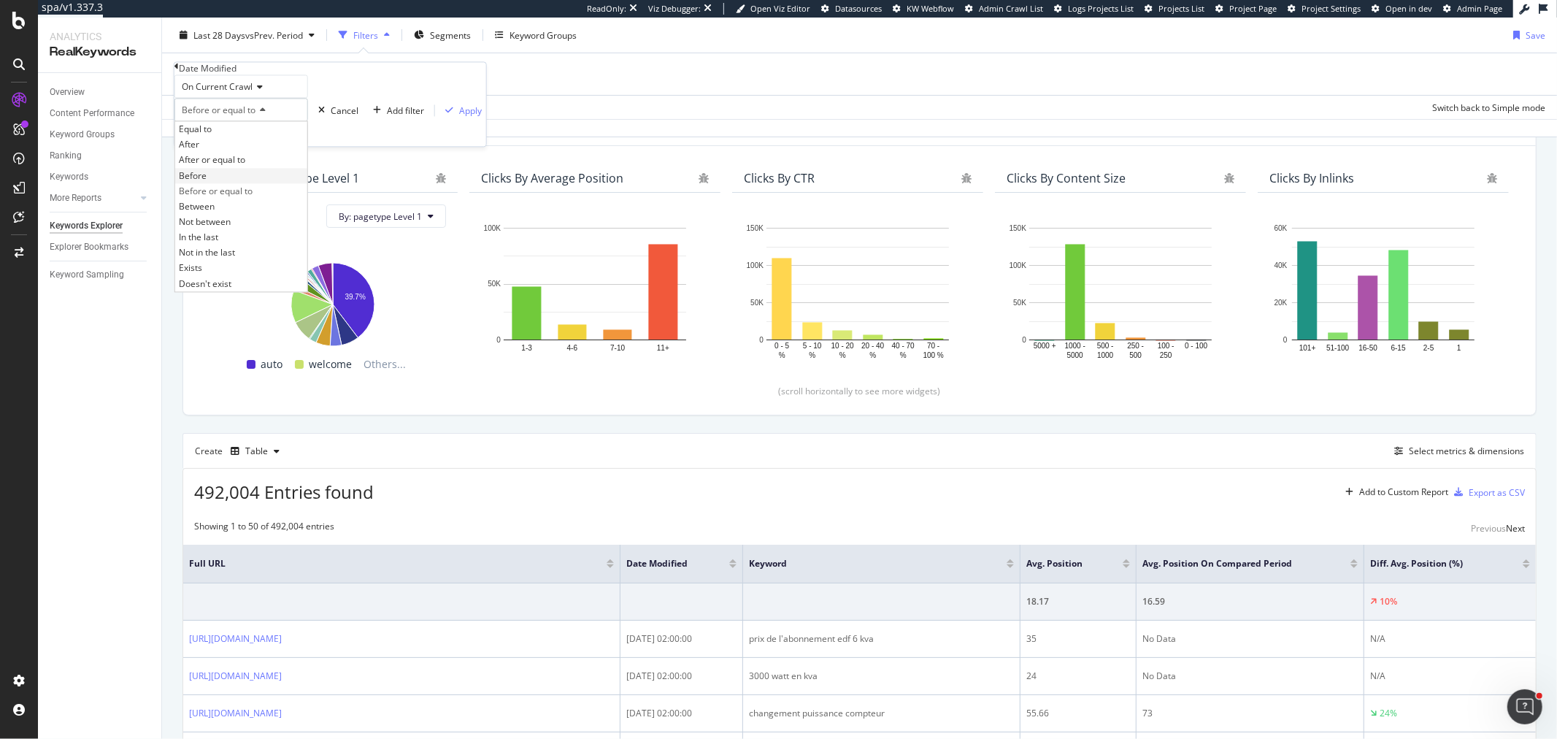
click at [244, 183] on div "Before" at bounding box center [241, 175] width 132 height 15
click at [439, 115] on div "button" at bounding box center [449, 111] width 20 height 9
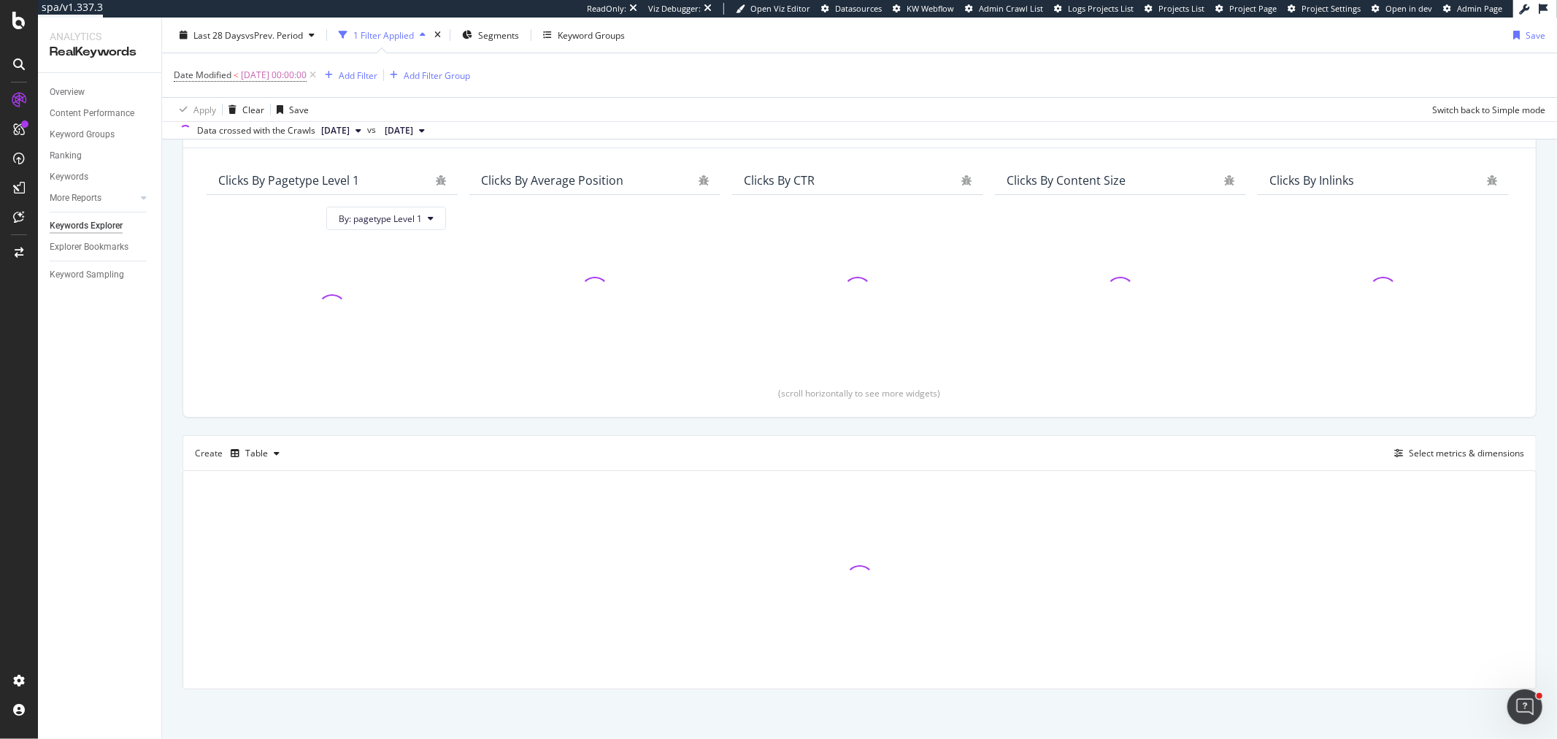
scroll to position [107, 0]
click at [370, 74] on div "Add Filter" at bounding box center [358, 75] width 39 height 12
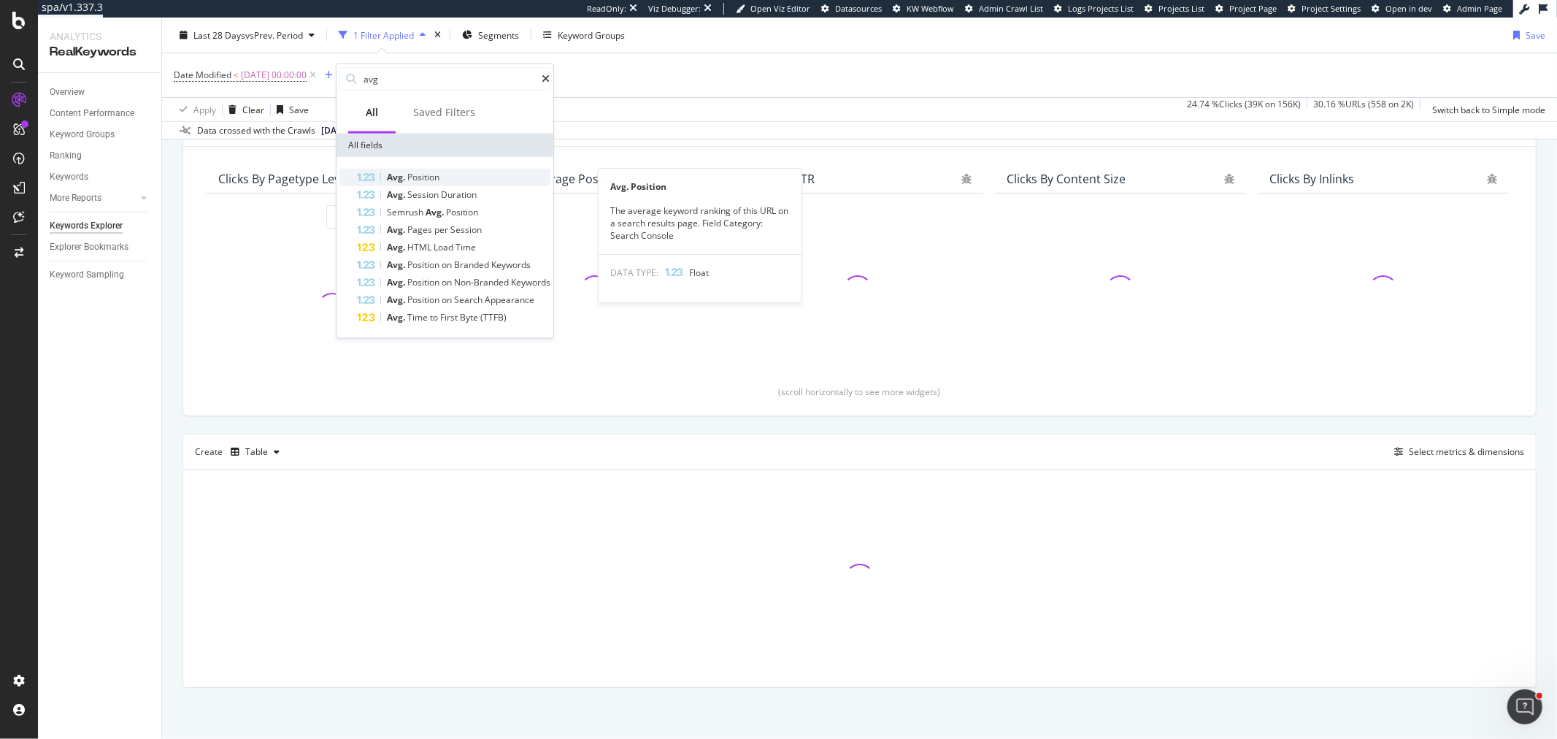
type input "avg"
click at [439, 177] on span "Position" at bounding box center [423, 177] width 32 height 12
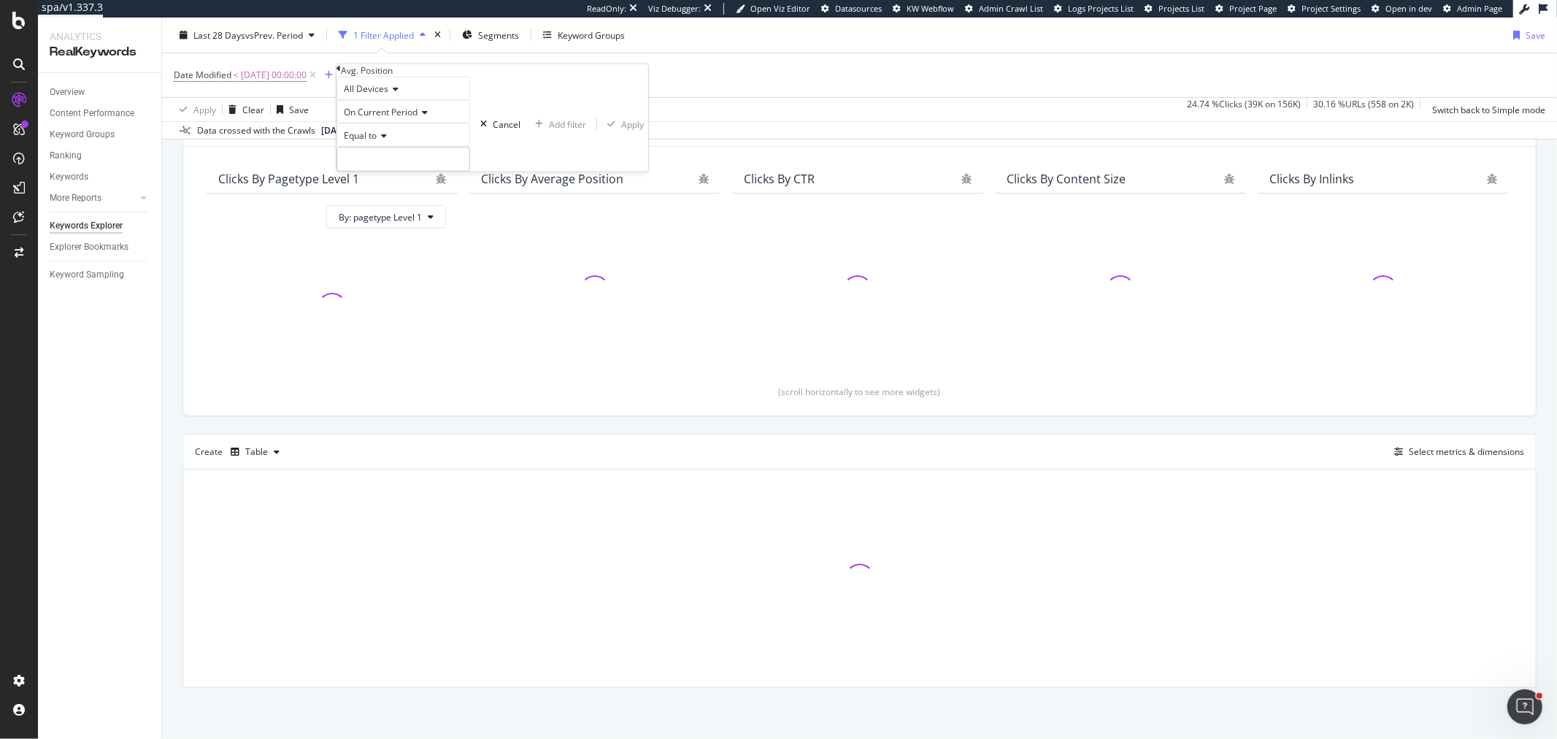
click at [412, 118] on span "On Current Period" at bounding box center [381, 112] width 74 height 12
click at [414, 196] on span "Diff. Between Period - value" at bounding box center [397, 189] width 112 height 12
click at [394, 147] on div "Equal to" at bounding box center [408, 134] width 144 height 23
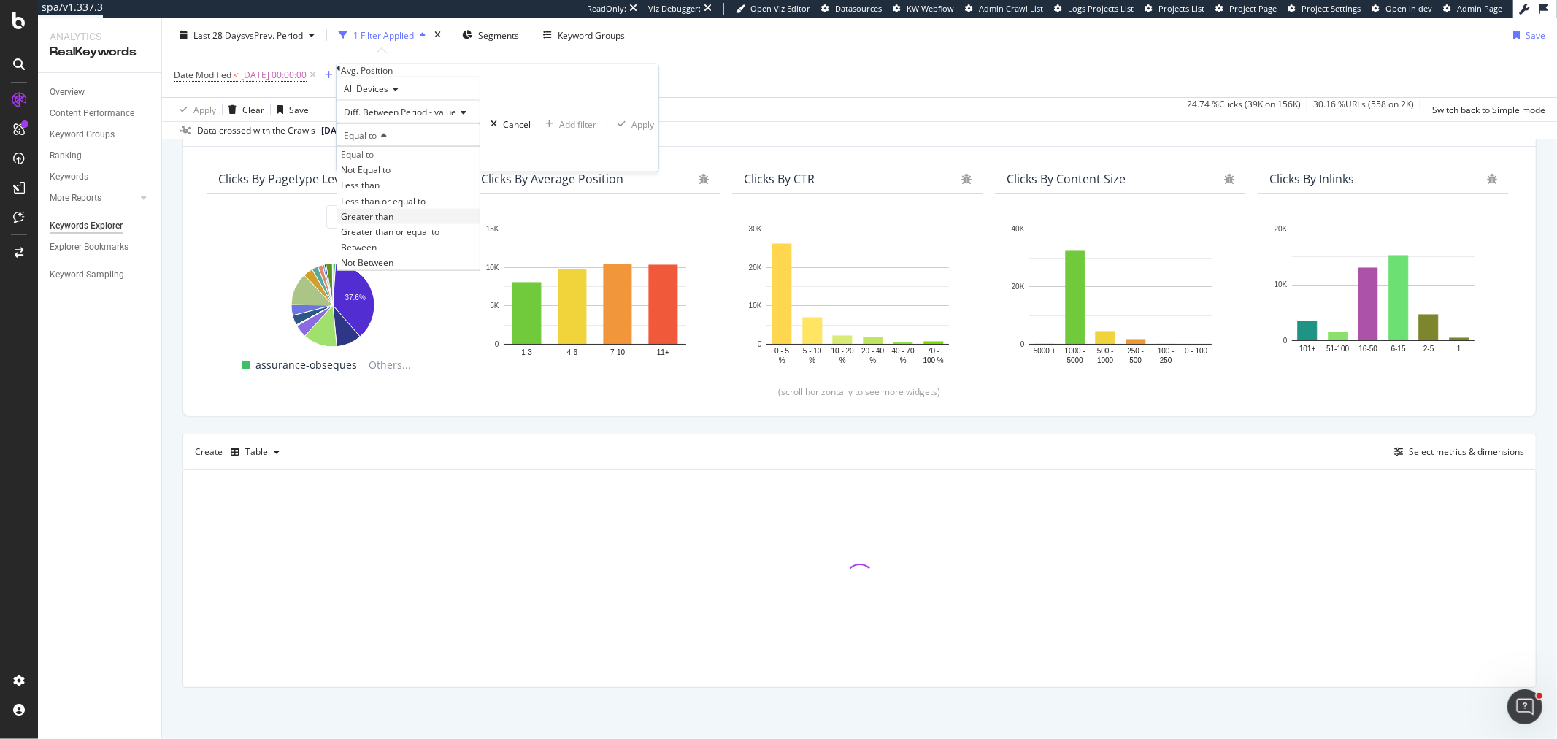
click at [393, 222] on span "Greater than" at bounding box center [367, 215] width 53 height 12
click at [394, 171] on input "number" at bounding box center [408, 159] width 144 height 25
type input "0"
click at [631, 130] on div "Apply" at bounding box center [642, 123] width 23 height 12
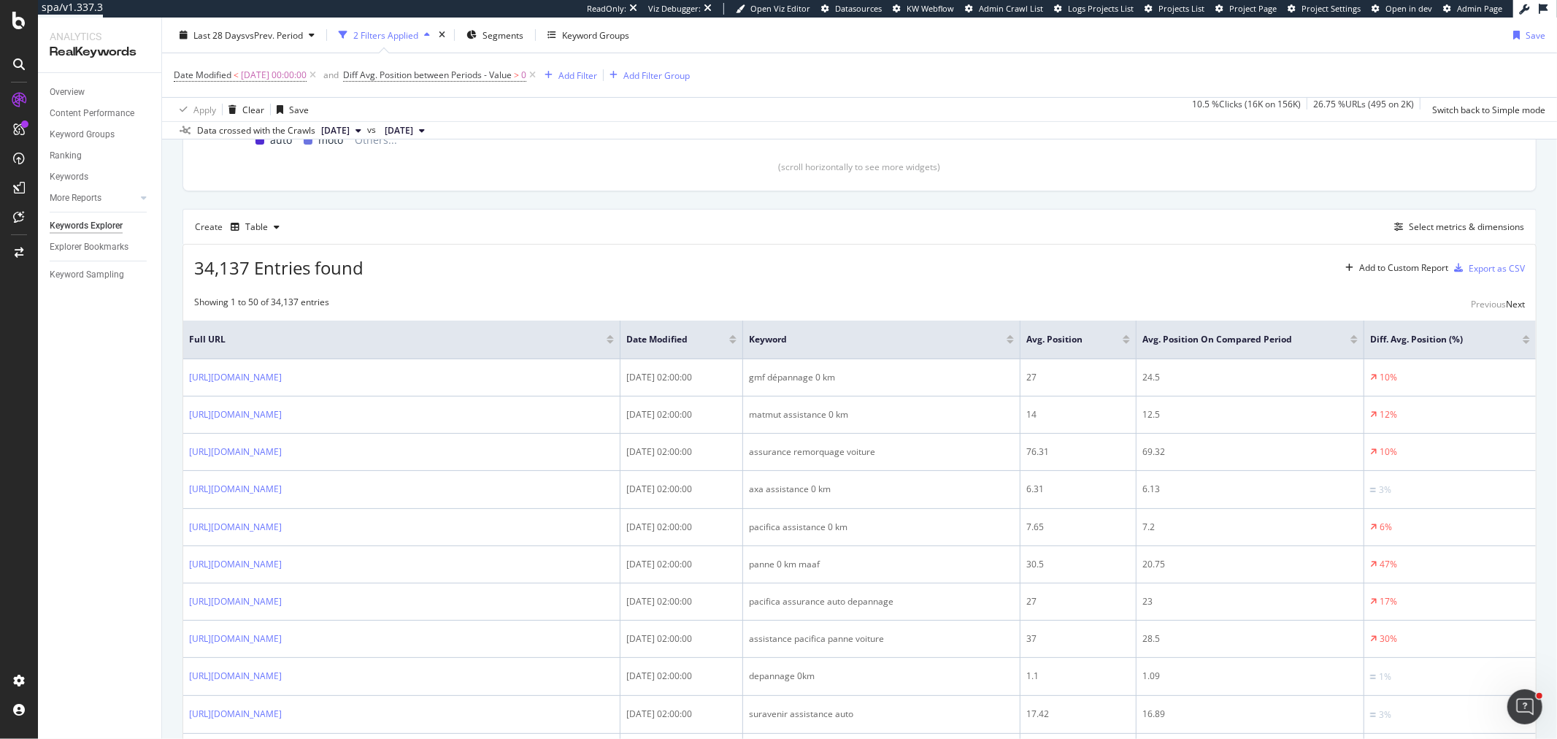
scroll to position [351, 0]
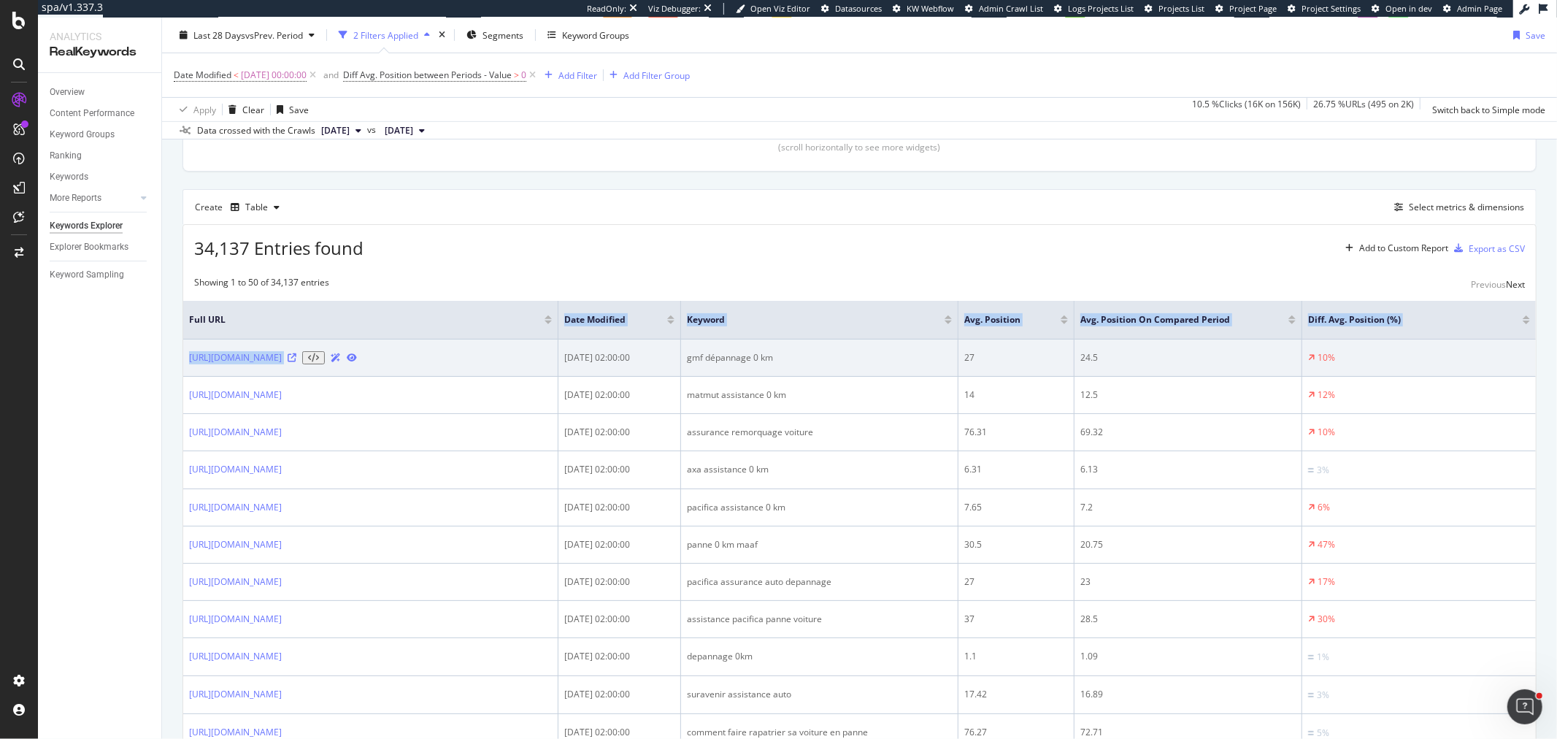
drag, startPoint x: 619, startPoint y: 333, endPoint x: 516, endPoint y: 344, distance: 103.6
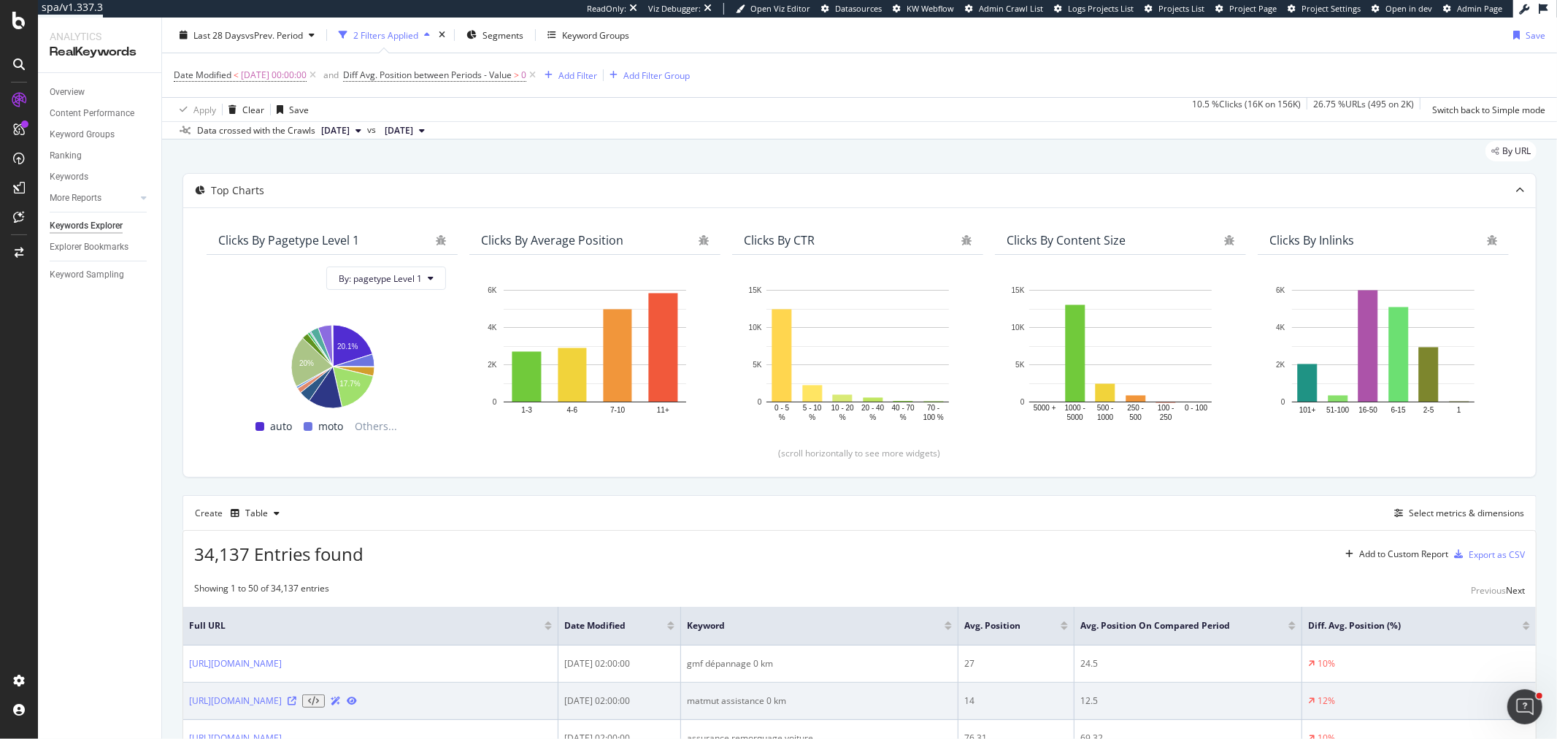
scroll to position [26, 0]
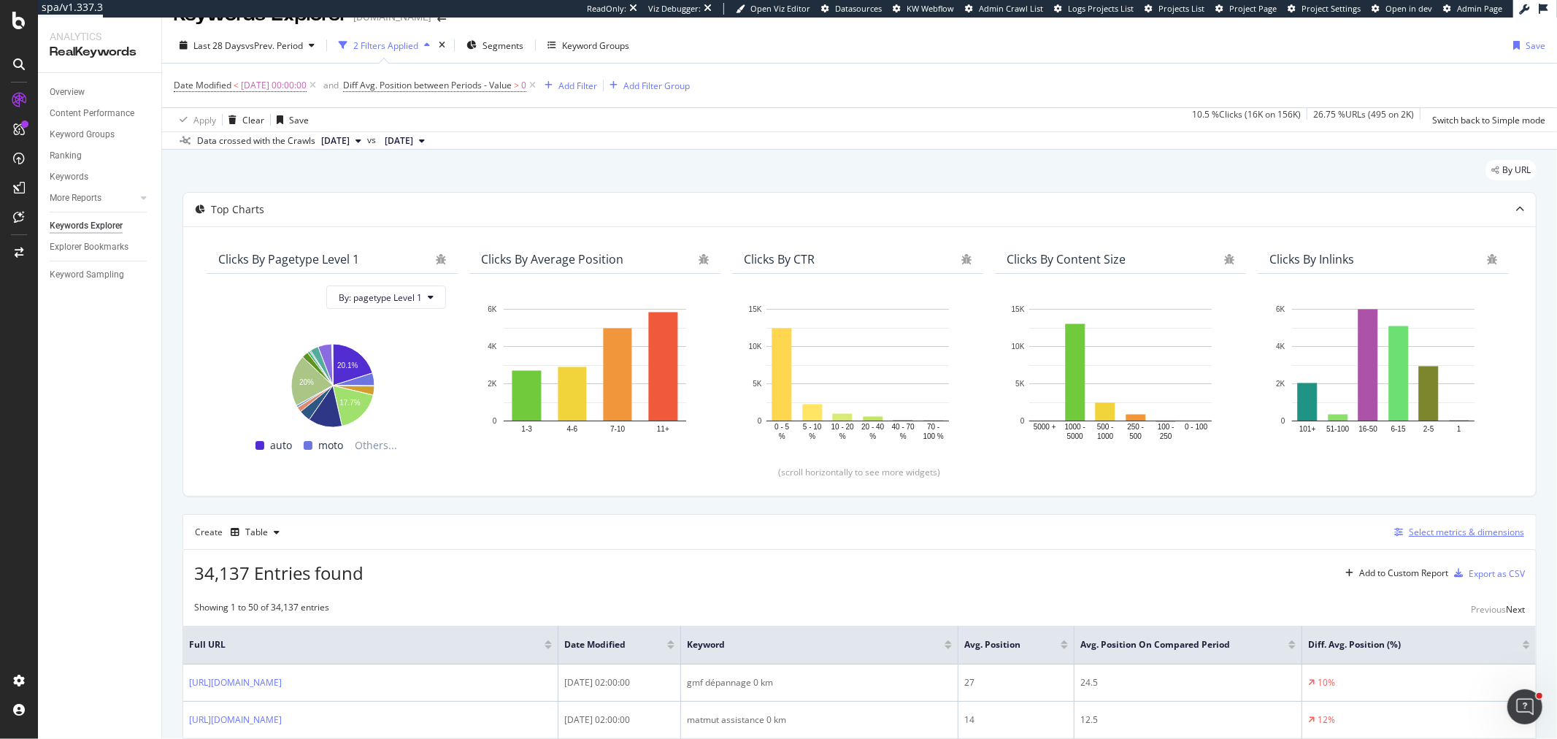
click at [1391, 540] on div "Select metrics & dimensions" at bounding box center [1456, 532] width 136 height 16
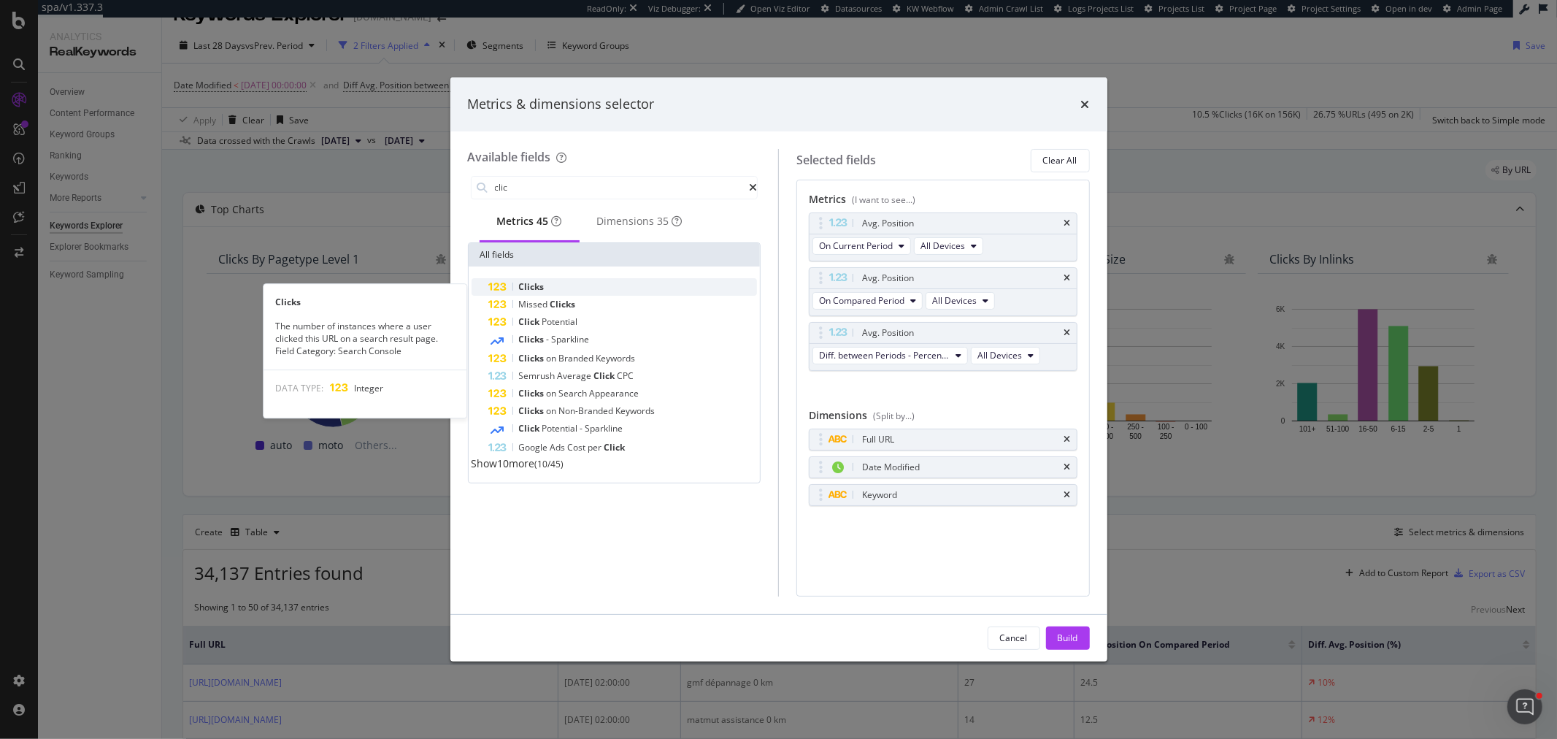
type input "clic"
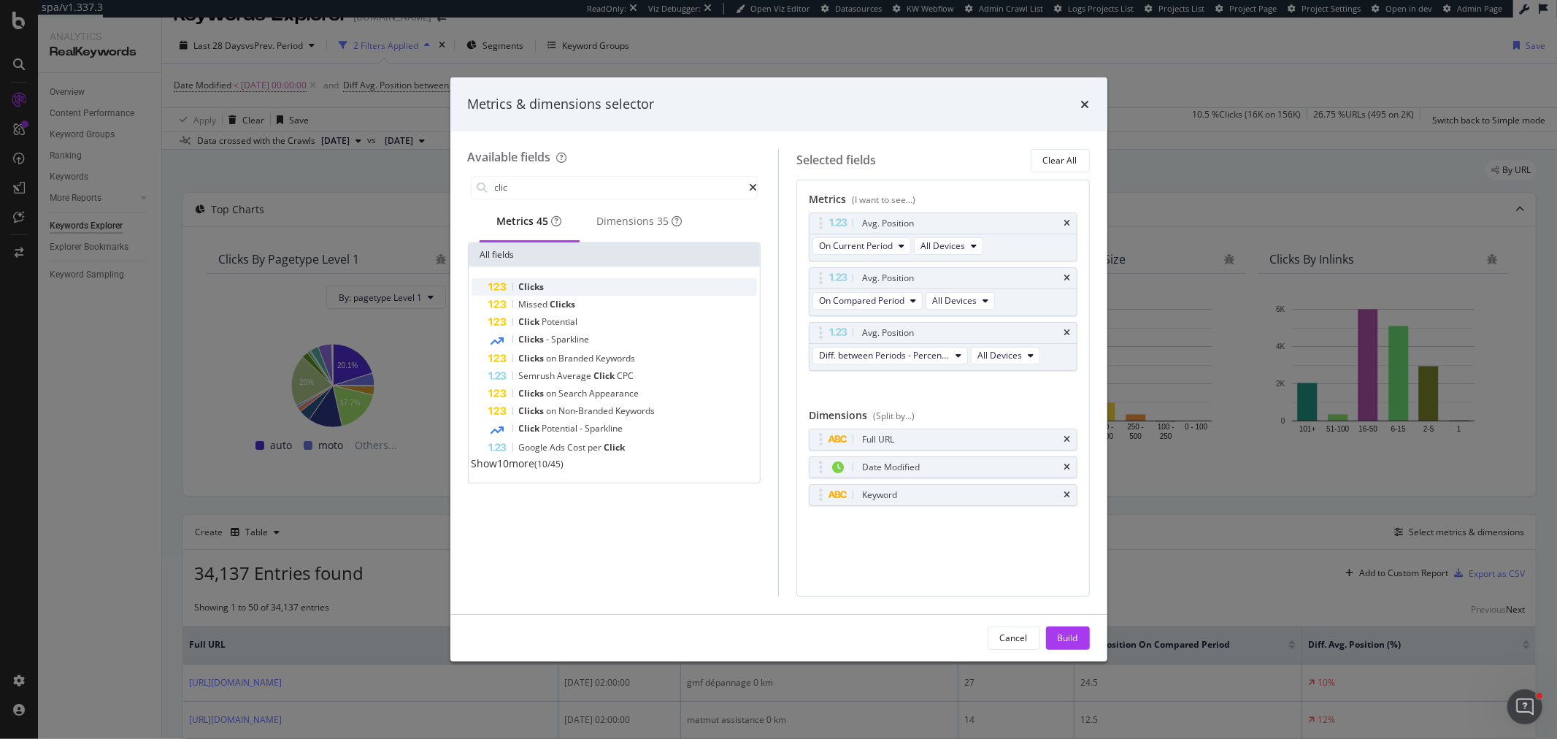
click at [542, 292] on span "Clicks" at bounding box center [532, 286] width 26 height 12
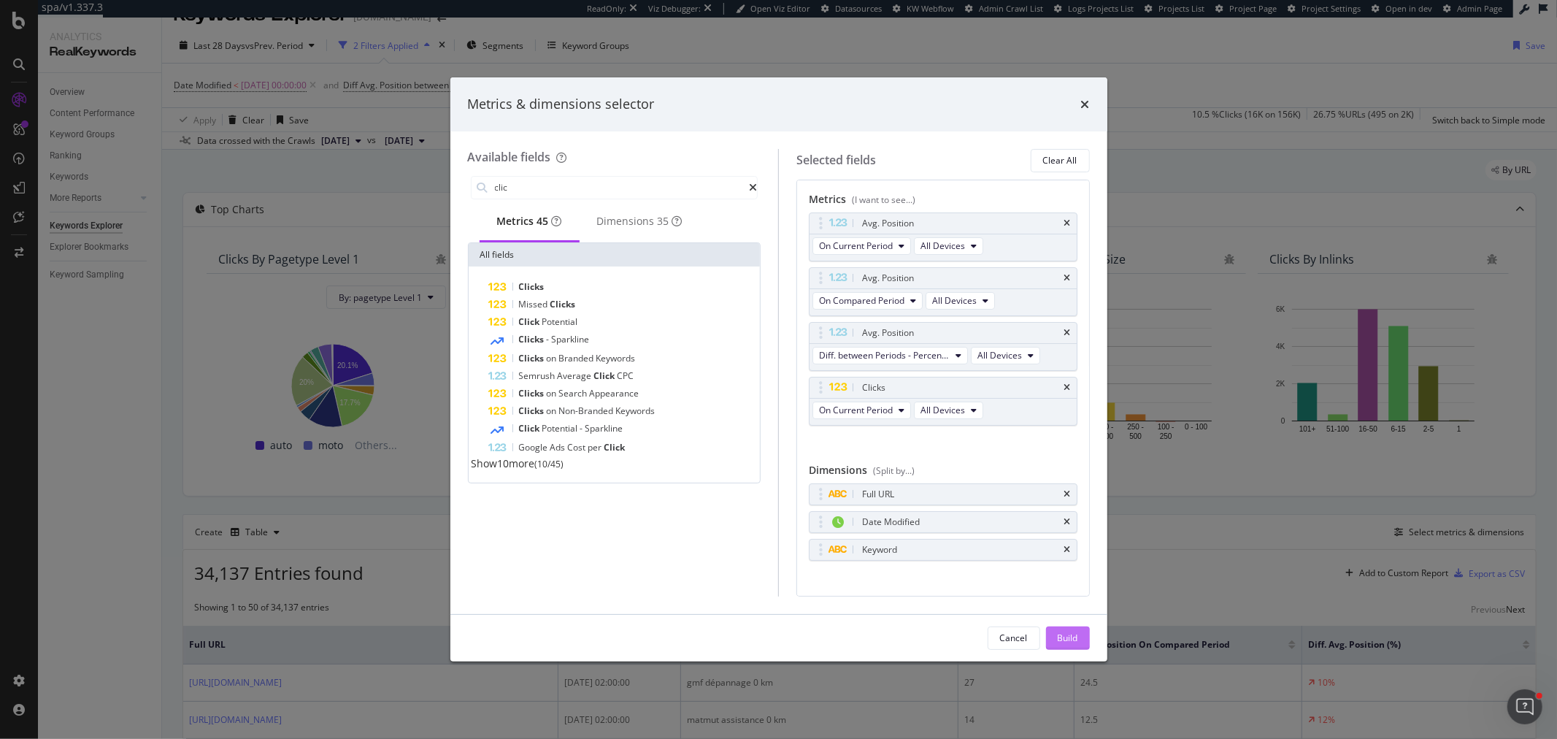
click at [1069, 639] on div "Build" at bounding box center [1067, 637] width 20 height 12
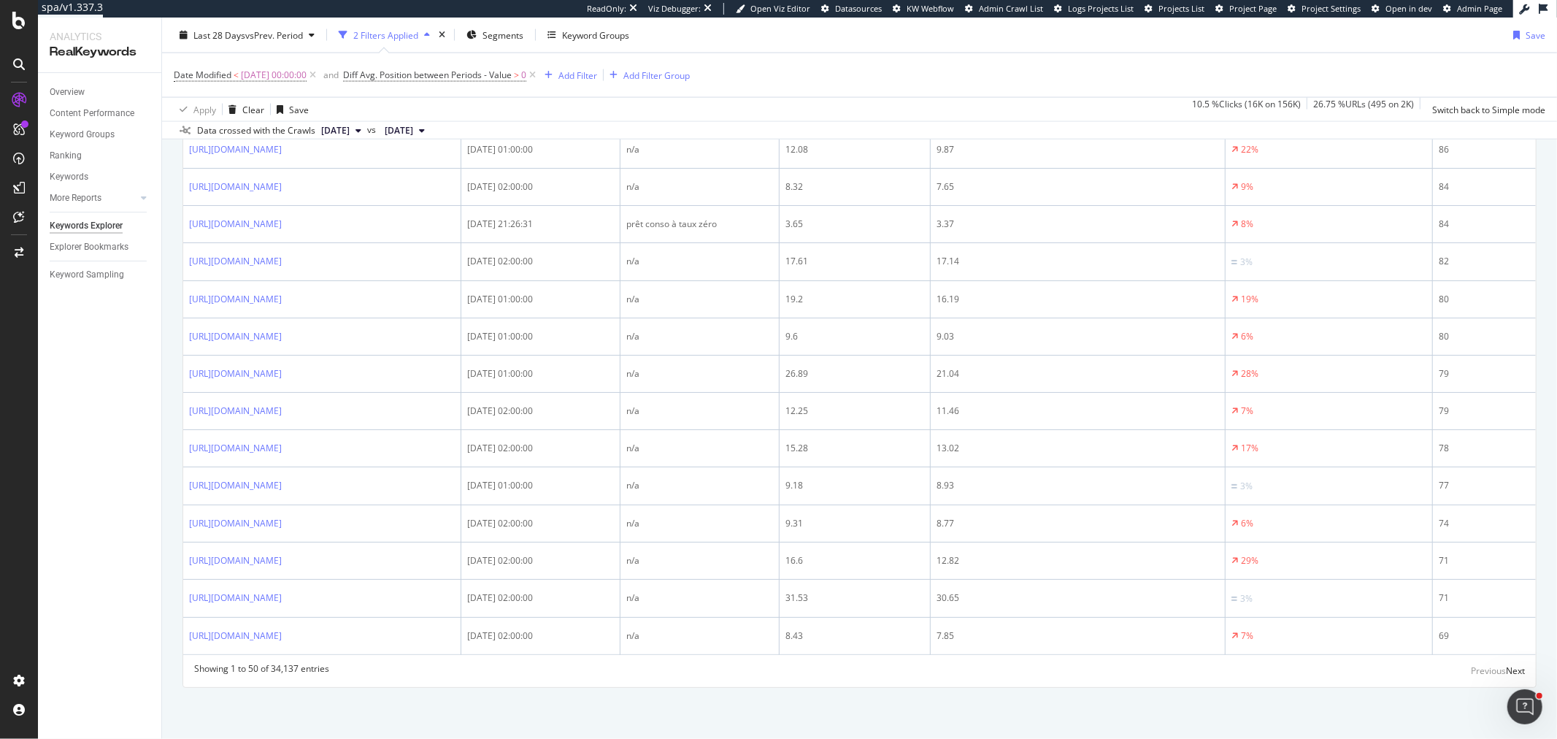
scroll to position [2093, 0]
click at [655, 79] on div "Add Filter Group" at bounding box center [656, 75] width 66 height 12
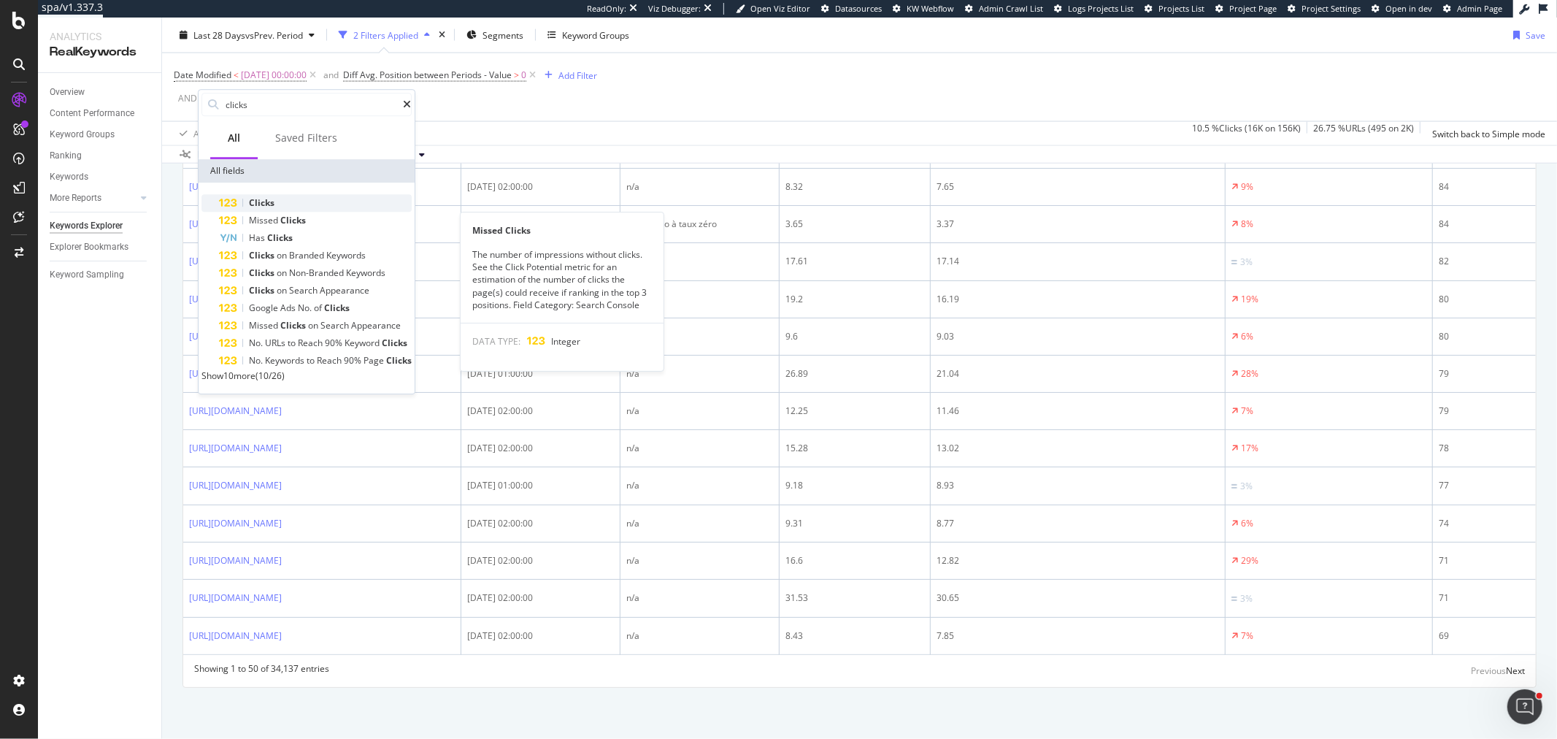
type input "clicks"
click at [249, 202] on span "Clicks" at bounding box center [262, 202] width 26 height 12
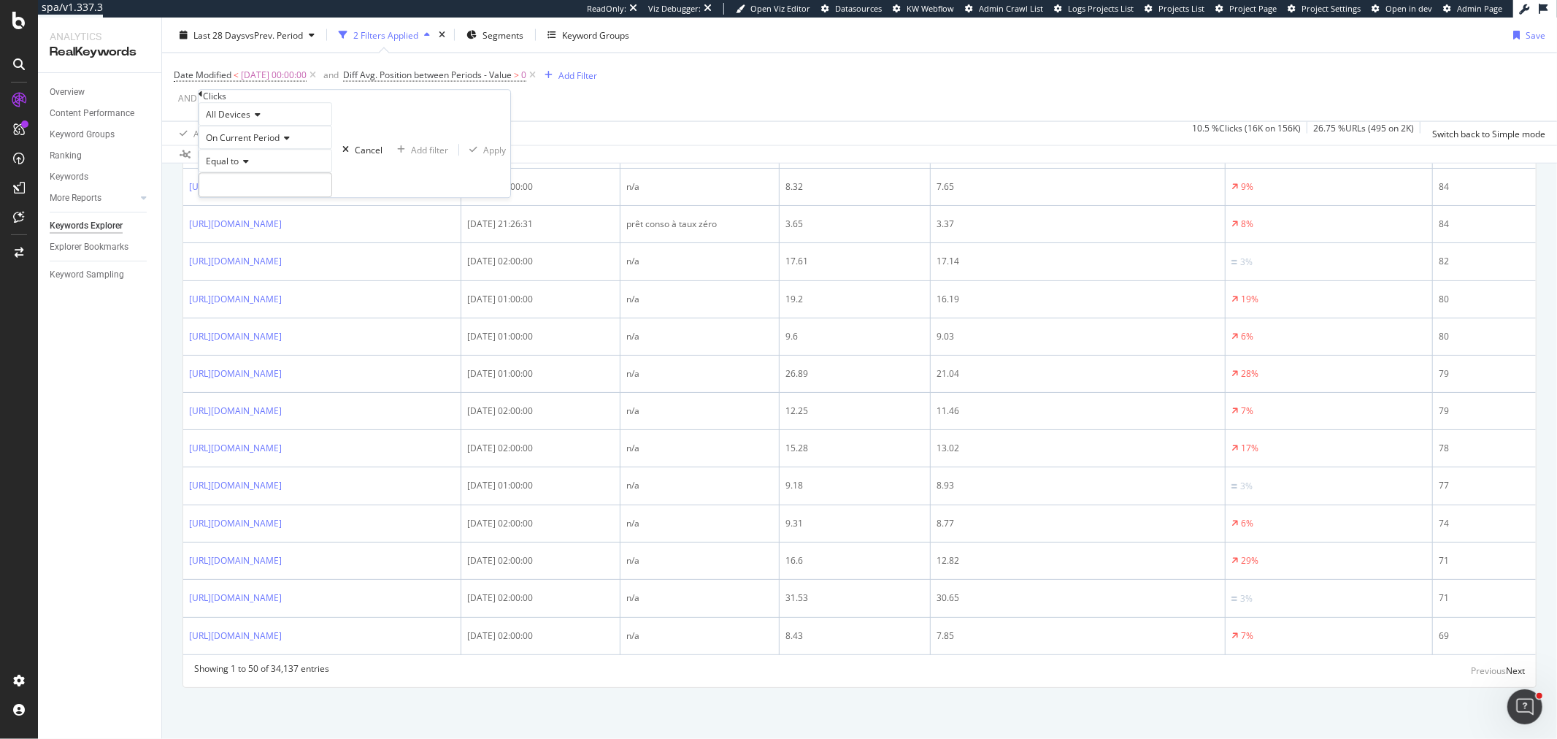
click at [239, 167] on span "Equal to" at bounding box center [222, 161] width 33 height 12
click at [251, 248] on span "Greater than" at bounding box center [229, 242] width 53 height 12
click at [254, 197] on input "number" at bounding box center [265, 184] width 134 height 25
type input "0"
click at [483, 156] on div "Apply" at bounding box center [494, 150] width 23 height 12
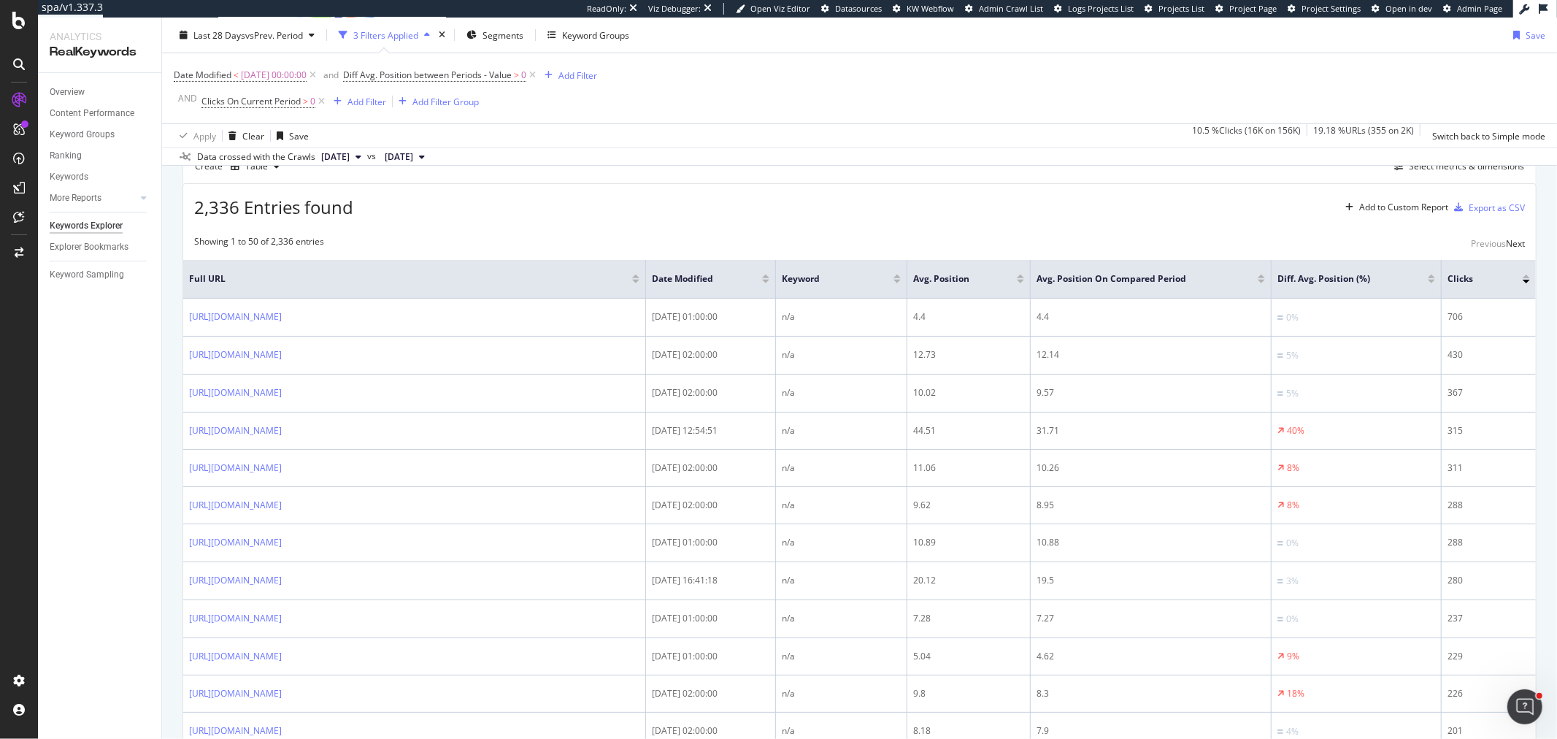
scroll to position [256, 0]
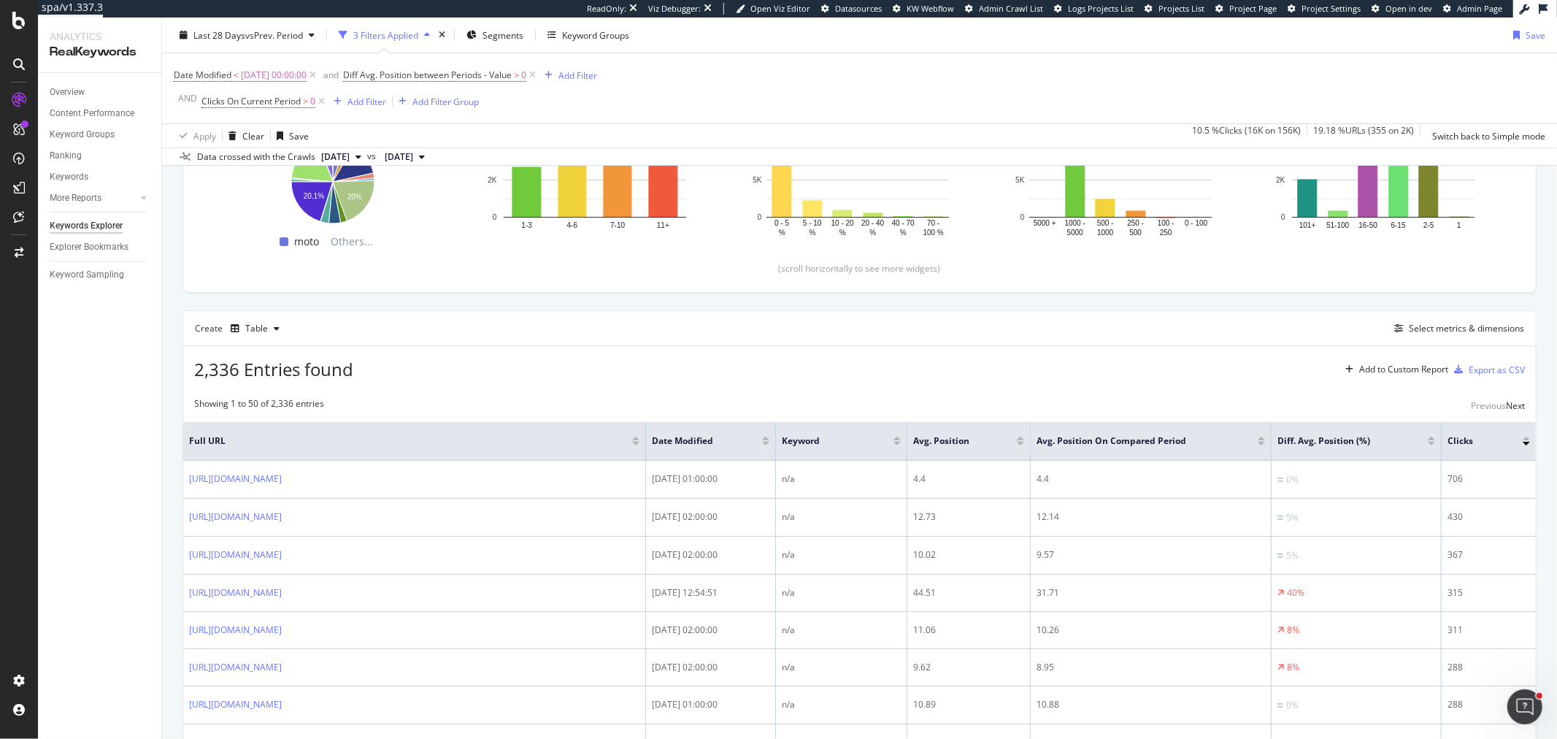
click at [1400, 342] on div "Create Table Select metrics & dimensions" at bounding box center [859, 327] width 1354 height 35
click at [1400, 332] on div "Select metrics & dimensions" at bounding box center [1465, 328] width 115 height 12
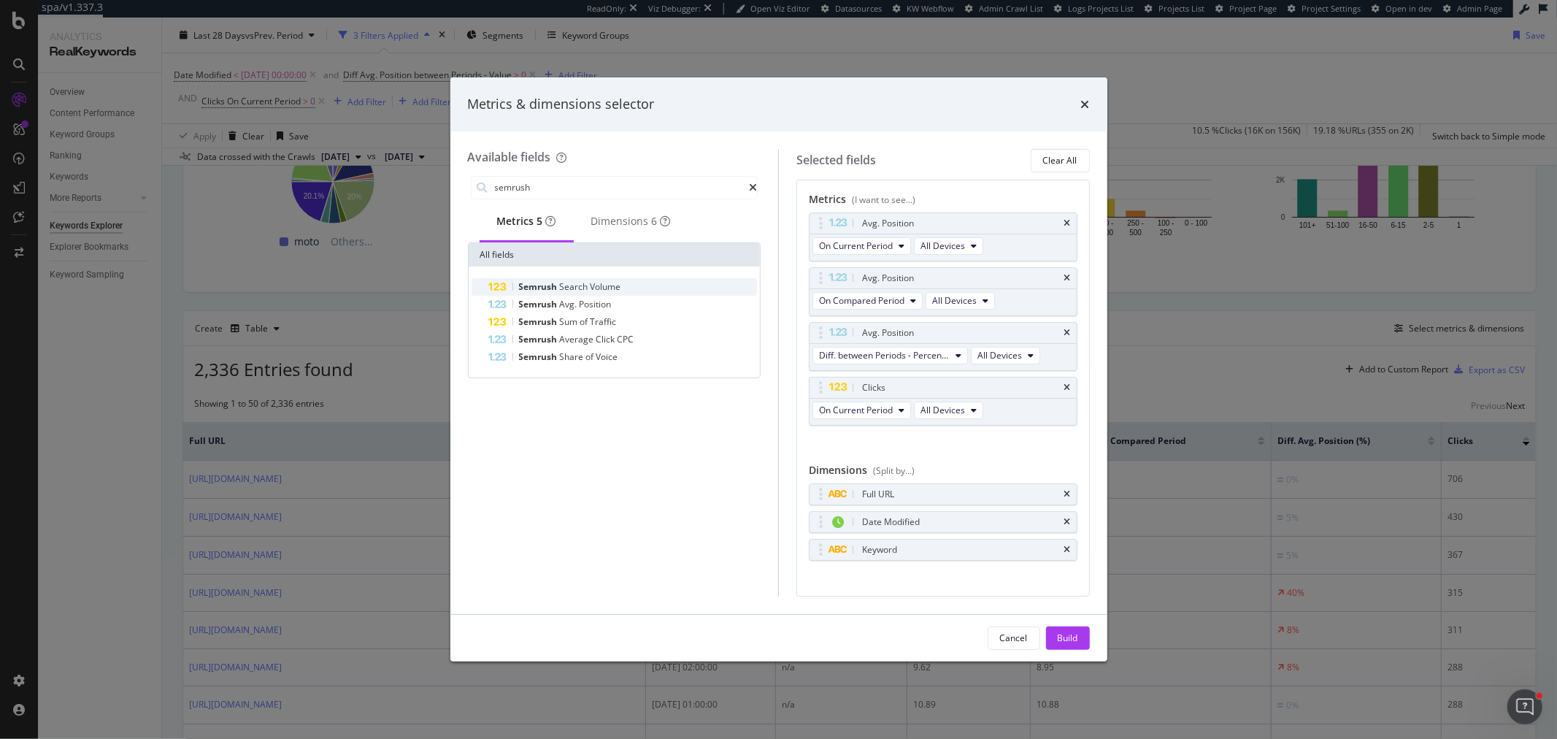
type input "semrush"
click at [659, 293] on div "Semrush Search Volume" at bounding box center [623, 287] width 269 height 18
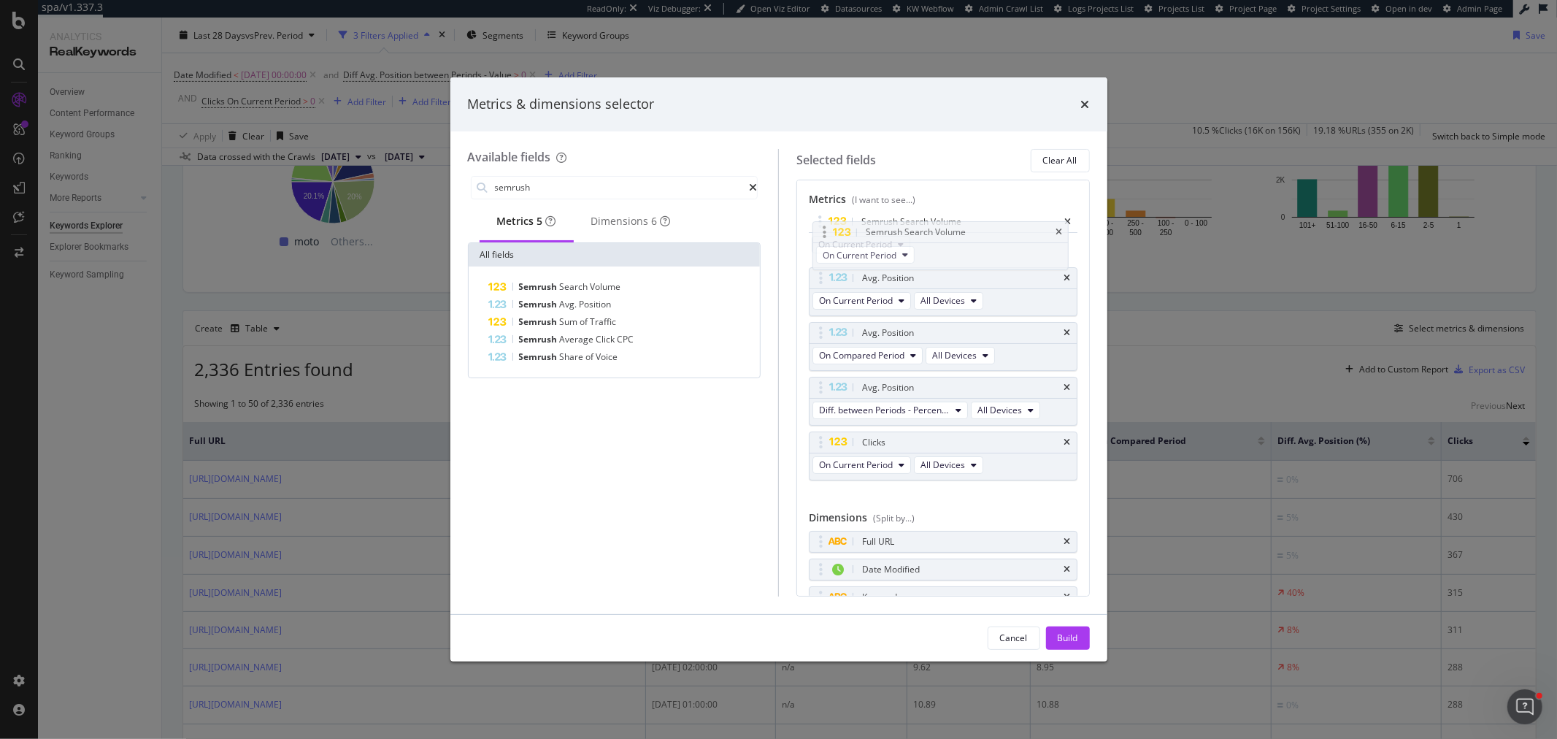
drag, startPoint x: 814, startPoint y: 440, endPoint x: 818, endPoint y: 230, distance: 210.2
click at [818, 230] on body "spa/v1.337.3 ReadOnly: Viz Debugger: Open Viz Editor Datasources KW Webflow Adm…" at bounding box center [778, 369] width 1557 height 739
click at [1063, 628] on div "Build" at bounding box center [1067, 638] width 20 height 22
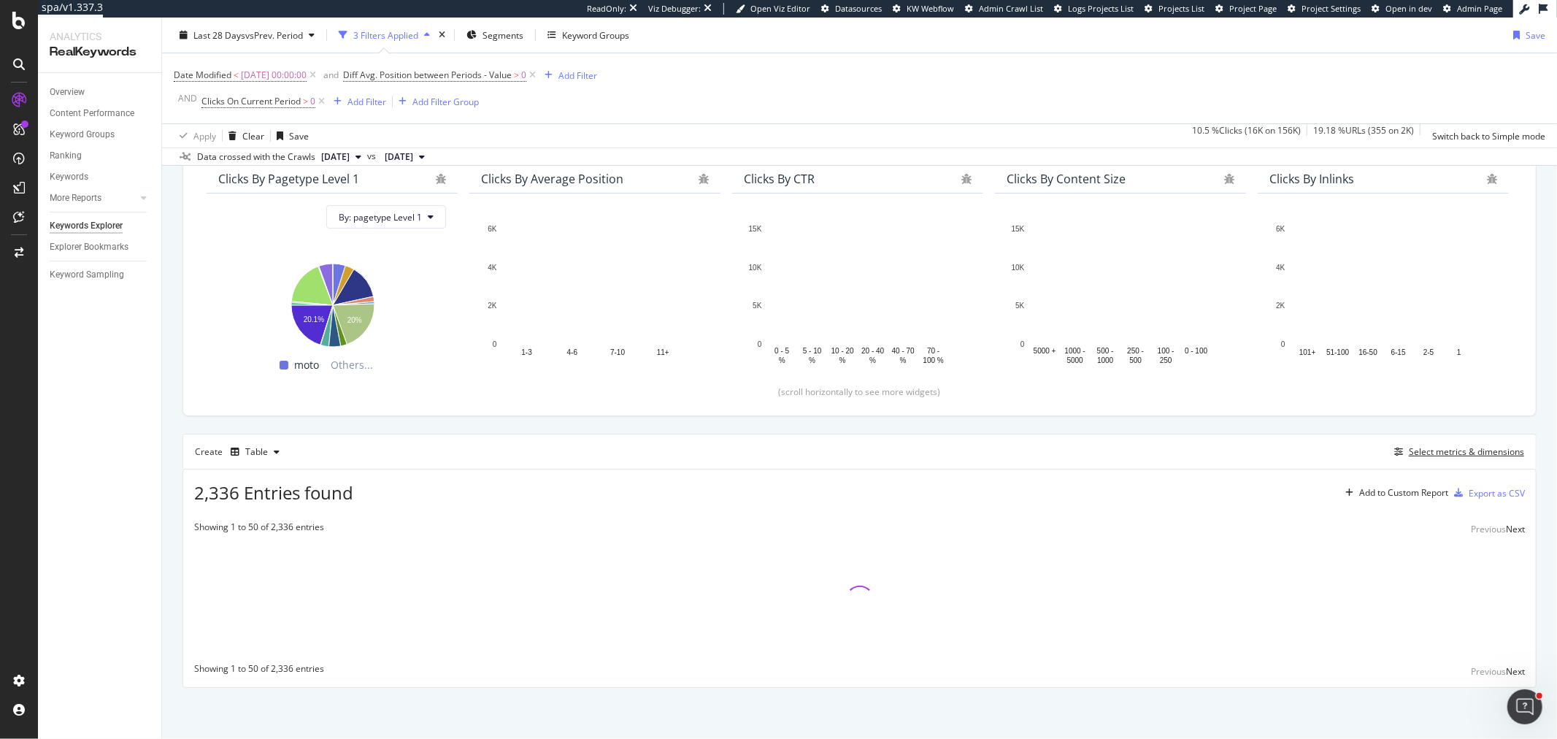
scroll to position [135, 0]
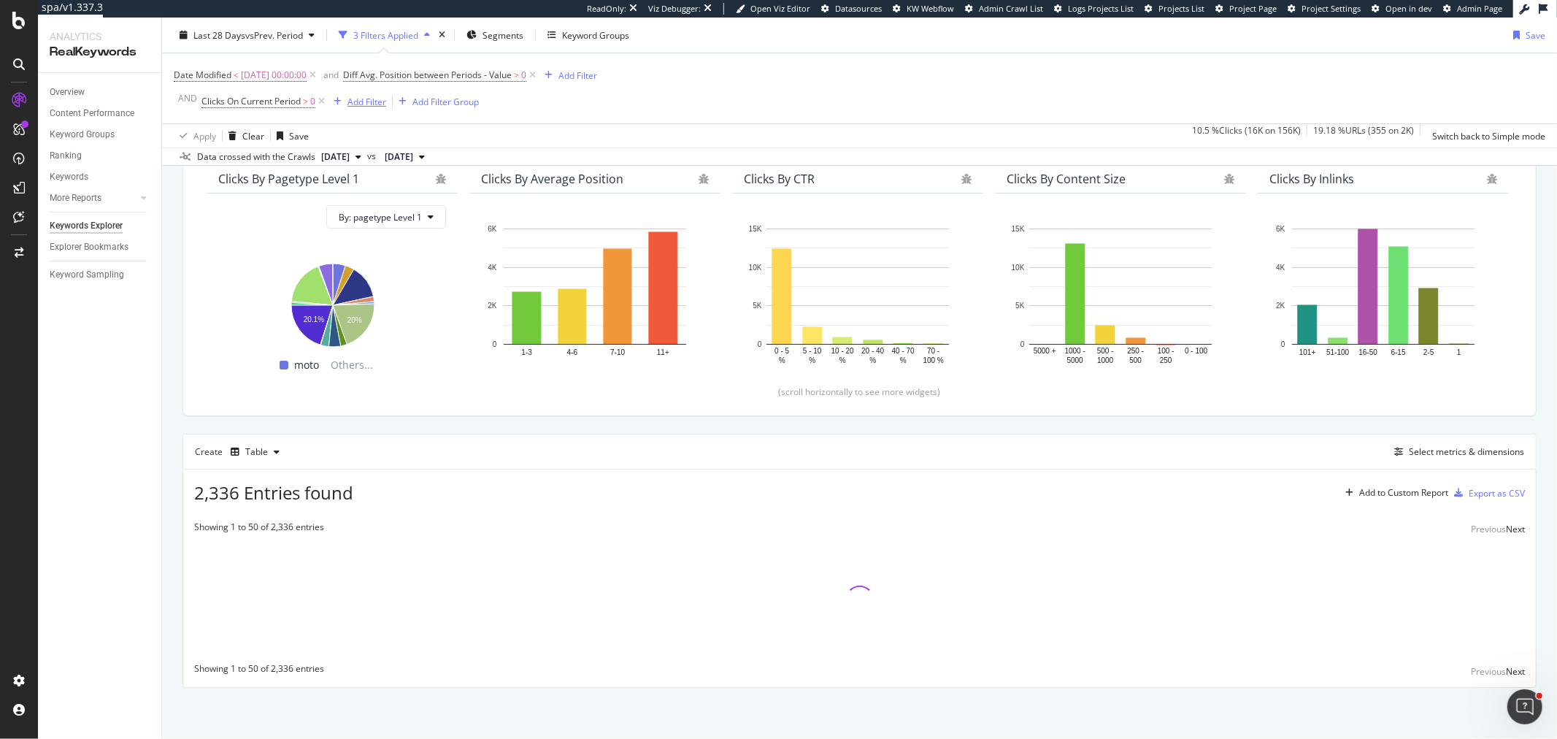
click at [343, 98] on div "button" at bounding box center [338, 101] width 20 height 9
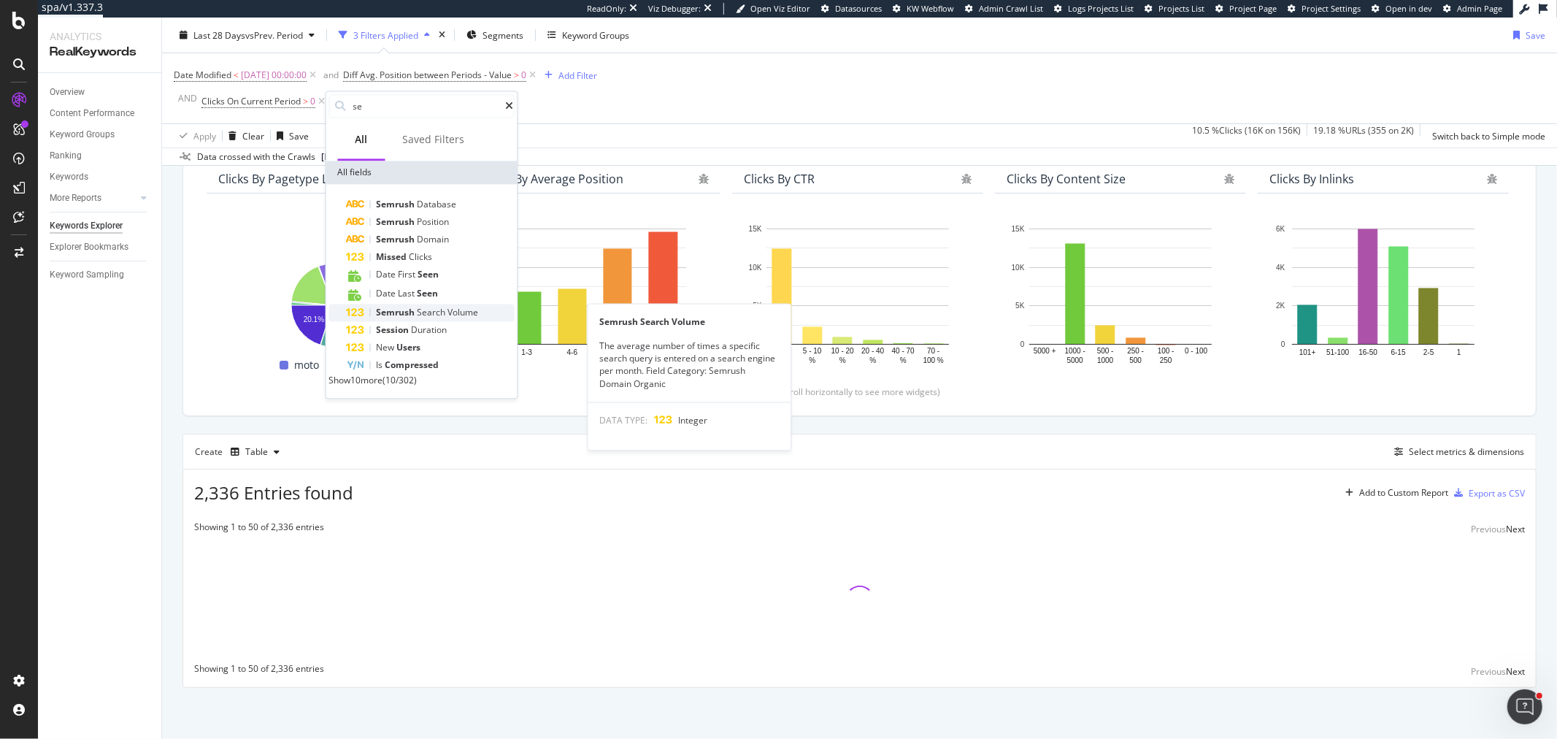
type input "se"
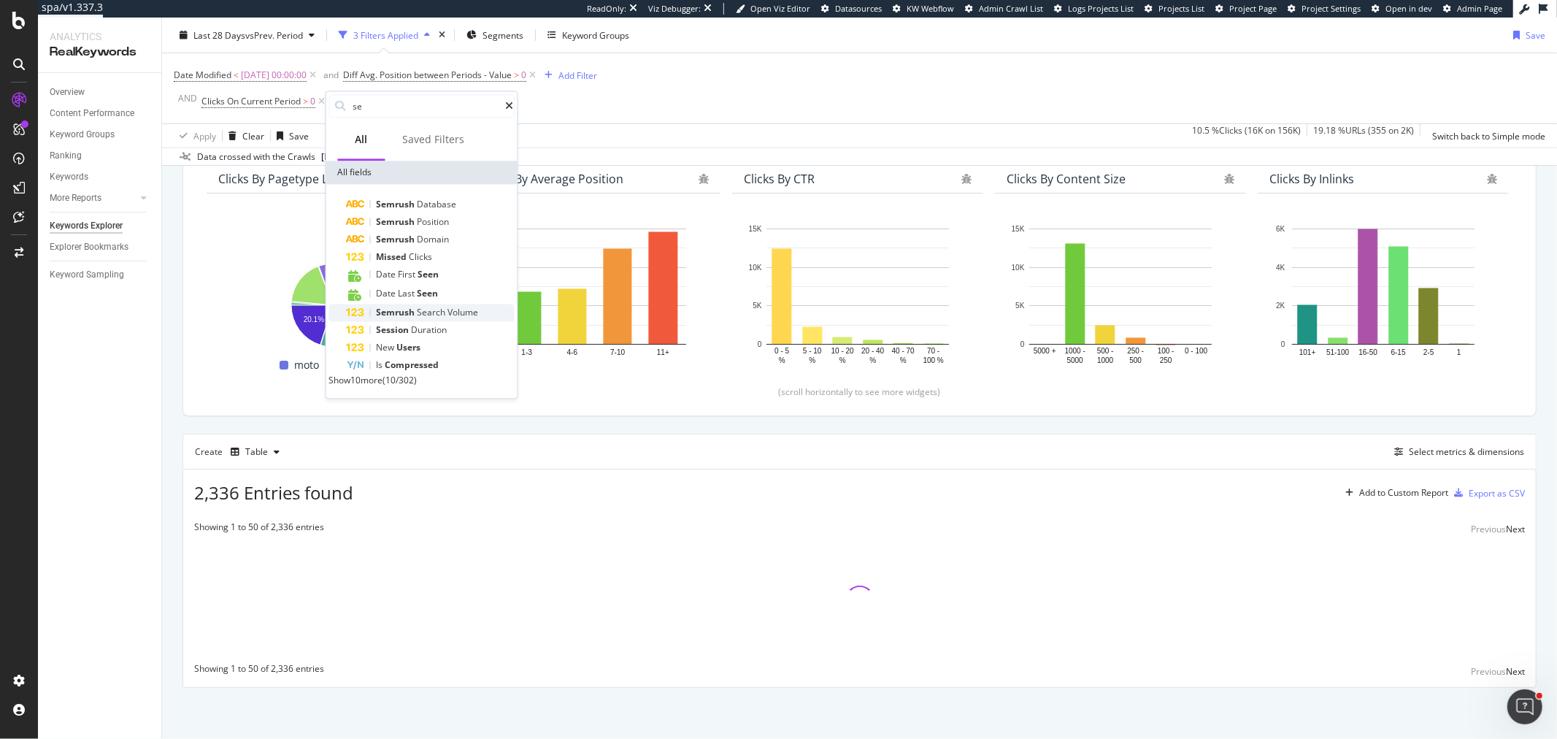
click at [463, 317] on div "Semrush Search Volume" at bounding box center [428, 312] width 102 height 12
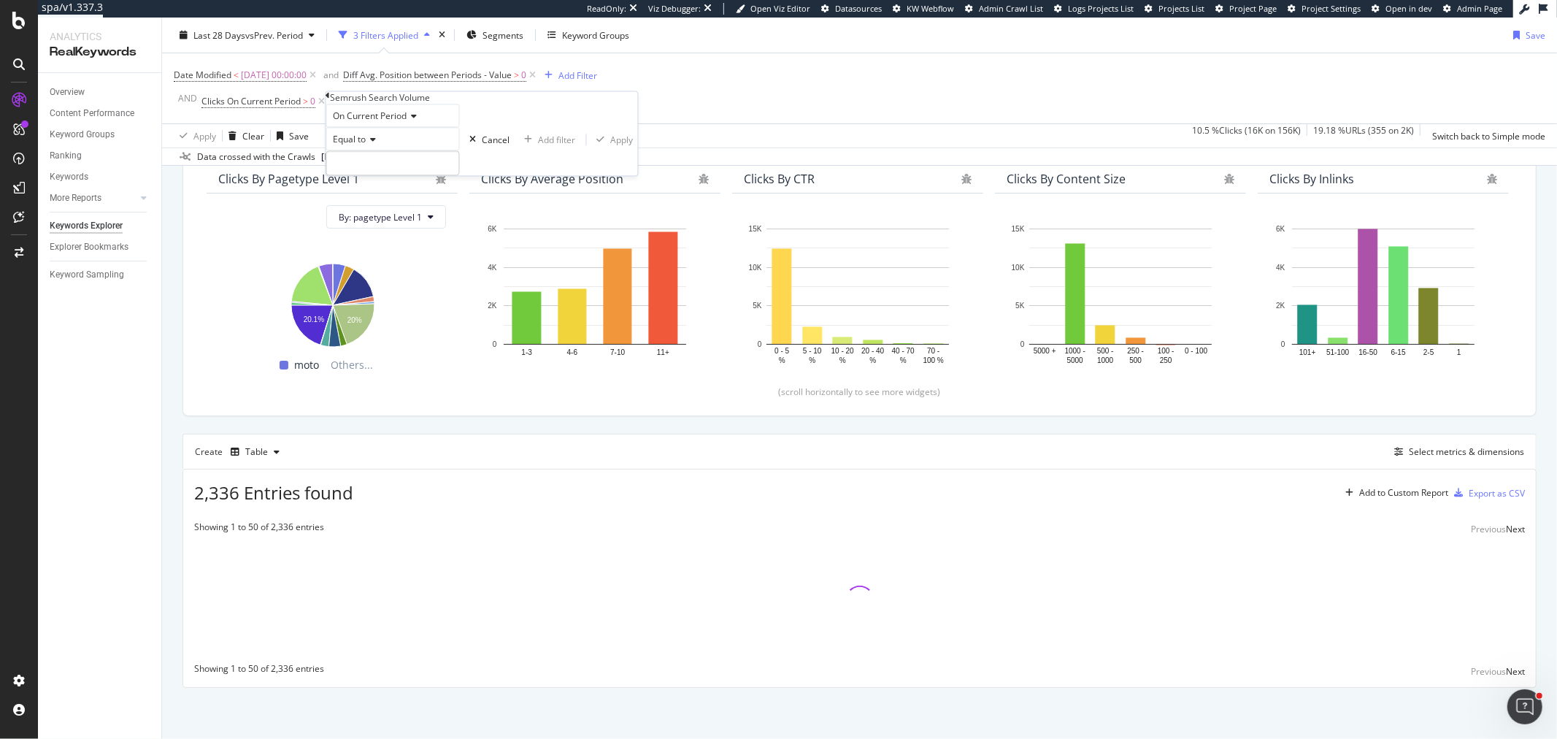
click at [366, 146] on span "Equal to" at bounding box center [349, 140] width 33 height 12
click at [401, 228] on div "Greater than" at bounding box center [393, 219] width 132 height 15
click at [409, 176] on input "number" at bounding box center [393, 163] width 134 height 25
type input "0"
click at [611, 146] on div "Apply" at bounding box center [622, 140] width 23 height 12
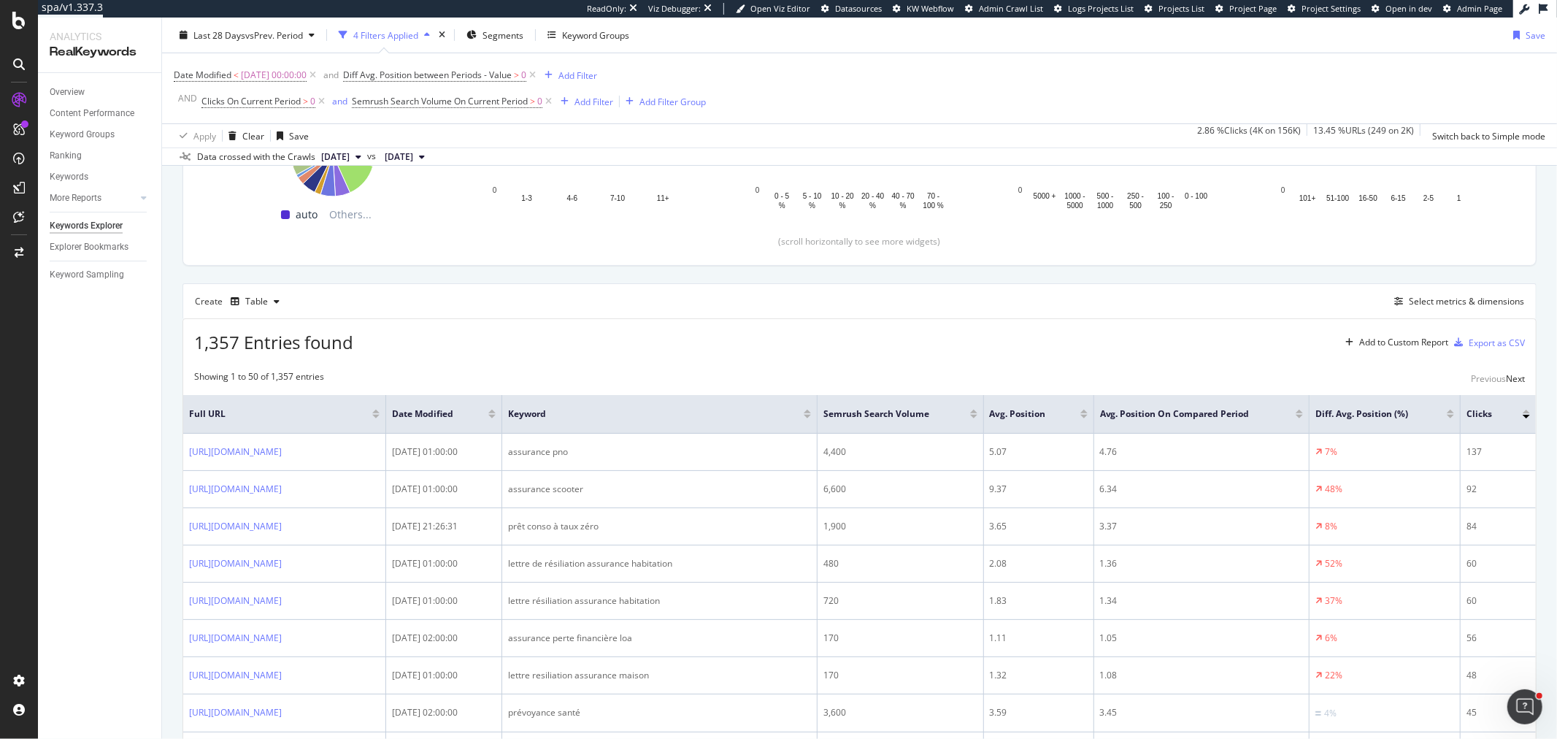
scroll to position [339, 0]
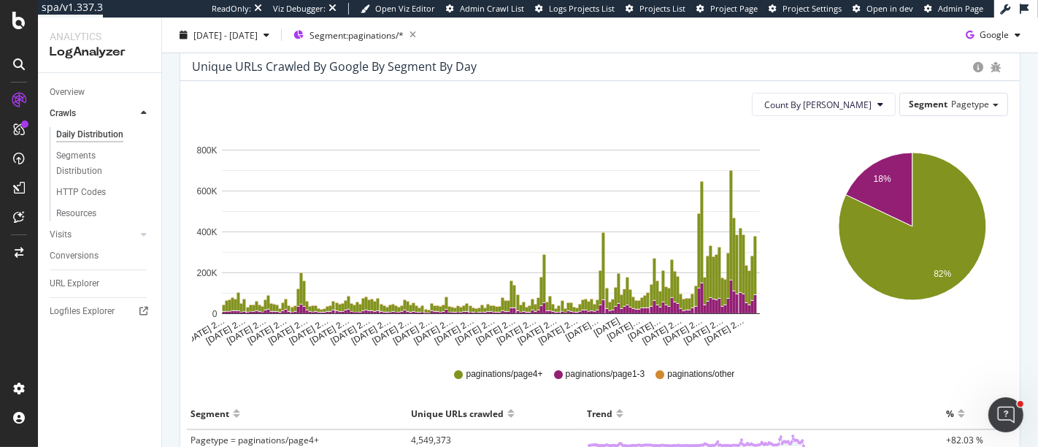
scroll to position [243, 0]
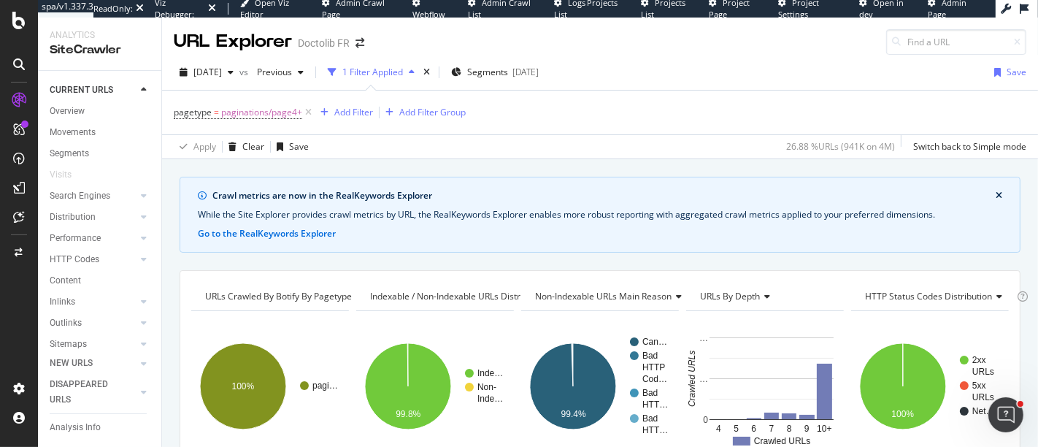
scroll to position [401, 0]
